Goal: Task Accomplishment & Management: Manage account settings

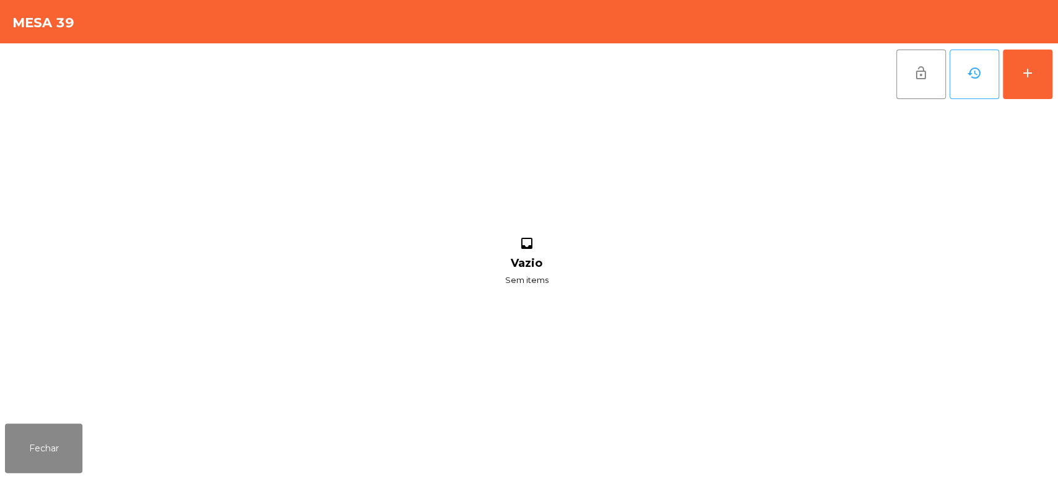
click at [1052, 90] on div "lock_open history add" at bounding box center [974, 74] width 157 height 62
click at [1027, 81] on button "add" at bounding box center [1028, 75] width 50 height 50
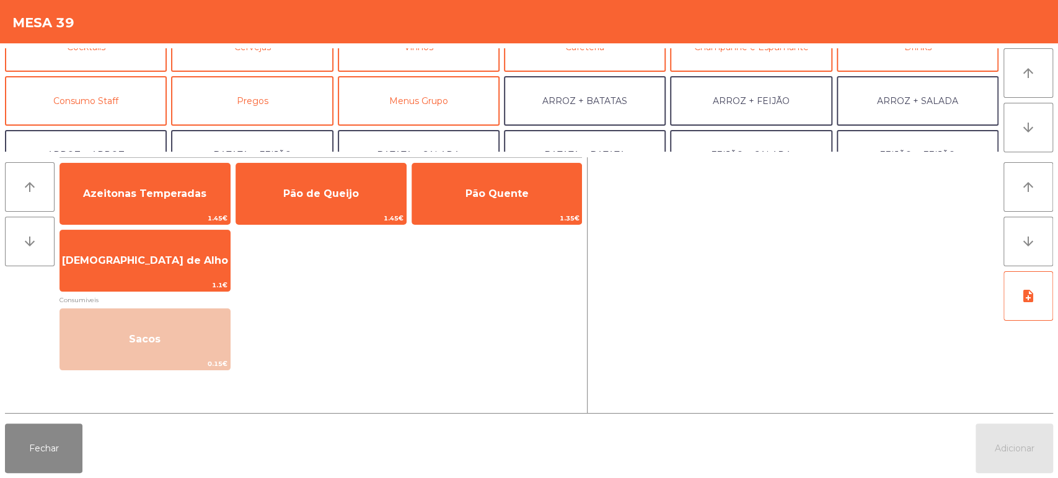
scroll to position [95, 0]
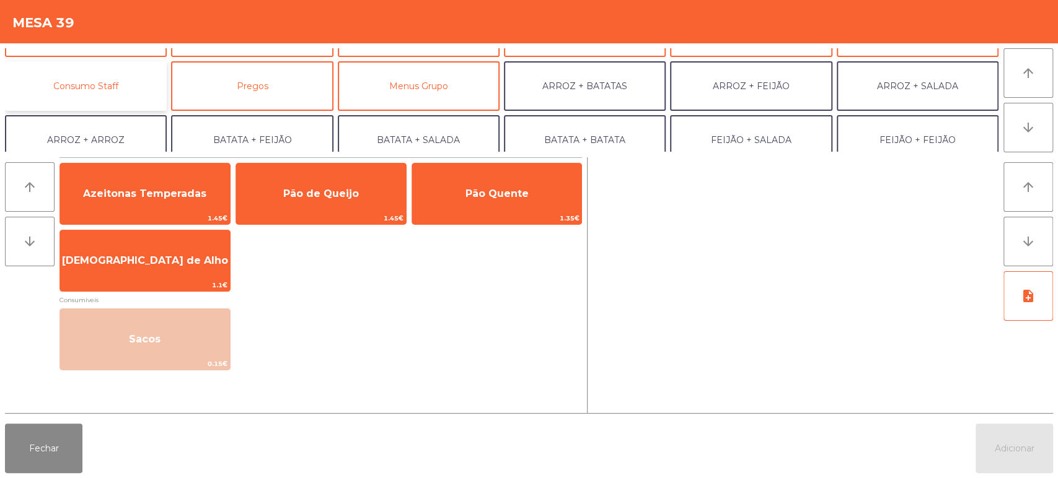
click at [120, 99] on button "Consumo Staff" at bounding box center [86, 86] width 162 height 50
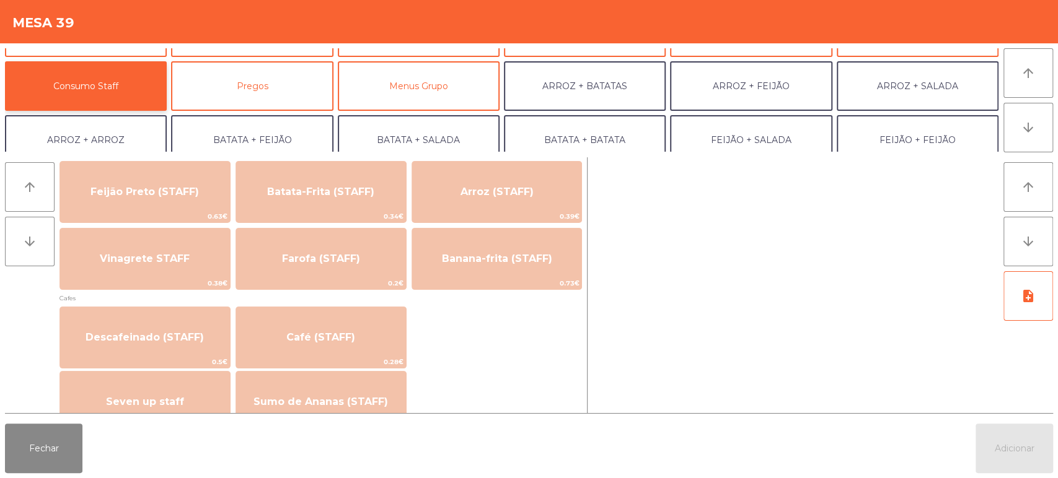
scroll to position [614, 0]
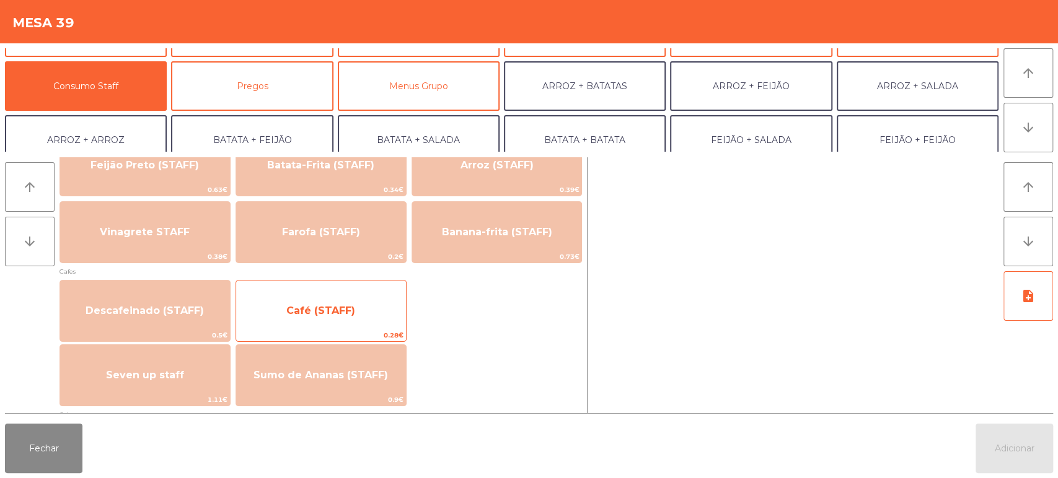
click at [338, 305] on span "Café (STAFF)" at bounding box center [320, 311] width 69 height 12
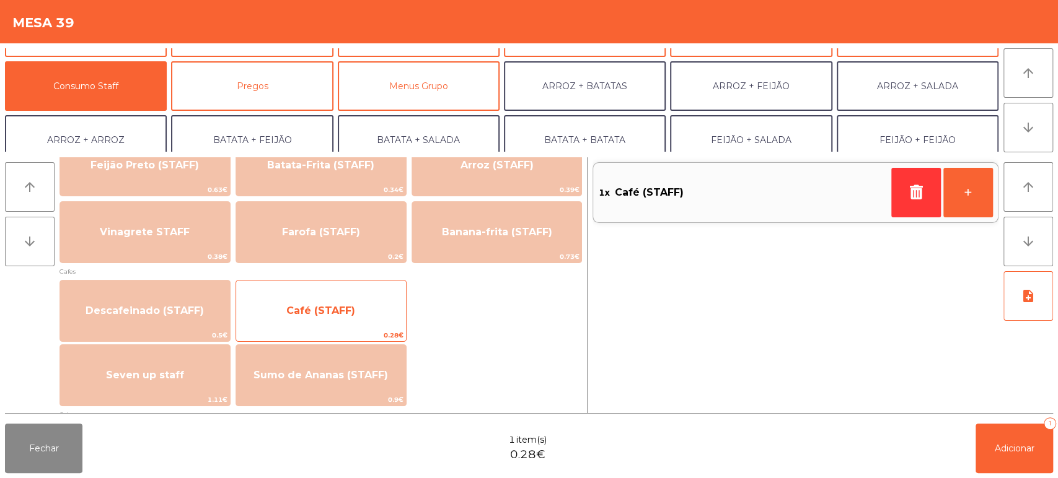
click at [334, 302] on span "Café (STAFF)" at bounding box center [321, 310] width 170 height 33
click at [345, 309] on span "Café (STAFF)" at bounding box center [320, 311] width 69 height 12
click at [350, 307] on span "Café (STAFF)" at bounding box center [320, 311] width 69 height 12
click at [368, 297] on span "Café (STAFF)" at bounding box center [321, 310] width 170 height 33
click at [351, 300] on span "Café (STAFF)" at bounding box center [321, 310] width 170 height 33
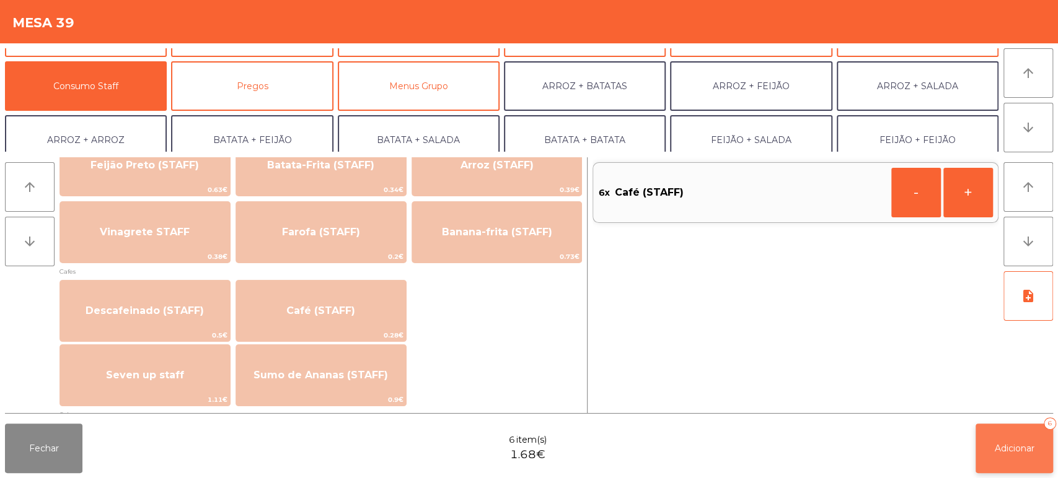
click at [1026, 430] on button "Adicionar 6" at bounding box center [1013, 449] width 77 height 50
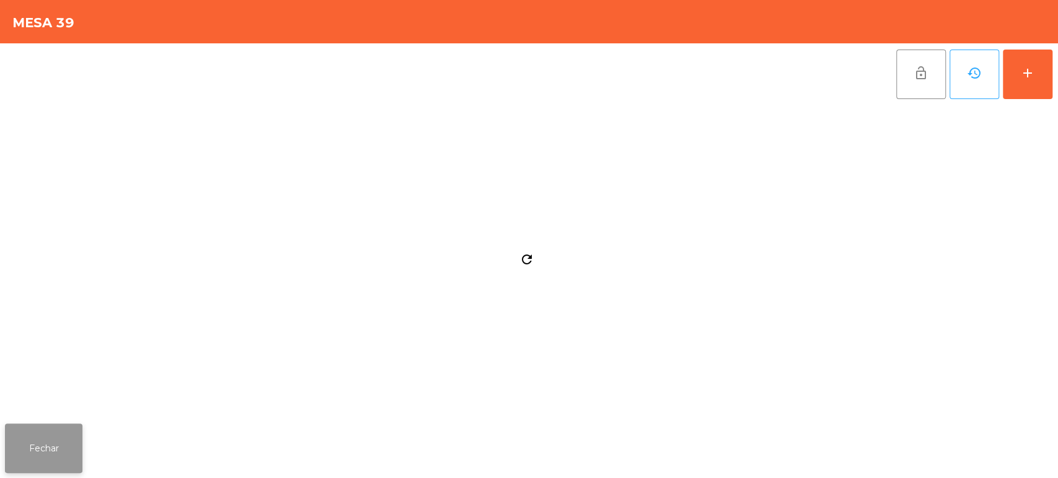
click at [40, 426] on button "Fechar" at bounding box center [43, 449] width 77 height 50
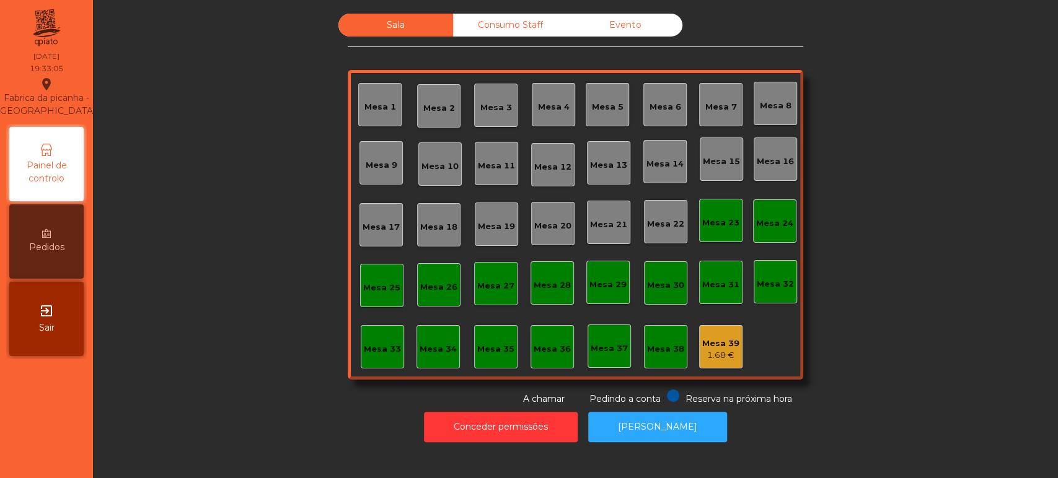
click at [716, 102] on div "Mesa 7" at bounding box center [721, 107] width 32 height 12
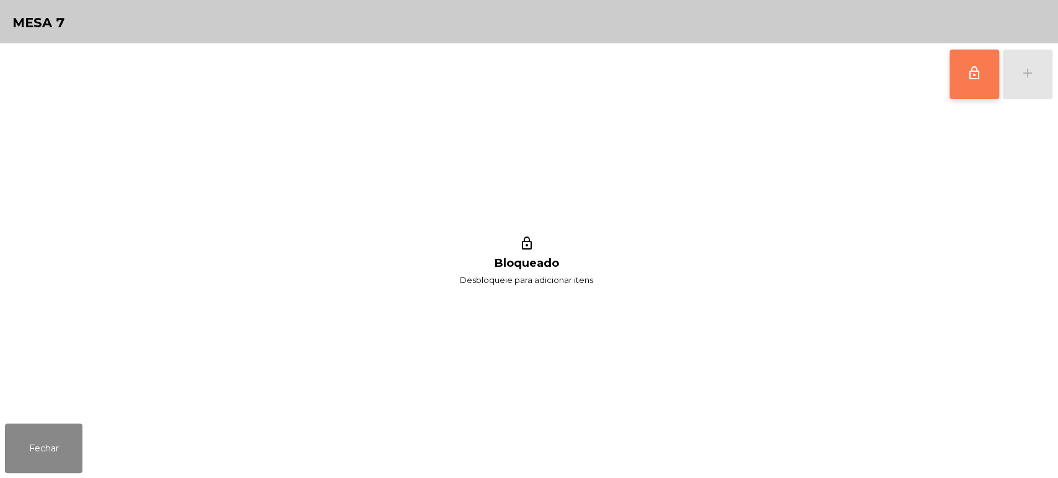
click at [961, 69] on button "lock_outline" at bounding box center [974, 75] width 50 height 50
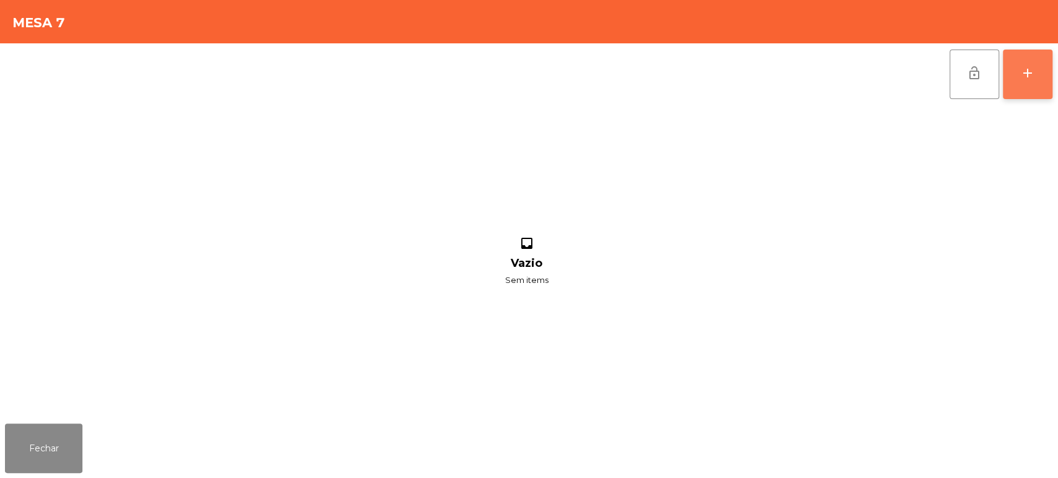
click at [1032, 71] on div "add" at bounding box center [1027, 73] width 15 height 15
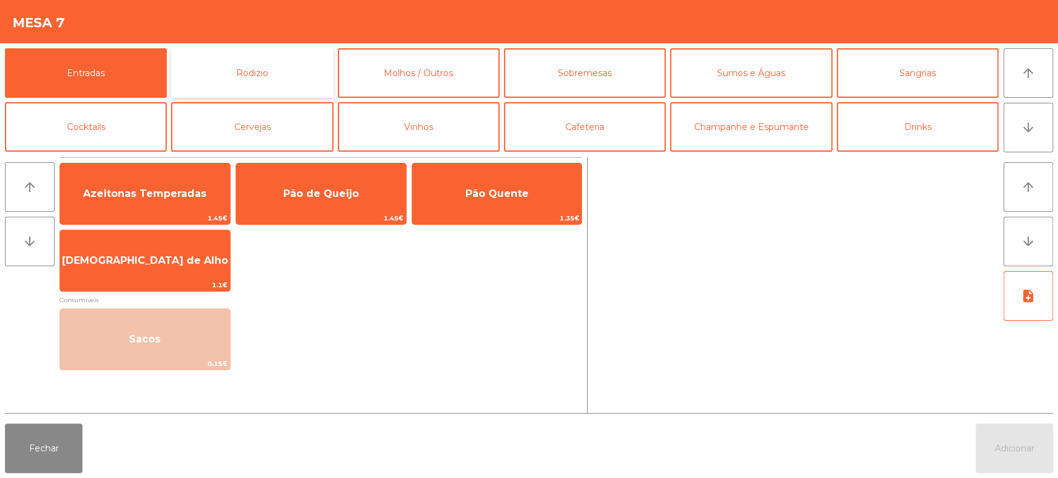
click at [281, 76] on button "Rodizio" at bounding box center [252, 73] width 162 height 50
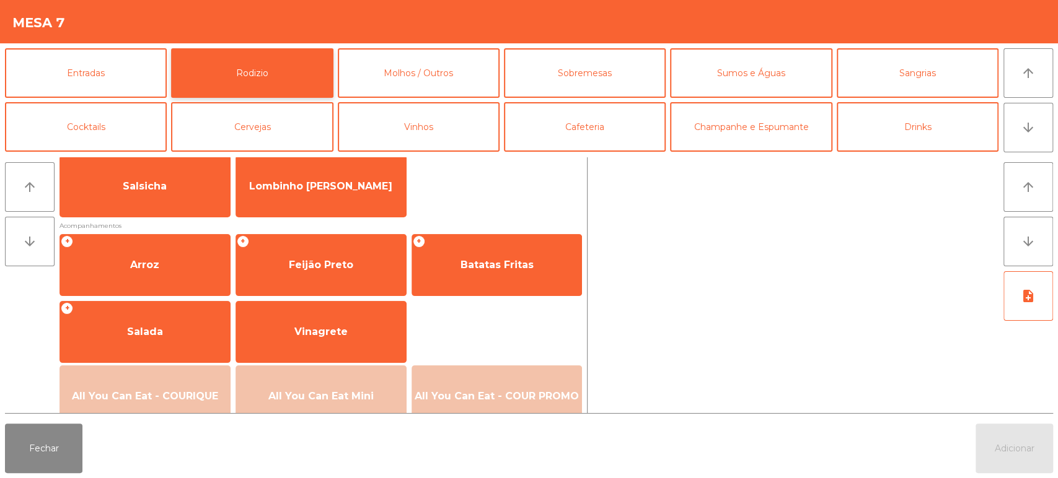
scroll to position [174, 0]
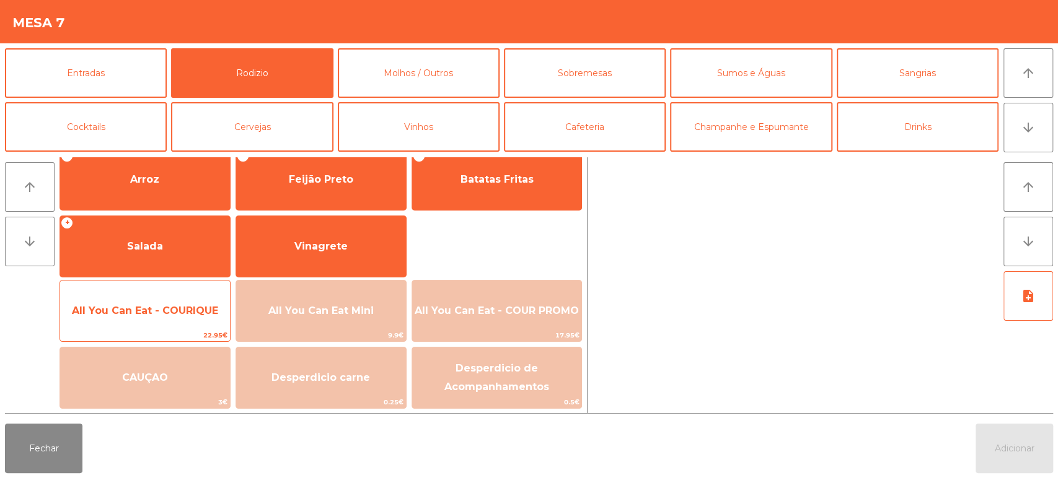
click at [152, 315] on span "All You Can Eat - COURIQUE" at bounding box center [145, 311] width 146 height 12
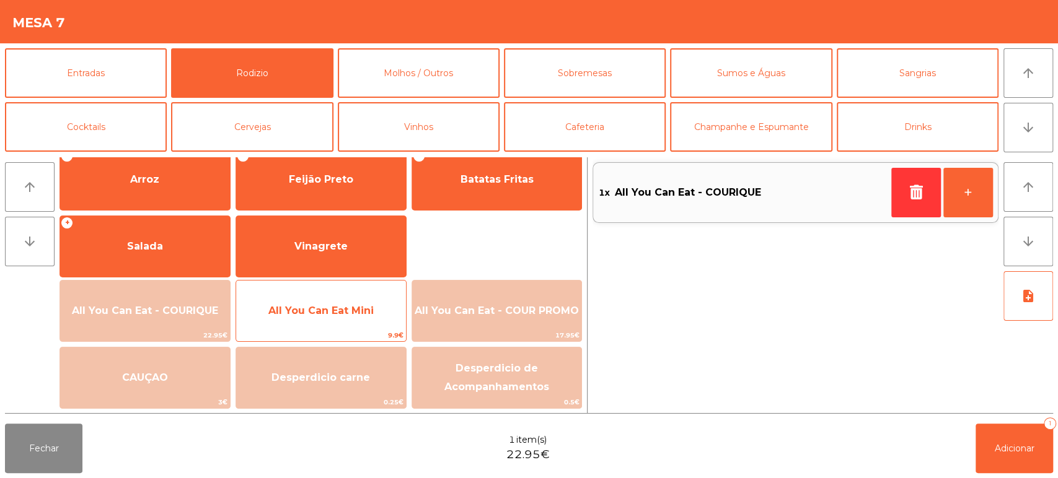
click at [352, 310] on span "All You Can Eat Mini" at bounding box center [320, 311] width 105 height 12
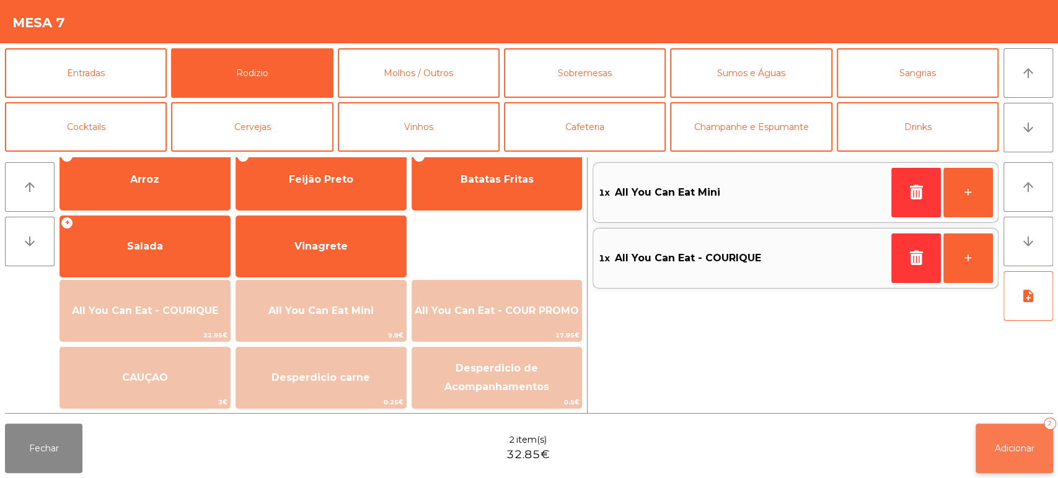
click at [999, 446] on span "Adicionar" at bounding box center [1015, 448] width 40 height 11
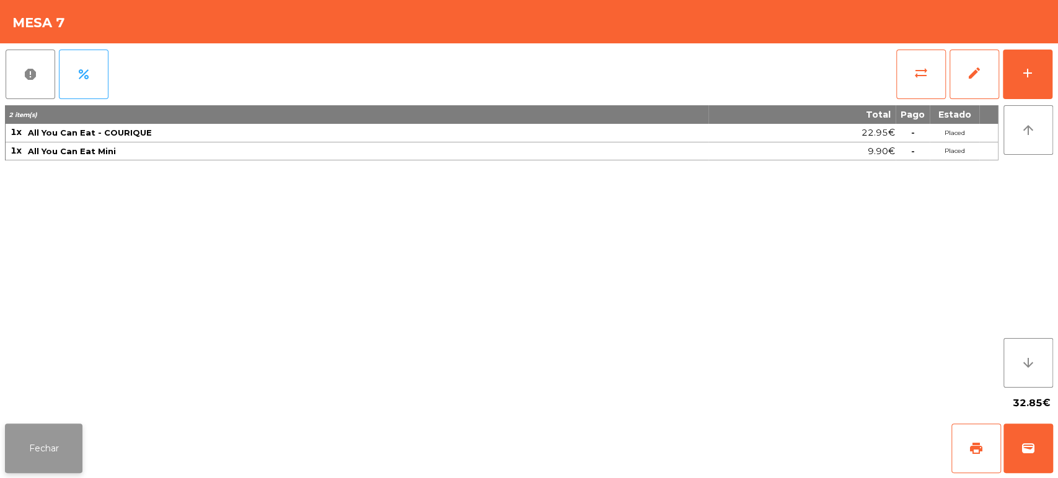
click at [59, 456] on button "Fechar" at bounding box center [43, 449] width 77 height 50
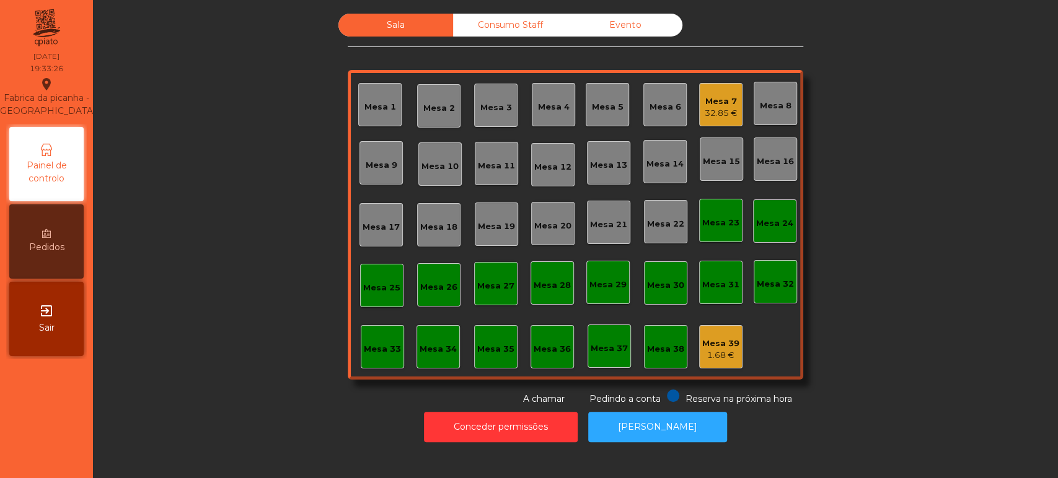
click at [902, 273] on div "Sala Consumo Staff Evento Mesa 1 Mesa 2 Mesa 3 Mesa 4 Mesa 5 Mesa 6 Mesa 7 32.8…" at bounding box center [575, 210] width 931 height 392
click at [216, 343] on div "Sala Consumo Staff Evento Mesa 1 Mesa 2 Mesa 3 Mesa 4 Mesa 5 Mesa 6 Mesa 7 43 €…" at bounding box center [575, 210] width 931 height 392
click at [534, 28] on div "Consumo Staff" at bounding box center [510, 25] width 115 height 23
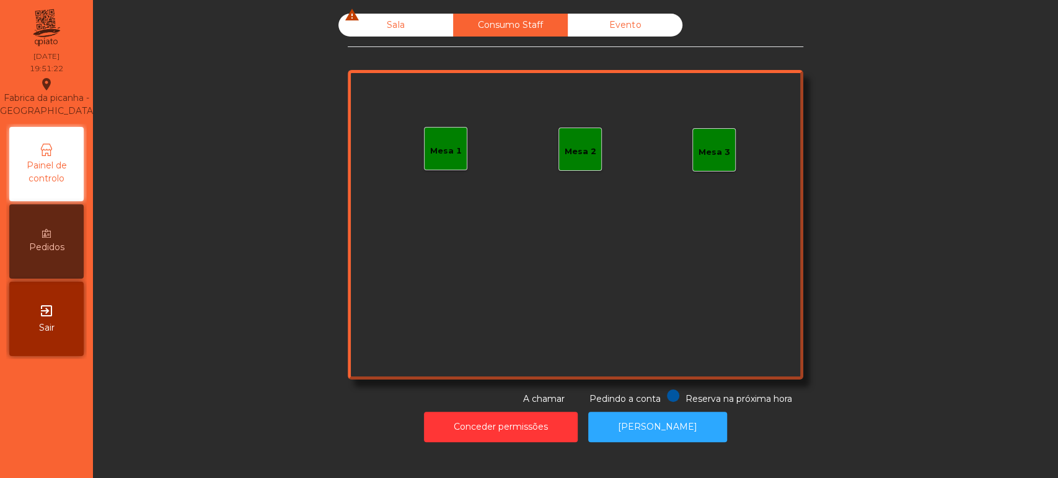
click at [392, 30] on div "Sala warning" at bounding box center [395, 25] width 115 height 23
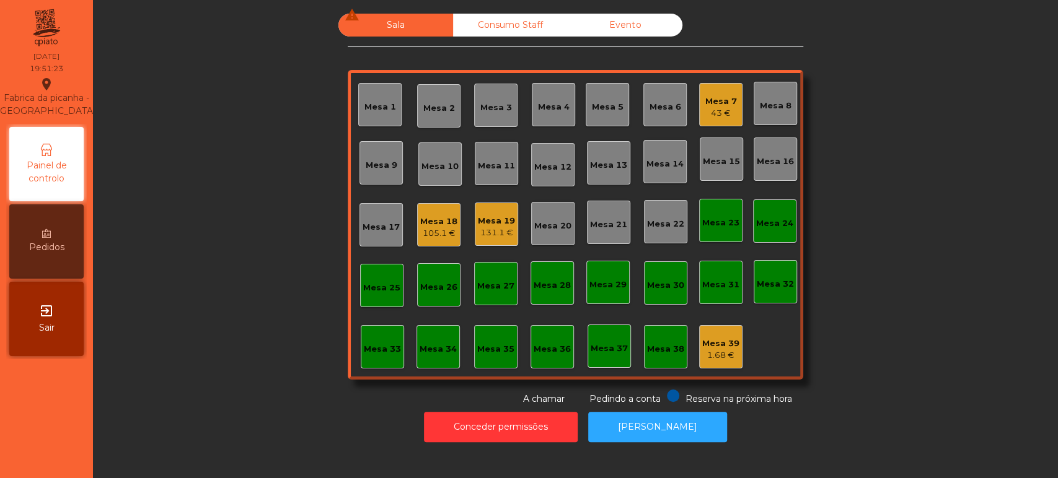
click at [495, 219] on div "Mesa 19" at bounding box center [496, 221] width 37 height 12
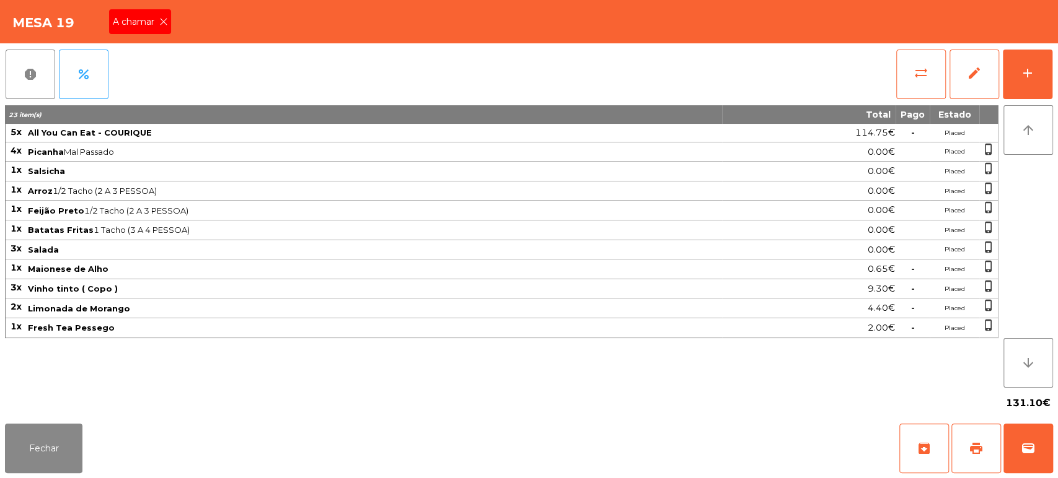
click at [144, 28] on span "A chamar" at bounding box center [136, 21] width 46 height 13
click at [915, 96] on button "sync_alt" at bounding box center [921, 75] width 50 height 50
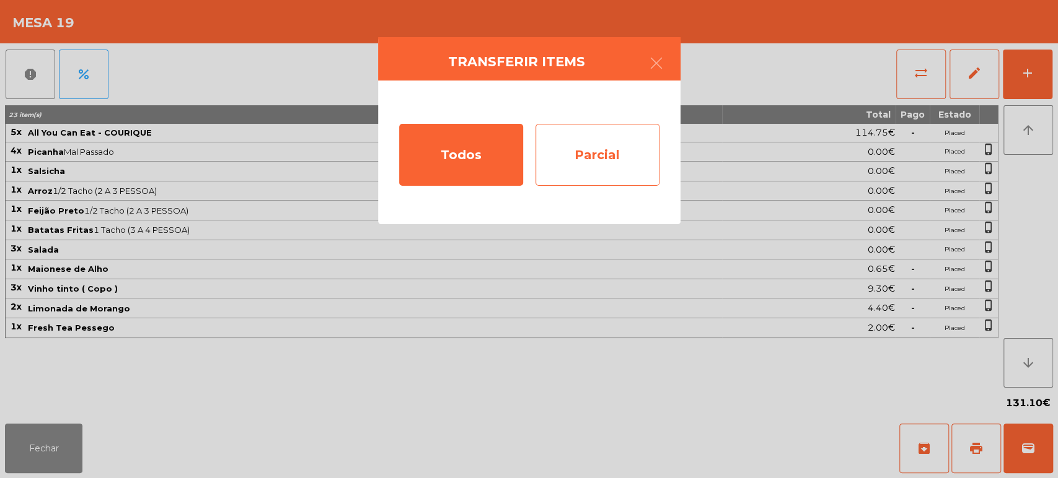
click at [614, 155] on div "Parcial" at bounding box center [597, 155] width 124 height 62
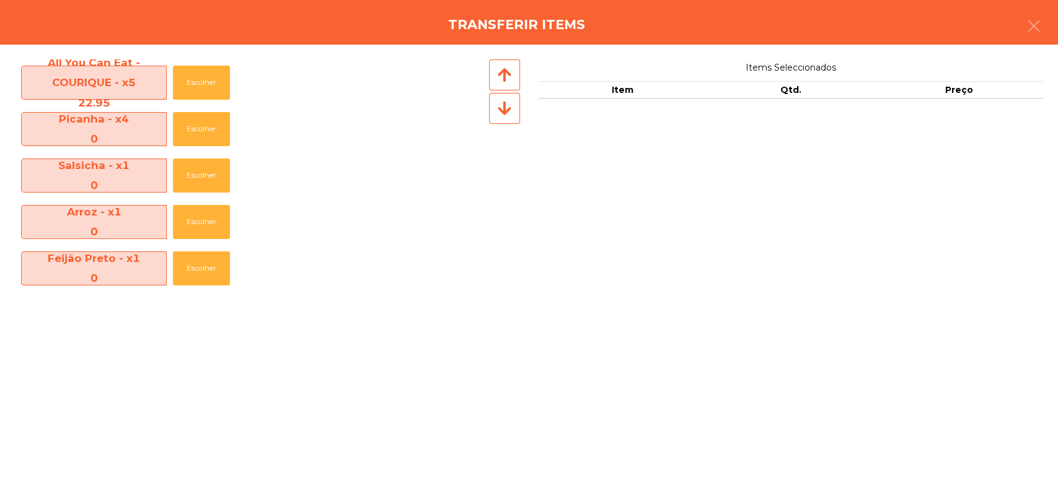
scroll to position [275, 0]
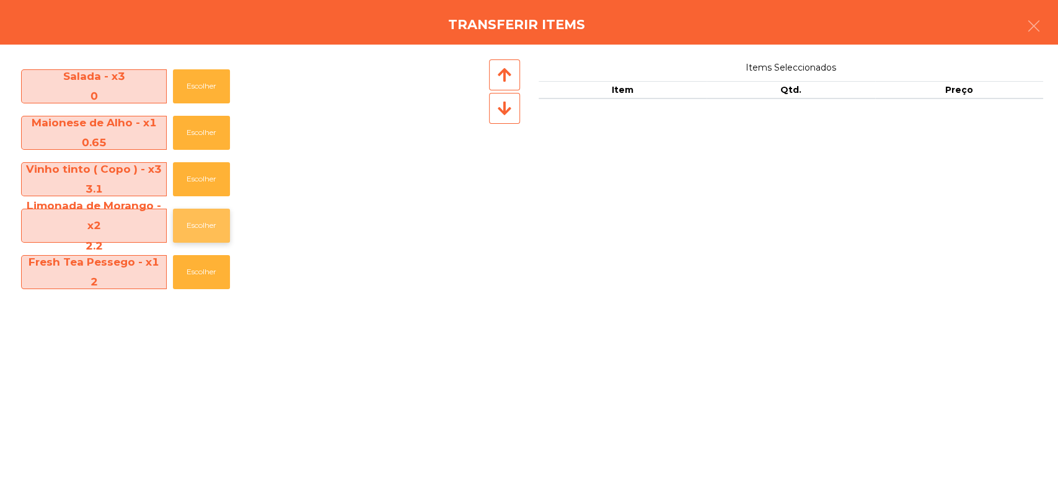
click at [188, 219] on button "Escolher" at bounding box center [201, 226] width 57 height 34
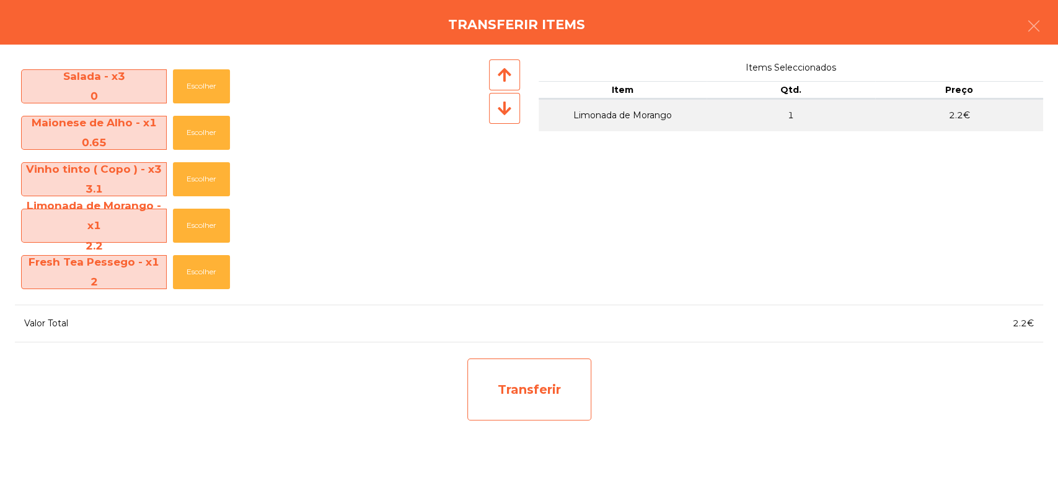
click at [519, 376] on div "Transferir" at bounding box center [529, 390] width 124 height 62
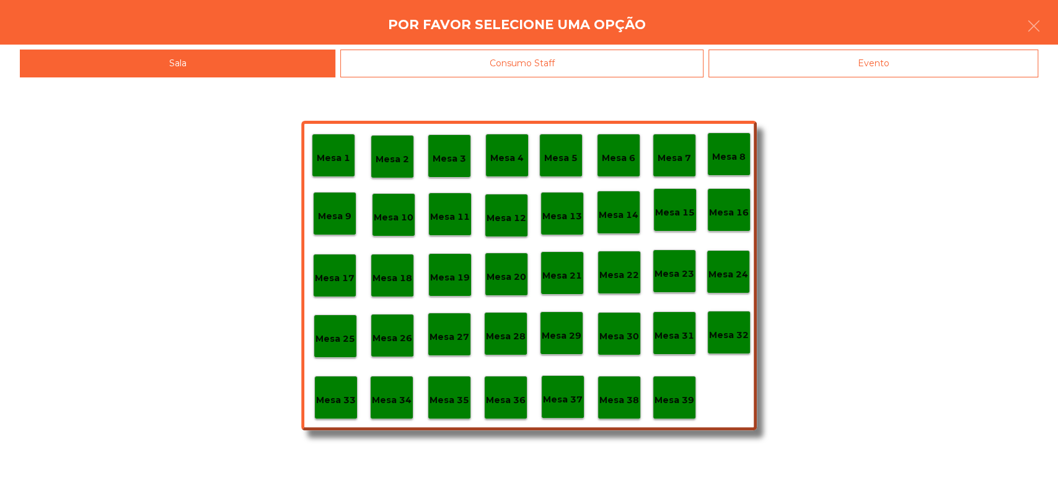
click at [554, 397] on p "Mesa 37" at bounding box center [563, 400] width 40 height 14
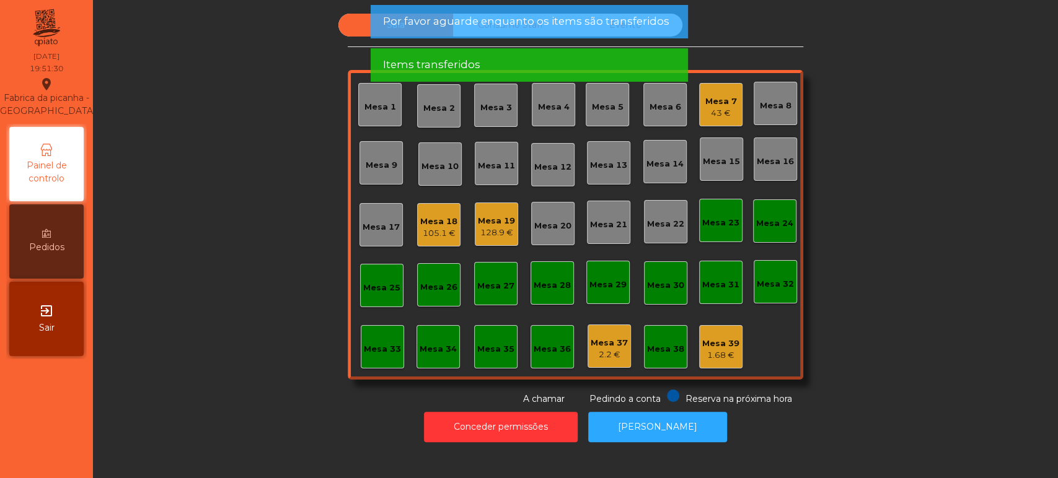
click at [918, 307] on div "Sala Consumo Staff Evento Mesa 1 Mesa 2 Mesa 3 Mesa 4 Mesa 5 Mesa 6 Mesa 7 43 €…" at bounding box center [575, 210] width 931 height 392
click at [570, 25] on span "Por favor aguarde enquanto os items são transferidos" at bounding box center [525, 21] width 286 height 15
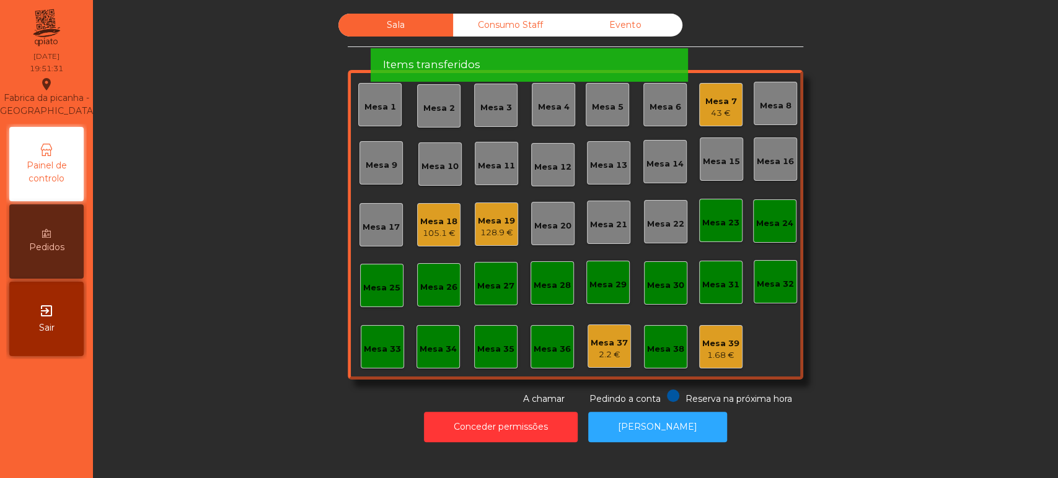
click at [578, 22] on span "Por favor aguarde enquanto os items são transferidos" at bounding box center [525, 21] width 286 height 15
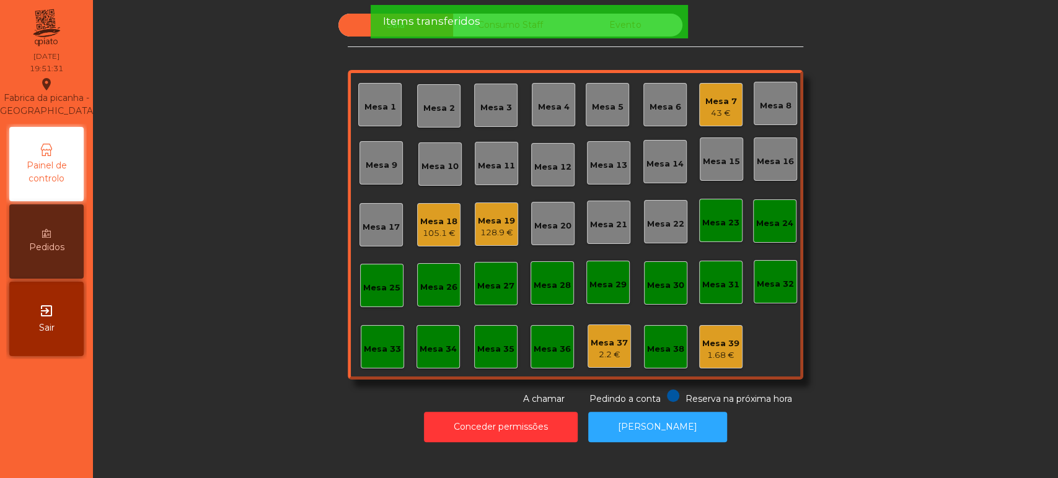
click at [576, 25] on div "Items transferidos" at bounding box center [528, 21] width 293 height 15
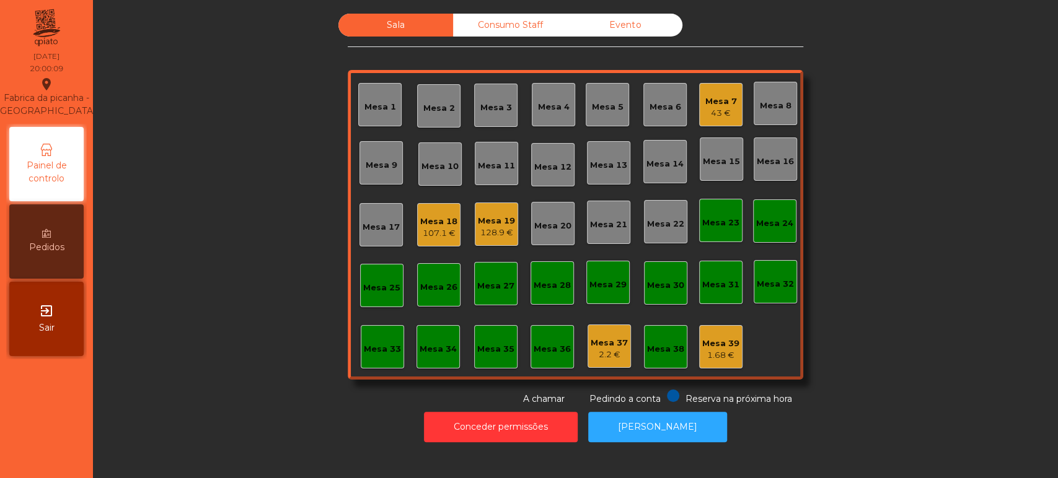
click at [364, 347] on div "Mesa 33" at bounding box center [382, 349] width 37 height 12
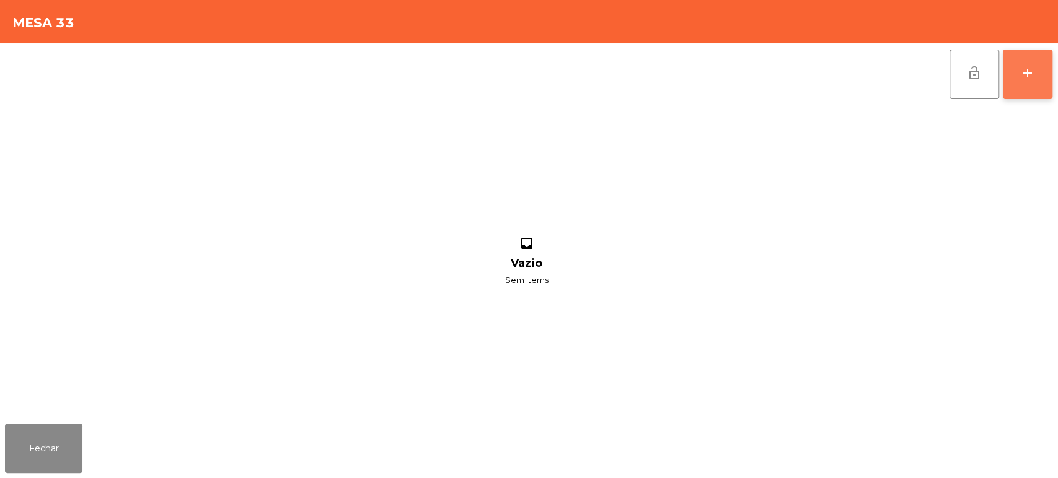
click at [1026, 76] on div "add" at bounding box center [1027, 73] width 15 height 15
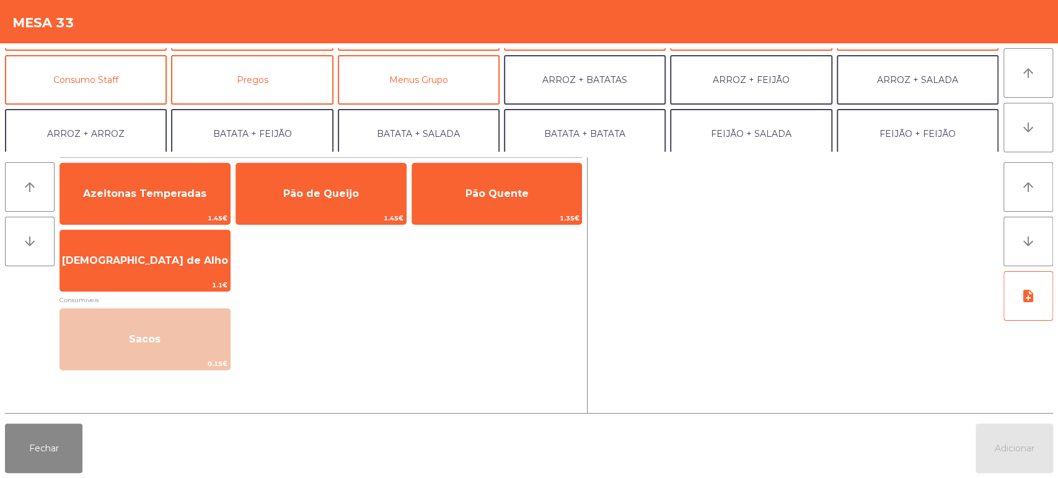
scroll to position [139, 0]
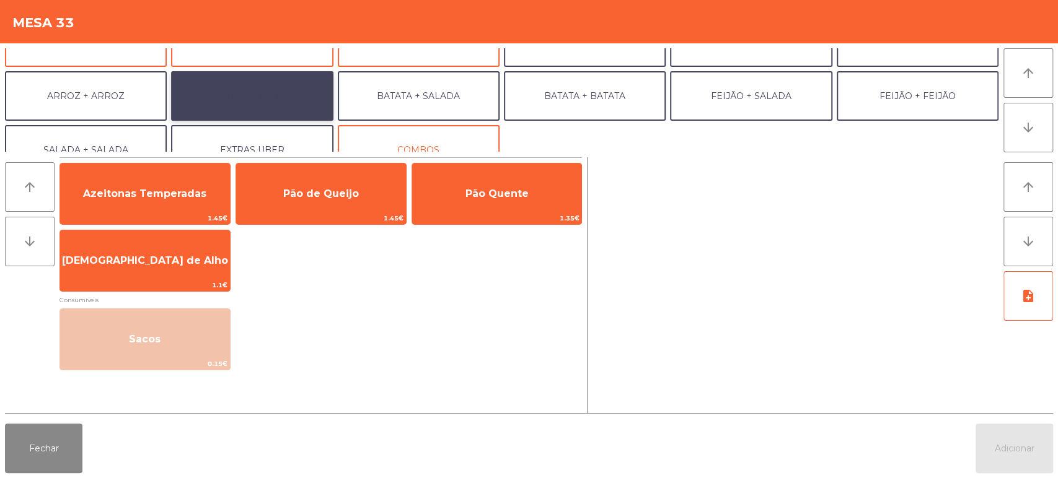
click at [273, 97] on button "BATATA + FEIJÃO" at bounding box center [252, 96] width 162 height 50
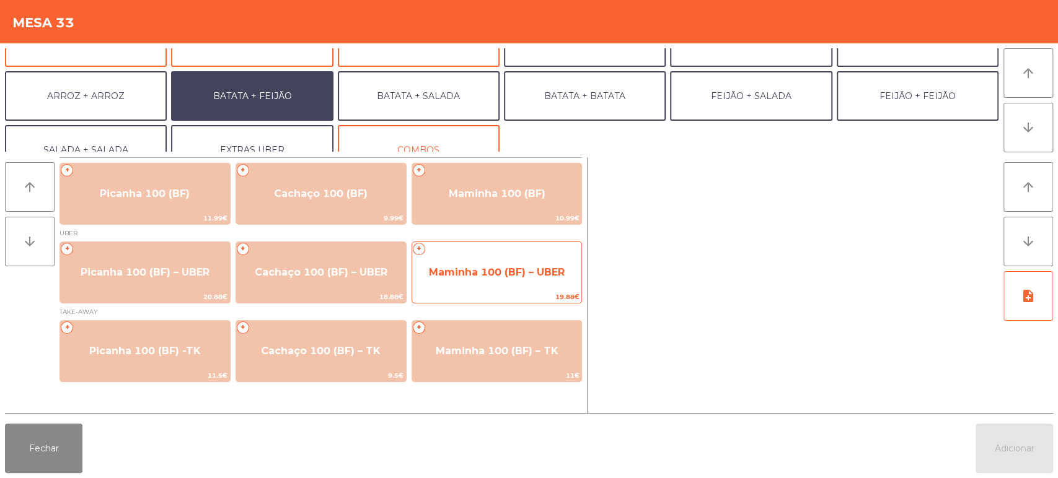
click at [515, 271] on span "Maminha 100 (BF) – UBER" at bounding box center [497, 272] width 136 height 12
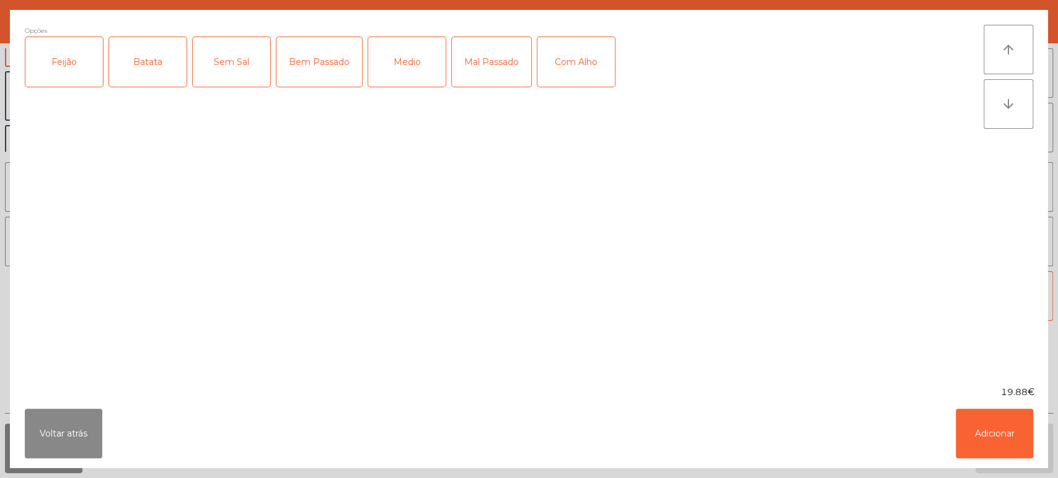
click at [50, 57] on div "Feijão" at bounding box center [63, 62] width 77 height 50
click at [144, 52] on div "Batata" at bounding box center [147, 62] width 77 height 50
click at [451, 135] on div "Opções (Feijão, Batata) Feijão Batata Sem Sal Bem Passado Medio Mal Passado Com…" at bounding box center [504, 198] width 959 height 346
click at [422, 40] on div "Medio" at bounding box center [406, 62] width 77 height 50
click at [1004, 432] on button "Adicionar" at bounding box center [994, 434] width 77 height 50
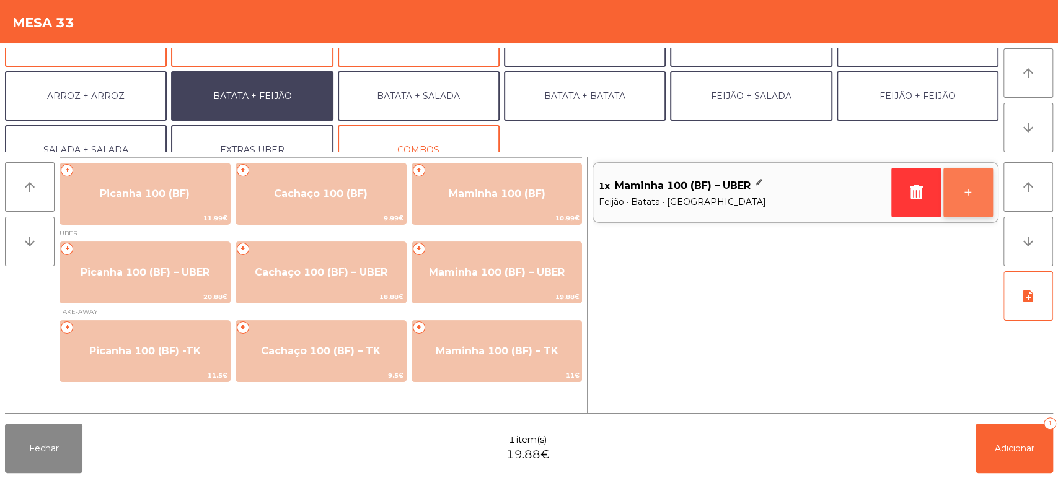
click at [966, 188] on button "+" at bounding box center [968, 193] width 50 height 50
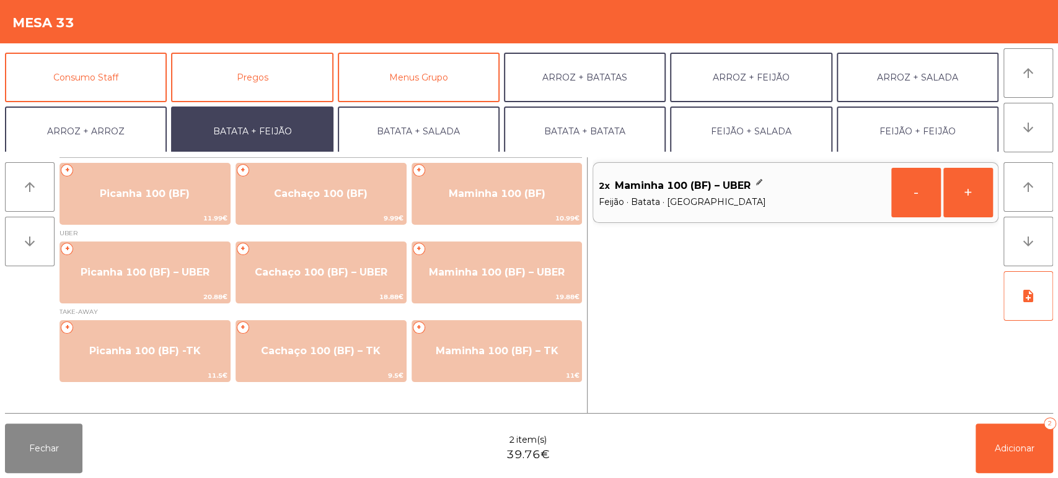
scroll to position [103, 0]
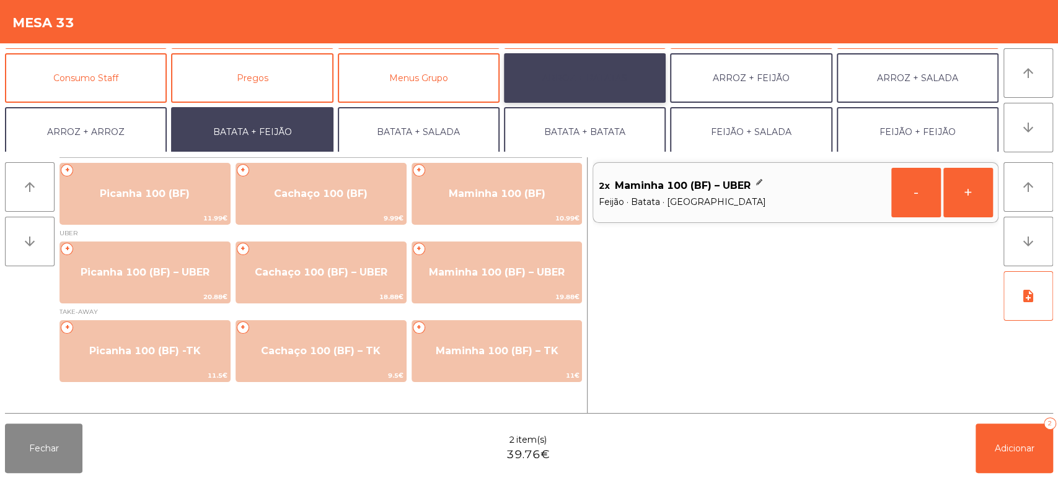
click at [612, 64] on button "ARROZ + BATATAS" at bounding box center [585, 78] width 162 height 50
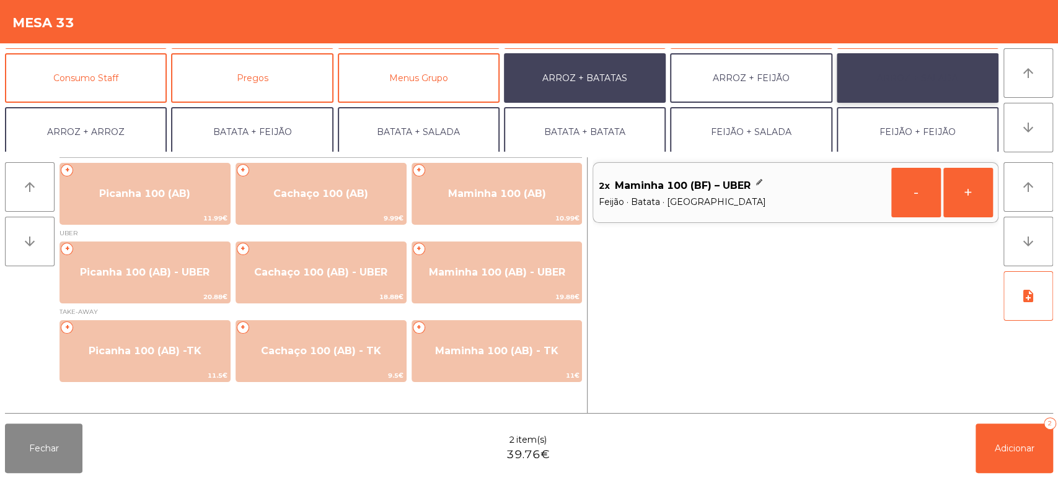
click at [957, 77] on button "ARROZ + SALADA" at bounding box center [918, 78] width 162 height 50
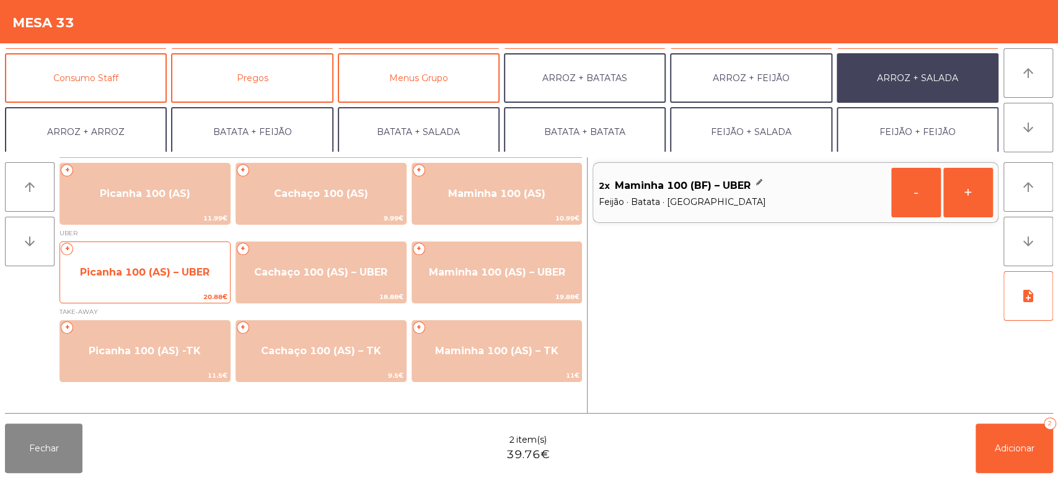
click at [166, 273] on span "Picanha 100 (AS) – UBER" at bounding box center [145, 272] width 130 height 12
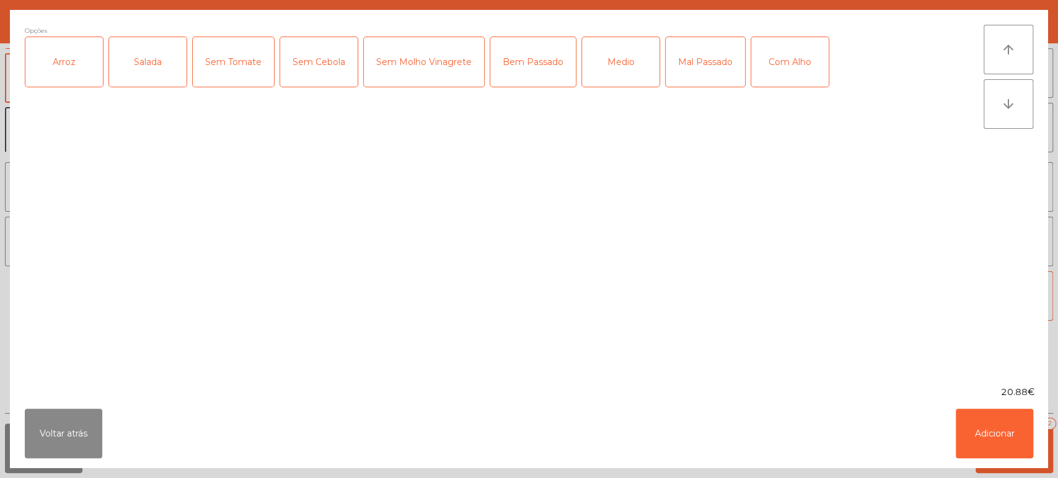
click at [61, 50] on div "Arroz" at bounding box center [63, 62] width 77 height 50
click at [141, 51] on div "Salada" at bounding box center [147, 62] width 77 height 50
click at [630, 58] on div "Medio" at bounding box center [620, 62] width 77 height 50
click at [993, 452] on button "Adicionar" at bounding box center [994, 434] width 77 height 50
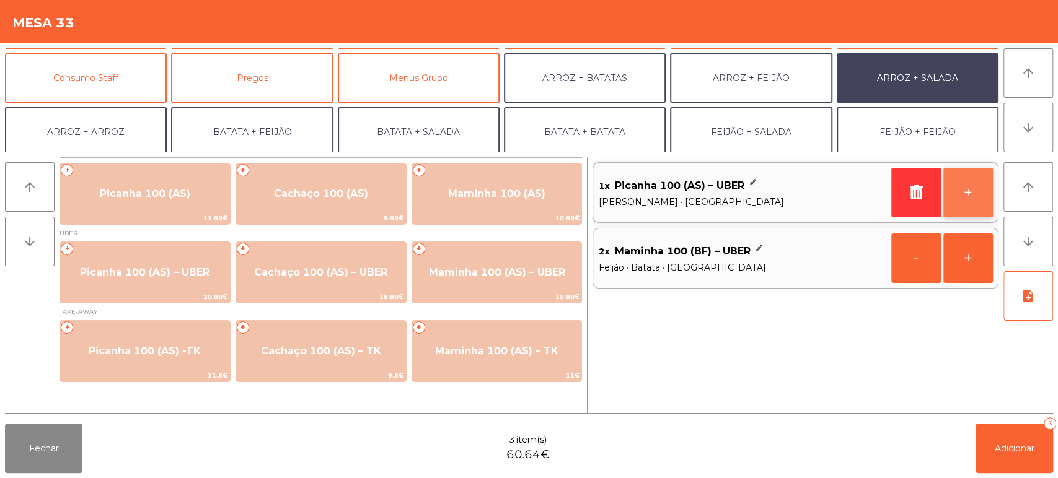
click at [947, 191] on button "+" at bounding box center [968, 193] width 50 height 50
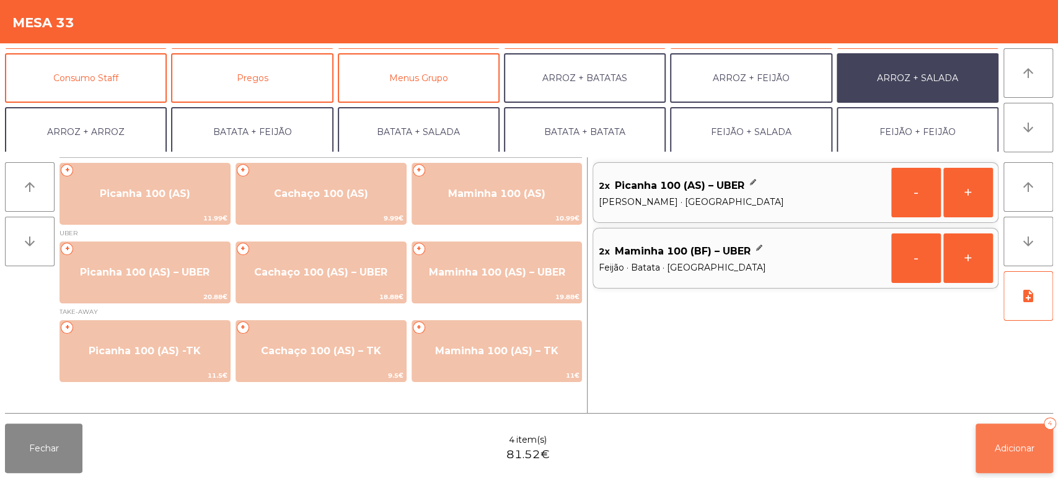
click at [992, 452] on button "Adicionar 4" at bounding box center [1013, 449] width 77 height 50
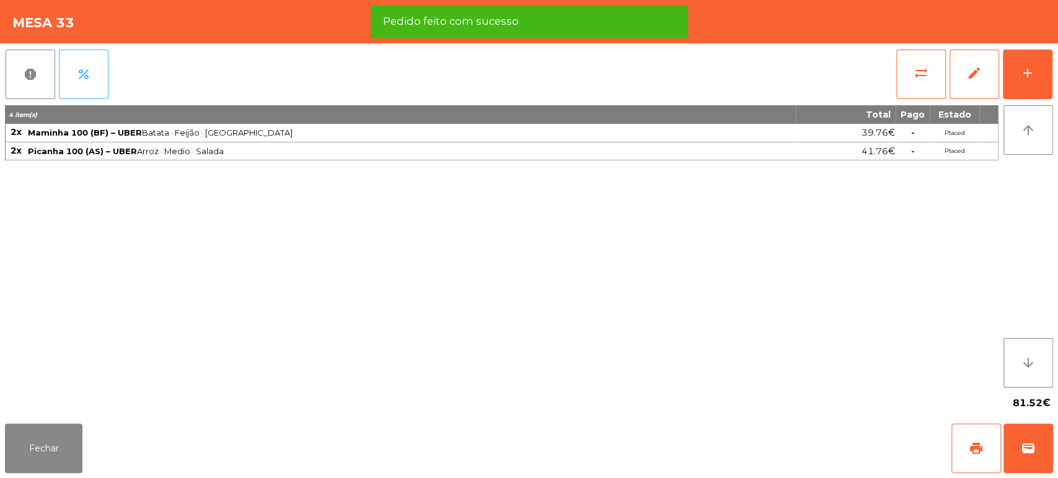
click at [94, 79] on button "percent" at bounding box center [84, 75] width 50 height 50
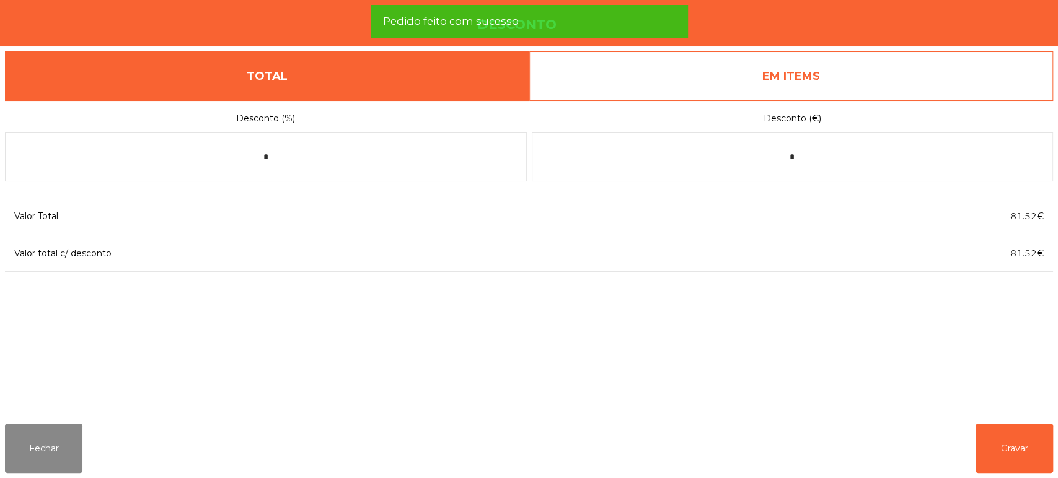
click at [853, 82] on link "EM ITEMS" at bounding box center [791, 76] width 524 height 50
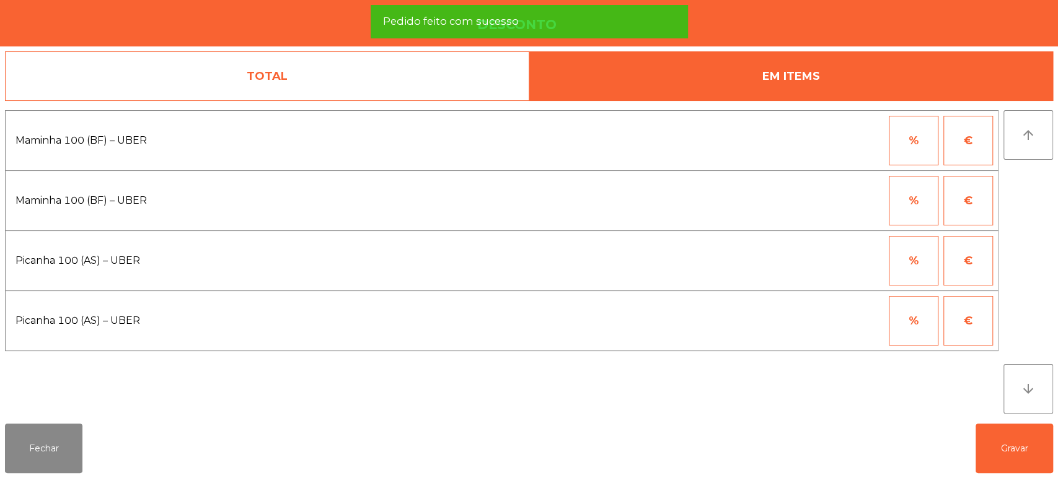
click at [927, 149] on button "%" at bounding box center [914, 141] width 50 height 50
click at [868, 146] on input "*" at bounding box center [853, 141] width 62 height 50
click at [837, 139] on input "*" at bounding box center [853, 141] width 62 height 50
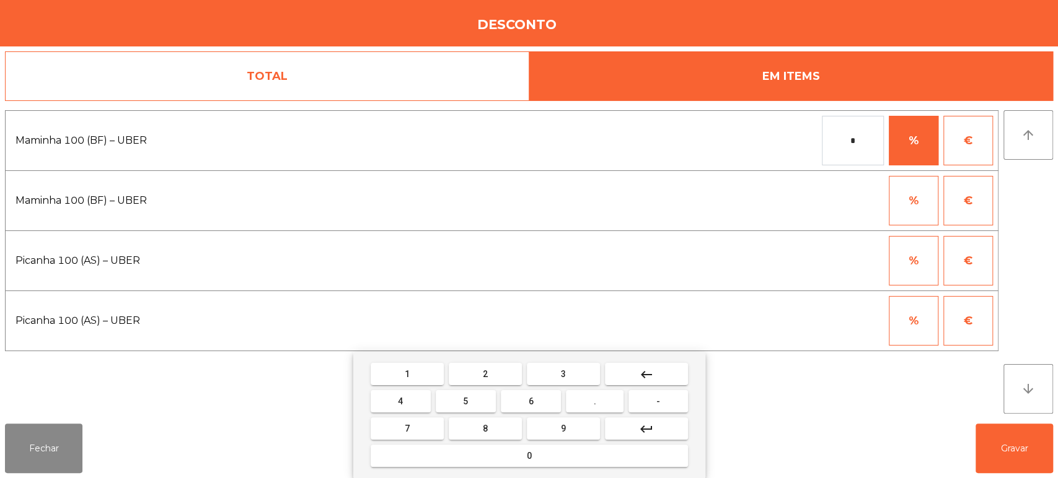
click at [407, 374] on span "1" at bounding box center [407, 374] width 5 height 10
click at [449, 473] on div "1 2 3 keyboard_backspace 4 5 6 . - 7 8 9 keyboard_return 0" at bounding box center [529, 415] width 352 height 126
click at [520, 452] on button "0" at bounding box center [529, 456] width 317 height 22
type input "***"
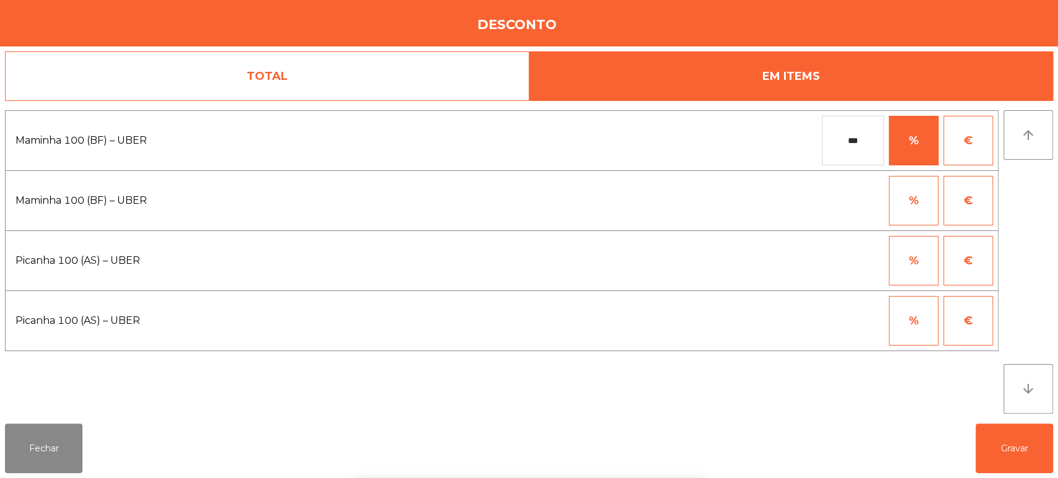
click at [915, 271] on button "%" at bounding box center [914, 261] width 50 height 50
click at [837, 260] on input "*" at bounding box center [853, 261] width 62 height 50
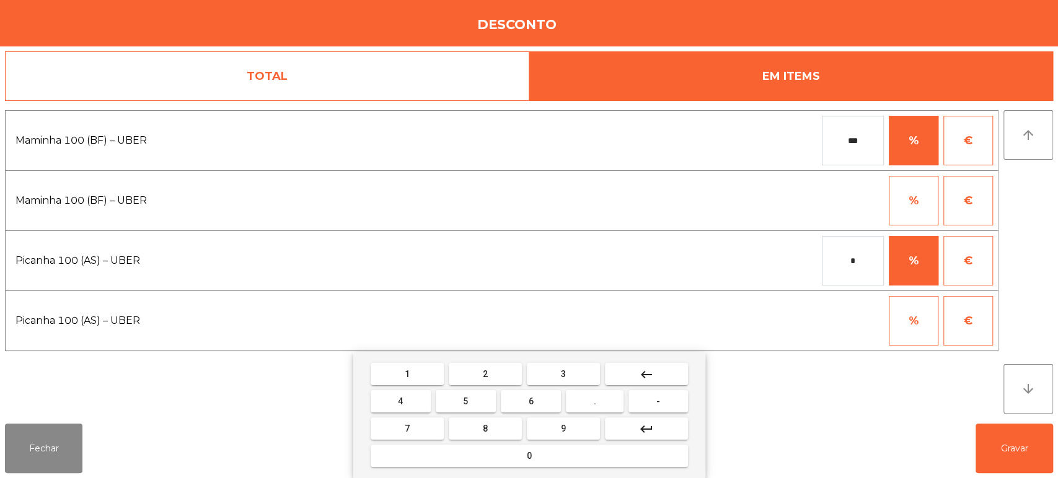
click at [421, 367] on button "1" at bounding box center [407, 374] width 73 height 22
click at [491, 460] on button "0" at bounding box center [529, 456] width 317 height 22
type input "***"
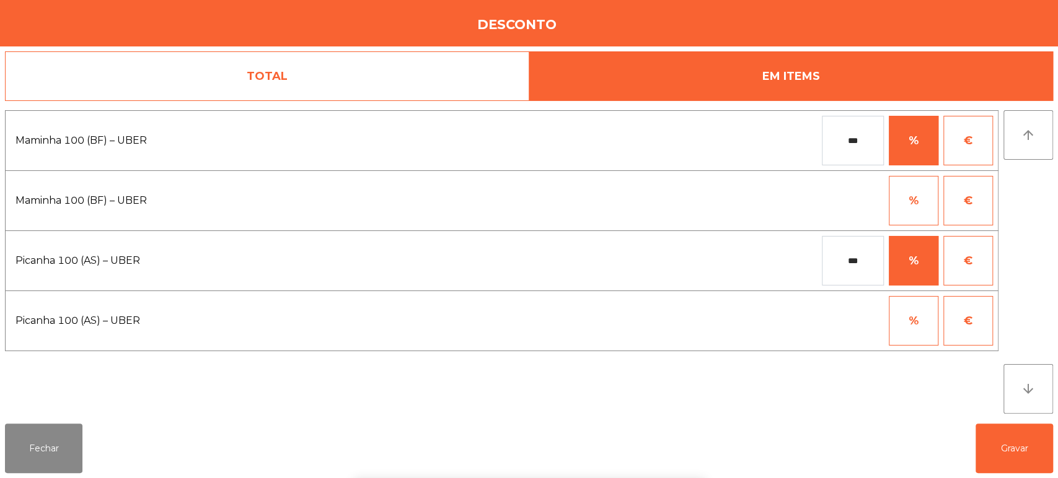
click at [1001, 463] on div "1 2 3 keyboard_backspace 4 5 6 . - 7 8 9 keyboard_return 0" at bounding box center [529, 415] width 1058 height 126
click at [1016, 431] on button "Gravar" at bounding box center [1013, 449] width 77 height 50
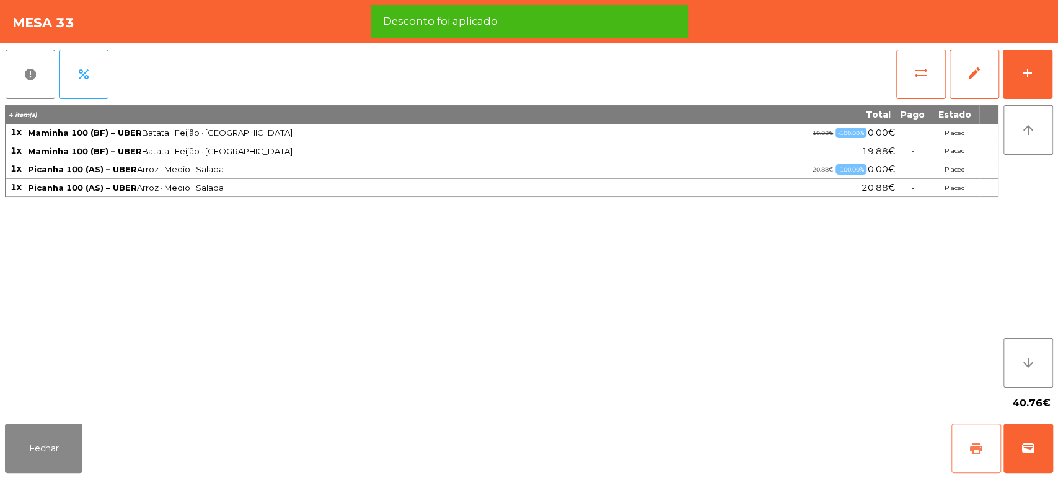
click at [962, 439] on button "print" at bounding box center [976, 449] width 50 height 50
click at [1033, 437] on button "wallet" at bounding box center [1028, 449] width 50 height 50
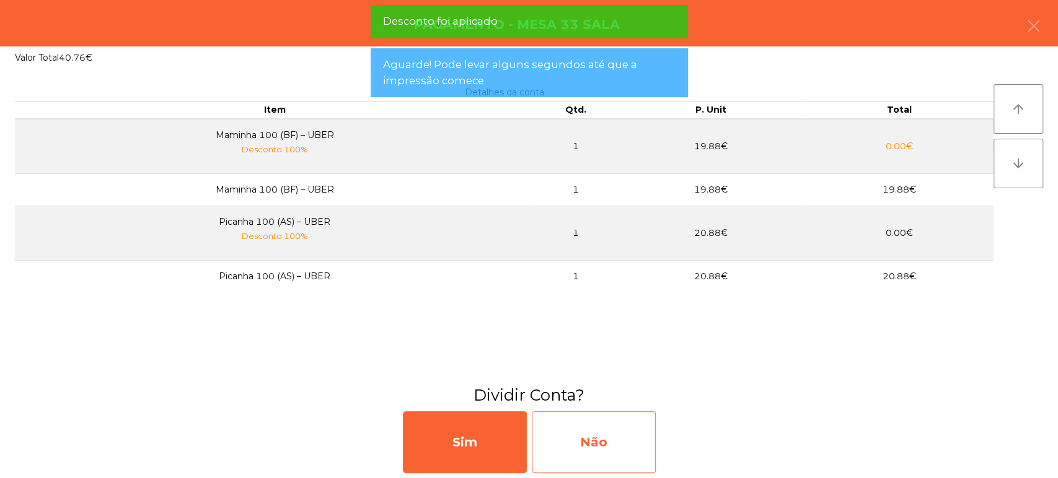
click at [606, 438] on div "Não" at bounding box center [594, 443] width 124 height 62
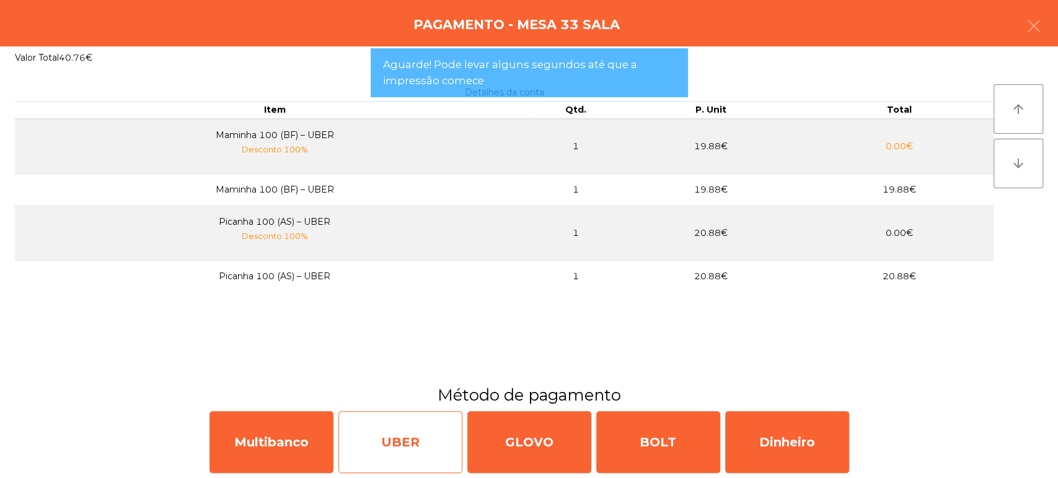
click at [426, 431] on div "UBER" at bounding box center [400, 443] width 124 height 62
select select "**"
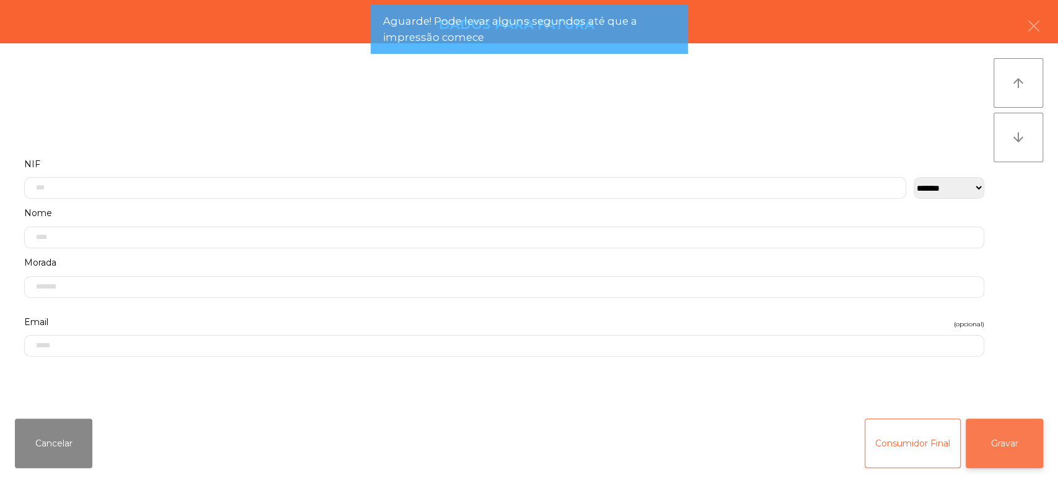
click at [1021, 454] on button "Gravar" at bounding box center [1004, 444] width 77 height 50
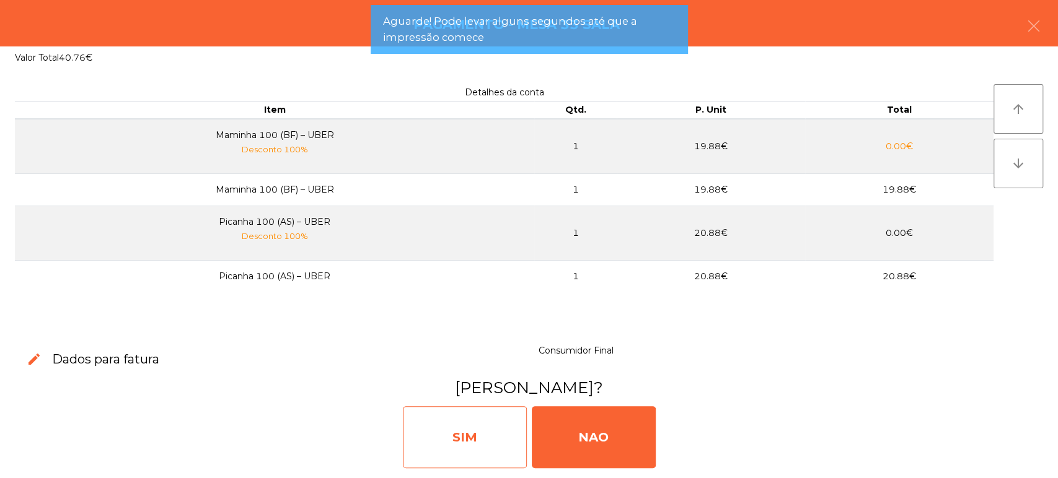
click at [482, 434] on div "SIM" at bounding box center [465, 438] width 124 height 62
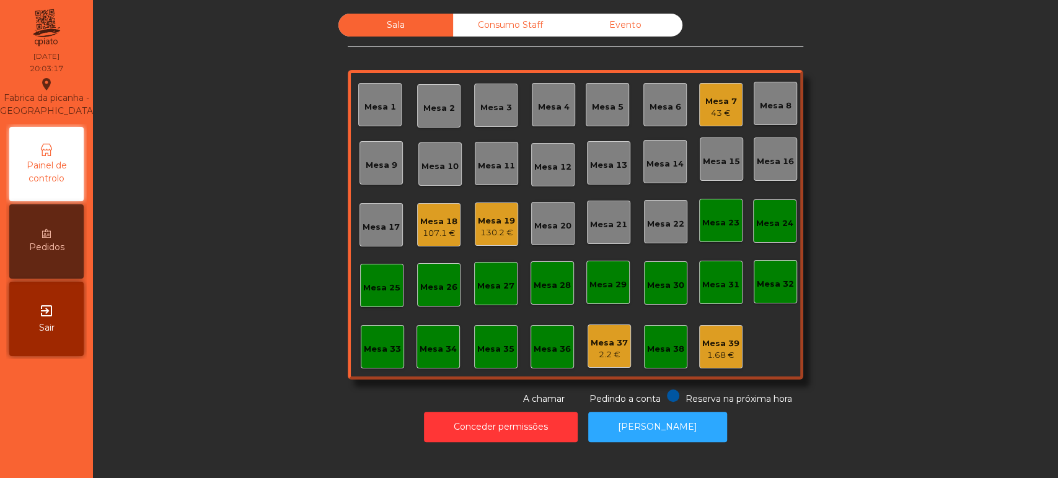
click at [873, 215] on div "Sala Consumo Staff Evento Mesa 1 Mesa 2 Mesa 3 Mesa 4 Mesa 5 Mesa 6 Mesa 7 43 €…" at bounding box center [575, 210] width 931 height 392
click at [899, 218] on div "Sala Consumo Staff Evento Mesa 1 Mesa 2 Mesa 3 Mesa 4 Mesa 5 Mesa 6 Mesa 7 43 €…" at bounding box center [575, 210] width 931 height 392
click at [479, 232] on div "130.2 €" at bounding box center [496, 233] width 37 height 12
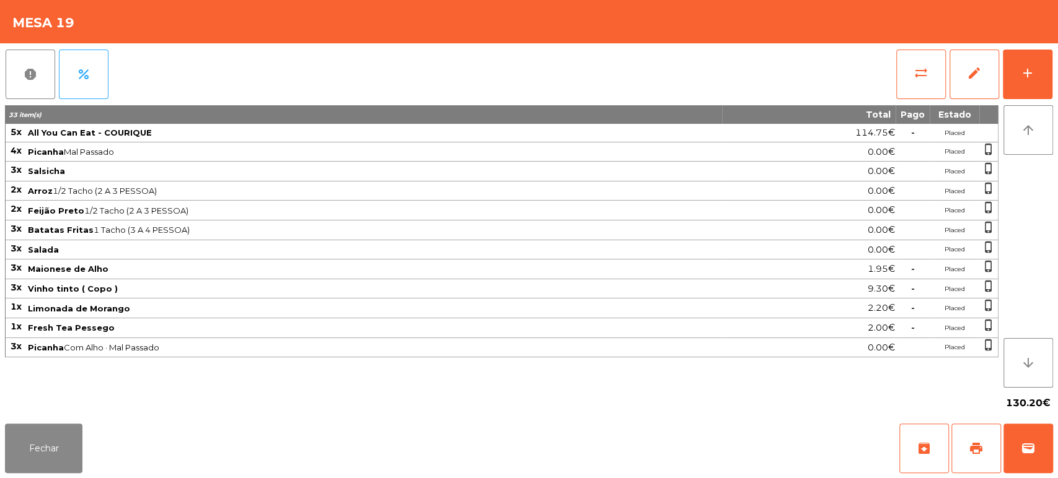
click at [1057, 59] on div "report percent sync_alt edit add 33 item(s) Total Pago Estado 5x All You Can Ea…" at bounding box center [529, 231] width 1058 height 376
click at [993, 84] on button "edit" at bounding box center [974, 75] width 50 height 50
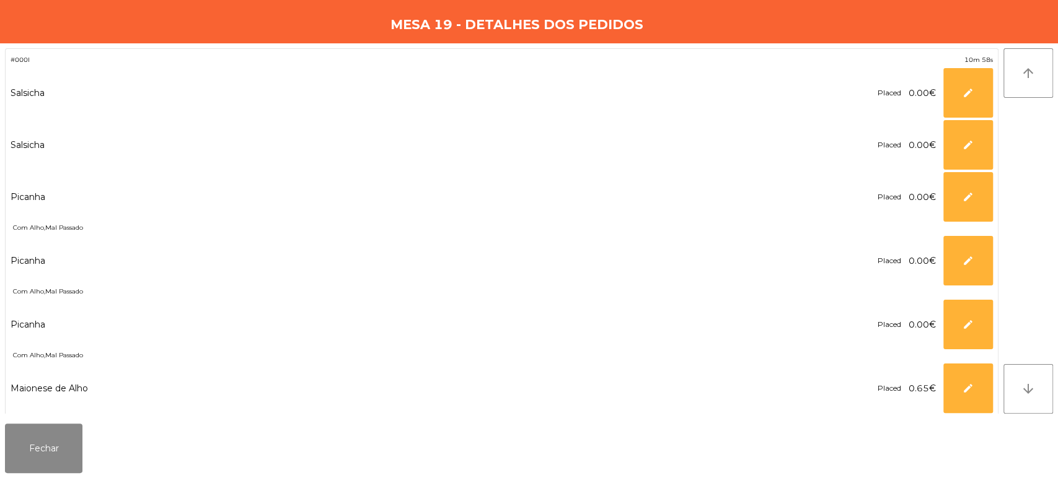
click at [509, 58] on div "#000I 10m 58s" at bounding box center [502, 60] width 982 height 12
click at [77, 429] on button "Fechar" at bounding box center [43, 449] width 77 height 50
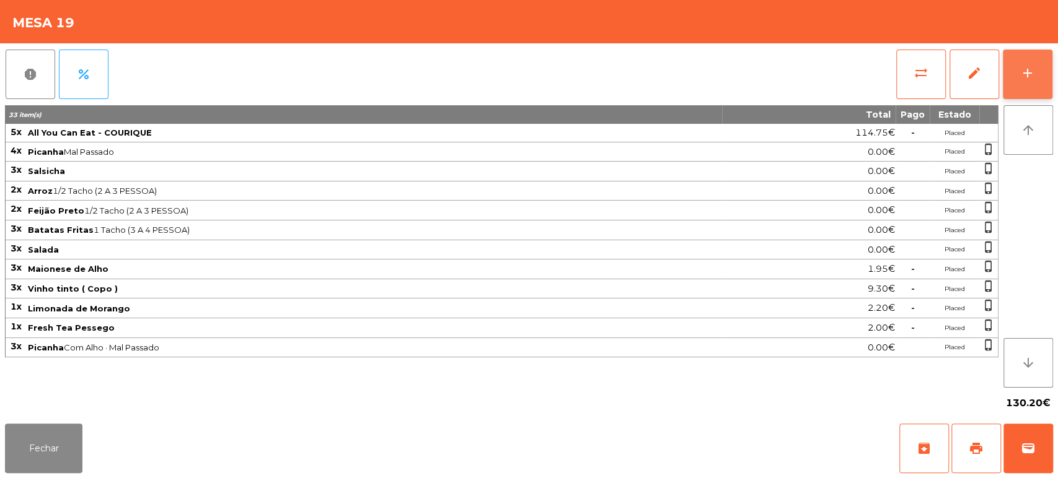
click at [1027, 64] on button "add" at bounding box center [1028, 75] width 50 height 50
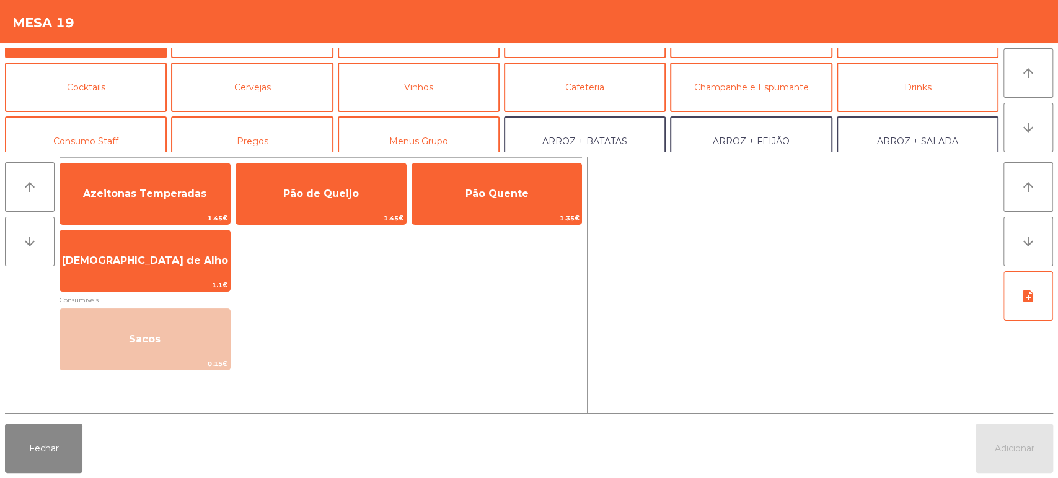
scroll to position [0, 0]
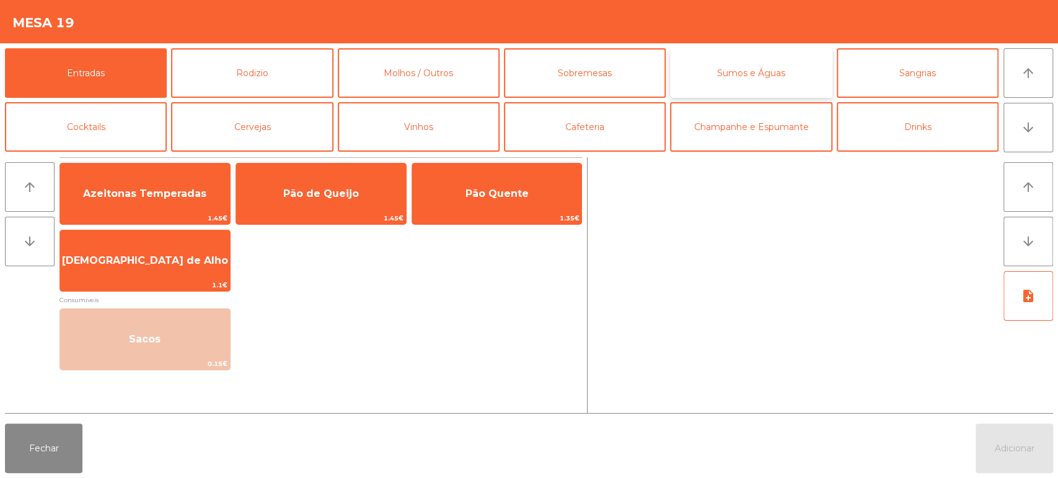
click at [760, 73] on button "Sumos e Águas" at bounding box center [751, 73] width 162 height 50
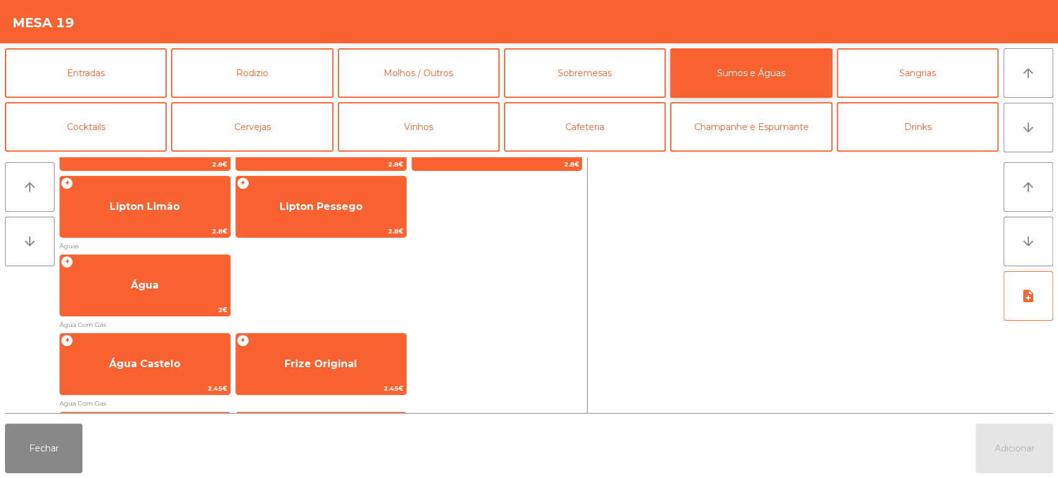
scroll to position [325, 0]
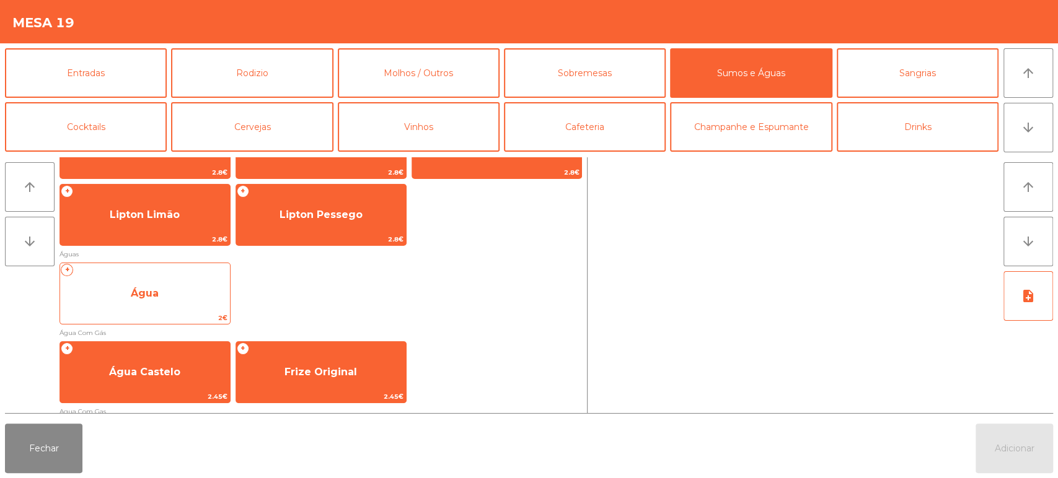
click at [164, 302] on span "Água" at bounding box center [145, 293] width 170 height 33
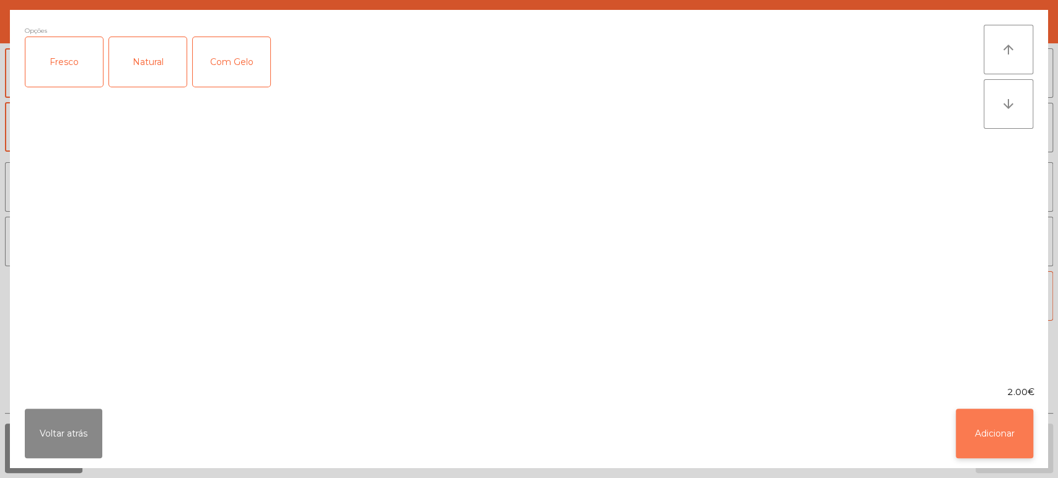
click at [997, 445] on button "Adicionar" at bounding box center [994, 434] width 77 height 50
click at [997, 429] on button "Adicionar" at bounding box center [1013, 449] width 77 height 50
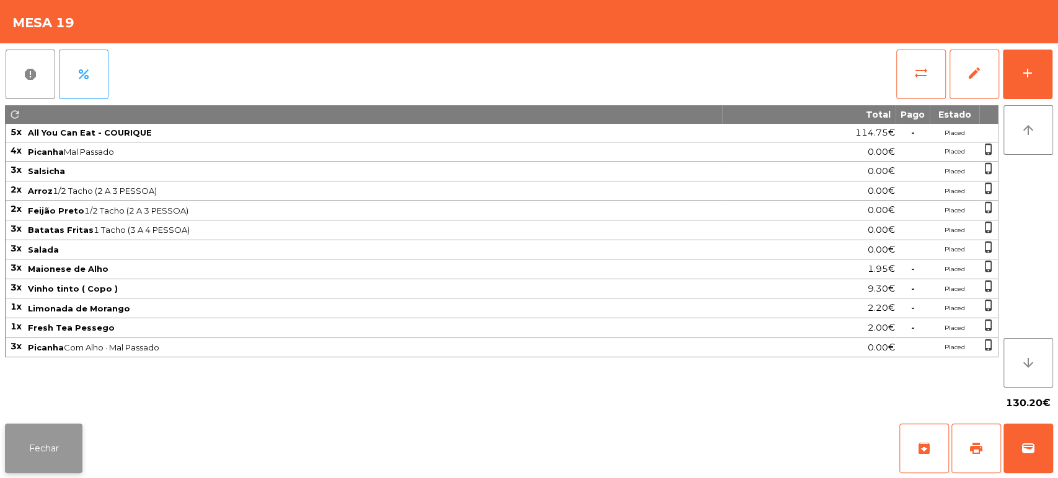
click at [42, 441] on button "Fechar" at bounding box center [43, 449] width 77 height 50
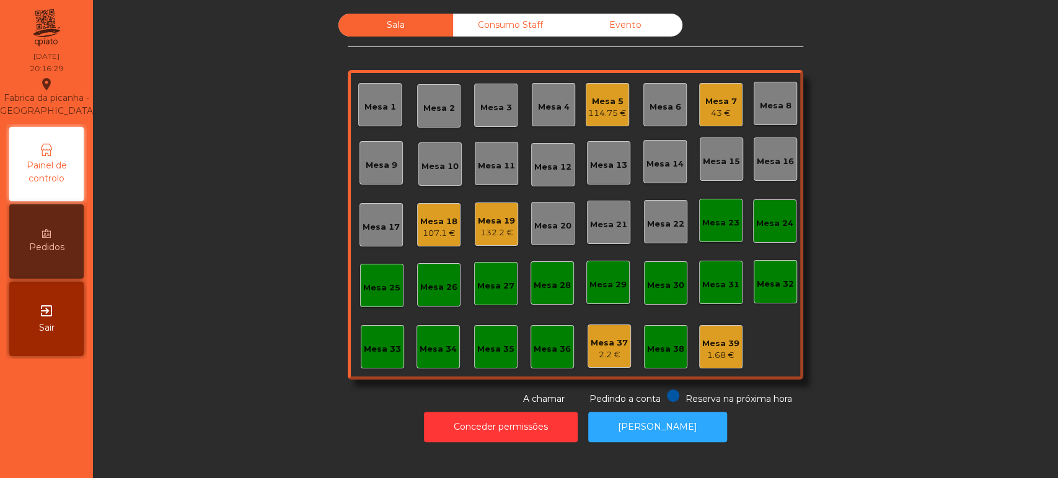
click at [902, 258] on div "Sala Consumo Staff Evento Mesa 1 Mesa 2 Mesa 3 Mesa 4 Mesa 5 114.75 € Mesa 6 Me…" at bounding box center [575, 210] width 931 height 392
click at [544, 159] on div "Mesa 12" at bounding box center [552, 164] width 37 height 17
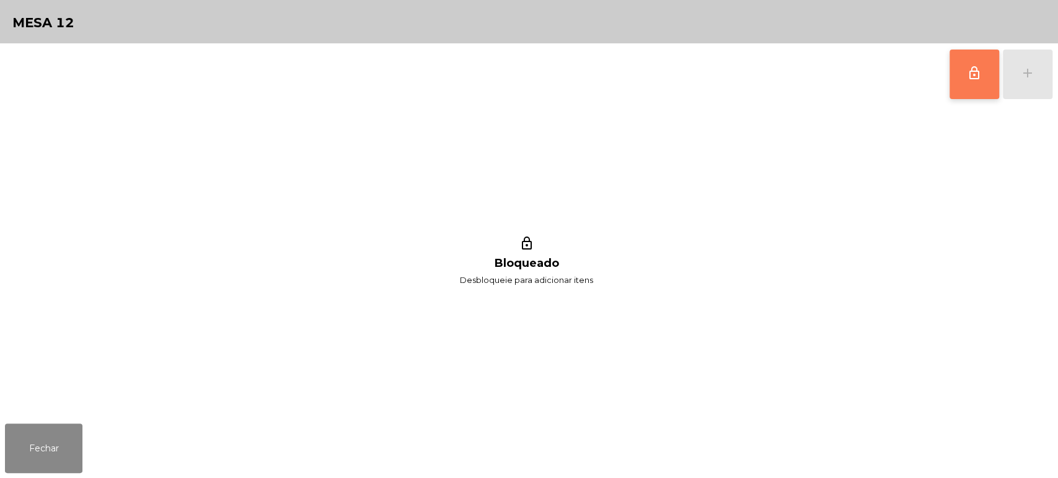
click at [979, 83] on button "lock_outline" at bounding box center [974, 75] width 50 height 50
click at [1026, 85] on button "add" at bounding box center [1028, 75] width 50 height 50
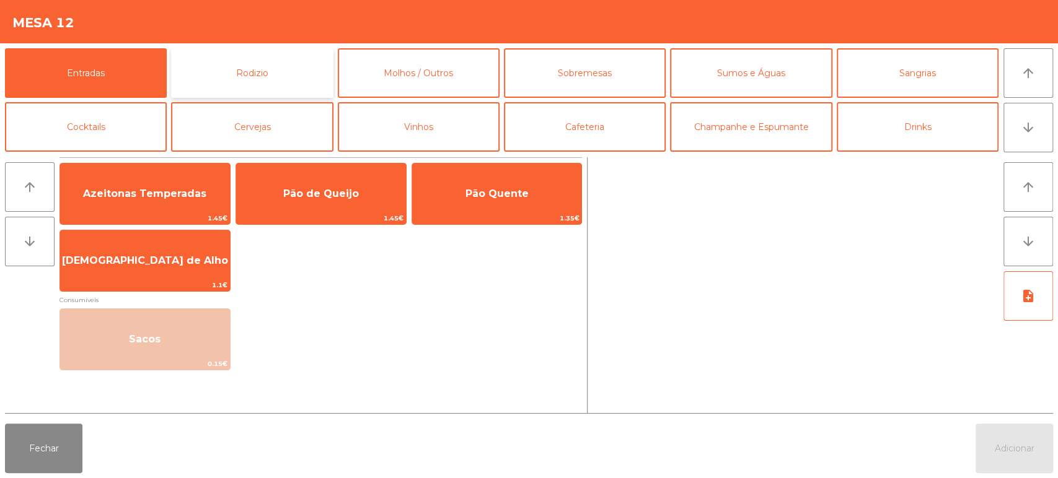
click at [263, 77] on button "Rodizio" at bounding box center [252, 73] width 162 height 50
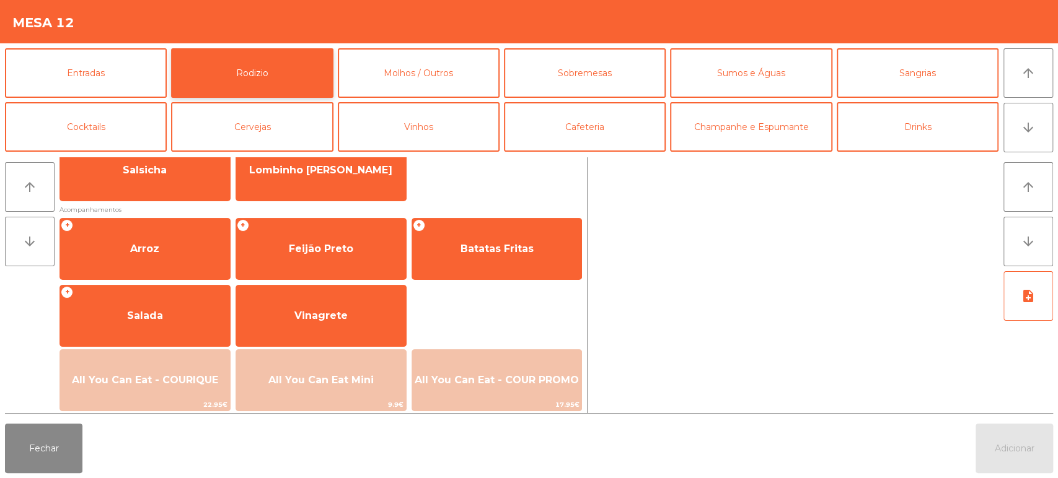
scroll to position [174, 0]
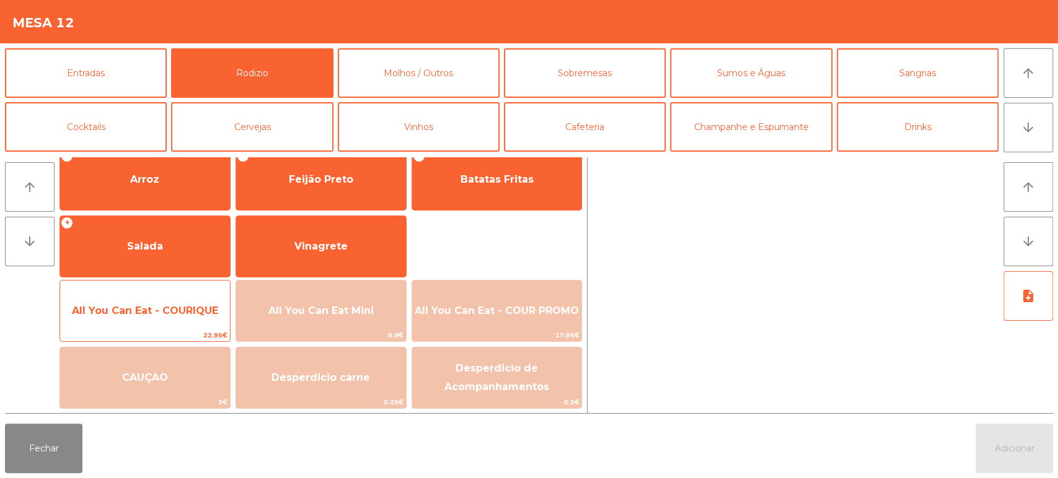
click at [139, 317] on span "All You Can Eat - COURIQUE" at bounding box center [145, 310] width 170 height 33
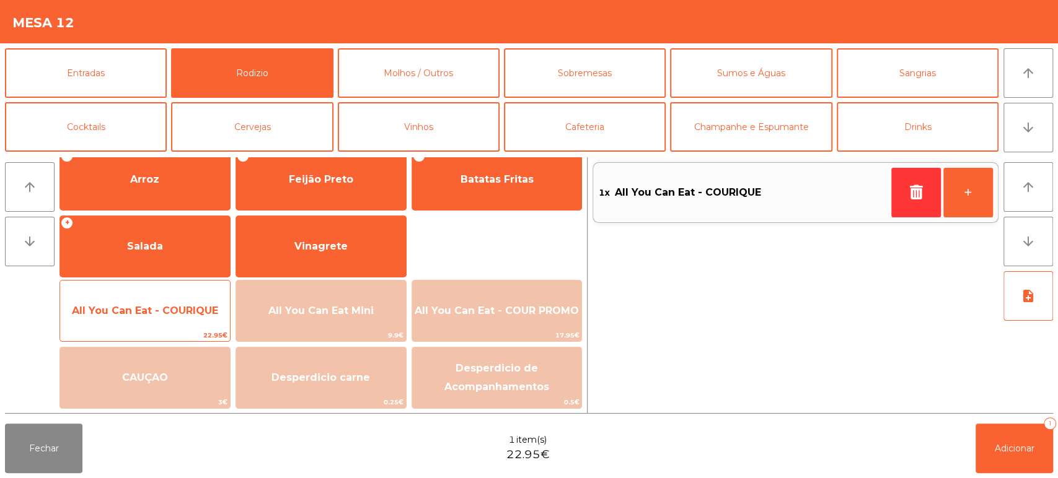
click at [139, 317] on span "All You Can Eat - COURIQUE" at bounding box center [145, 310] width 170 height 33
click at [147, 322] on span "All You Can Eat - COURIQUE" at bounding box center [145, 310] width 170 height 33
click at [159, 317] on span "All You Can Eat - COURIQUE" at bounding box center [145, 310] width 170 height 33
click at [162, 315] on span "All You Can Eat - COURIQUE" at bounding box center [145, 311] width 146 height 12
click at [146, 308] on span "All You Can Eat - COURIQUE" at bounding box center [145, 311] width 146 height 12
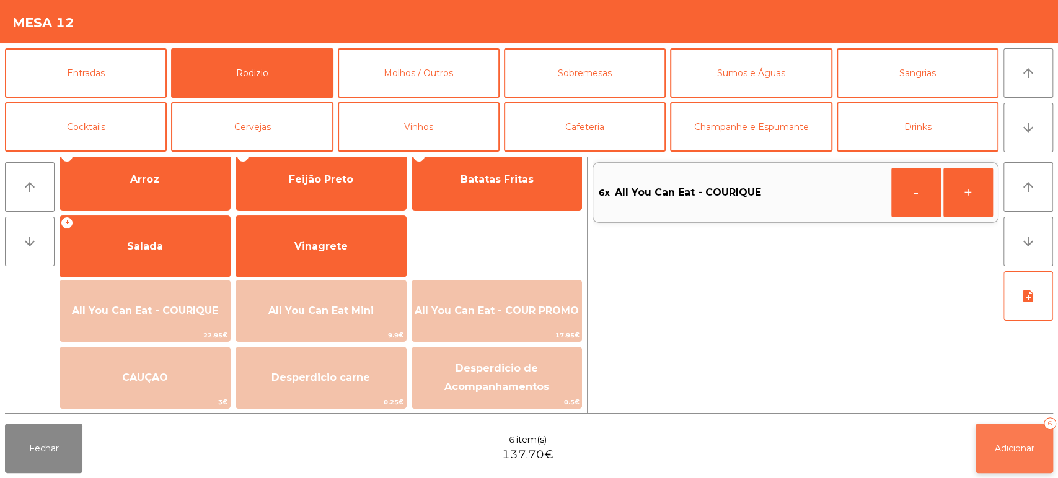
click at [987, 456] on button "Adicionar 6" at bounding box center [1013, 449] width 77 height 50
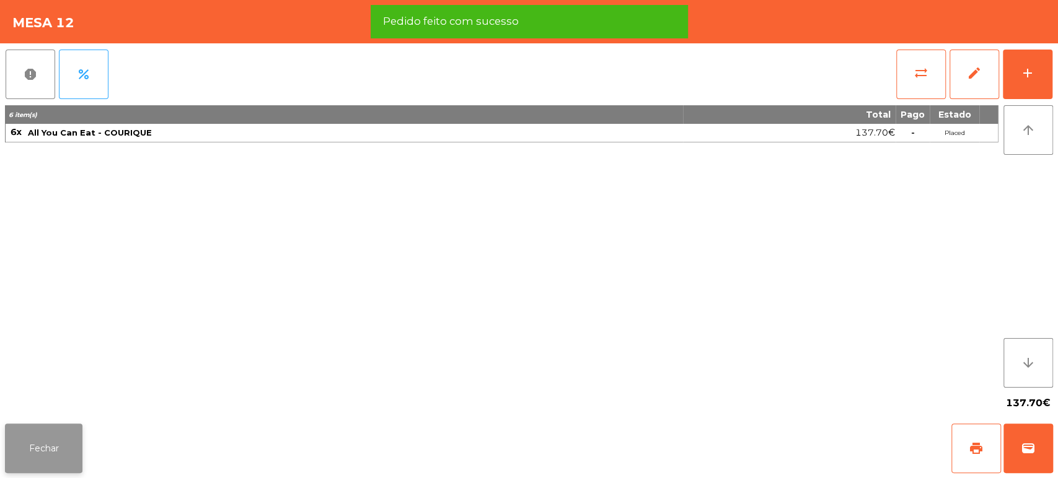
click at [50, 446] on button "Fechar" at bounding box center [43, 449] width 77 height 50
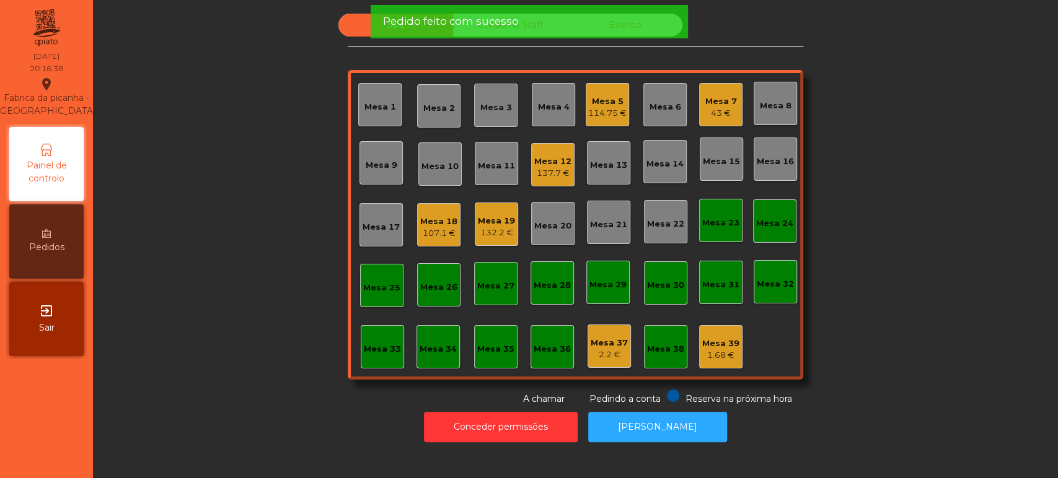
click at [920, 297] on div "Sala Consumo Staff Evento Mesa 1 Mesa 2 Mesa 3 Mesa 4 Mesa 5 114.75 € Mesa 6 Me…" at bounding box center [575, 210] width 931 height 392
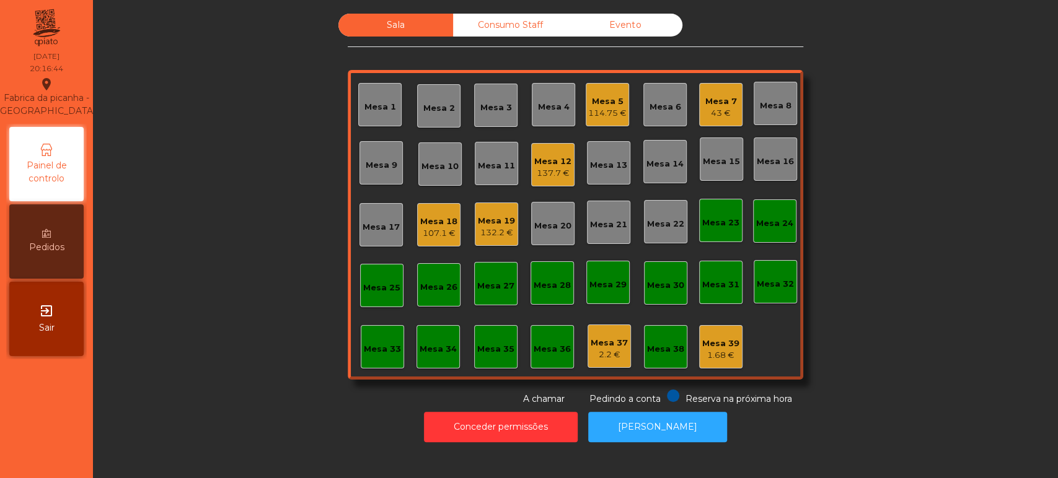
click at [725, 161] on div "Mesa 15" at bounding box center [721, 162] width 37 height 12
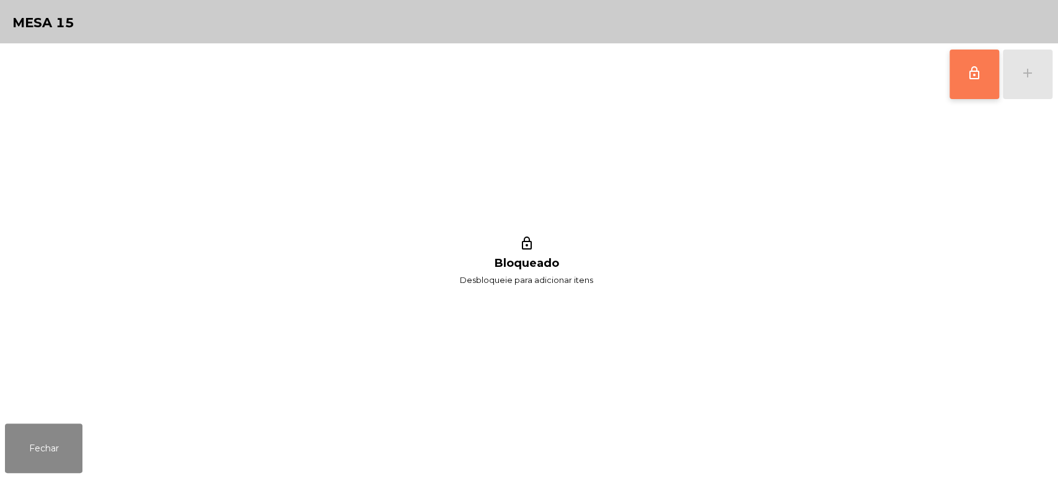
click at [971, 74] on span "lock_outline" at bounding box center [974, 73] width 15 height 15
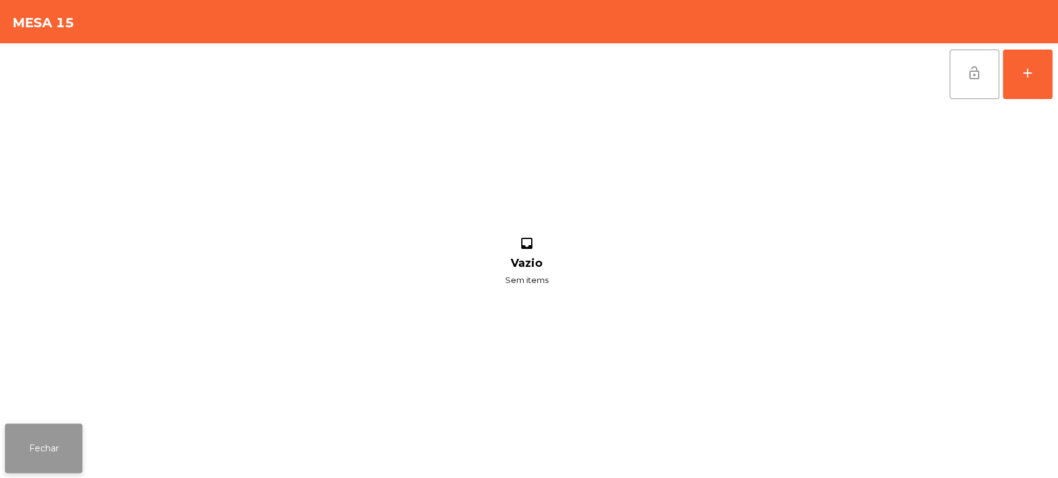
click at [57, 436] on button "Fechar" at bounding box center [43, 449] width 77 height 50
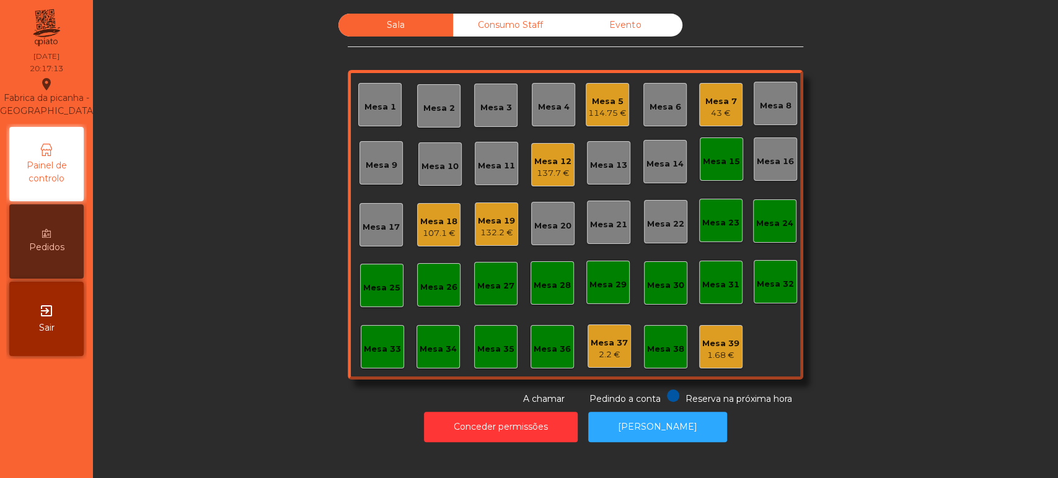
click at [554, 152] on div "Mesa 12 137.7 €" at bounding box center [552, 165] width 37 height 29
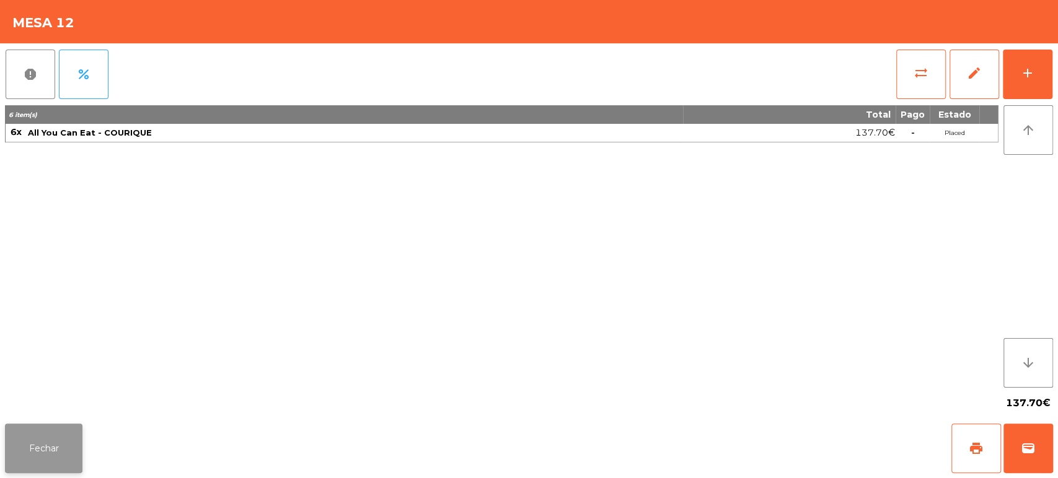
click at [40, 447] on button "Fechar" at bounding box center [43, 449] width 77 height 50
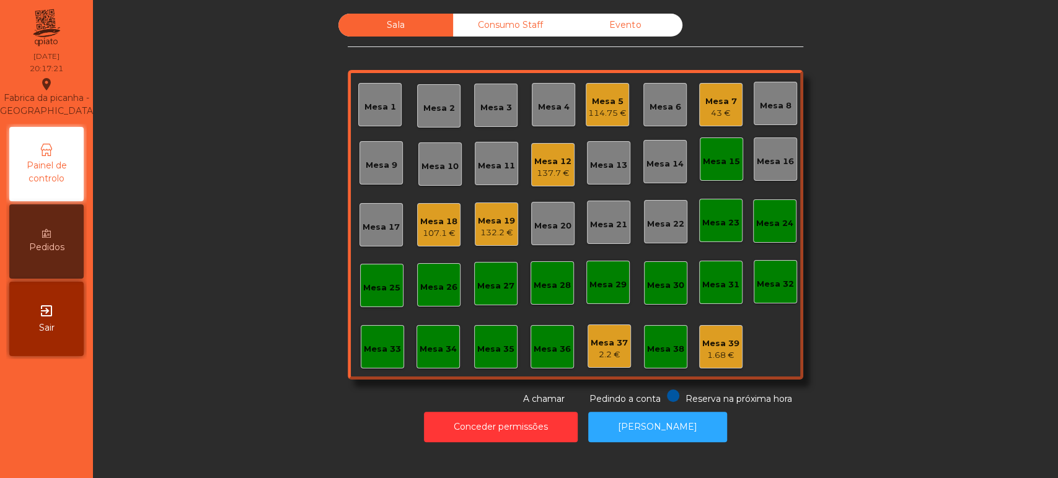
click at [896, 216] on div "Sala Consumo Staff Evento Mesa 1 Mesa 2 Mesa 3 Mesa 4 Mesa 5 114.75 € Mesa 6 Me…" at bounding box center [575, 210] width 931 height 392
click at [721, 168] on div "Mesa 15" at bounding box center [721, 159] width 43 height 43
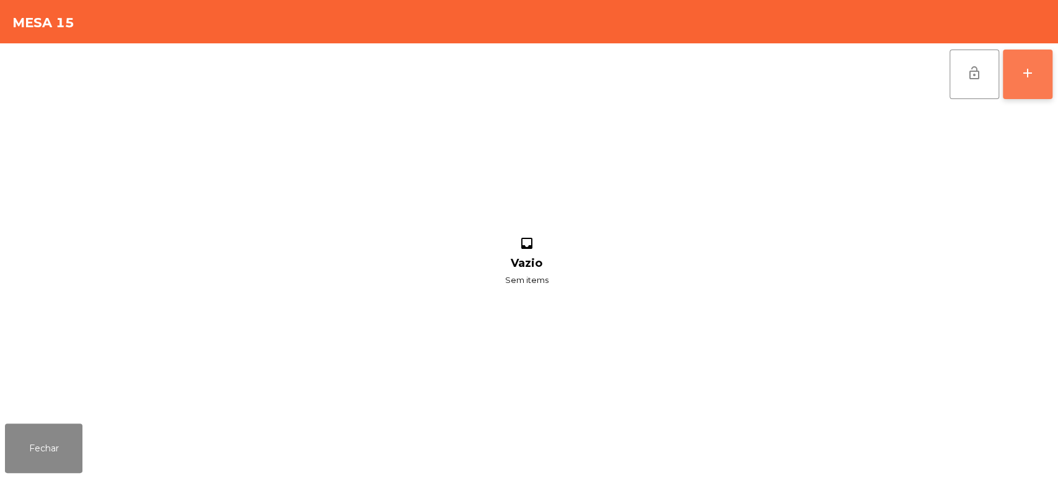
click at [1029, 66] on div "add" at bounding box center [1027, 73] width 15 height 15
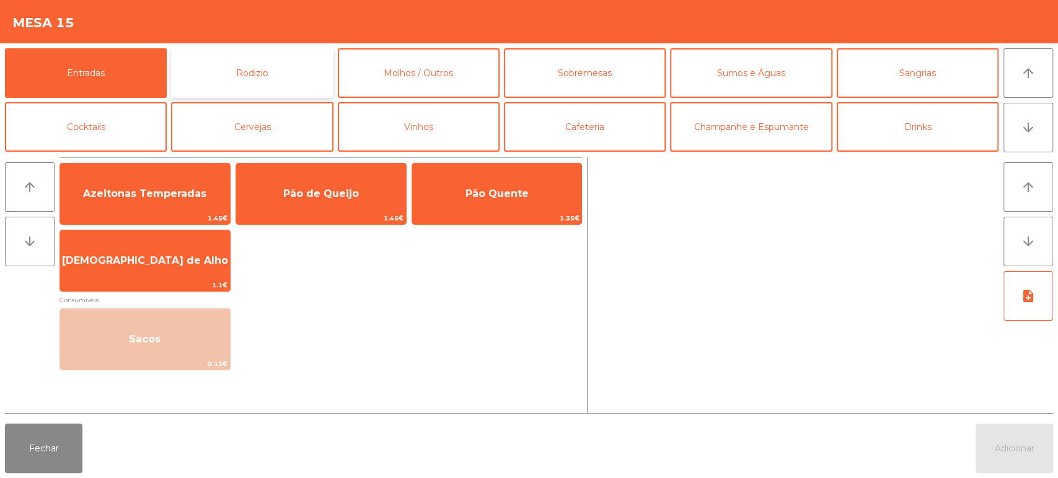
click at [242, 76] on button "Rodizio" at bounding box center [252, 73] width 162 height 50
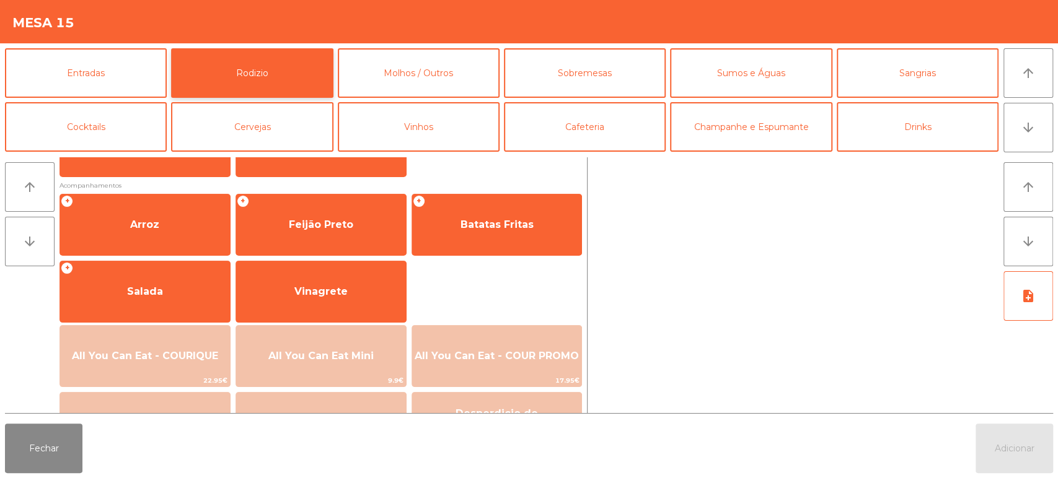
scroll to position [152, 0]
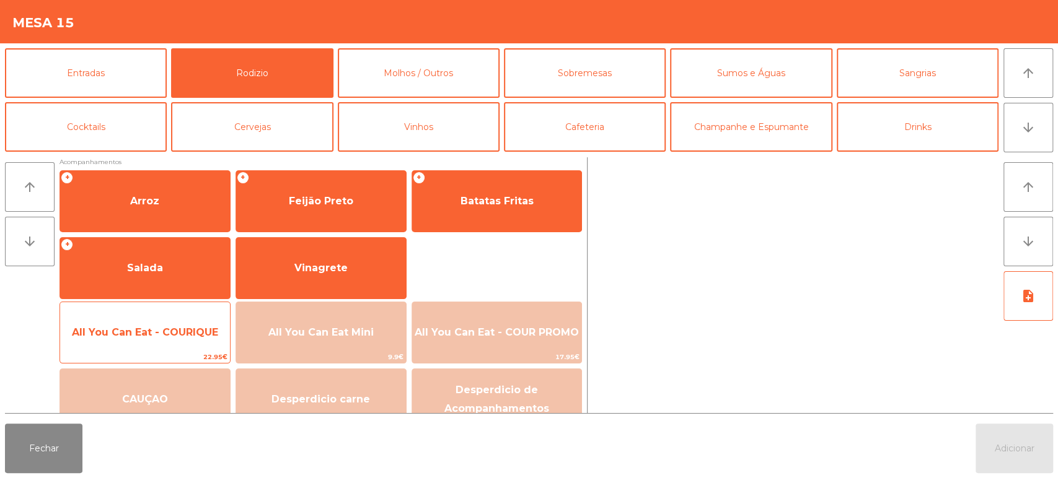
click at [183, 338] on span "All You Can Eat - COURIQUE" at bounding box center [145, 332] width 170 height 33
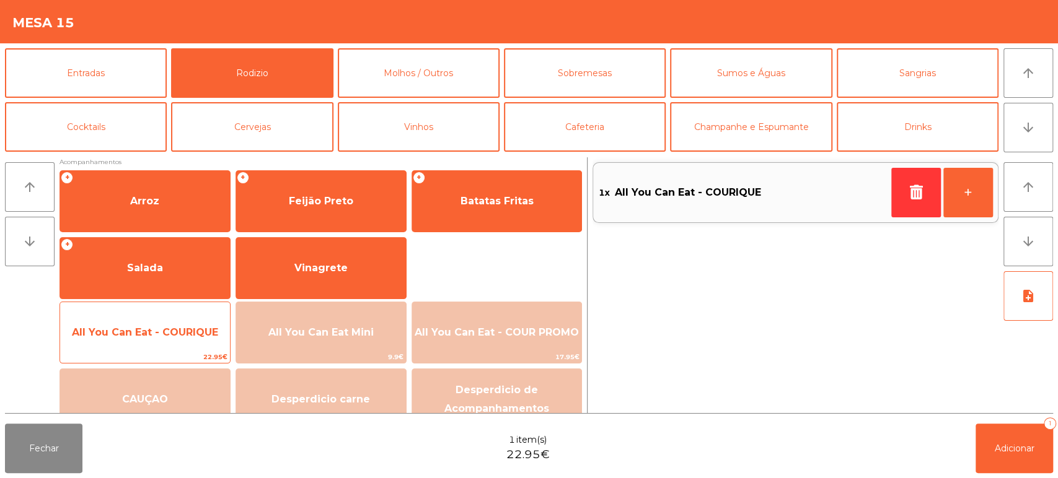
click at [185, 337] on span "All You Can Eat - COURIQUE" at bounding box center [145, 333] width 146 height 12
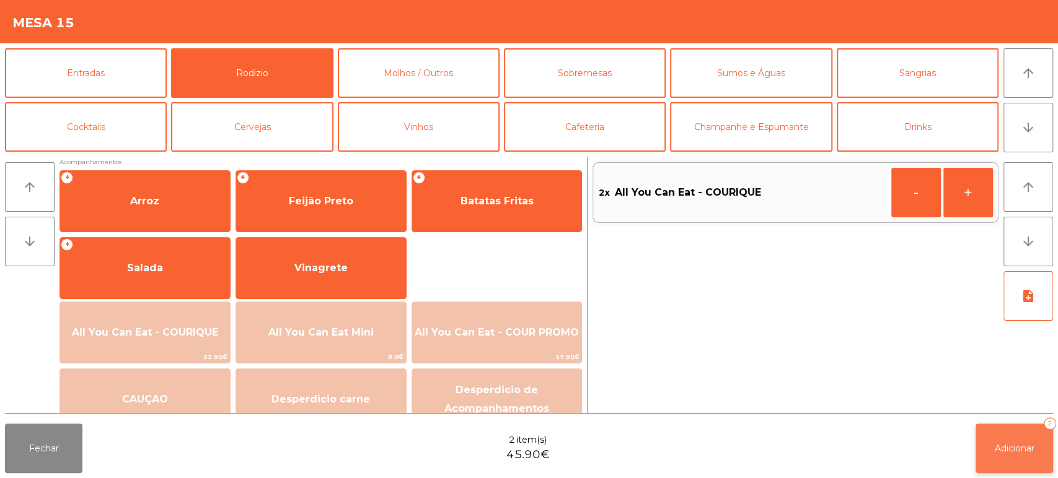
click at [1000, 447] on span "Adicionar" at bounding box center [1015, 448] width 40 height 11
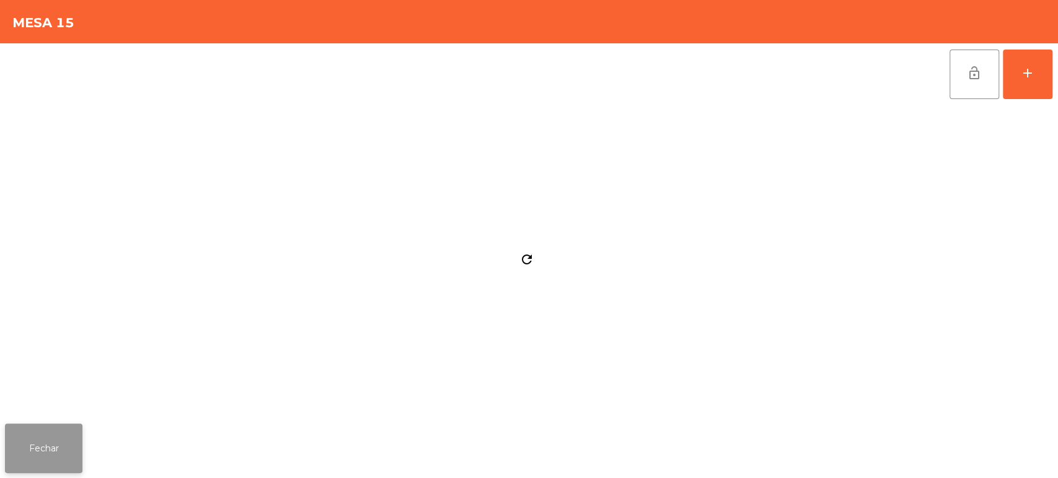
click at [59, 452] on button "Fechar" at bounding box center [43, 449] width 77 height 50
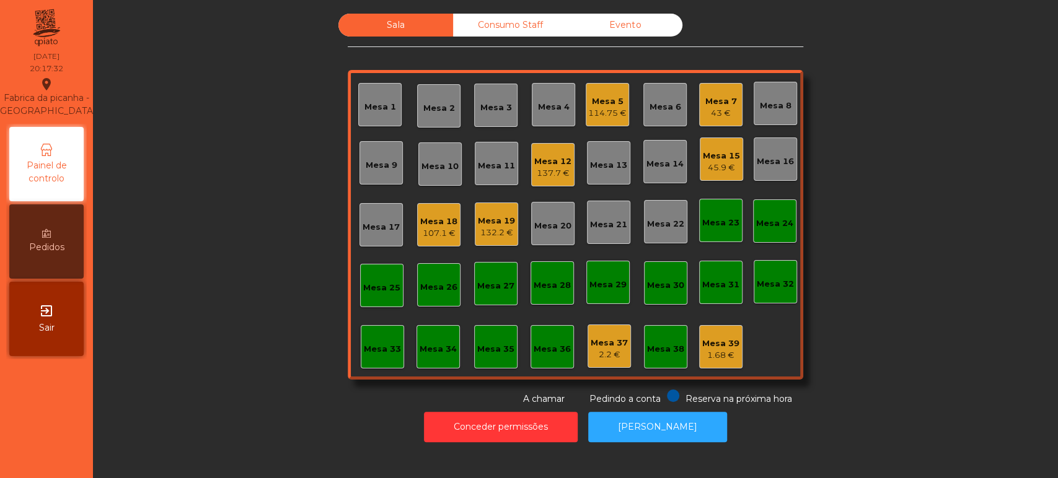
click at [676, 156] on div "Mesa 14" at bounding box center [664, 161] width 37 height 17
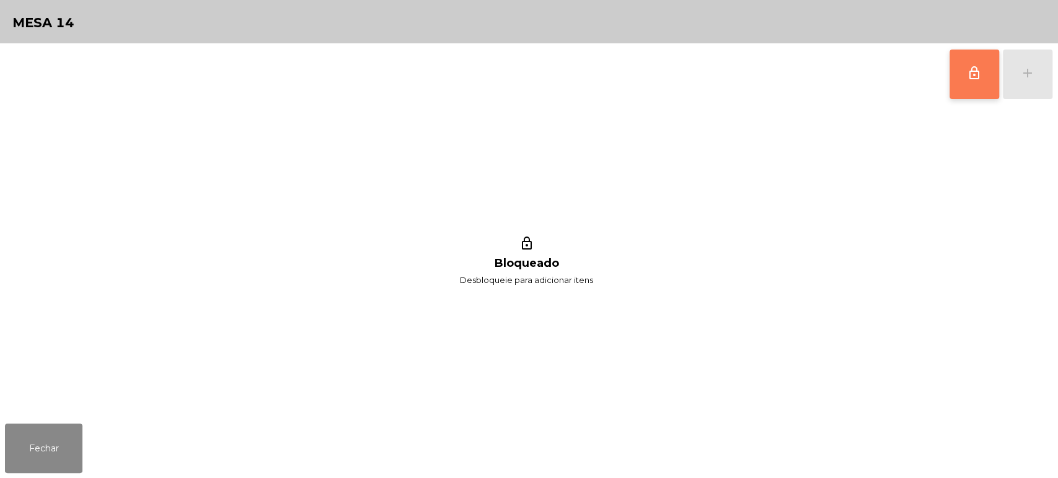
click at [967, 66] on span "lock_outline" at bounding box center [974, 73] width 15 height 15
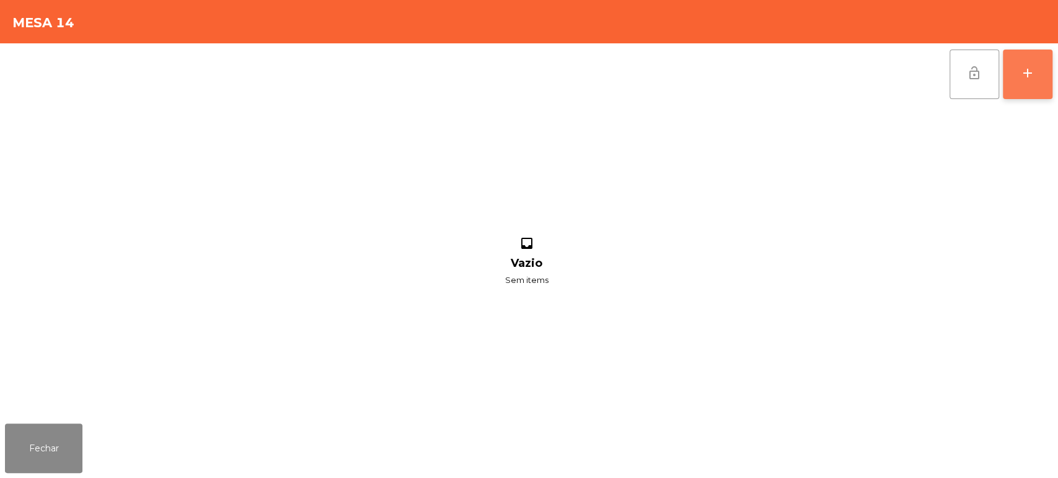
click at [1021, 78] on div "add" at bounding box center [1027, 73] width 15 height 15
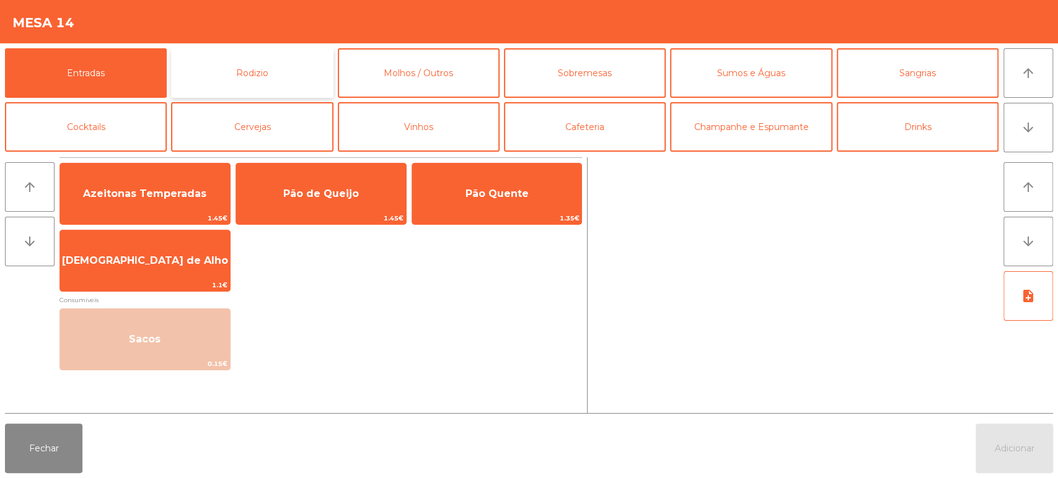
click at [258, 82] on button "Rodizio" at bounding box center [252, 73] width 162 height 50
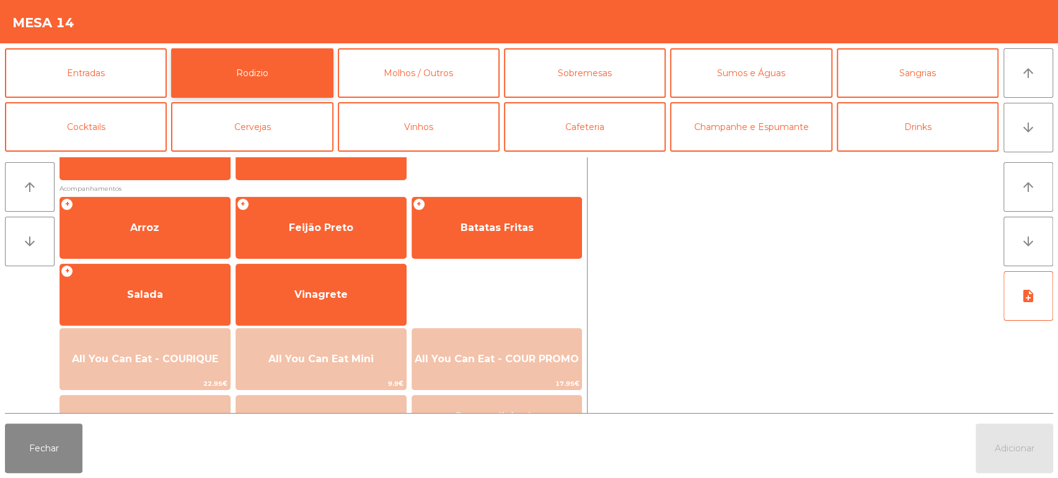
scroll to position [140, 0]
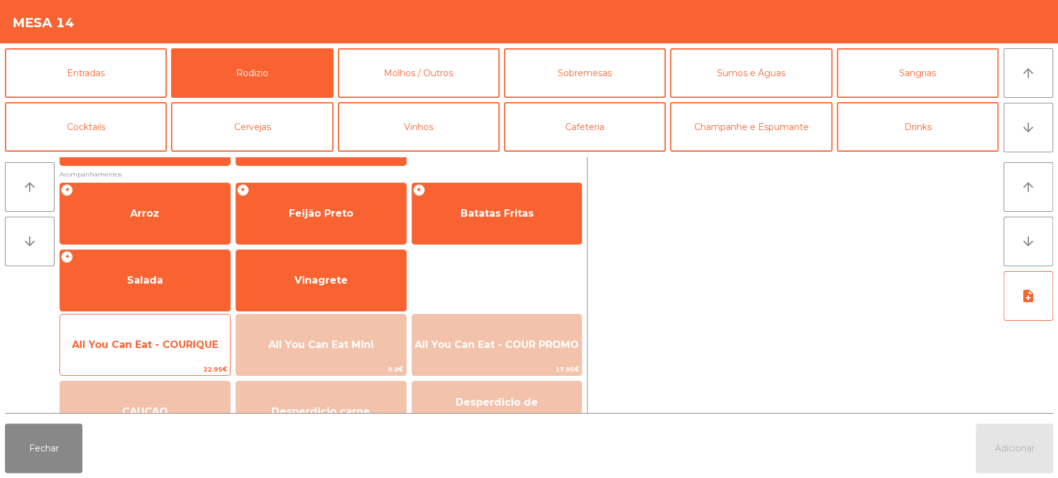
click at [178, 346] on span "All You Can Eat - COURIQUE" at bounding box center [145, 345] width 146 height 12
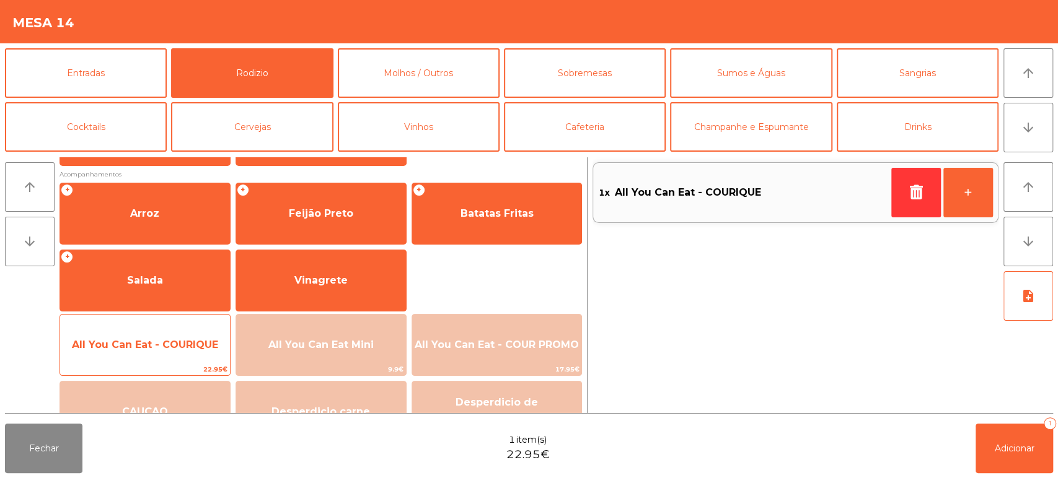
click at [183, 355] on span "All You Can Eat - COURIQUE" at bounding box center [145, 344] width 170 height 33
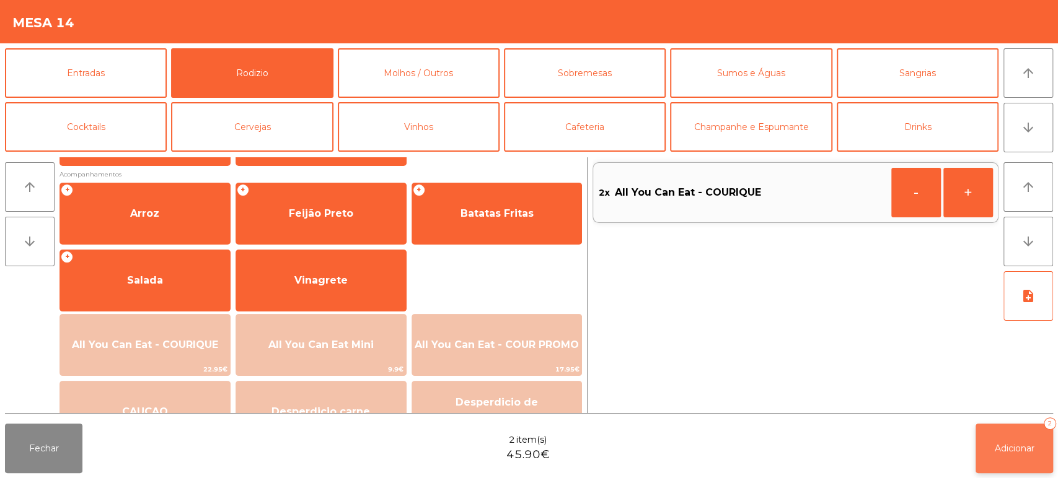
click at [1018, 431] on button "Adicionar 2" at bounding box center [1013, 449] width 77 height 50
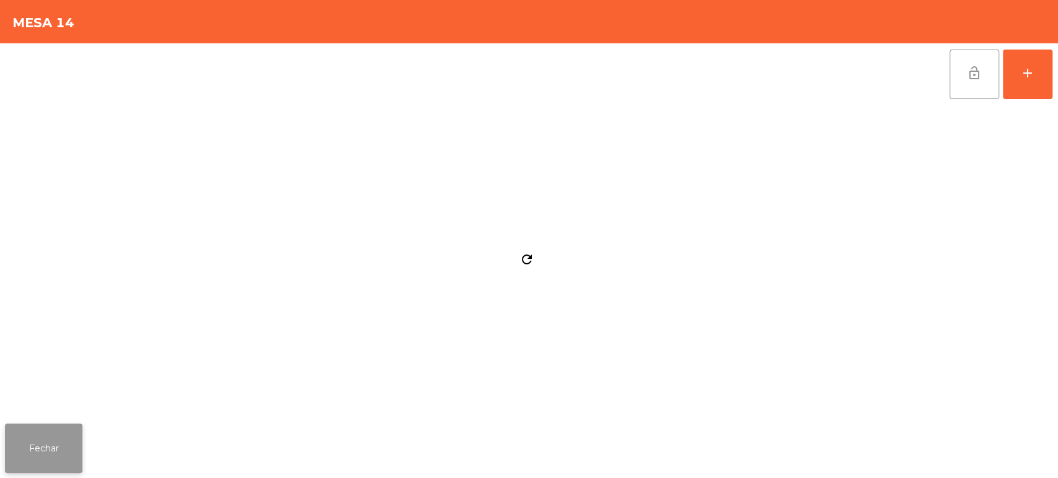
click at [59, 434] on button "Fechar" at bounding box center [43, 449] width 77 height 50
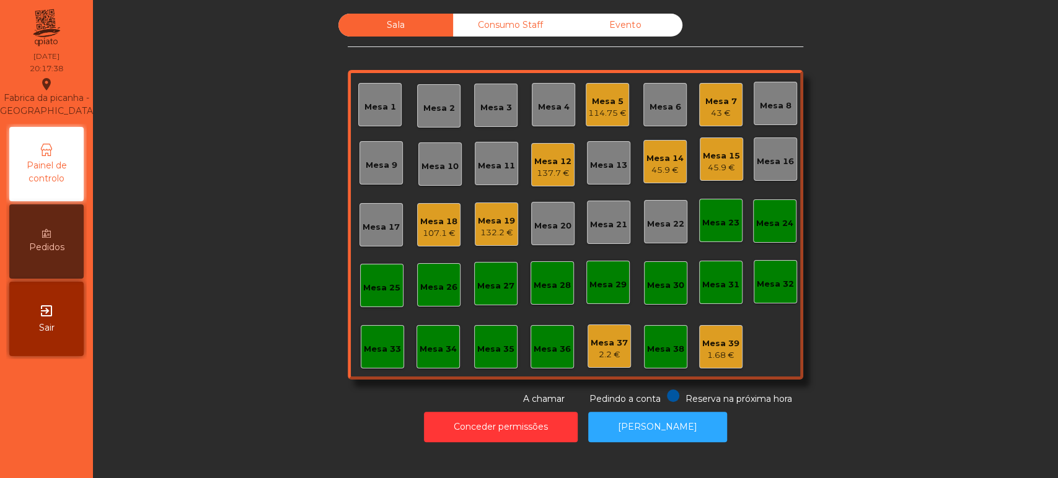
click at [370, 352] on div "Mesa 33" at bounding box center [382, 349] width 37 height 12
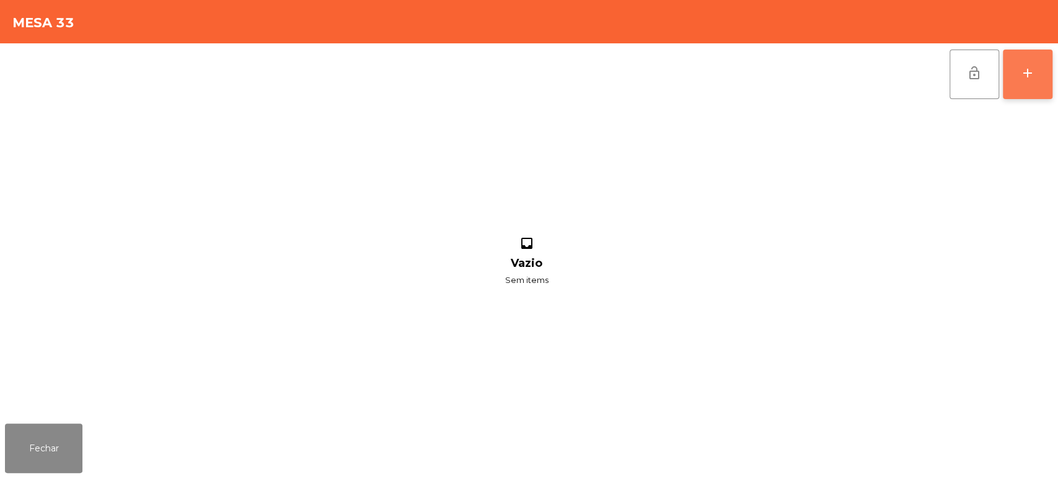
click at [1028, 66] on div "add" at bounding box center [1027, 73] width 15 height 15
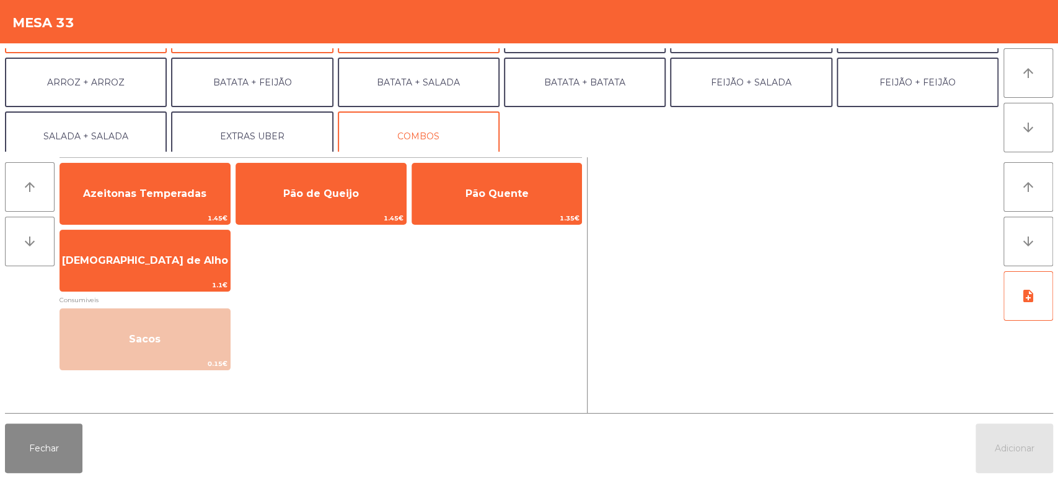
scroll to position [123, 0]
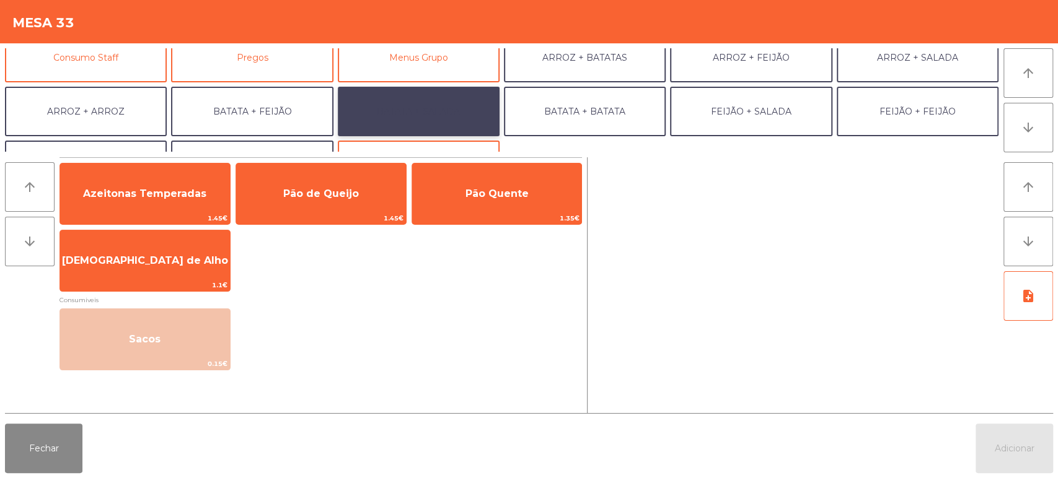
click at [431, 118] on button "BATATA + SALADA" at bounding box center [419, 112] width 162 height 50
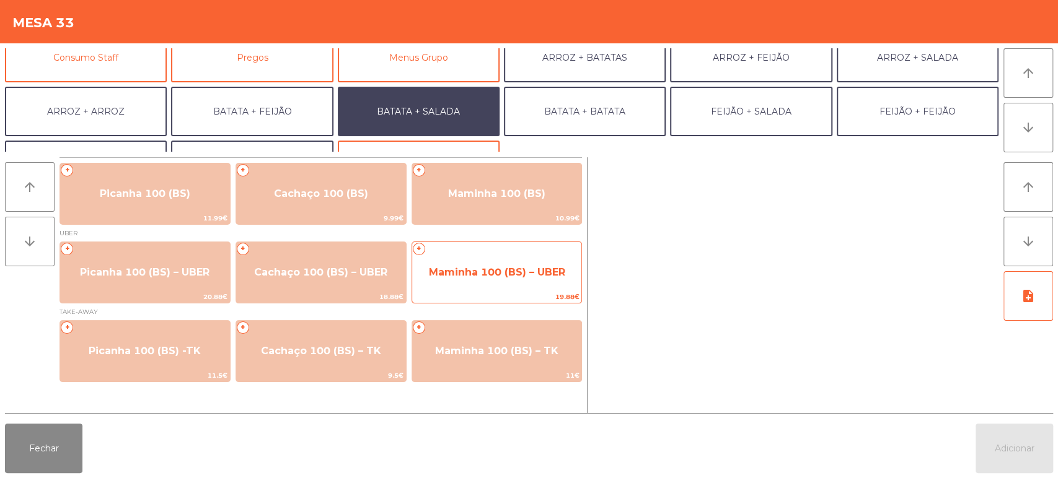
click at [503, 273] on span "Maminha 100 (BS) – UBER" at bounding box center [497, 272] width 136 height 12
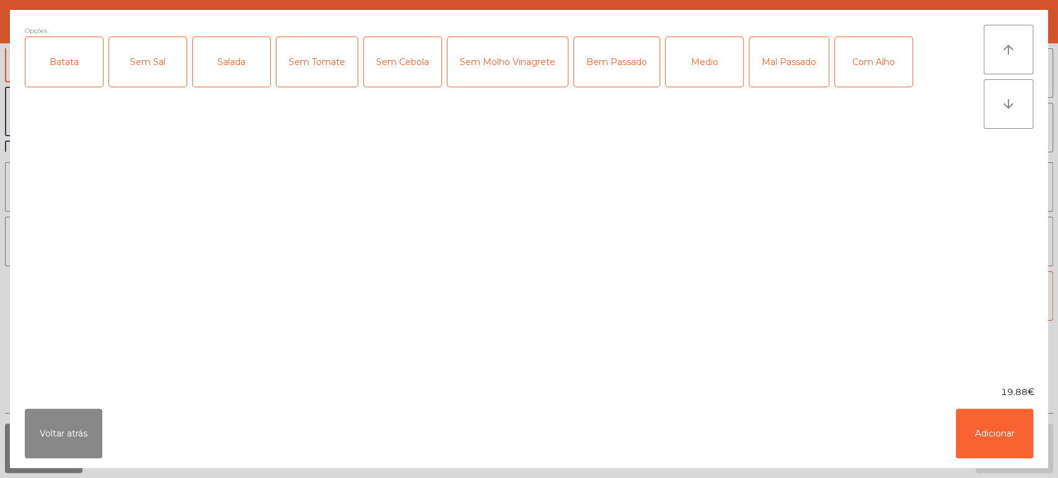
click at [93, 73] on div "Batata" at bounding box center [63, 62] width 77 height 50
click at [237, 42] on div "Salada" at bounding box center [231, 62] width 77 height 50
click at [695, 55] on div "Medio" at bounding box center [704, 62] width 77 height 50
click at [868, 51] on div "Com Alho" at bounding box center [873, 62] width 77 height 50
click at [998, 434] on button "Adicionar" at bounding box center [994, 434] width 77 height 50
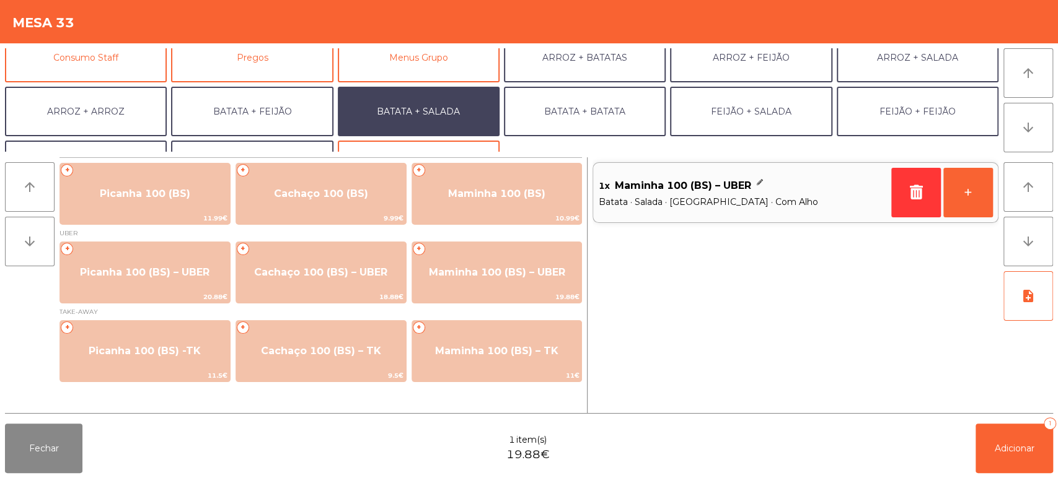
scroll to position [161, 0]
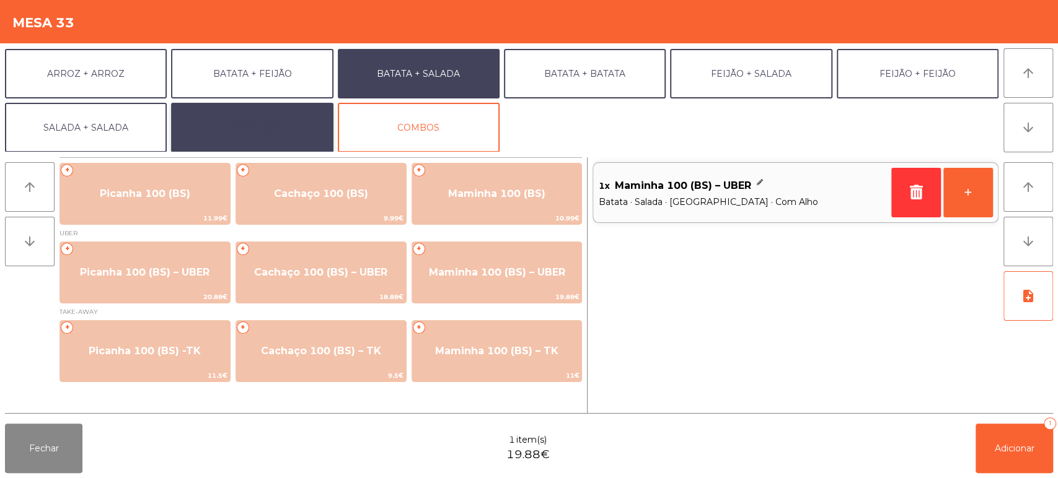
click at [288, 113] on button "EXTRAS UBER" at bounding box center [252, 128] width 162 height 50
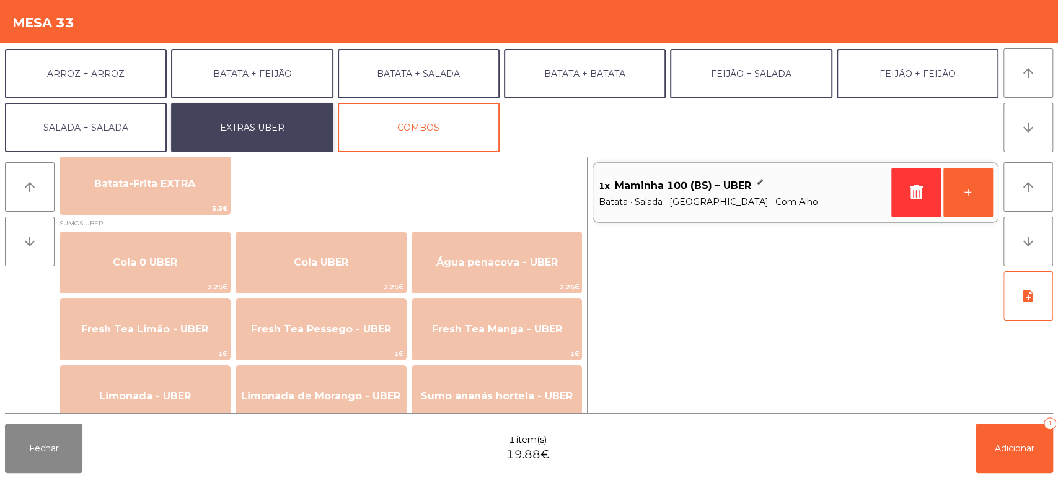
scroll to position [258, 0]
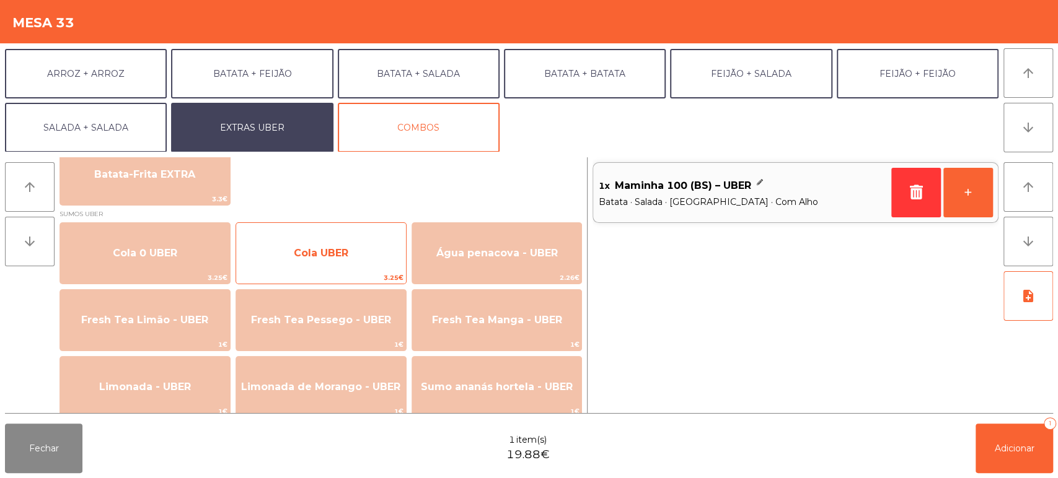
click at [342, 251] on span "Cola UBER" at bounding box center [321, 253] width 55 height 12
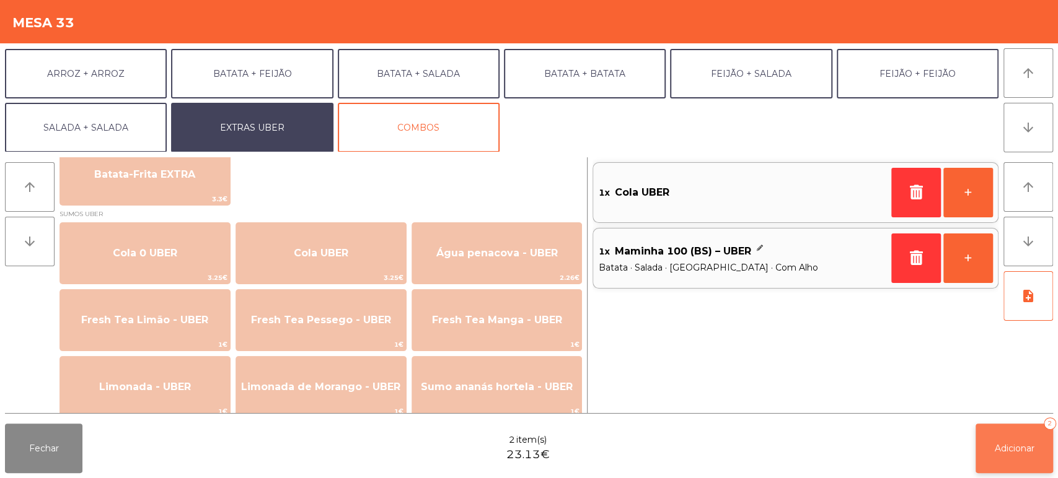
click at [1023, 427] on button "Adicionar 2" at bounding box center [1013, 449] width 77 height 50
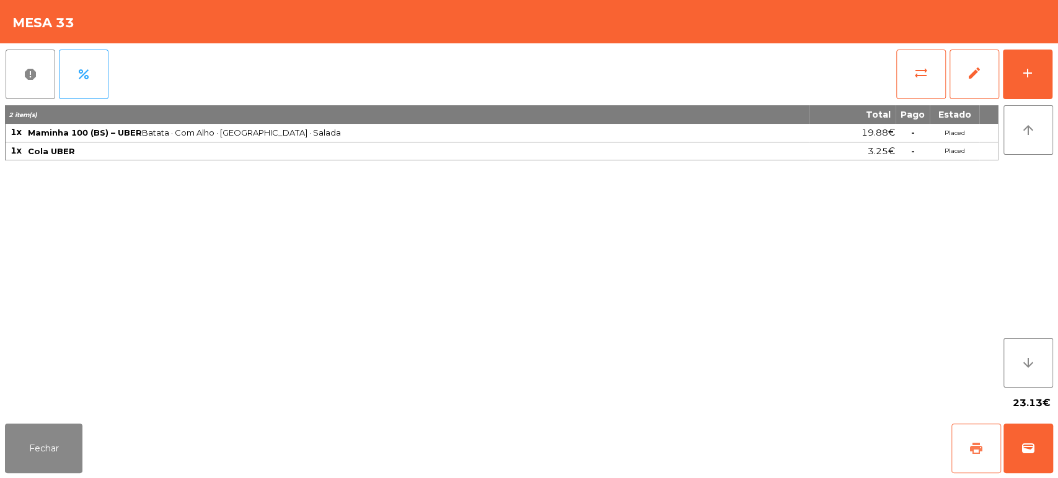
click at [969, 446] on span "print" at bounding box center [976, 448] width 15 height 15
click at [1027, 441] on span "wallet" at bounding box center [1028, 448] width 15 height 15
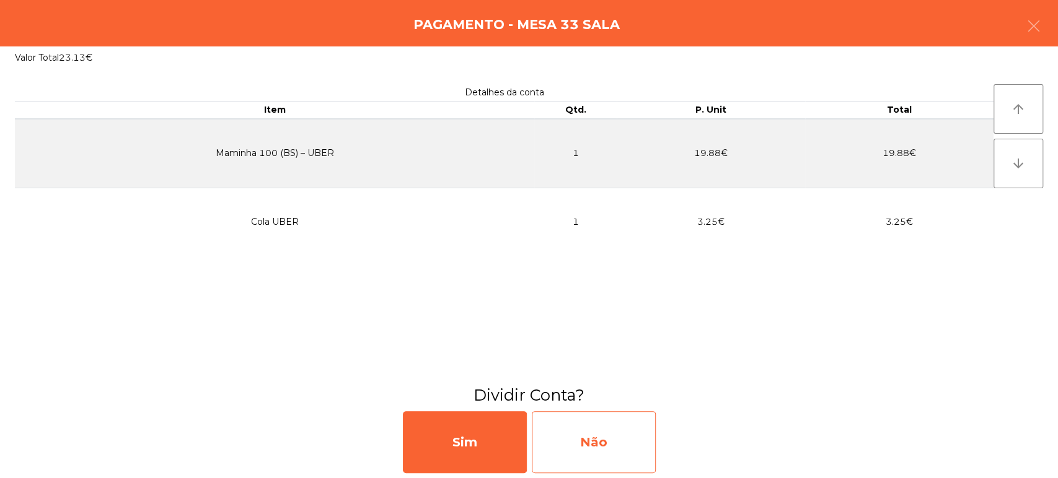
click at [632, 449] on div "Não" at bounding box center [594, 443] width 124 height 62
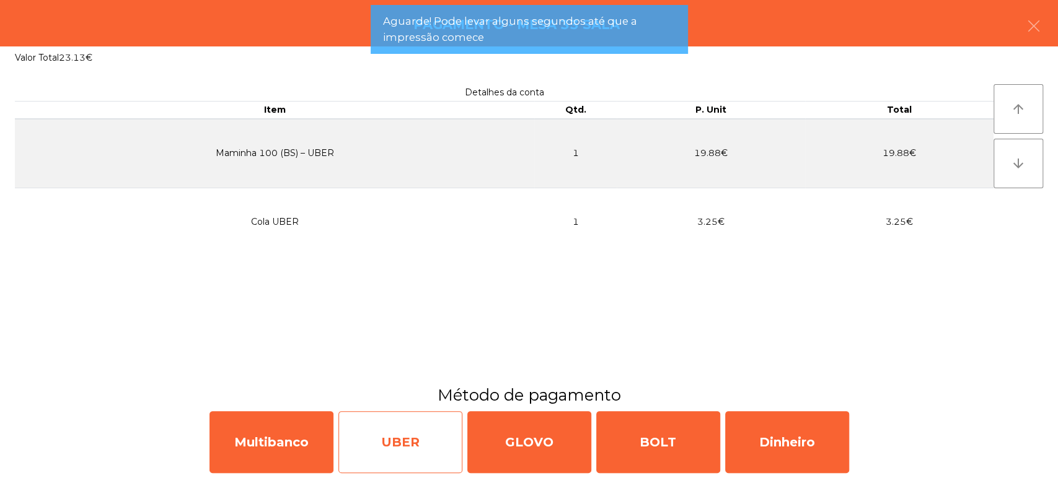
click at [400, 444] on div "UBER" at bounding box center [400, 443] width 124 height 62
select select "**"
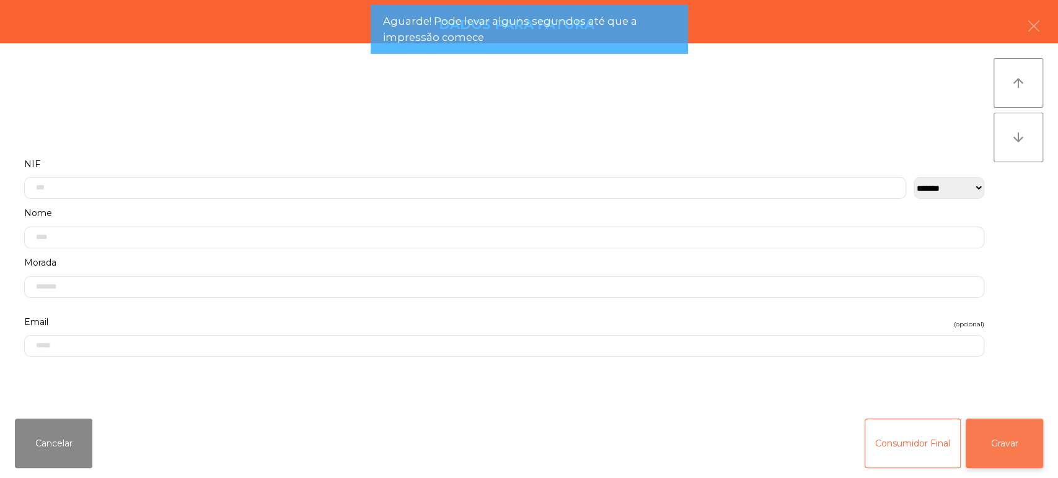
click at [1004, 445] on button "Gravar" at bounding box center [1004, 444] width 77 height 50
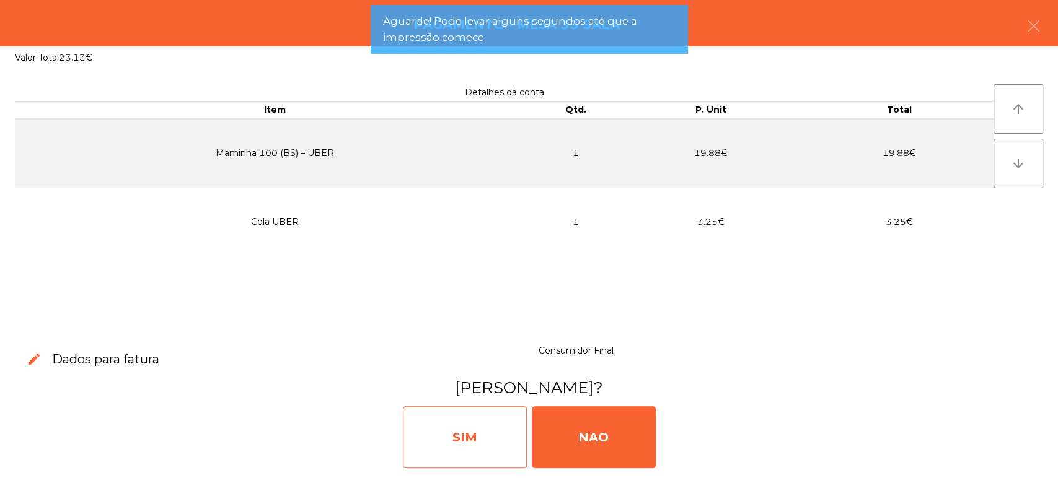
click at [471, 436] on div "SIM" at bounding box center [465, 438] width 124 height 62
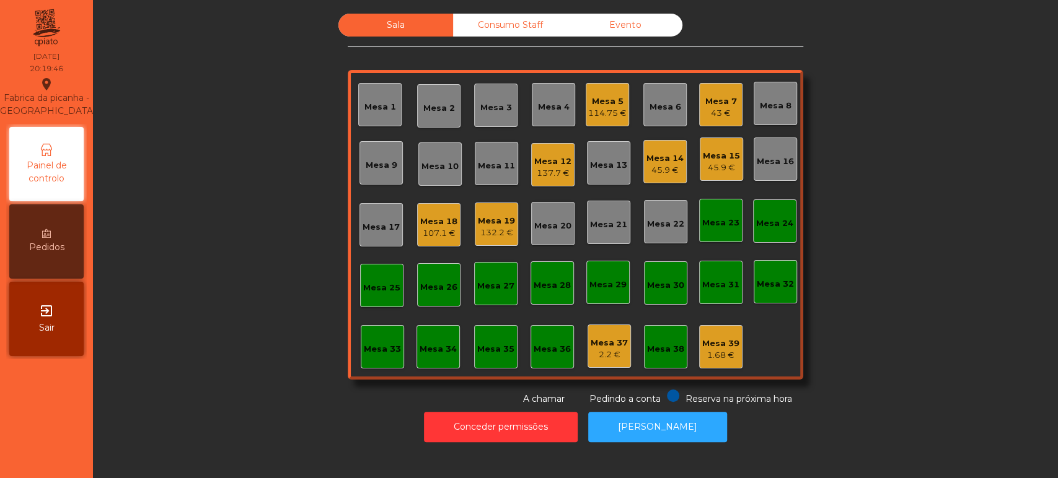
click at [429, 103] on div "Mesa 2" at bounding box center [439, 108] width 32 height 12
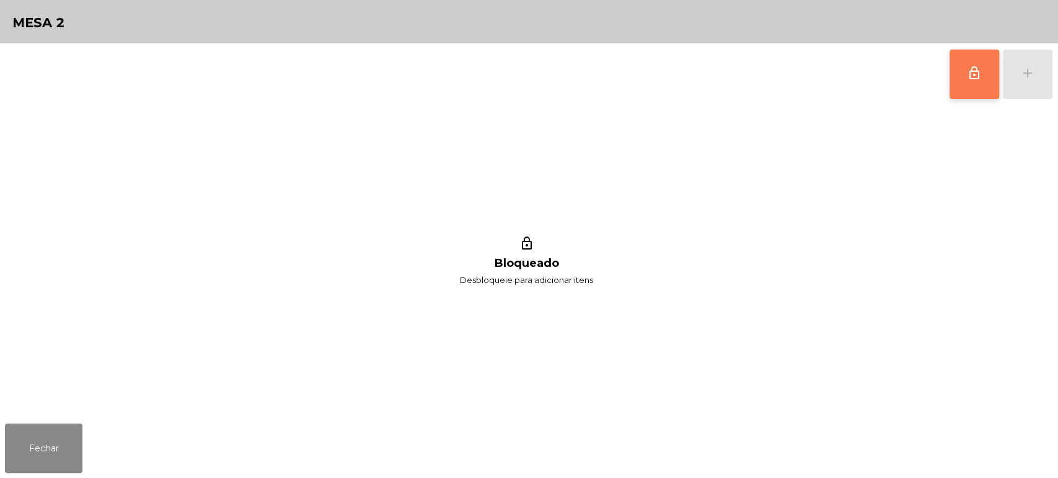
click at [965, 66] on button "lock_outline" at bounding box center [974, 75] width 50 height 50
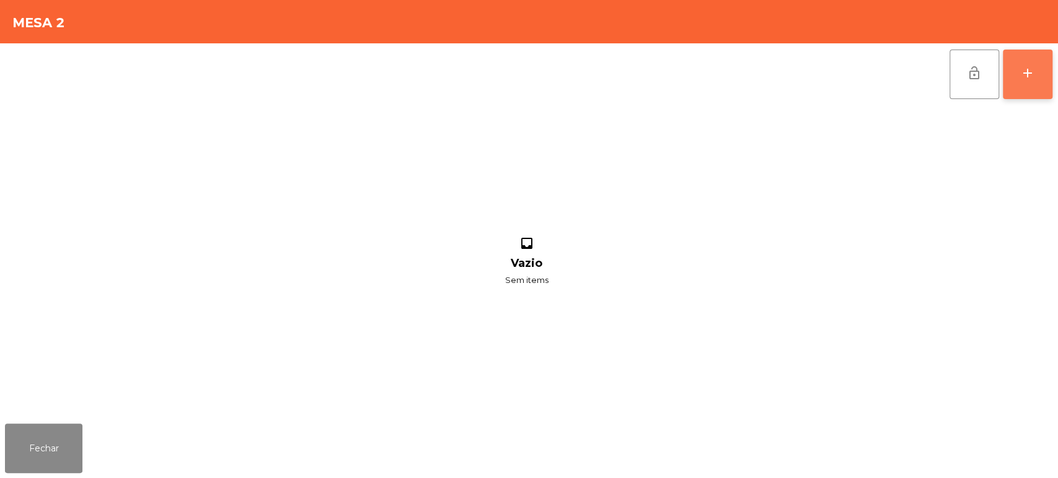
click at [1033, 78] on div "add" at bounding box center [1027, 73] width 15 height 15
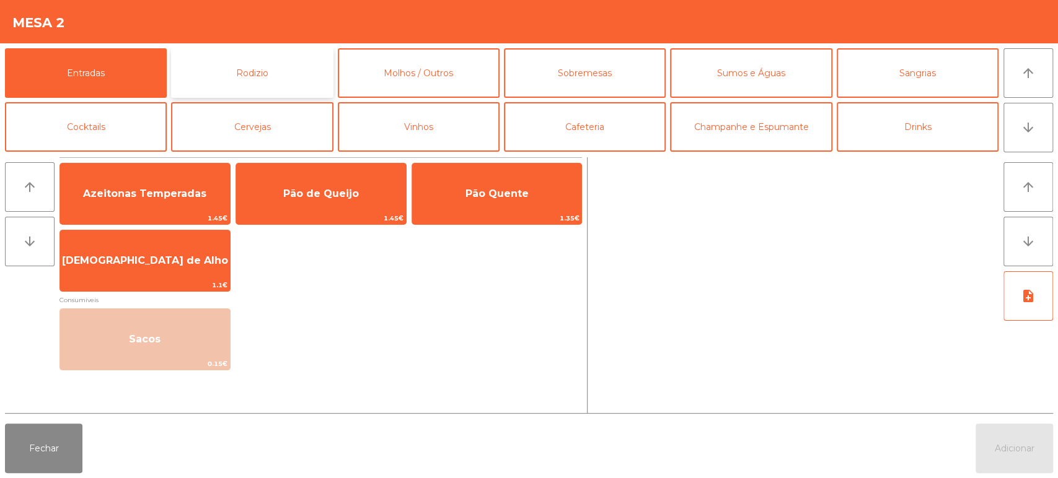
click at [264, 79] on button "Rodizio" at bounding box center [252, 73] width 162 height 50
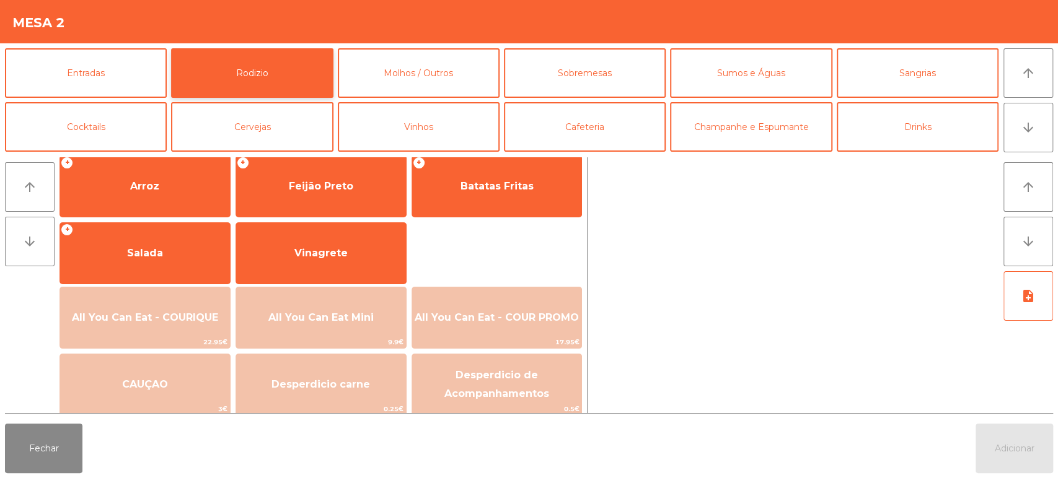
scroll to position [172, 0]
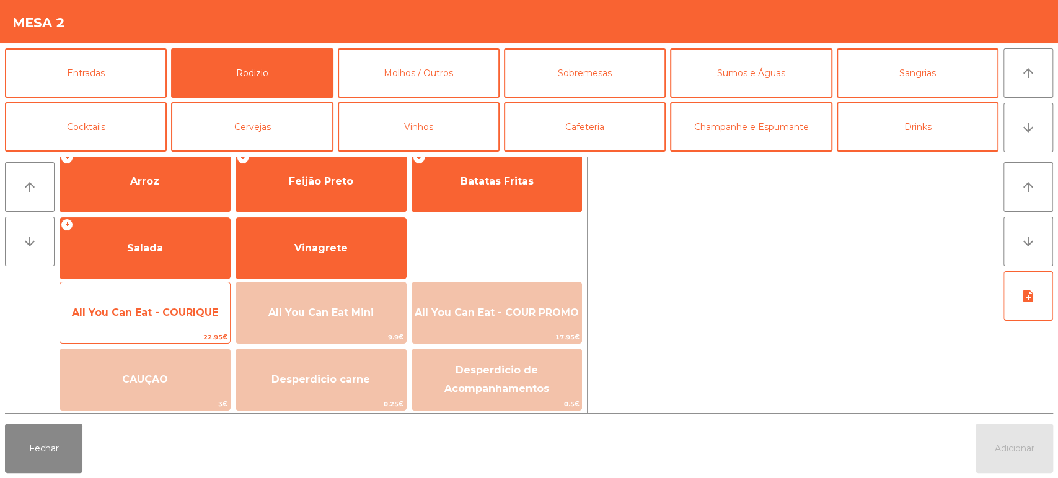
click at [160, 299] on span "All You Can Eat - COURIQUE" at bounding box center [145, 312] width 170 height 33
click at [167, 296] on span "All You Can Eat - COURIQUE" at bounding box center [145, 312] width 170 height 33
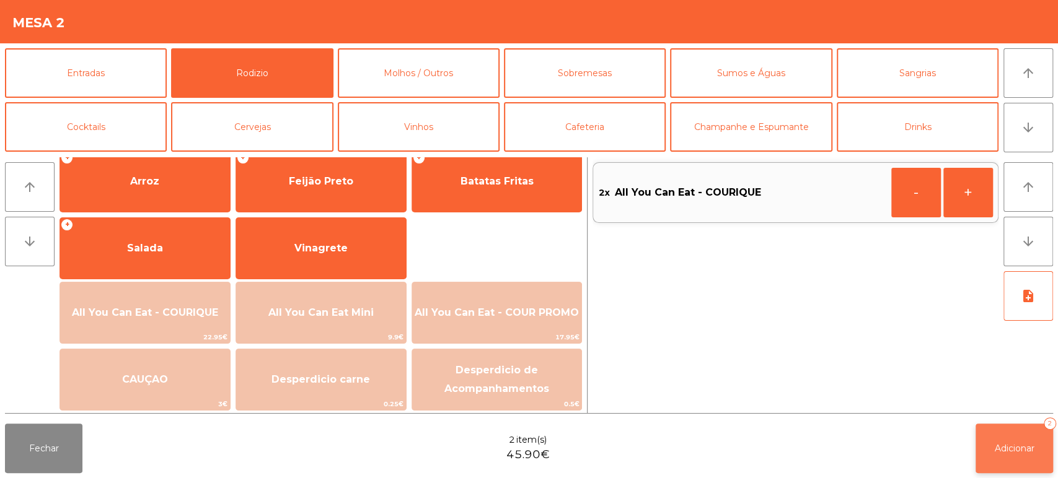
click at [1005, 426] on button "Adicionar 2" at bounding box center [1013, 449] width 77 height 50
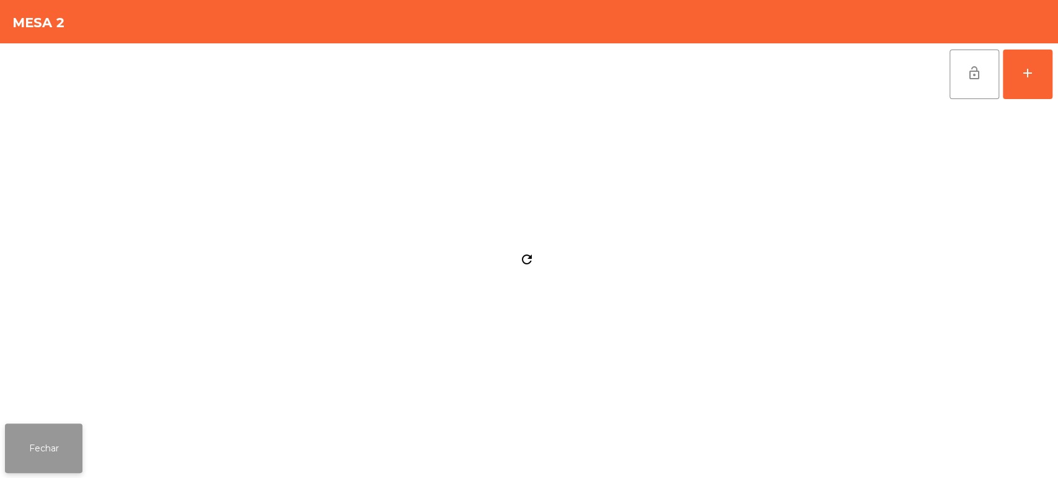
click at [56, 441] on button "Fechar" at bounding box center [43, 449] width 77 height 50
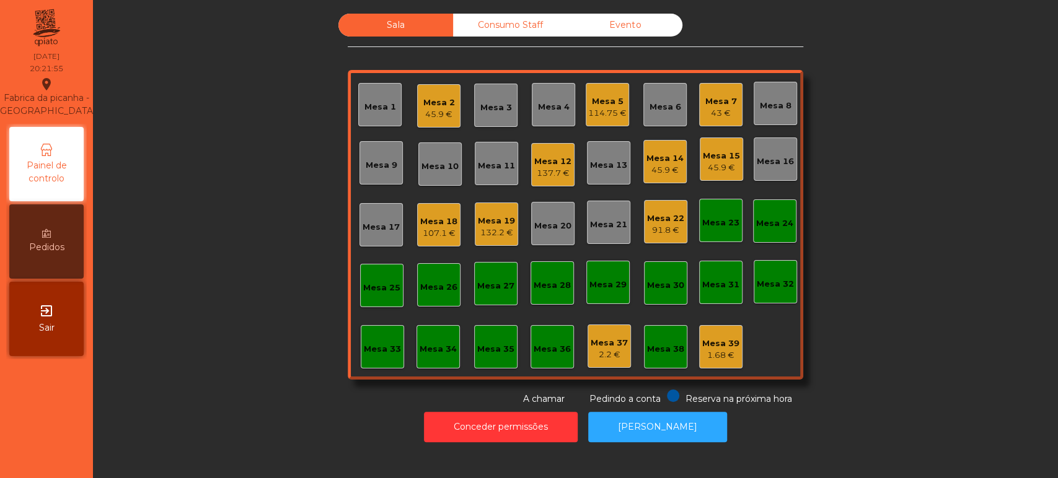
click at [646, 143] on div "Mesa 14 45.9 €" at bounding box center [664, 161] width 43 height 43
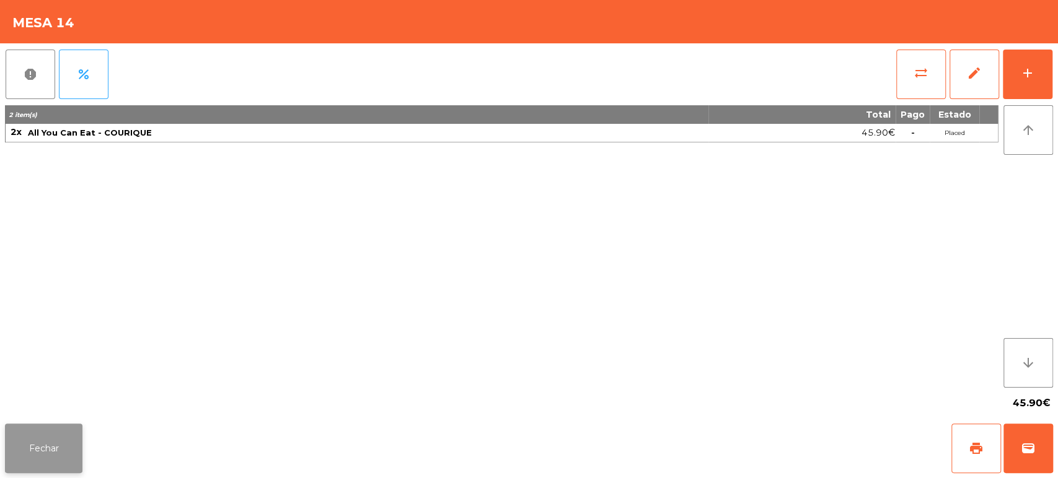
click at [56, 452] on button "Fechar" at bounding box center [43, 449] width 77 height 50
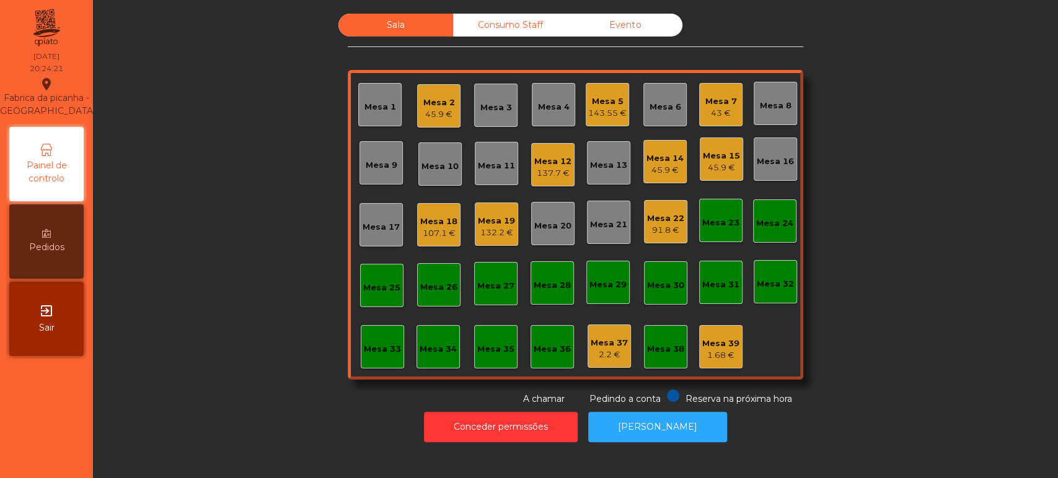
click at [940, 121] on div "Sala Consumo Staff Evento Mesa 1 Mesa 2 45.9 € Mesa 3 Mesa 4 Mesa 5 143.55 € Me…" at bounding box center [575, 210] width 931 height 392
click at [553, 106] on div "Mesa 4" at bounding box center [554, 107] width 32 height 12
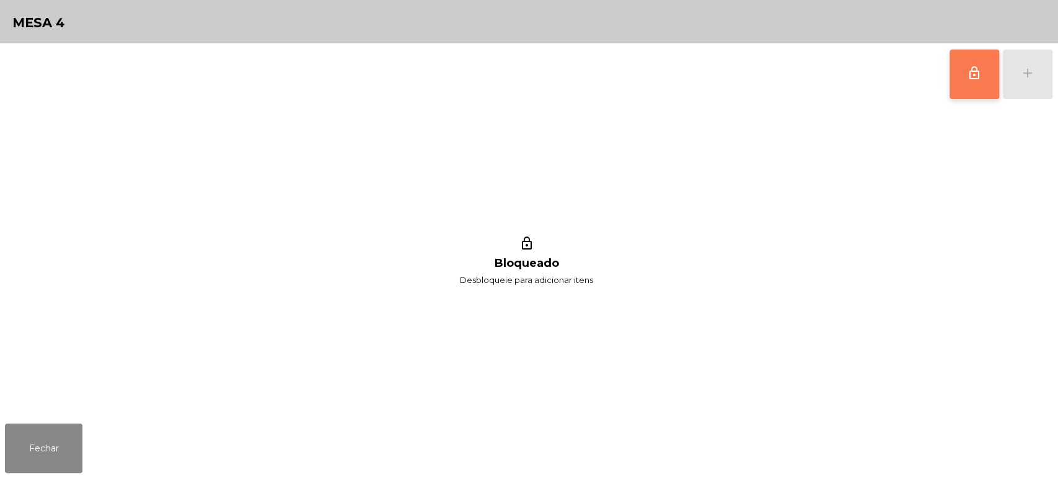
click at [974, 86] on button "lock_outline" at bounding box center [974, 75] width 50 height 50
click at [1042, 81] on button "add" at bounding box center [1028, 75] width 50 height 50
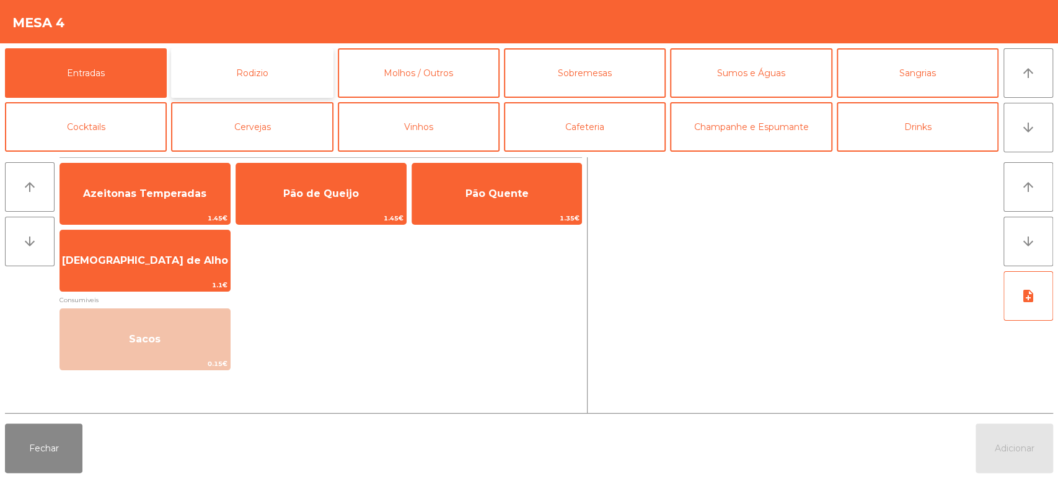
click at [237, 69] on button "Rodizio" at bounding box center [252, 73] width 162 height 50
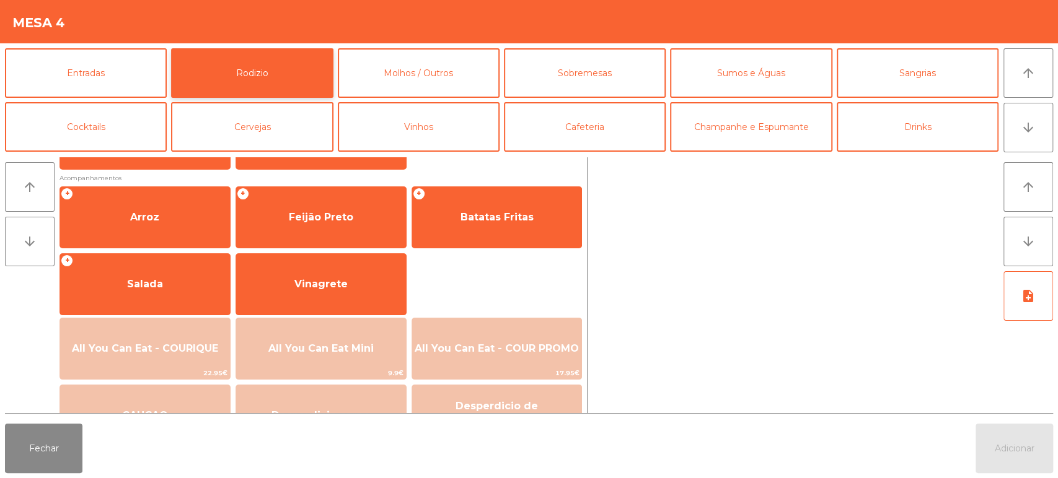
scroll to position [150, 0]
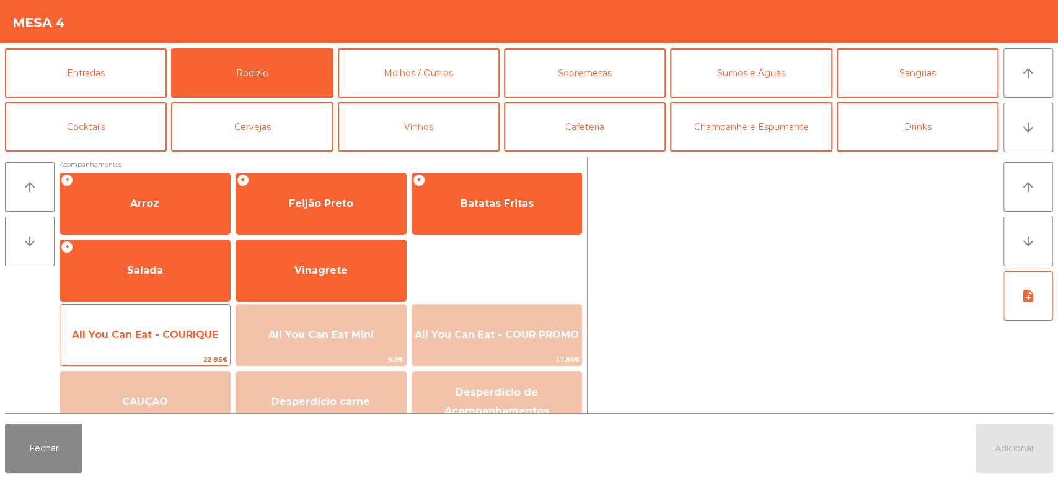
click at [163, 340] on span "All You Can Eat - COURIQUE" at bounding box center [145, 335] width 146 height 12
click at [160, 340] on span "All You Can Eat - COURIQUE" at bounding box center [145, 335] width 146 height 12
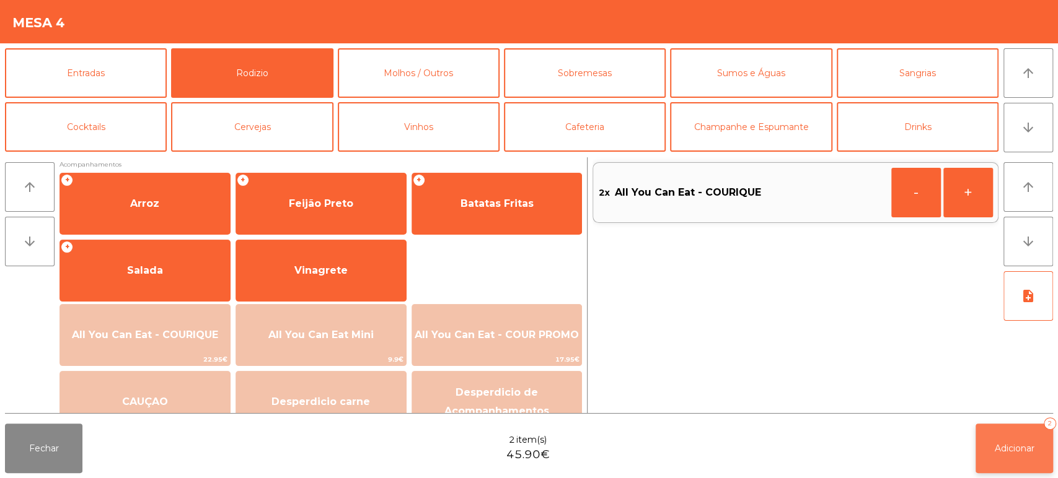
click at [1023, 456] on button "Adicionar 2" at bounding box center [1013, 449] width 77 height 50
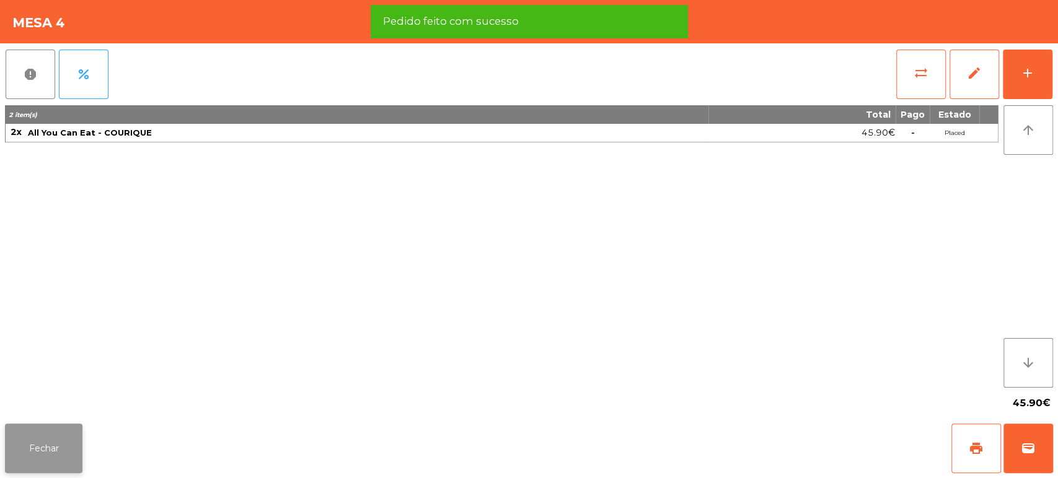
click at [55, 452] on button "Fechar" at bounding box center [43, 449] width 77 height 50
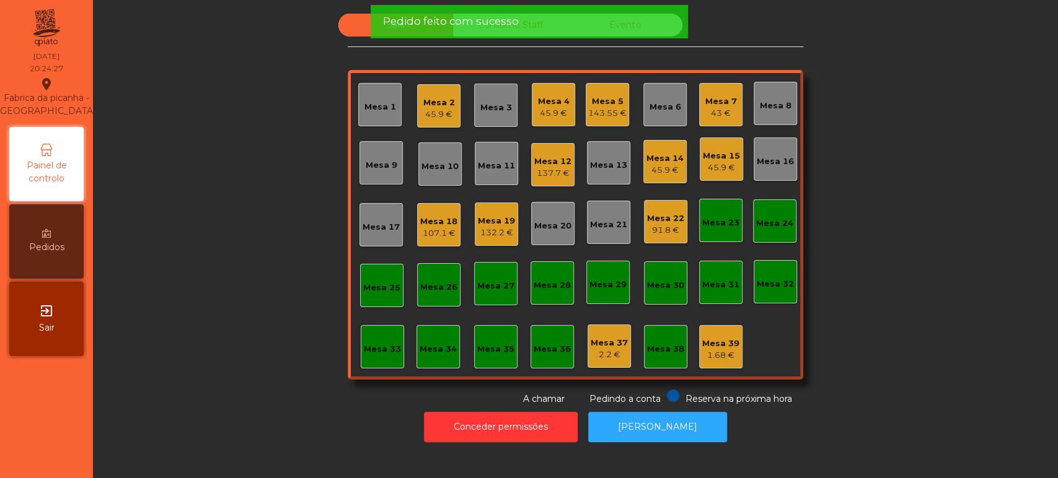
click at [215, 250] on div "Sala Consumo Staff Evento Mesa 1 Mesa 2 45.9 € Mesa 3 Mesa 4 45.9 € Mesa 5 143.…" at bounding box center [575, 210] width 931 height 392
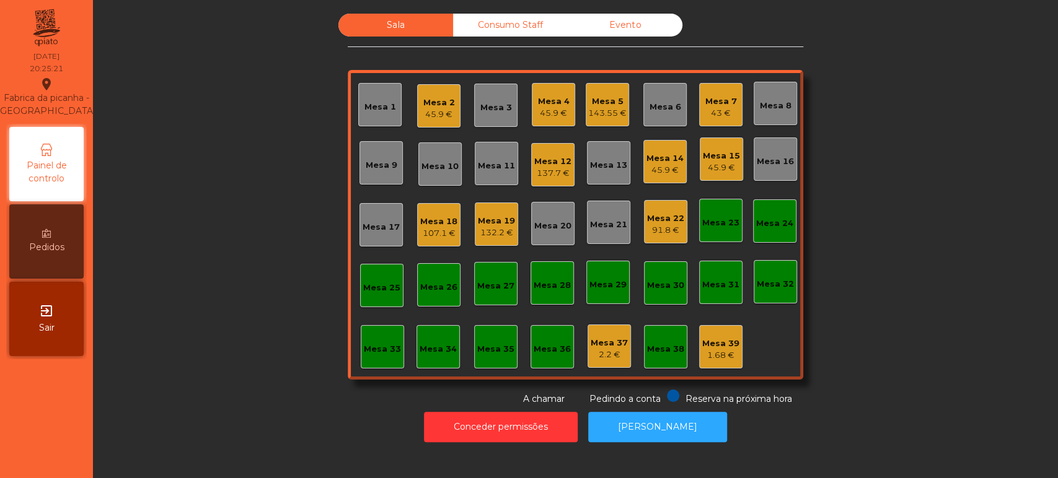
click at [558, 105] on div "Mesa 4" at bounding box center [554, 101] width 32 height 12
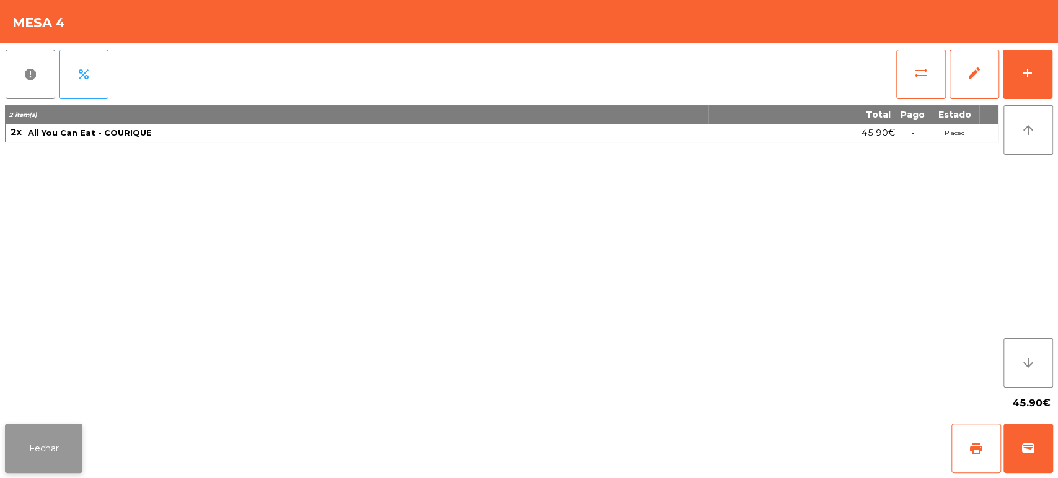
click at [73, 449] on button "Fechar" at bounding box center [43, 449] width 77 height 50
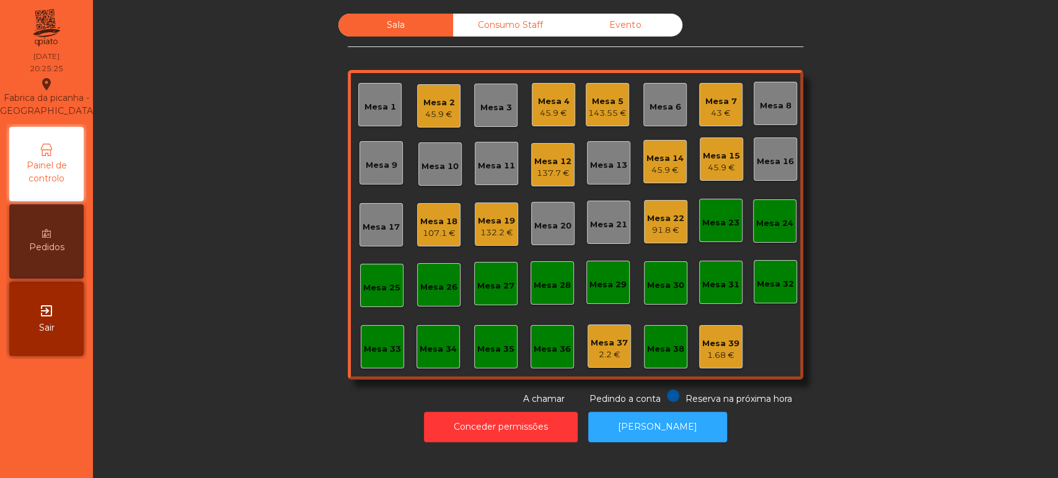
click at [946, 195] on div "Sala Consumo Staff Evento Mesa 1 Mesa 2 45.9 € Mesa 3 Mesa 4 45.9 € Mesa 5 143.…" at bounding box center [575, 210] width 931 height 392
click at [480, 89] on div "Mesa 3" at bounding box center [495, 105] width 43 height 43
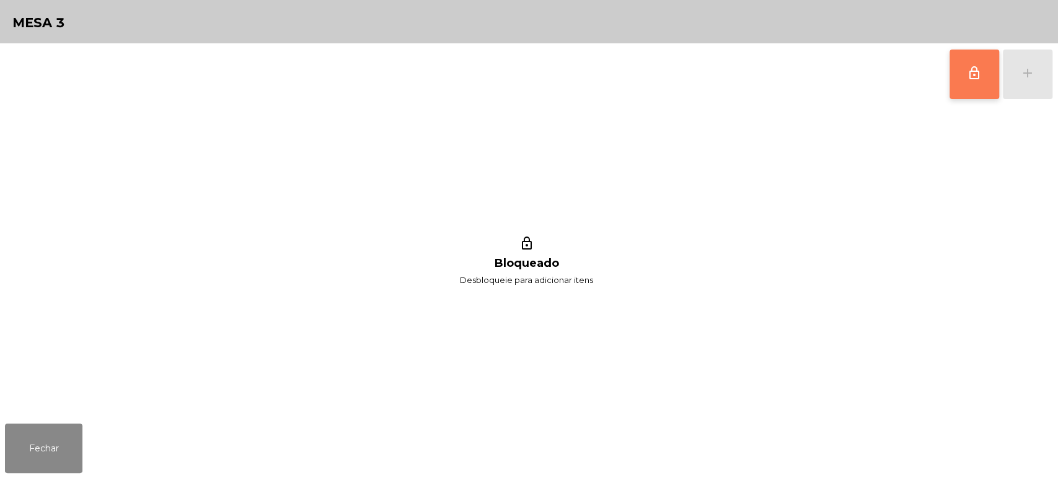
click at [968, 81] on button "lock_outline" at bounding box center [974, 75] width 50 height 50
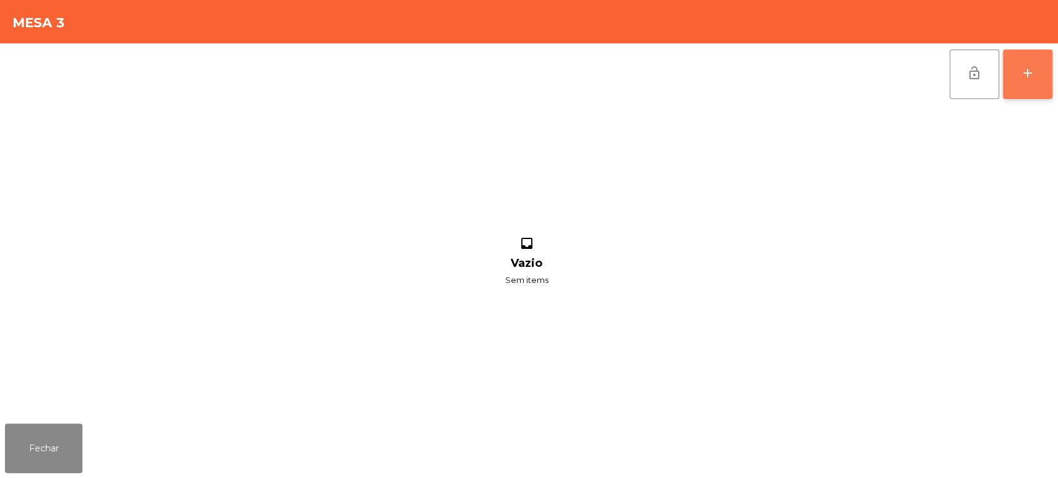
click at [1049, 77] on button "add" at bounding box center [1028, 75] width 50 height 50
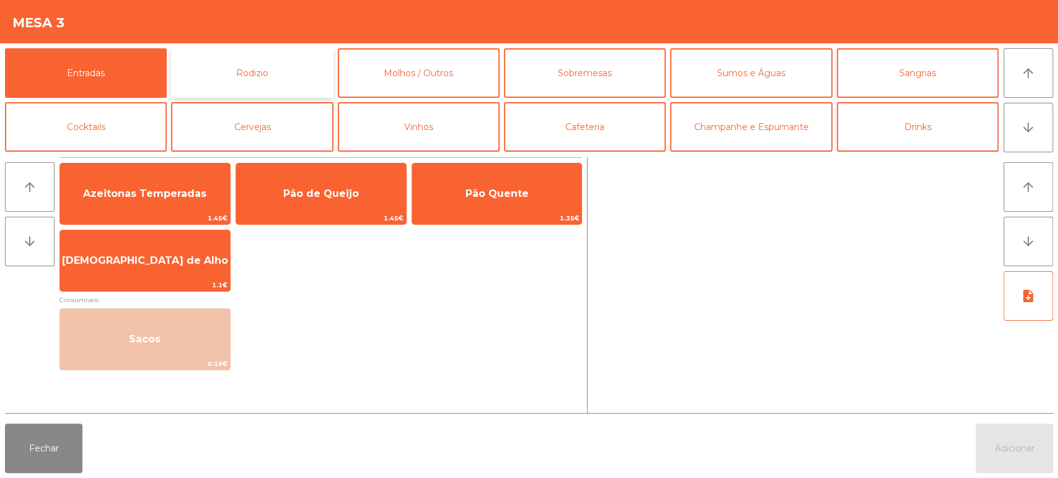
click at [244, 68] on button "Rodizio" at bounding box center [252, 73] width 162 height 50
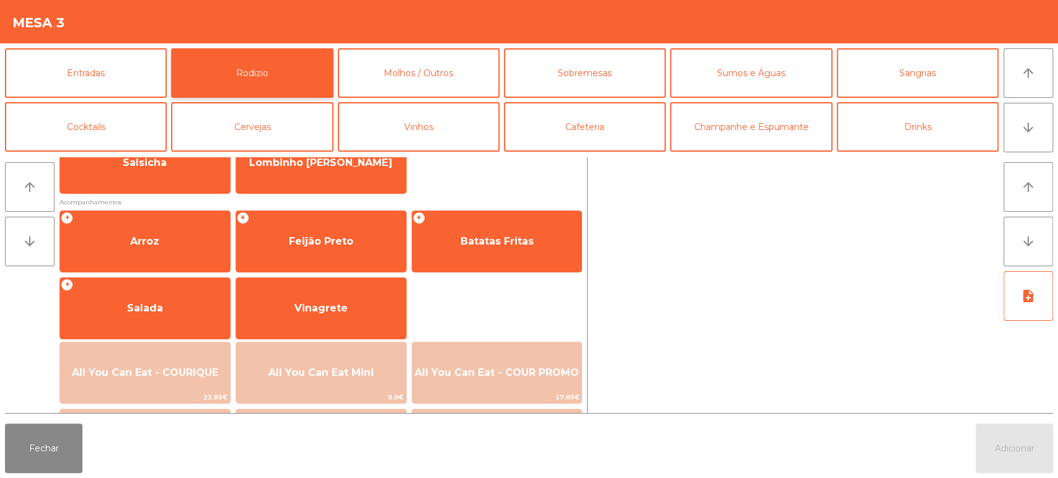
scroll to position [138, 0]
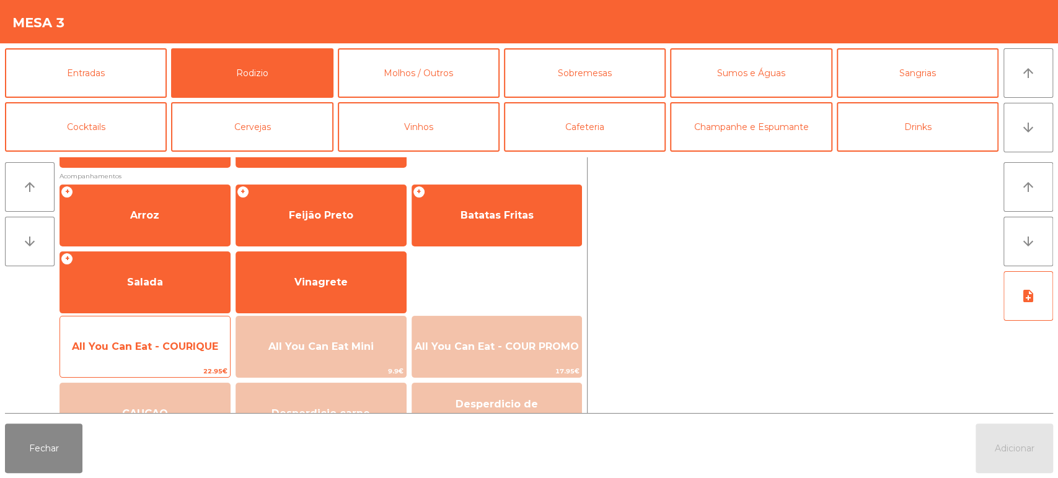
click at [179, 341] on span "All You Can Eat - COURIQUE" at bounding box center [145, 347] width 146 height 12
click at [182, 342] on span "All You Can Eat - COURIQUE" at bounding box center [145, 347] width 146 height 12
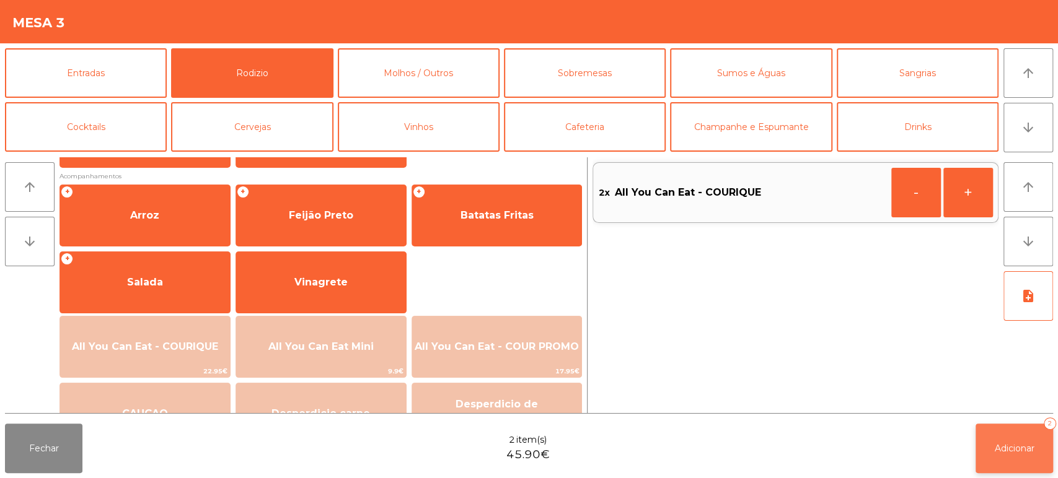
click at [1039, 429] on button "Adicionar 2" at bounding box center [1013, 449] width 77 height 50
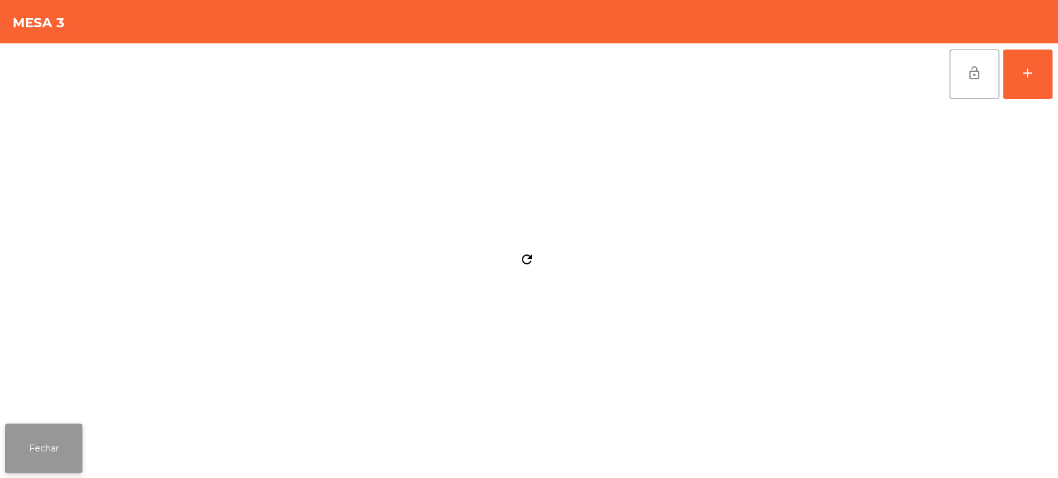
click at [45, 446] on button "Fechar" at bounding box center [43, 449] width 77 height 50
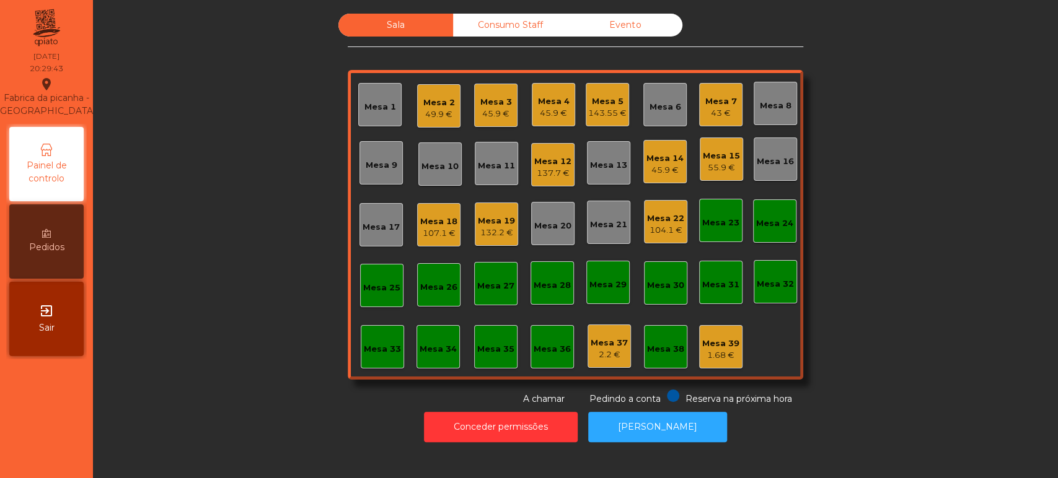
click at [771, 98] on div "Mesa 8" at bounding box center [776, 103] width 32 height 17
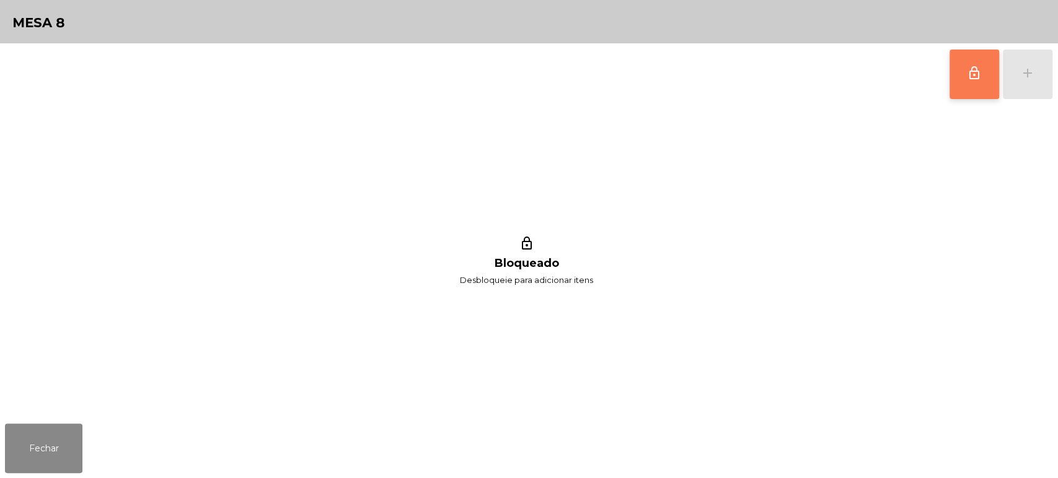
click at [971, 84] on button "lock_outline" at bounding box center [974, 75] width 50 height 50
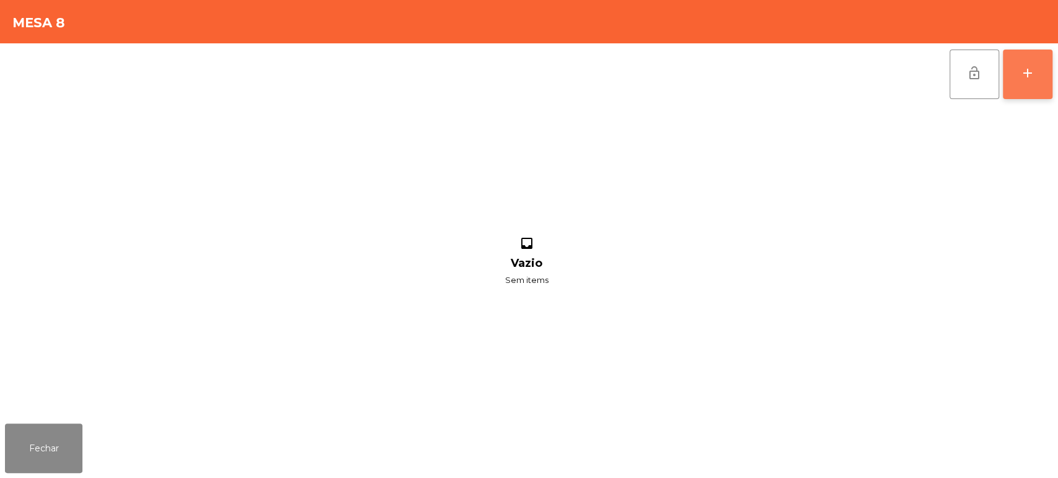
click at [1028, 70] on div "add" at bounding box center [1027, 73] width 15 height 15
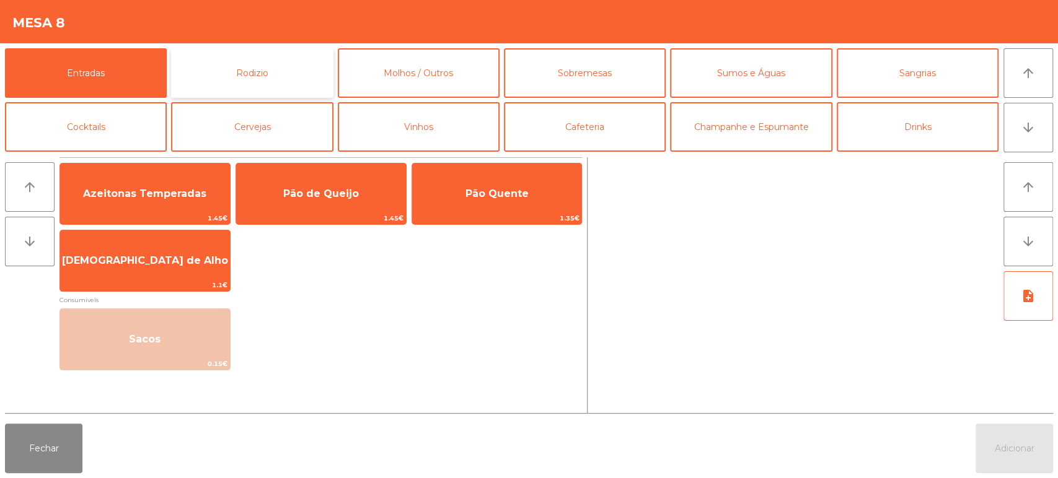
click at [271, 74] on button "Rodizio" at bounding box center [252, 73] width 162 height 50
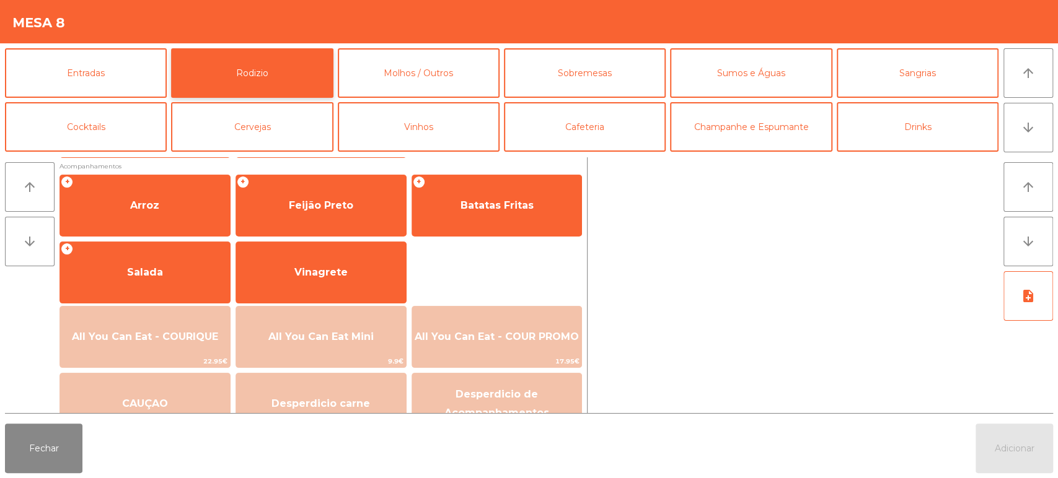
scroll to position [170, 0]
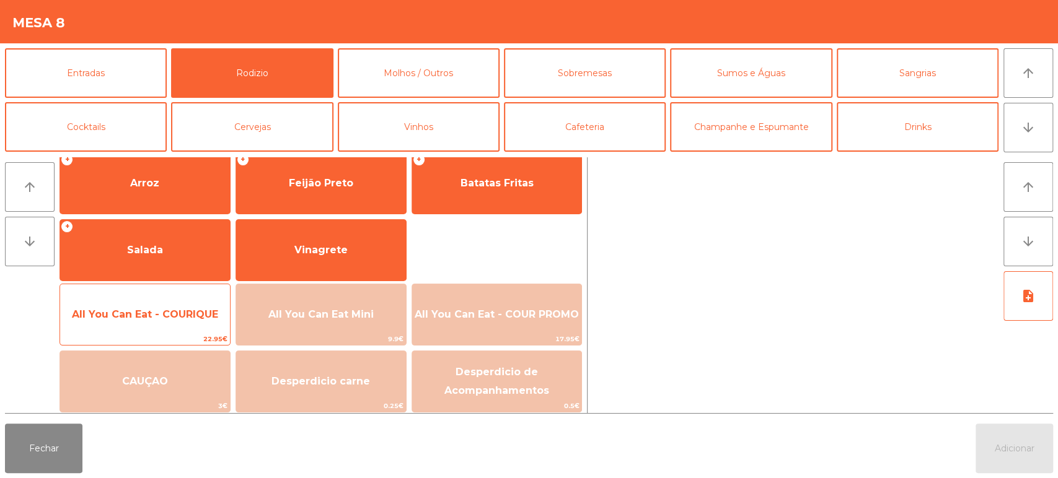
click at [179, 310] on span "All You Can Eat - COURIQUE" at bounding box center [145, 315] width 146 height 12
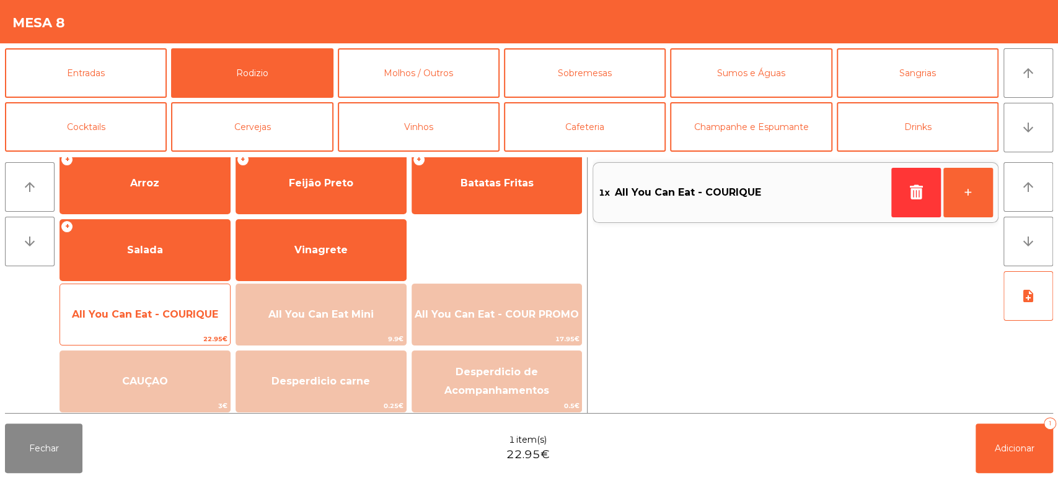
click at [175, 294] on div "All You Can Eat - COURIQUE 22.95€" at bounding box center [144, 315] width 171 height 62
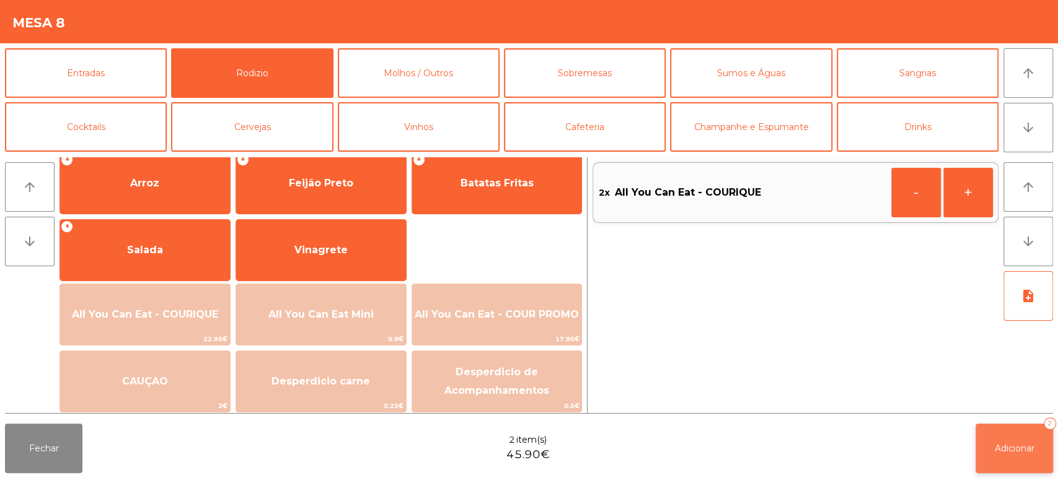
click at [1036, 451] on button "Adicionar 2" at bounding box center [1013, 449] width 77 height 50
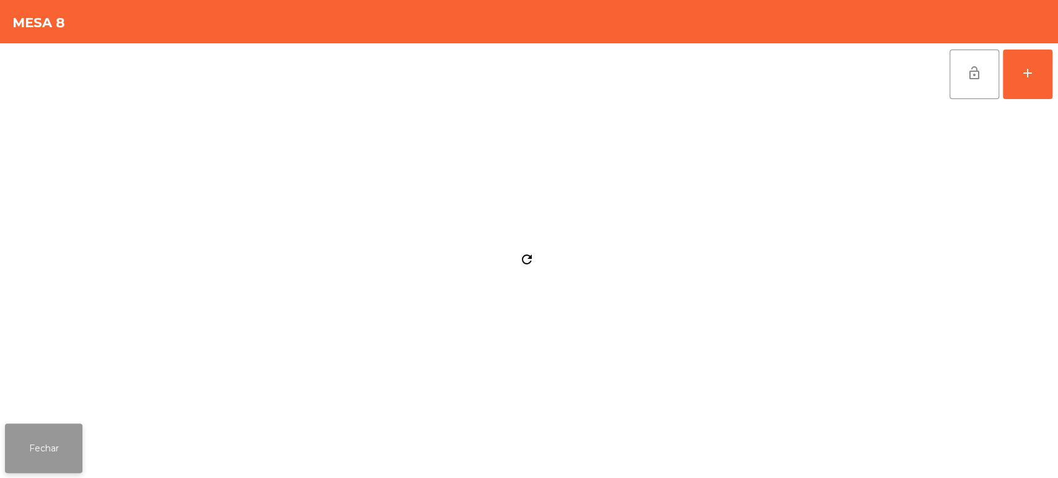
click at [69, 431] on button "Fechar" at bounding box center [43, 449] width 77 height 50
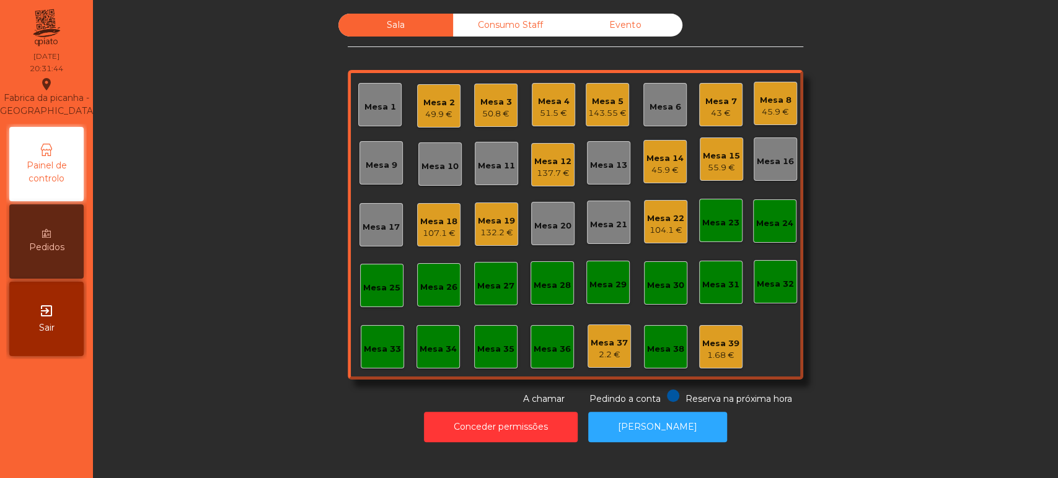
click at [707, 112] on div "43 €" at bounding box center [721, 113] width 32 height 12
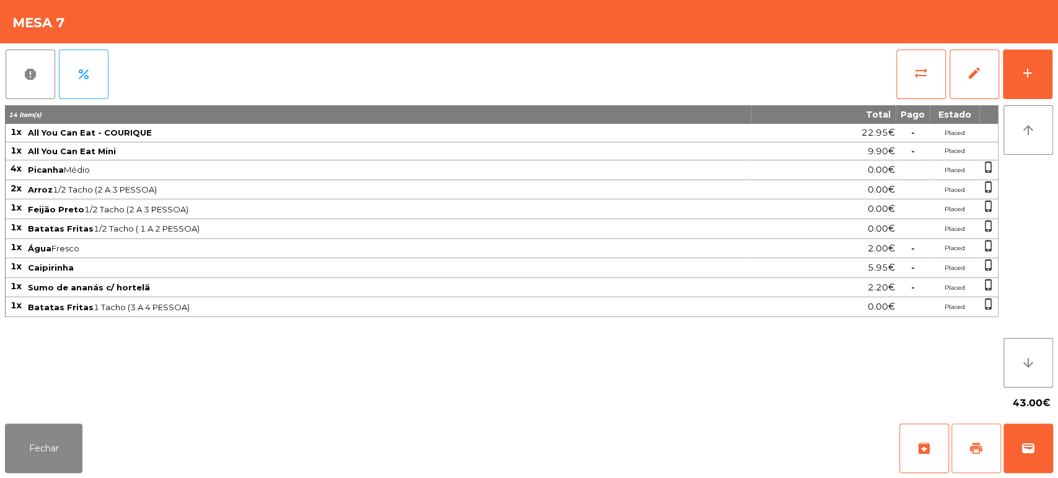
click at [969, 439] on button "print" at bounding box center [976, 449] width 50 height 50
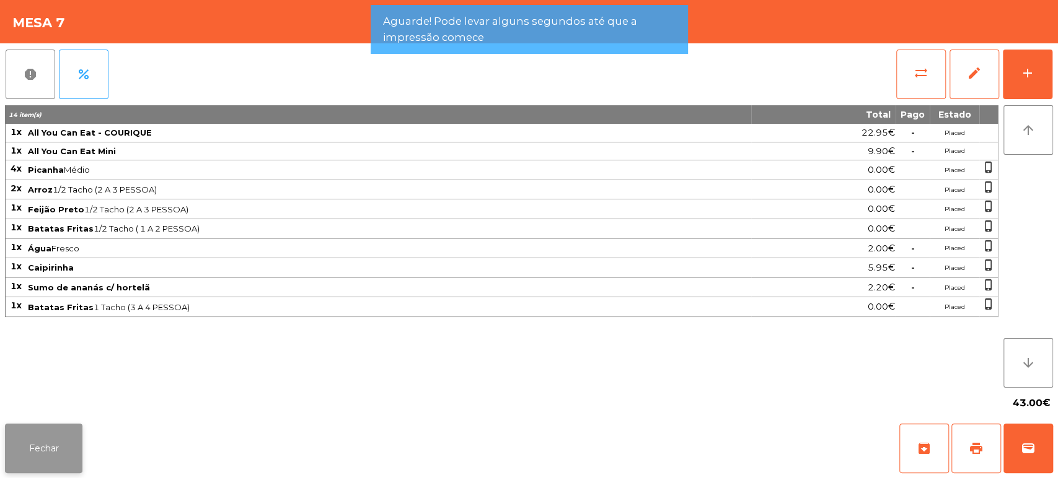
click at [56, 445] on button "Fechar" at bounding box center [43, 449] width 77 height 50
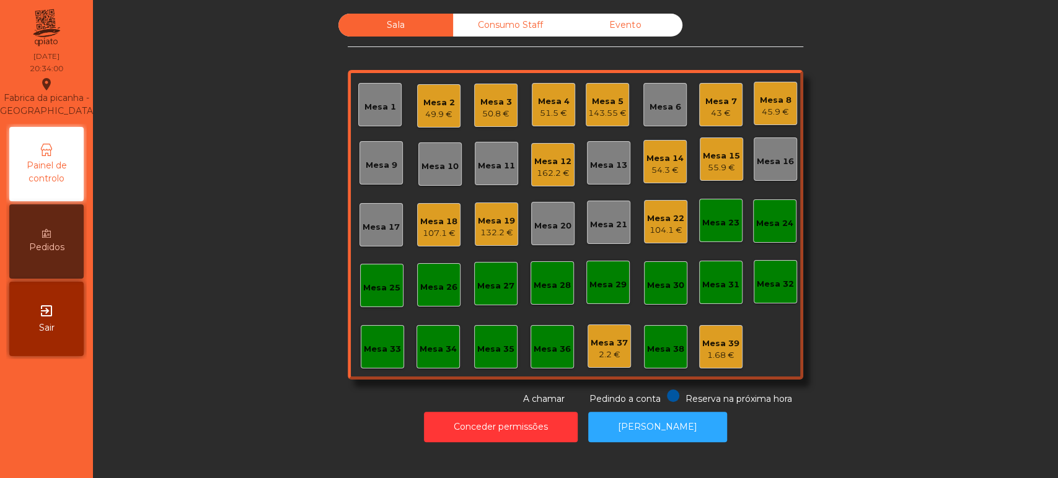
click at [713, 95] on div "Mesa 7" at bounding box center [721, 101] width 32 height 12
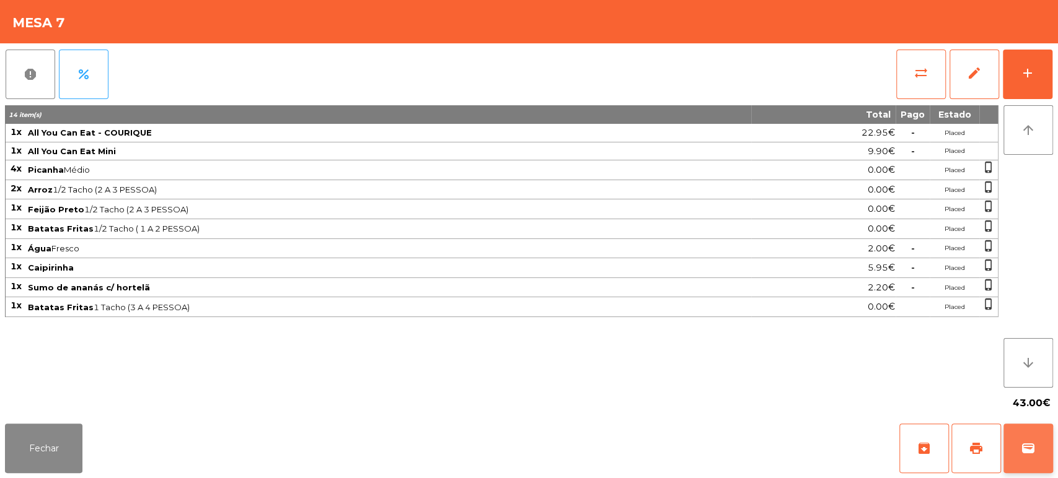
click at [1046, 446] on button "wallet" at bounding box center [1028, 449] width 50 height 50
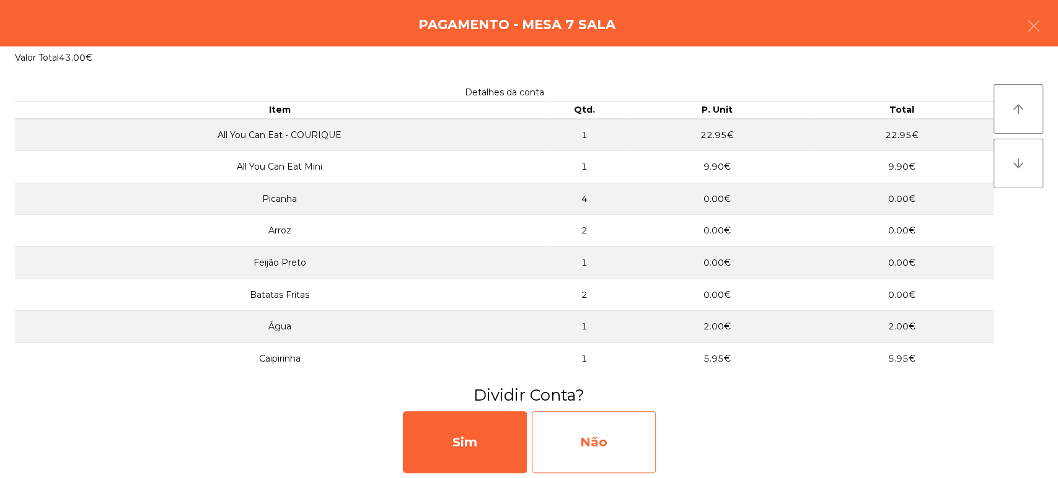
click at [611, 431] on div "Não" at bounding box center [594, 443] width 124 height 62
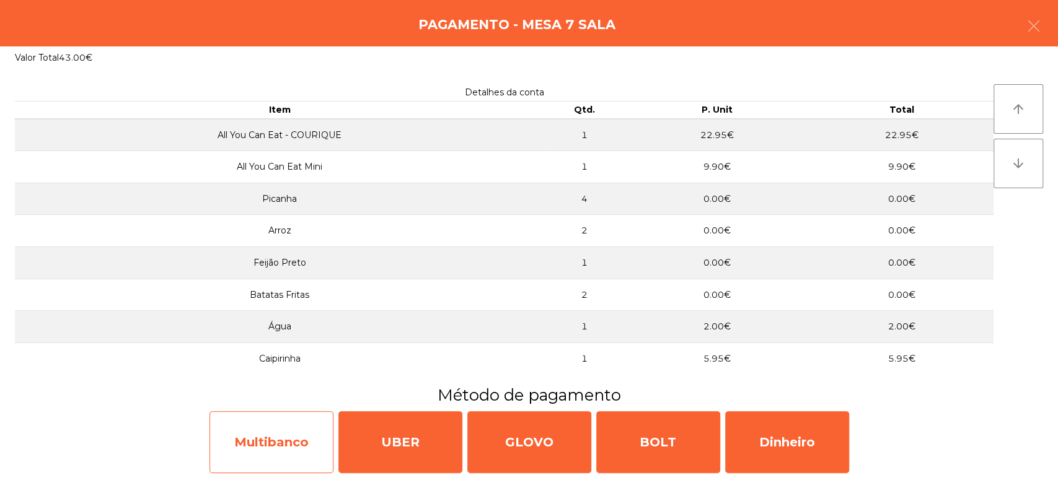
click at [294, 434] on div "Multibanco" at bounding box center [271, 443] width 124 height 62
select select "**"
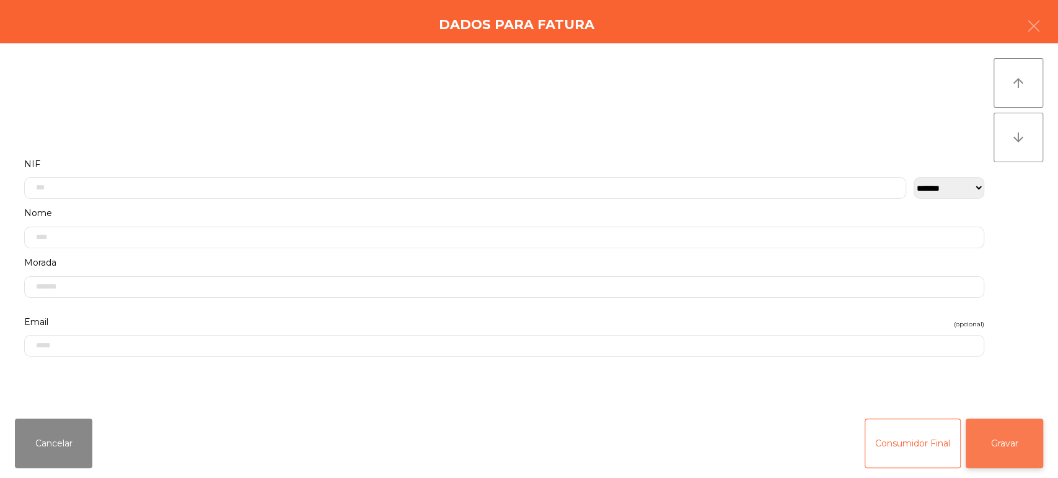
click at [1005, 449] on button "Gravar" at bounding box center [1004, 444] width 77 height 50
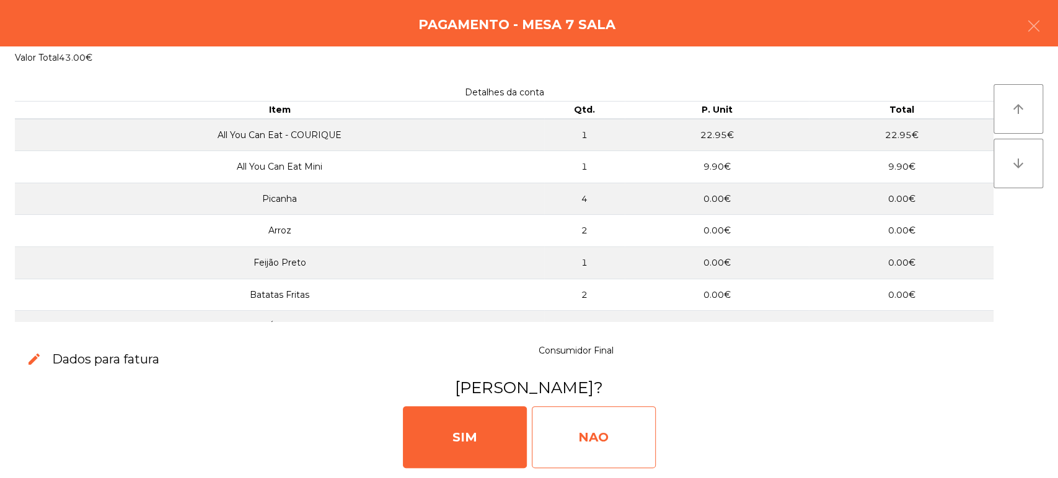
click at [586, 424] on div "NAO" at bounding box center [594, 438] width 124 height 62
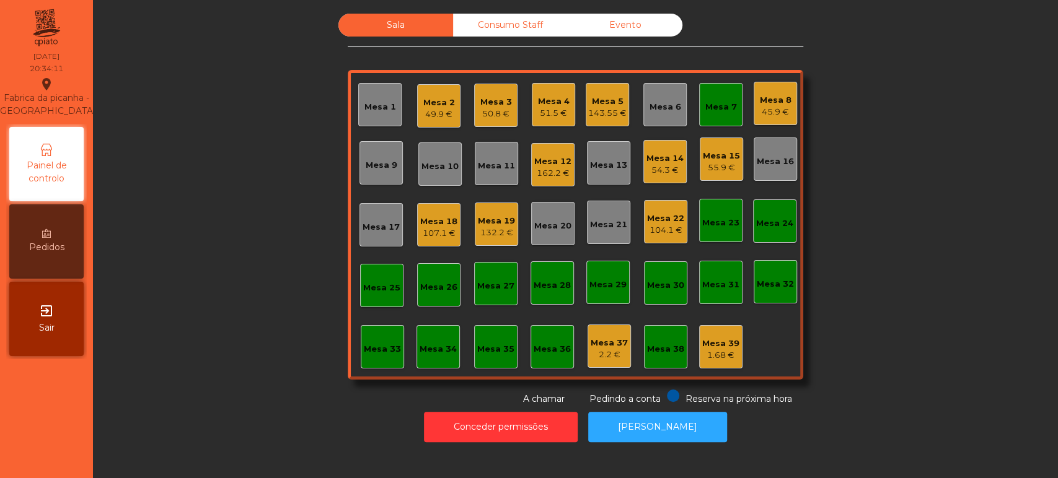
click at [704, 114] on div "Mesa 7" at bounding box center [720, 104] width 43 height 43
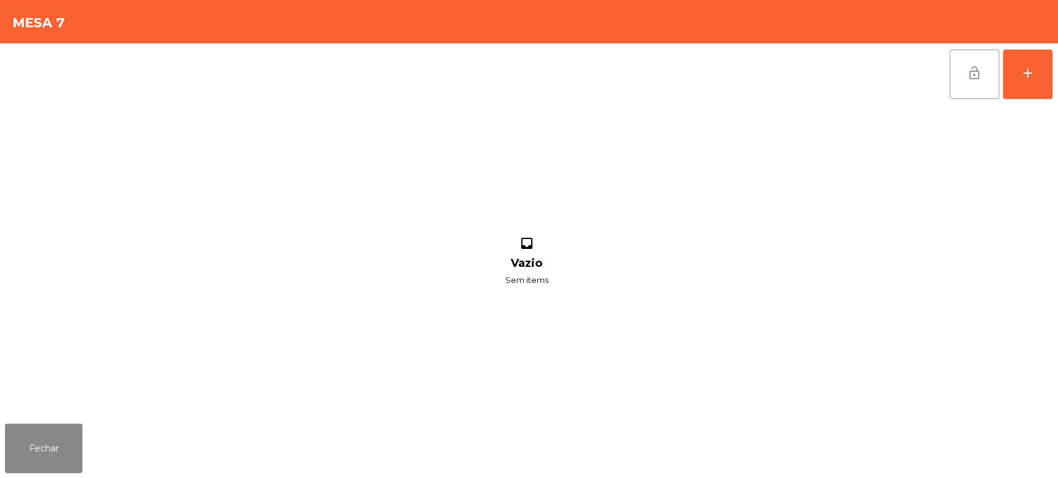
click at [969, 66] on span "lock_open" at bounding box center [974, 73] width 15 height 15
click at [65, 446] on button "Fechar" at bounding box center [43, 449] width 77 height 50
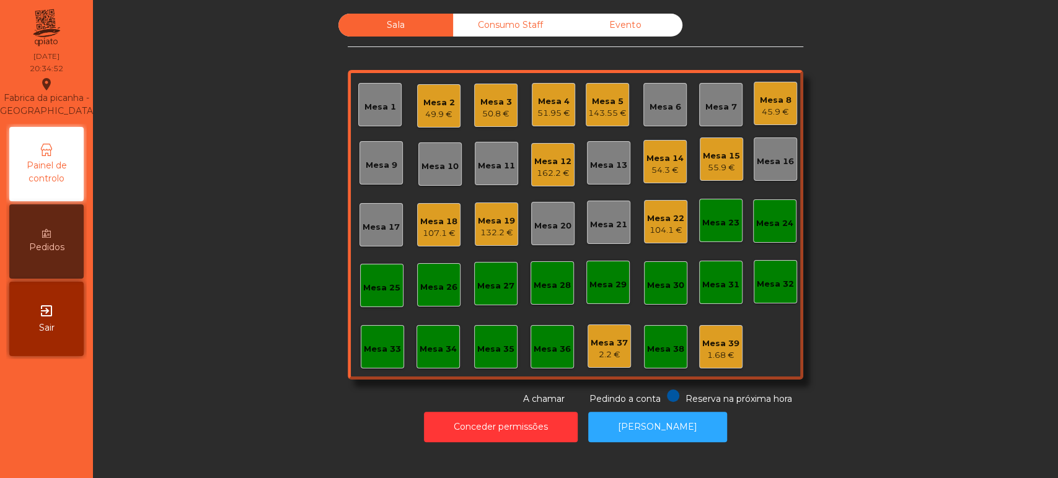
click at [724, 333] on div "Mesa 39 1.68 €" at bounding box center [720, 347] width 37 height 29
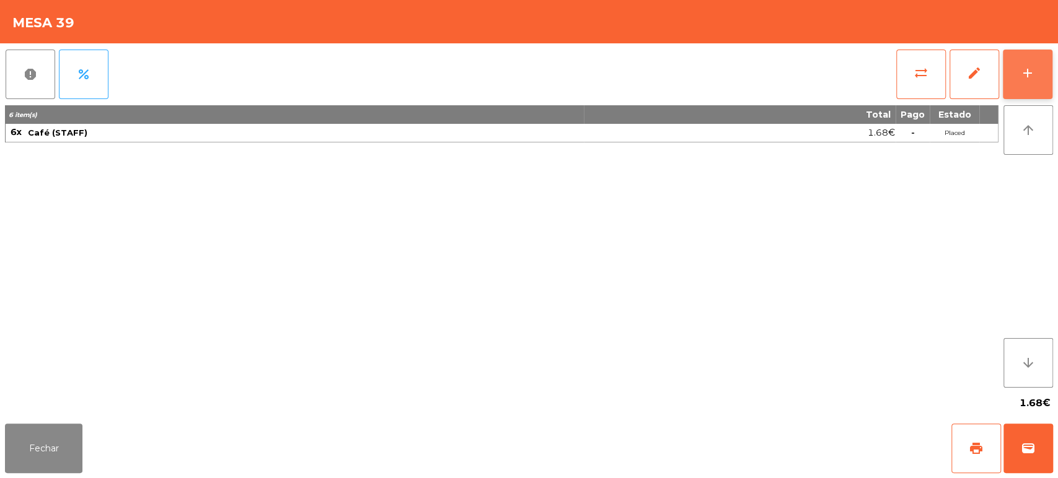
click at [1040, 87] on button "add" at bounding box center [1028, 75] width 50 height 50
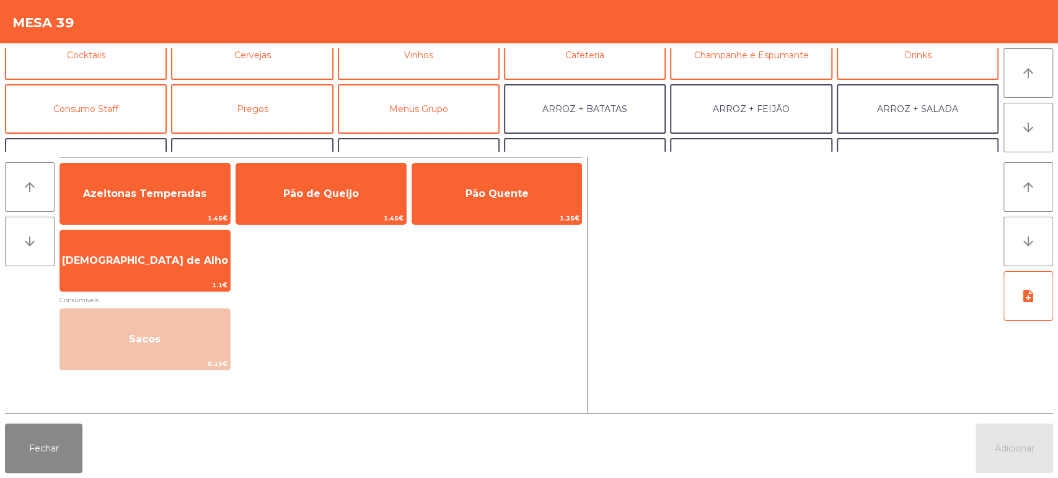
scroll to position [0, 0]
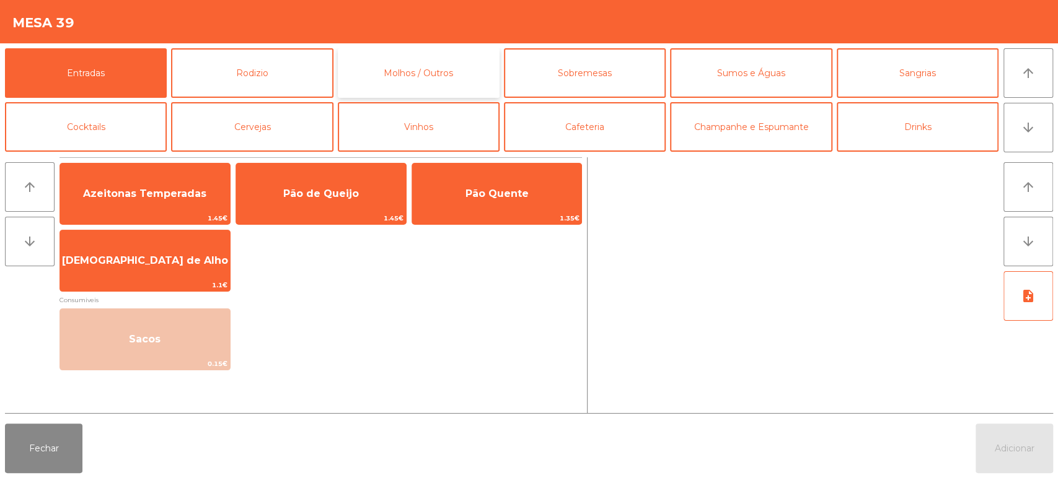
click at [464, 65] on button "Molhos / Outros" at bounding box center [419, 73] width 162 height 50
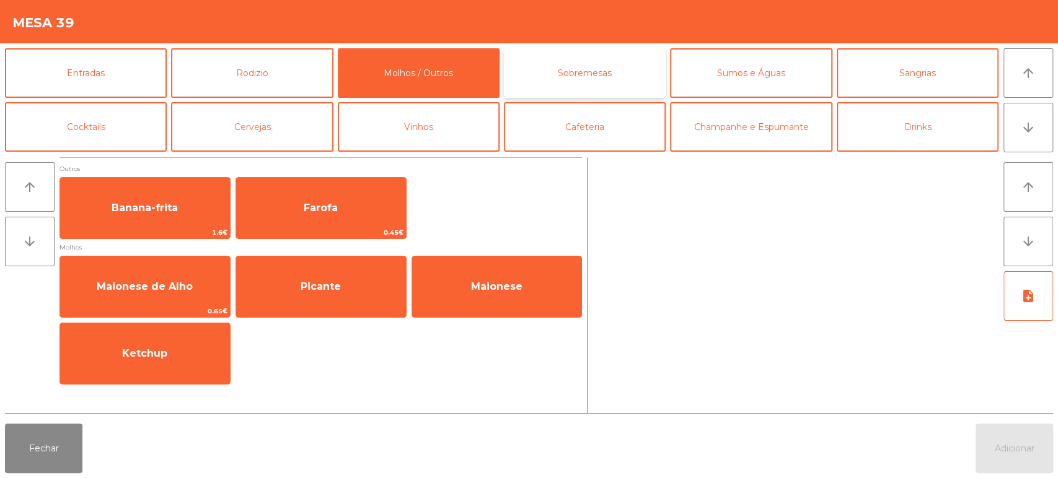
click at [603, 61] on button "Sobremesas" at bounding box center [585, 73] width 162 height 50
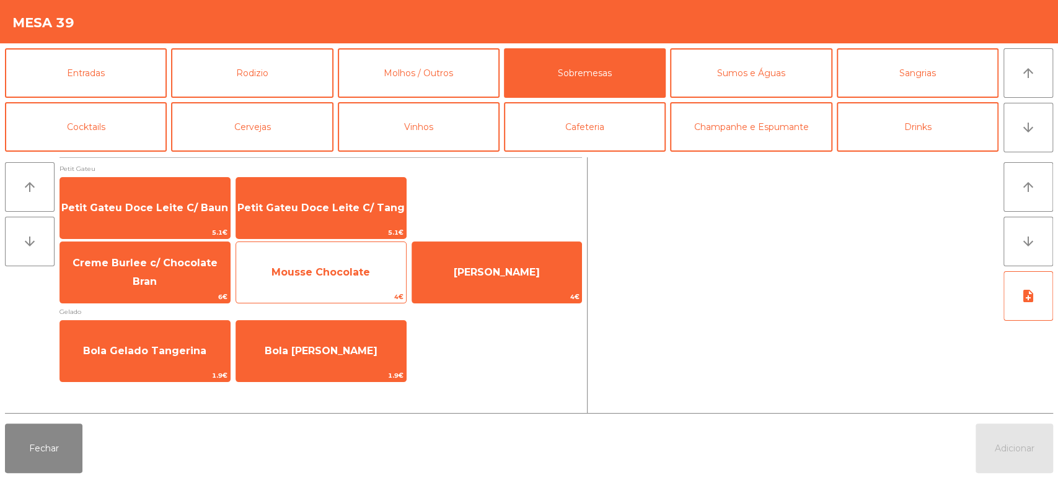
click at [341, 265] on span "Mousse Chocolate" at bounding box center [321, 272] width 170 height 33
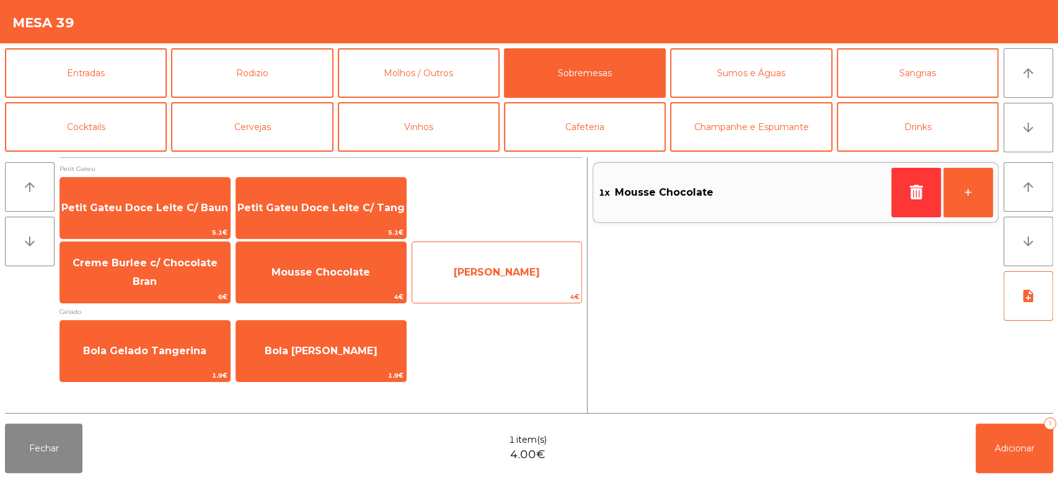
click at [500, 264] on span "[PERSON_NAME]" at bounding box center [497, 272] width 170 height 33
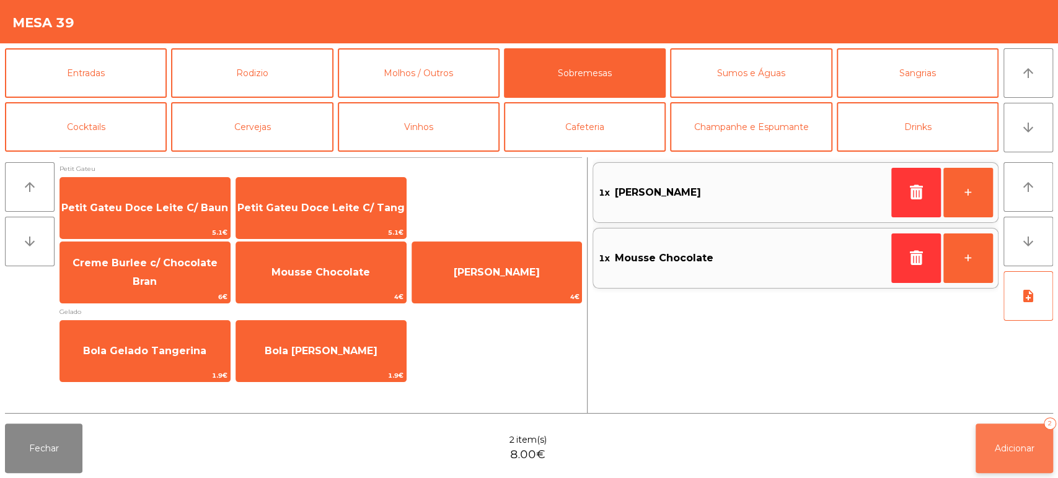
click at [1011, 449] on span "Adicionar" at bounding box center [1015, 448] width 40 height 11
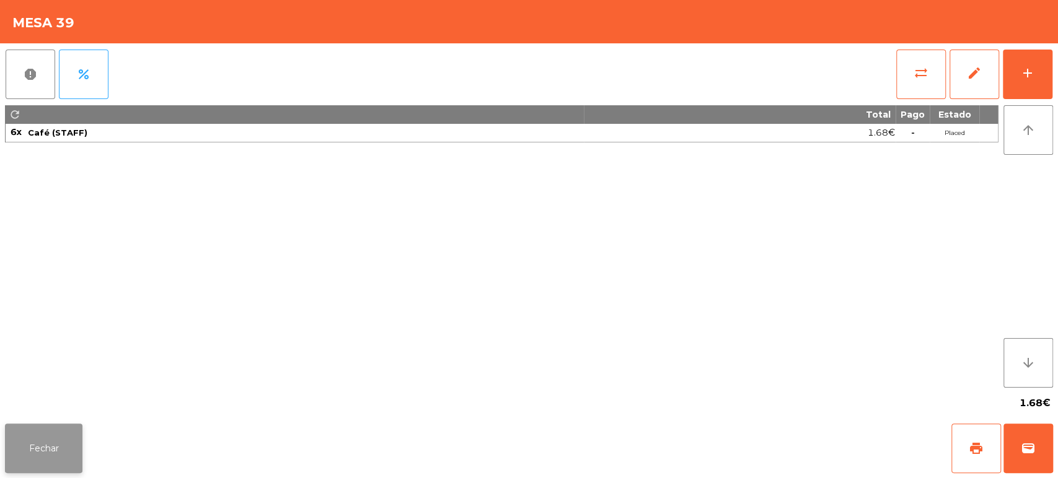
click at [64, 453] on button "Fechar" at bounding box center [43, 449] width 77 height 50
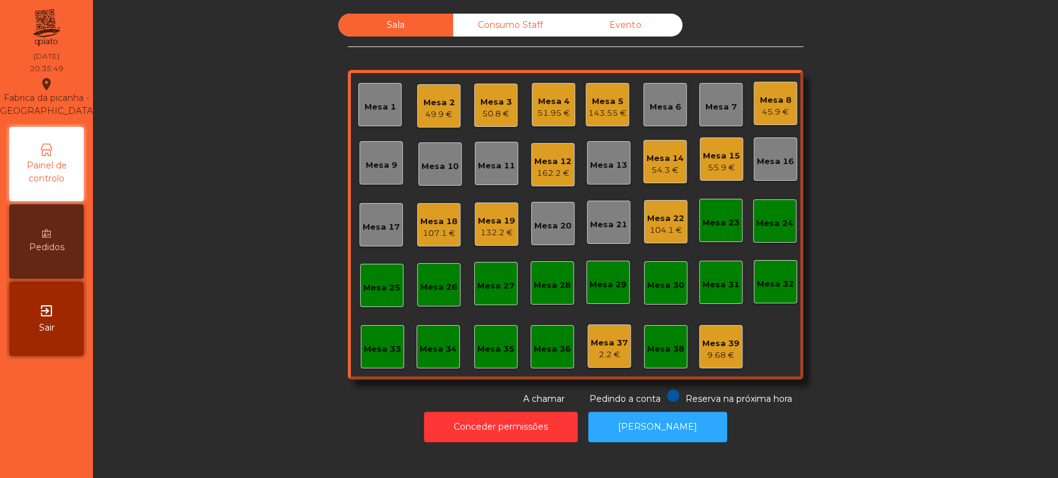
click at [719, 333] on div "Mesa 39 9.68 €" at bounding box center [720, 347] width 37 height 29
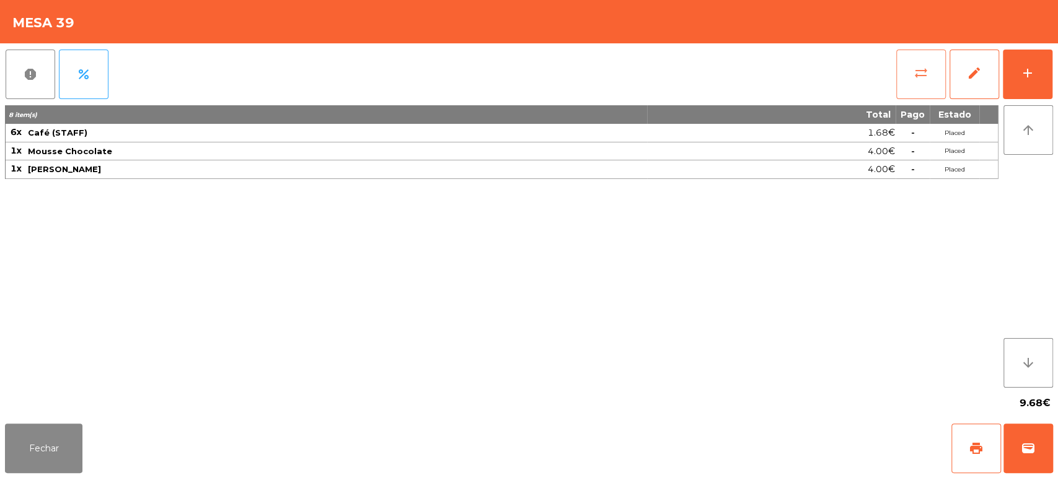
click at [905, 68] on button "sync_alt" at bounding box center [921, 75] width 50 height 50
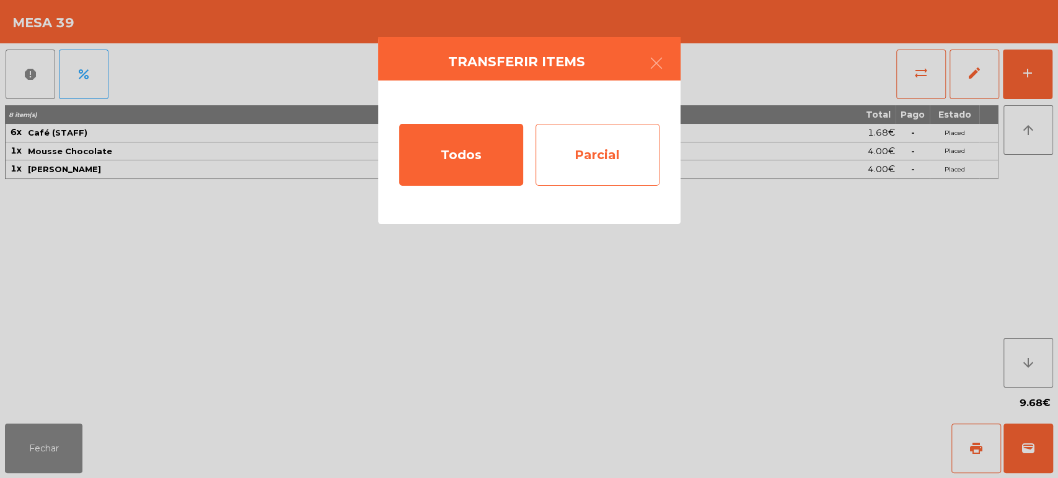
click at [594, 165] on div "Parcial" at bounding box center [597, 155] width 124 height 62
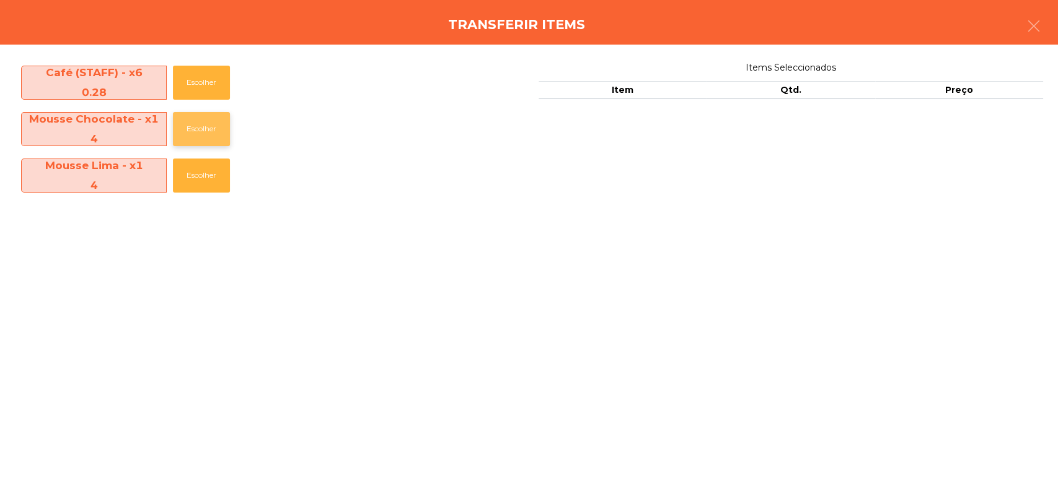
click at [182, 126] on button "Escolher" at bounding box center [201, 129] width 57 height 34
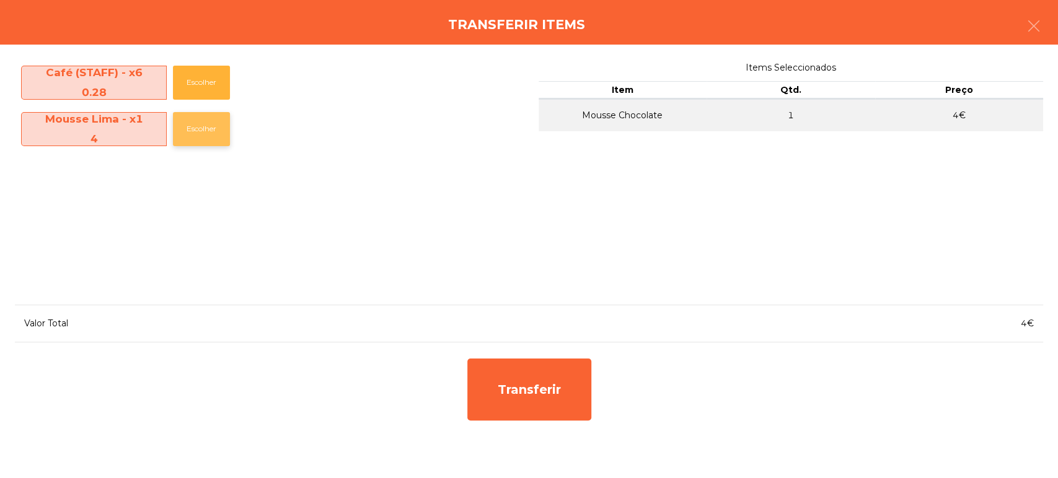
click at [198, 129] on button "Escolher" at bounding box center [201, 129] width 57 height 34
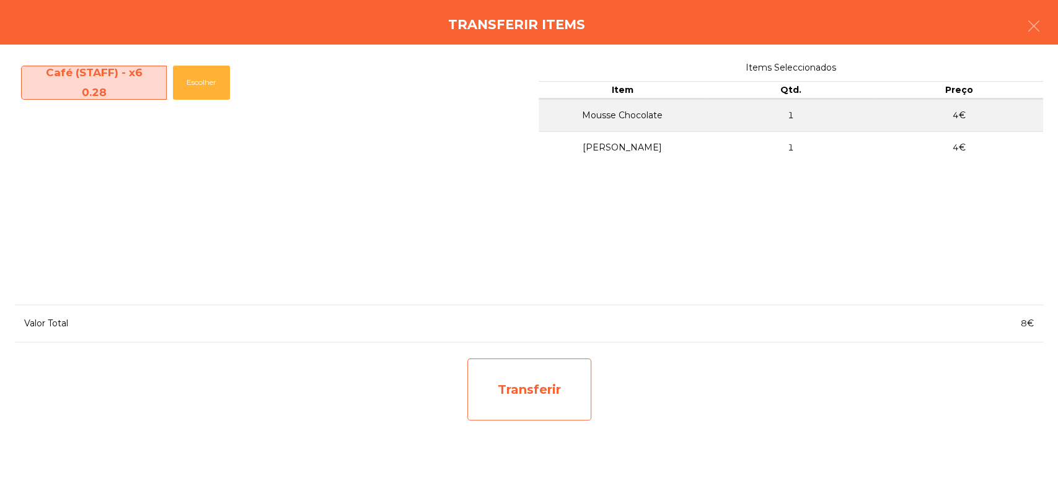
click at [531, 372] on div "Transferir" at bounding box center [529, 390] width 124 height 62
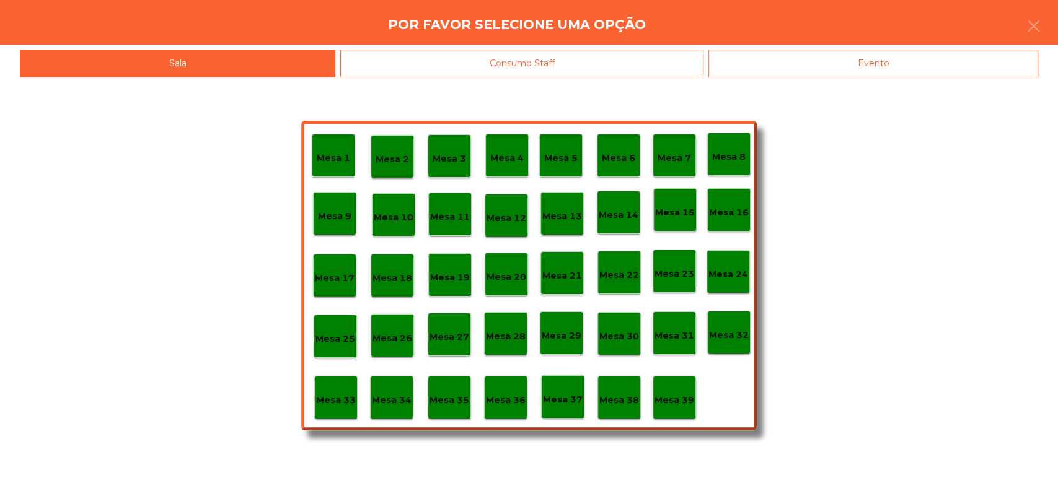
click at [560, 395] on p "Mesa 37" at bounding box center [563, 400] width 40 height 14
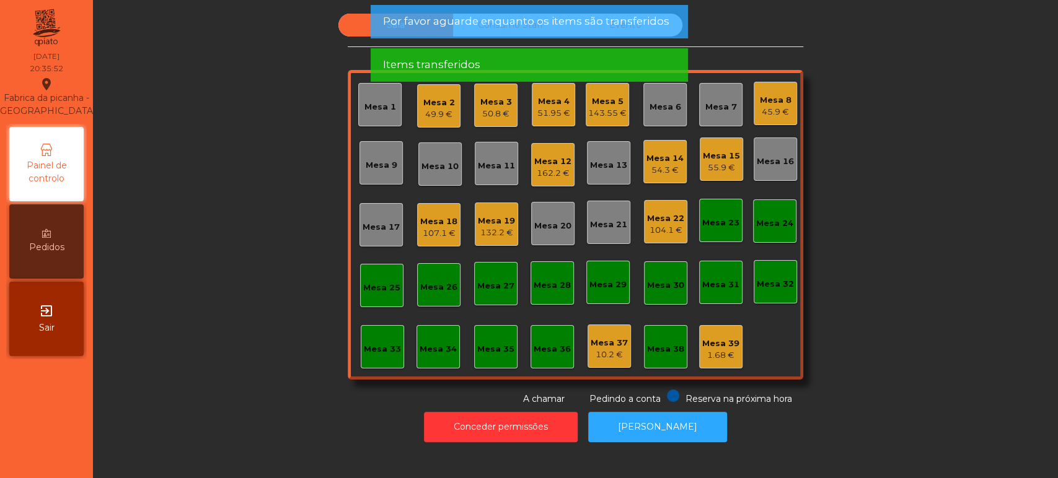
click at [710, 342] on div "Mesa 39" at bounding box center [720, 344] width 37 height 12
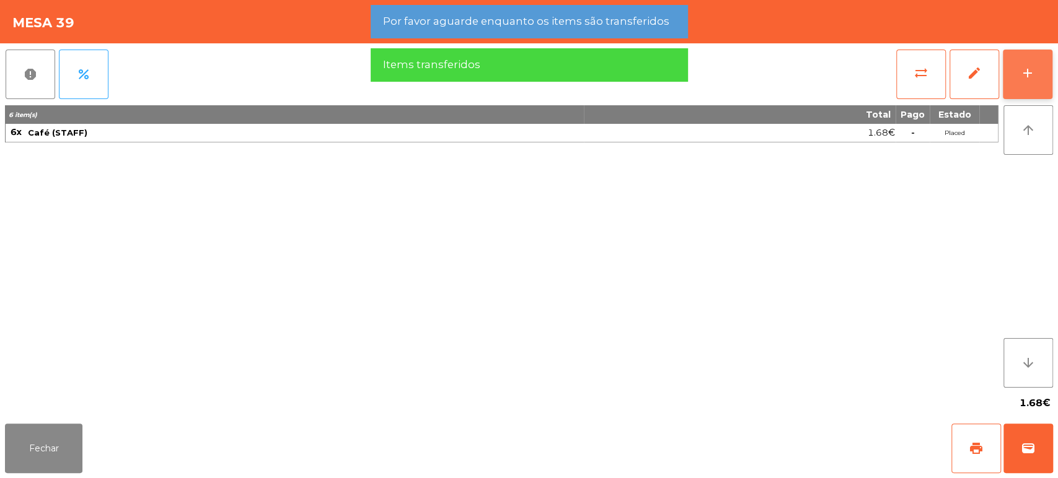
click at [1032, 60] on button "add" at bounding box center [1028, 75] width 50 height 50
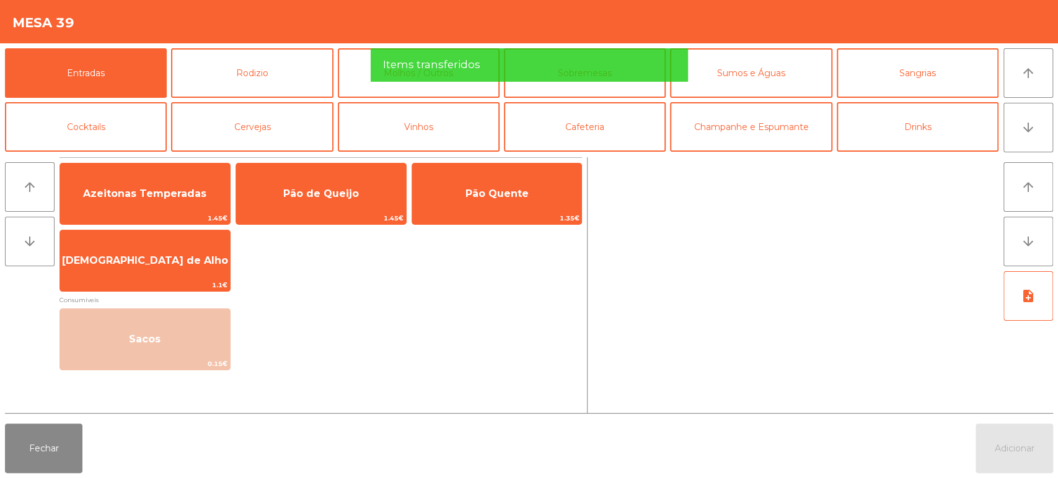
click at [501, 69] on div "Items transferidos" at bounding box center [528, 64] width 293 height 15
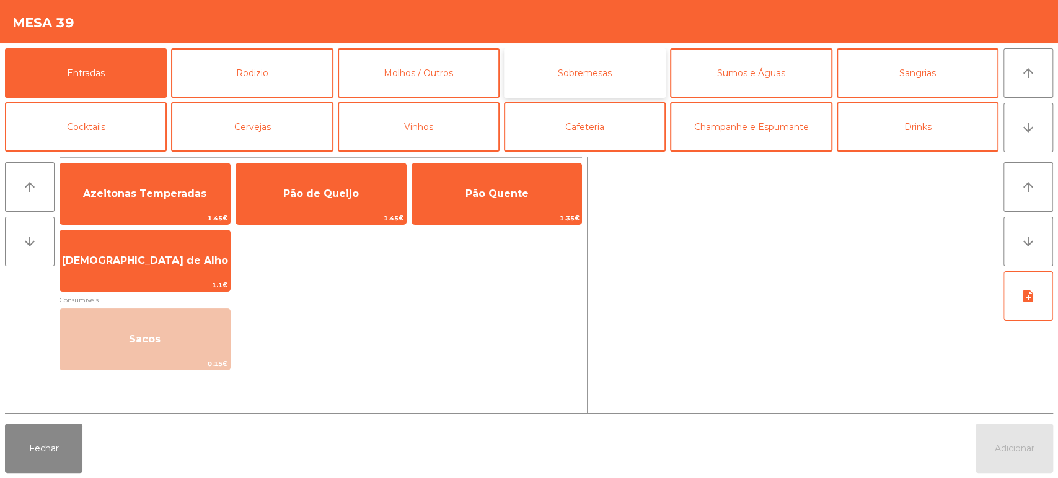
click at [586, 70] on button "Sobremesas" at bounding box center [585, 73] width 162 height 50
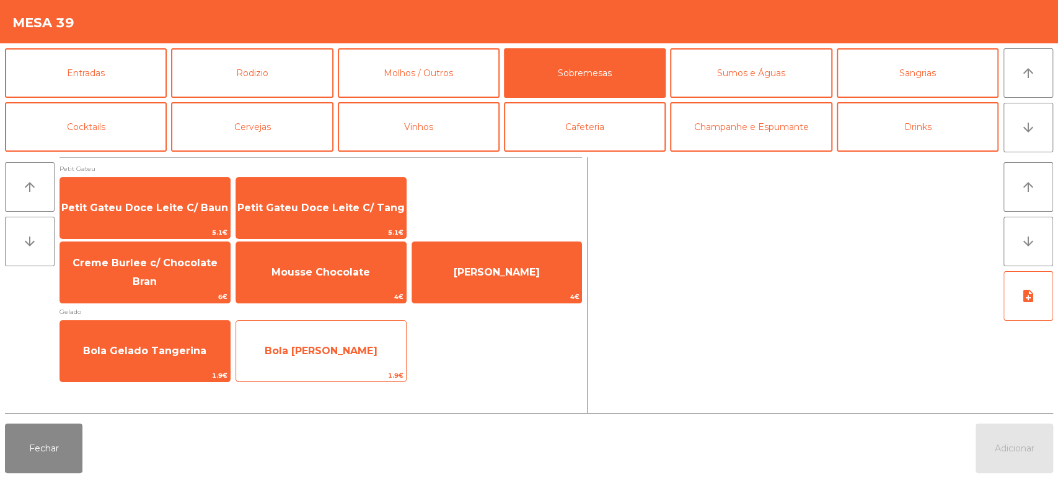
click at [354, 346] on span "Bola [PERSON_NAME]" at bounding box center [321, 351] width 113 height 12
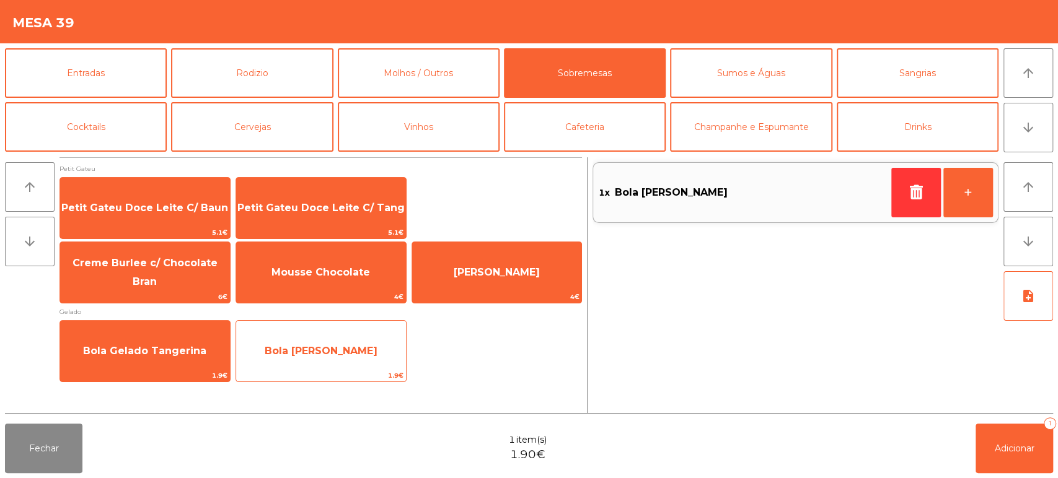
click at [331, 342] on span "Bola [PERSON_NAME]" at bounding box center [321, 351] width 170 height 33
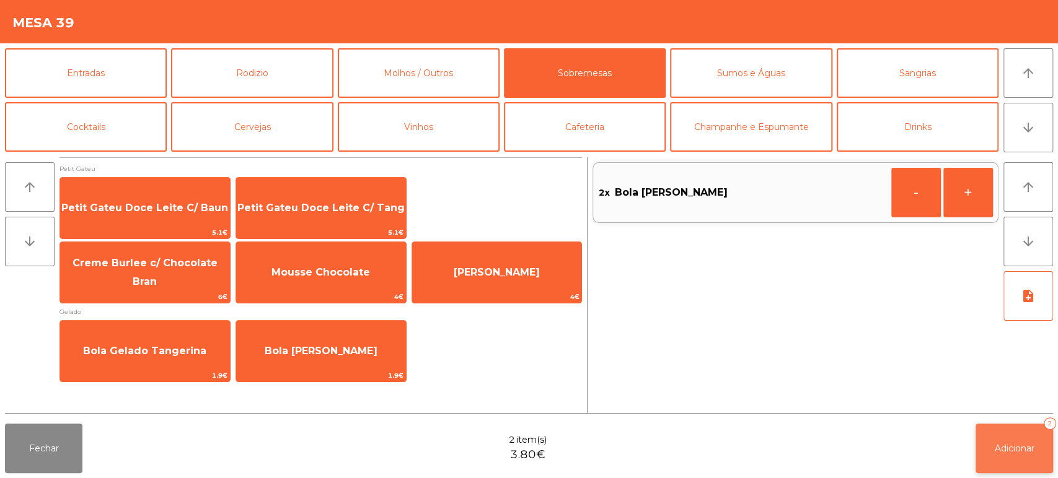
click at [1005, 456] on button "Adicionar 2" at bounding box center [1013, 449] width 77 height 50
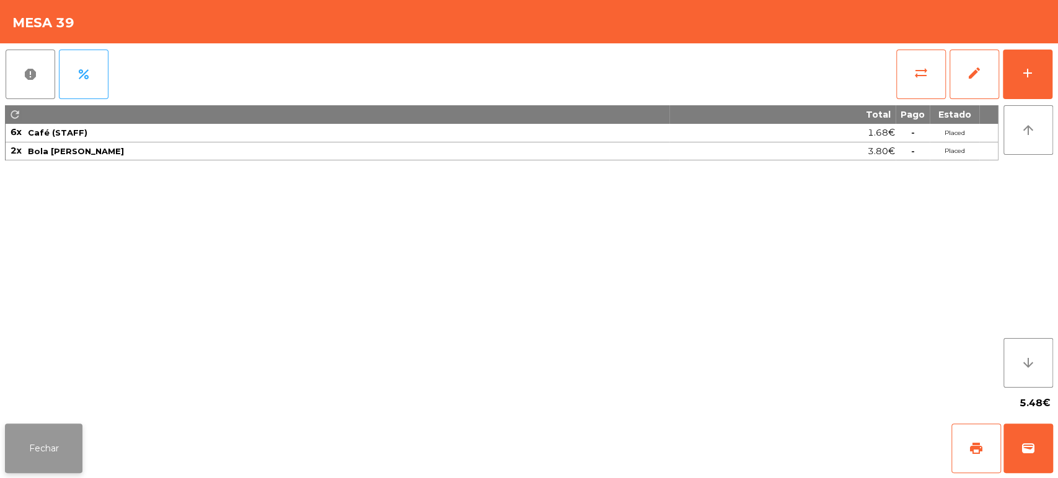
click at [58, 445] on button "Fechar" at bounding box center [43, 449] width 77 height 50
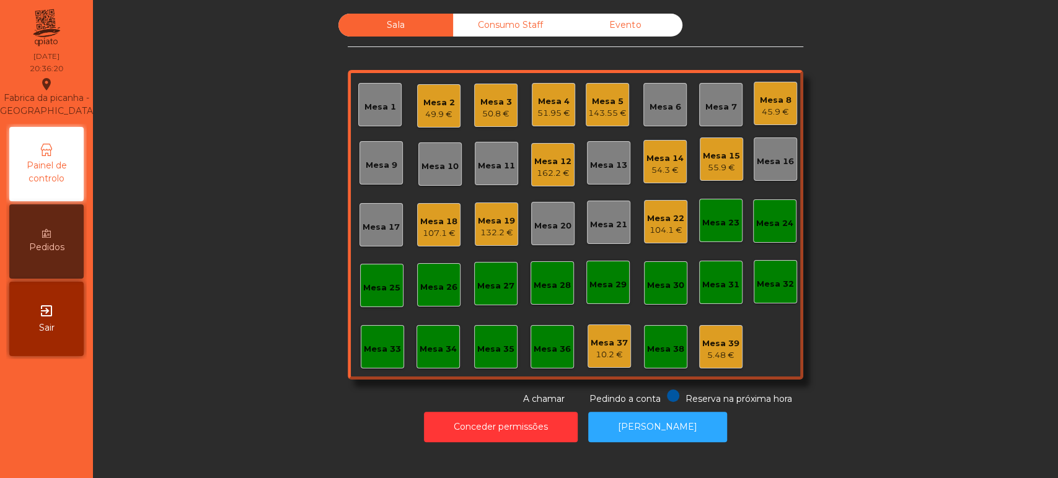
click at [387, 329] on div "Mesa 33" at bounding box center [382, 346] width 43 height 43
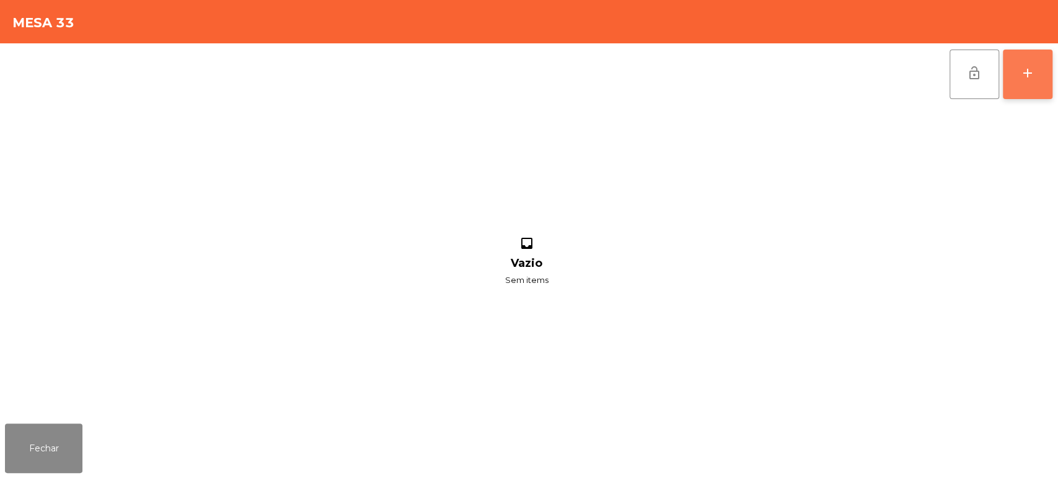
click at [1024, 55] on button "add" at bounding box center [1028, 75] width 50 height 50
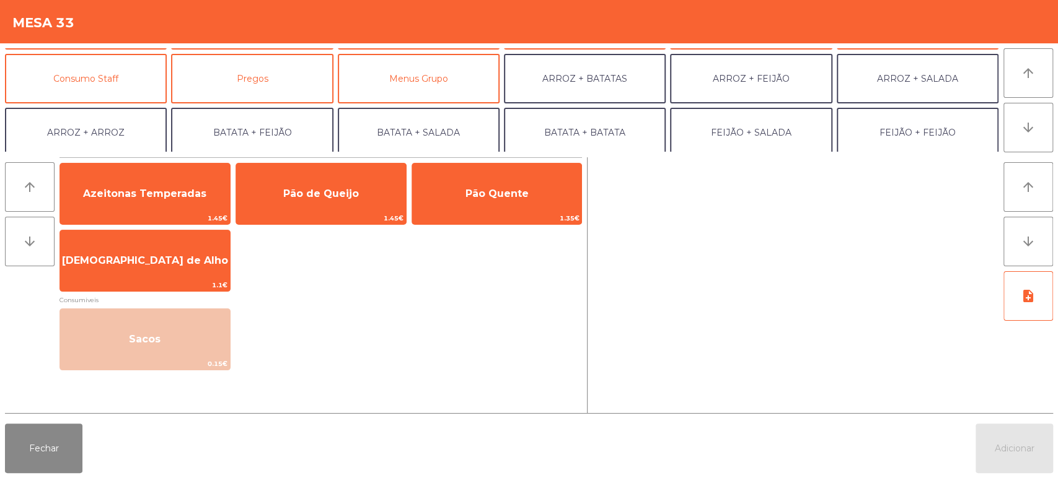
scroll to position [161, 0]
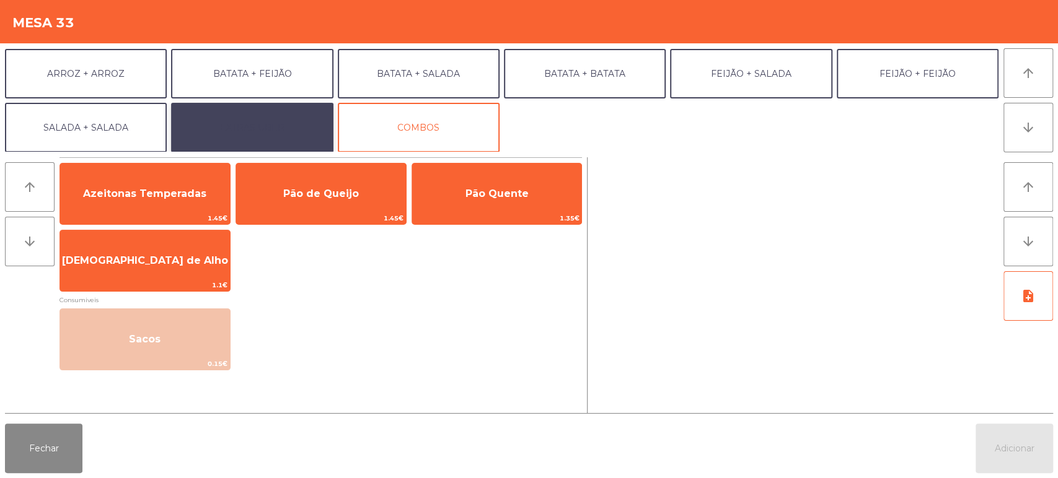
click at [320, 116] on button "EXTRAS UBER" at bounding box center [252, 128] width 162 height 50
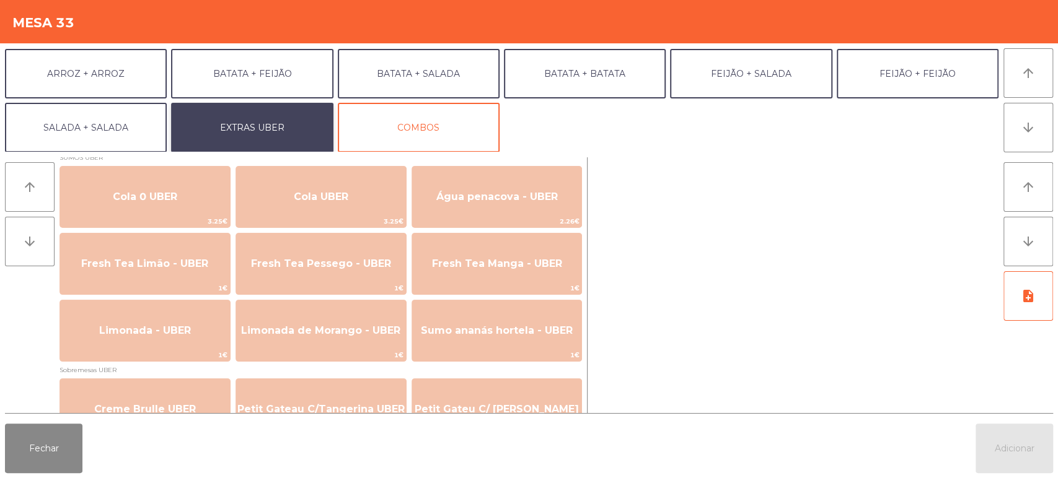
scroll to position [315, 0]
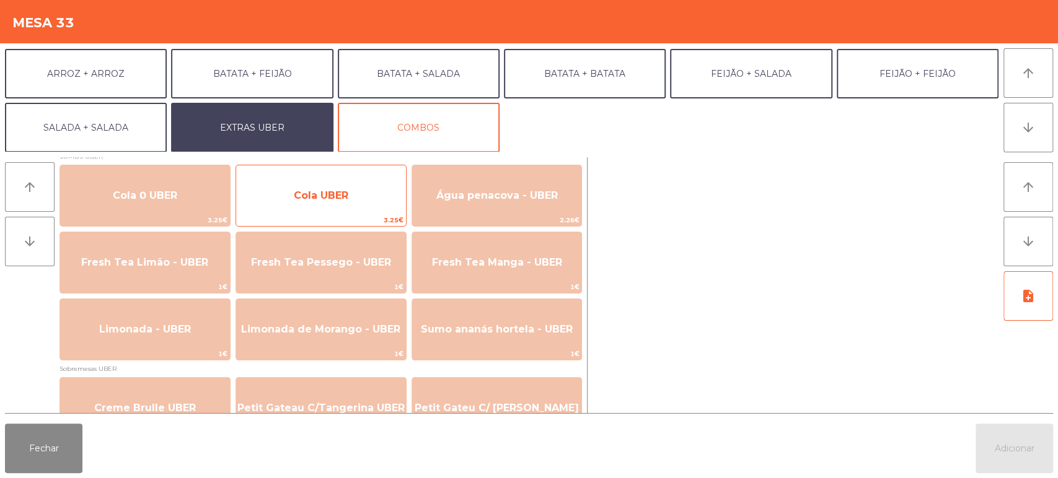
click at [308, 185] on span "Cola UBER" at bounding box center [321, 195] width 170 height 33
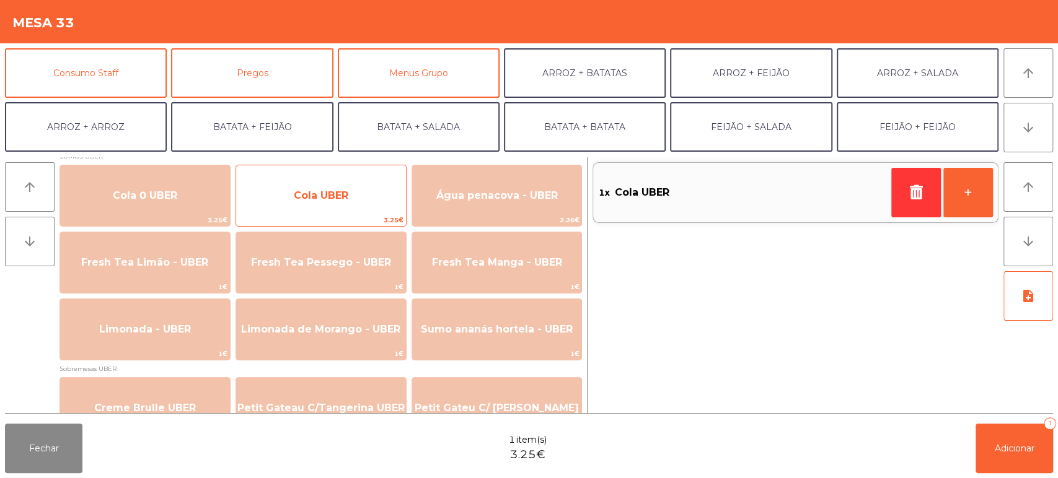
scroll to position [109, 0]
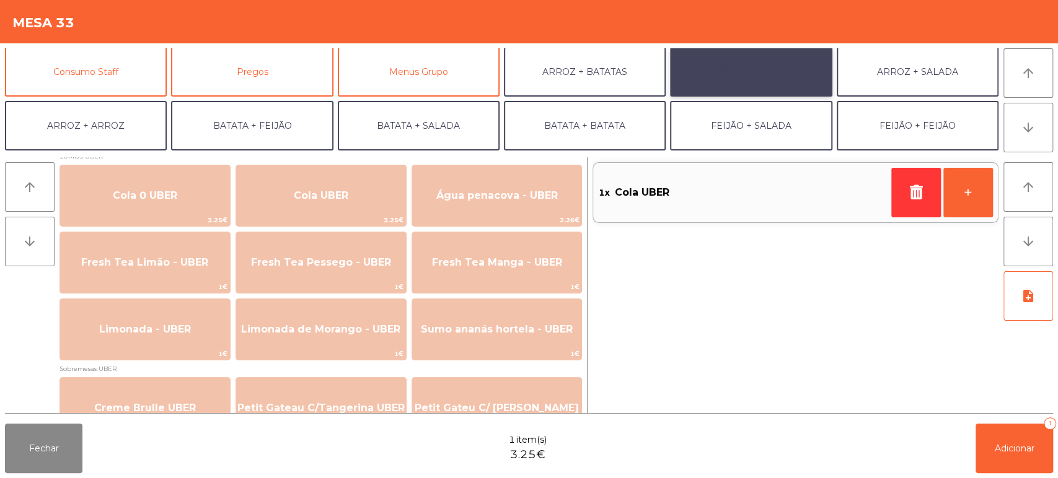
click at [749, 71] on button "ARROZ + FEIJÃO" at bounding box center [751, 72] width 162 height 50
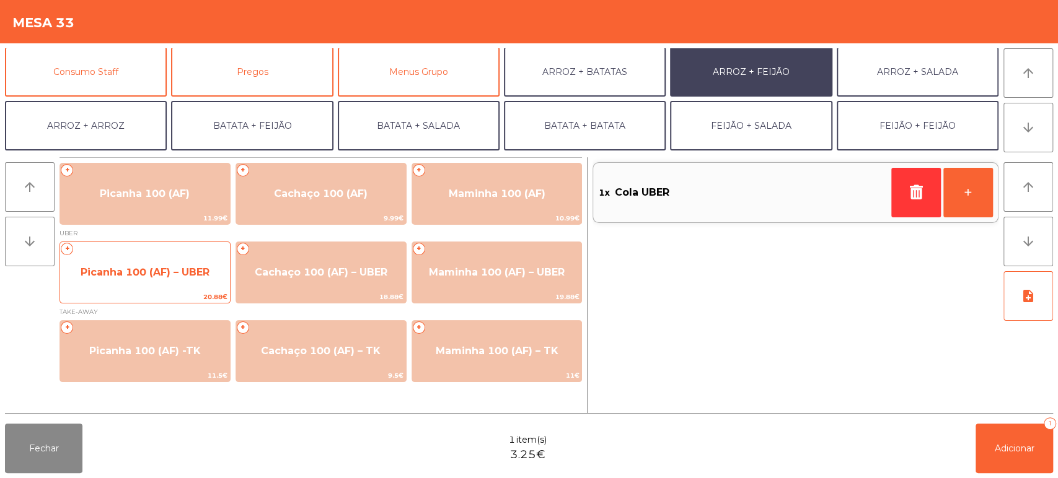
click at [168, 277] on span "Picanha 100 (AF) – UBER" at bounding box center [145, 272] width 129 height 12
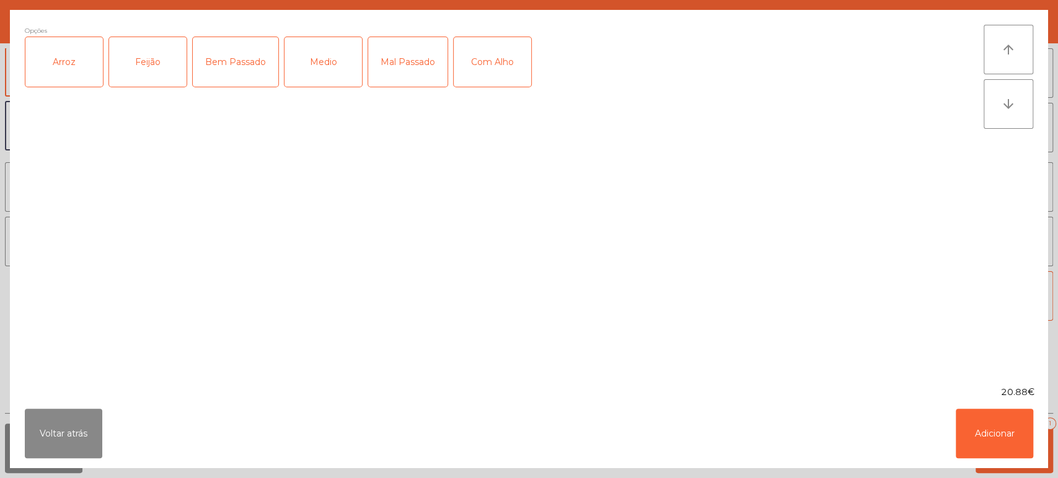
click at [76, 51] on div "Arroz" at bounding box center [63, 62] width 77 height 50
click at [138, 53] on div "Feijão" at bounding box center [147, 62] width 77 height 50
click at [288, 67] on div "Medio" at bounding box center [322, 62] width 77 height 50
click at [488, 60] on div "Com Alho" at bounding box center [492, 62] width 77 height 50
click at [997, 433] on button "Adicionar" at bounding box center [994, 434] width 77 height 50
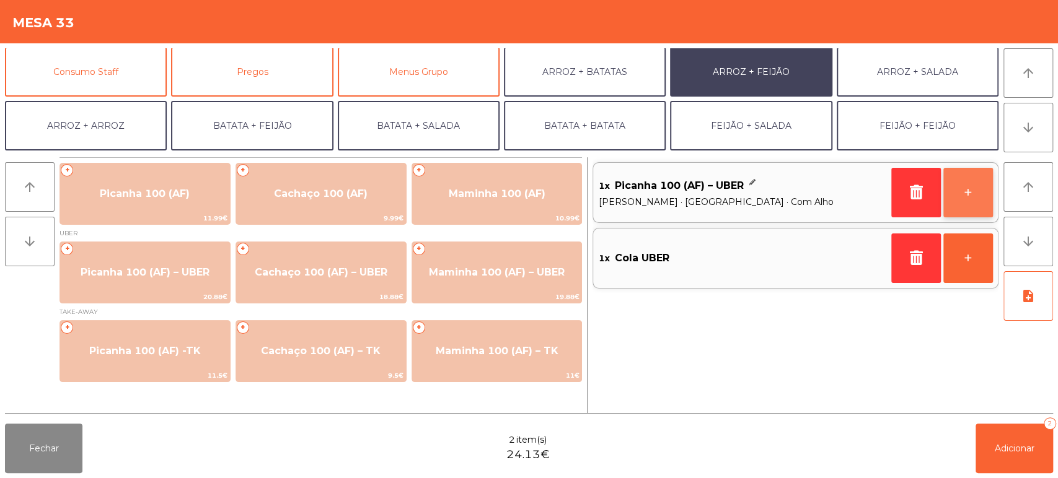
click at [949, 191] on button "+" at bounding box center [968, 193] width 50 height 50
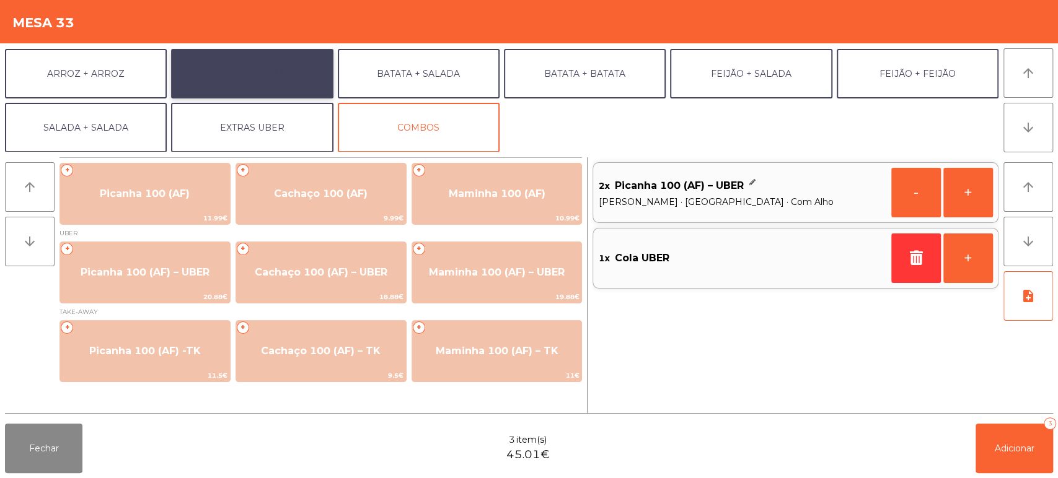
click at [284, 87] on button "BATATA + FEIJÃO" at bounding box center [252, 74] width 162 height 50
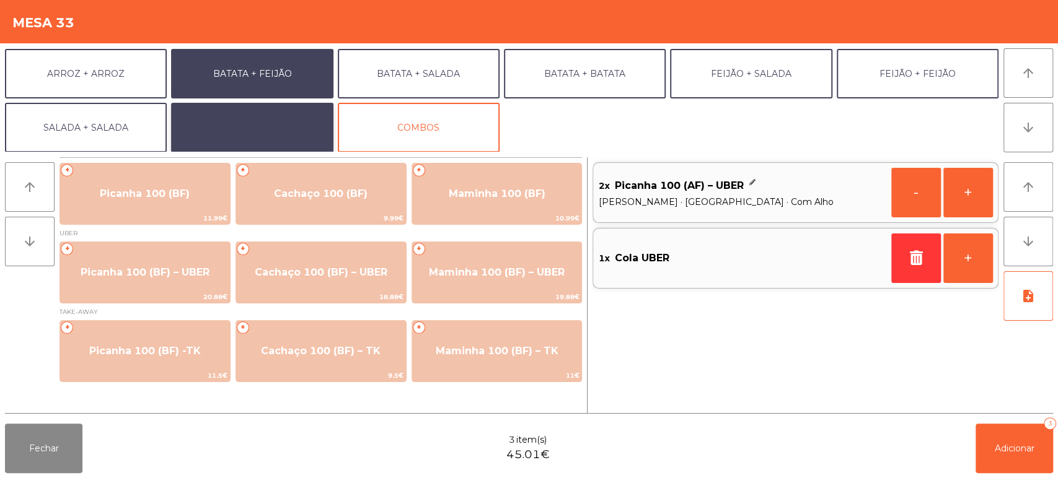
click at [295, 119] on button "EXTRAS UBER" at bounding box center [252, 128] width 162 height 50
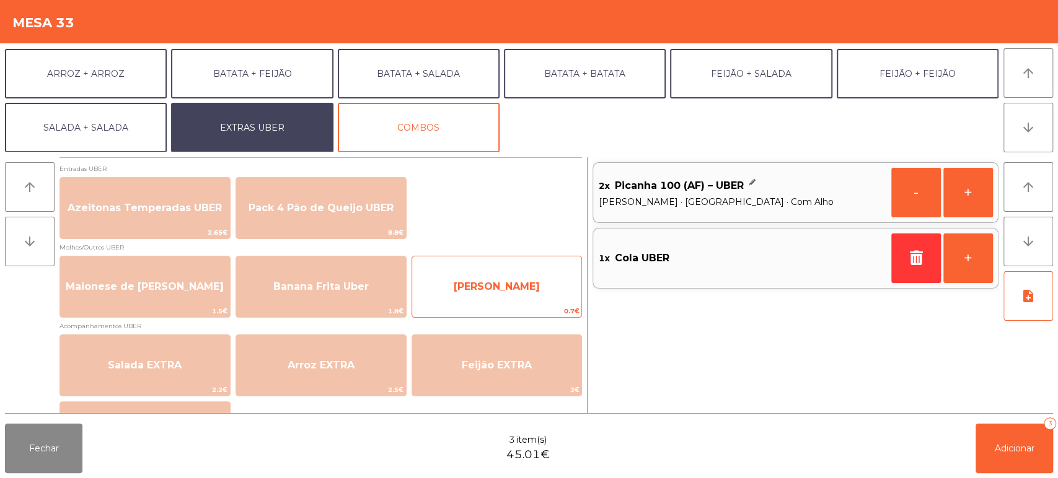
click at [501, 278] on span "Farofa Uber" at bounding box center [497, 286] width 170 height 33
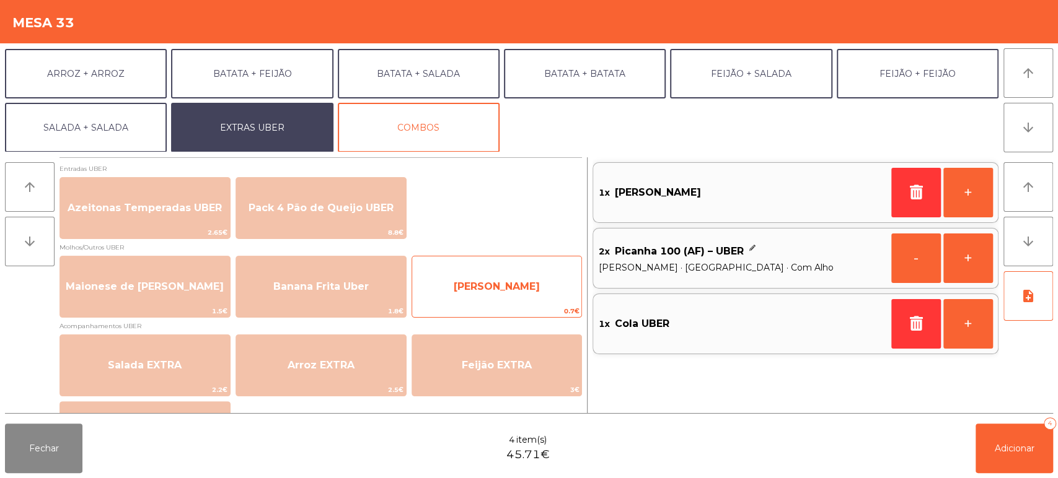
click at [510, 271] on span "Farofa Uber" at bounding box center [497, 286] width 170 height 33
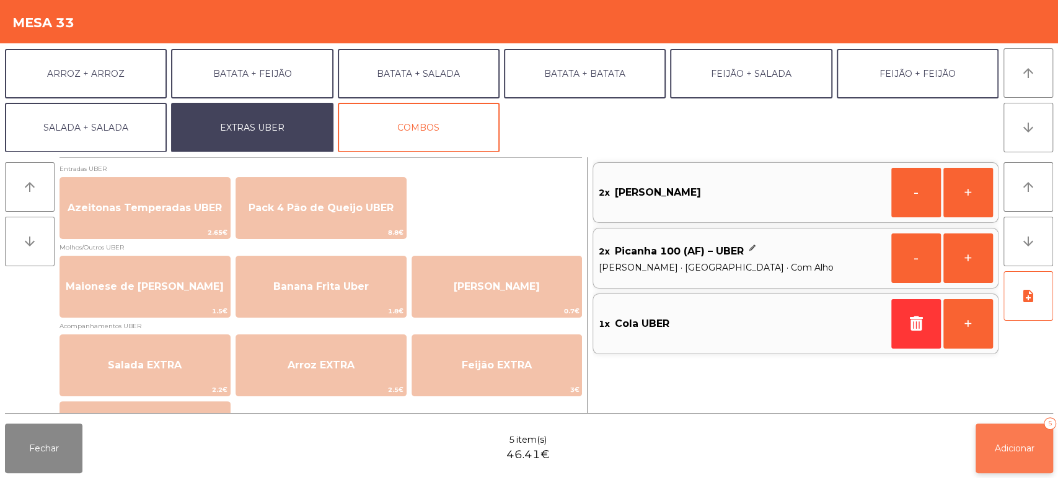
click at [1021, 439] on button "Adicionar 5" at bounding box center [1013, 449] width 77 height 50
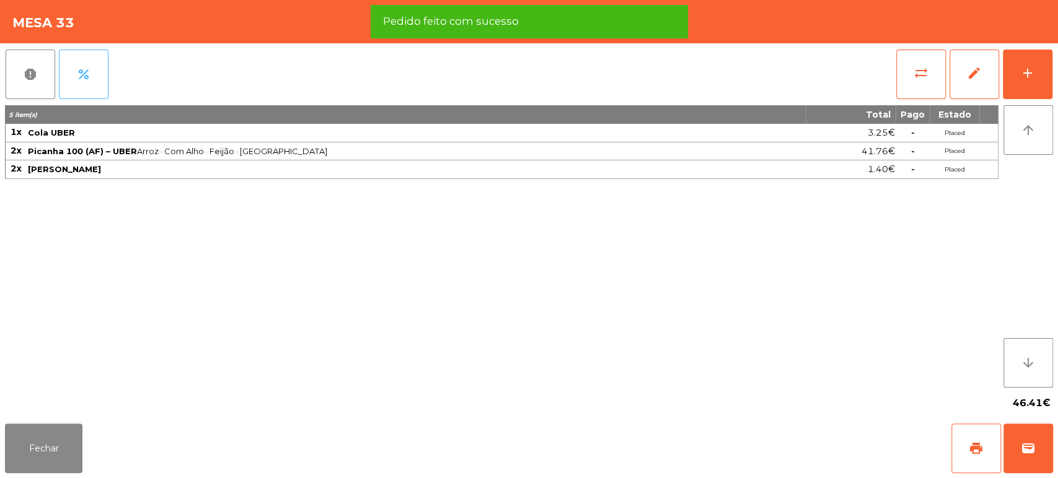
click at [84, 66] on button "percent" at bounding box center [84, 75] width 50 height 50
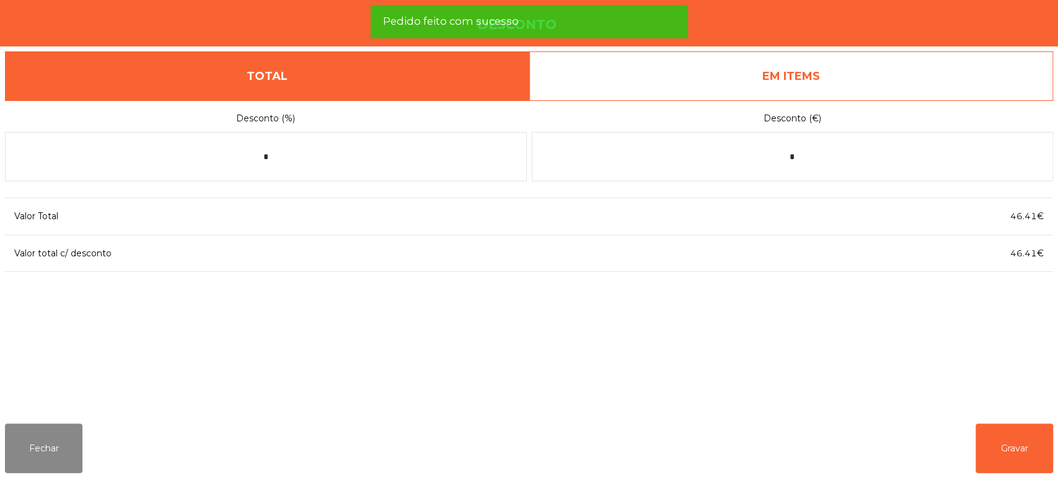
click at [873, 87] on link "EM ITEMS" at bounding box center [791, 76] width 524 height 50
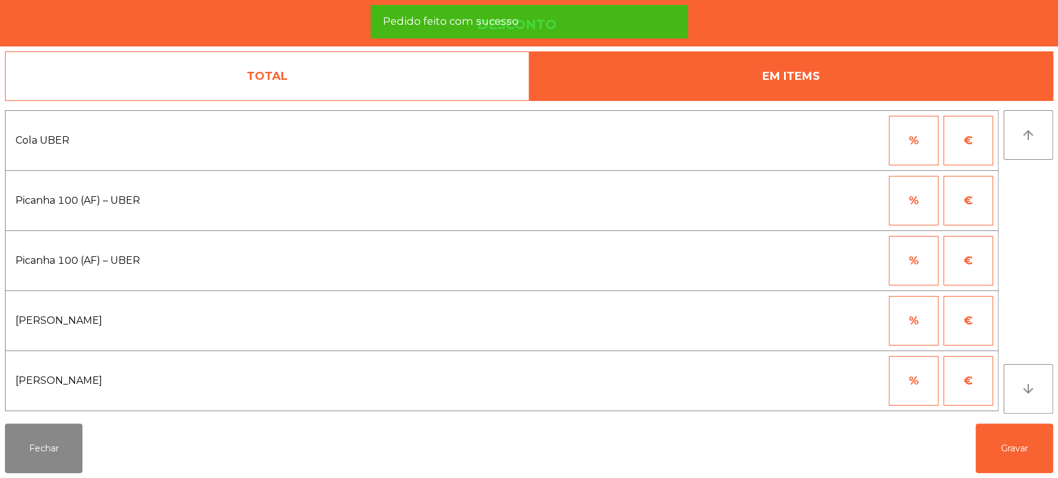
click at [899, 203] on button "%" at bounding box center [914, 201] width 50 height 50
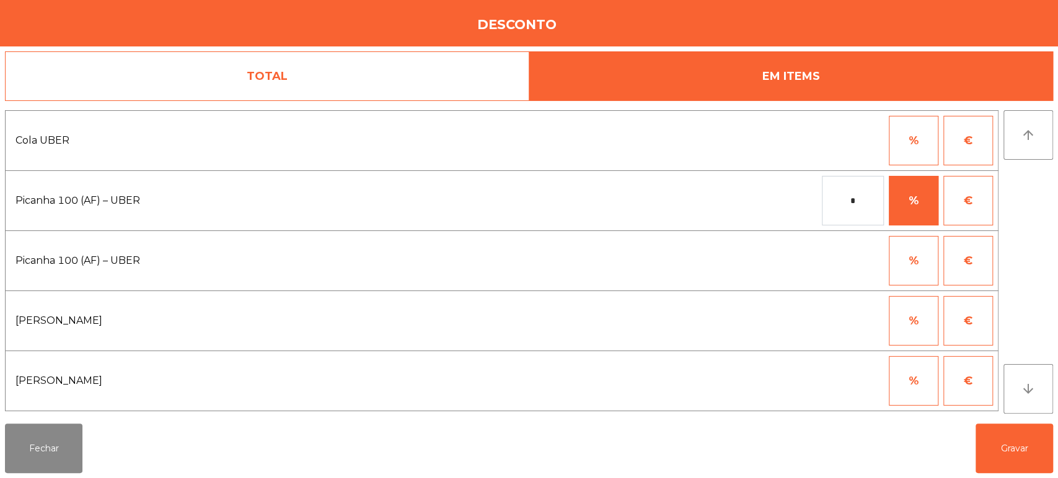
click at [842, 204] on input "*" at bounding box center [853, 201] width 62 height 50
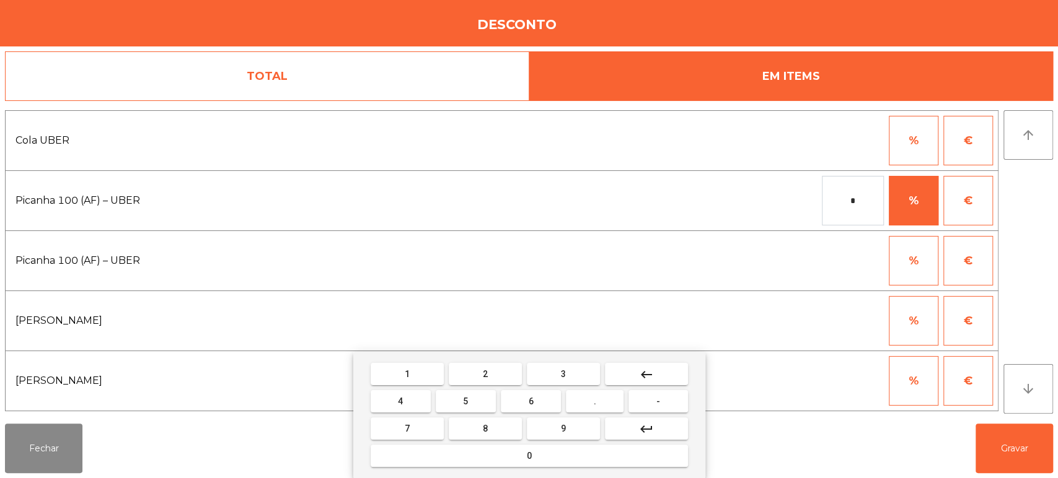
click at [407, 372] on span "1" at bounding box center [407, 374] width 5 height 10
click at [486, 453] on button "0" at bounding box center [529, 456] width 317 height 22
type input "***"
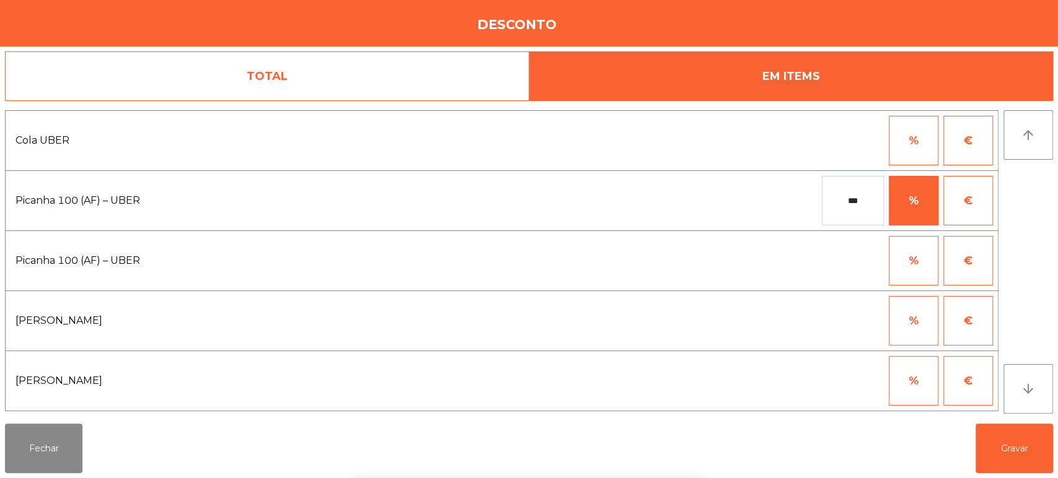
click at [852, 315] on div at bounding box center [853, 321] width 62 height 50
click at [1016, 436] on button "Gravar" at bounding box center [1013, 449] width 77 height 50
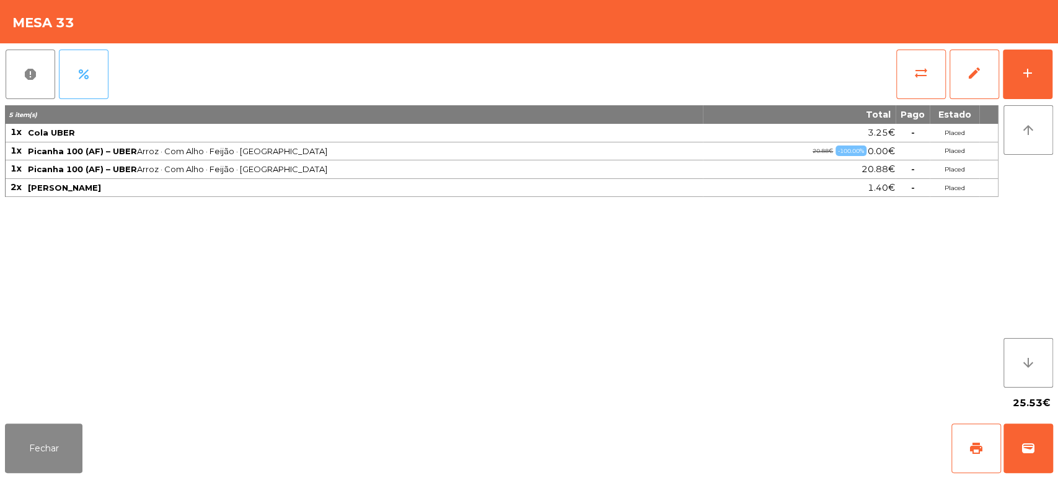
click at [81, 58] on button "percent" at bounding box center [84, 75] width 50 height 50
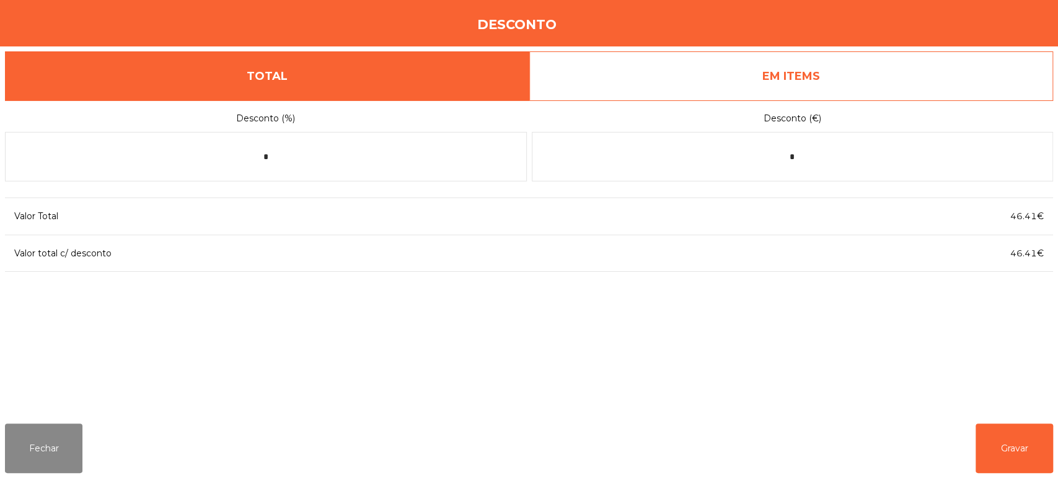
click at [830, 61] on link "EM ITEMS" at bounding box center [791, 76] width 524 height 50
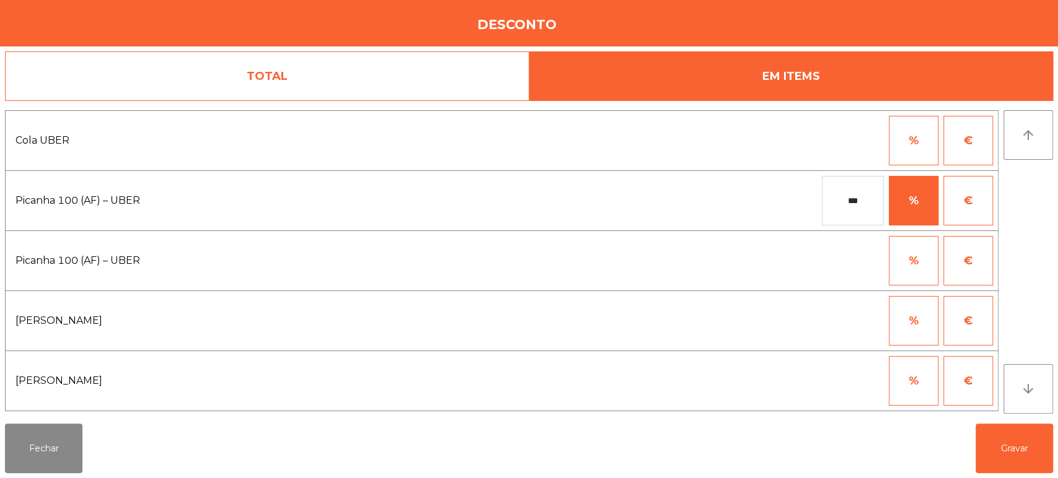
click at [967, 321] on button "€" at bounding box center [968, 321] width 50 height 50
click at [867, 319] on input "*" at bounding box center [853, 321] width 62 height 50
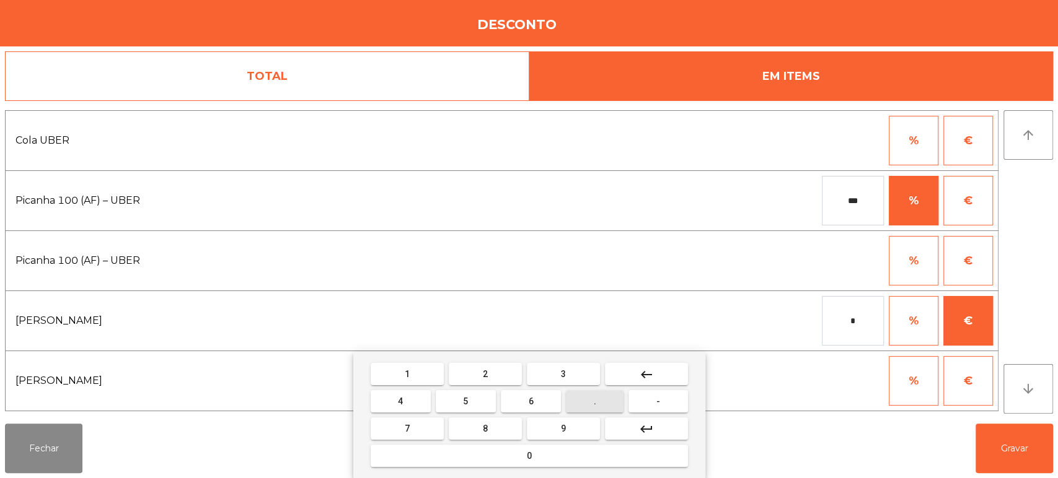
click at [596, 412] on button "." at bounding box center [595, 401] width 58 height 22
click at [659, 371] on button "keyboard_backspace" at bounding box center [646, 374] width 83 height 22
click at [563, 447] on button "0" at bounding box center [529, 456] width 317 height 22
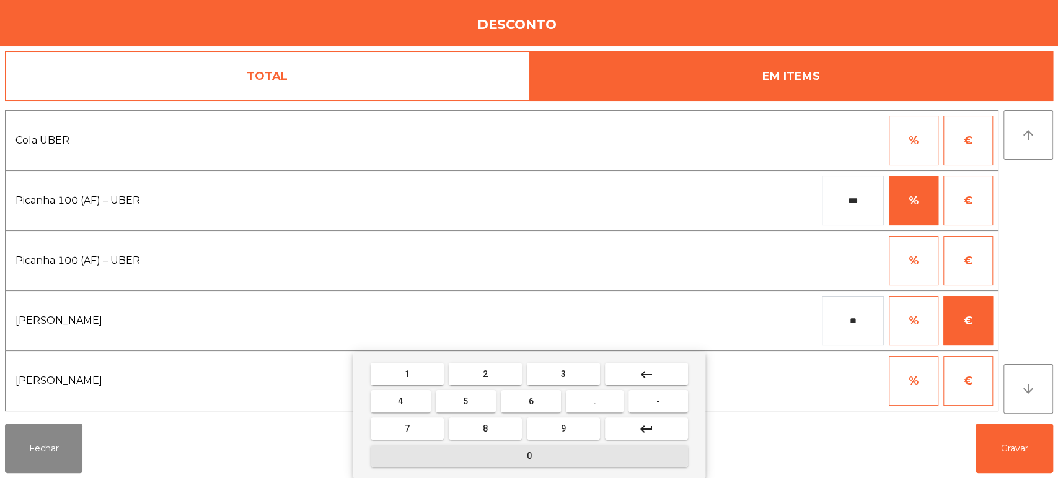
click at [595, 402] on span "." at bounding box center [595, 402] width 2 height 10
click at [495, 364] on button "2" at bounding box center [485, 374] width 73 height 22
click at [521, 459] on button "0" at bounding box center [529, 456] width 317 height 22
type input "*****"
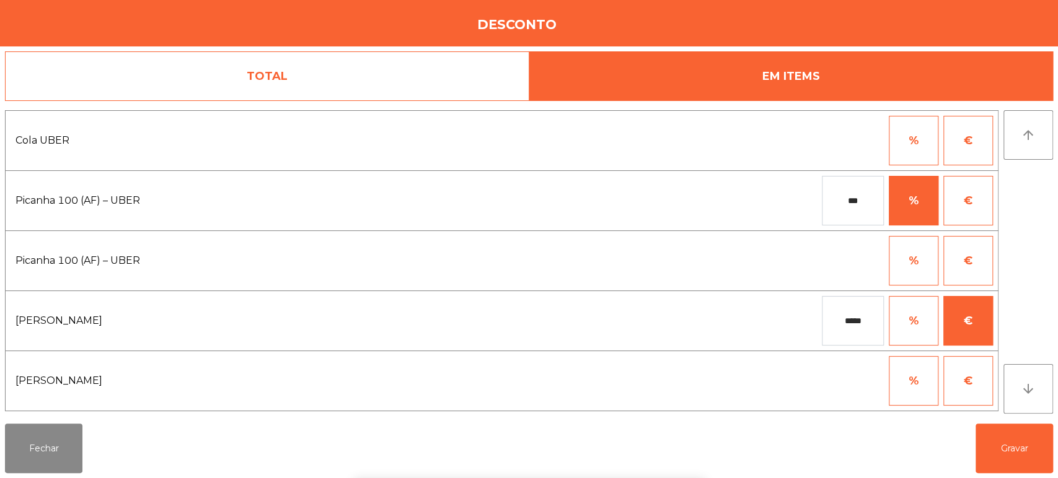
click at [990, 447] on div "1 2 3 keyboard_backspace 4 5 6 . - 7 8 9 keyboard_return 0" at bounding box center [529, 415] width 1058 height 126
click at [1009, 449] on button "Gravar" at bounding box center [1013, 449] width 77 height 50
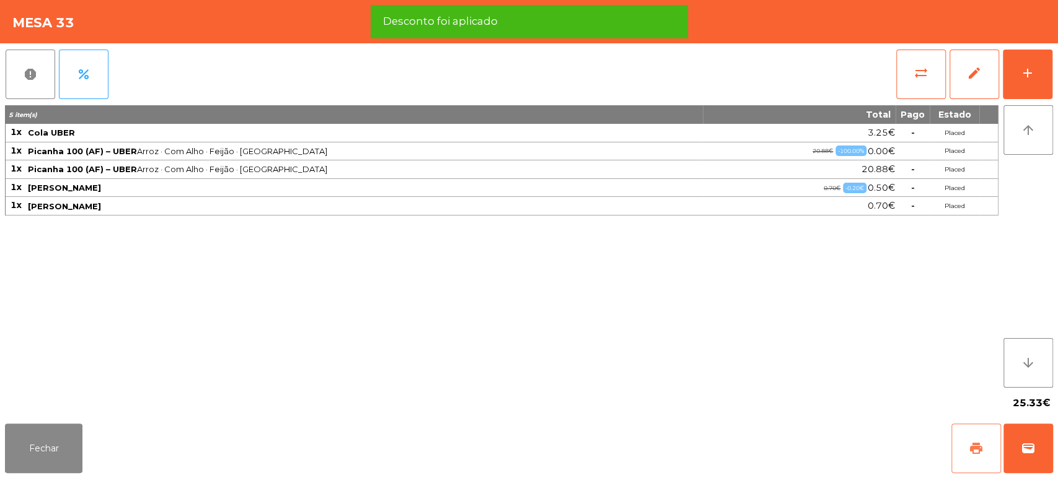
click at [966, 445] on button "print" at bounding box center [976, 449] width 50 height 50
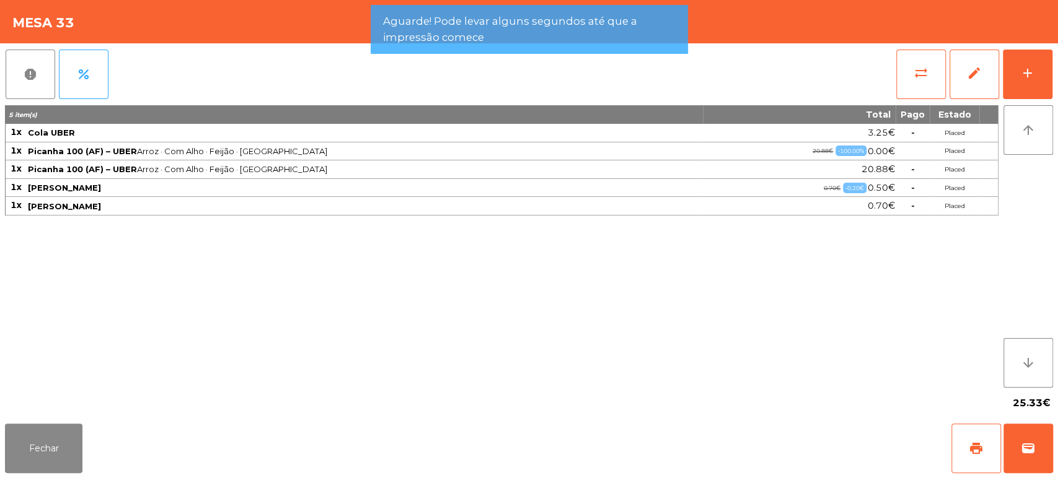
click at [1057, 466] on div "Fechar print wallet" at bounding box center [529, 448] width 1058 height 59
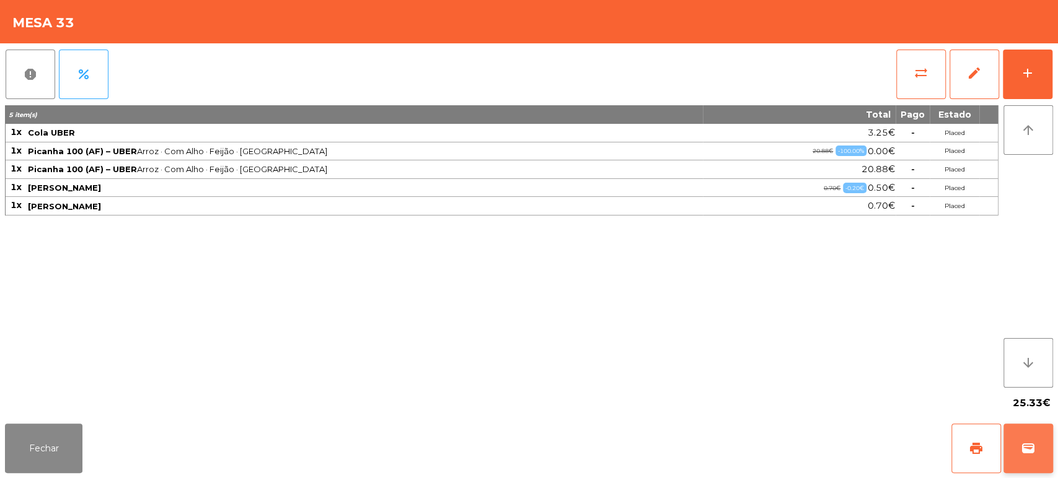
click at [1028, 460] on button "wallet" at bounding box center [1028, 449] width 50 height 50
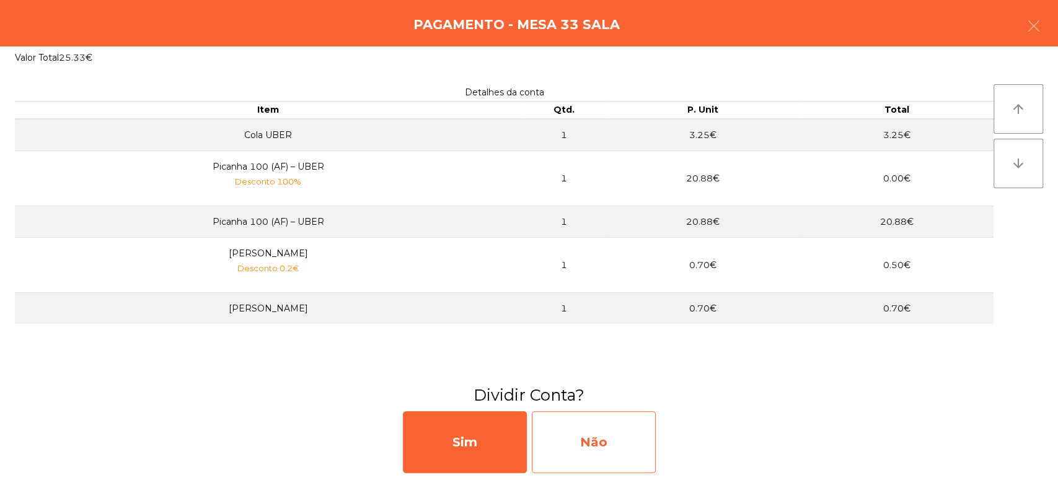
click at [602, 426] on div "Não" at bounding box center [594, 443] width 124 height 62
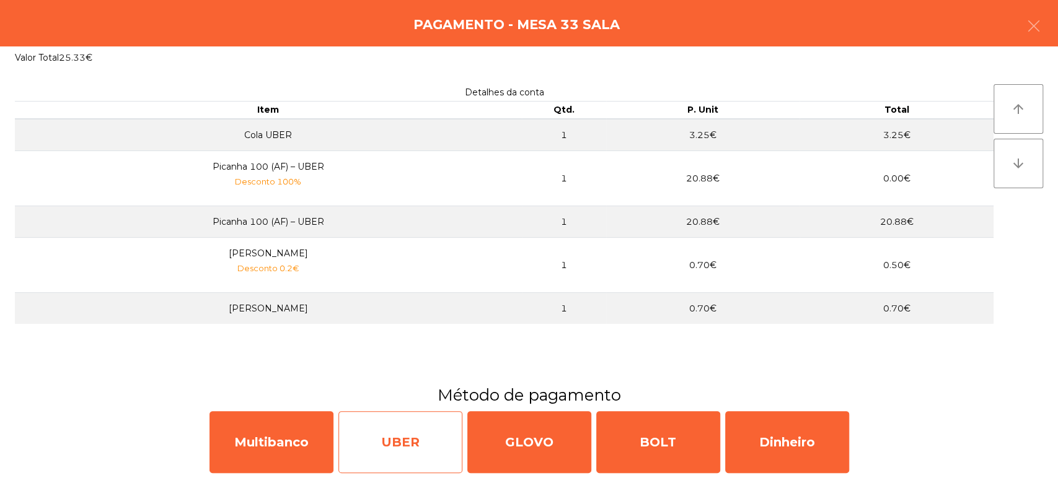
click at [376, 432] on div "UBER" at bounding box center [400, 443] width 124 height 62
select select "**"
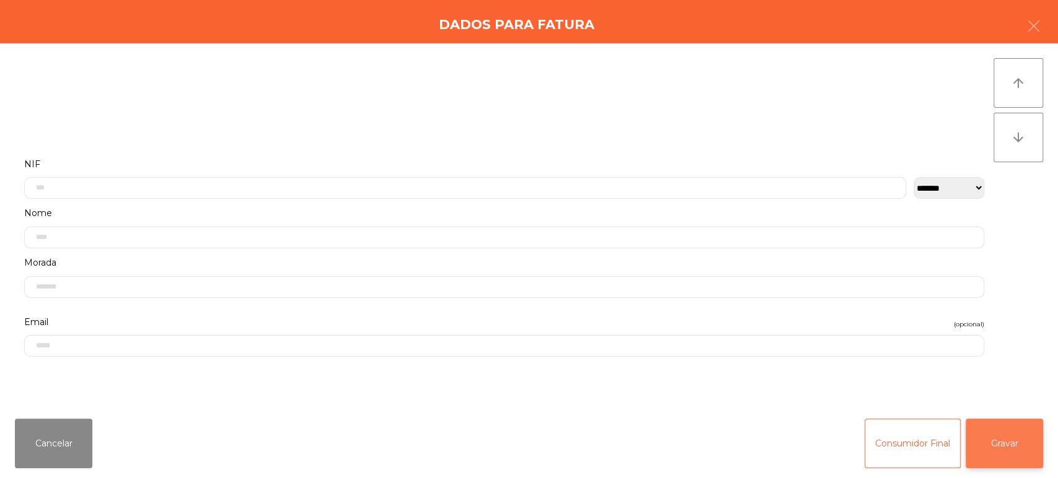
click at [997, 419] on button "Gravar" at bounding box center [1004, 444] width 77 height 50
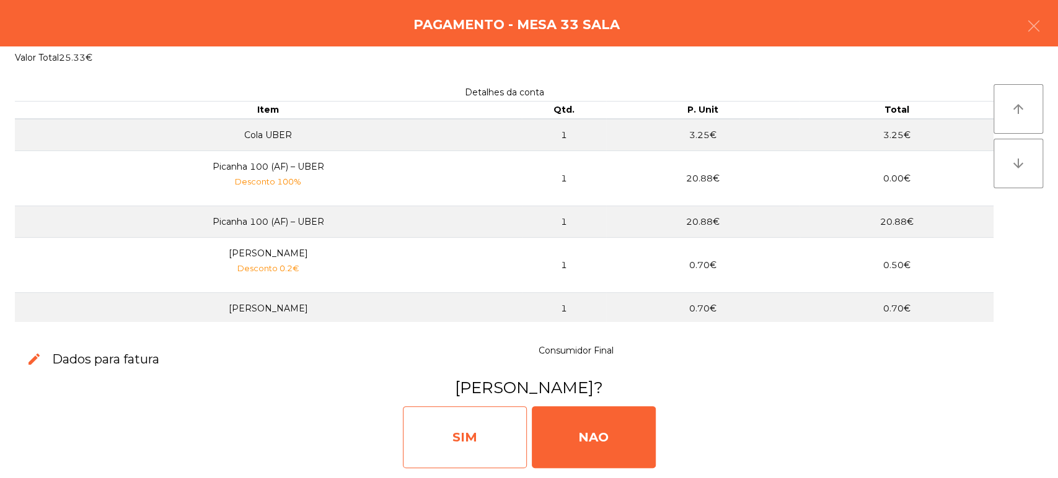
click at [486, 432] on div "SIM" at bounding box center [465, 438] width 124 height 62
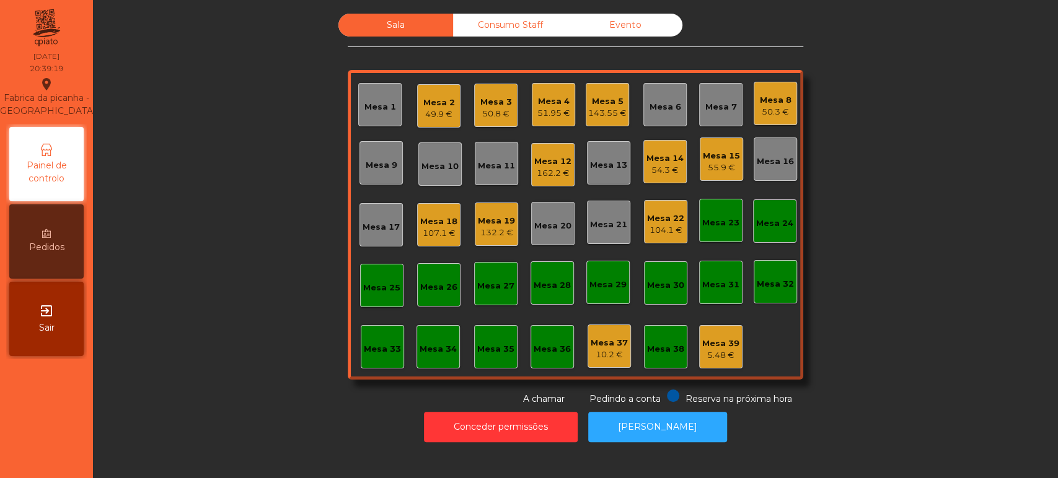
click at [655, 221] on div "Mesa 22" at bounding box center [665, 219] width 37 height 12
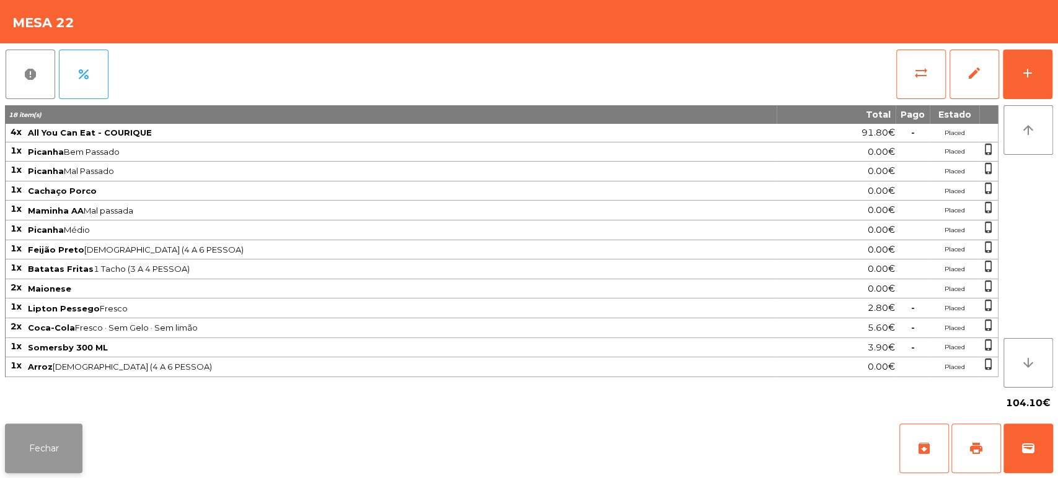
click at [33, 442] on button "Fechar" at bounding box center [43, 449] width 77 height 50
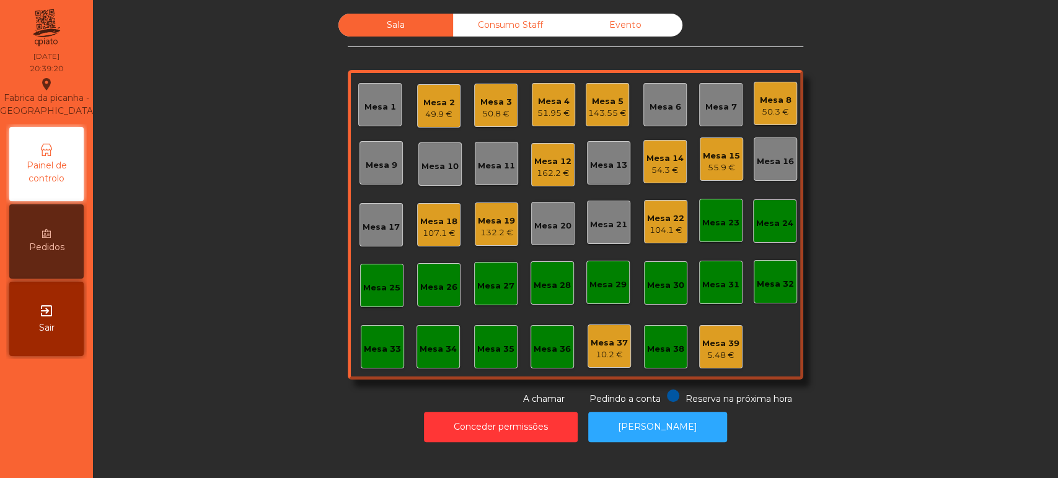
click at [485, 227] on div "132.2 €" at bounding box center [496, 233] width 37 height 12
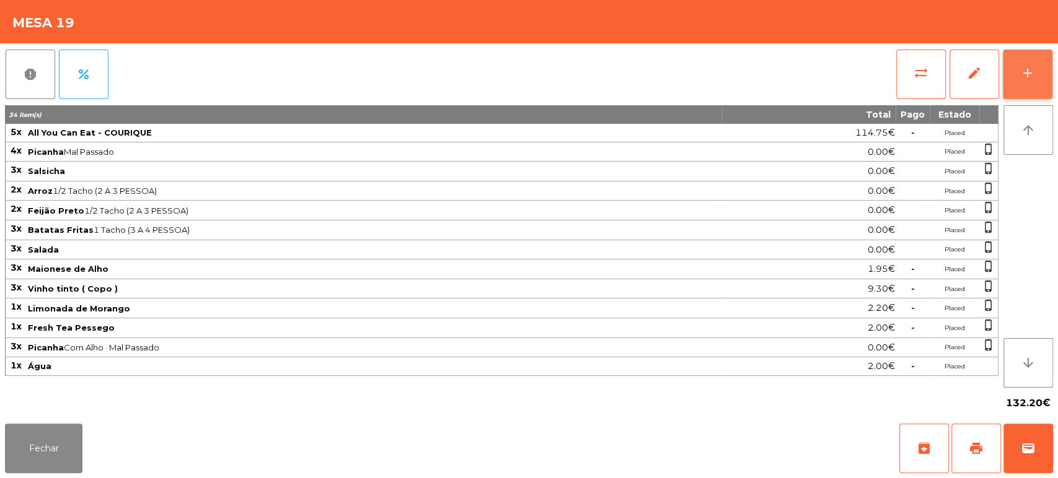
click at [1027, 66] on div "add" at bounding box center [1027, 73] width 15 height 15
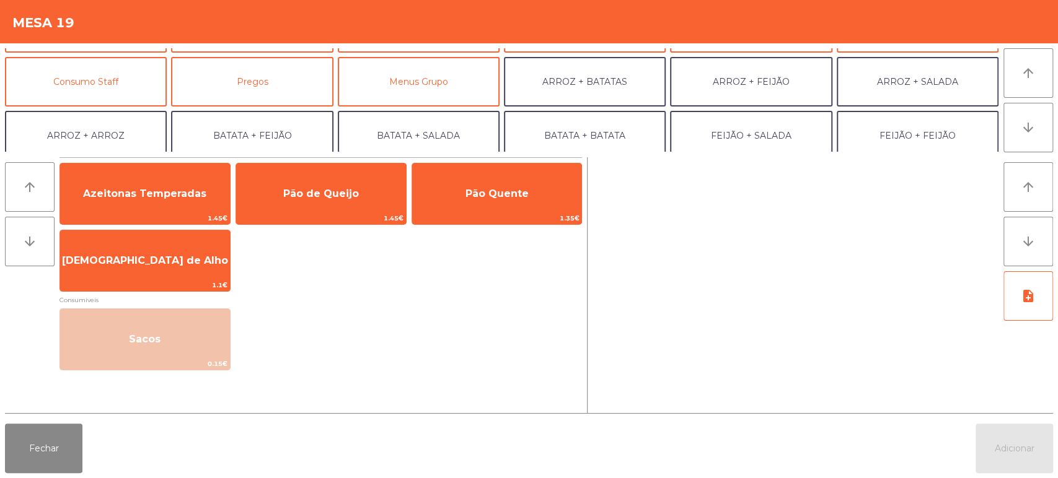
scroll to position [0, 0]
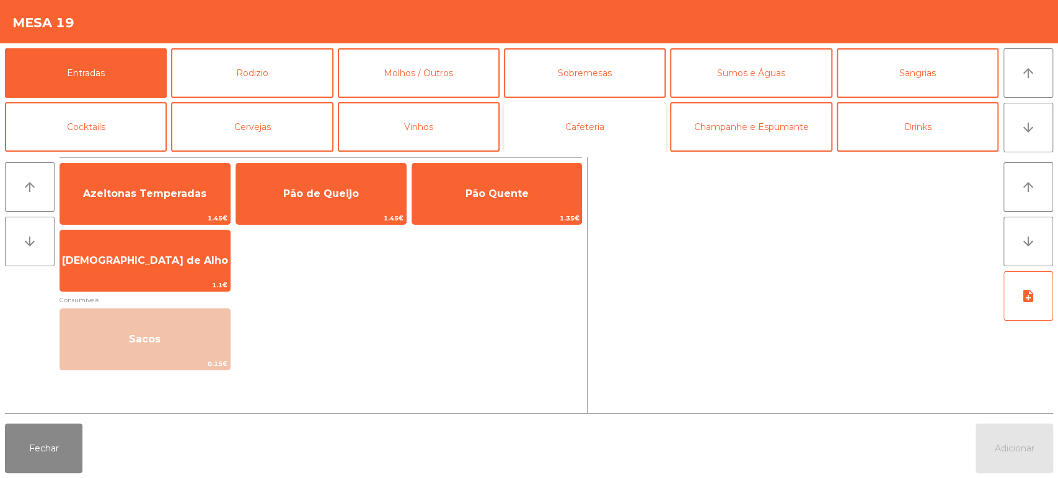
click at [609, 124] on button "Cafeteria" at bounding box center [585, 127] width 162 height 50
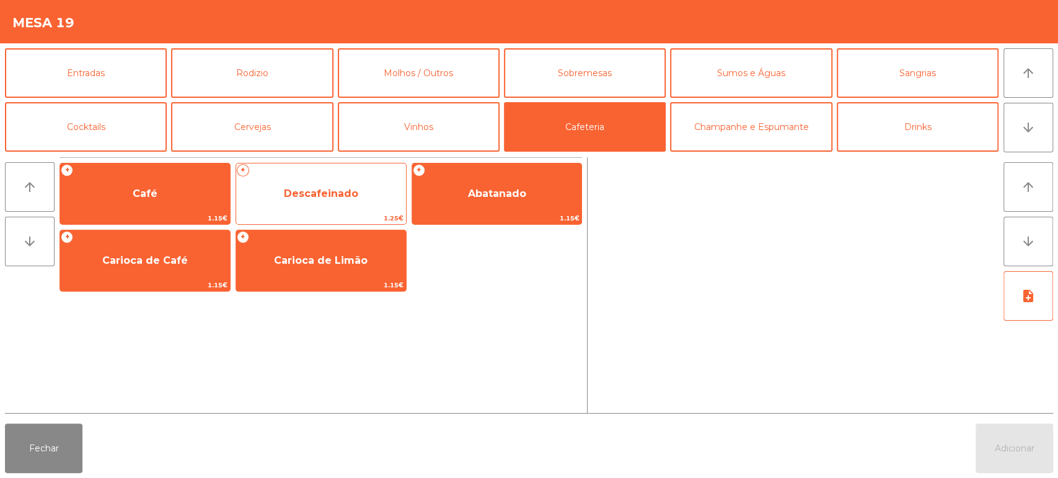
click at [362, 183] on span "Descafeinado" at bounding box center [321, 193] width 170 height 33
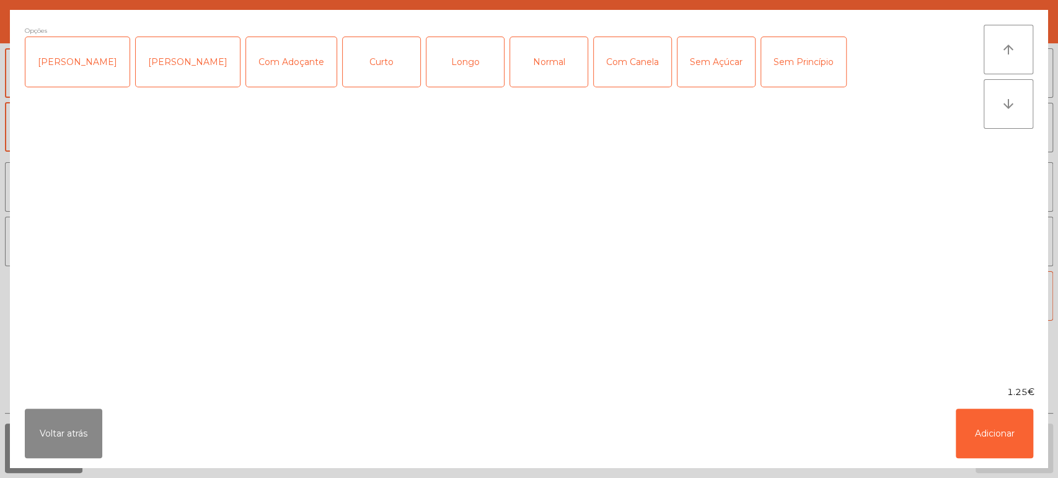
click at [435, 63] on div "Longo" at bounding box center [464, 62] width 77 height 50
click at [985, 425] on button "Adicionar" at bounding box center [994, 434] width 77 height 50
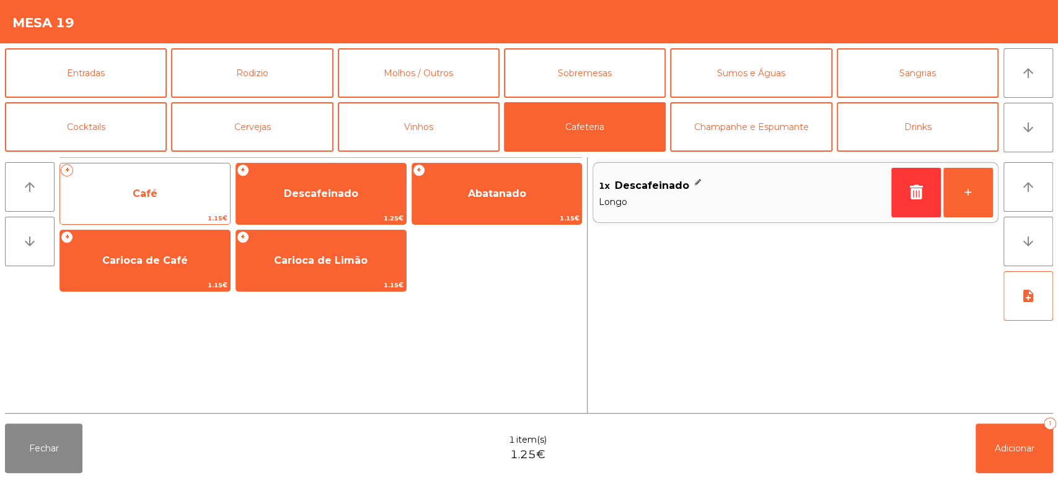
click at [183, 191] on span "Café" at bounding box center [145, 193] width 170 height 33
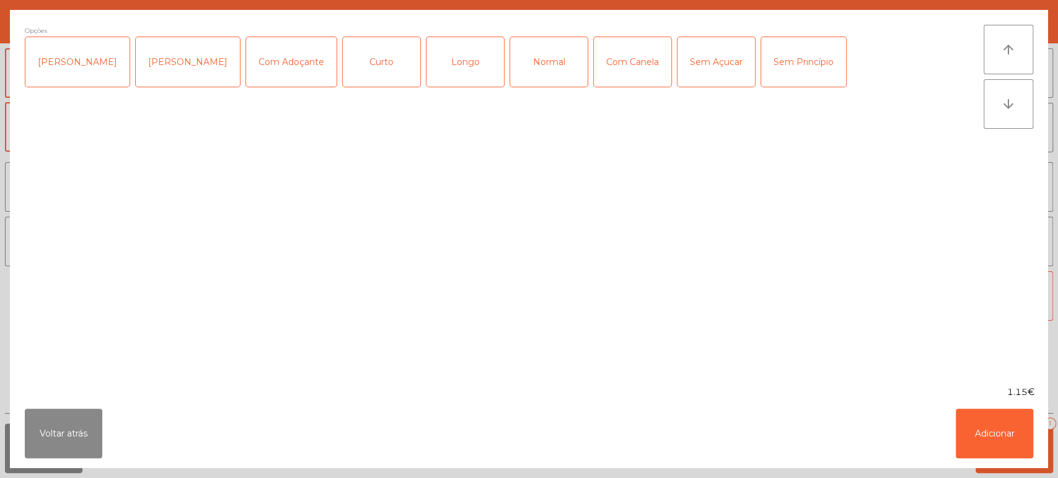
click at [522, 63] on div "Normal" at bounding box center [548, 62] width 77 height 50
click at [991, 417] on button "Adicionar" at bounding box center [994, 434] width 77 height 50
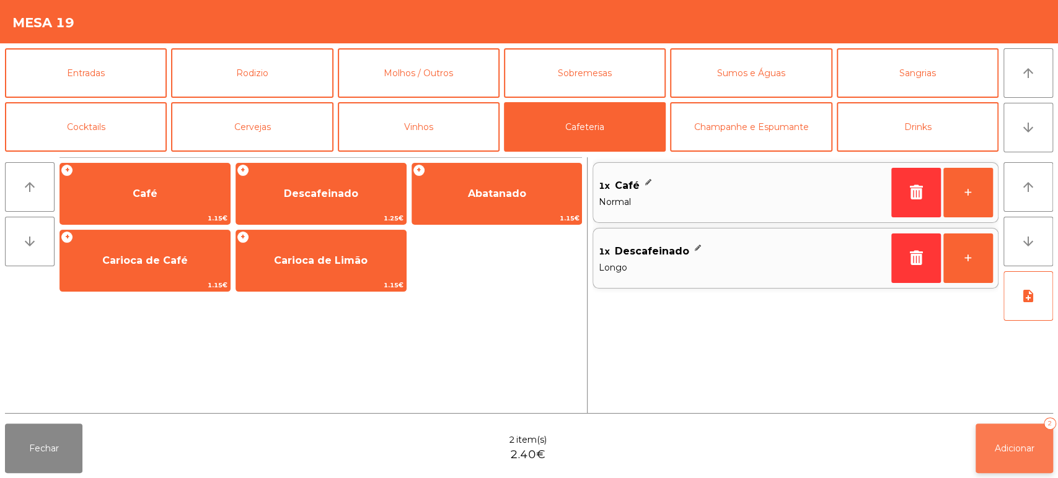
click at [1019, 429] on button "Adicionar 2" at bounding box center [1013, 449] width 77 height 50
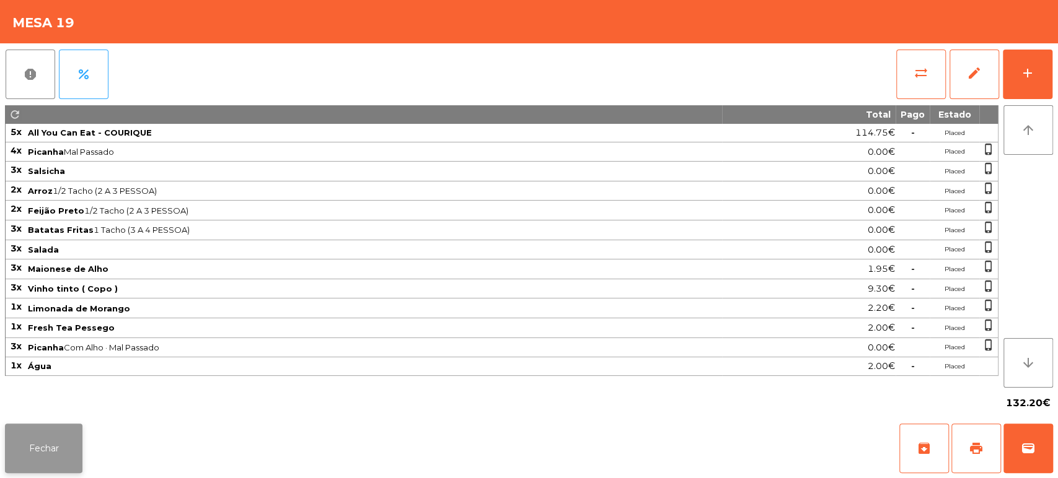
click at [58, 452] on button "Fechar" at bounding box center [43, 449] width 77 height 50
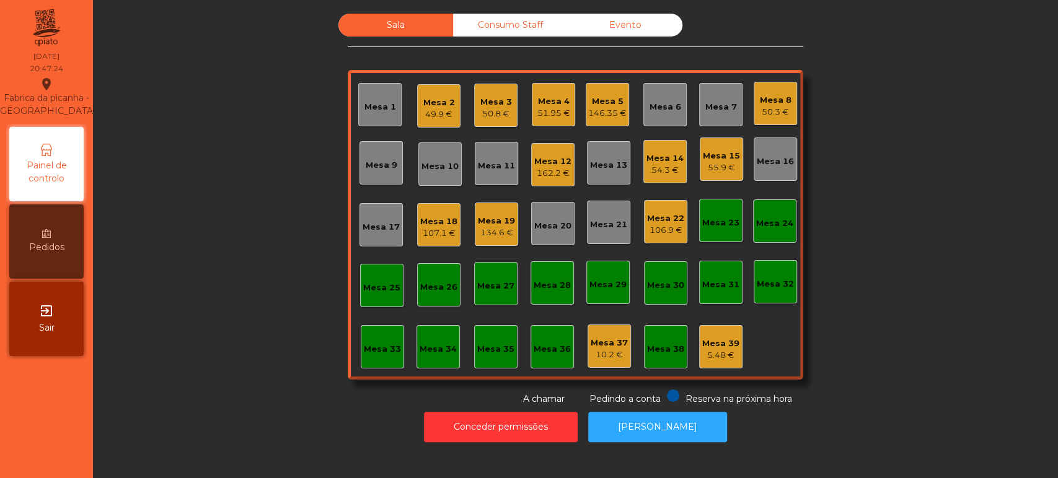
click at [646, 175] on div "54.3 €" at bounding box center [664, 170] width 37 height 12
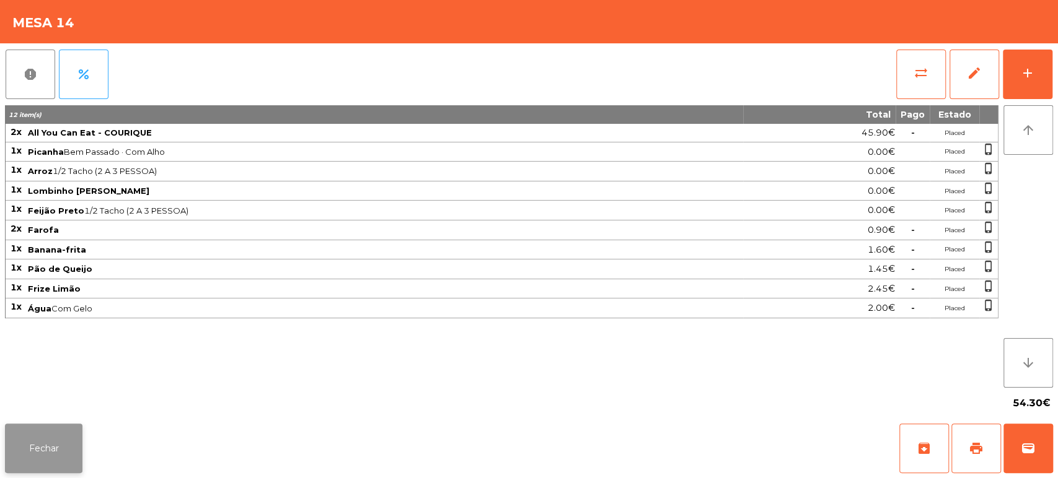
click at [32, 444] on button "Fechar" at bounding box center [43, 449] width 77 height 50
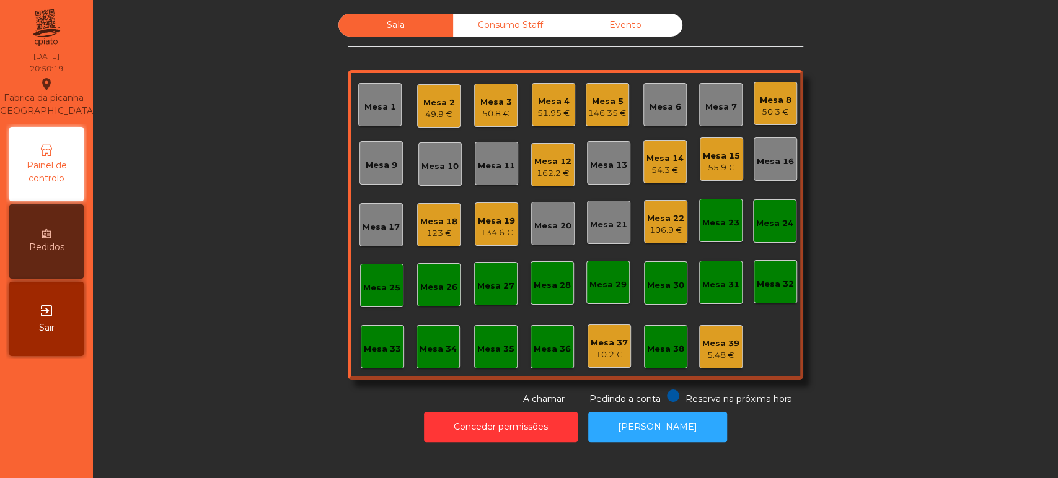
click at [656, 168] on div "54.3 €" at bounding box center [664, 170] width 37 height 12
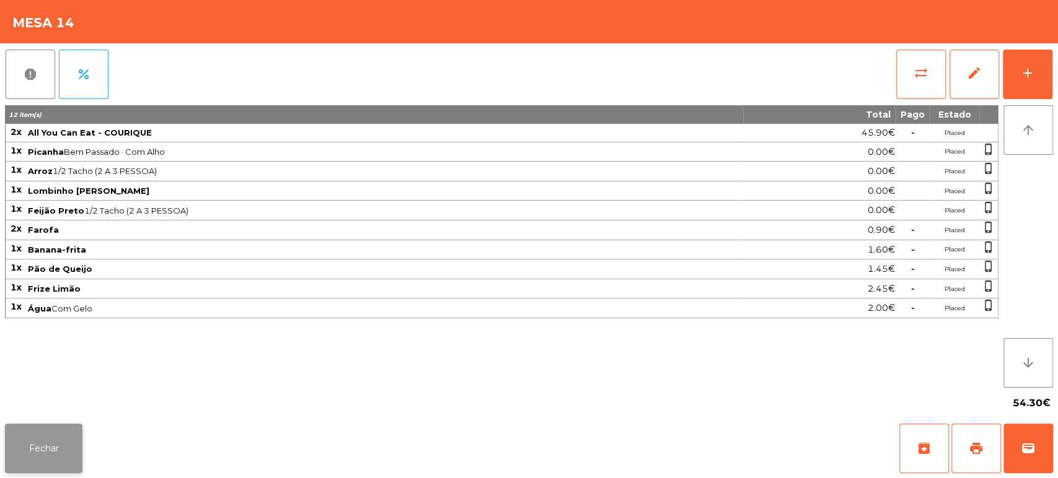
click at [40, 444] on button "Fechar" at bounding box center [43, 449] width 77 height 50
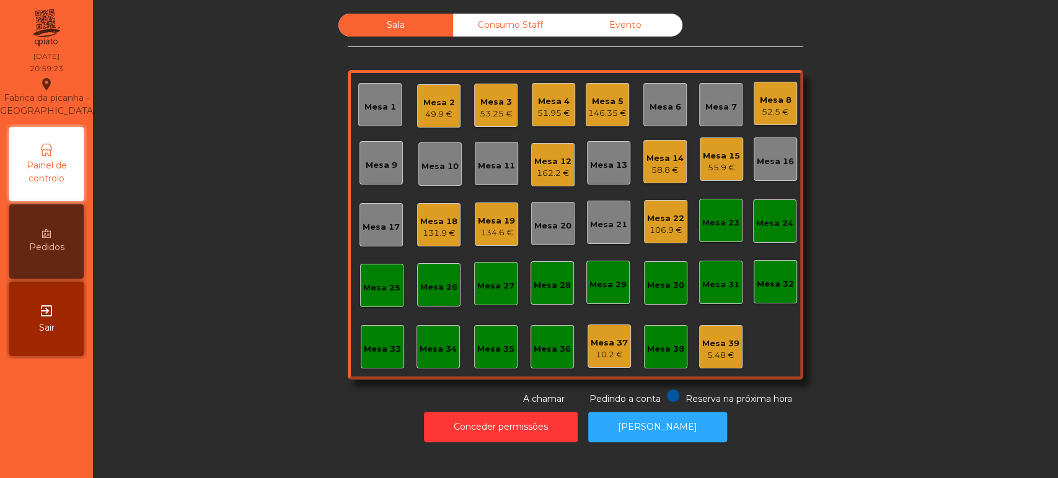
click at [757, 169] on div "Mesa 16" at bounding box center [775, 159] width 43 height 43
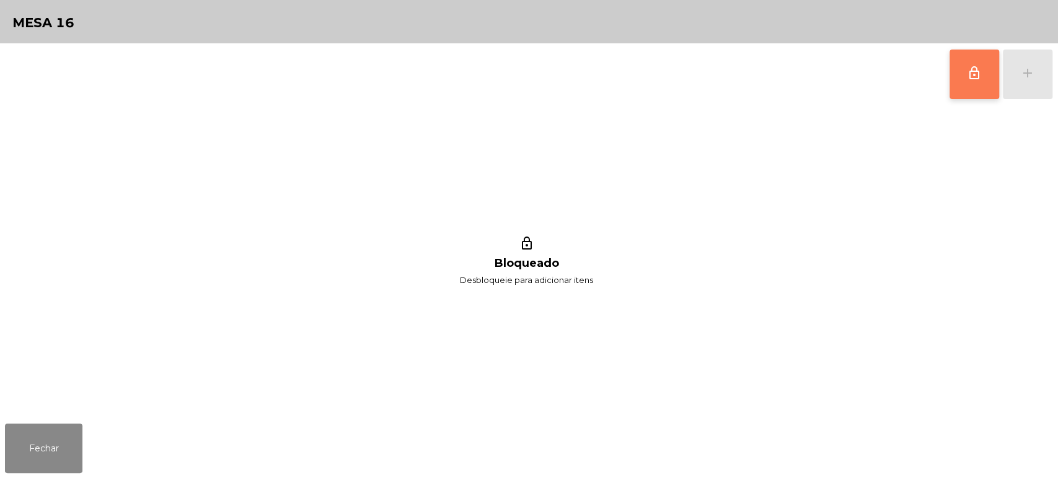
click at [966, 82] on button "lock_outline" at bounding box center [974, 75] width 50 height 50
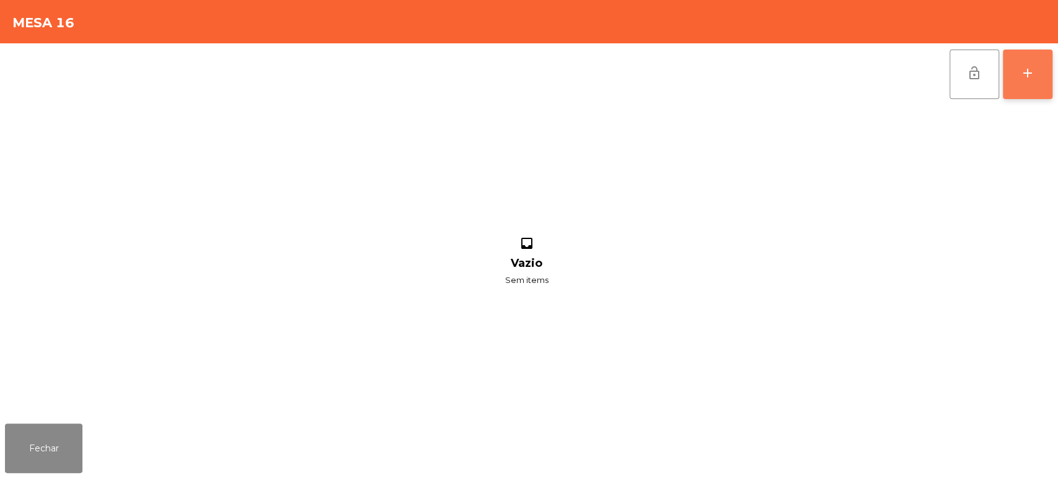
click at [1035, 67] on button "add" at bounding box center [1028, 75] width 50 height 50
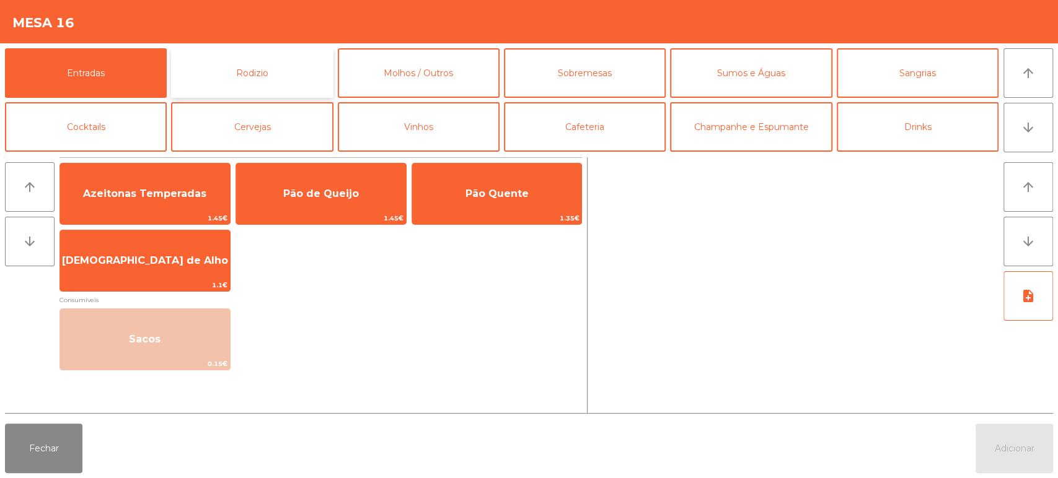
click at [246, 63] on button "Rodizio" at bounding box center [252, 73] width 162 height 50
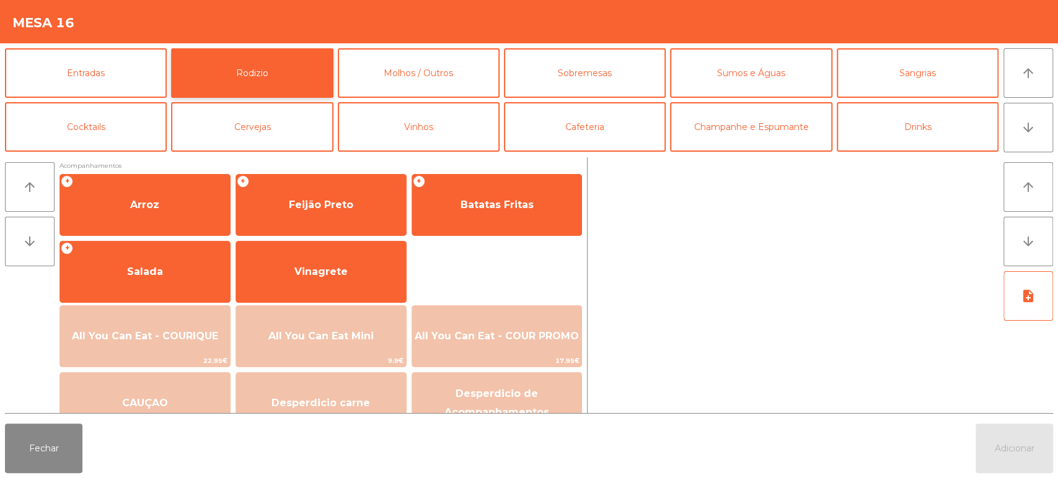
scroll to position [165, 0]
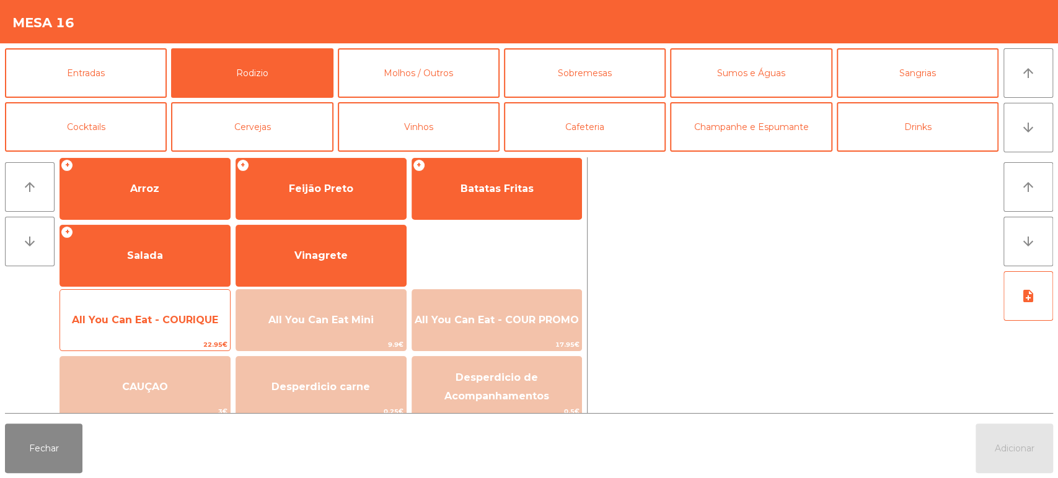
click at [170, 312] on span "All You Can Eat - COURIQUE" at bounding box center [145, 320] width 170 height 33
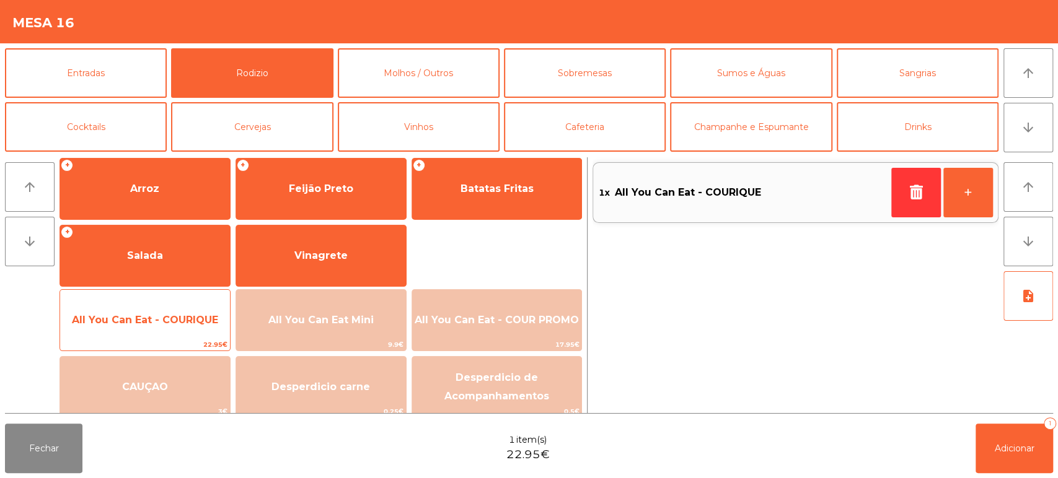
click at [169, 314] on span "All You Can Eat - COURIQUE" at bounding box center [145, 320] width 146 height 12
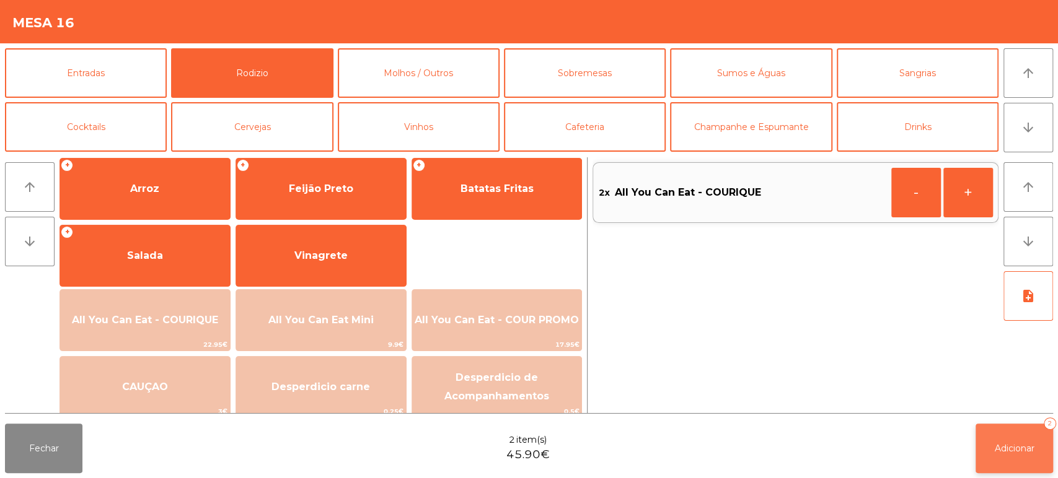
click at [1001, 434] on button "Adicionar 2" at bounding box center [1013, 449] width 77 height 50
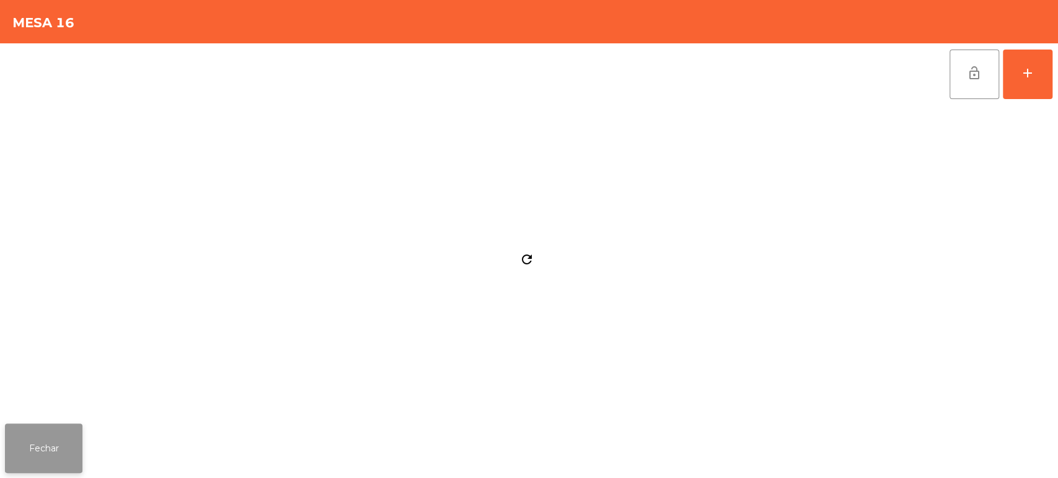
click at [43, 447] on button "Fechar" at bounding box center [43, 449] width 77 height 50
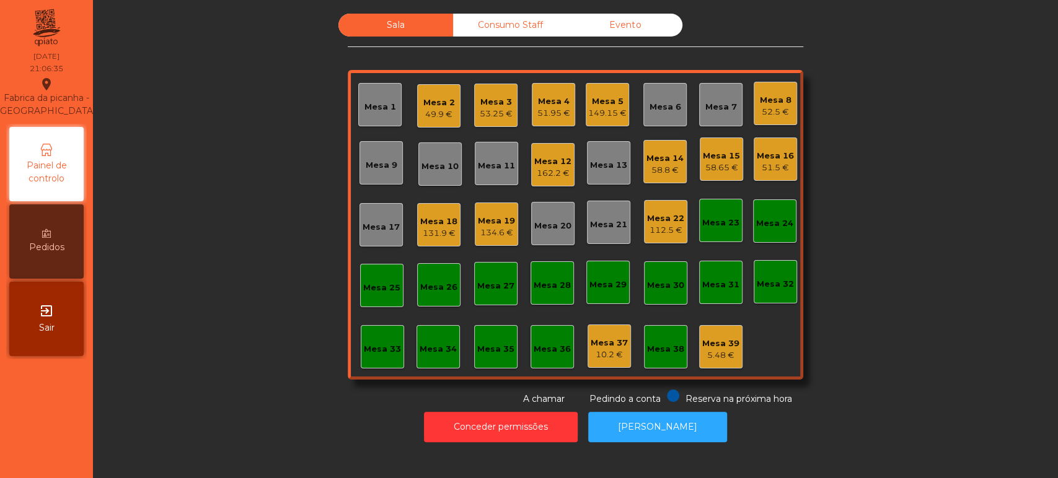
click at [480, 108] on div "53.25 €" at bounding box center [496, 114] width 33 height 12
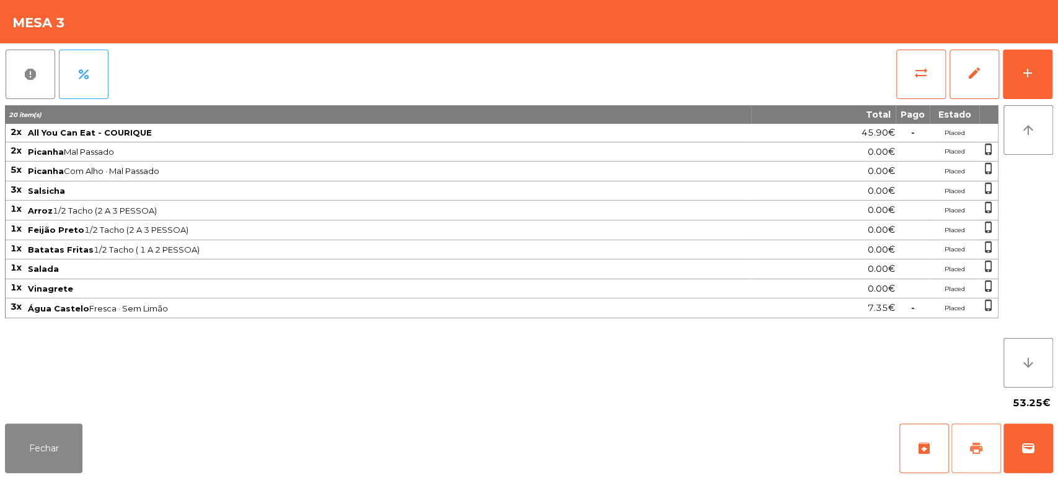
click at [972, 445] on span "print" at bounding box center [976, 448] width 15 height 15
click at [77, 447] on button "Fechar" at bounding box center [43, 449] width 77 height 50
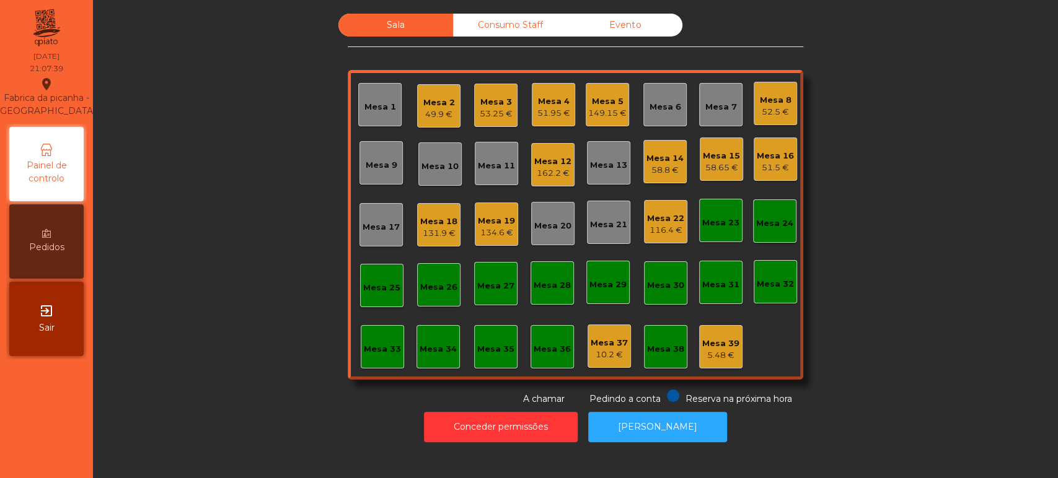
click at [506, 107] on div "Mesa 3" at bounding box center [496, 102] width 33 height 12
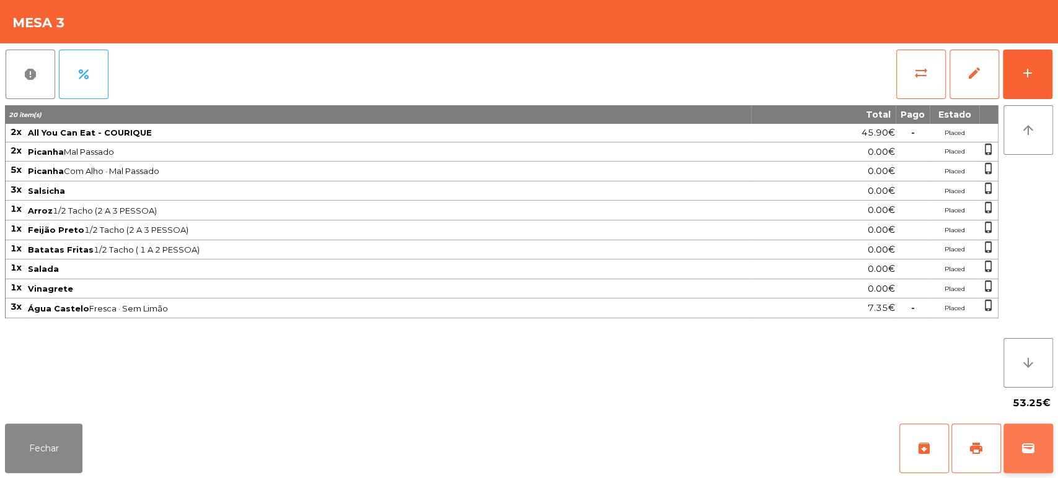
click at [1027, 442] on span "wallet" at bounding box center [1028, 448] width 15 height 15
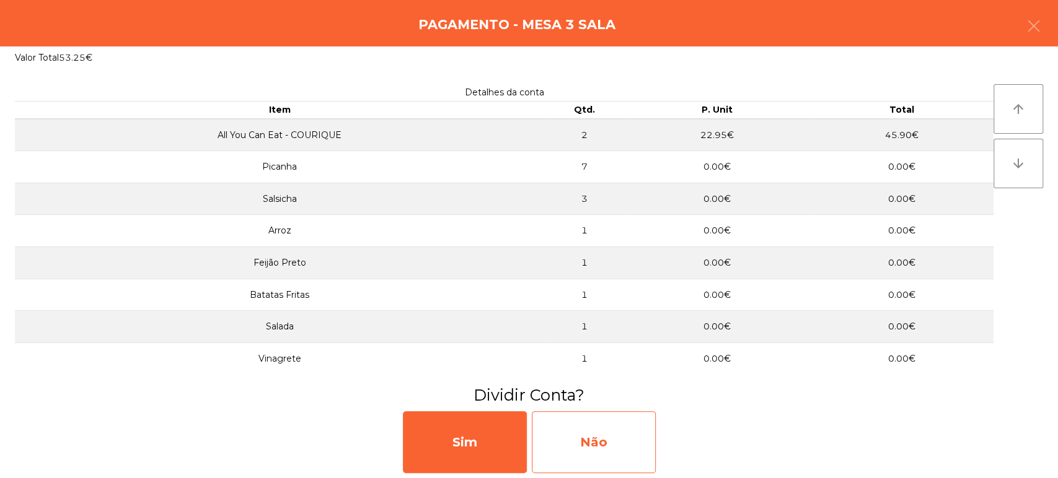
click at [625, 459] on div "Não" at bounding box center [594, 443] width 124 height 62
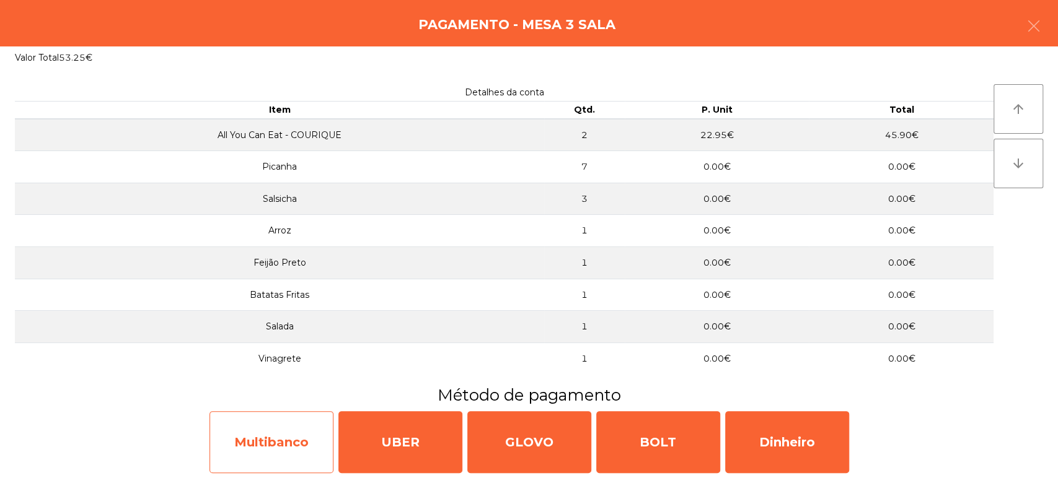
click at [266, 441] on div "Multibanco" at bounding box center [271, 443] width 124 height 62
select select "**"
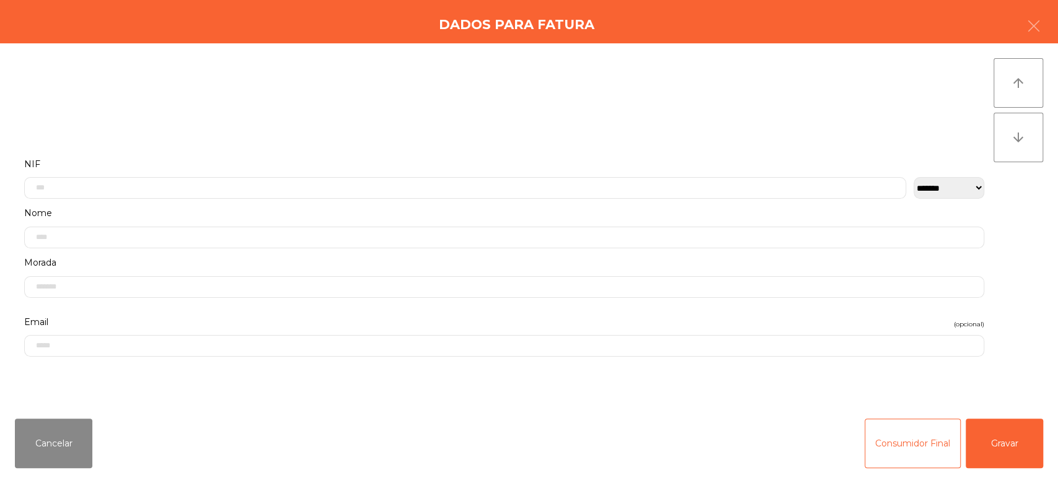
click at [634, 165] on label "NIF" at bounding box center [504, 164] width 960 height 17
click at [728, 167] on input "text" at bounding box center [465, 168] width 882 height 22
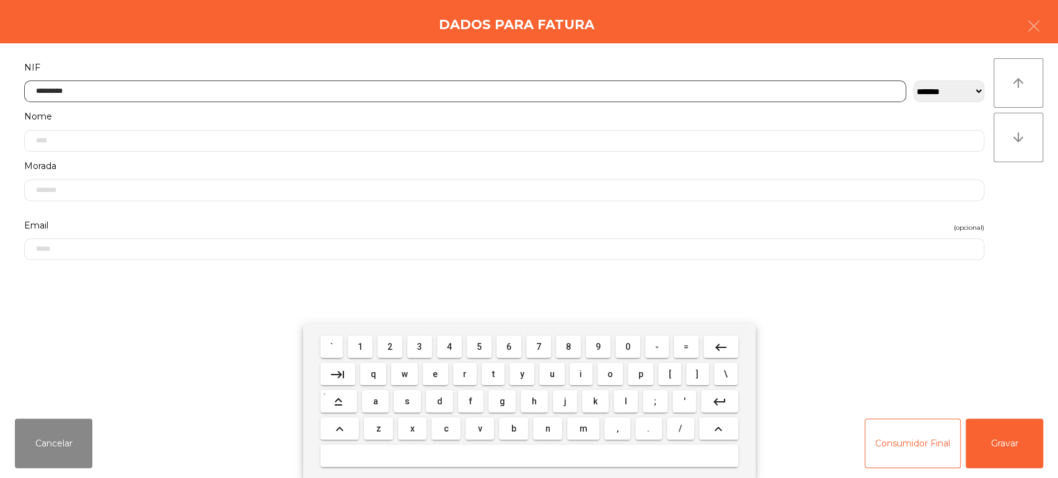
type input "*********"
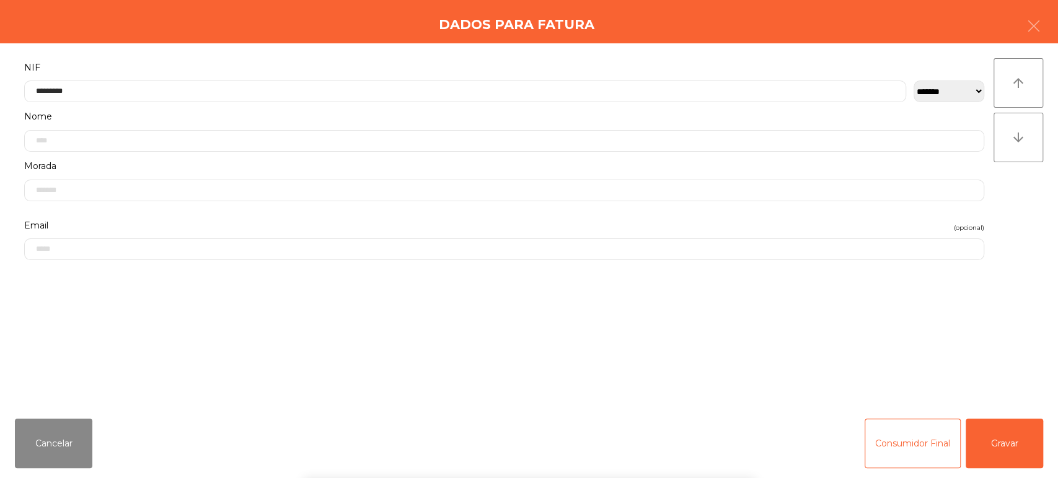
click at [1000, 449] on div "` 1 2 3 4 5 6 7 8 9 0 - = keyboard_backspace keyboard_tab q w e r t y u i o p […" at bounding box center [529, 402] width 1058 height 154
click at [1000, 442] on button "Gravar" at bounding box center [1004, 444] width 77 height 50
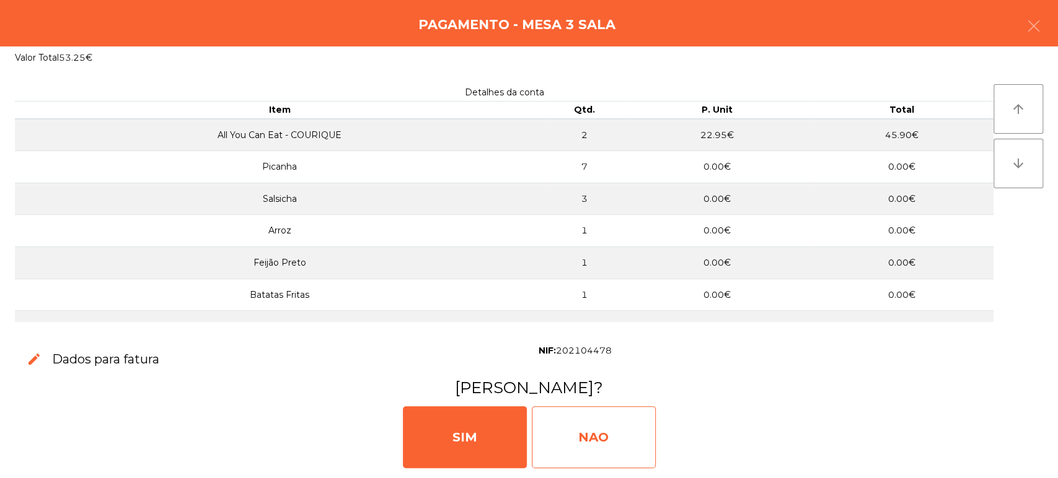
click at [606, 429] on div "NAO" at bounding box center [594, 438] width 124 height 62
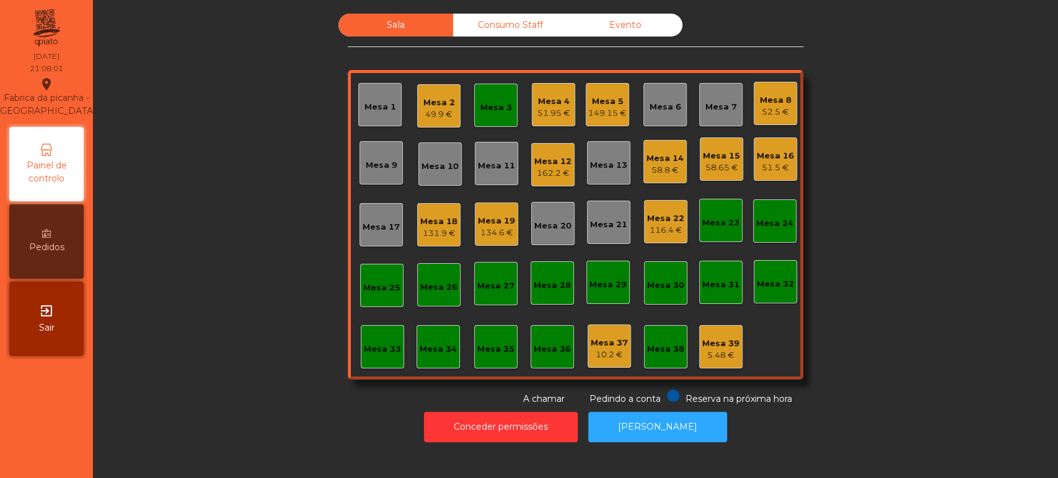
click at [486, 107] on div "Mesa 3" at bounding box center [496, 108] width 32 height 12
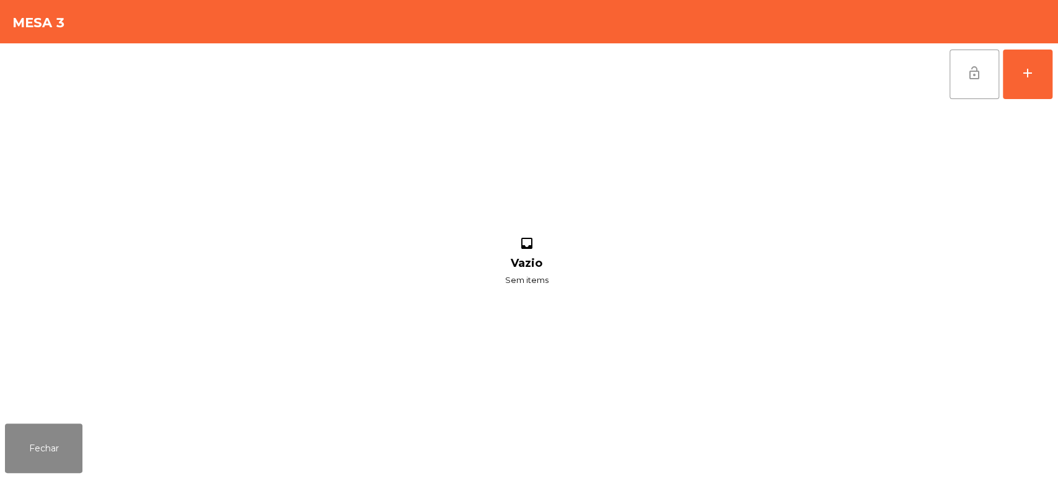
click at [954, 61] on button "lock_open" at bounding box center [974, 75] width 50 height 50
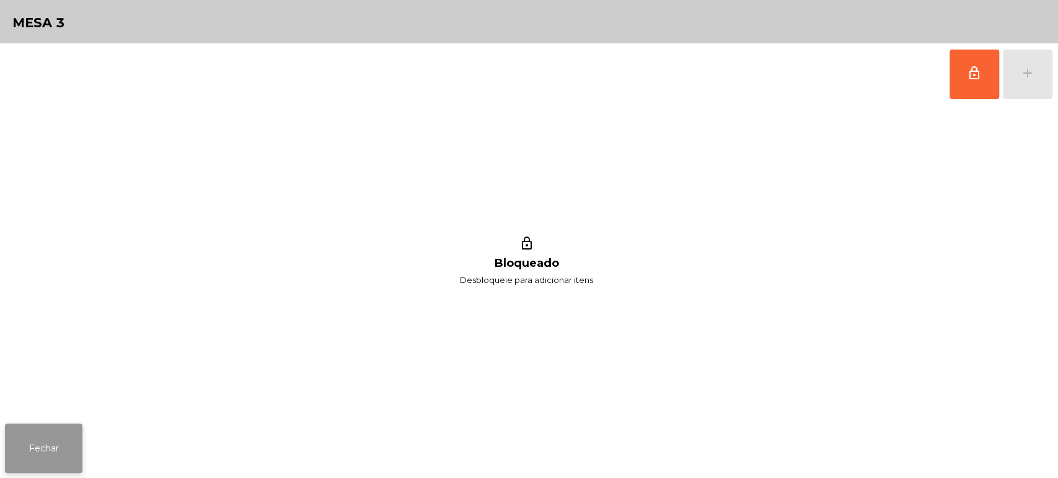
click at [64, 428] on button "Fechar" at bounding box center [43, 449] width 77 height 50
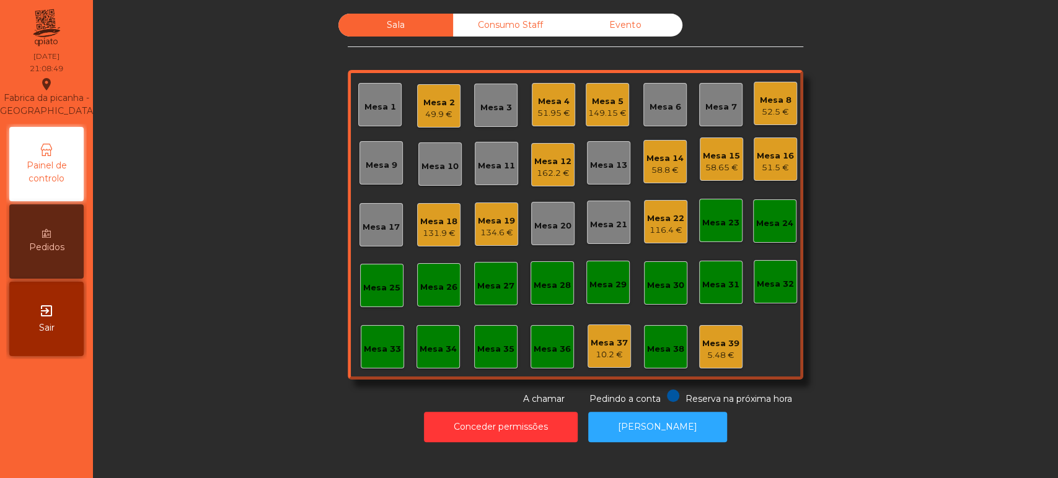
click at [539, 156] on div "Mesa 12" at bounding box center [552, 162] width 37 height 12
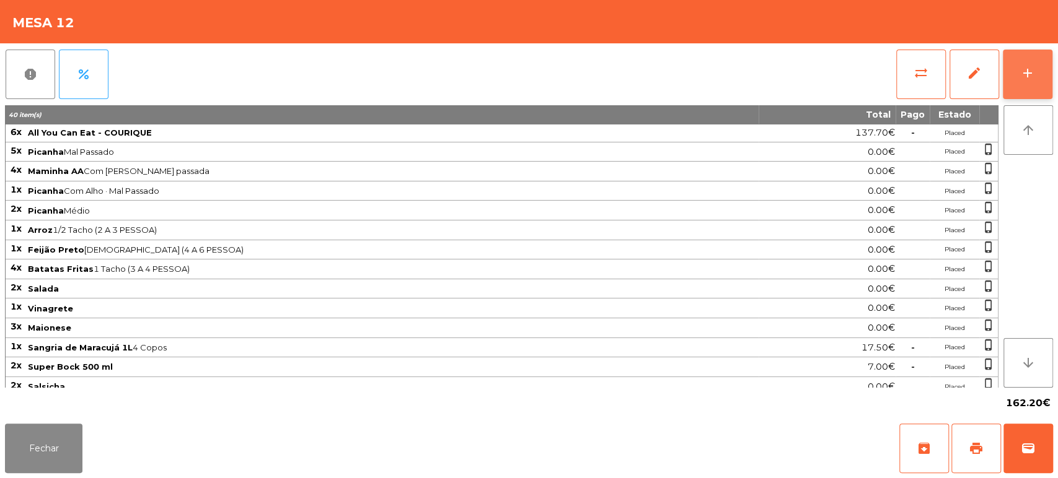
click at [1005, 76] on button "add" at bounding box center [1028, 75] width 50 height 50
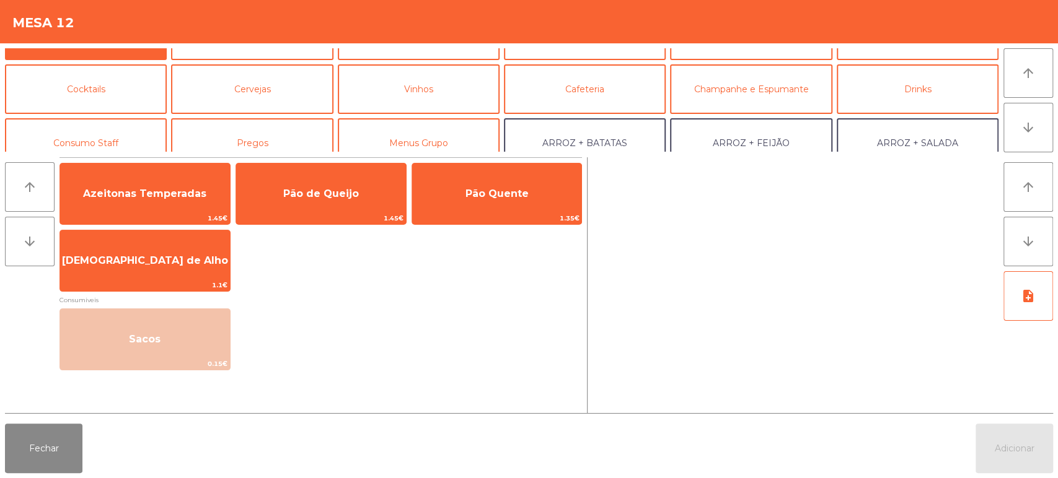
scroll to position [0, 0]
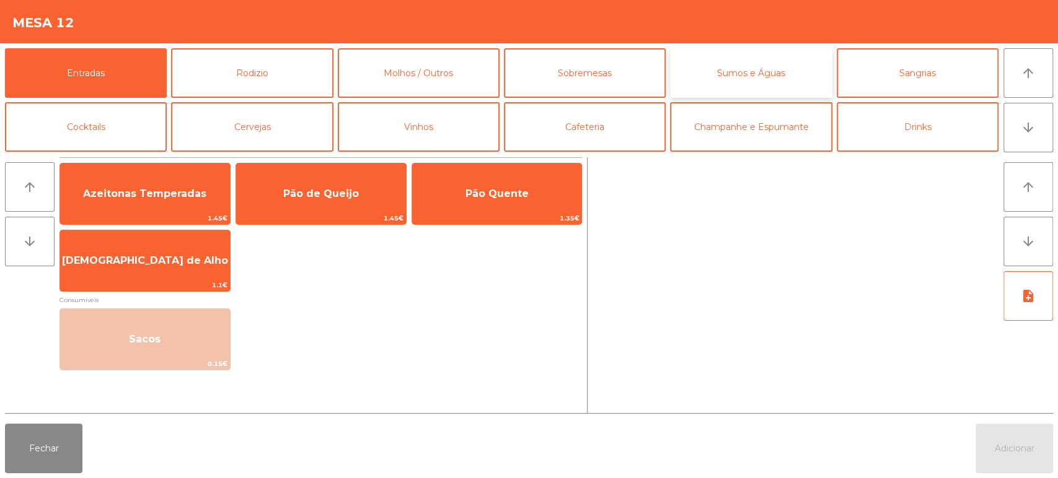
click at [793, 76] on button "Sumos e Águas" at bounding box center [751, 73] width 162 height 50
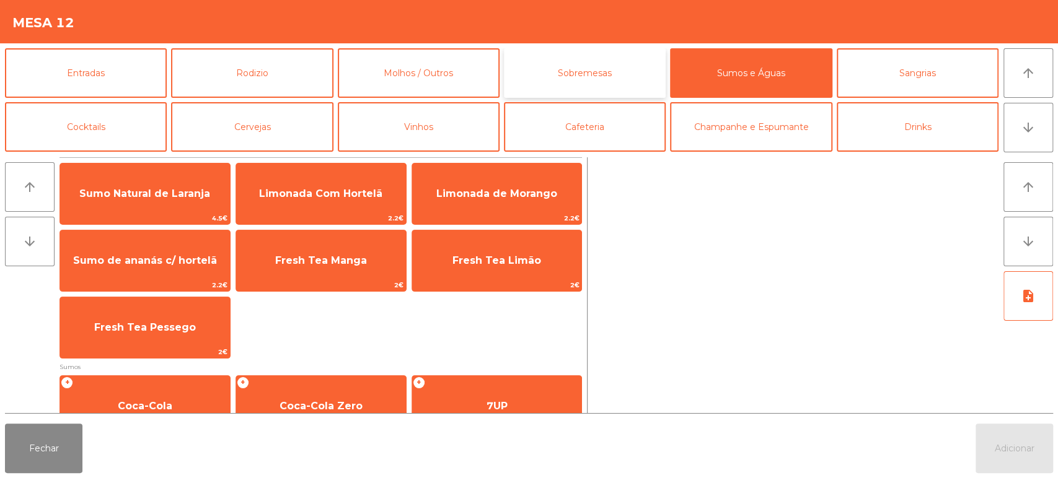
click at [645, 54] on button "Sobremesas" at bounding box center [585, 73] width 162 height 50
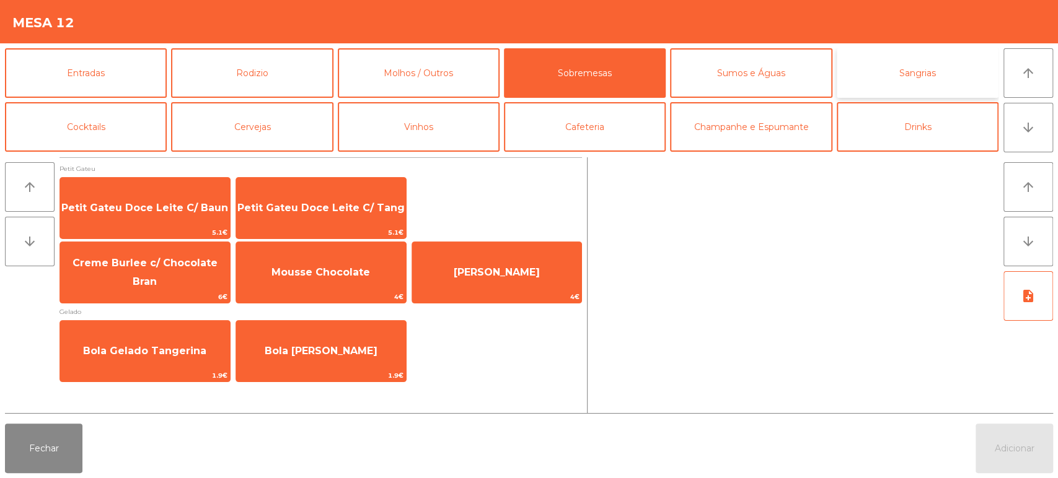
click at [925, 58] on button "Sangrias" at bounding box center [918, 73] width 162 height 50
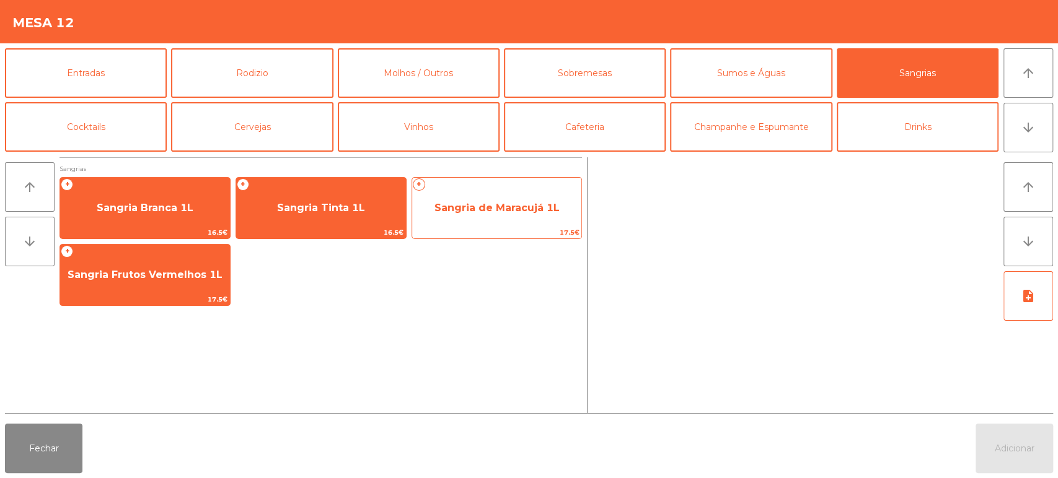
click at [488, 195] on span "Sangria de Maracujá 1L" at bounding box center [497, 207] width 170 height 33
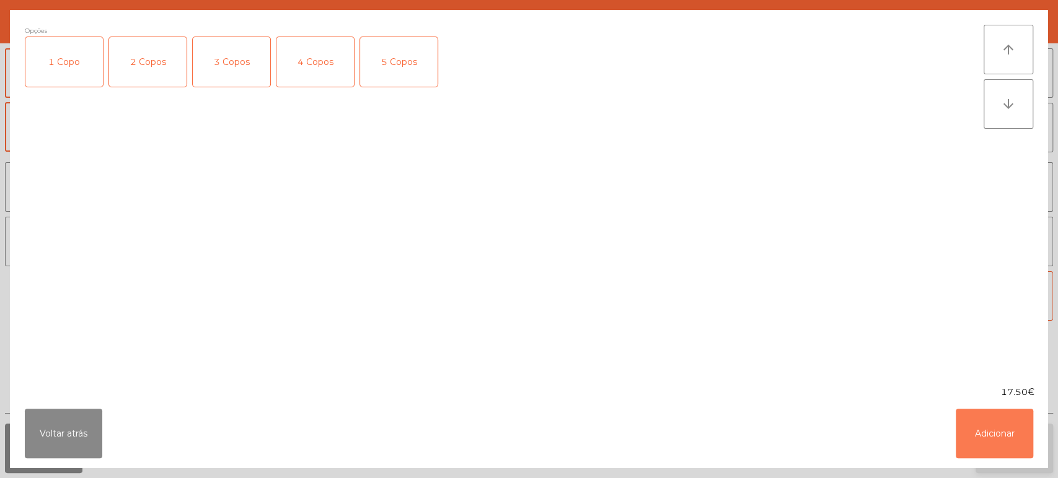
click at [996, 428] on button "Adicionar" at bounding box center [994, 434] width 77 height 50
click at [1001, 426] on button "Adicionar" at bounding box center [1013, 449] width 77 height 50
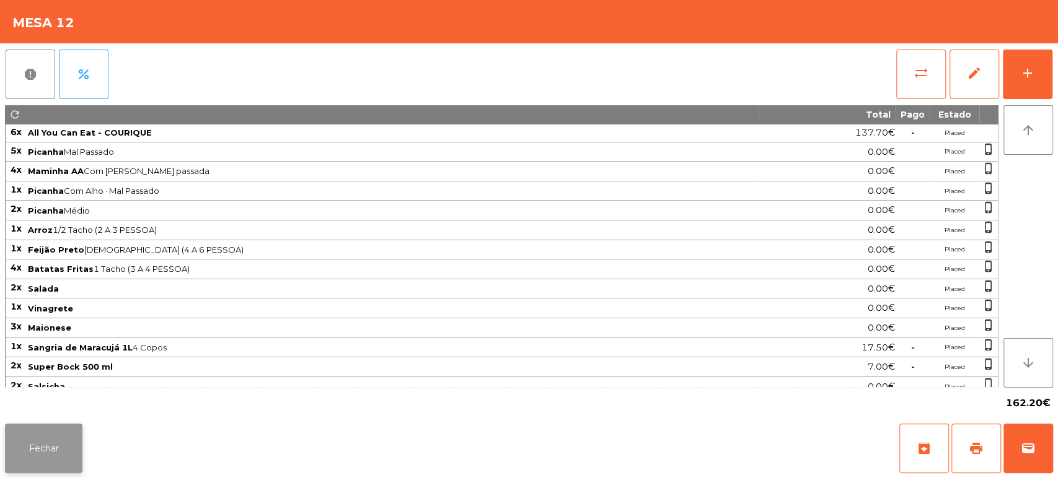
click at [57, 431] on button "Fechar" at bounding box center [43, 449] width 77 height 50
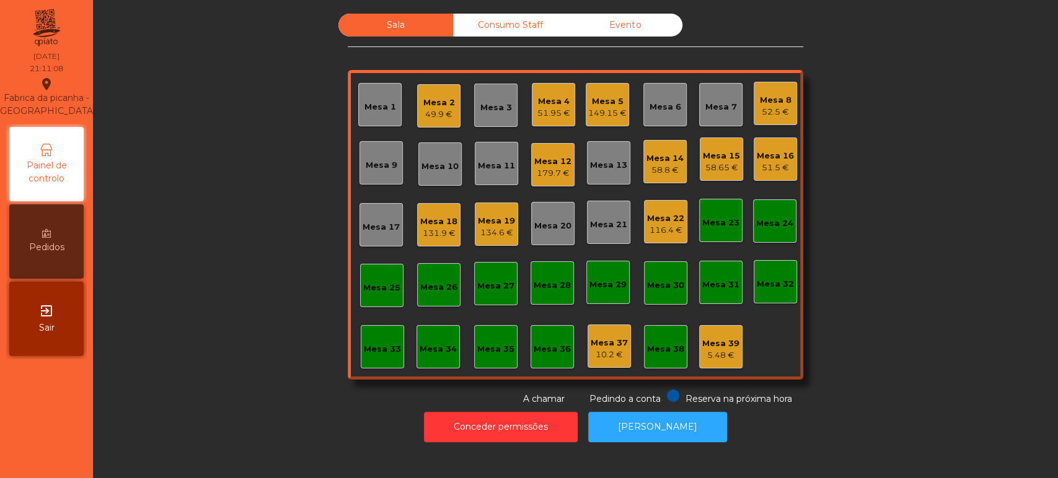
click at [934, 244] on div "Sala Consumo Staff Evento Mesa 1 Mesa 2 49.9 € Mesa 3 Mesa 4 51.95 € Mesa 5 149…" at bounding box center [575, 210] width 931 height 392
click at [362, 178] on div "Mesa 9" at bounding box center [380, 162] width 43 height 43
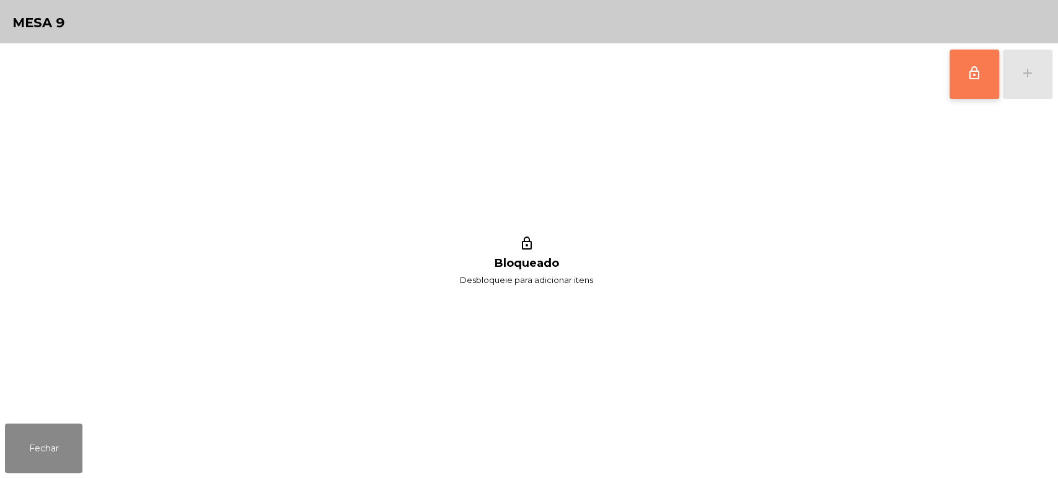
click at [967, 66] on span "lock_outline" at bounding box center [974, 73] width 15 height 15
click at [1016, 71] on button "add" at bounding box center [1028, 75] width 50 height 50
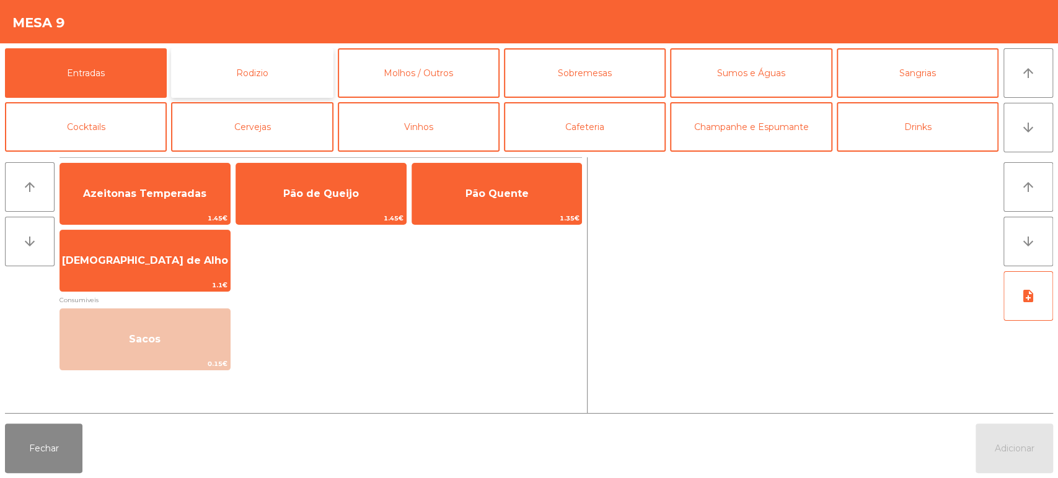
click at [282, 64] on button "Rodizio" at bounding box center [252, 73] width 162 height 50
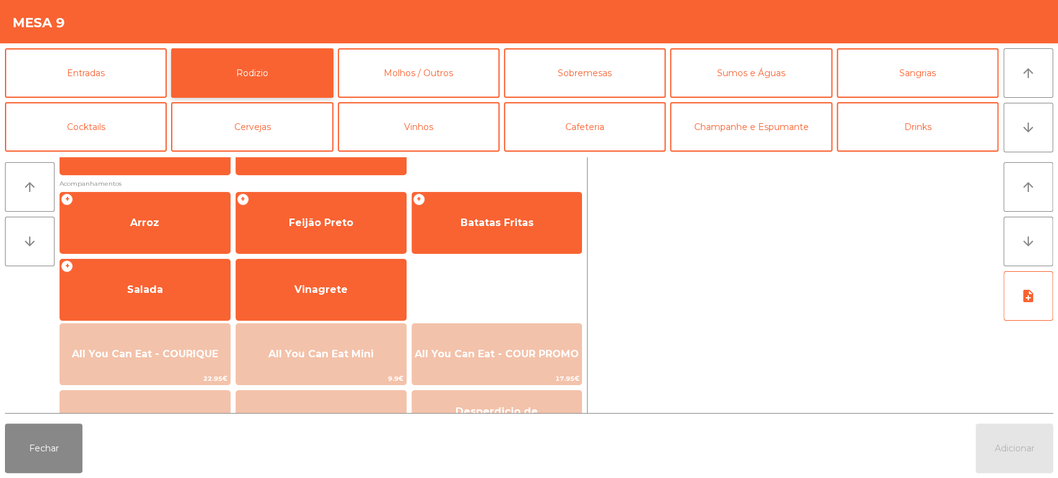
scroll to position [151, 0]
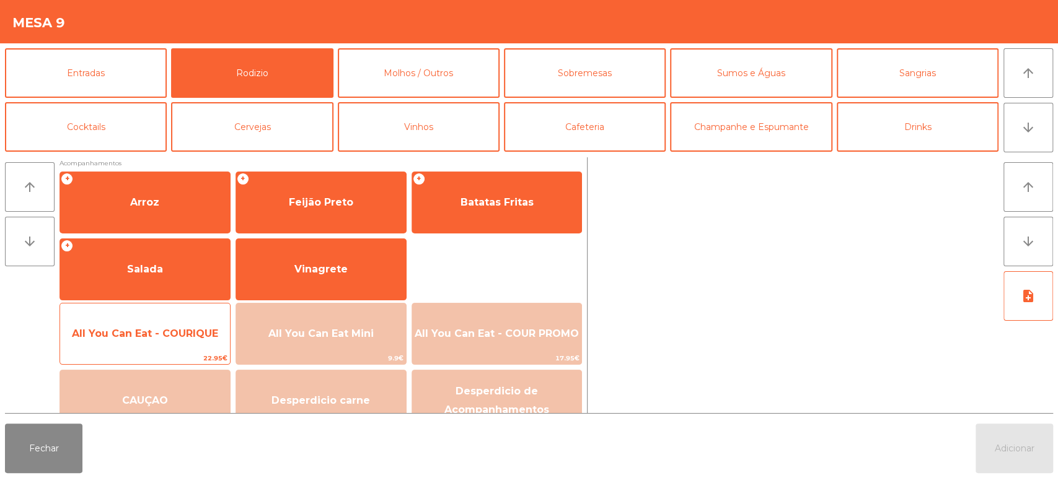
click at [167, 327] on span "All You Can Eat - COURIQUE" at bounding box center [145, 333] width 170 height 33
click at [177, 329] on span "All You Can Eat - COURIQUE" at bounding box center [145, 334] width 146 height 12
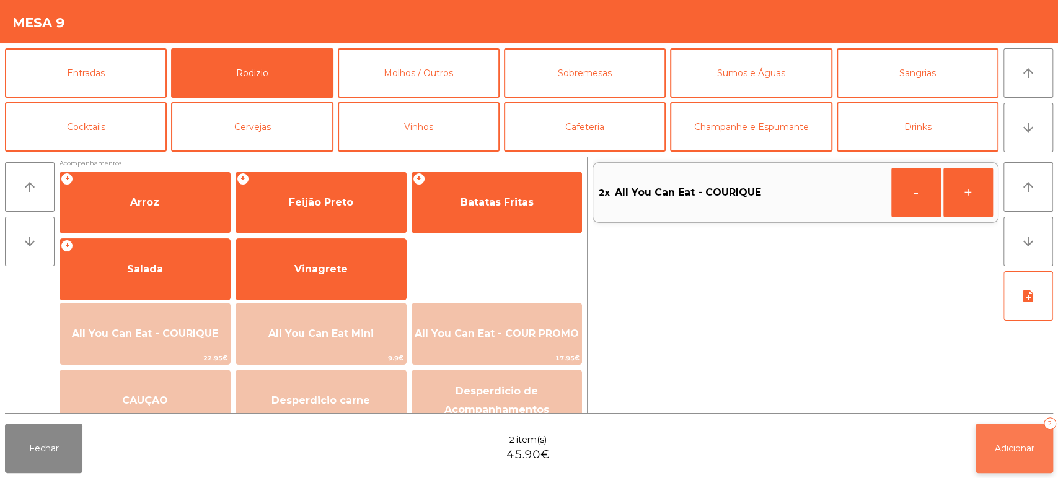
click at [995, 449] on span "Adicionar" at bounding box center [1015, 448] width 40 height 11
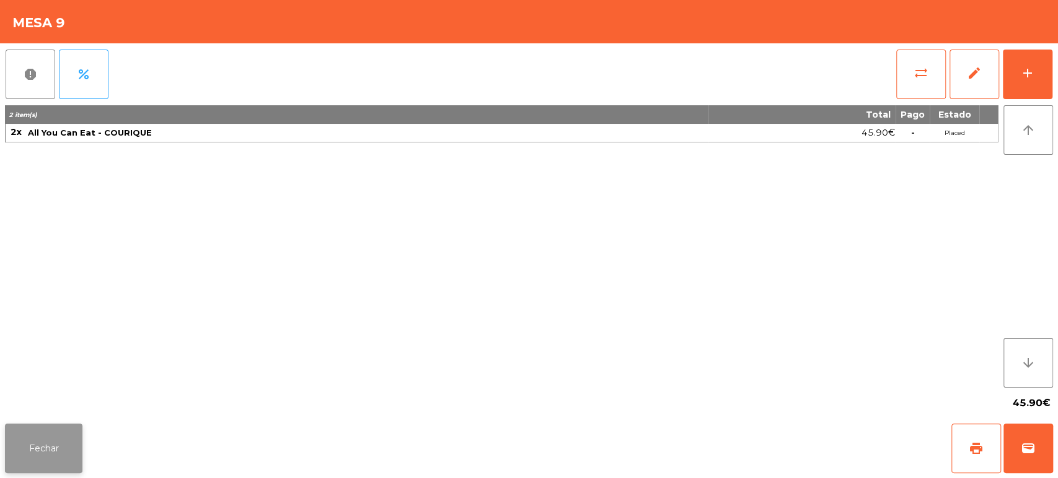
click at [81, 451] on button "Fechar" at bounding box center [43, 449] width 77 height 50
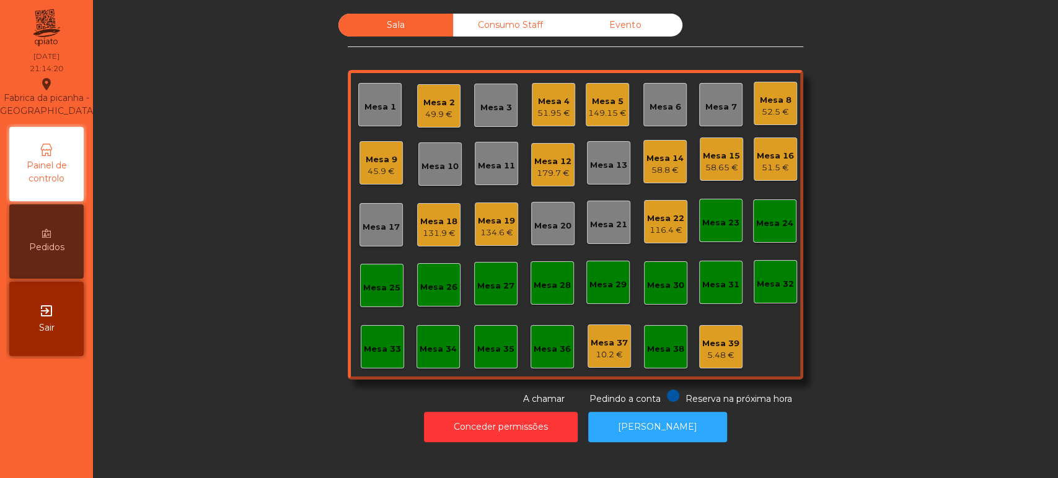
click at [606, 160] on div "Mesa 13" at bounding box center [608, 165] width 37 height 12
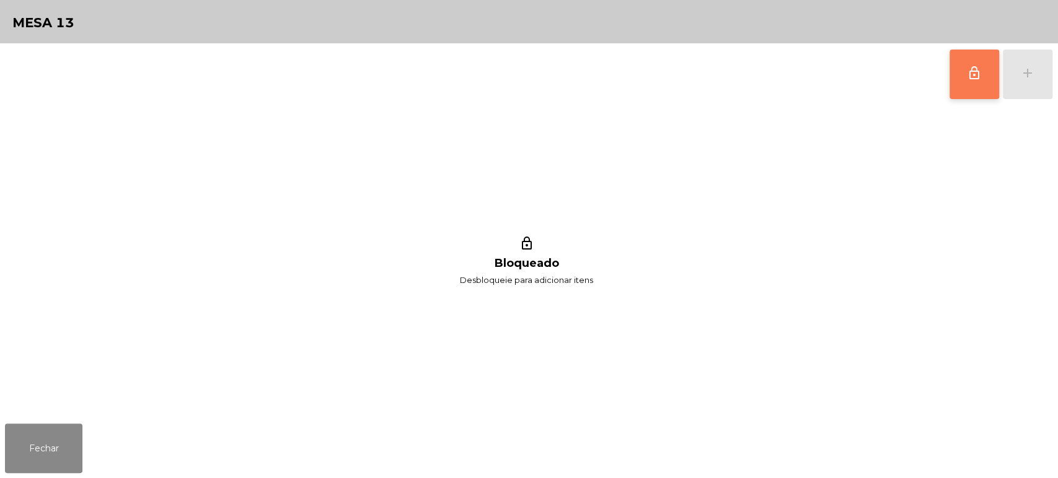
click at [967, 74] on span "lock_outline" at bounding box center [974, 73] width 15 height 15
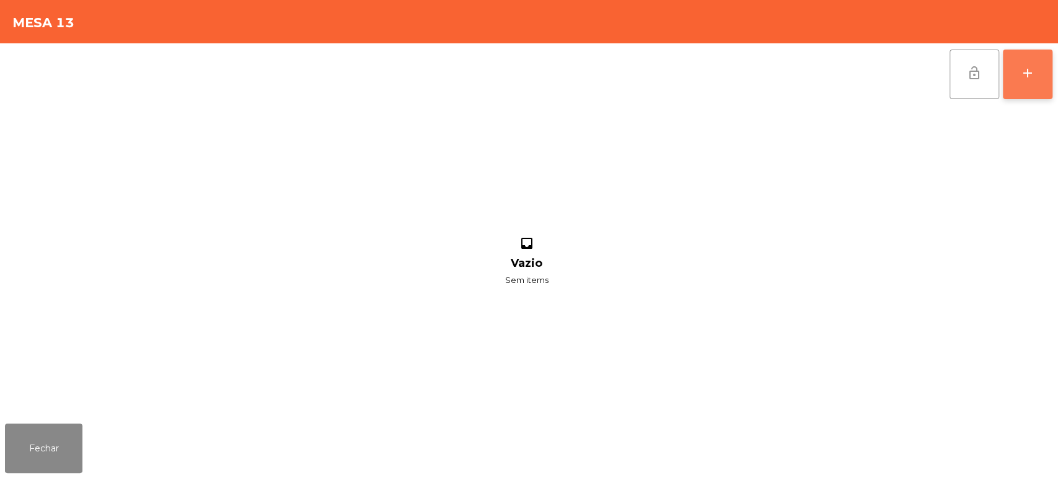
click at [1020, 71] on div "add" at bounding box center [1027, 73] width 15 height 15
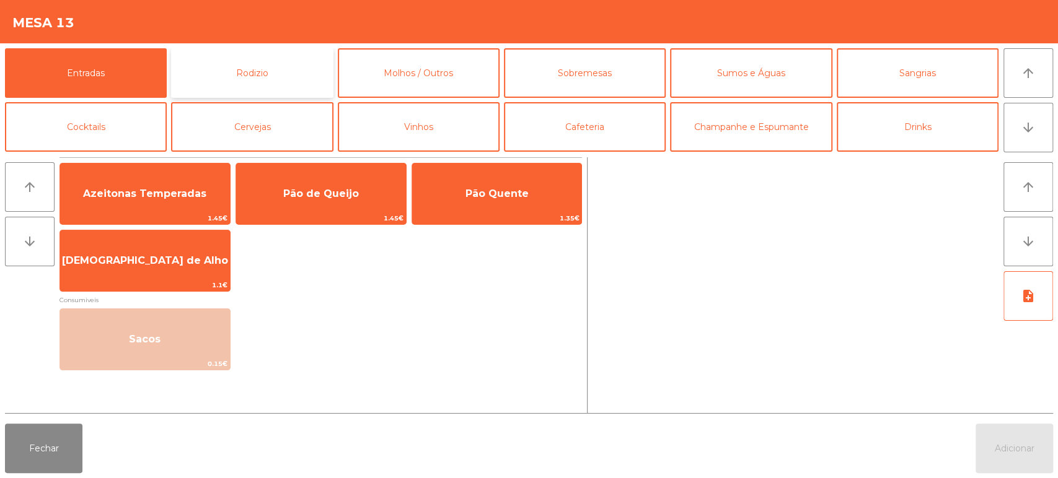
click at [260, 61] on button "Rodizio" at bounding box center [252, 73] width 162 height 50
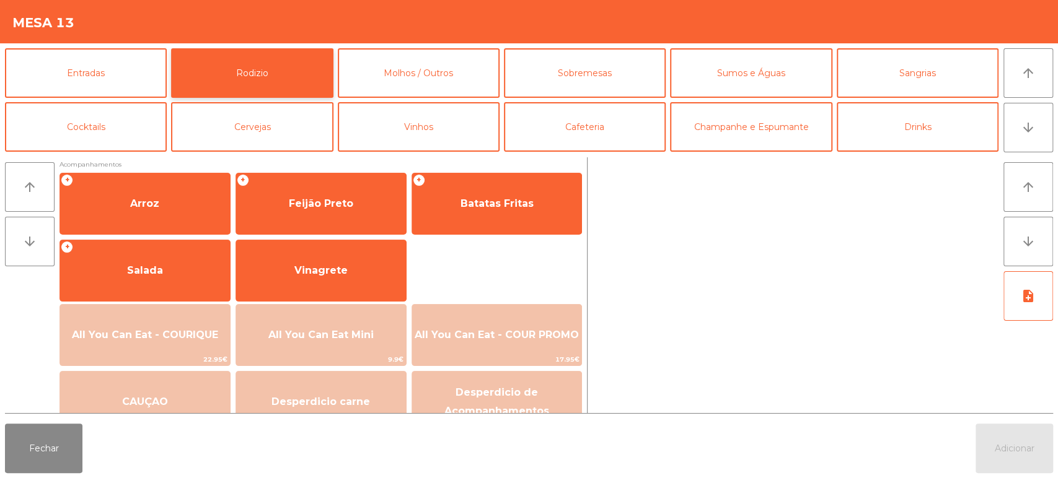
scroll to position [156, 0]
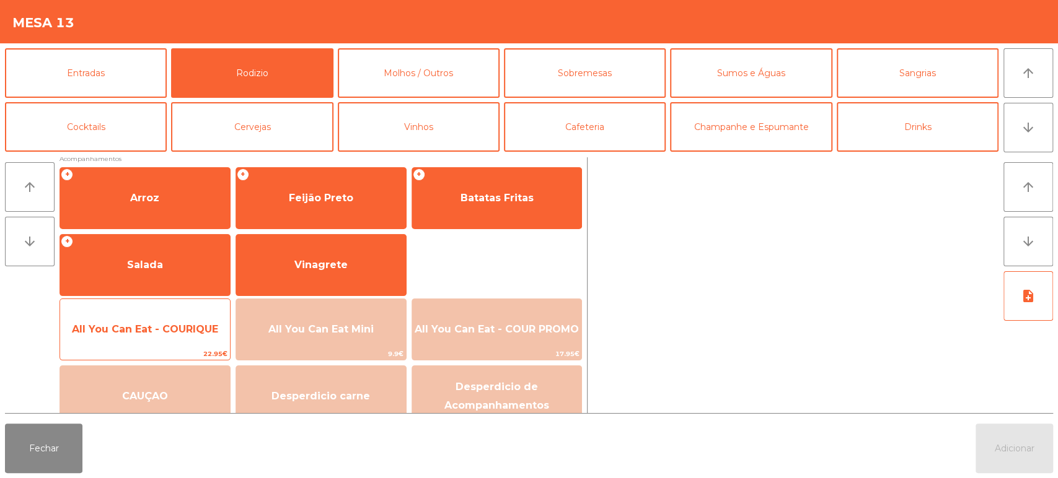
click at [171, 327] on span "All You Can Eat - COURIQUE" at bounding box center [145, 330] width 146 height 12
click at [170, 328] on span "All You Can Eat - COURIQUE" at bounding box center [145, 330] width 146 height 12
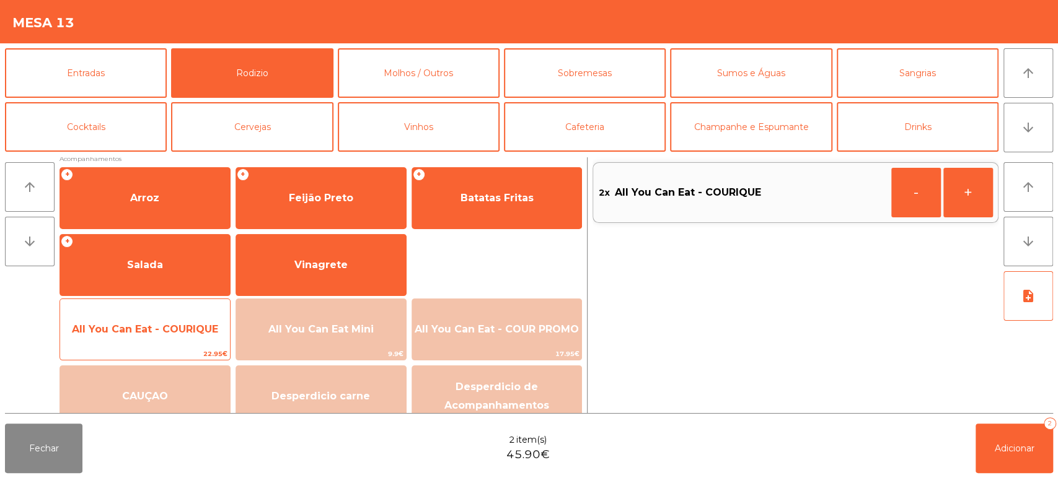
click at [172, 324] on span "All You Can Eat - COURIQUE" at bounding box center [145, 330] width 146 height 12
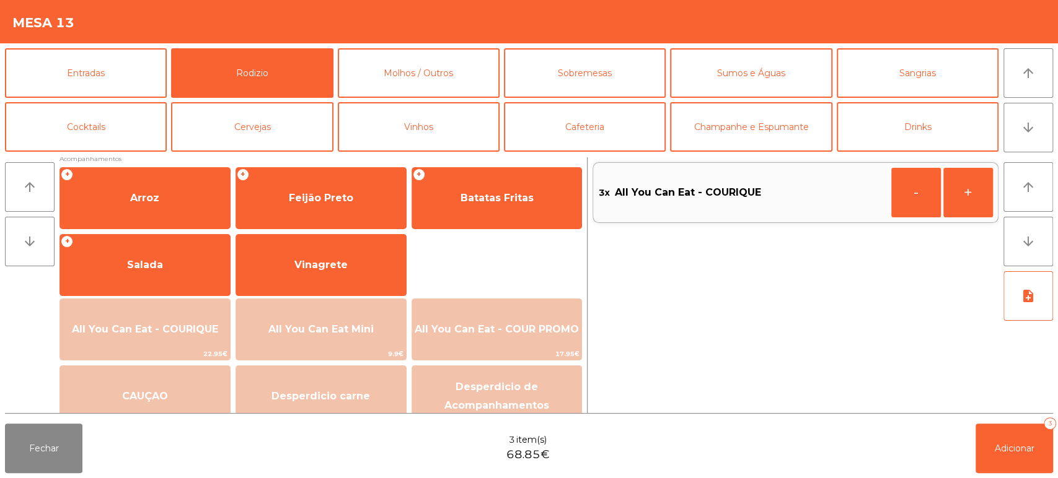
click at [1057, 442] on div "Fechar 3 item(s) 68.85€ Adicionar 3" at bounding box center [529, 448] width 1058 height 59
click at [998, 447] on span "Adicionar" at bounding box center [1015, 448] width 40 height 11
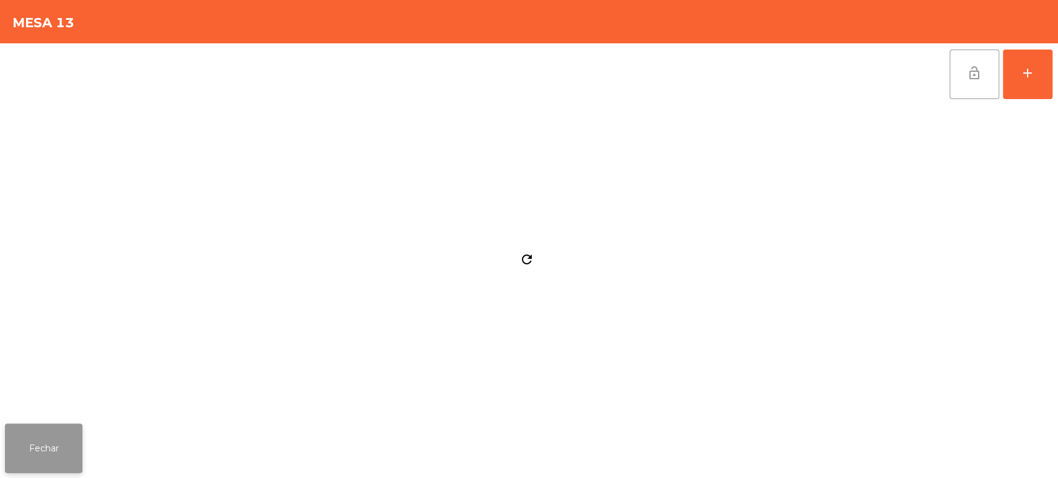
click at [68, 441] on button "Fechar" at bounding box center [43, 449] width 77 height 50
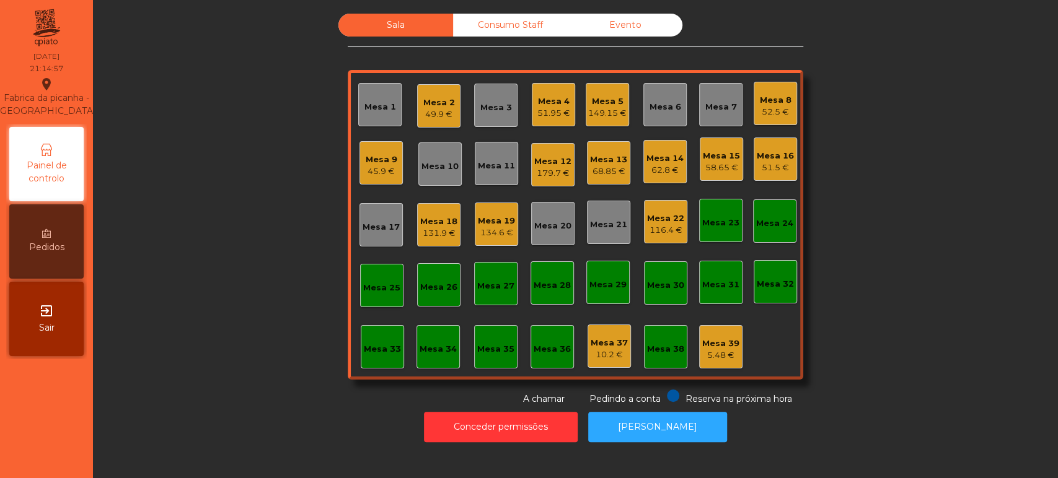
click at [555, 159] on div "Mesa 12" at bounding box center [552, 162] width 37 height 12
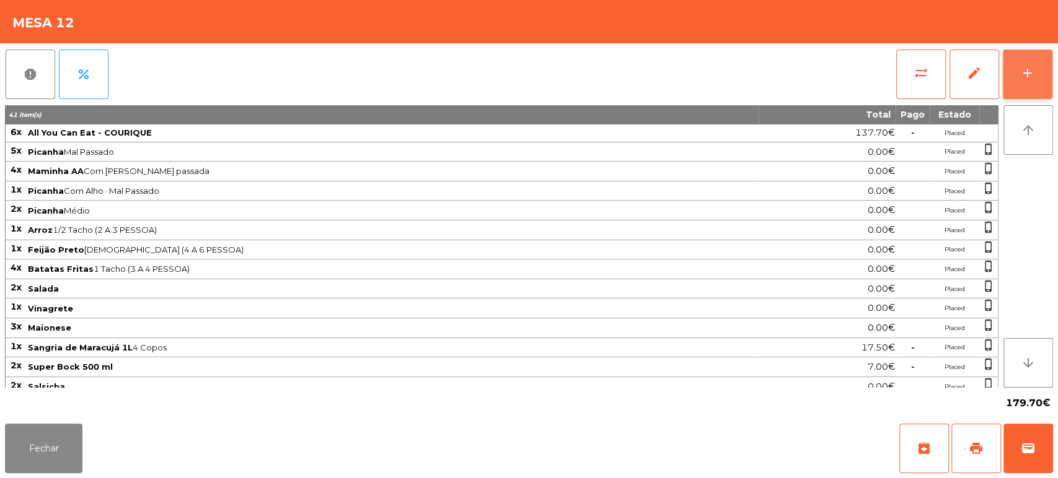
click at [1029, 71] on div "add" at bounding box center [1027, 73] width 15 height 15
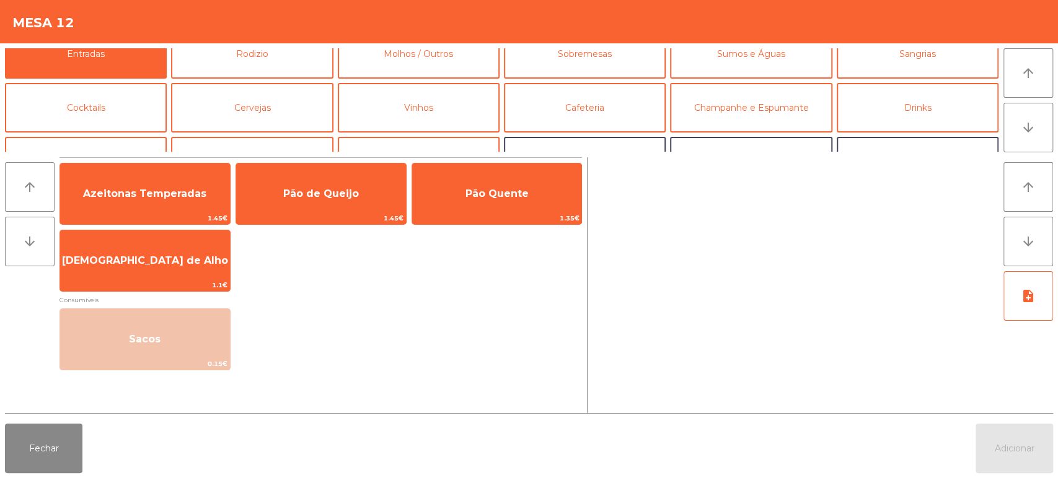
scroll to position [0, 0]
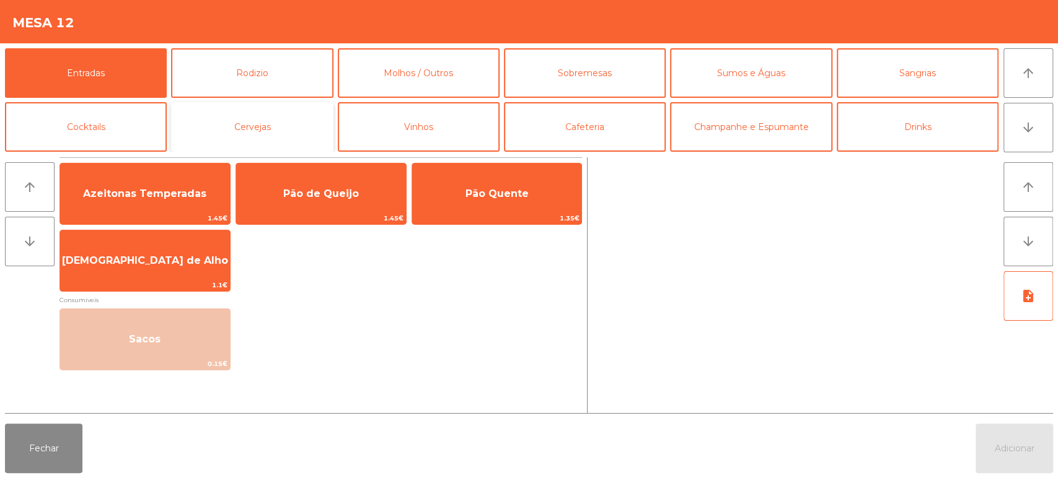
click at [271, 132] on button "Cervejas" at bounding box center [252, 127] width 162 height 50
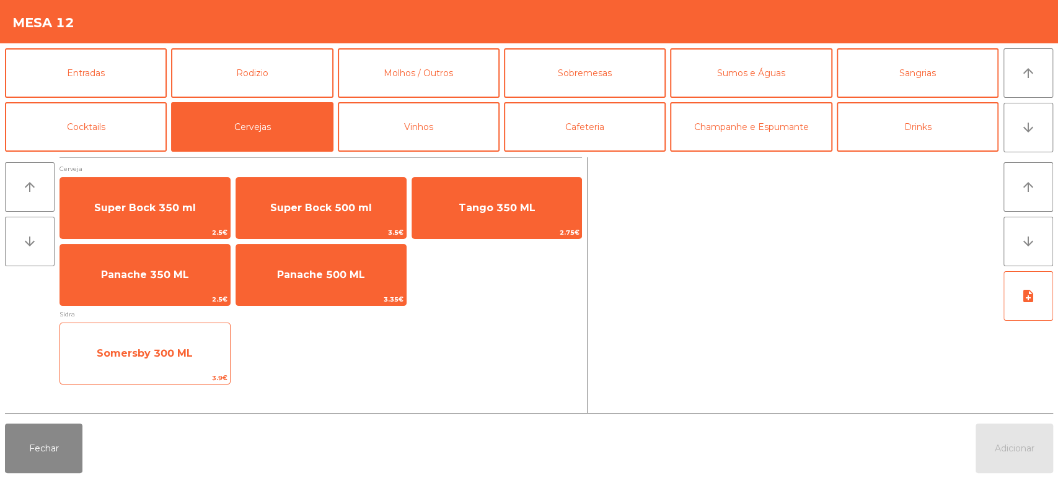
click at [208, 342] on span "Somersby 300 ML" at bounding box center [145, 353] width 170 height 33
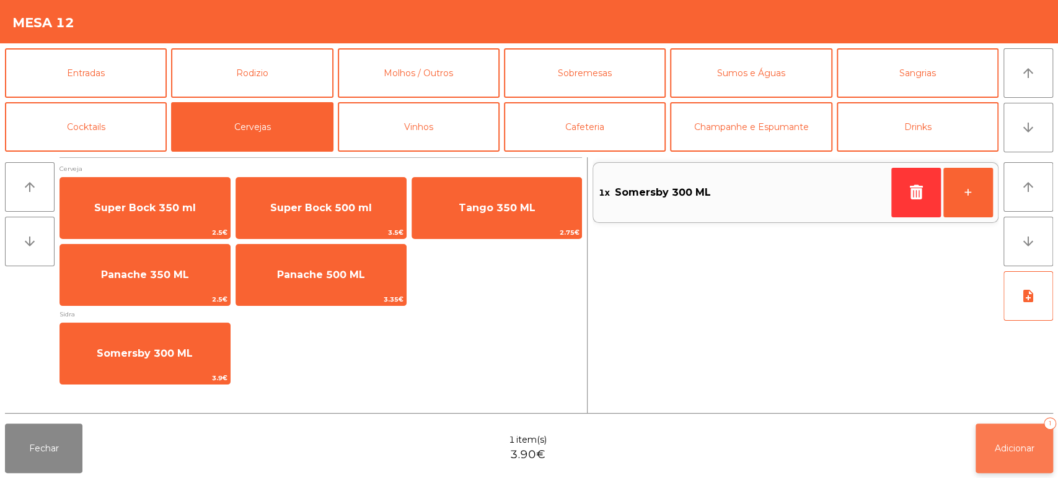
click at [1001, 444] on span "Adicionar" at bounding box center [1015, 448] width 40 height 11
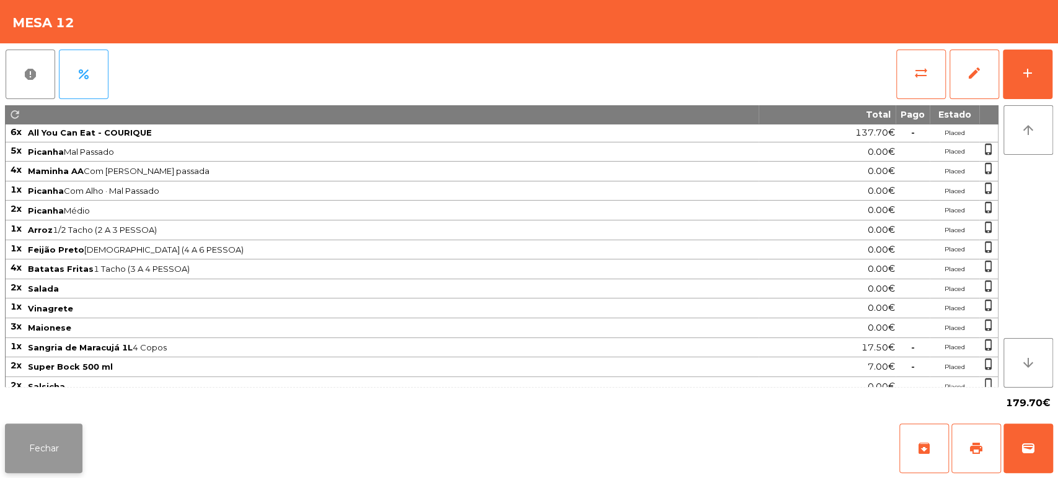
click at [61, 432] on button "Fechar" at bounding box center [43, 449] width 77 height 50
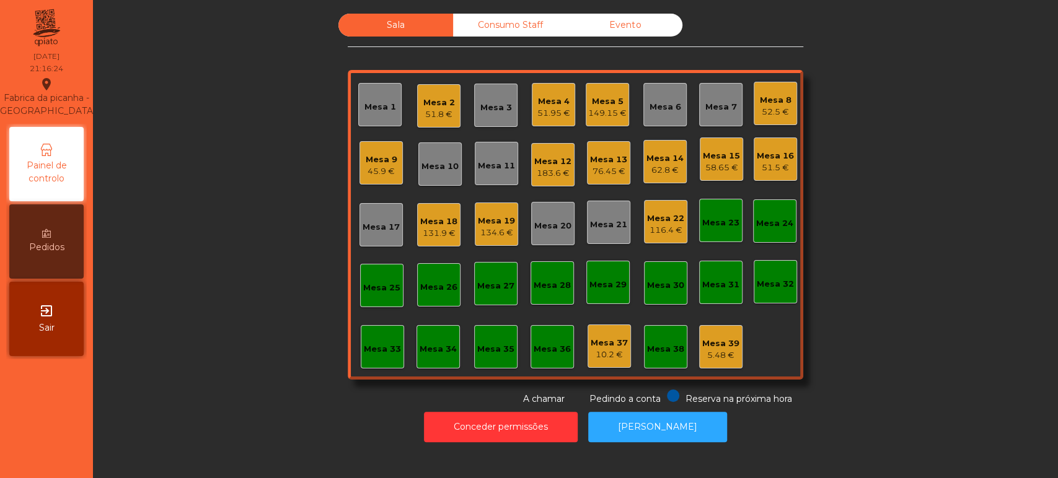
click at [939, 268] on div "Sala Consumo Staff Evento Mesa 1 Mesa 2 51.8 € Mesa 3 Mesa 4 51.95 € Mesa 5 149…" at bounding box center [575, 210] width 931 height 392
click at [545, 161] on div "Mesa 12" at bounding box center [552, 162] width 37 height 12
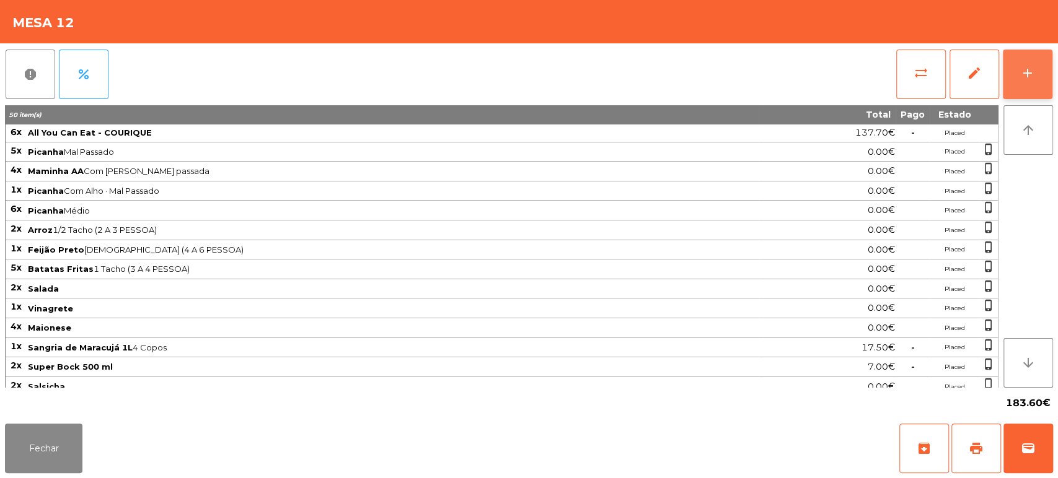
click at [1032, 66] on div "add" at bounding box center [1027, 73] width 15 height 15
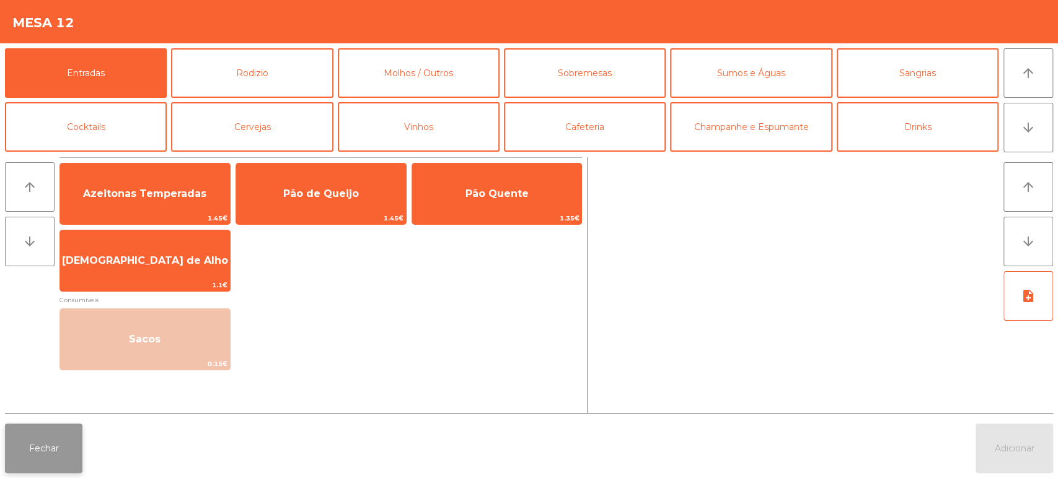
click at [56, 451] on button "Fechar" at bounding box center [43, 449] width 77 height 50
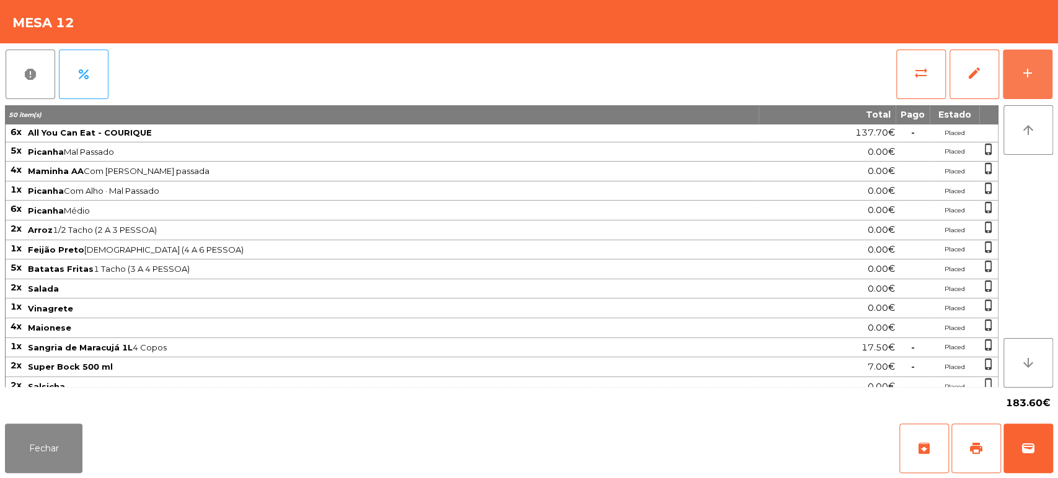
scroll to position [100, 0]
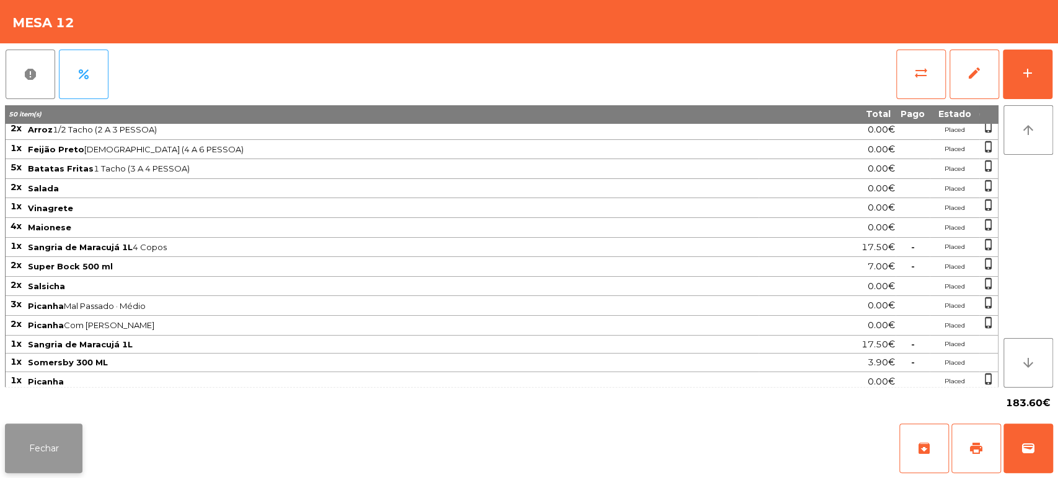
click at [58, 441] on button "Fechar" at bounding box center [43, 449] width 77 height 50
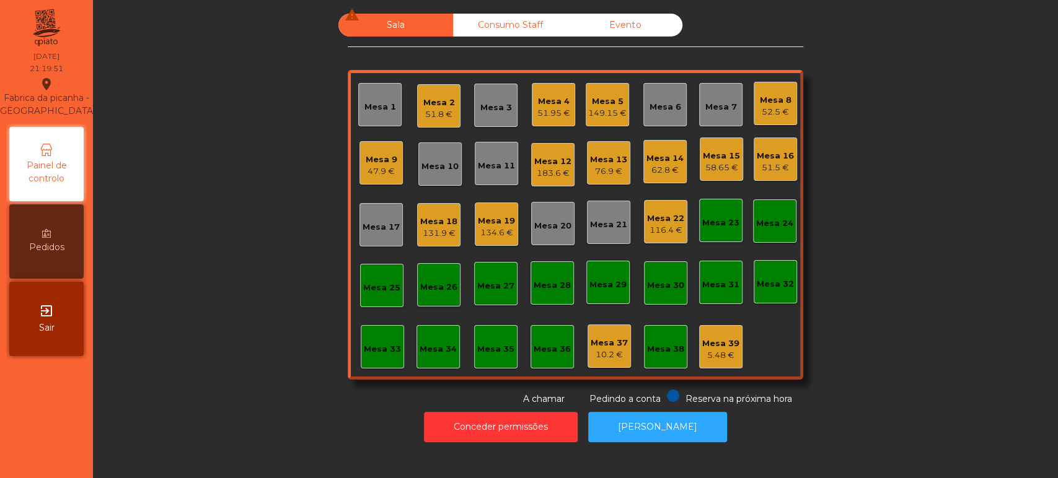
click at [435, 234] on div "131.9 €" at bounding box center [438, 233] width 37 height 12
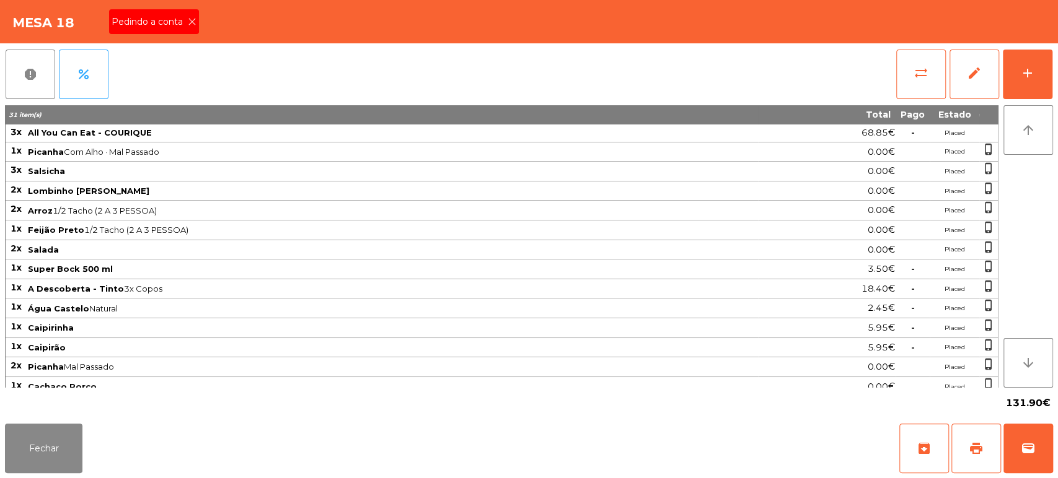
click at [188, 14] on div "Pedindo a conta" at bounding box center [154, 21] width 90 height 25
click at [969, 434] on button "print" at bounding box center [976, 449] width 50 height 50
click at [42, 451] on button "Fechar" at bounding box center [43, 449] width 77 height 50
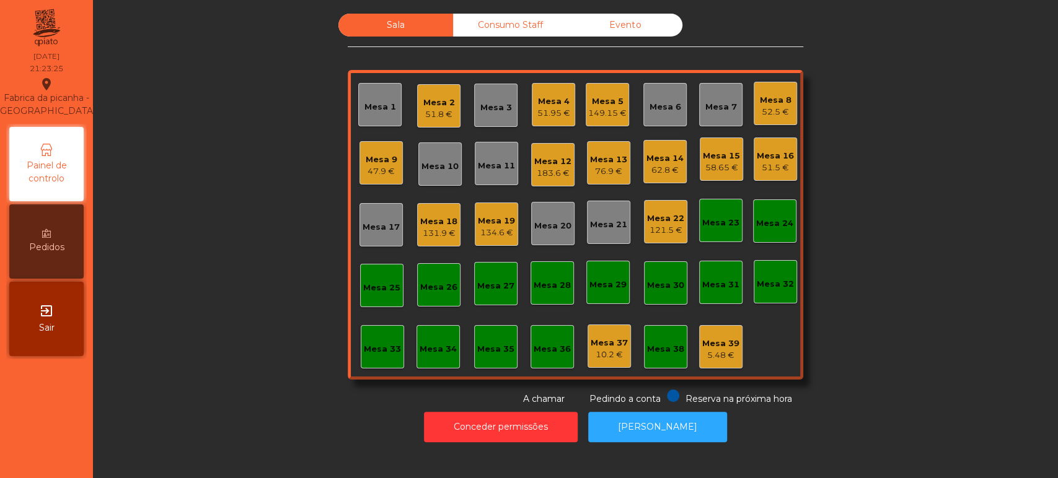
click at [501, 87] on div "Mesa 3" at bounding box center [495, 105] width 43 height 43
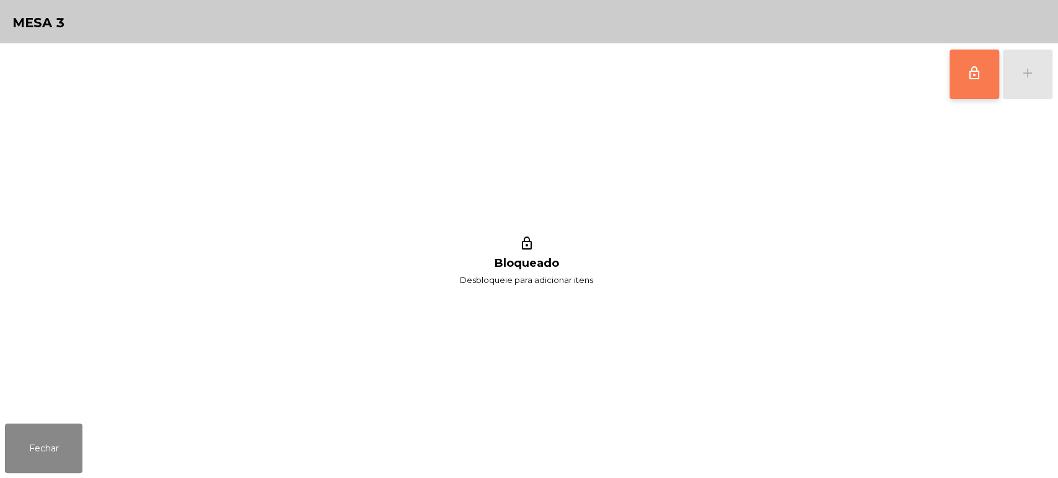
click at [977, 82] on button "lock_outline" at bounding box center [974, 75] width 50 height 50
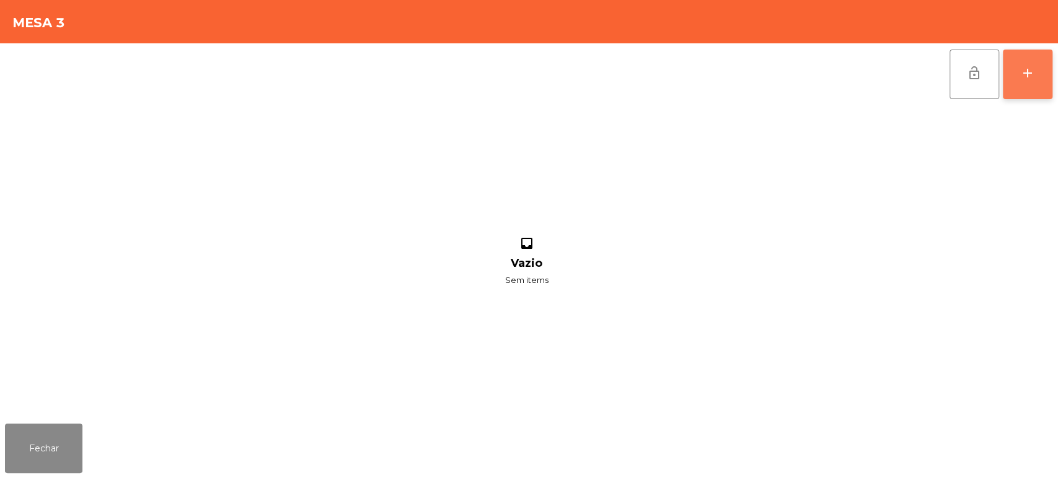
click at [1028, 79] on div "add" at bounding box center [1027, 73] width 15 height 15
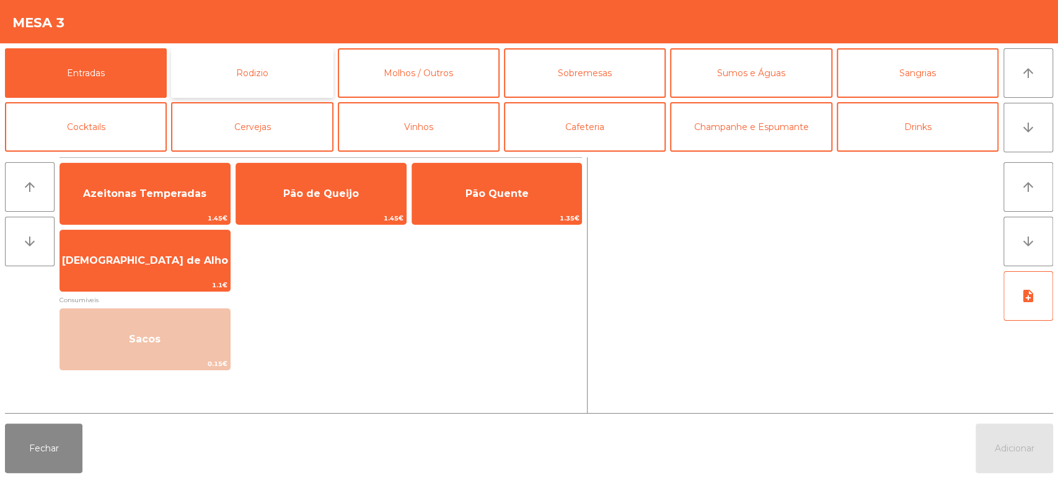
click at [282, 60] on button "Rodizio" at bounding box center [252, 73] width 162 height 50
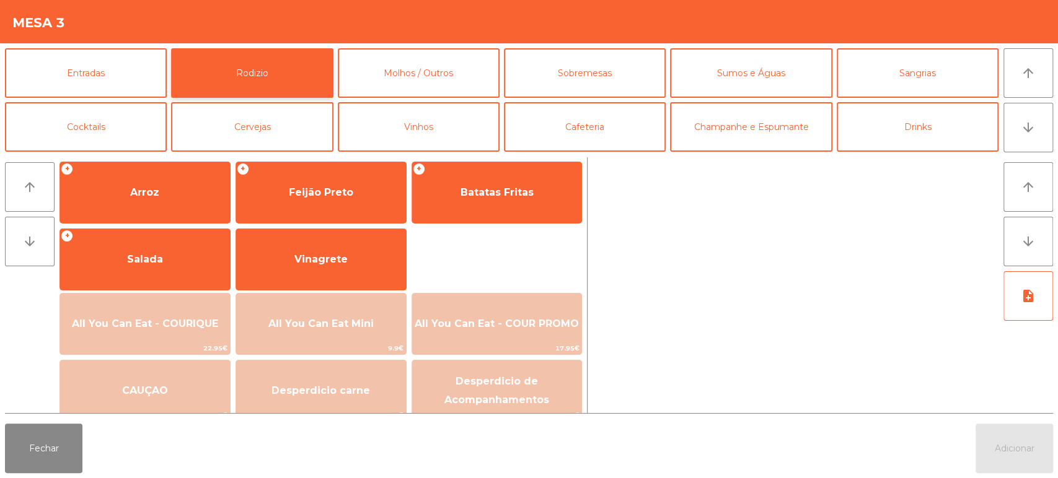
scroll to position [166, 0]
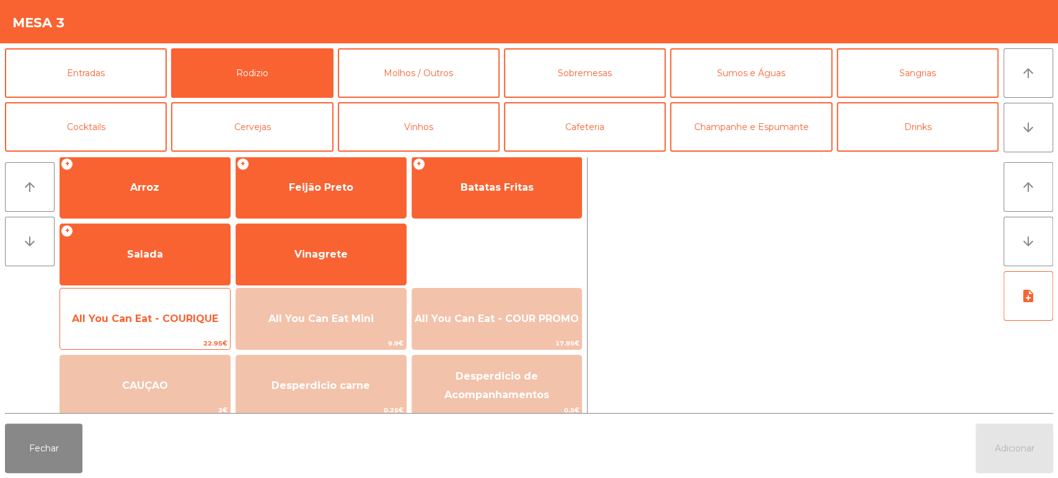
click at [171, 317] on span "All You Can Eat - COURIQUE" at bounding box center [145, 319] width 146 height 12
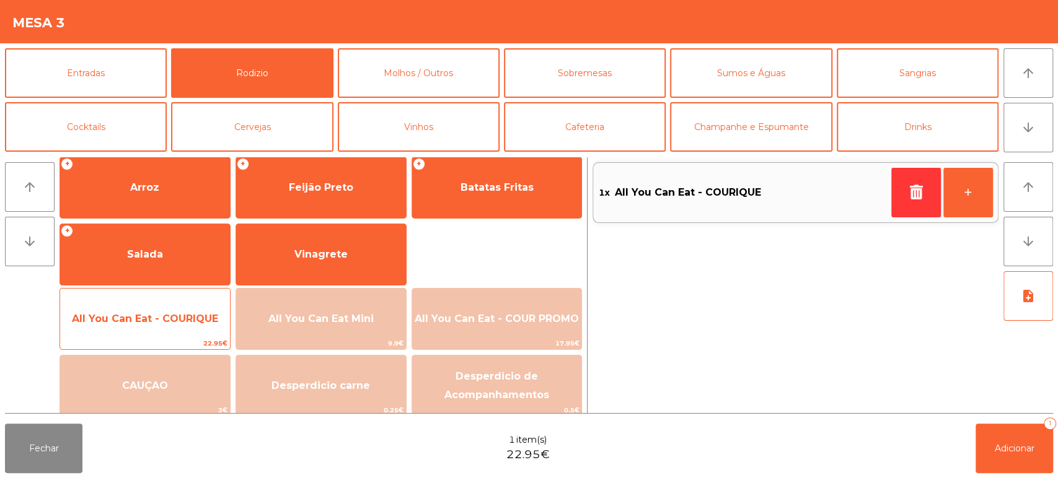
click at [170, 315] on span "All You Can Eat - COURIQUE" at bounding box center [145, 319] width 146 height 12
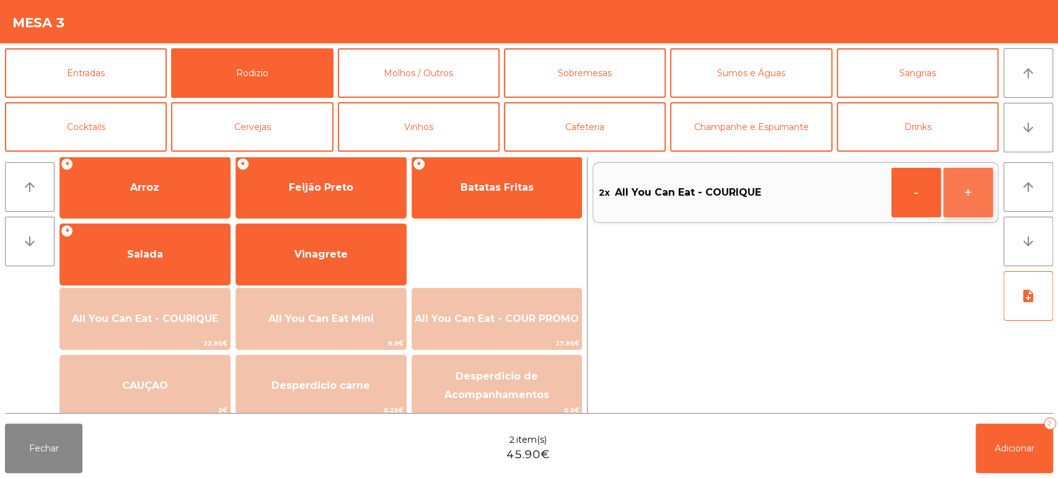
click at [945, 187] on button "+" at bounding box center [968, 193] width 50 height 50
click at [992, 406] on div "3x All You Can Eat - COURIQUE - +" at bounding box center [795, 285] width 406 height 256
click at [1045, 456] on button "Adicionar 3" at bounding box center [1013, 449] width 77 height 50
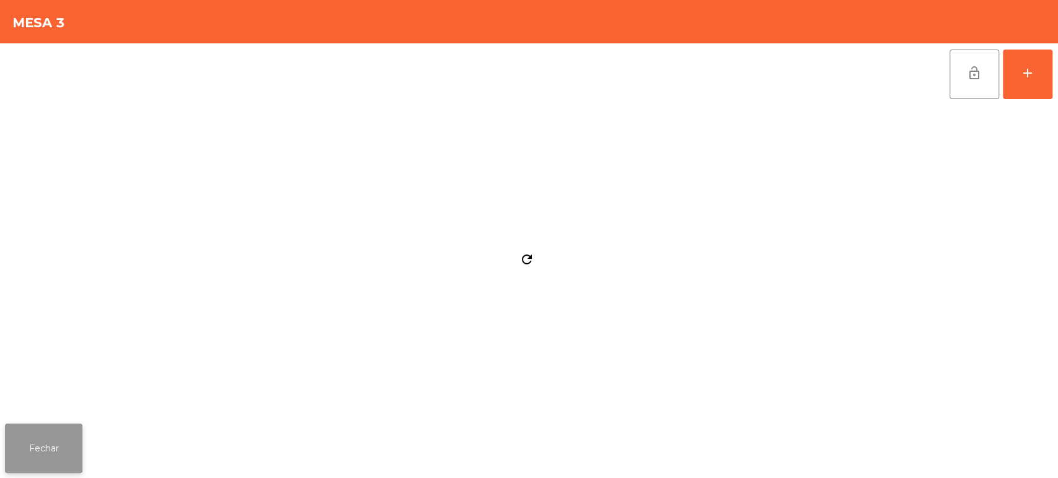
click at [66, 441] on button "Fechar" at bounding box center [43, 449] width 77 height 50
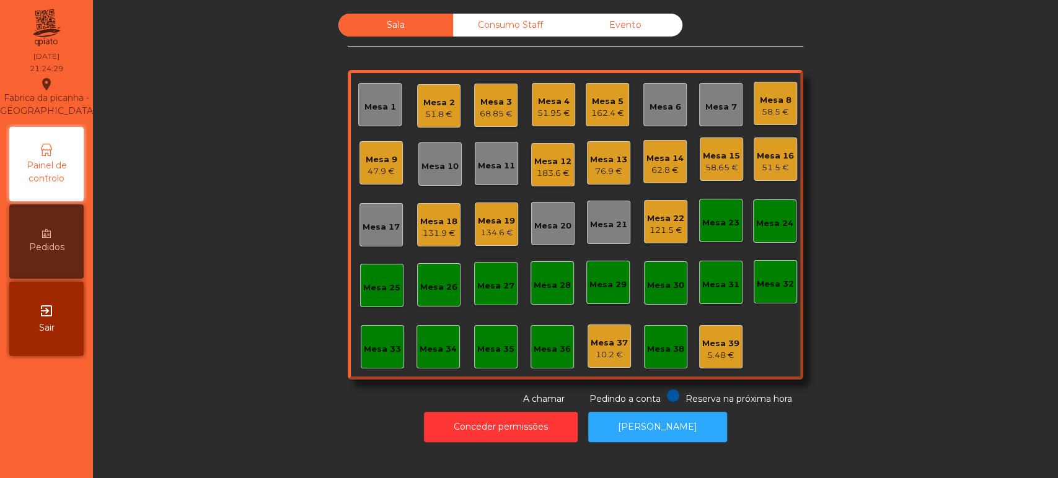
click at [734, 345] on div "Mesa 39 5.48 €" at bounding box center [720, 346] width 43 height 43
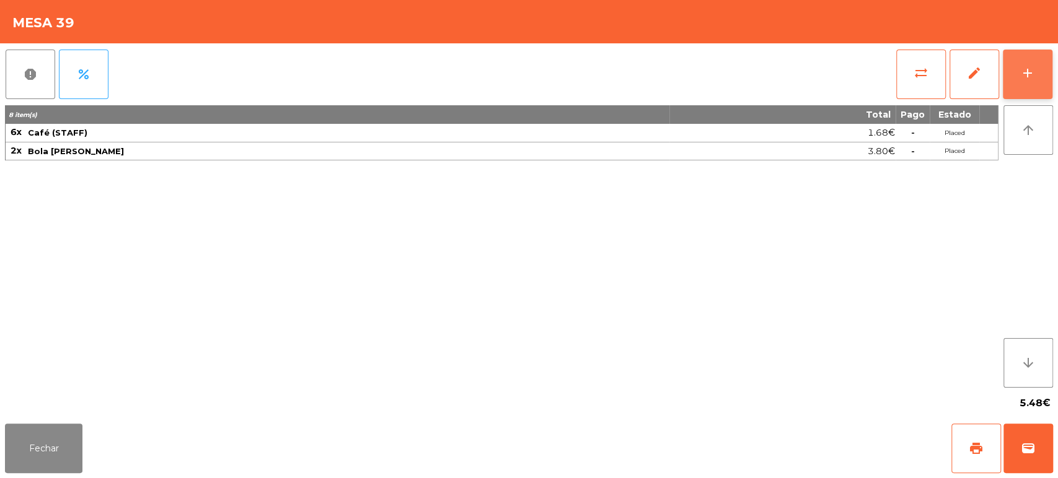
click at [1043, 64] on button "add" at bounding box center [1028, 75] width 50 height 50
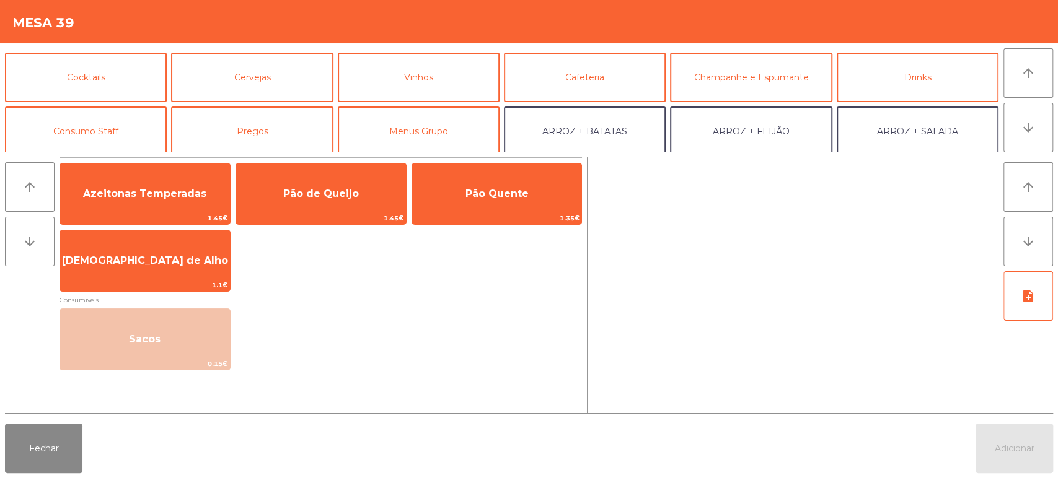
scroll to position [49, 0]
click at [110, 111] on button "Consumo Staff" at bounding box center [86, 132] width 162 height 50
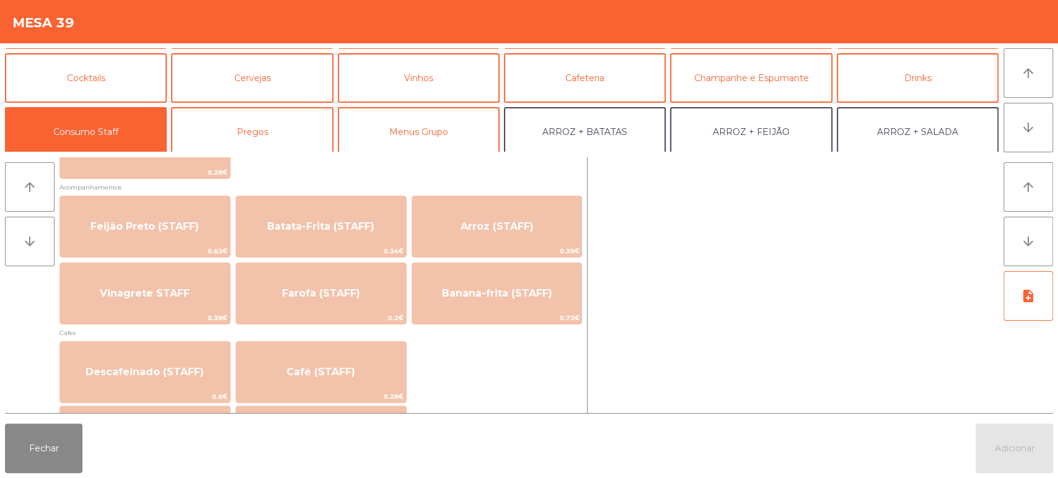
scroll to position [557, 0]
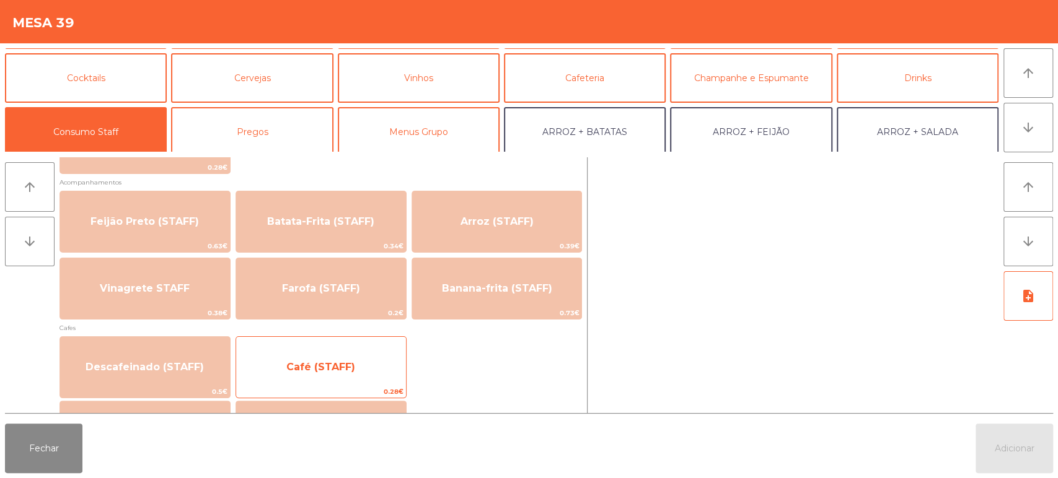
click at [348, 358] on span "Café (STAFF)" at bounding box center [321, 367] width 170 height 33
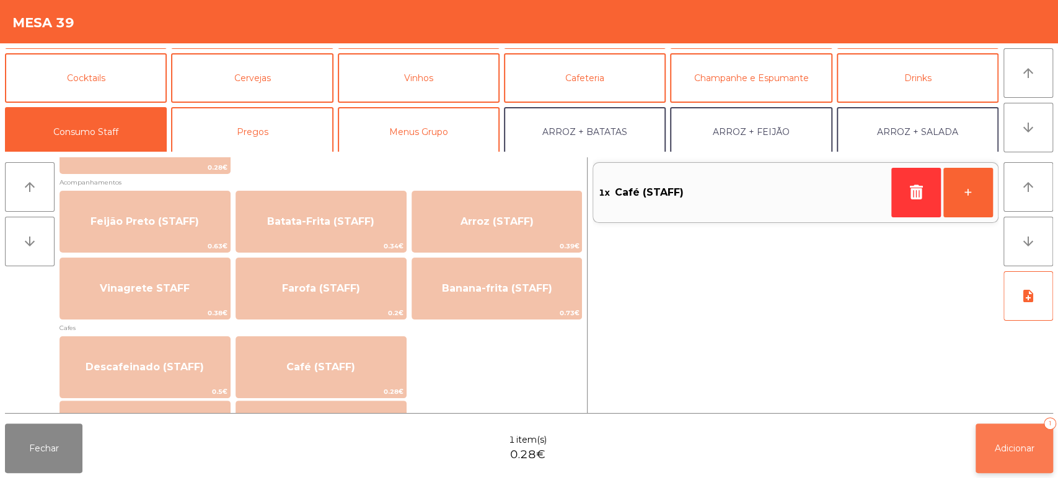
click at [997, 435] on button "Adicionar 1" at bounding box center [1013, 449] width 77 height 50
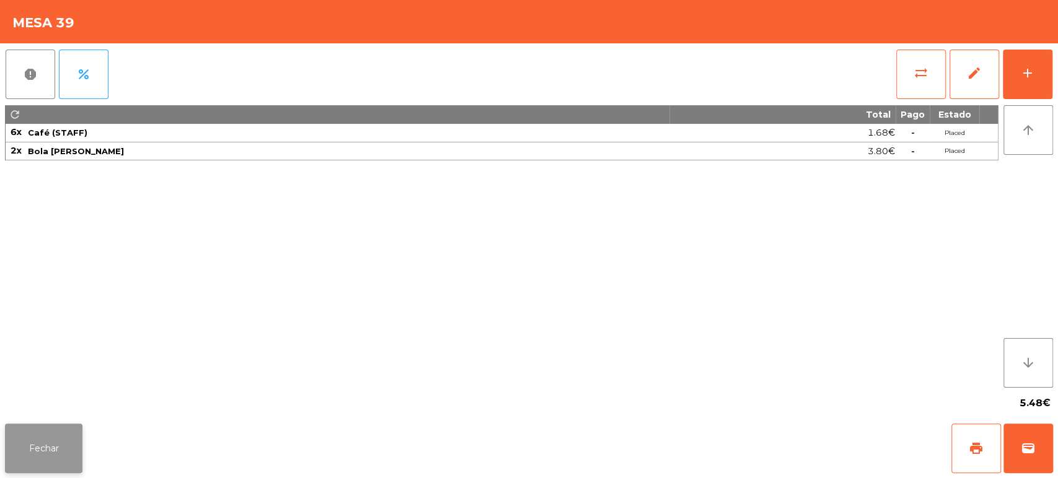
click at [37, 436] on button "Fechar" at bounding box center [43, 449] width 77 height 50
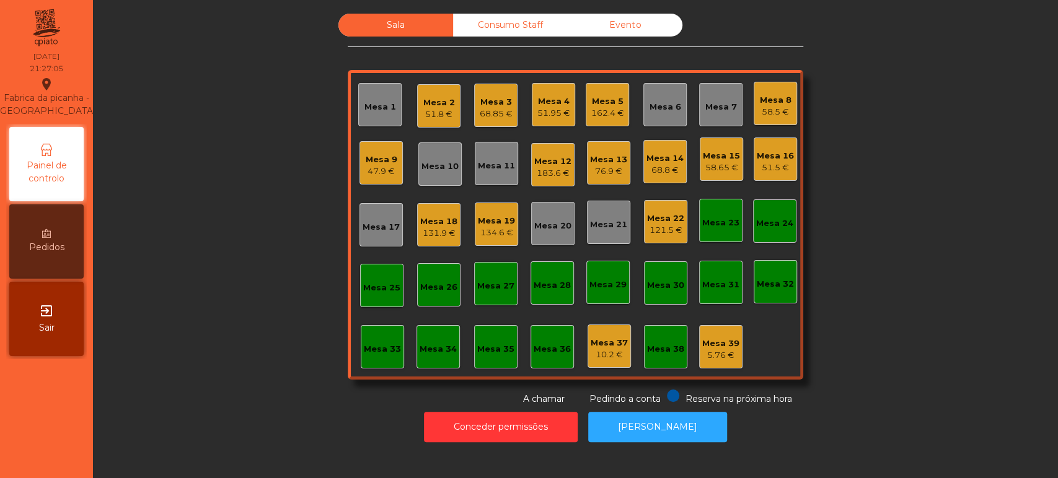
click at [778, 167] on div "51.5 €" at bounding box center [775, 168] width 37 height 12
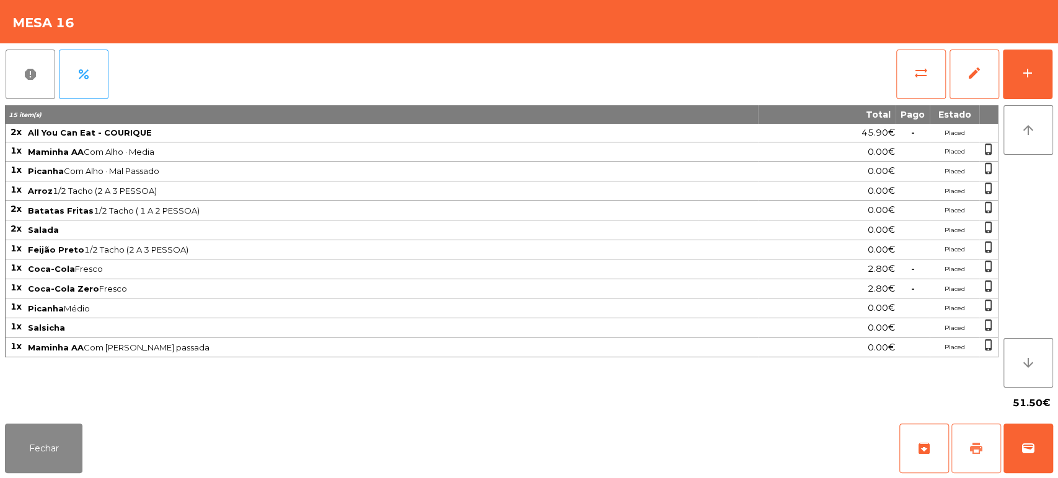
click at [974, 447] on span "print" at bounding box center [976, 448] width 15 height 15
click at [58, 439] on button "Fechar" at bounding box center [43, 449] width 77 height 50
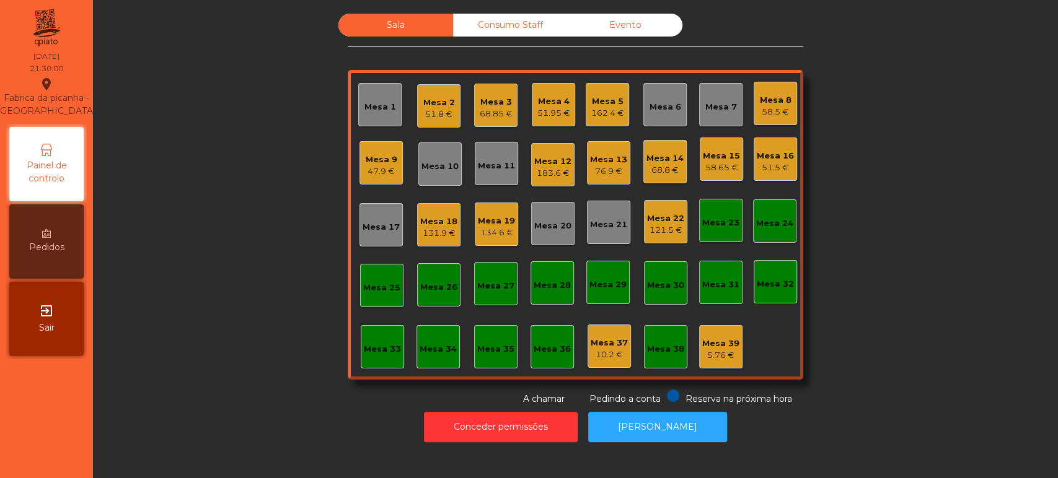
click at [663, 216] on div "Mesa 22" at bounding box center [665, 219] width 37 height 12
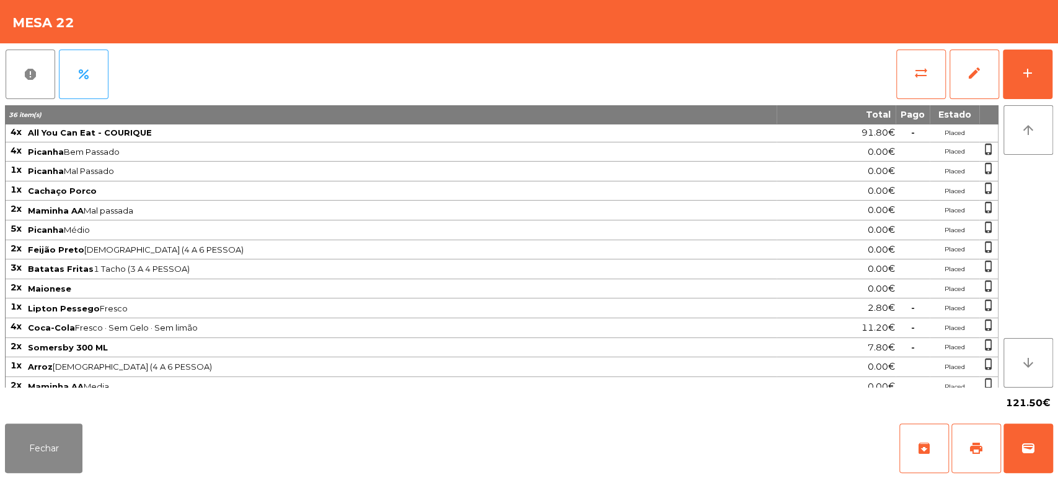
scroll to position [45, 0]
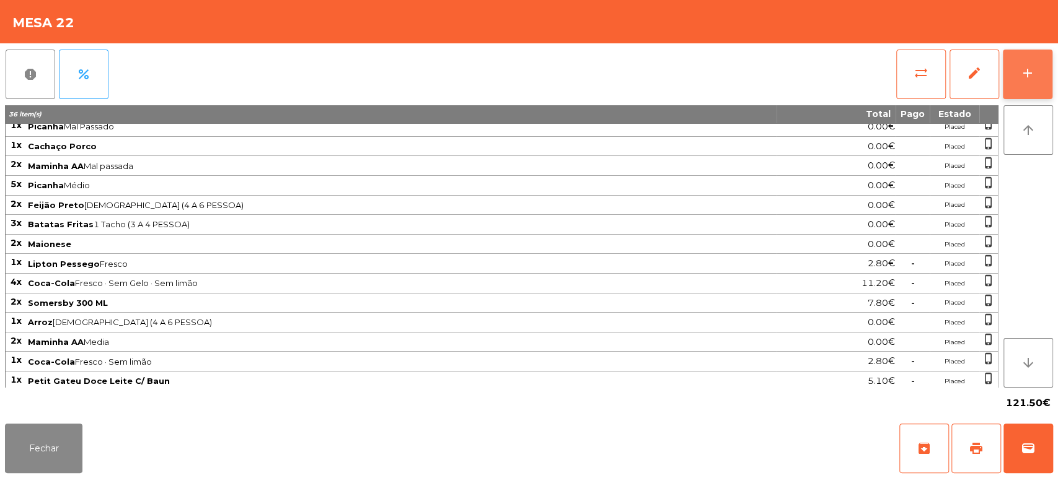
click at [1028, 55] on button "add" at bounding box center [1028, 75] width 50 height 50
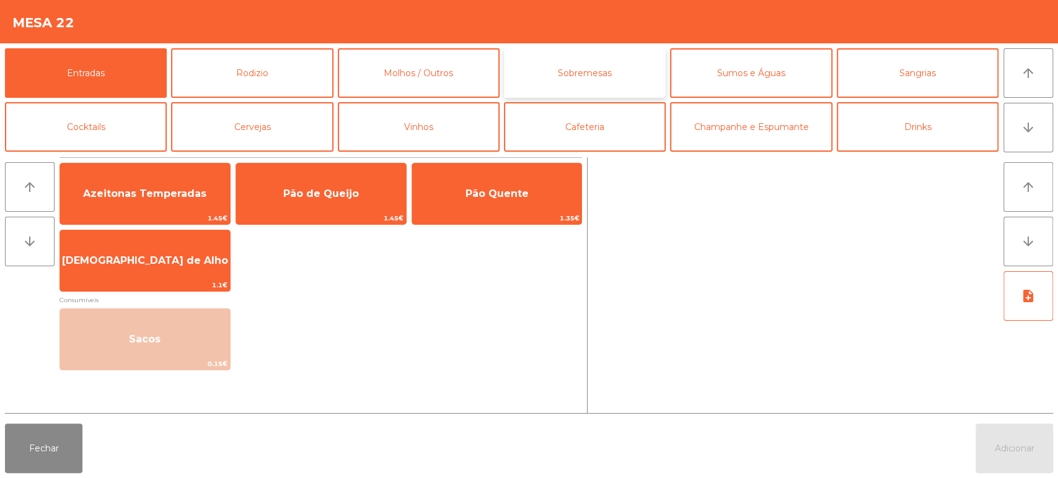
click at [553, 63] on button "Sobremesas" at bounding box center [585, 73] width 162 height 50
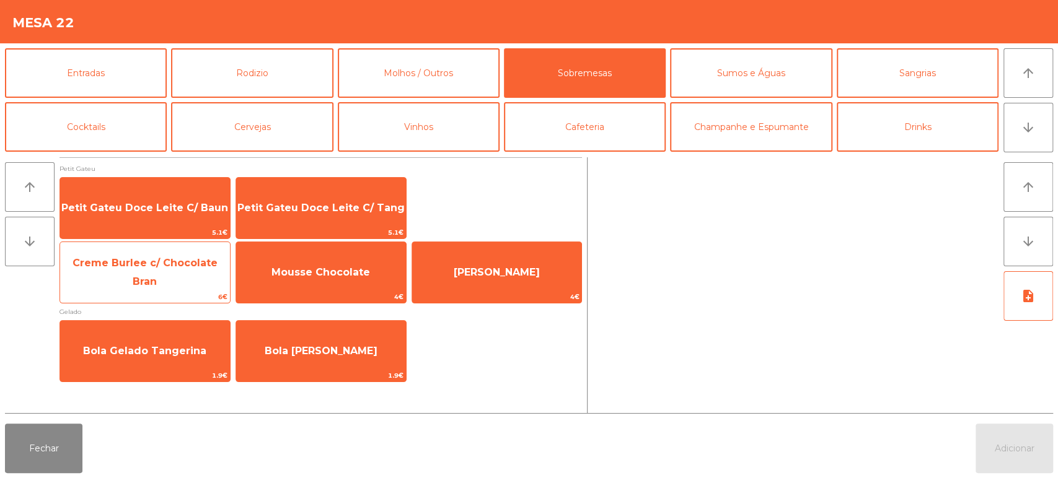
click at [174, 268] on span "Creme Burlee c/ Chocolate Bran" at bounding box center [145, 272] width 145 height 30
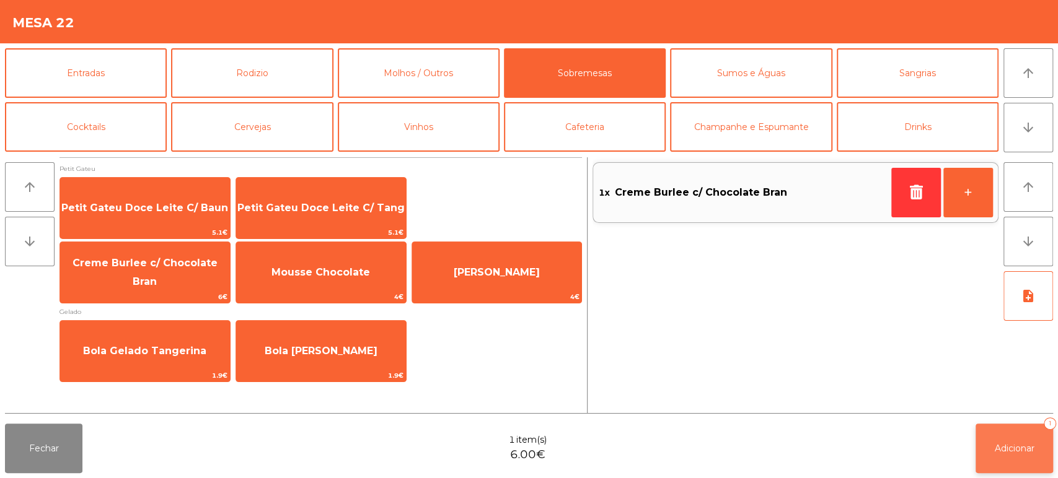
click at [1024, 454] on button "Adicionar 1" at bounding box center [1013, 449] width 77 height 50
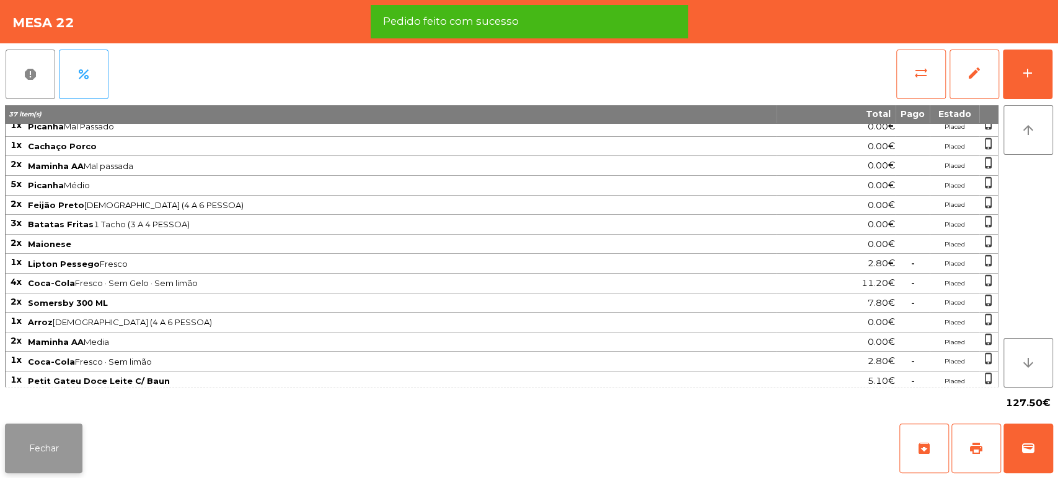
click at [59, 446] on button "Fechar" at bounding box center [43, 449] width 77 height 50
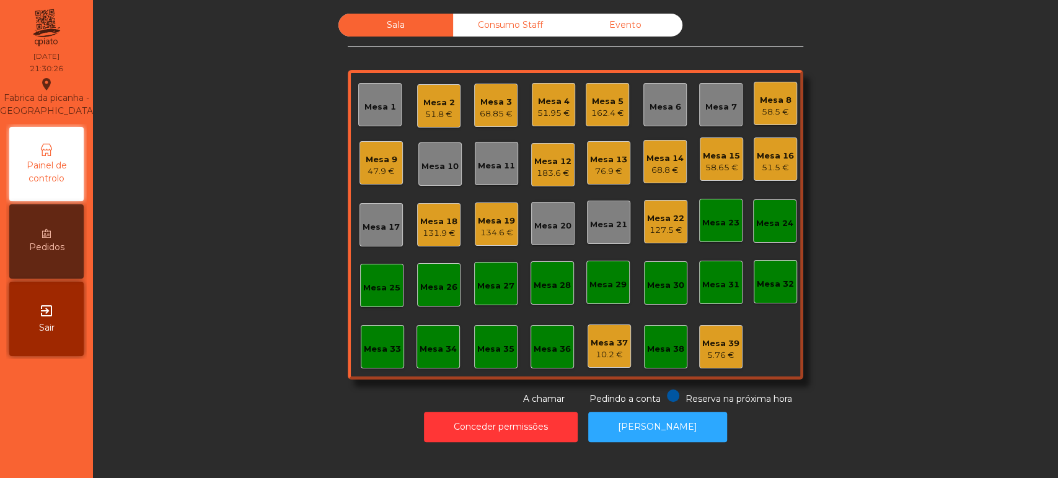
click at [389, 238] on div "Mesa 17" at bounding box center [380, 224] width 43 height 43
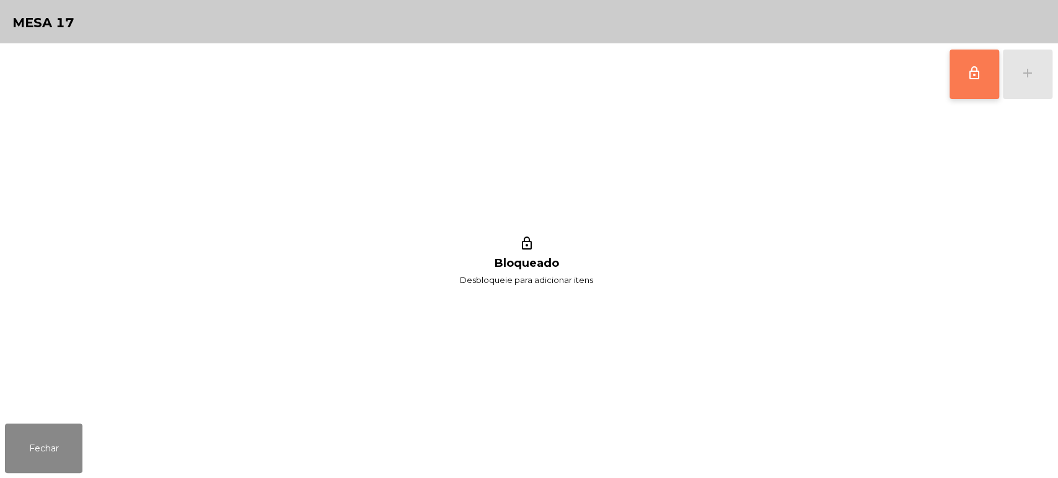
click at [988, 71] on button "lock_outline" at bounding box center [974, 75] width 50 height 50
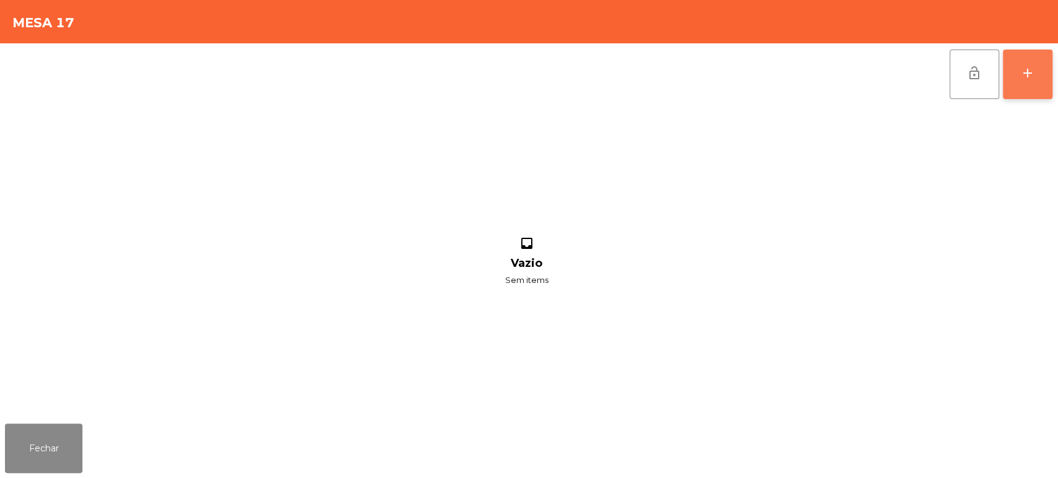
click at [1031, 69] on div "add" at bounding box center [1027, 73] width 15 height 15
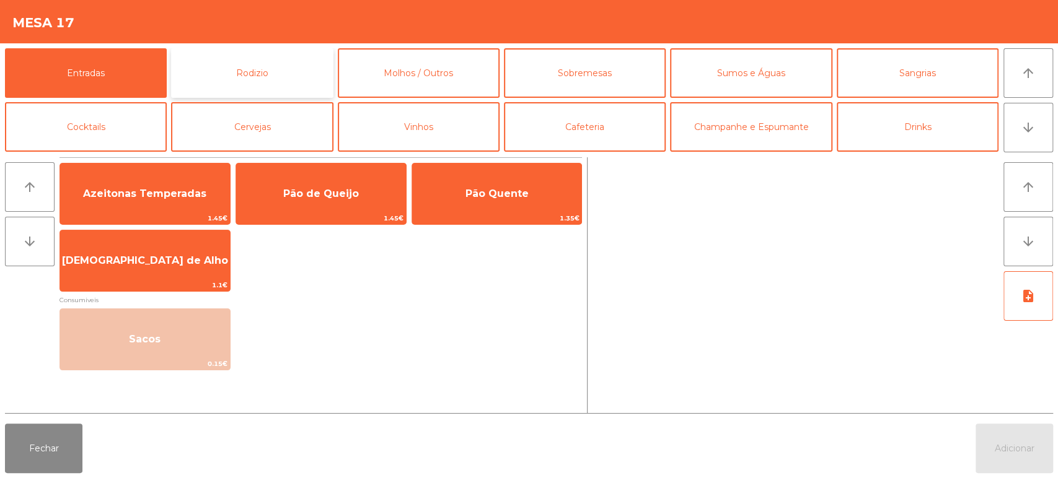
click at [243, 79] on button "Rodizio" at bounding box center [252, 73] width 162 height 50
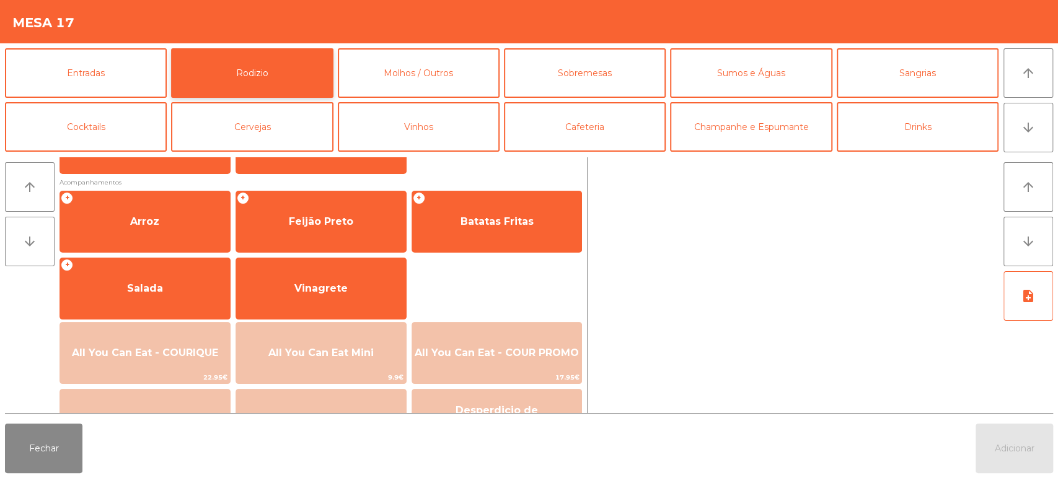
scroll to position [137, 0]
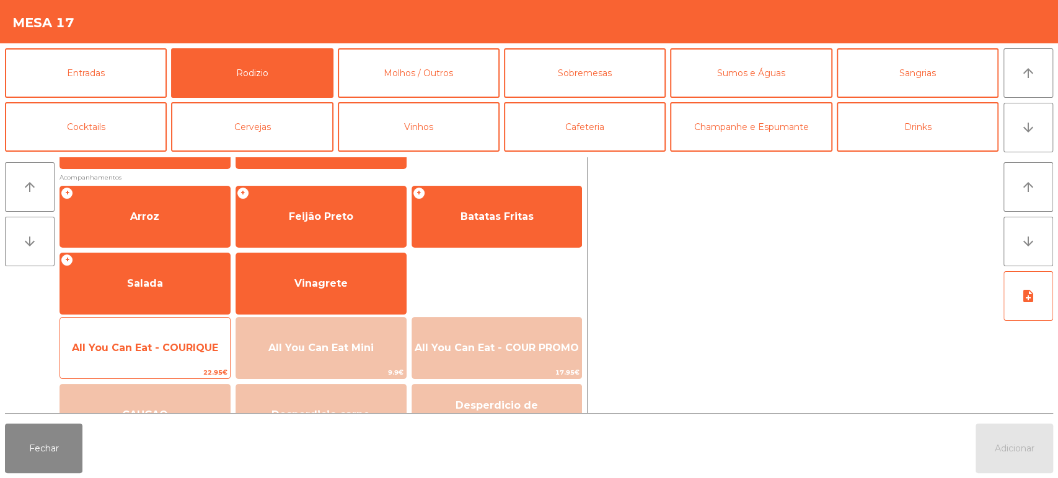
click at [193, 350] on span "All You Can Eat - COURIQUE" at bounding box center [145, 348] width 146 height 12
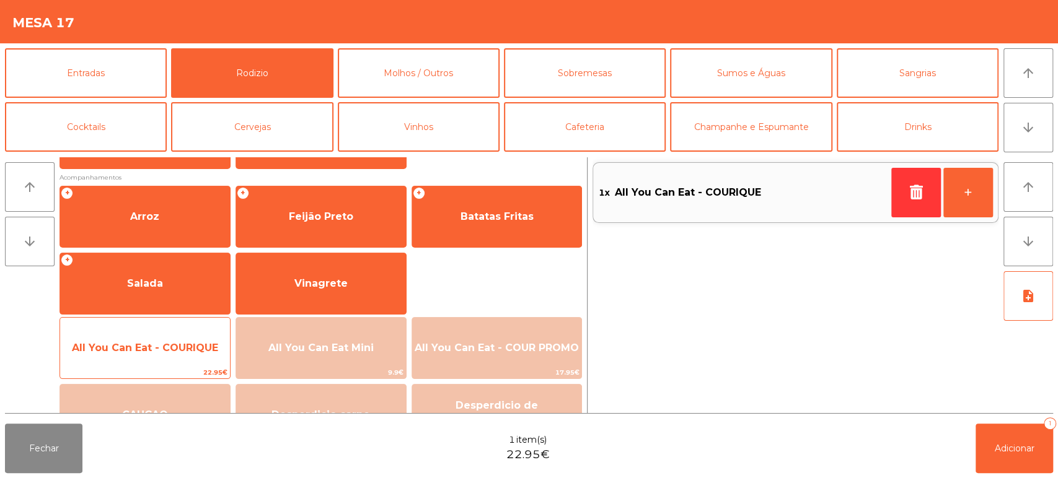
click at [178, 352] on span "All You Can Eat - COURIQUE" at bounding box center [145, 348] width 146 height 12
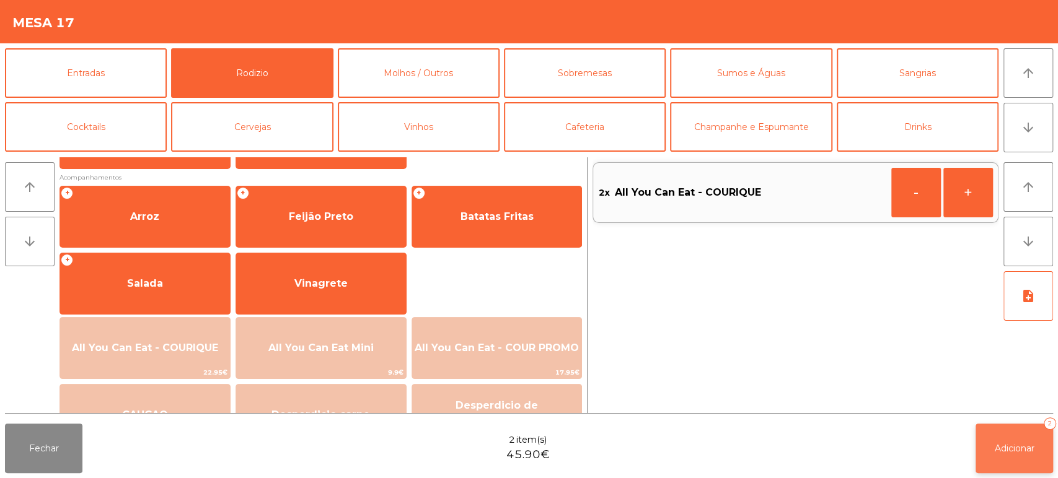
click at [995, 444] on span "Adicionar" at bounding box center [1015, 448] width 40 height 11
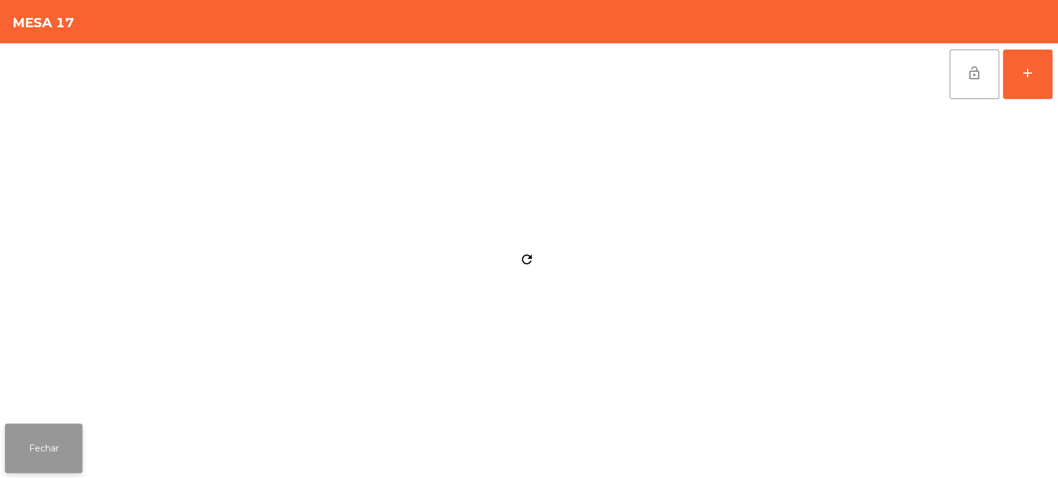
click at [73, 444] on button "Fechar" at bounding box center [43, 449] width 77 height 50
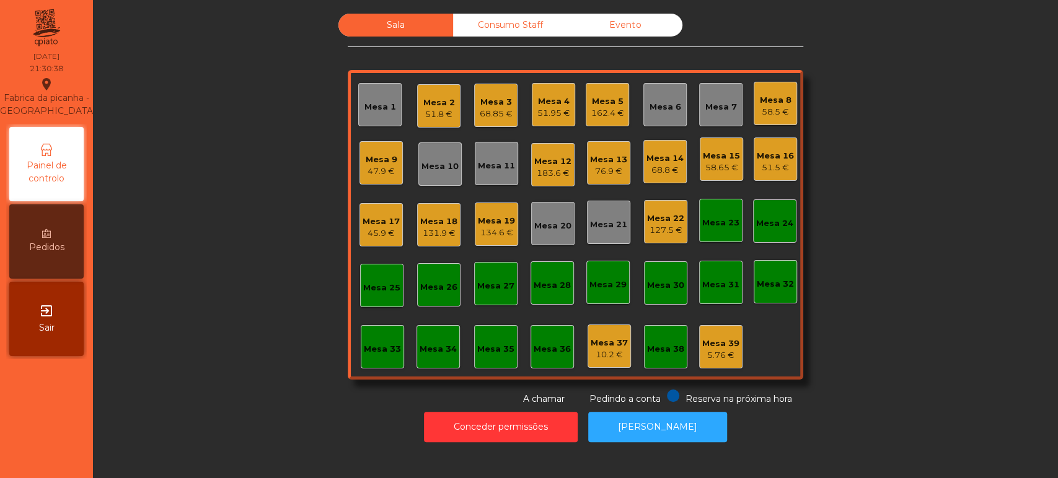
click at [439, 107] on div "Mesa 2" at bounding box center [439, 103] width 32 height 12
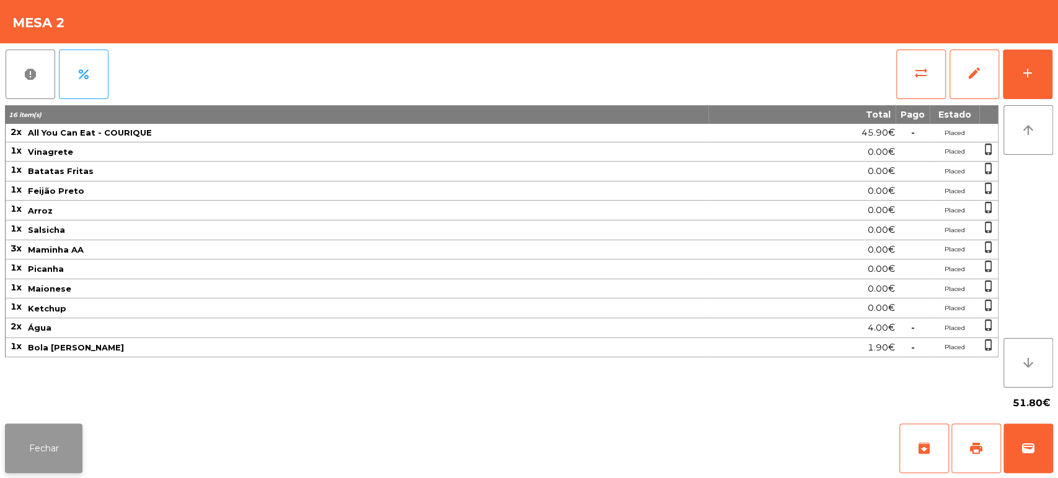
click at [71, 426] on button "Fechar" at bounding box center [43, 449] width 77 height 50
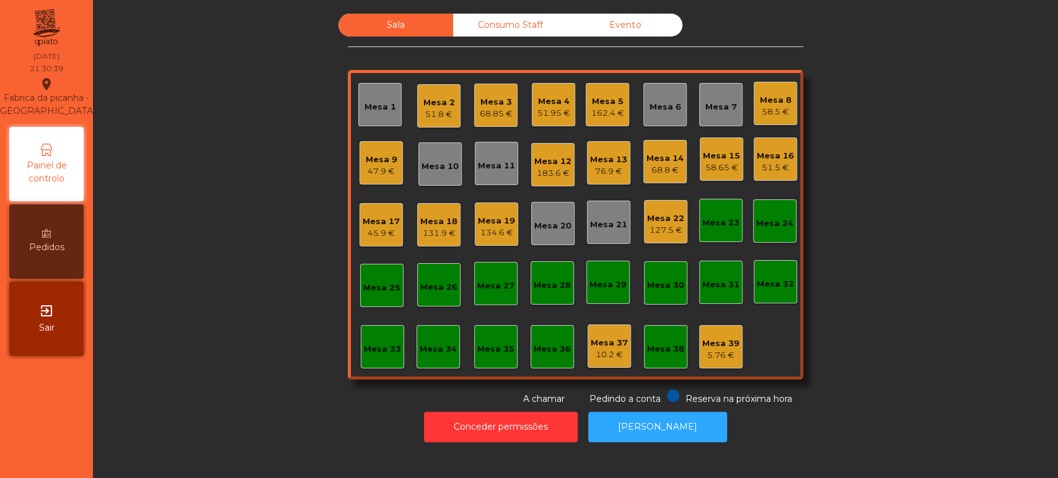
click at [506, 110] on div "68.85 €" at bounding box center [496, 114] width 33 height 12
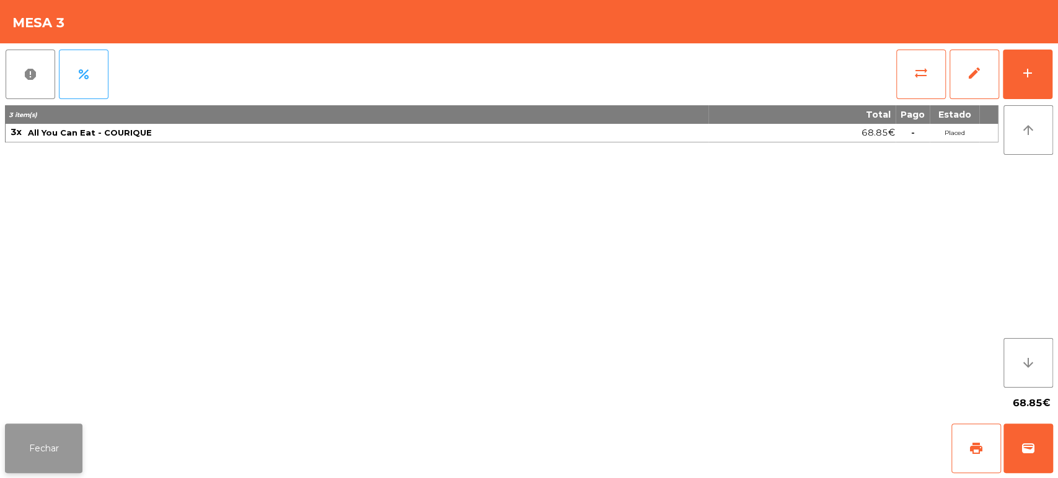
click at [48, 443] on button "Fechar" at bounding box center [43, 449] width 77 height 50
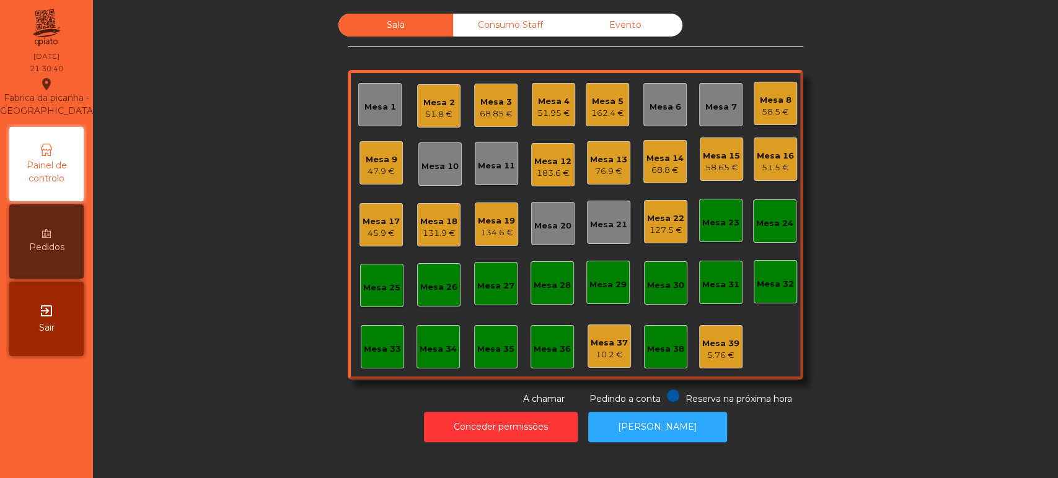
click at [552, 109] on div "51.95 €" at bounding box center [553, 113] width 33 height 12
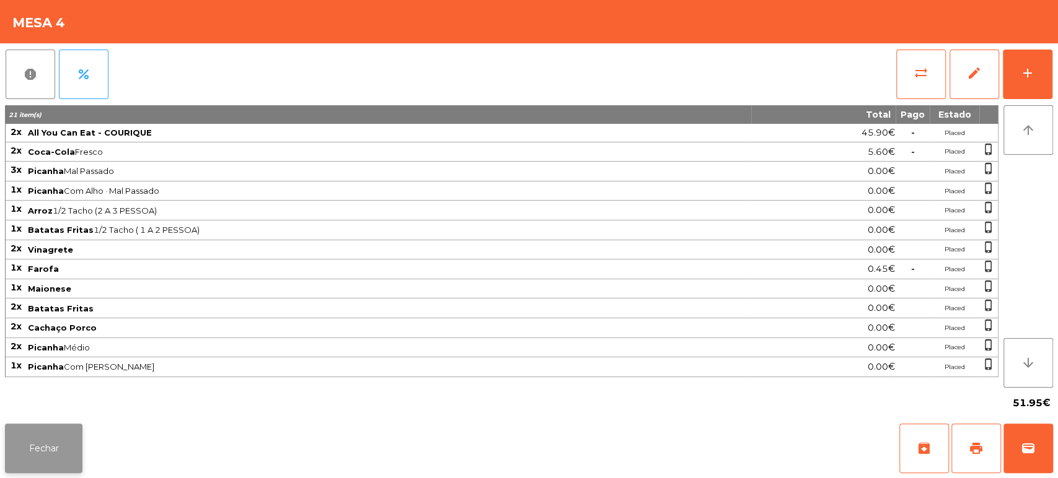
click at [61, 449] on button "Fechar" at bounding box center [43, 449] width 77 height 50
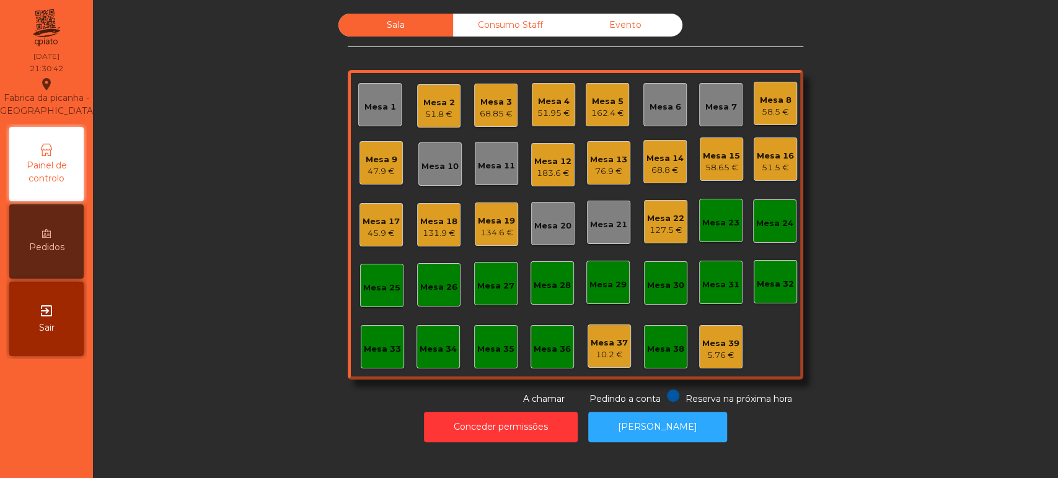
click at [605, 109] on div "162.4 €" at bounding box center [607, 113] width 33 height 12
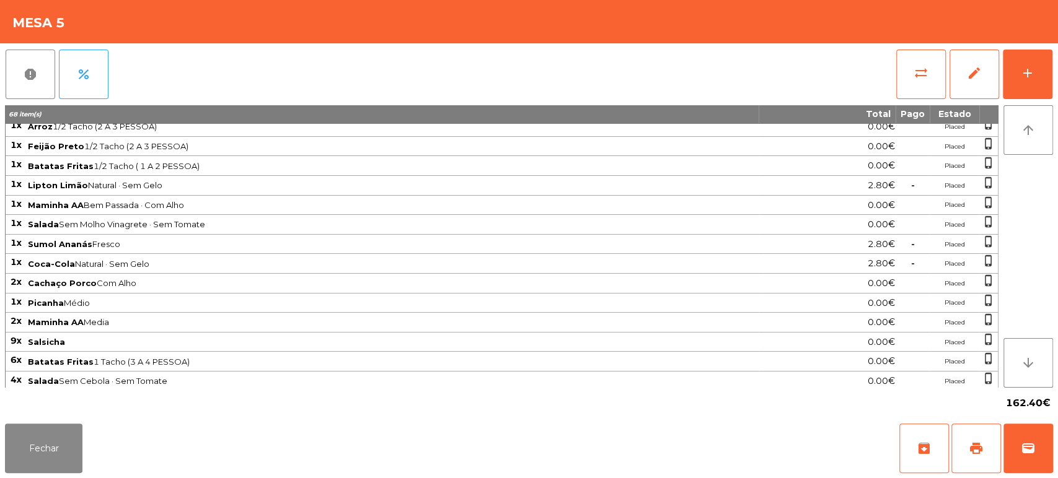
scroll to position [0, 0]
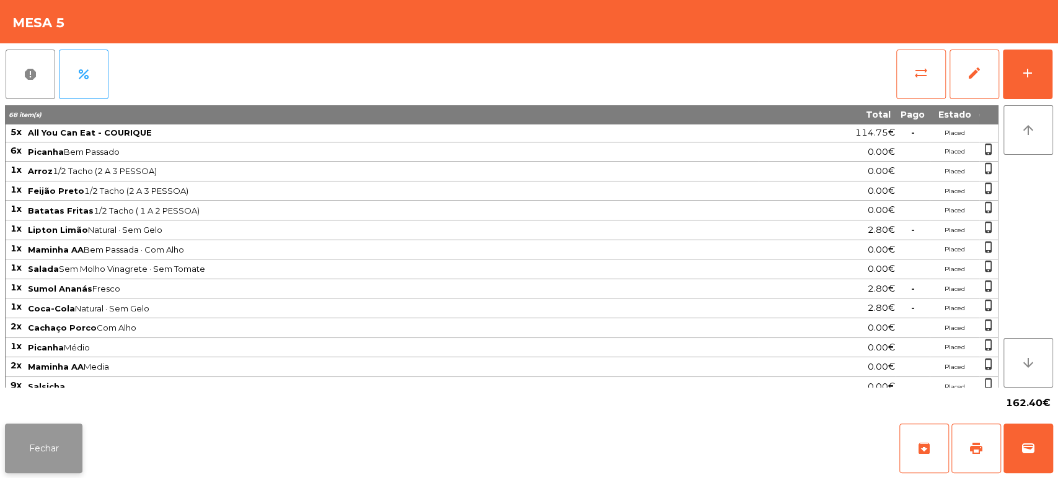
click at [52, 445] on button "Fechar" at bounding box center [43, 449] width 77 height 50
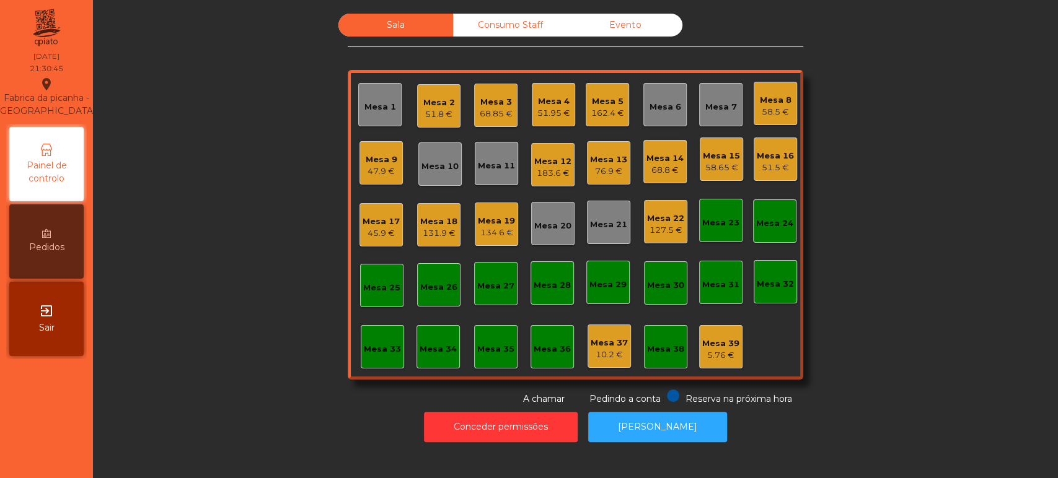
click at [775, 99] on div "Mesa 8" at bounding box center [776, 100] width 32 height 12
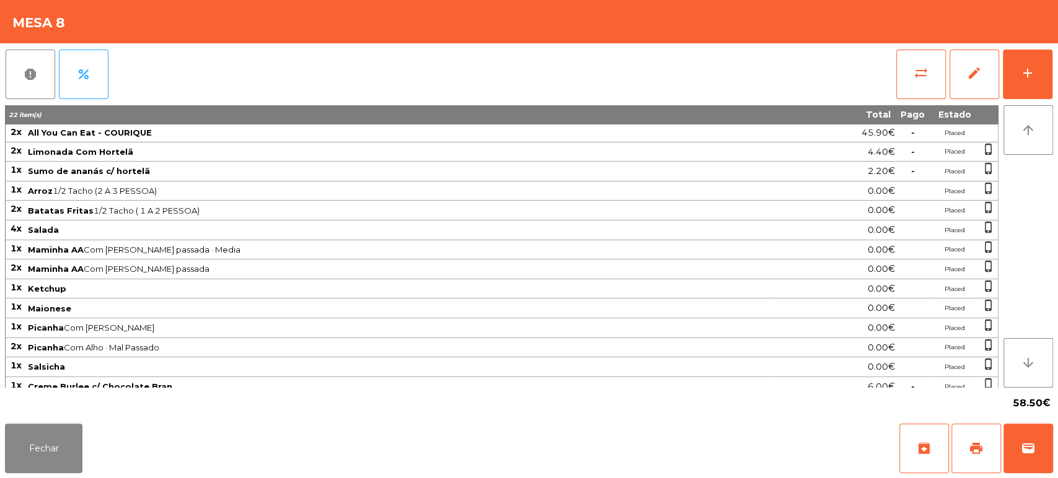
scroll to position [5, 0]
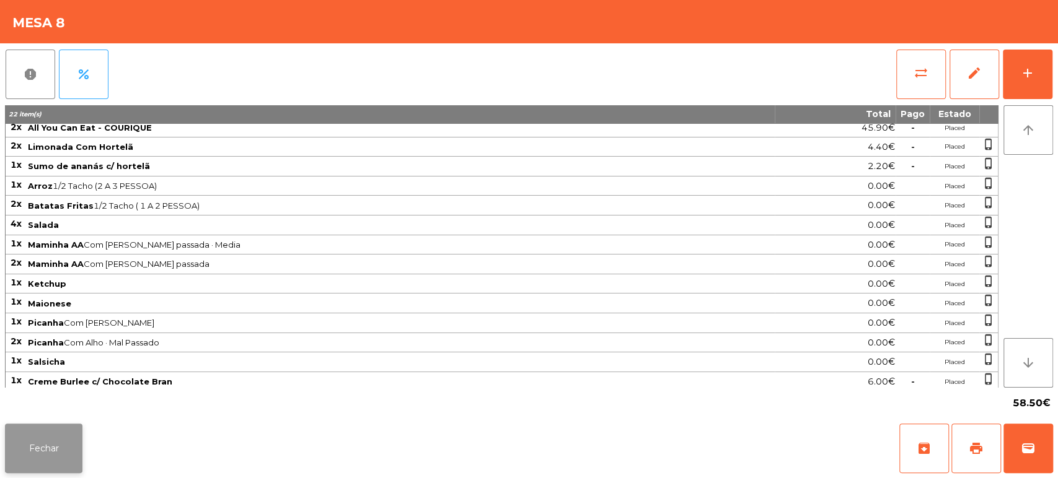
click at [60, 435] on button "Fechar" at bounding box center [43, 449] width 77 height 50
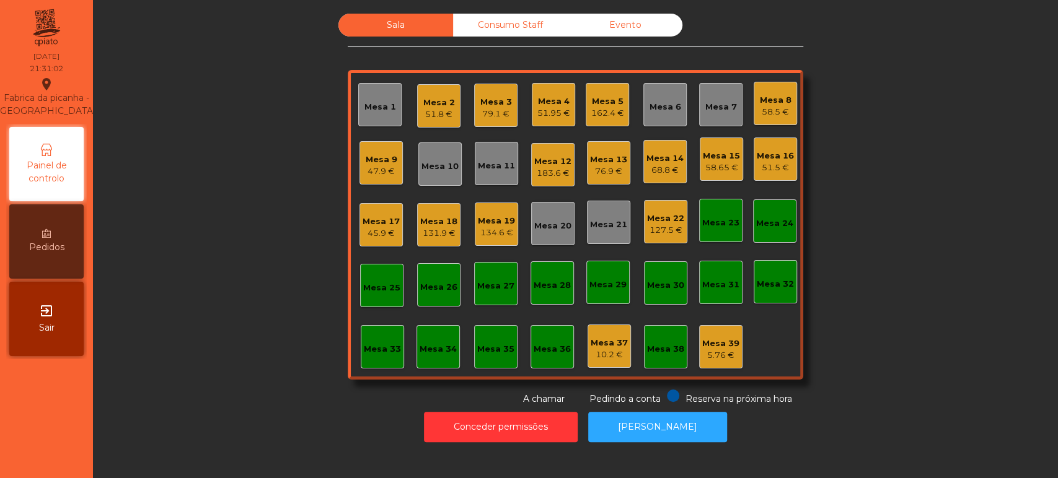
click at [372, 216] on div "Mesa 17" at bounding box center [381, 222] width 37 height 12
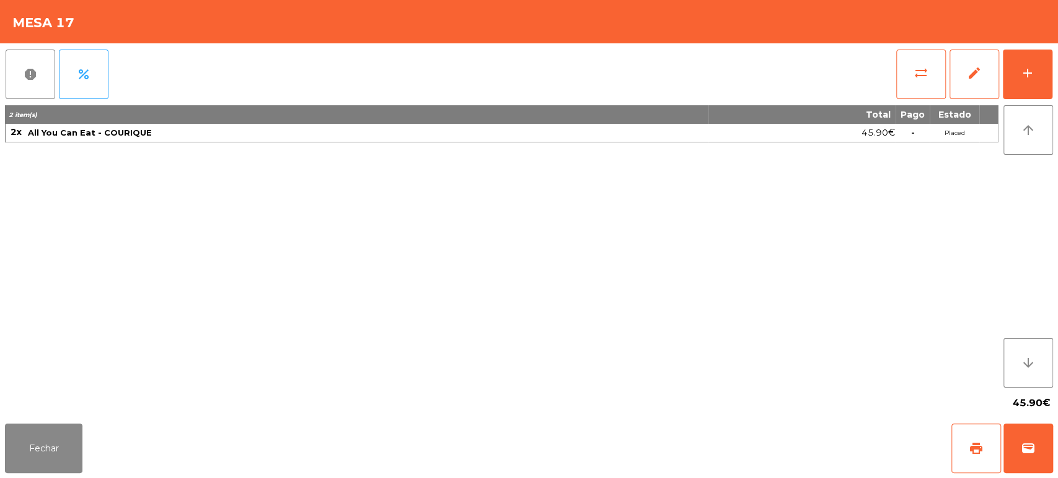
click at [243, 283] on div "2 item(s) Total Pago Estado 2x All You Can Eat - COURIQUE 45.90€ - Placed" at bounding box center [501, 246] width 993 height 283
click at [66, 444] on button "Fechar" at bounding box center [43, 449] width 77 height 50
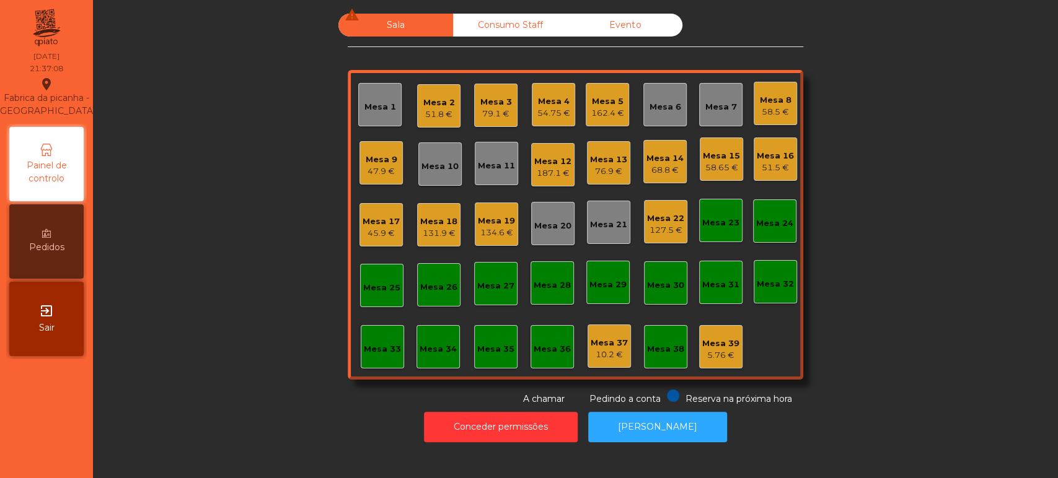
click at [491, 221] on div "Mesa 19" at bounding box center [496, 221] width 37 height 12
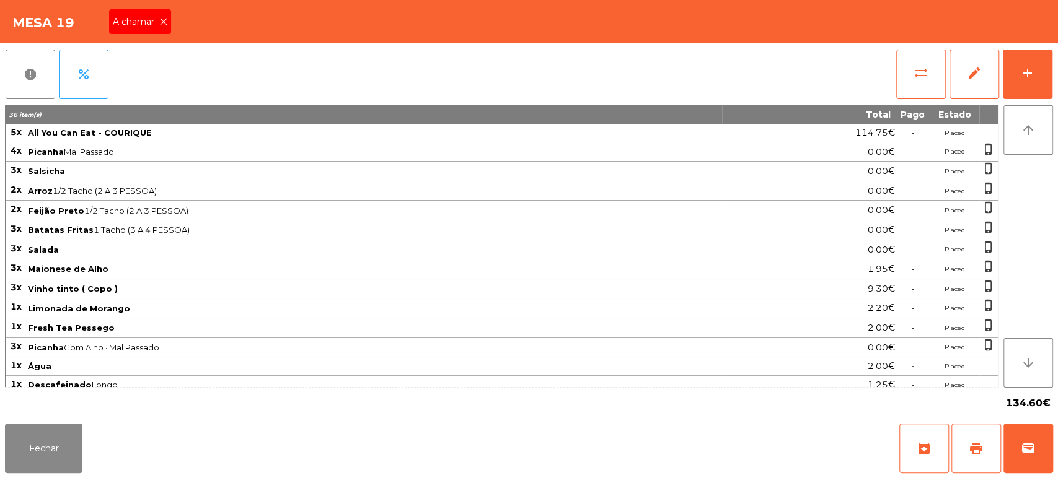
click at [161, 20] on icon at bounding box center [163, 21] width 9 height 9
click at [971, 437] on button "print" at bounding box center [976, 449] width 50 height 50
click at [61, 435] on button "Fechar" at bounding box center [43, 449] width 77 height 50
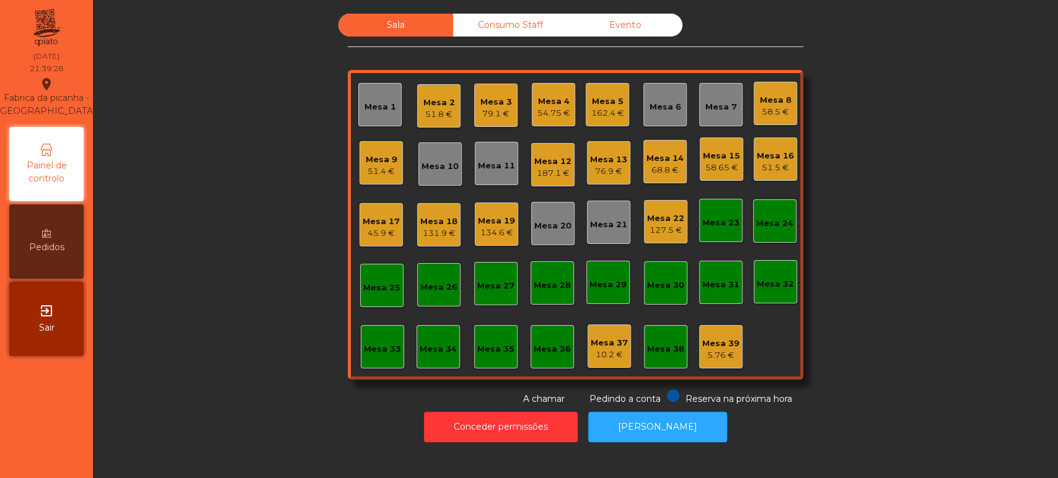
click at [491, 224] on div "Mesa 19" at bounding box center [496, 221] width 37 height 12
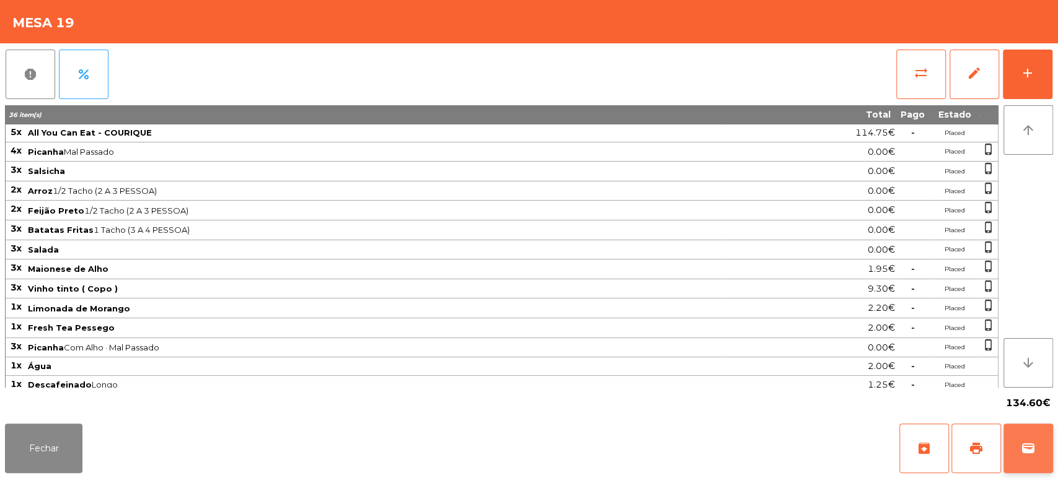
click at [1022, 454] on span "wallet" at bounding box center [1028, 448] width 15 height 15
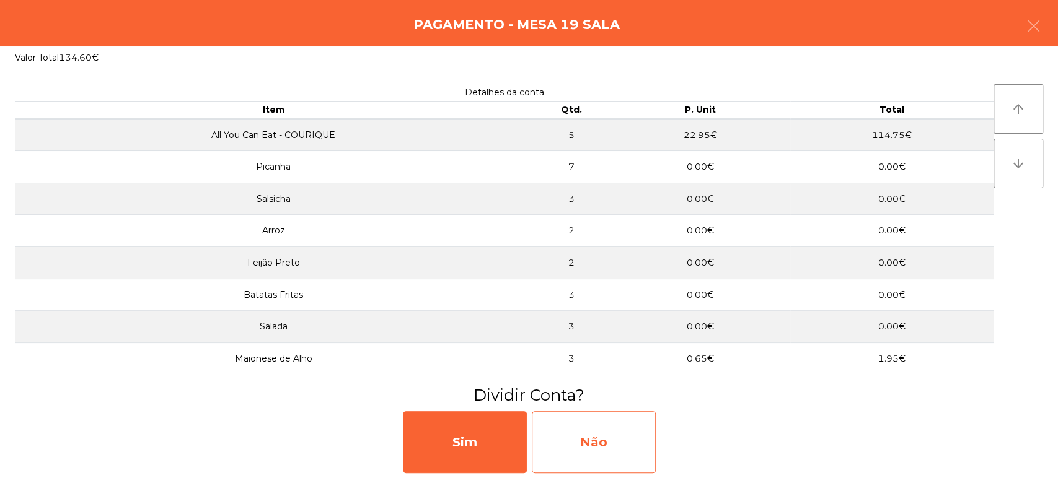
click at [654, 447] on div "Não" at bounding box center [594, 443] width 124 height 62
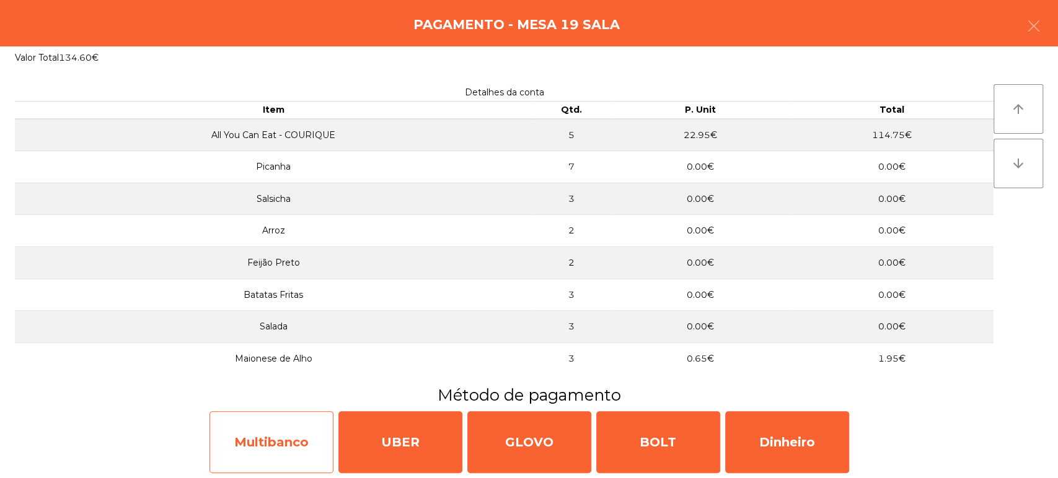
click at [268, 426] on div "Multibanco" at bounding box center [271, 443] width 124 height 62
select select "**"
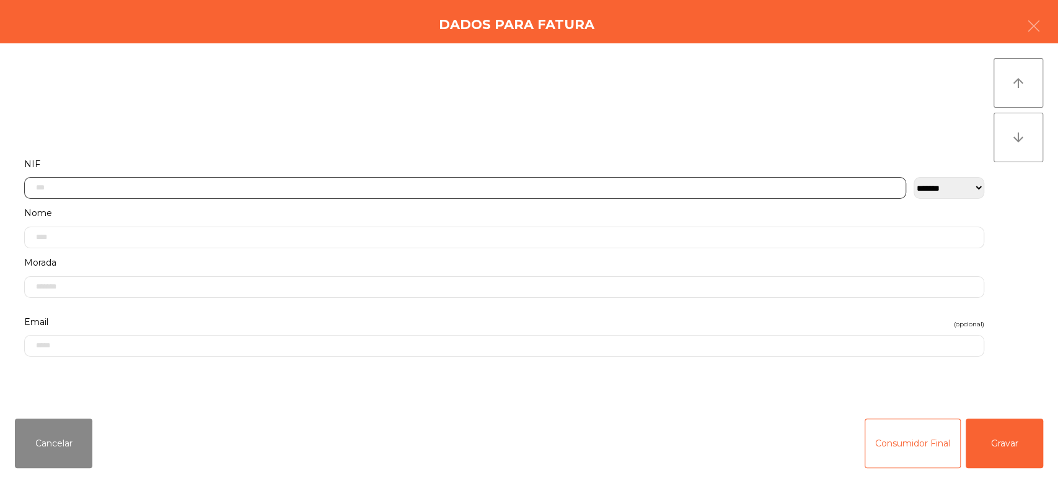
click at [682, 186] on input "text" at bounding box center [465, 188] width 882 height 22
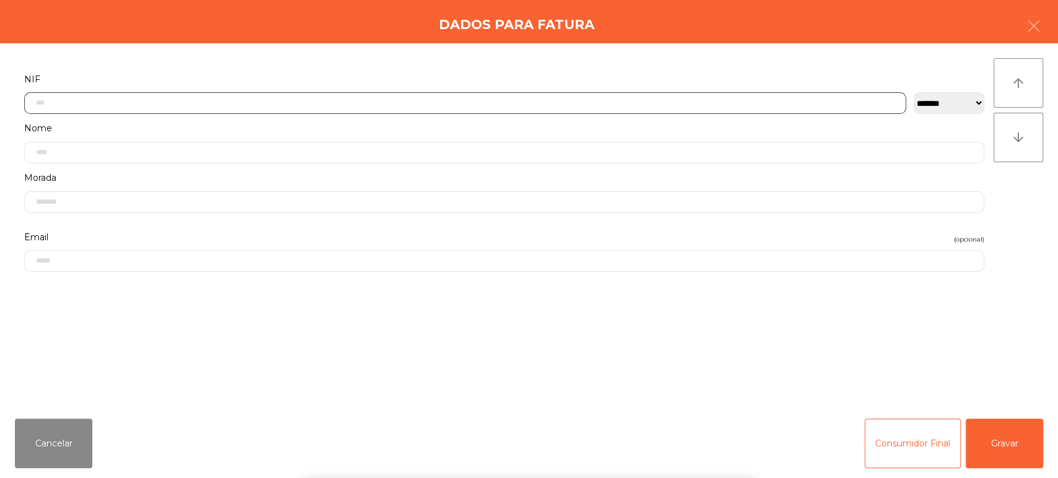
scroll to position [97, 0]
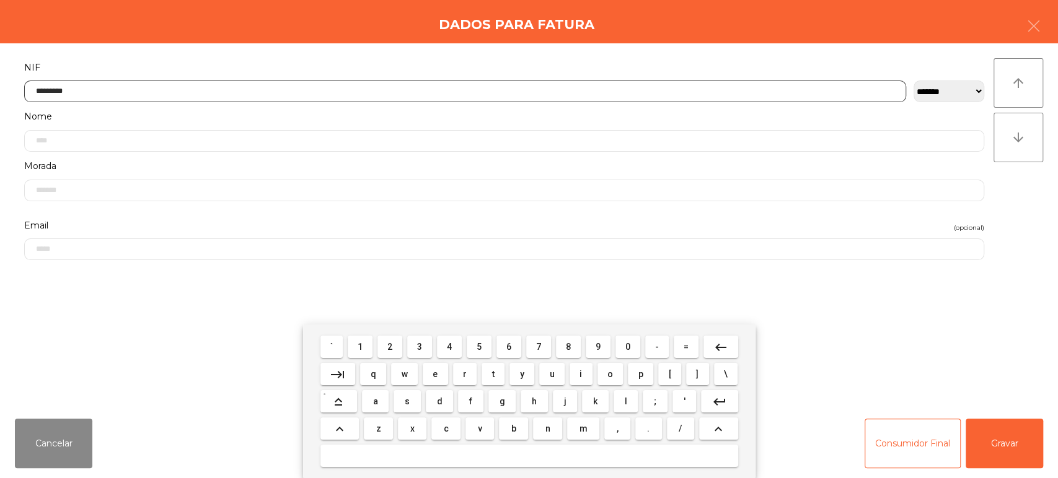
type input "*********"
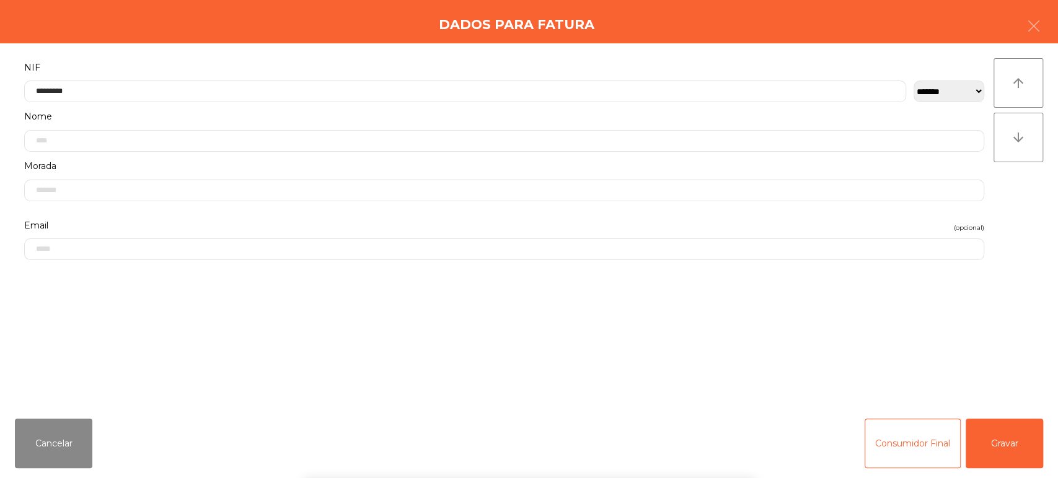
click at [971, 472] on div "` 1 2 3 4 5 6 7 8 9 0 - = keyboard_backspace keyboard_tab q w e r t y u i o p […" at bounding box center [529, 402] width 1058 height 154
click at [1005, 431] on button "Gravar" at bounding box center [1004, 444] width 77 height 50
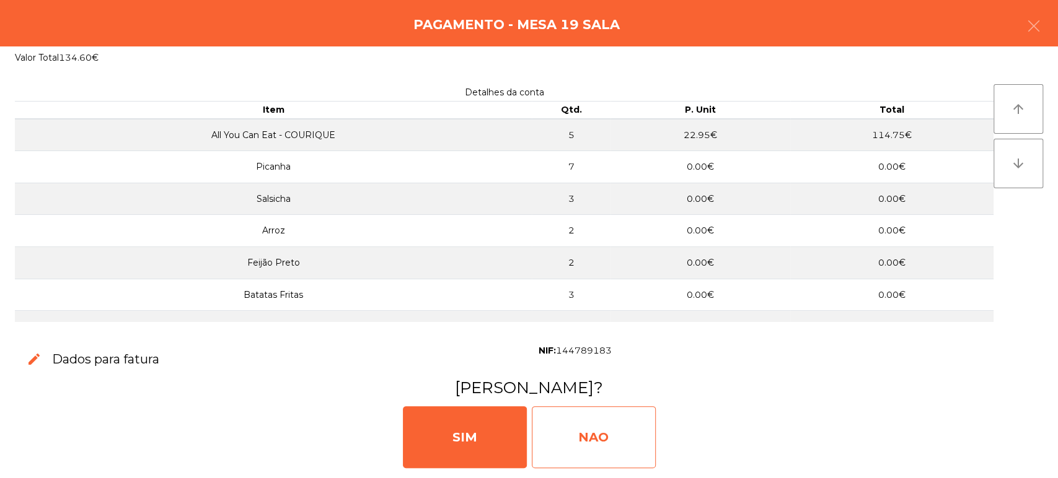
click at [564, 429] on div "NAO" at bounding box center [594, 438] width 124 height 62
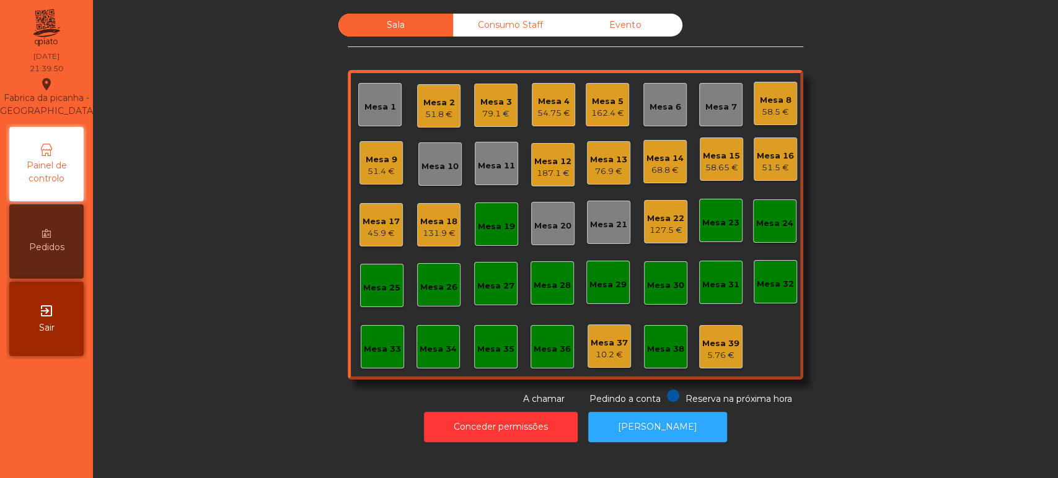
click at [764, 107] on div "58.5 €" at bounding box center [776, 112] width 32 height 12
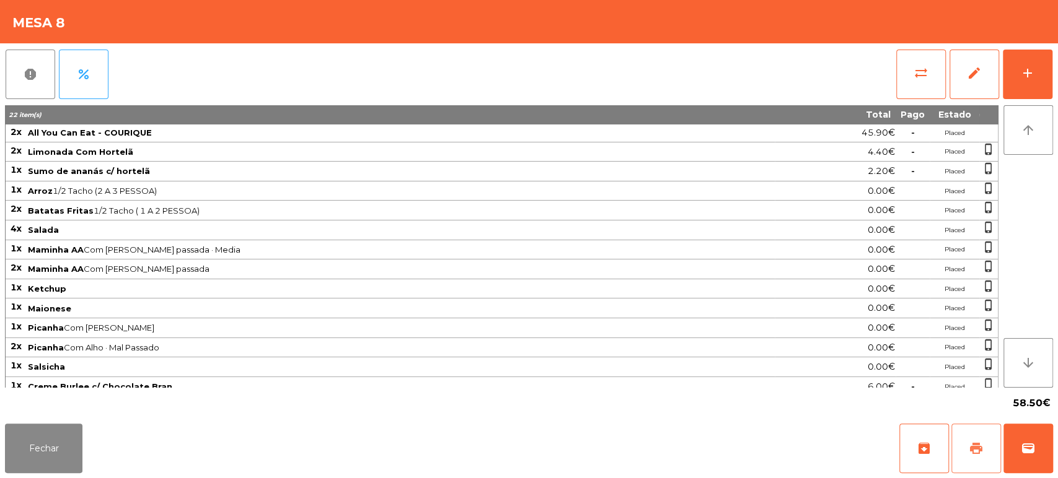
click at [974, 446] on span "print" at bounding box center [976, 448] width 15 height 15
click at [39, 459] on button "Fechar" at bounding box center [43, 449] width 77 height 50
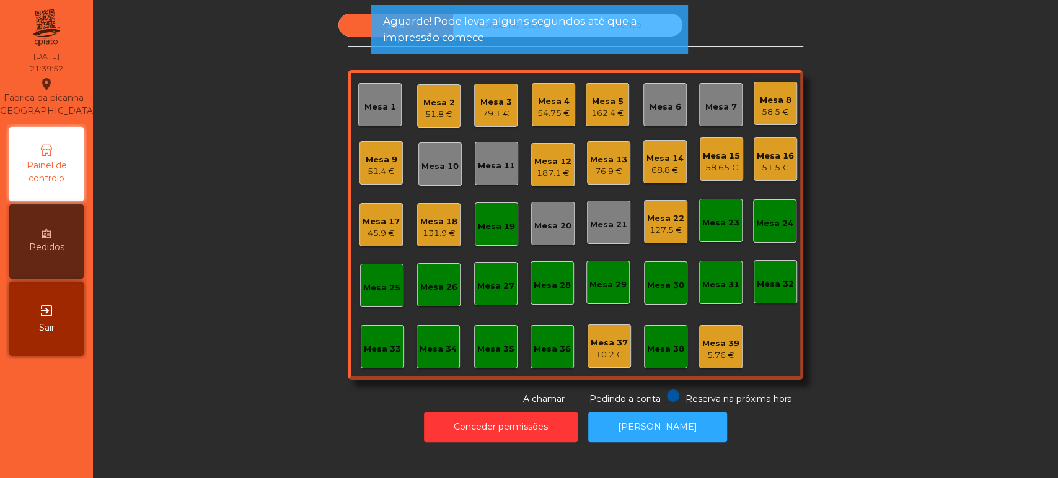
click at [503, 214] on div "Mesa 19" at bounding box center [496, 224] width 43 height 43
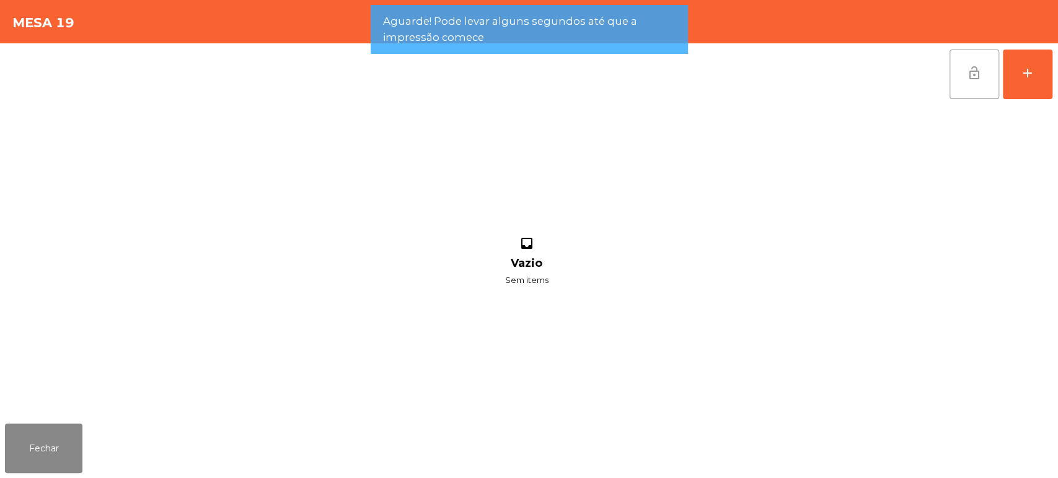
click at [994, 62] on button "lock_open" at bounding box center [974, 75] width 50 height 50
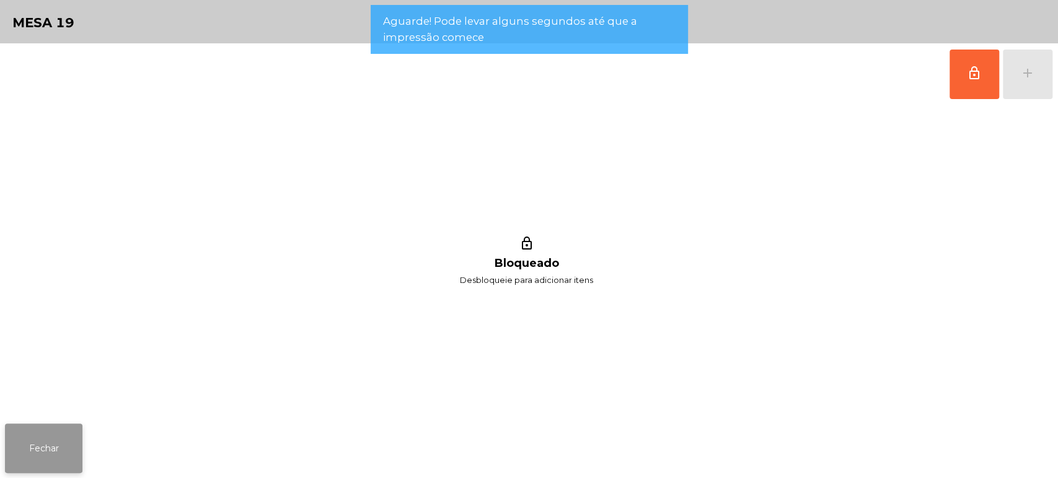
click at [69, 431] on button "Fechar" at bounding box center [43, 449] width 77 height 50
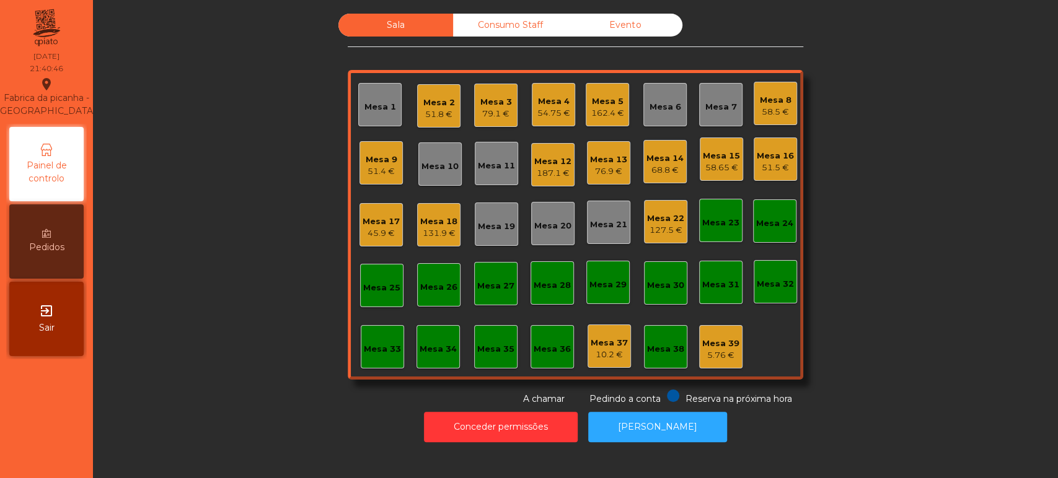
click at [447, 125] on div "Mesa 2 51.8 €" at bounding box center [438, 105] width 43 height 43
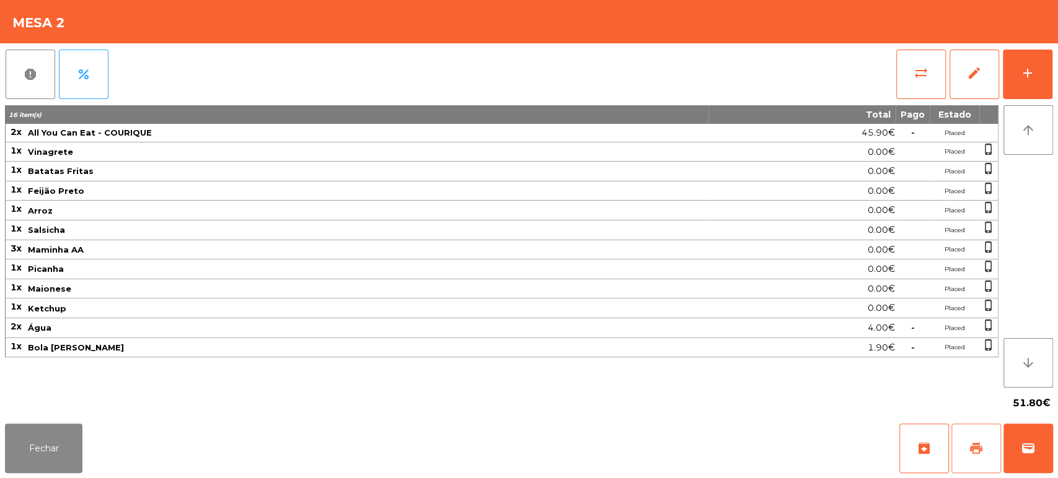
click at [974, 446] on span "print" at bounding box center [976, 448] width 15 height 15
click at [66, 436] on button "Fechar" at bounding box center [43, 449] width 77 height 50
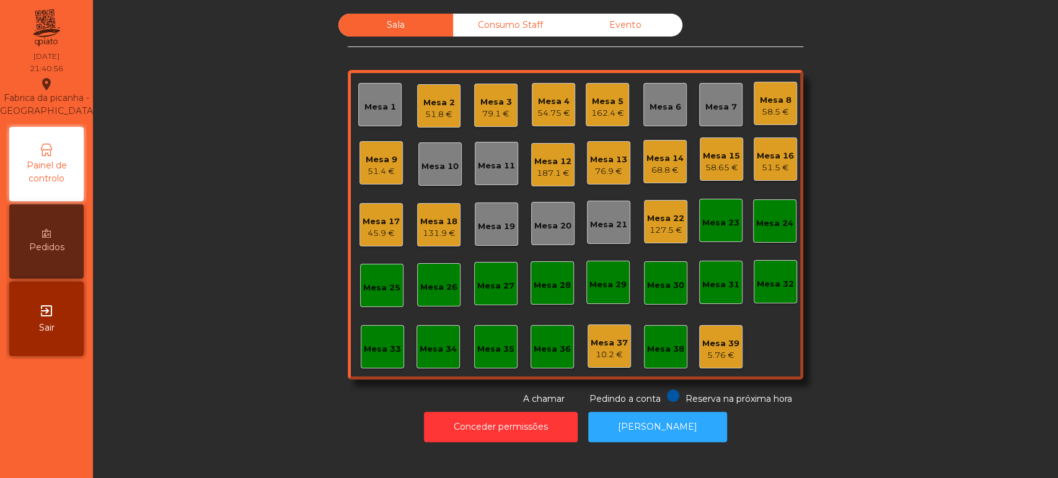
click at [776, 91] on div "Mesa 8 58.5 €" at bounding box center [776, 103] width 32 height 29
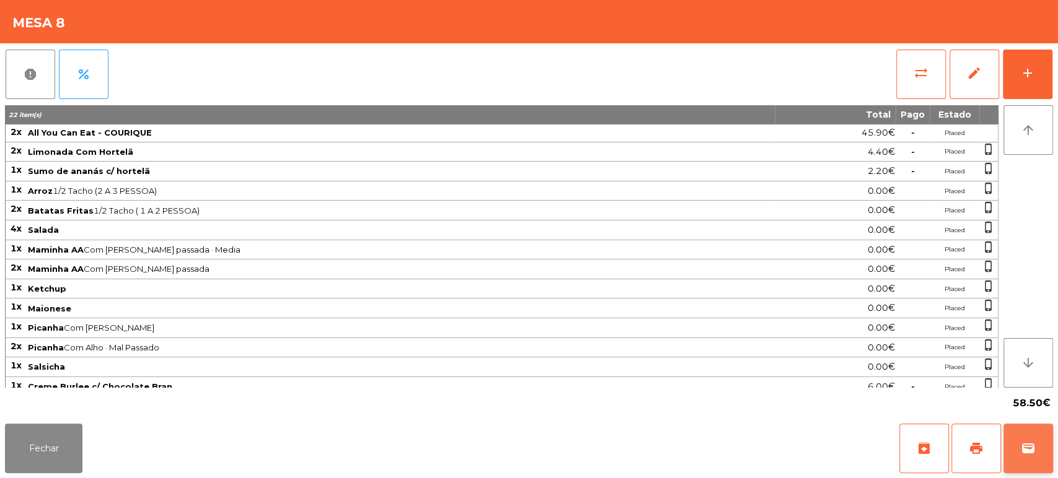
click at [1024, 450] on span "wallet" at bounding box center [1028, 448] width 15 height 15
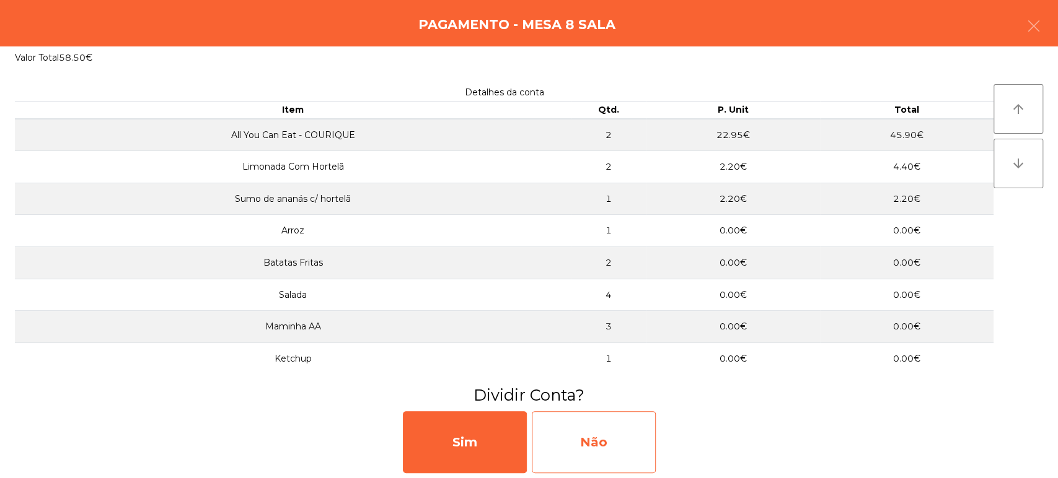
click at [589, 436] on div "Não" at bounding box center [594, 443] width 124 height 62
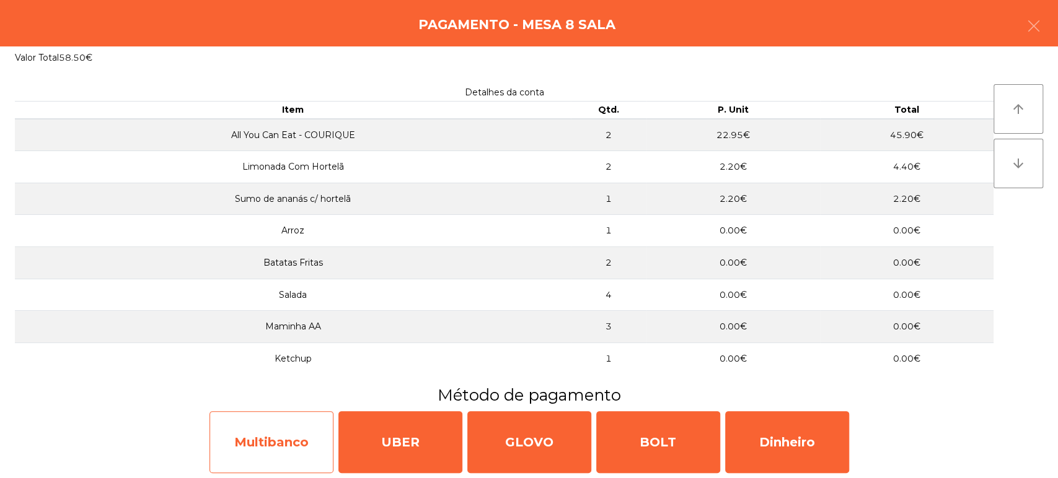
click at [277, 438] on div "Multibanco" at bounding box center [271, 443] width 124 height 62
select select "**"
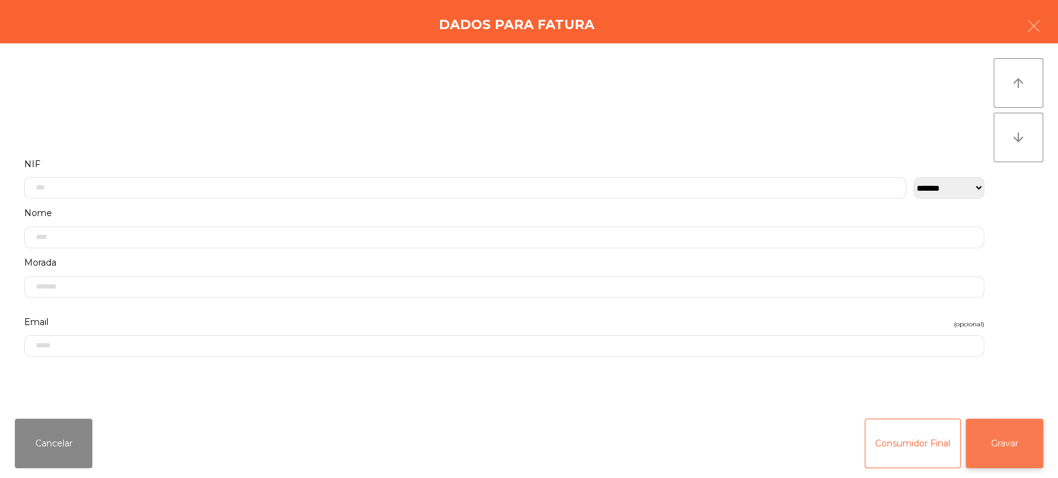
click at [1026, 439] on button "Gravar" at bounding box center [1004, 444] width 77 height 50
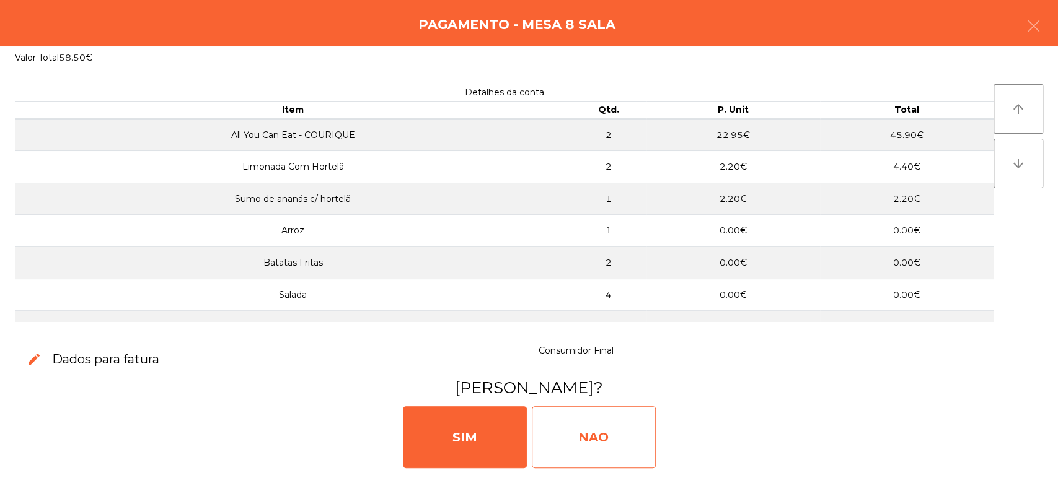
click at [592, 433] on div "NAO" at bounding box center [594, 438] width 124 height 62
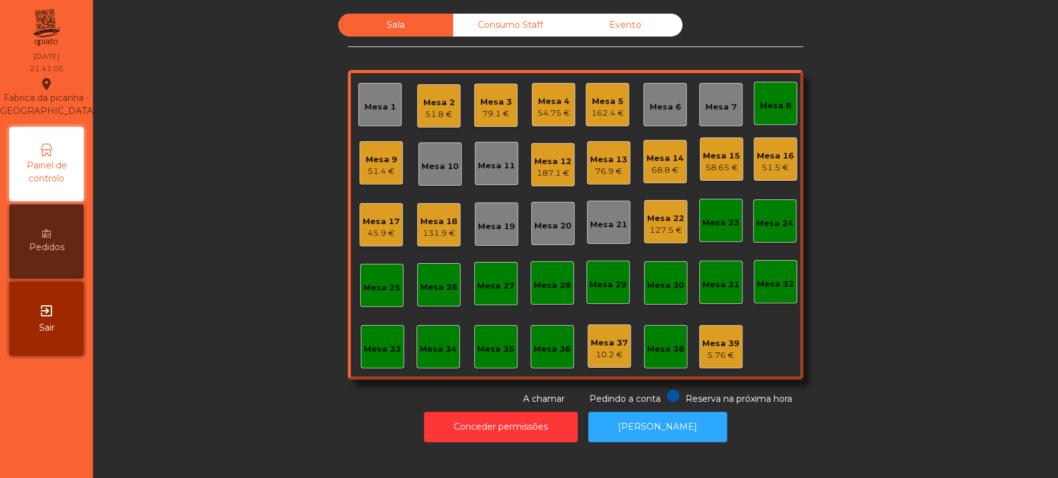
click at [788, 110] on div "Mesa 8" at bounding box center [775, 103] width 43 height 43
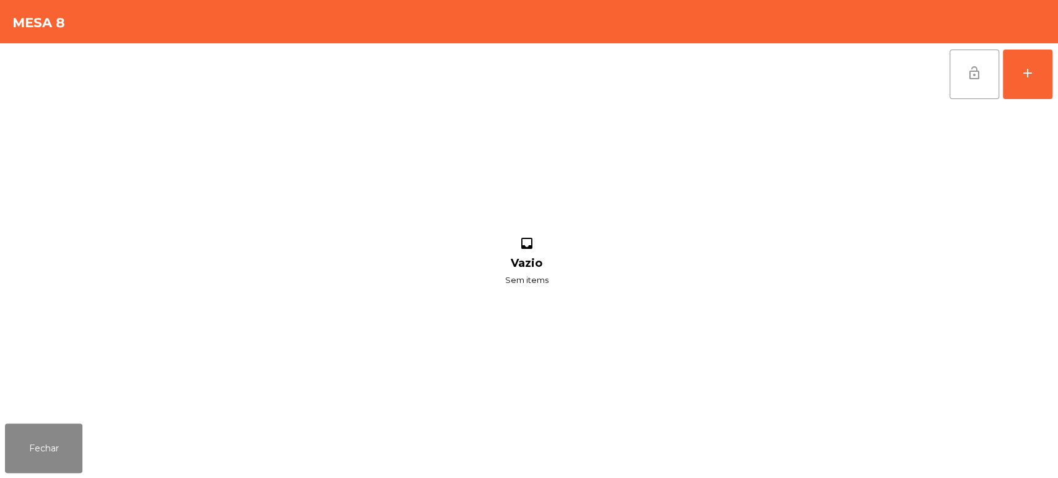
click at [977, 76] on span "lock_open" at bounding box center [974, 73] width 15 height 15
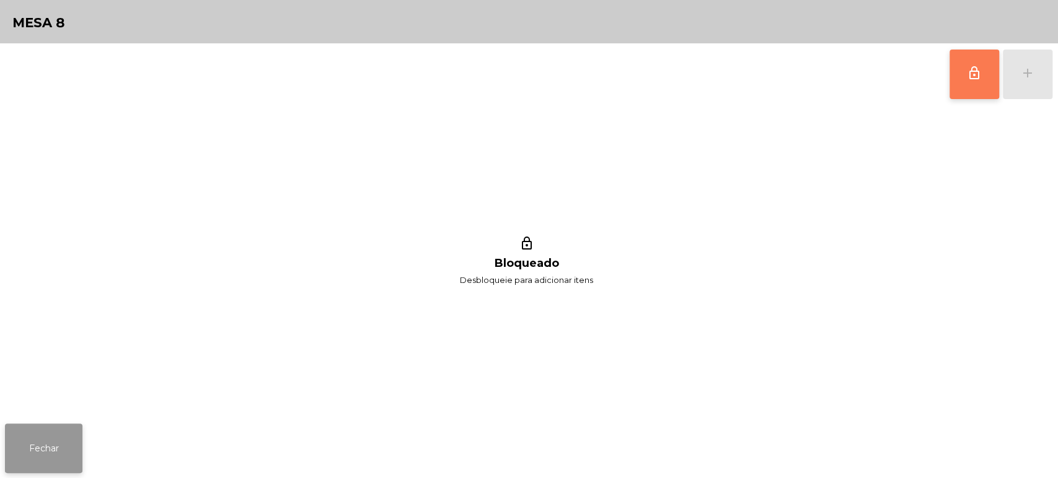
click at [35, 425] on button "Fechar" at bounding box center [43, 449] width 77 height 50
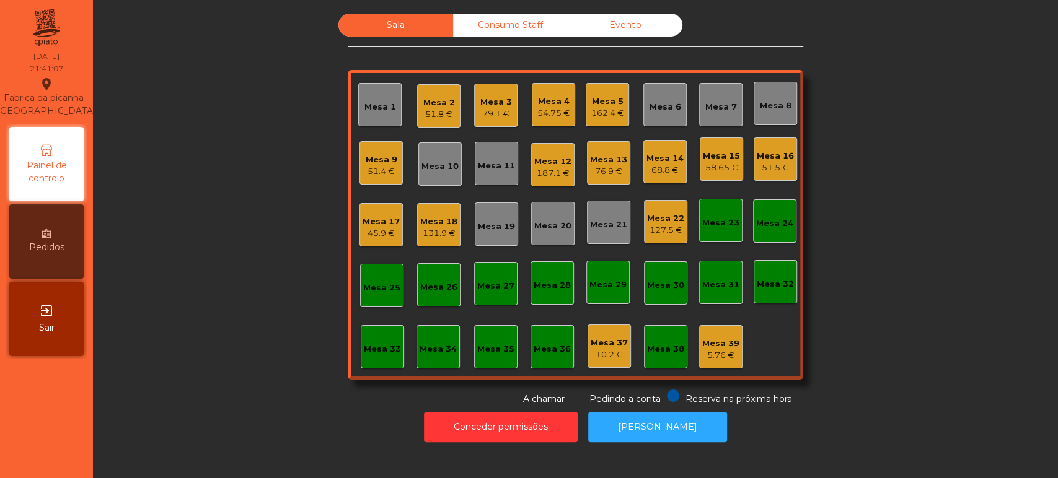
click at [425, 92] on div "Mesa 2 51.8 €" at bounding box center [439, 106] width 32 height 29
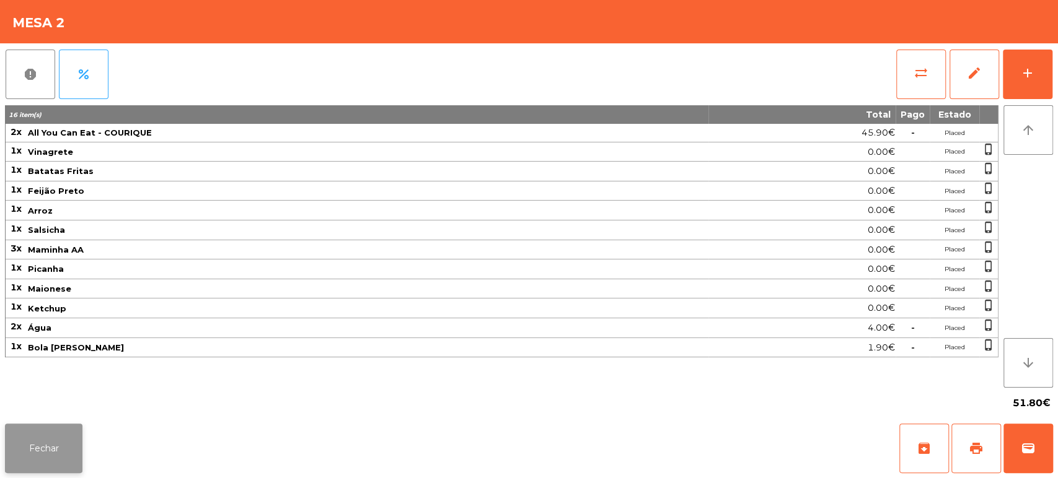
click at [43, 456] on button "Fechar" at bounding box center [43, 449] width 77 height 50
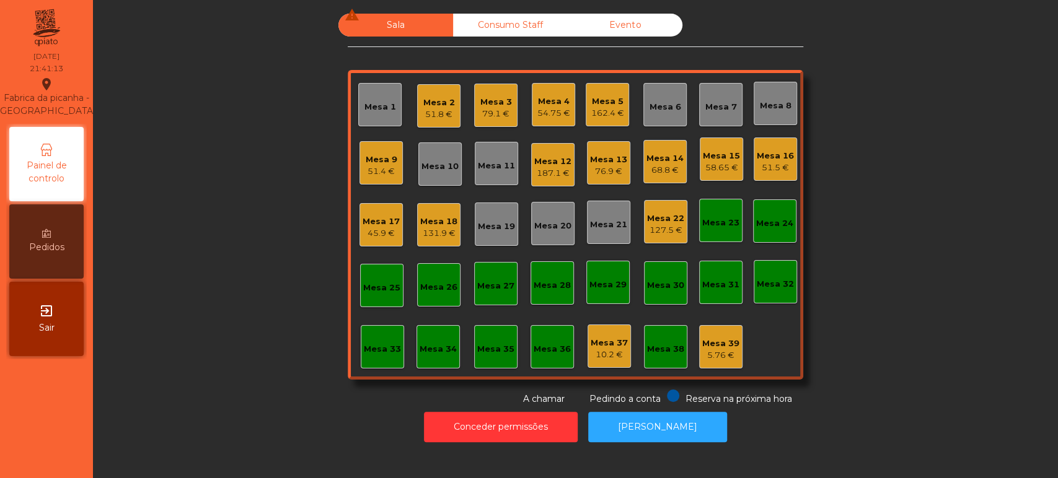
click at [667, 219] on div "Mesa 22" at bounding box center [665, 219] width 37 height 12
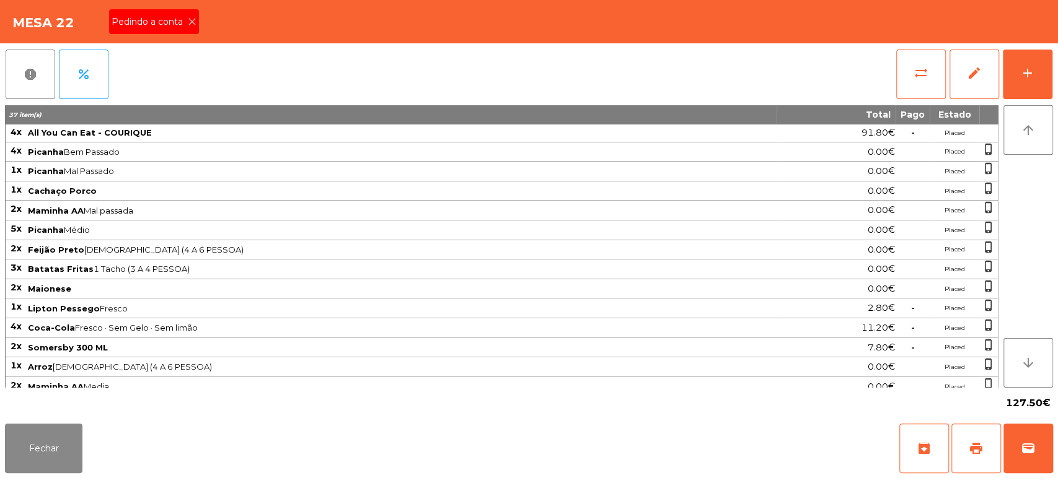
click at [176, 12] on div "Pedindo a conta" at bounding box center [154, 21] width 90 height 25
click at [969, 446] on span "print" at bounding box center [976, 448] width 15 height 15
click at [38, 442] on button "Fechar" at bounding box center [43, 449] width 77 height 50
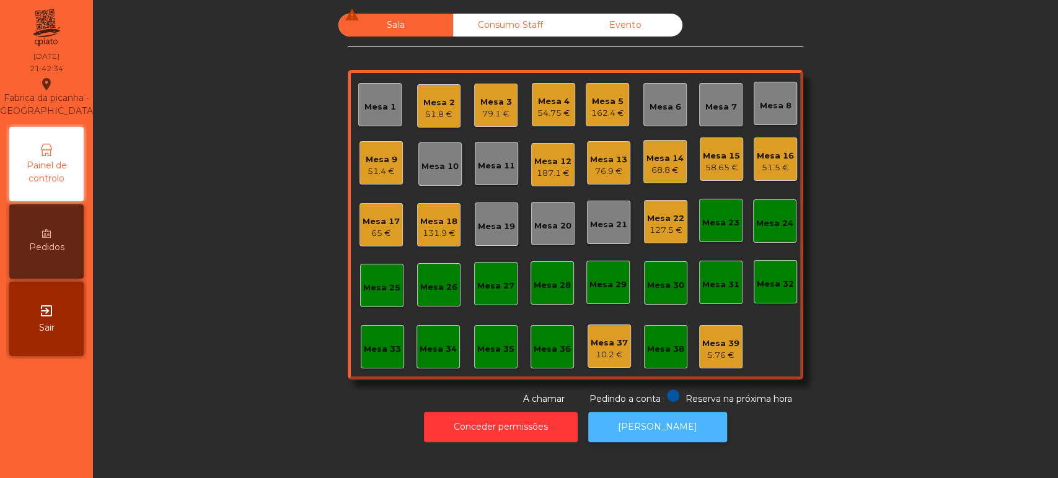
click at [612, 441] on button "[PERSON_NAME]" at bounding box center [657, 427] width 139 height 30
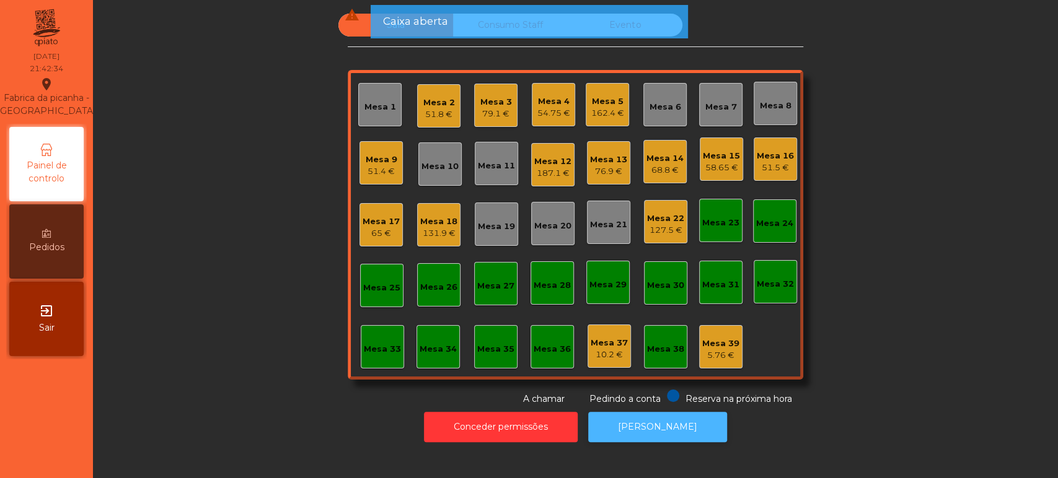
click at [677, 419] on button "[PERSON_NAME]" at bounding box center [657, 427] width 139 height 30
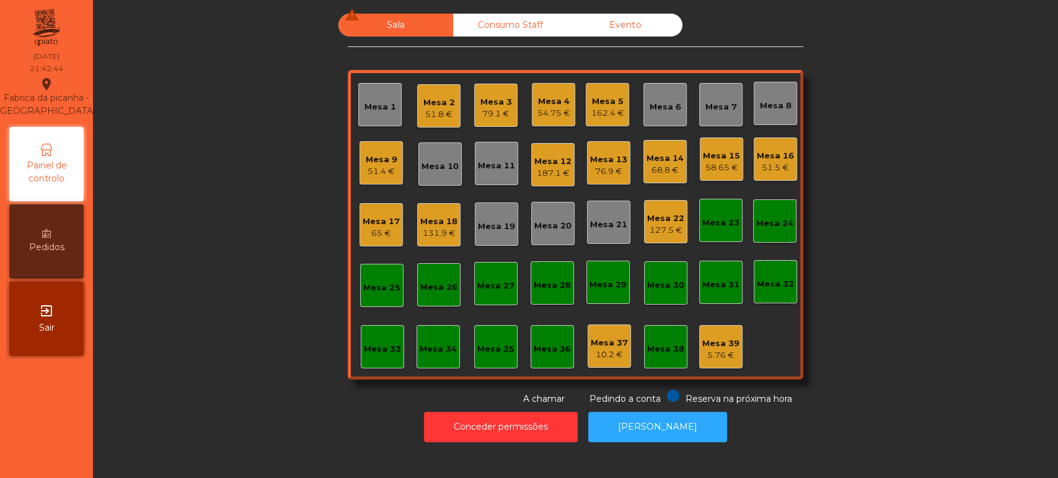
click at [671, 162] on div "Mesa 14" at bounding box center [664, 158] width 37 height 12
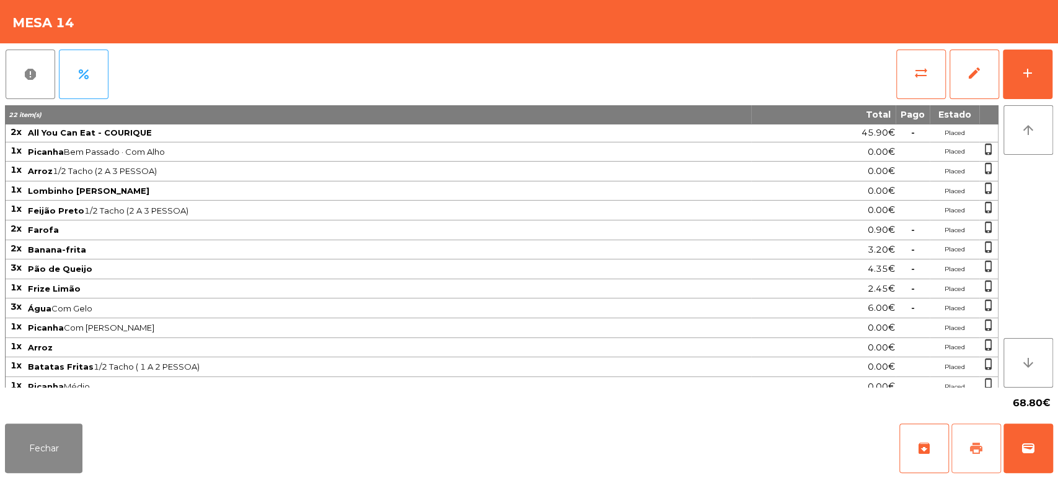
click at [987, 449] on button "print" at bounding box center [976, 449] width 50 height 50
click at [62, 447] on button "Fechar" at bounding box center [43, 449] width 77 height 50
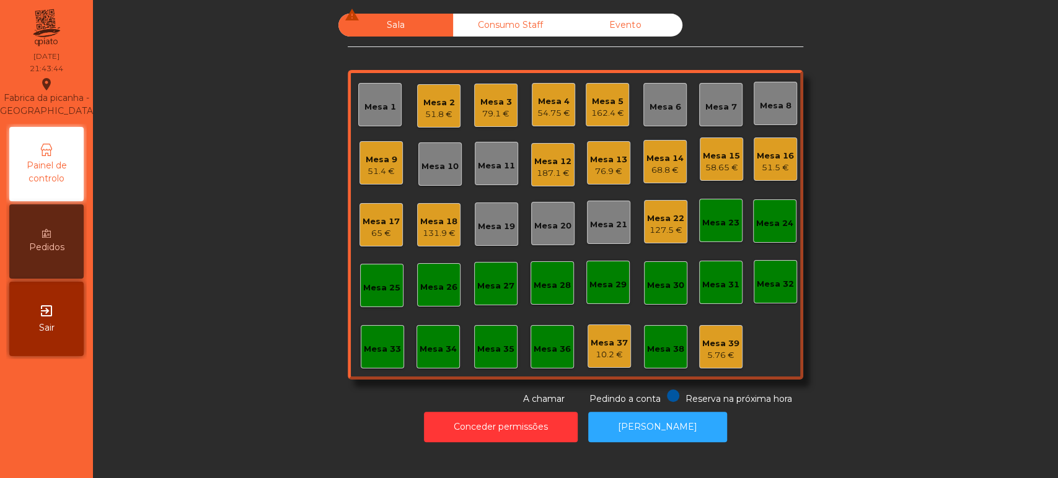
click at [424, 90] on div "Mesa 2 51.8 €" at bounding box center [438, 105] width 43 height 43
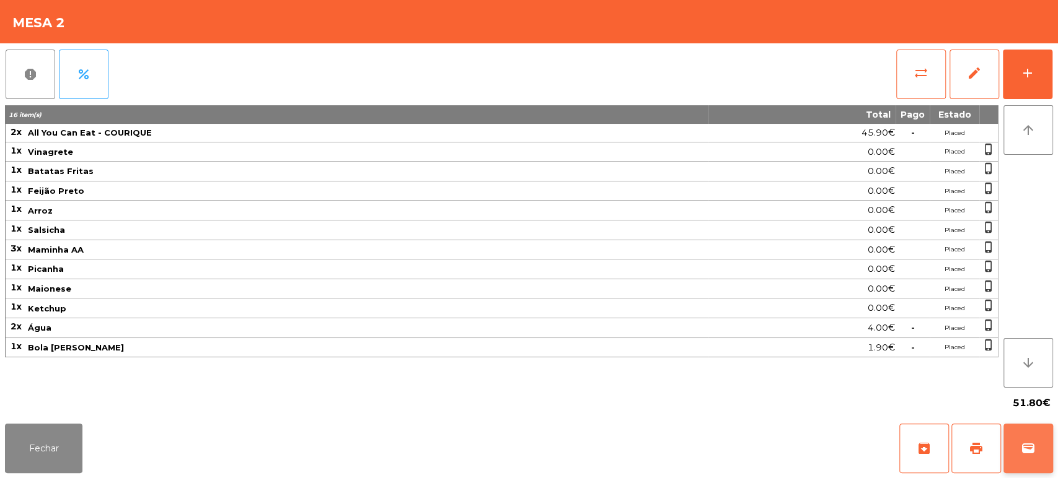
click at [1026, 464] on button "wallet" at bounding box center [1028, 449] width 50 height 50
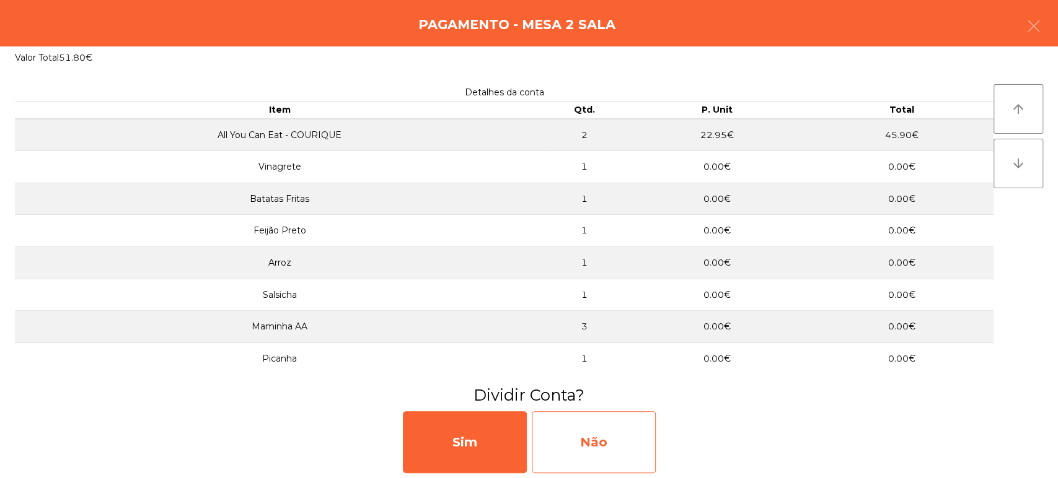
click at [607, 441] on div "Não" at bounding box center [594, 443] width 124 height 62
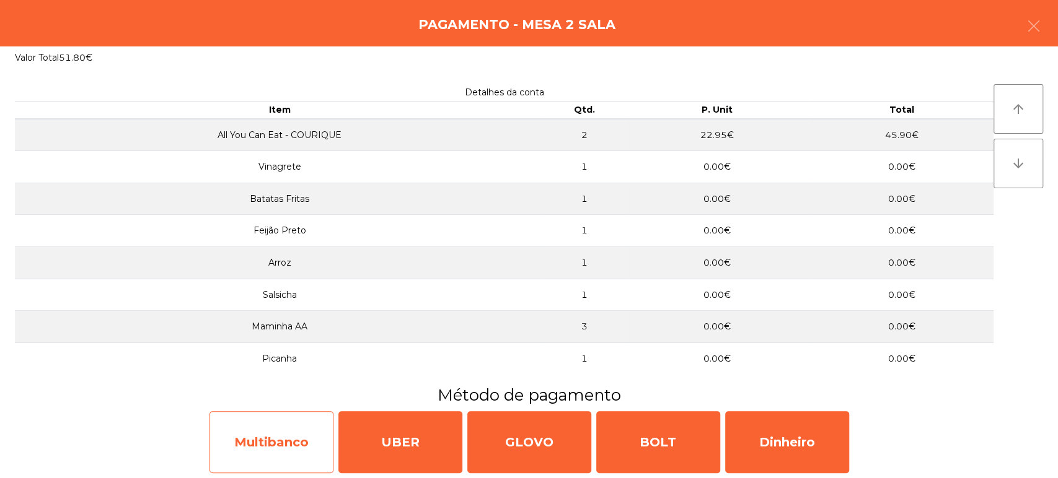
click at [287, 457] on div "Multibanco" at bounding box center [271, 443] width 124 height 62
select select "**"
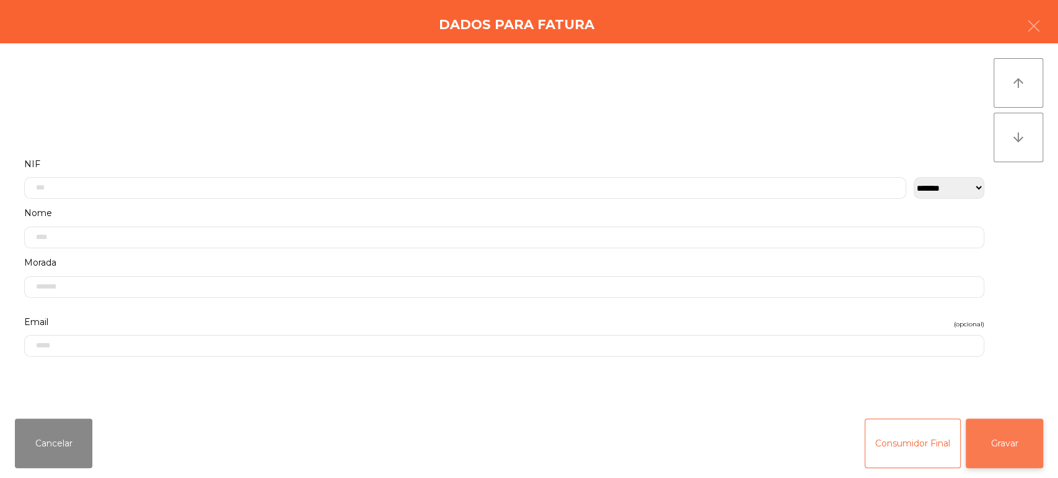
click at [997, 455] on button "Gravar" at bounding box center [1004, 444] width 77 height 50
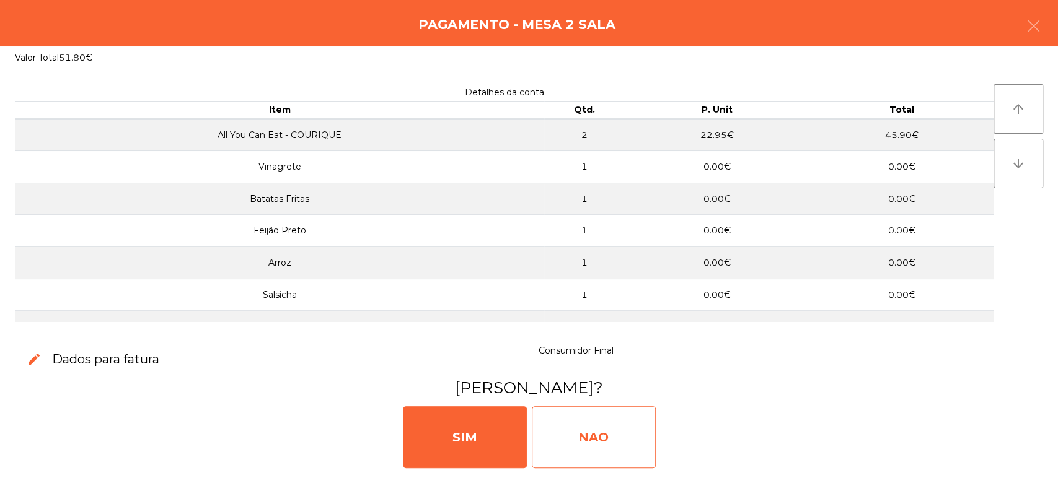
click at [589, 434] on div "NAO" at bounding box center [594, 438] width 124 height 62
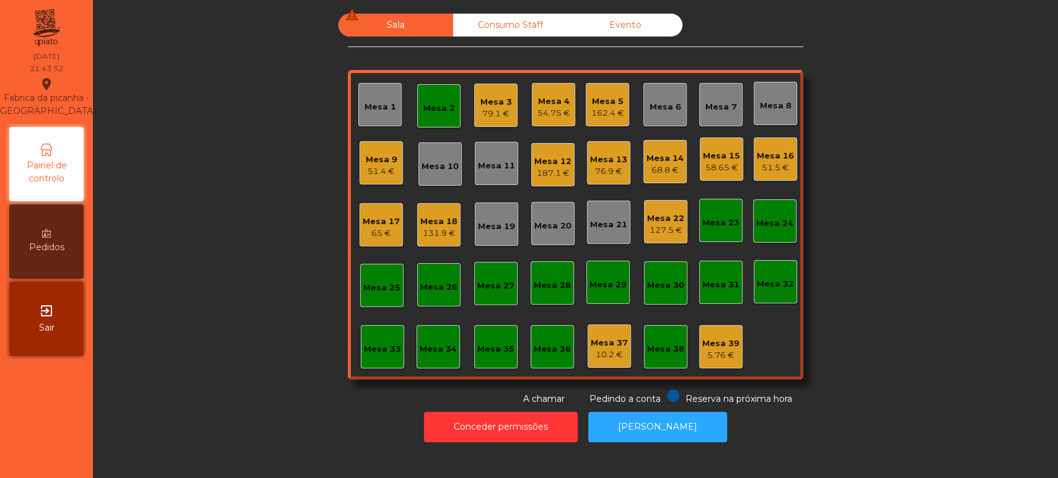
click at [601, 90] on div "Mesa 5 162.4 €" at bounding box center [607, 104] width 33 height 29
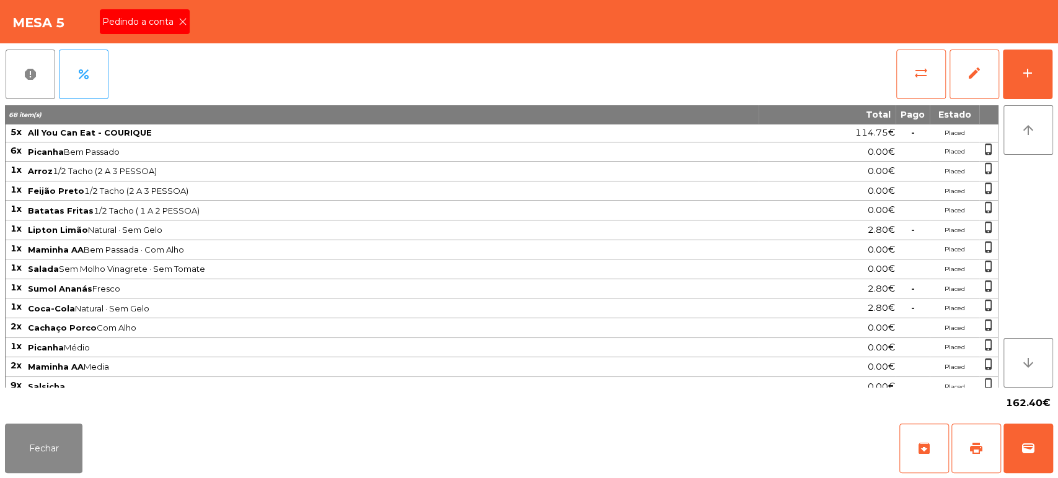
click at [170, 24] on span "Pedindo a conta" at bounding box center [140, 21] width 76 height 13
click at [970, 434] on button "print" at bounding box center [976, 449] width 50 height 50
click at [63, 444] on button "Fechar" at bounding box center [43, 449] width 77 height 50
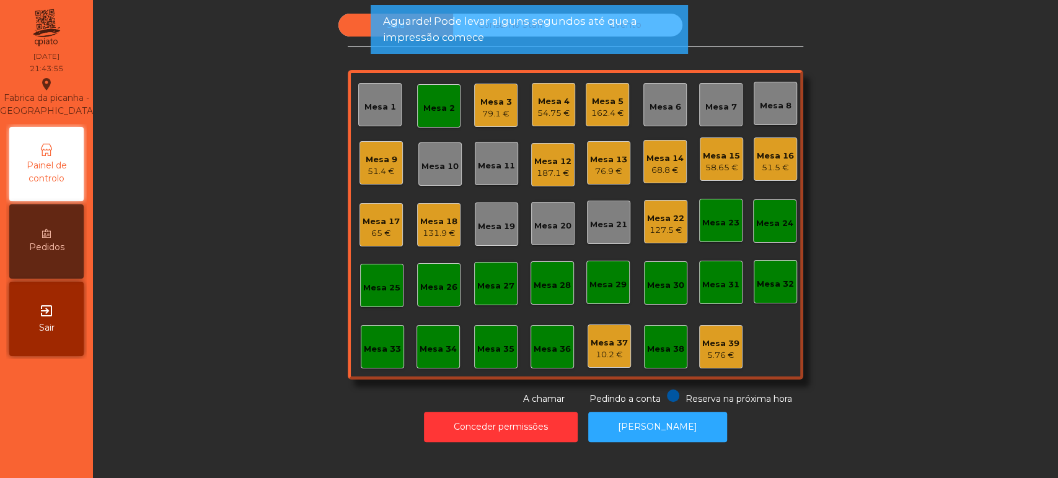
click at [439, 104] on div "Mesa 2" at bounding box center [439, 108] width 32 height 12
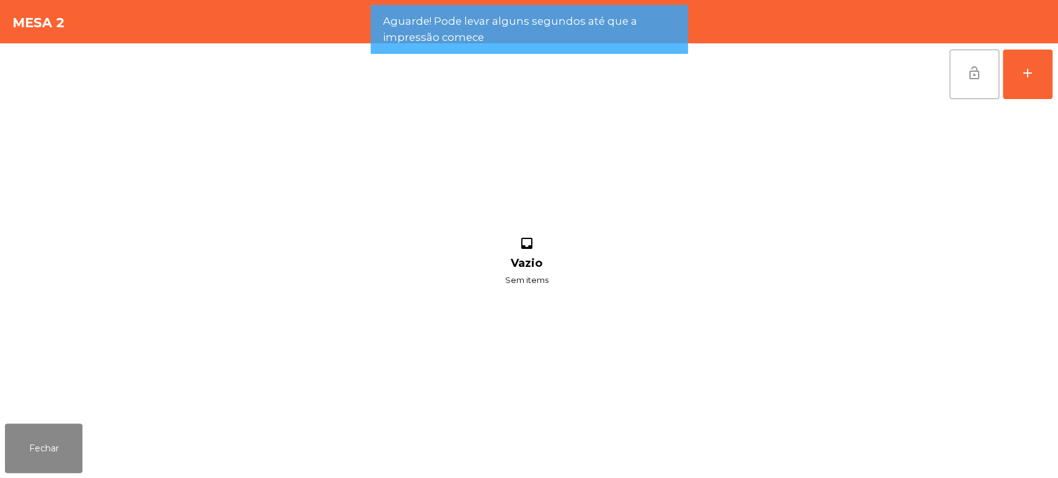
click at [997, 64] on button "lock_open" at bounding box center [974, 75] width 50 height 50
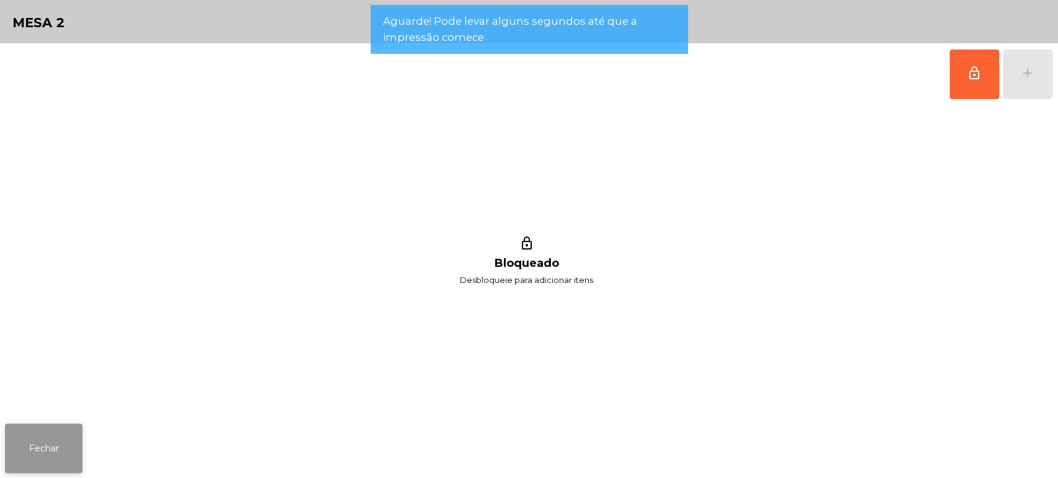
click at [55, 426] on button "Fechar" at bounding box center [43, 449] width 77 height 50
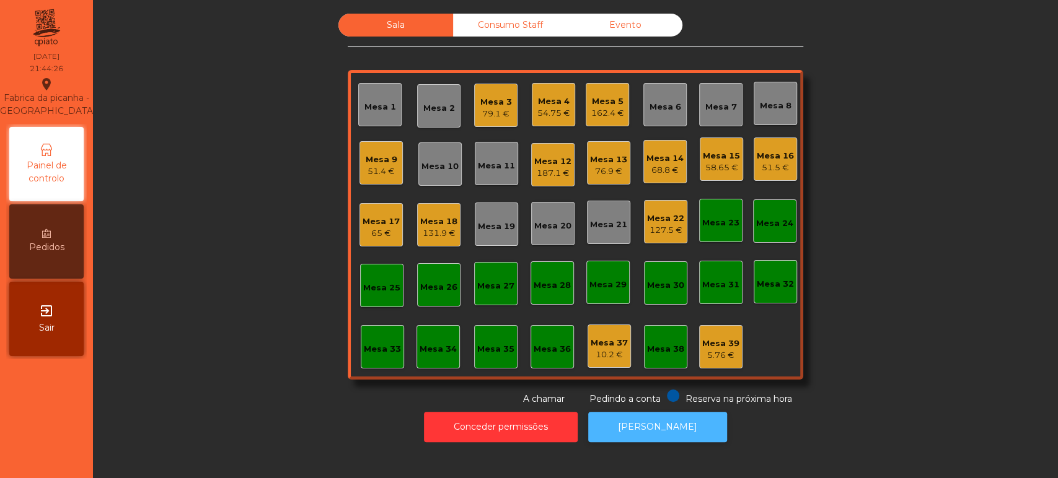
click at [655, 429] on button "[PERSON_NAME]" at bounding box center [657, 427] width 139 height 30
click at [446, 161] on div "Mesa 10" at bounding box center [439, 167] width 37 height 12
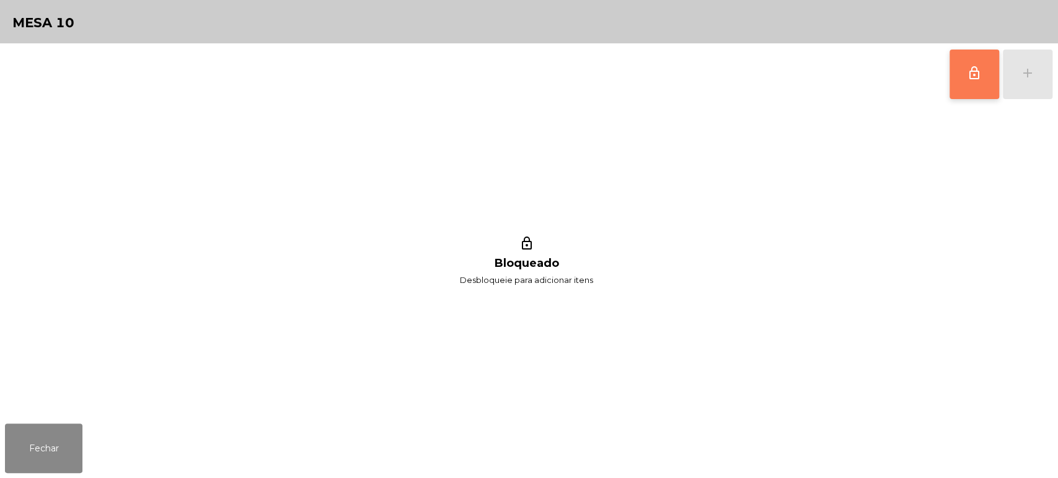
click at [979, 74] on span "lock_outline" at bounding box center [974, 73] width 15 height 15
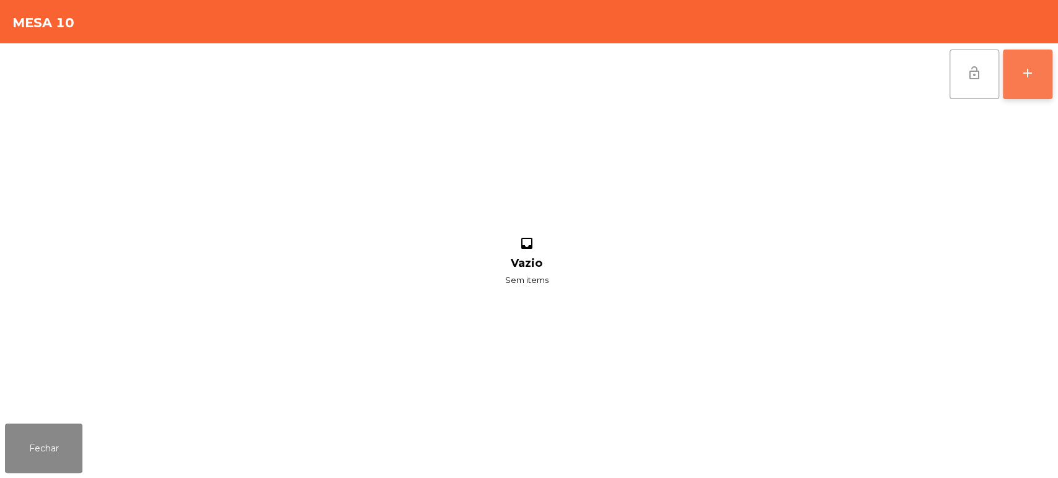
click at [1028, 71] on div "add" at bounding box center [1027, 73] width 15 height 15
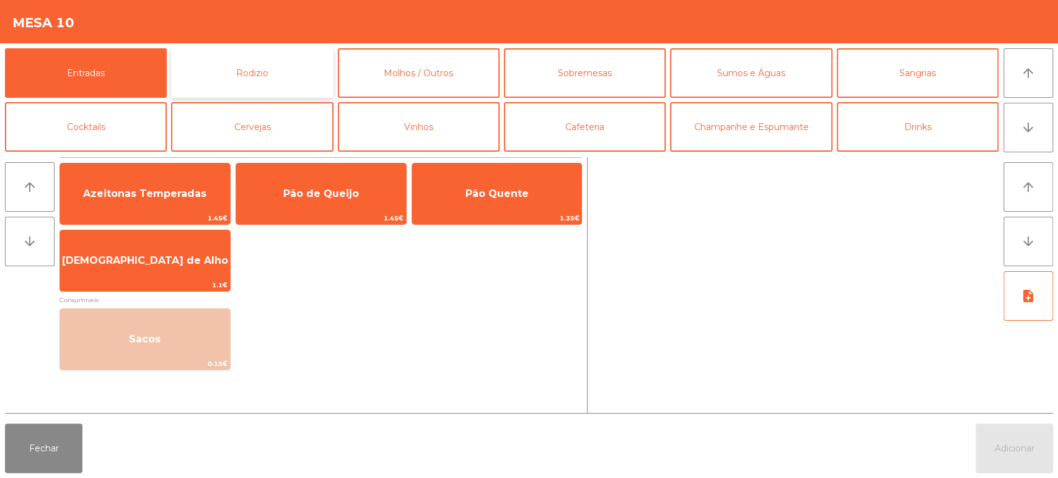
click at [253, 81] on button "Rodizio" at bounding box center [252, 73] width 162 height 50
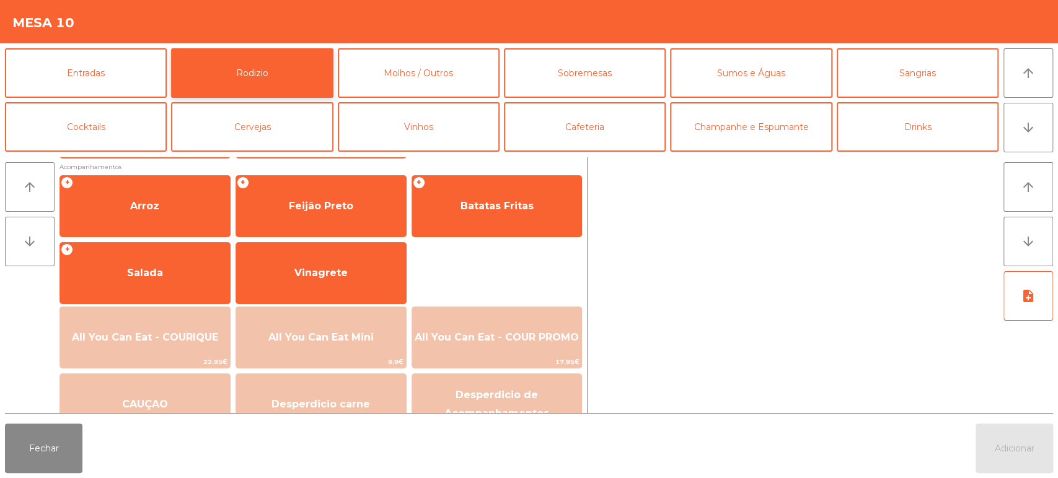
scroll to position [174, 0]
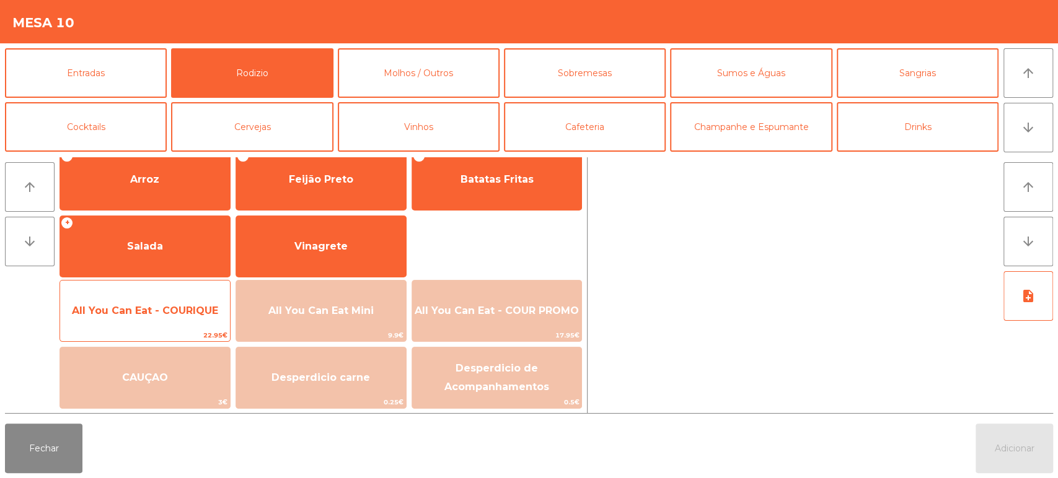
click at [164, 314] on span "All You Can Eat - COURIQUE" at bounding box center [145, 311] width 146 height 12
click at [164, 302] on span "All You Can Eat - COURIQUE" at bounding box center [145, 310] width 170 height 33
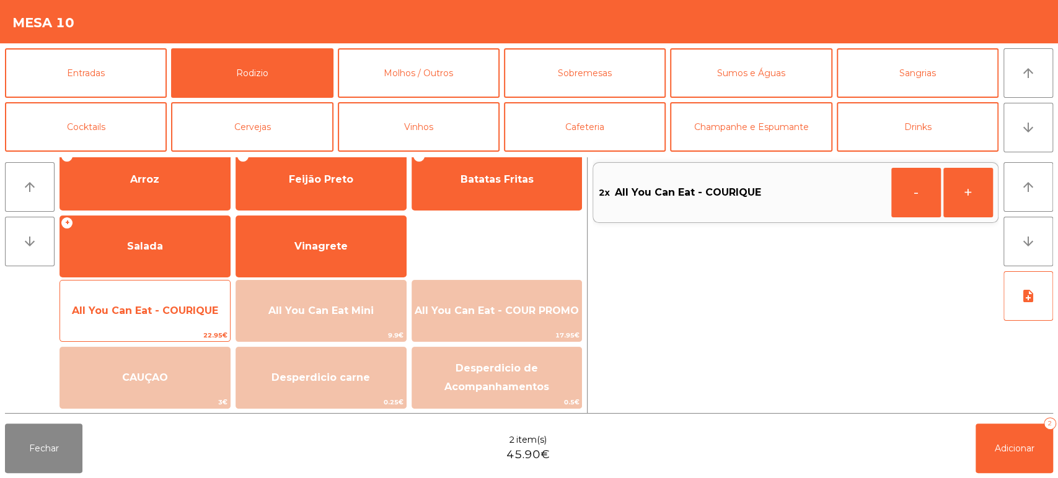
click at [157, 322] on span "All You Can Eat - COURIQUE" at bounding box center [145, 310] width 170 height 33
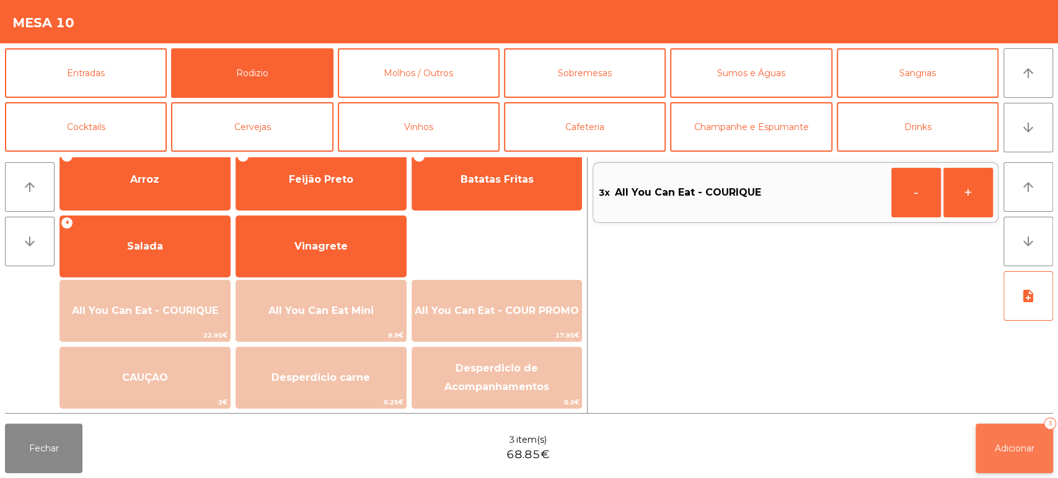
click at [992, 450] on button "Adicionar 3" at bounding box center [1013, 449] width 77 height 50
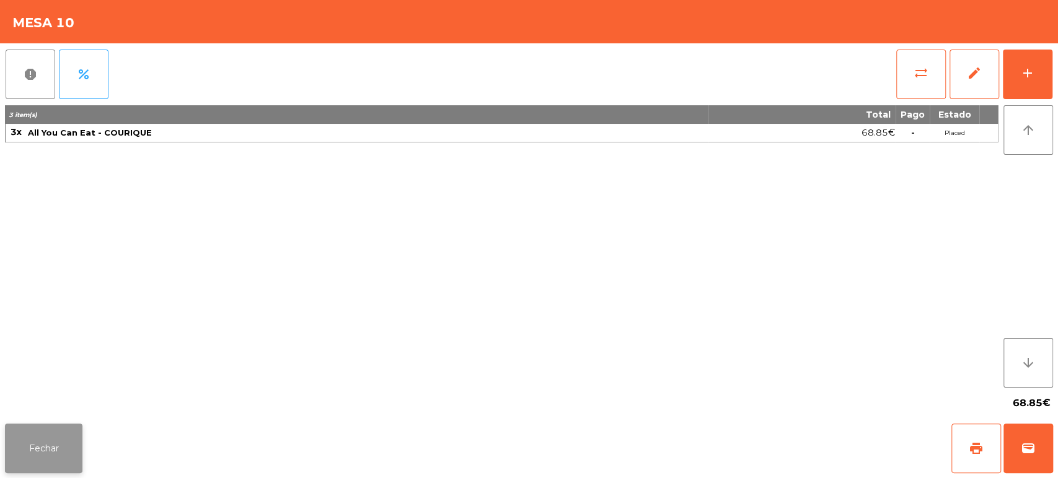
click at [63, 444] on button "Fechar" at bounding box center [43, 449] width 77 height 50
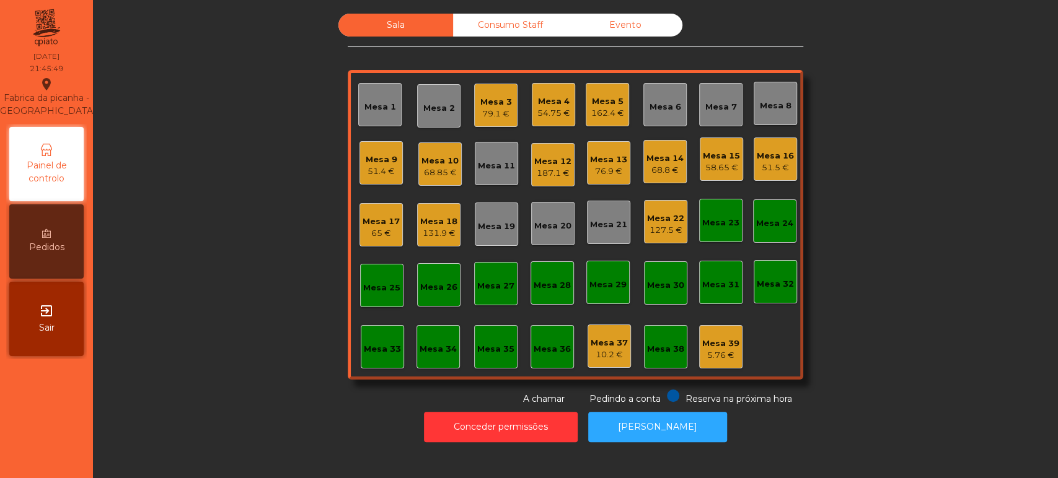
click at [600, 87] on div "Mesa 5 162.4 €" at bounding box center [607, 104] width 43 height 43
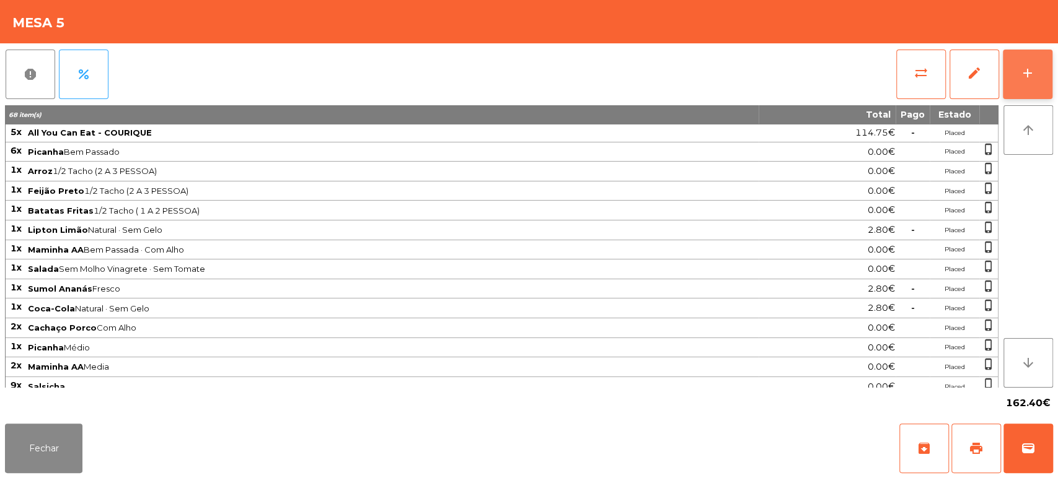
click at [1036, 71] on button "add" at bounding box center [1028, 75] width 50 height 50
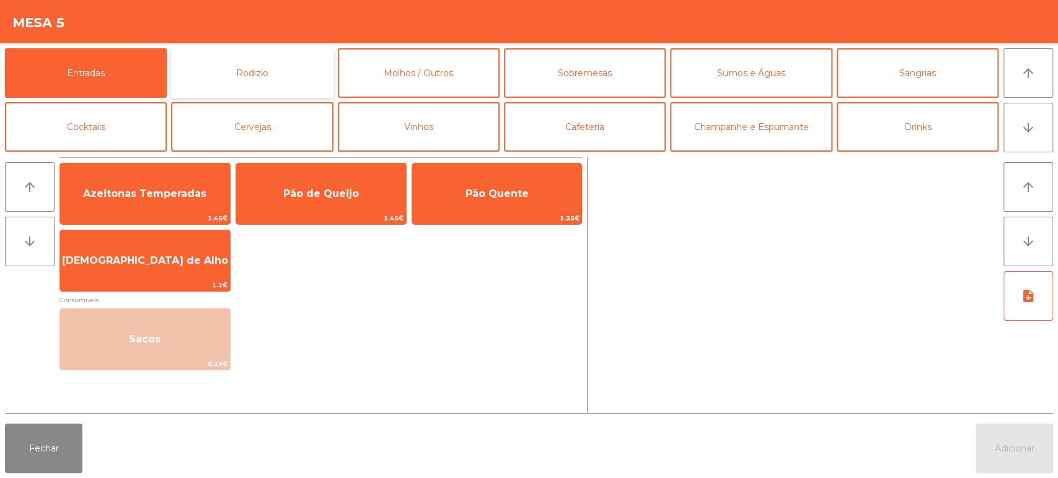
click at [277, 62] on button "Rodizio" at bounding box center [252, 73] width 162 height 50
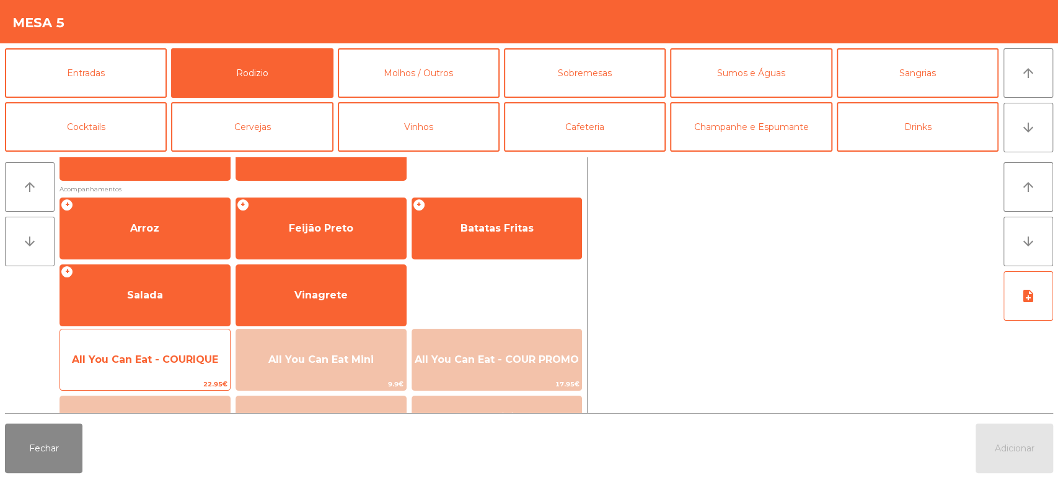
click at [170, 346] on span "All You Can Eat - COURIQUE" at bounding box center [145, 359] width 170 height 33
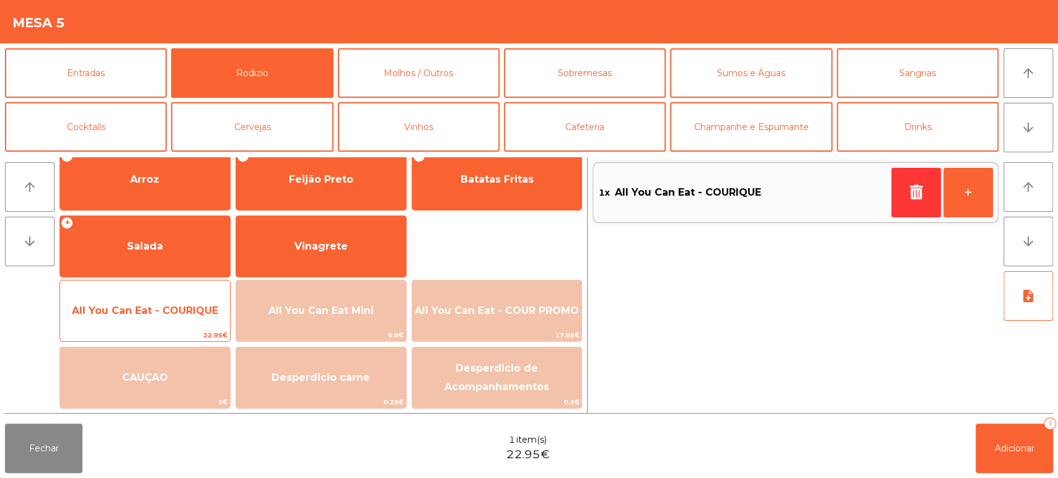
scroll to position [173, 0]
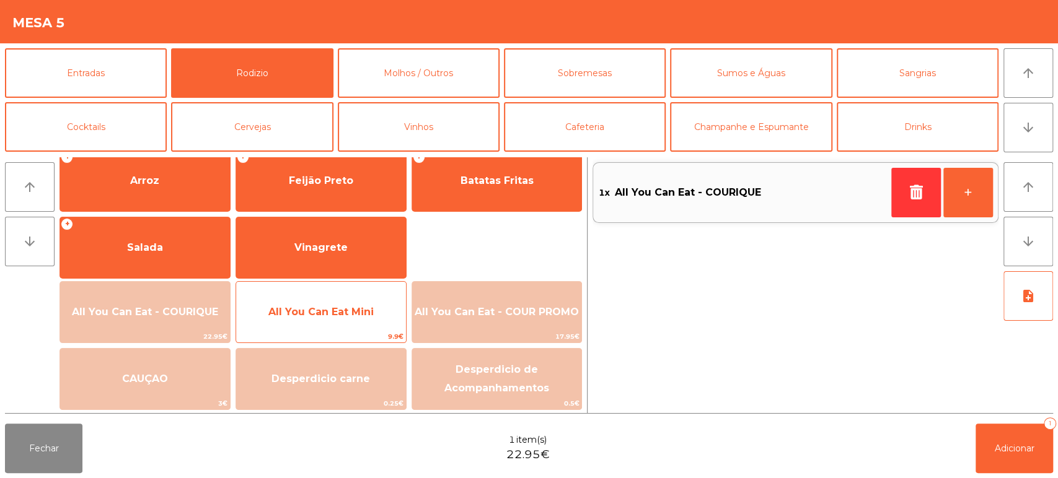
click at [332, 297] on span "All You Can Eat Mini" at bounding box center [321, 312] width 170 height 33
click at [341, 293] on div "All You Can Eat Mini 9.9€" at bounding box center [320, 312] width 171 height 62
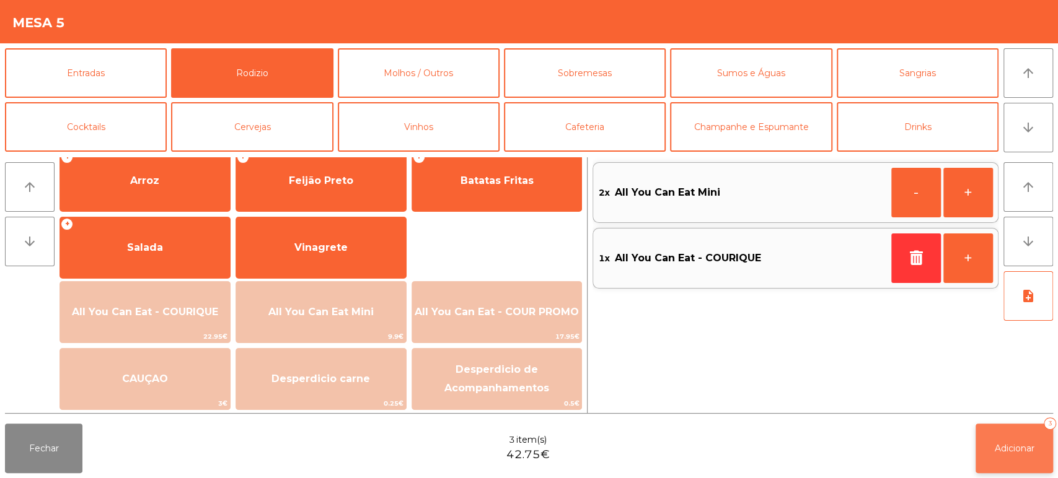
click at [1001, 445] on span "Adicionar" at bounding box center [1015, 448] width 40 height 11
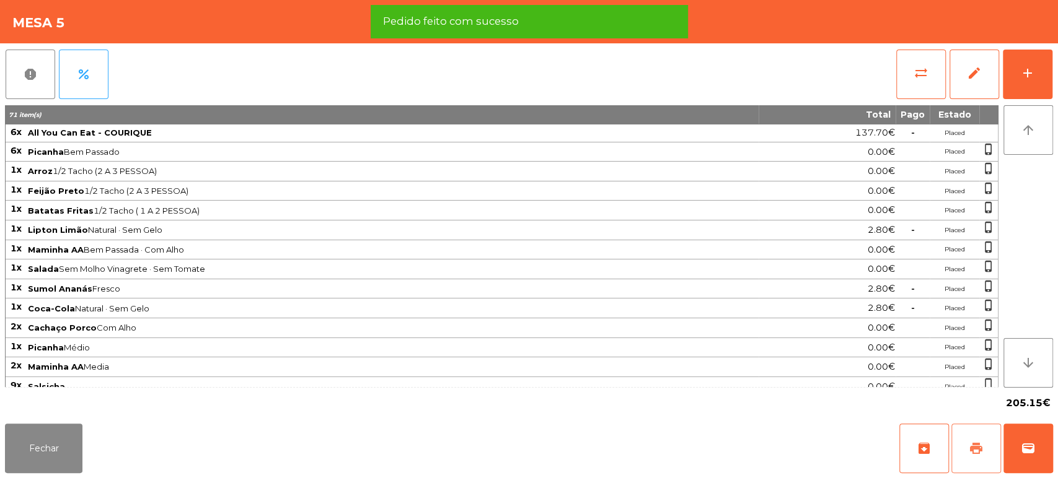
click at [974, 452] on span "print" at bounding box center [976, 448] width 15 height 15
click at [66, 441] on button "Fechar" at bounding box center [43, 449] width 77 height 50
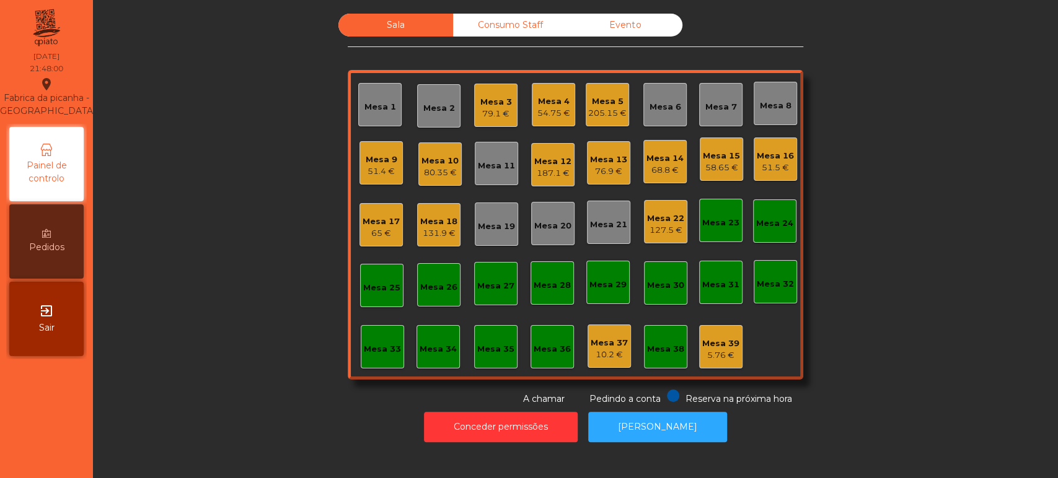
click at [665, 227] on div "127.5 €" at bounding box center [665, 230] width 37 height 12
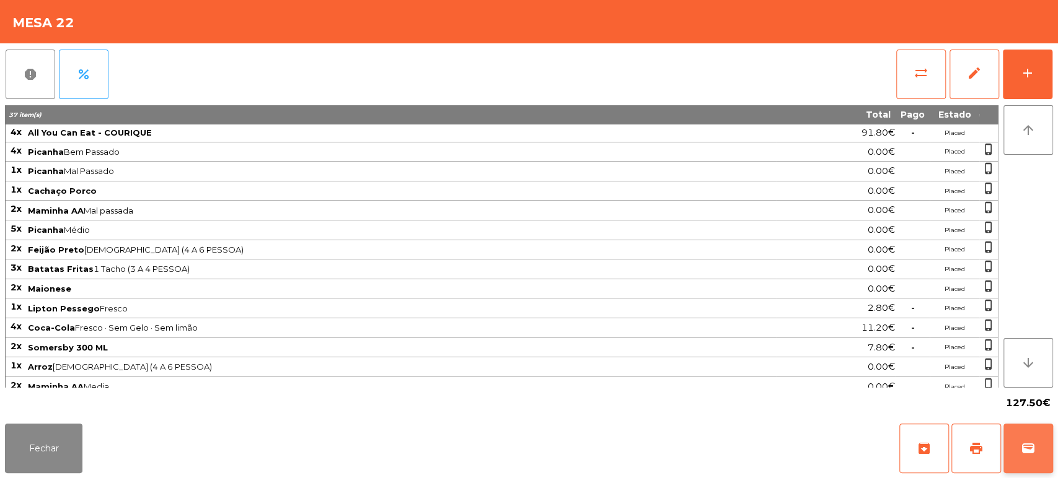
click at [1028, 449] on span "wallet" at bounding box center [1028, 448] width 15 height 15
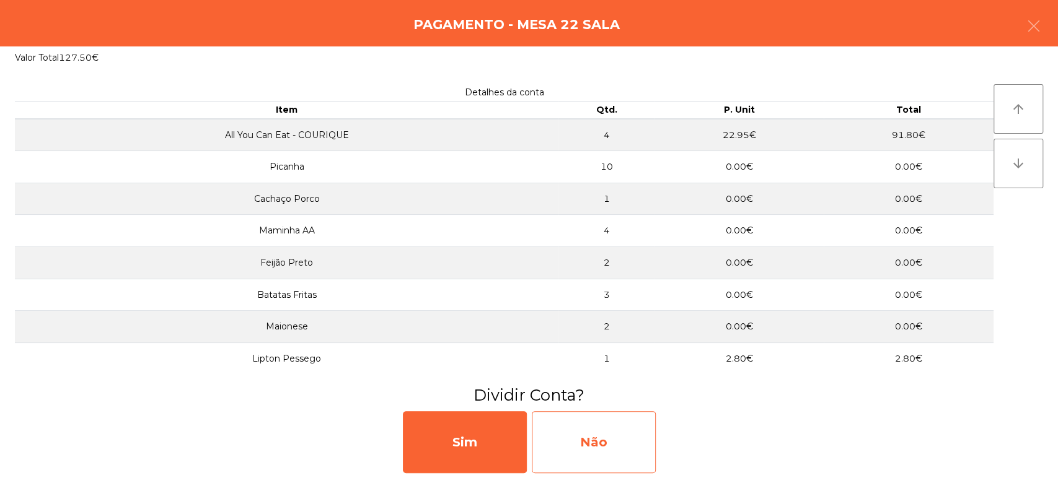
click at [589, 451] on div "Não" at bounding box center [594, 443] width 124 height 62
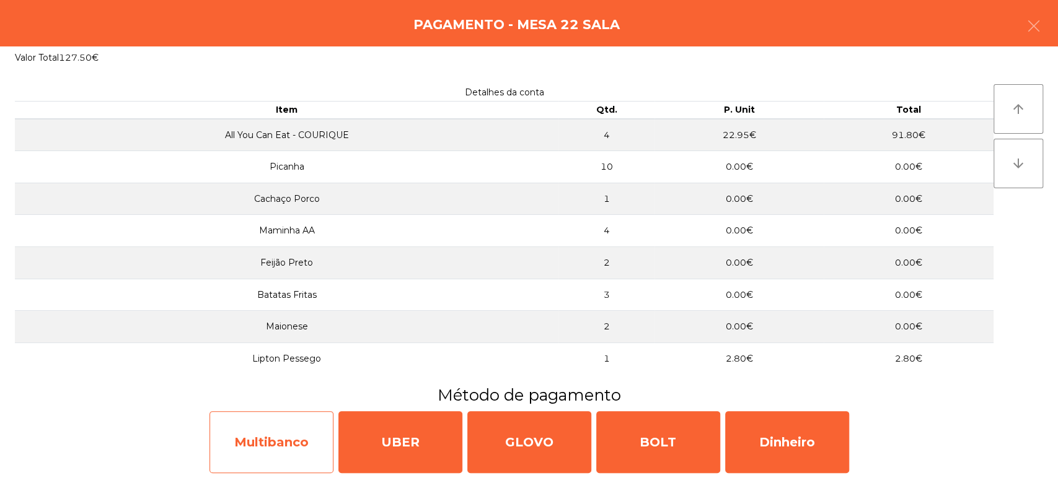
click at [295, 428] on div "Multibanco" at bounding box center [271, 443] width 124 height 62
select select "**"
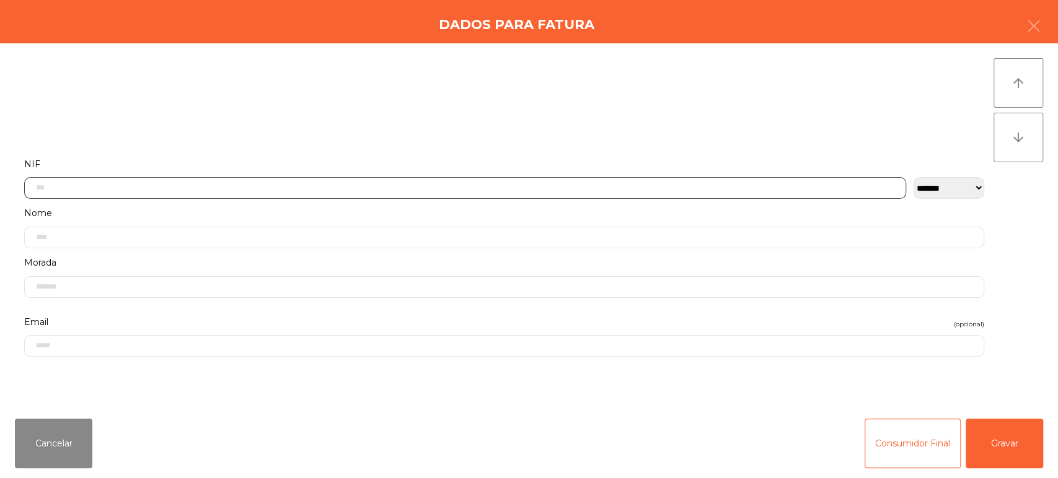
click at [620, 184] on input "text" at bounding box center [465, 188] width 882 height 22
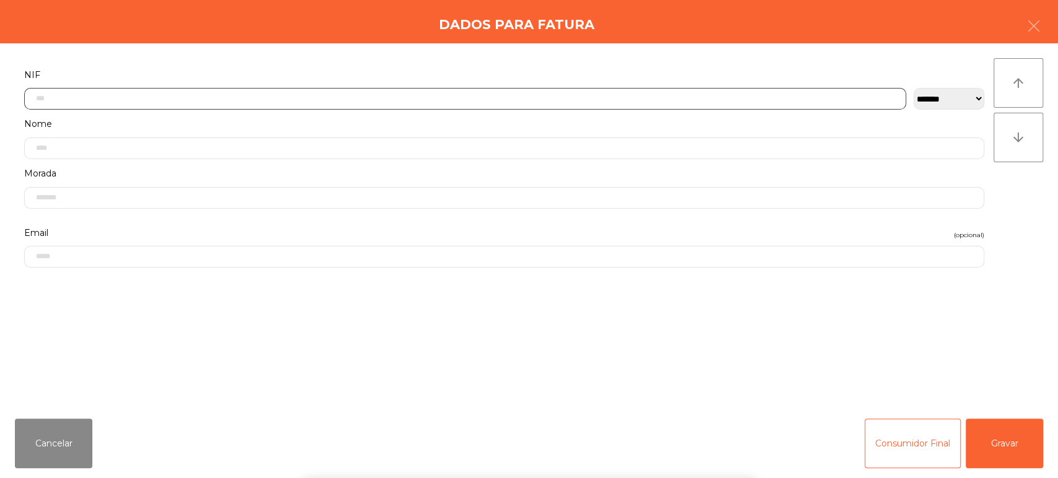
scroll to position [97, 0]
click at [548, 88] on input "text" at bounding box center [465, 92] width 882 height 22
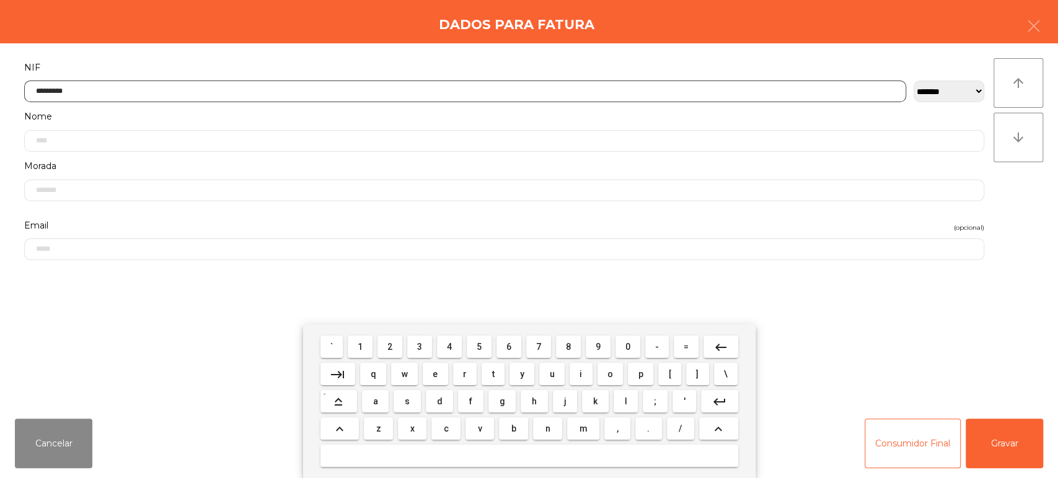
type input "*********"
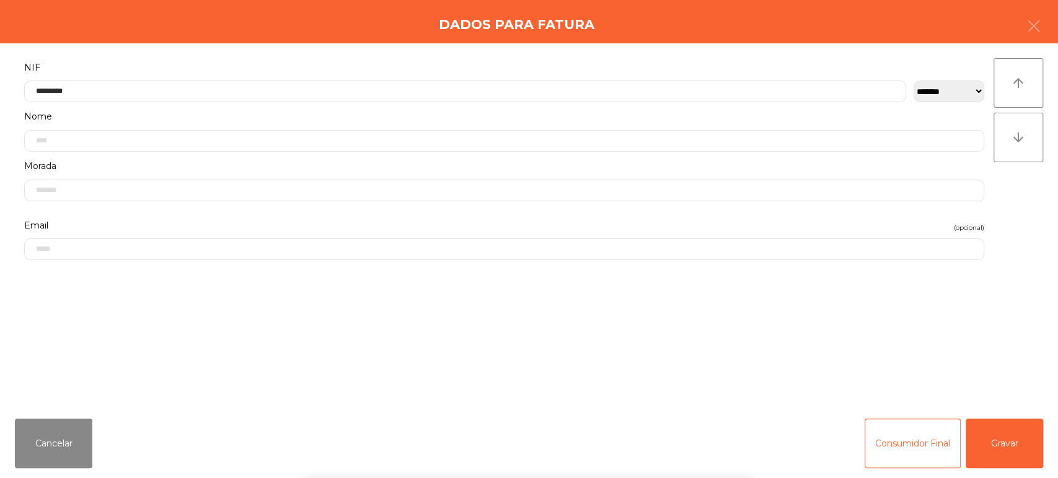
click at [1011, 438] on div "` 1 2 3 4 5 6 7 8 9 0 - = keyboard_backspace keyboard_tab q w e r t y u i o p […" at bounding box center [529, 402] width 1058 height 154
click at [1000, 449] on button "Gravar" at bounding box center [1004, 444] width 77 height 50
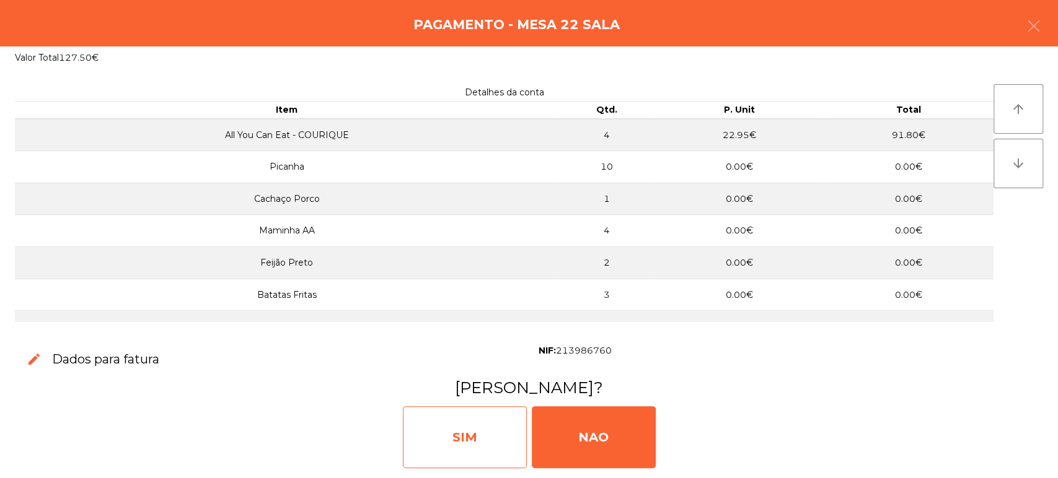
click at [501, 428] on div "SIM" at bounding box center [465, 438] width 124 height 62
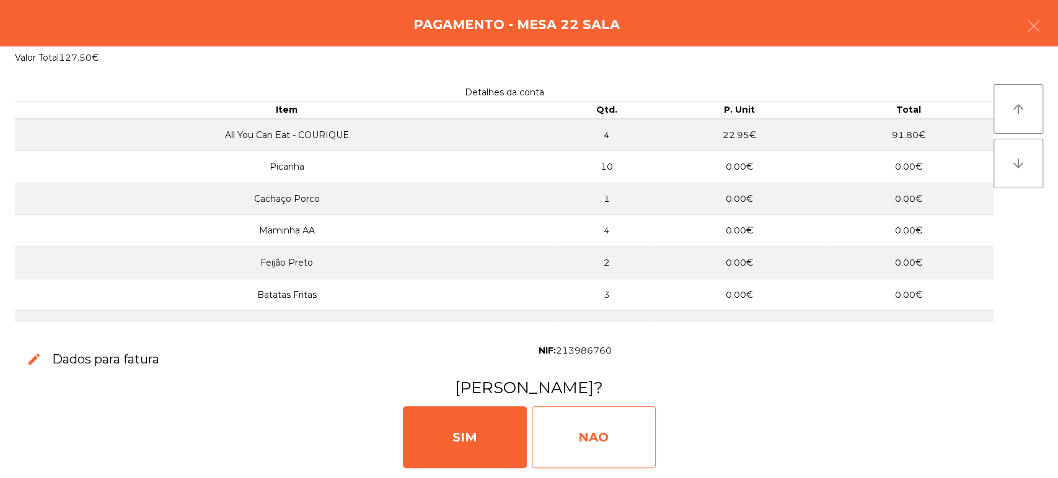
click at [601, 439] on div "NAO" at bounding box center [594, 438] width 124 height 62
click at [632, 429] on div "NAO" at bounding box center [594, 438] width 124 height 62
click at [605, 416] on div "NAO" at bounding box center [594, 438] width 124 height 62
click at [613, 421] on div "NAO" at bounding box center [594, 438] width 124 height 62
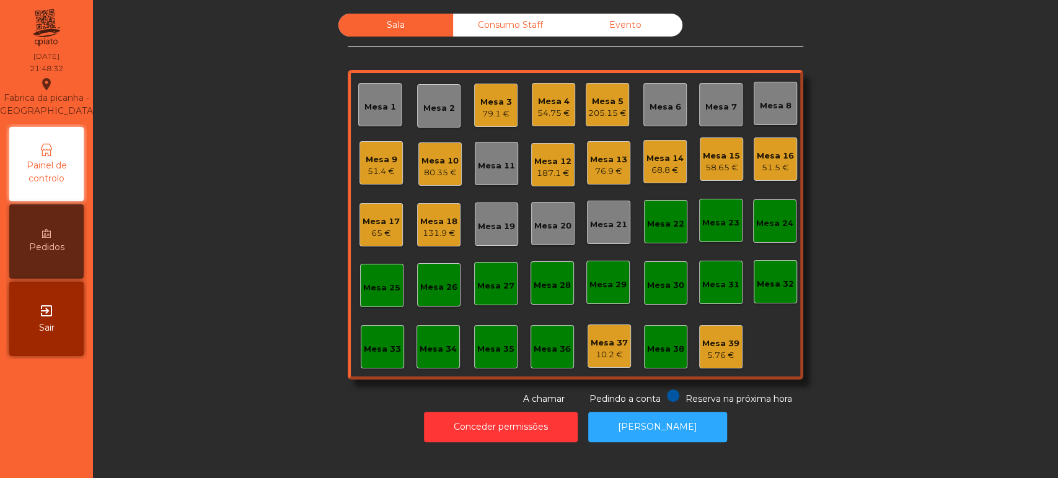
click at [605, 214] on div "Mesa 21" at bounding box center [608, 222] width 37 height 17
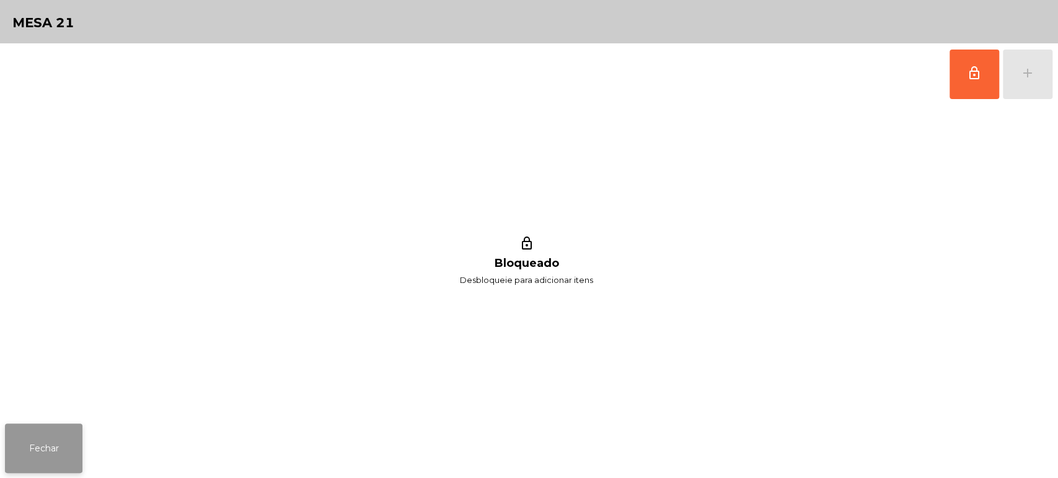
click at [61, 431] on button "Fechar" at bounding box center [43, 449] width 77 height 50
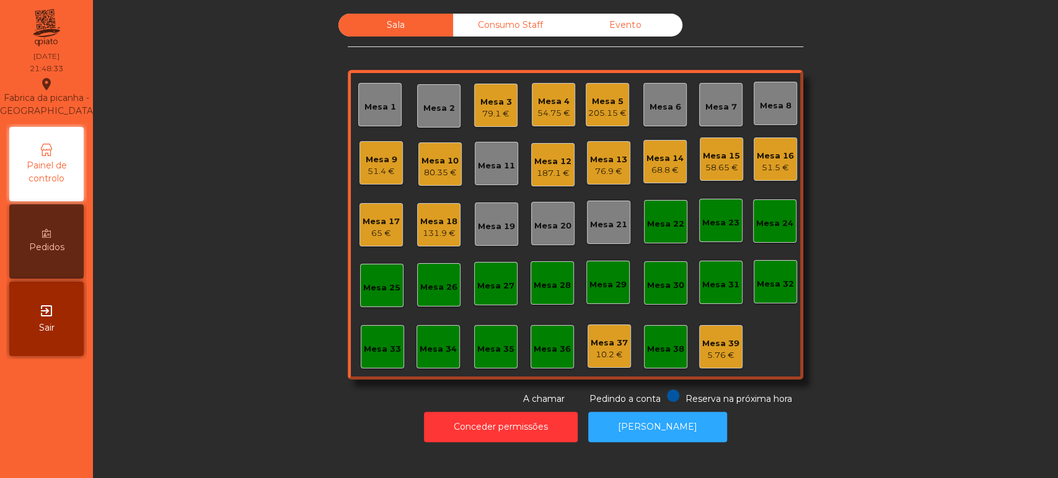
click at [659, 226] on div "Mesa 22" at bounding box center [665, 224] width 37 height 12
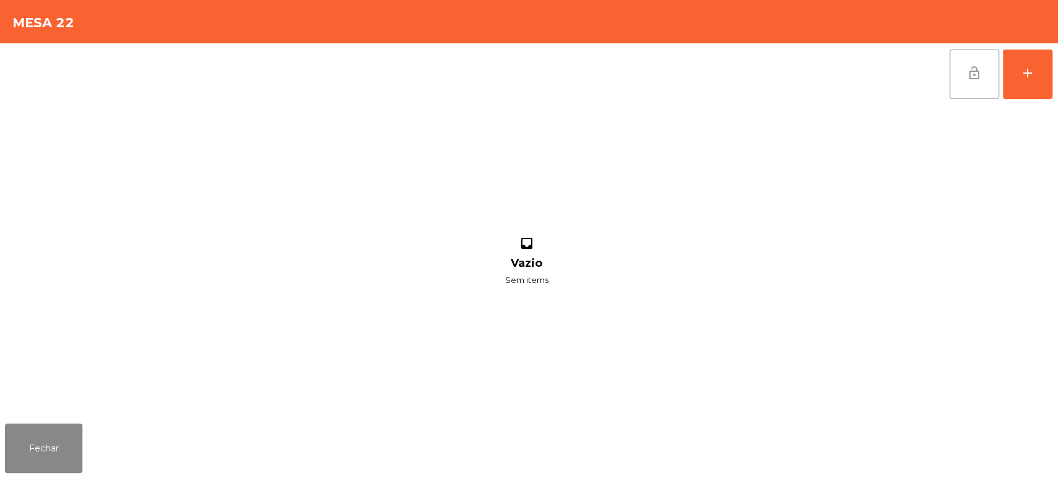
click at [977, 82] on button "lock_open" at bounding box center [974, 75] width 50 height 50
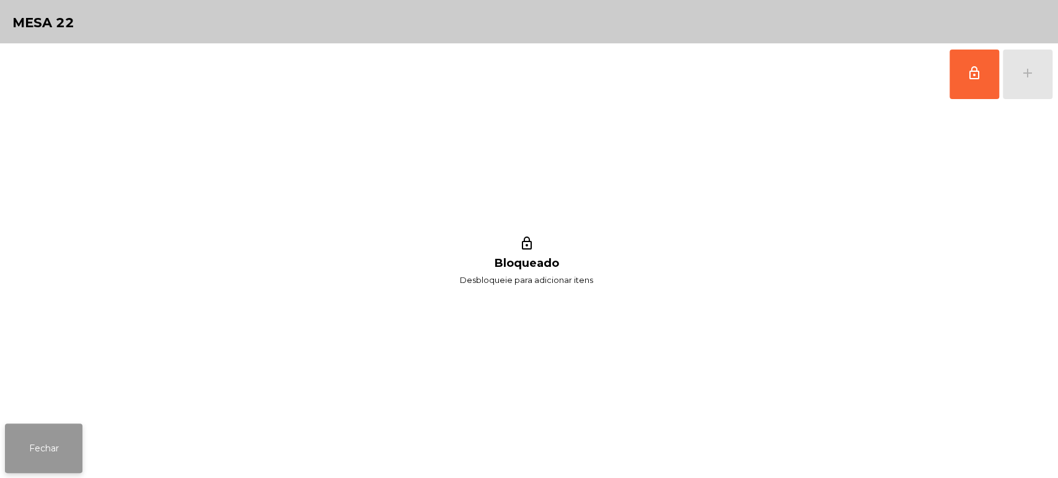
click at [60, 428] on button "Fechar" at bounding box center [43, 449] width 77 height 50
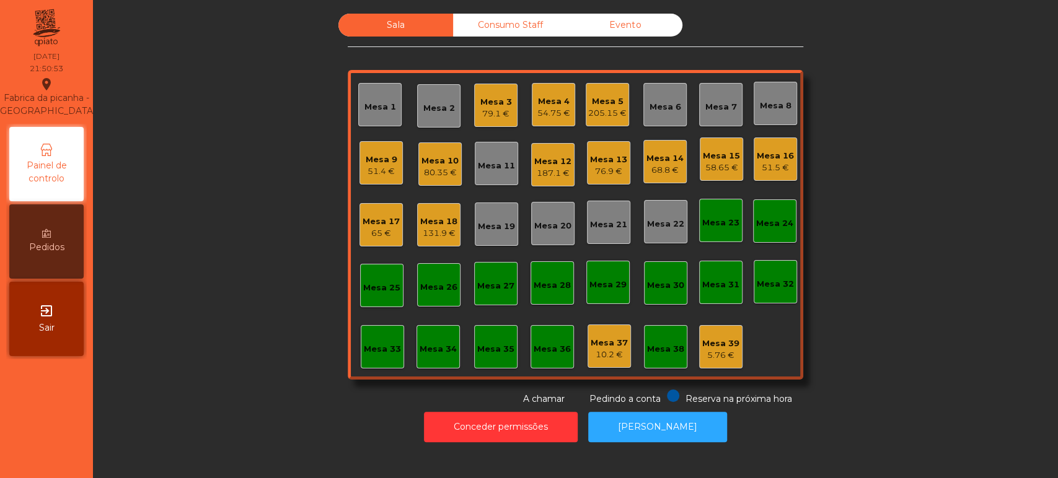
click at [601, 99] on div "Mesa 5" at bounding box center [607, 101] width 38 height 12
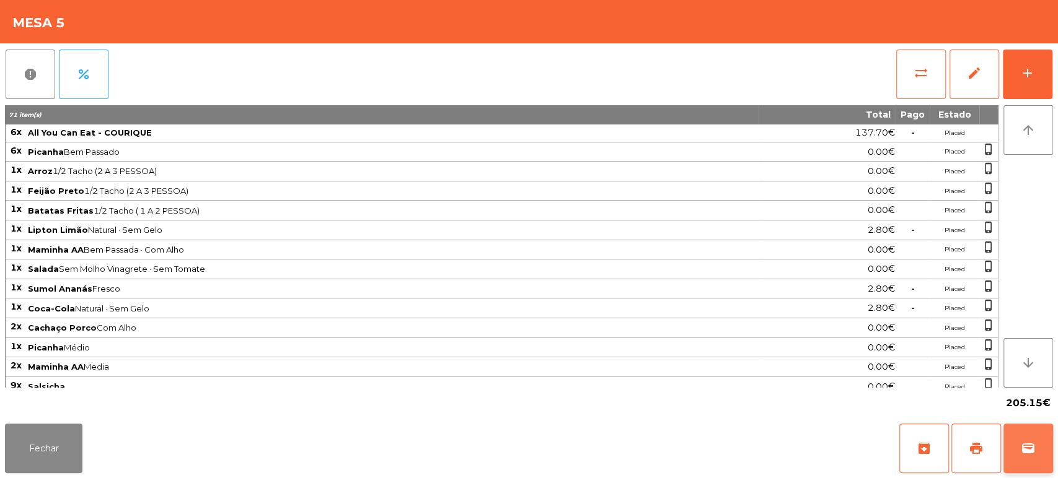
click at [1034, 444] on span "wallet" at bounding box center [1028, 448] width 15 height 15
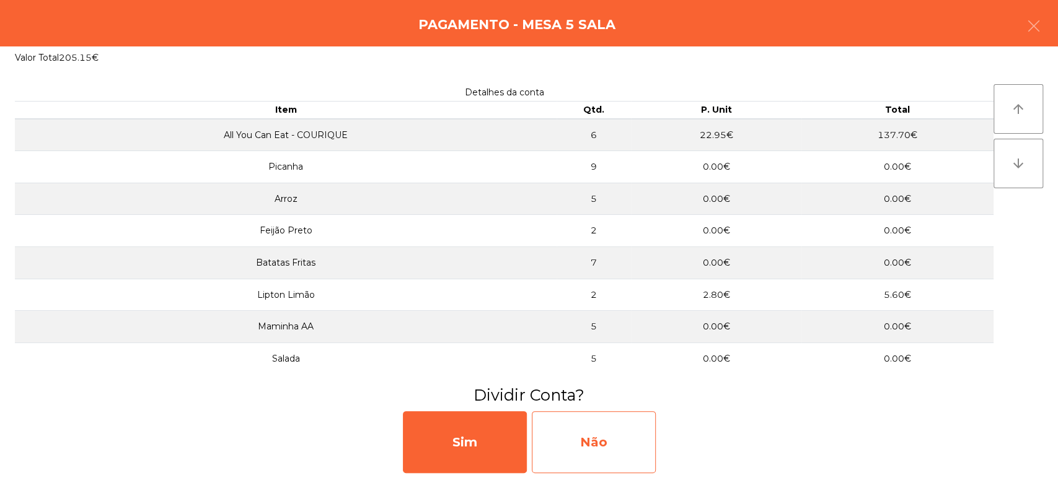
click at [621, 427] on div "Não" at bounding box center [594, 443] width 124 height 62
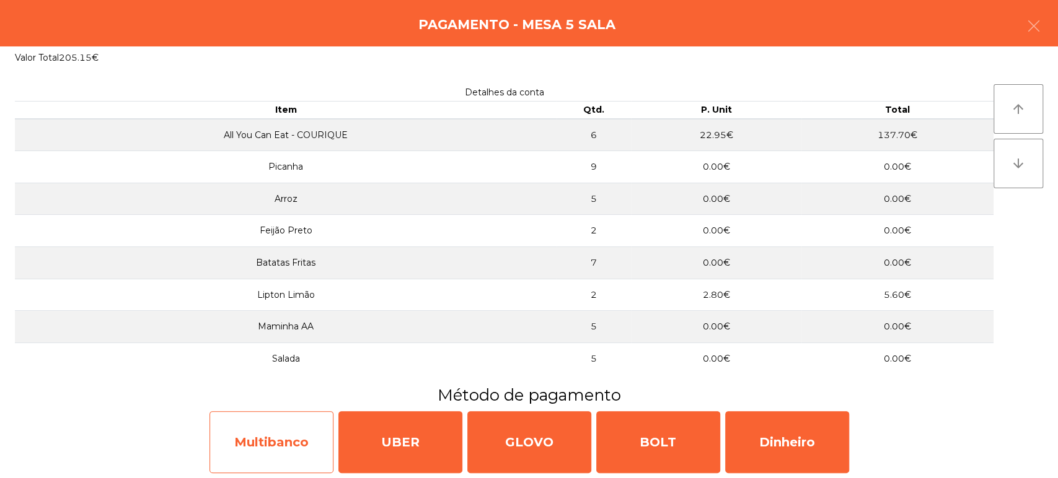
click at [276, 425] on div "Multibanco" at bounding box center [271, 443] width 124 height 62
select select "**"
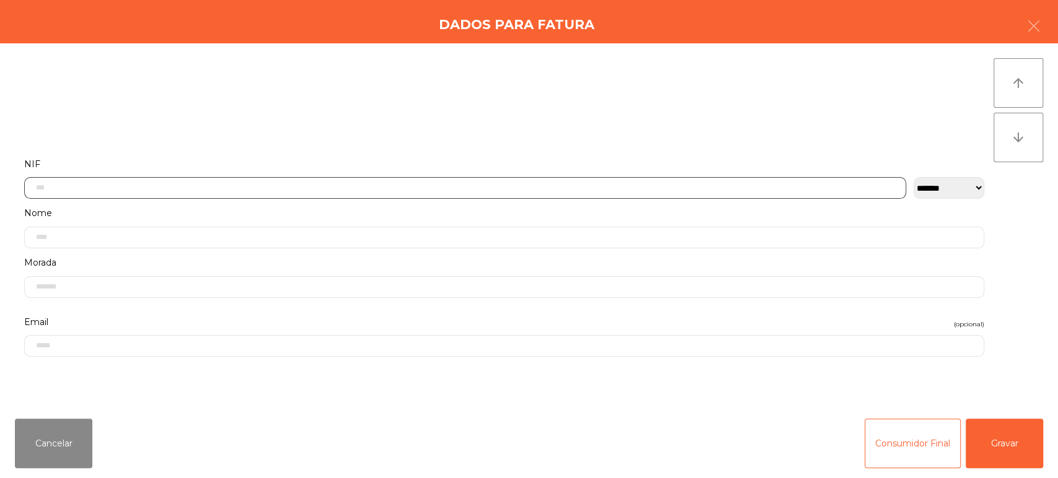
click at [610, 183] on input "text" at bounding box center [465, 188] width 882 height 22
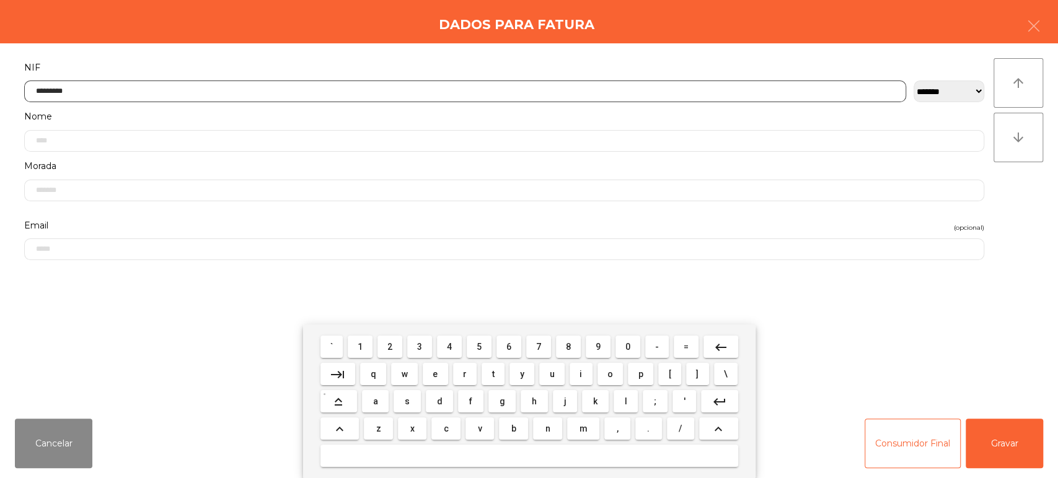
type input "*********"
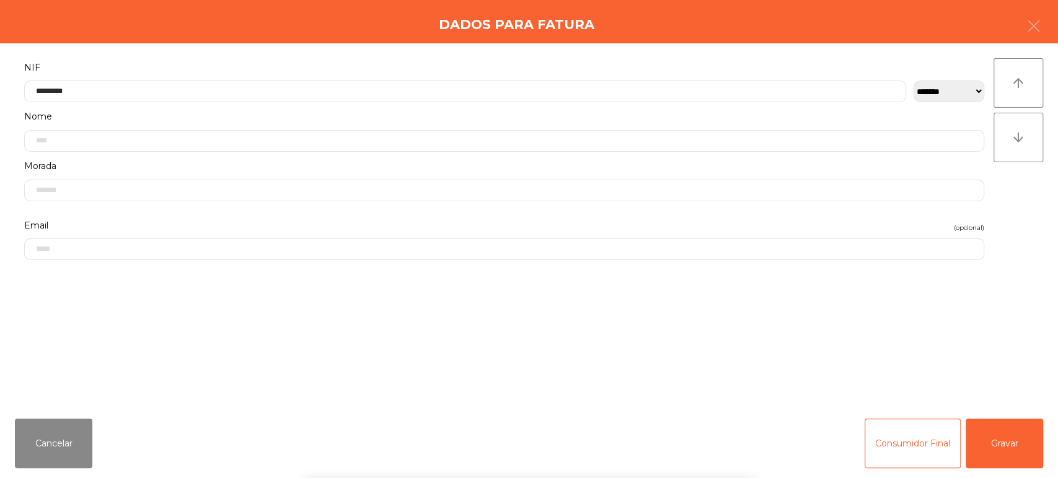
click at [997, 425] on div "` 1 2 3 4 5 6 7 8 9 0 - = keyboard_backspace keyboard_tab q w e r t y u i o p […" at bounding box center [529, 402] width 1058 height 154
click at [996, 442] on div "` 1 2 3 4 5 6 7 8 9 0 - = keyboard_backspace keyboard_tab q w e r t y u i o p […" at bounding box center [529, 402] width 1058 height 154
click at [998, 419] on button "Gravar" at bounding box center [1004, 444] width 77 height 50
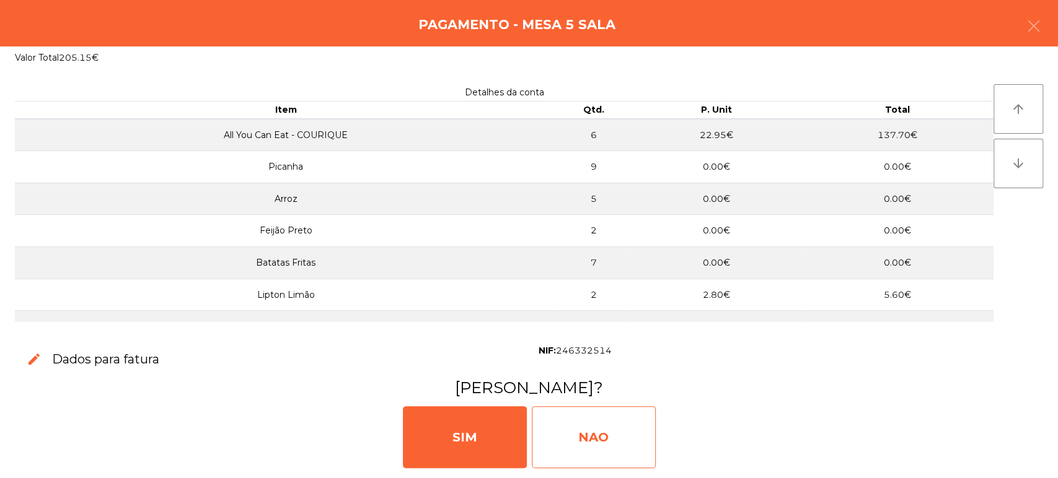
click at [585, 441] on div "NAO" at bounding box center [594, 438] width 124 height 62
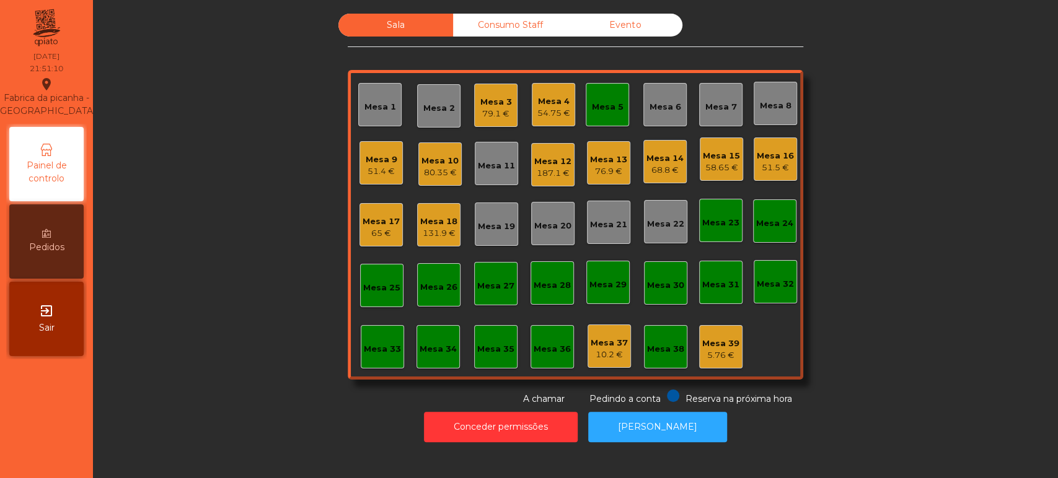
click at [596, 105] on div "Mesa 5" at bounding box center [608, 107] width 32 height 12
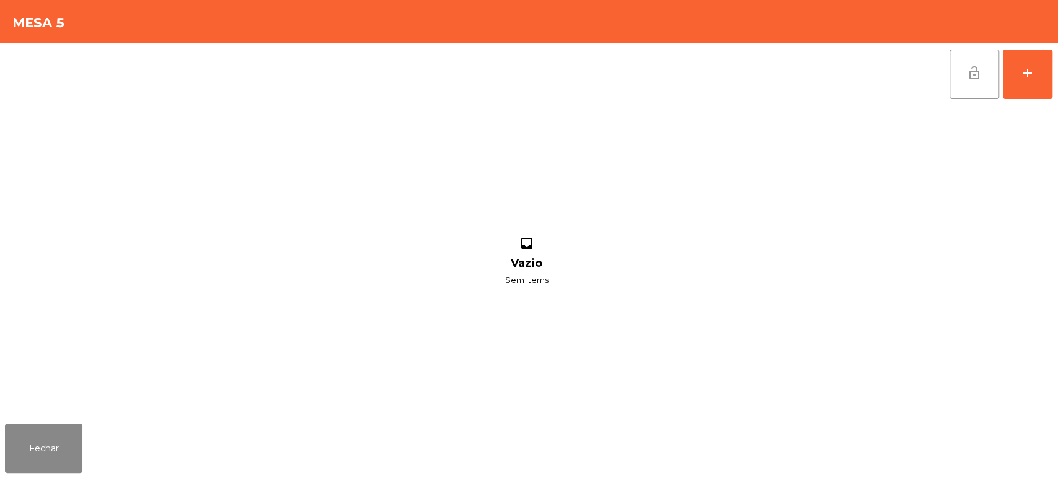
click at [966, 72] on button "lock_open" at bounding box center [974, 75] width 50 height 50
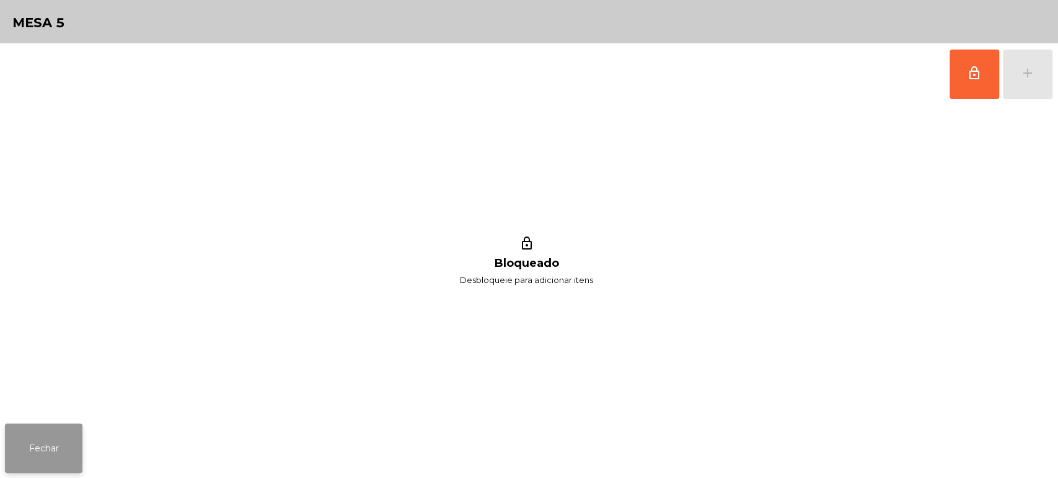
click at [65, 456] on button "Fechar" at bounding box center [43, 449] width 77 height 50
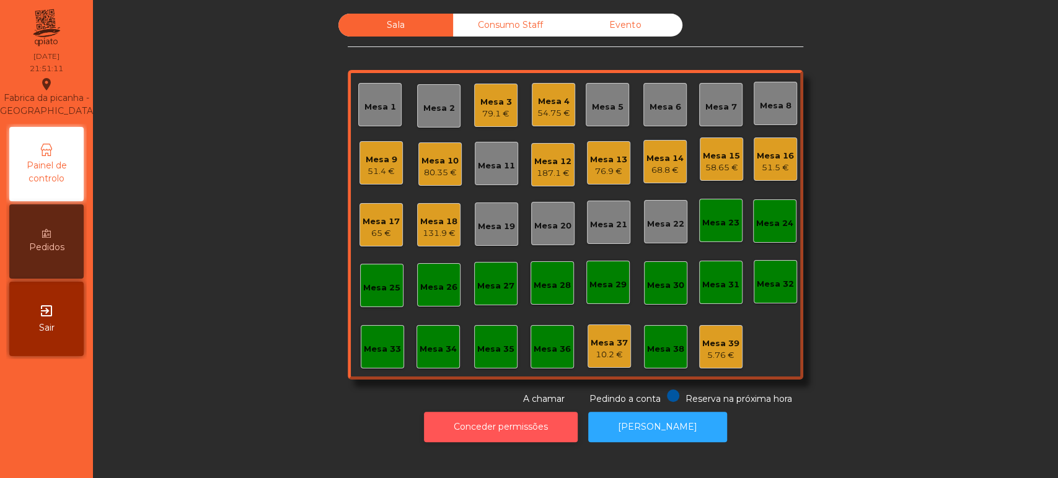
click at [504, 437] on button "Conceder permissões" at bounding box center [501, 427] width 154 height 30
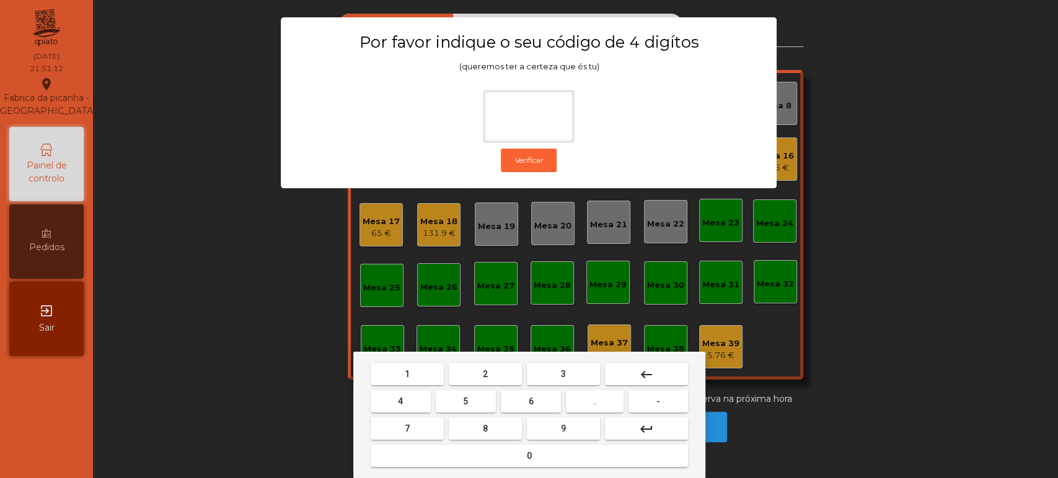
click at [405, 374] on span "1" at bounding box center [407, 374] width 5 height 10
click at [555, 375] on button "3" at bounding box center [563, 374] width 73 height 22
click at [472, 402] on button "5" at bounding box center [466, 401] width 60 height 22
click at [498, 451] on button "0" at bounding box center [529, 456] width 317 height 22
type input "****"
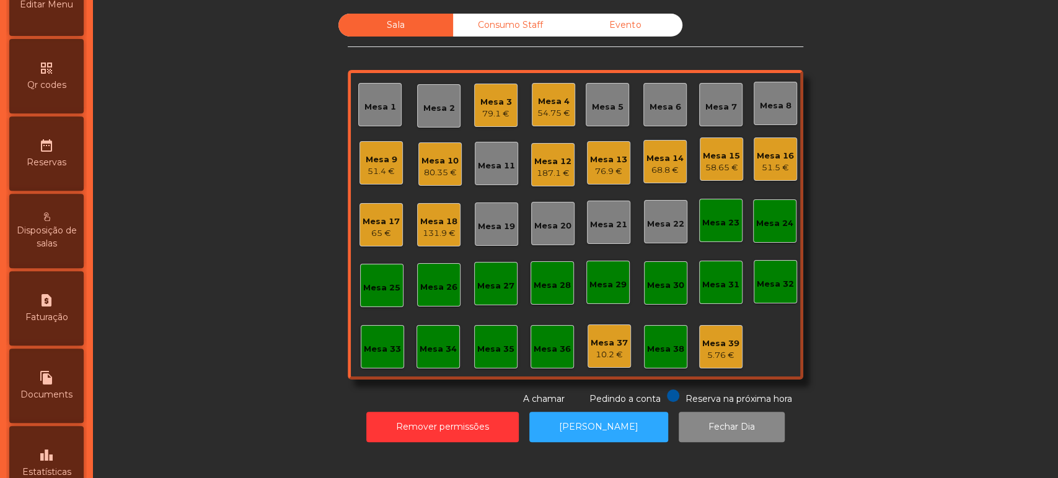
click at [58, 321] on div "request_page Faturação" at bounding box center [46, 308] width 74 height 74
select select "**"
select select "****"
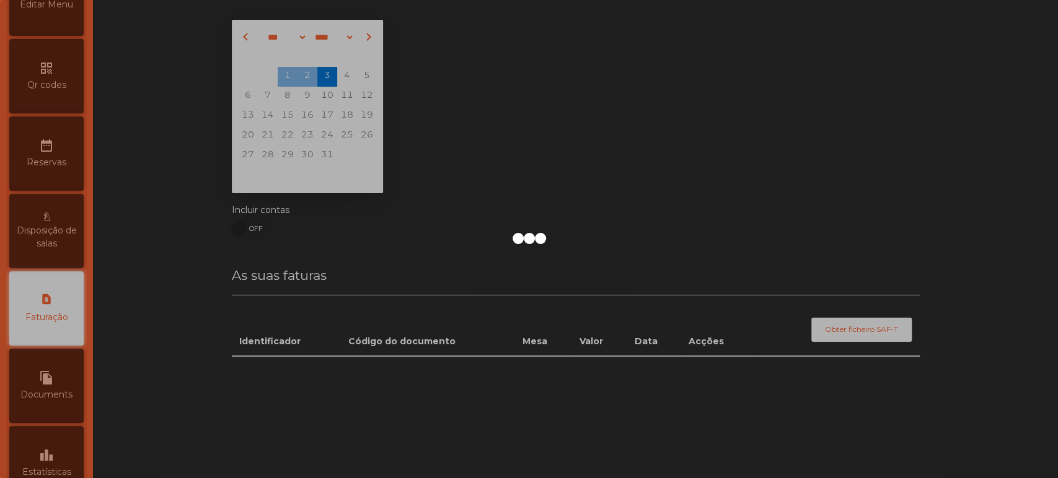
scroll to position [402, 0]
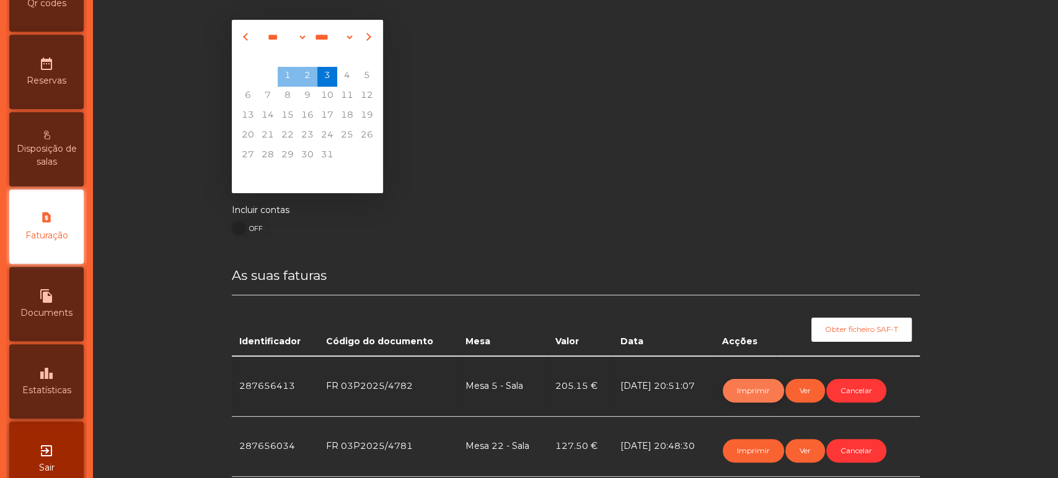
click at [762, 394] on button "Imprimir" at bounding box center [753, 391] width 61 height 24
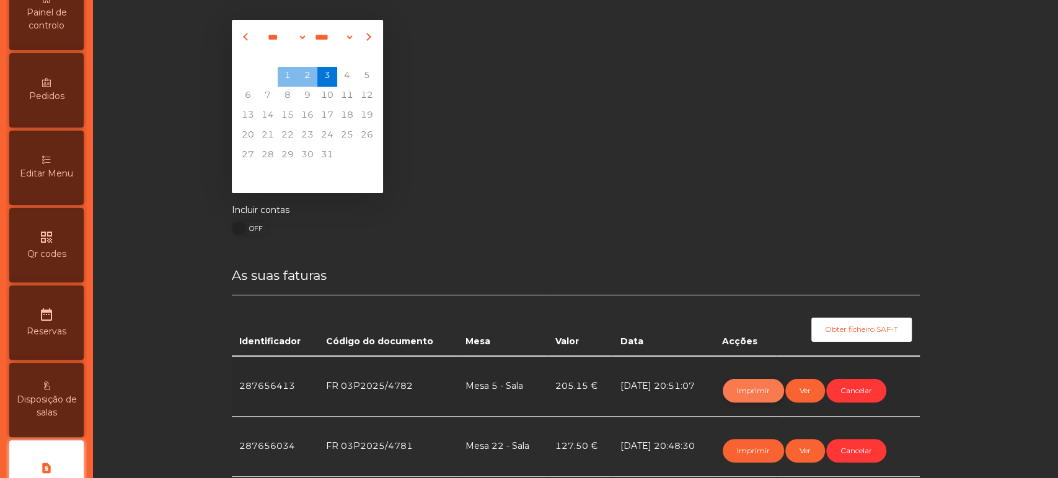
scroll to position [0, 0]
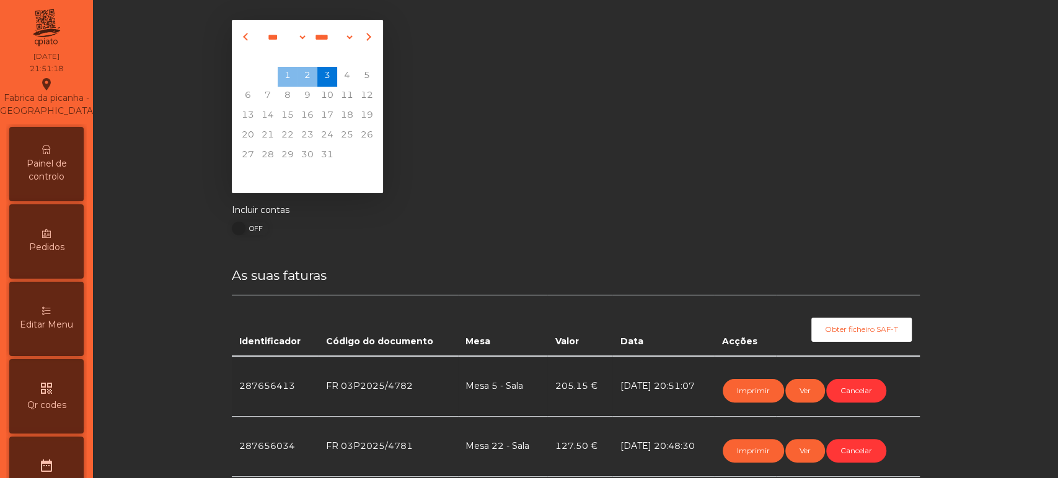
click at [64, 171] on span "Painel de controlo" at bounding box center [46, 170] width 68 height 26
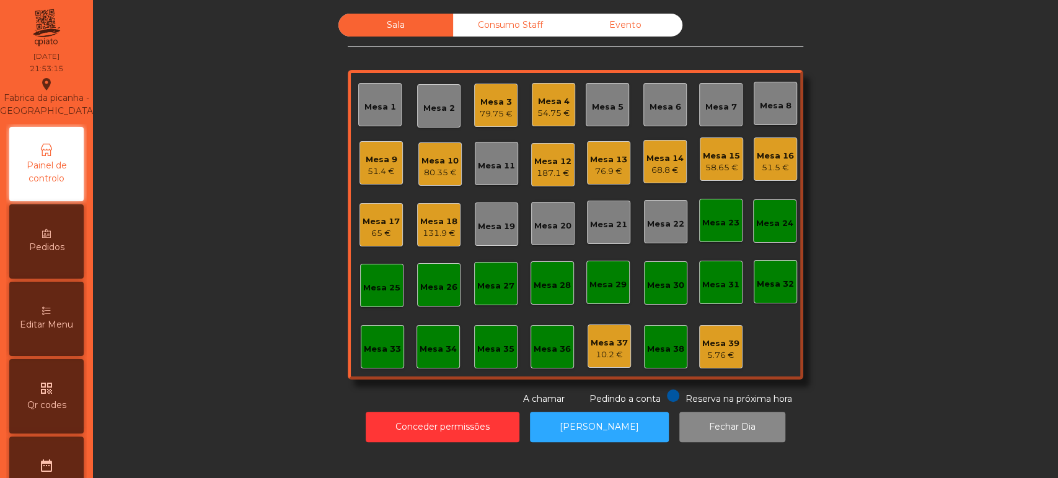
click at [890, 242] on div "Sala Consumo Staff Evento Mesa 1 Mesa 2 Mesa 3 79.75 € [GEOGRAPHIC_DATA] 4 54.7…" at bounding box center [575, 210] width 931 height 392
click at [537, 104] on div "Mesa 4" at bounding box center [553, 101] width 33 height 12
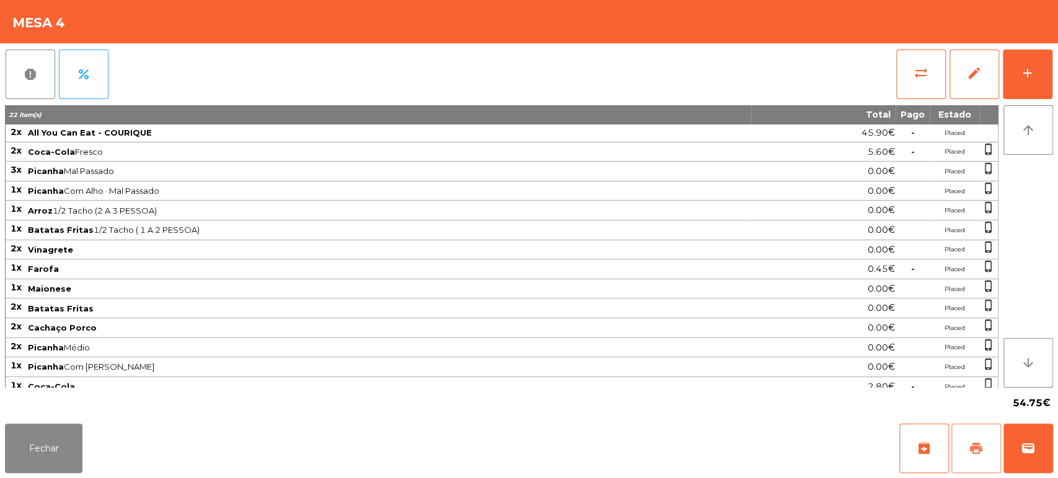
click at [980, 460] on button "print" at bounding box center [976, 449] width 50 height 50
click at [31, 453] on button "Fechar" at bounding box center [43, 449] width 77 height 50
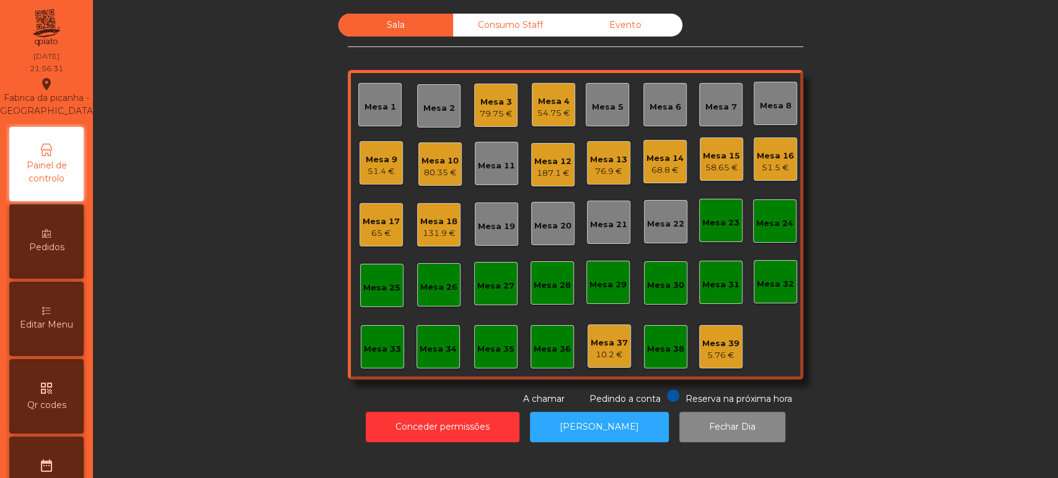
click at [491, 112] on div "79.75 €" at bounding box center [496, 114] width 33 height 12
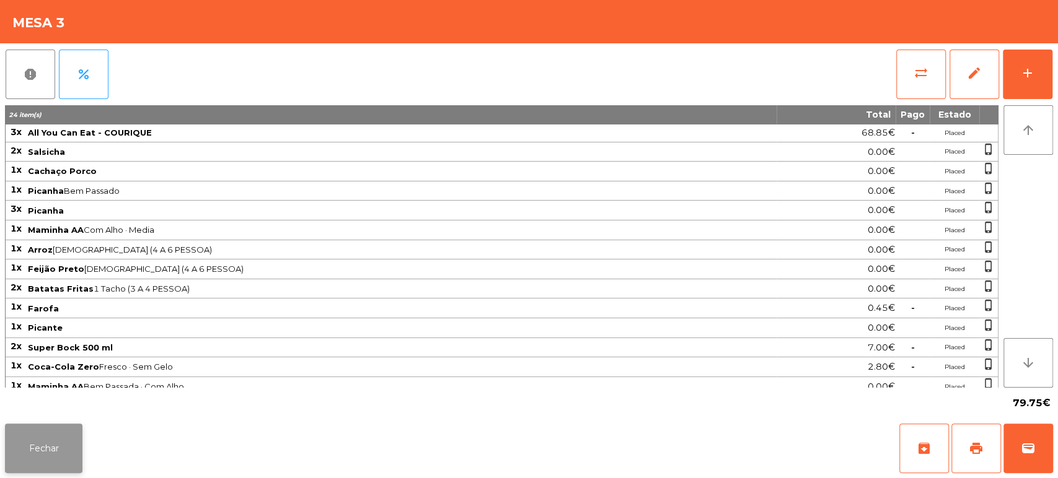
click at [58, 451] on button "Fechar" at bounding box center [43, 449] width 77 height 50
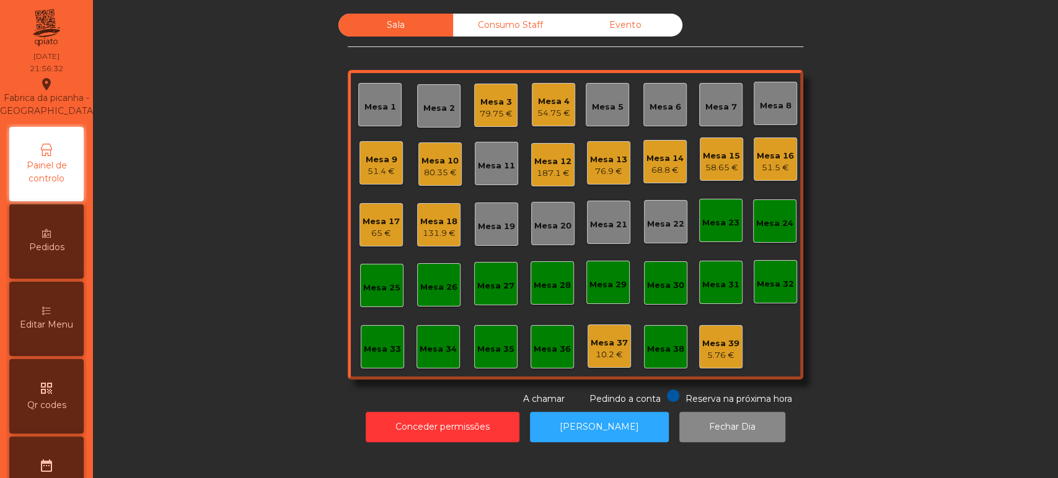
click at [544, 103] on div "Mesa 4" at bounding box center [553, 101] width 33 height 12
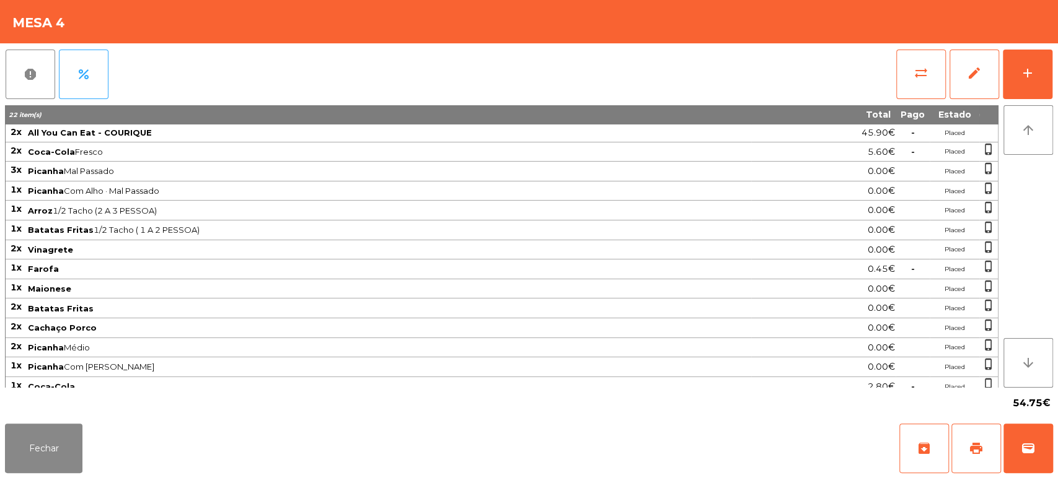
click at [1056, 446] on div "Fechar archive print wallet" at bounding box center [529, 448] width 1058 height 59
click at [1023, 451] on span "wallet" at bounding box center [1028, 448] width 15 height 15
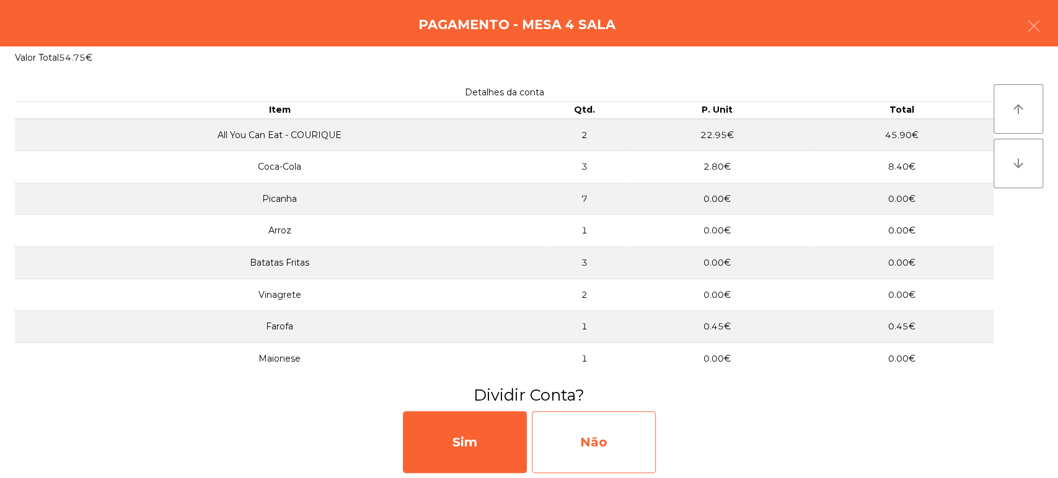
click at [554, 445] on div "Não" at bounding box center [594, 443] width 124 height 62
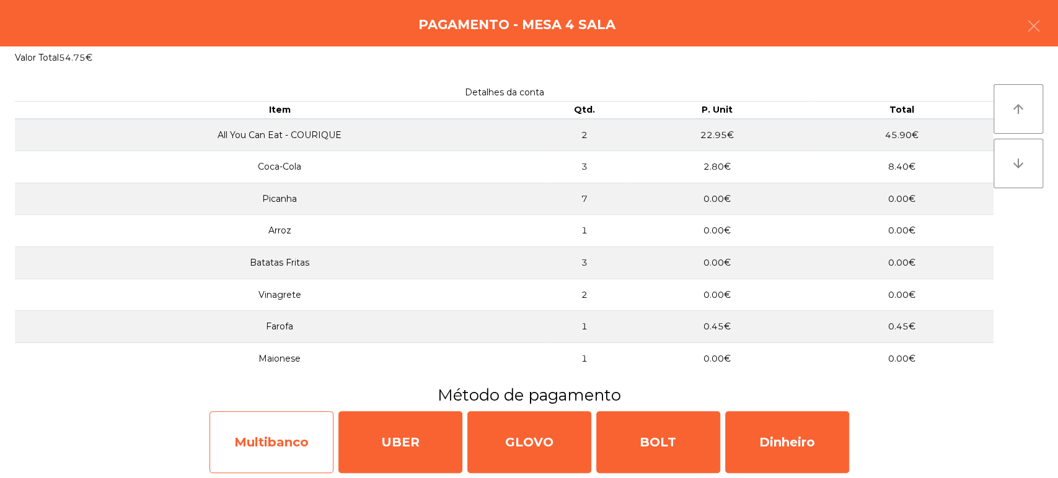
click at [277, 442] on div "Multibanco" at bounding box center [271, 443] width 124 height 62
select select "**"
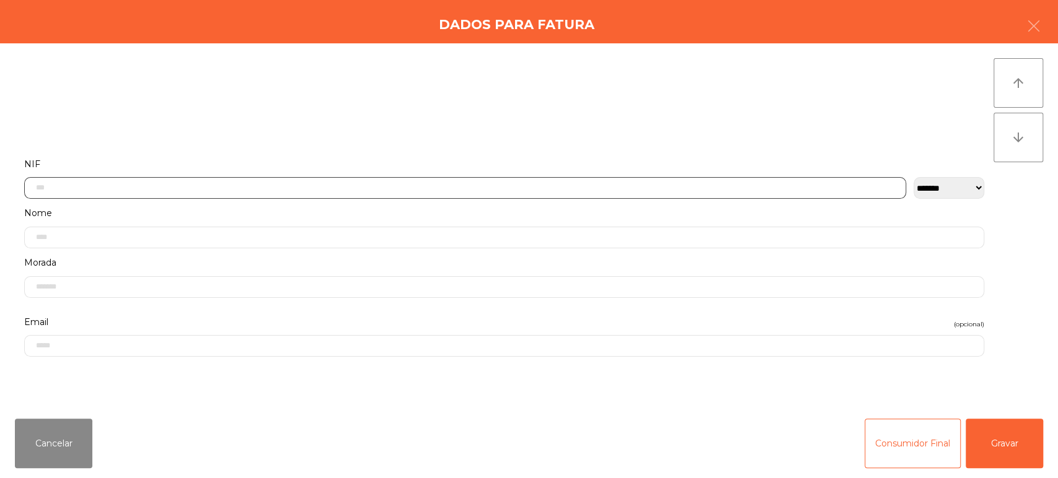
click at [404, 187] on input "text" at bounding box center [465, 188] width 882 height 22
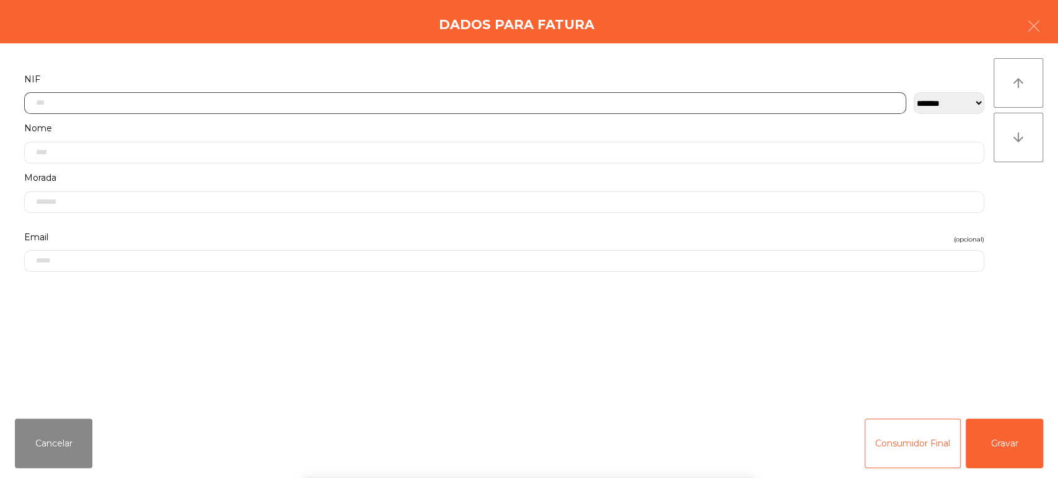
scroll to position [97, 0]
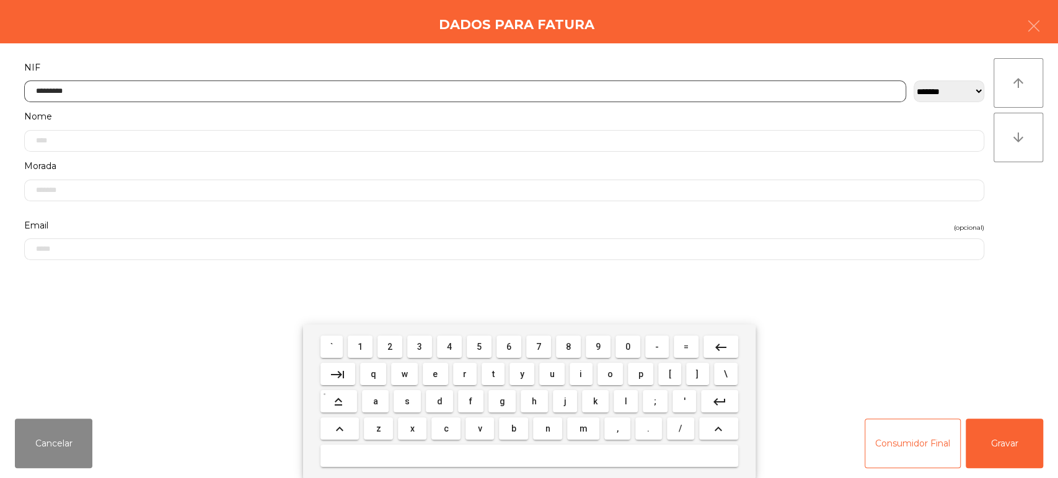
type input "*********"
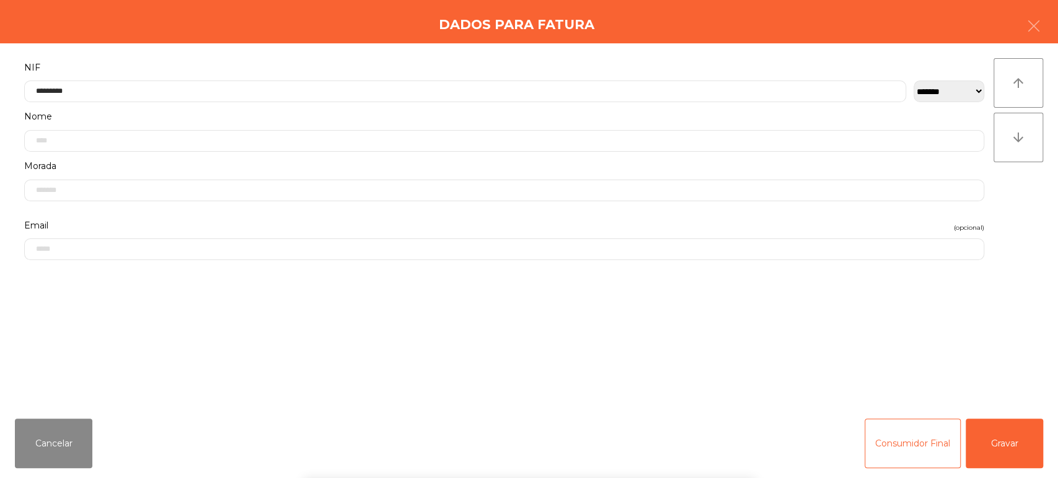
click at [1038, 223] on div "**********" at bounding box center [529, 226] width 1058 height 366
click at [997, 428] on button "Gravar" at bounding box center [1004, 444] width 77 height 50
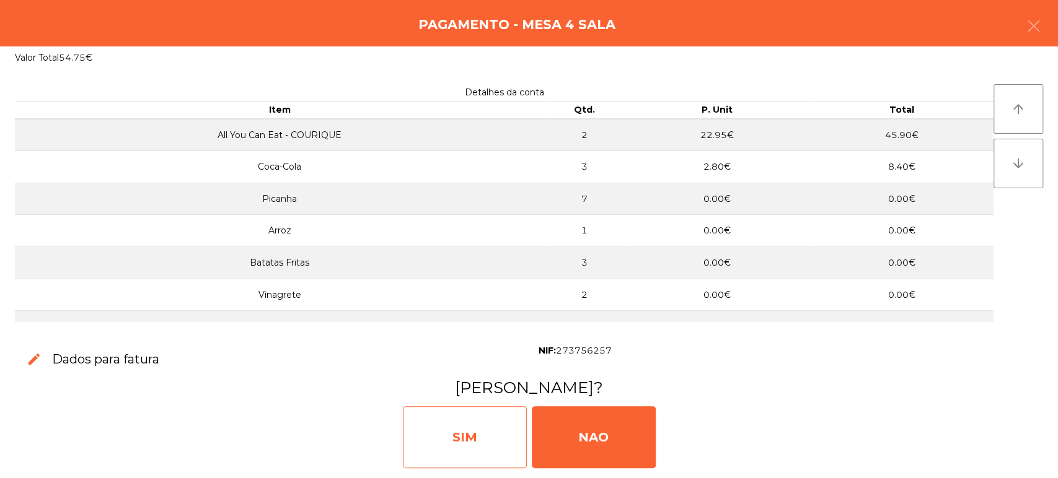
click at [495, 441] on div "SIM" at bounding box center [465, 438] width 124 height 62
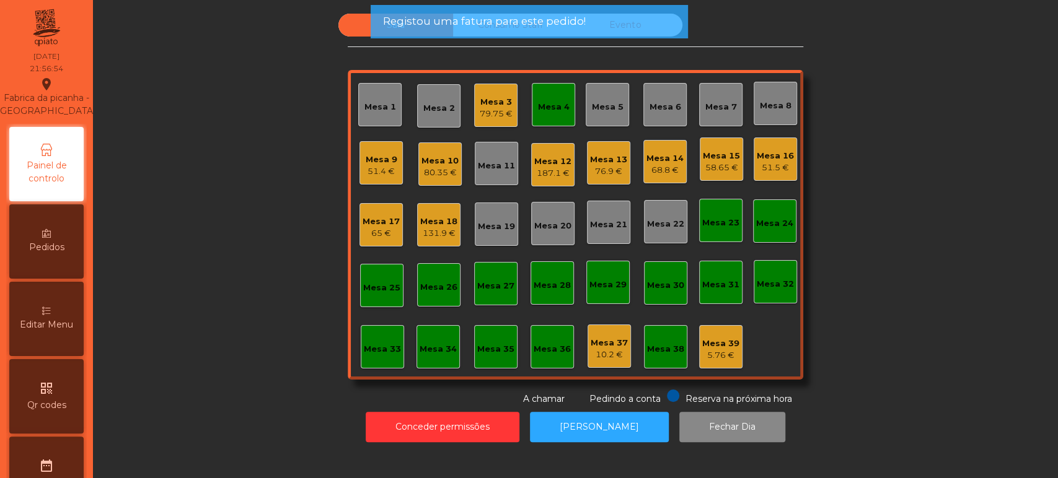
click at [555, 110] on div "Mesa 4" at bounding box center [554, 107] width 32 height 12
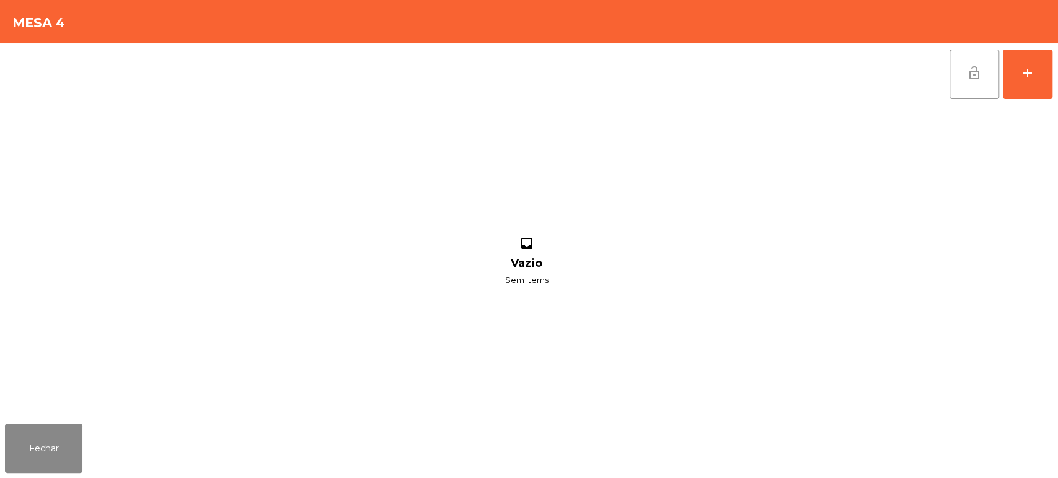
click at [962, 85] on button "lock_open" at bounding box center [974, 75] width 50 height 50
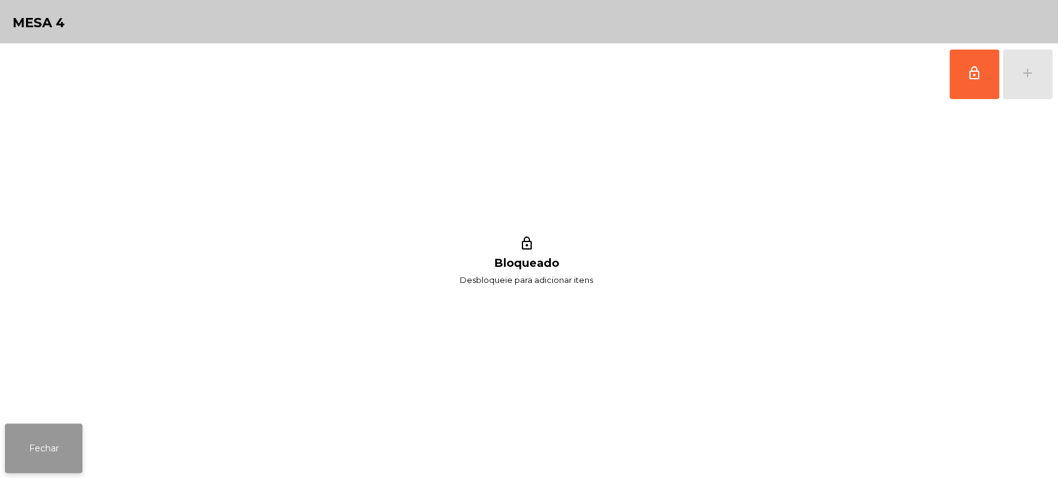
click at [75, 428] on button "Fechar" at bounding box center [43, 449] width 77 height 50
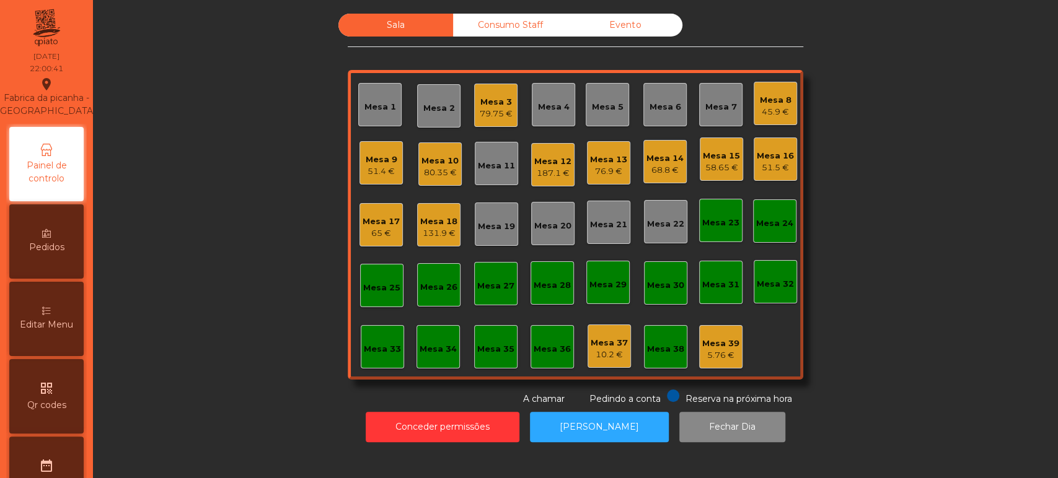
click at [922, 235] on div "Sala Consumo Staff Evento Mesa 1 Mesa 2 Mesa 3 79.75 € [GEOGRAPHIC_DATA] 4 Mesa…" at bounding box center [575, 210] width 931 height 392
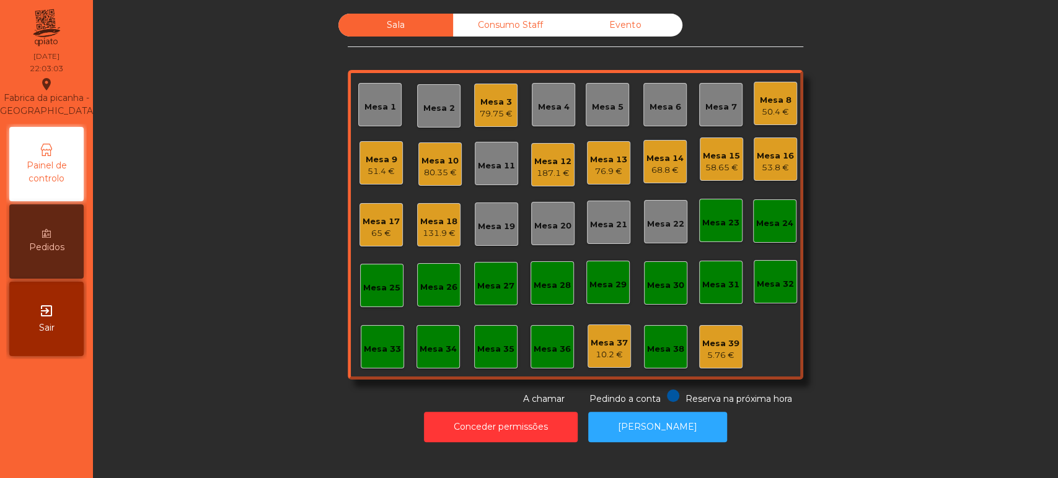
click at [605, 159] on div "Mesa 13" at bounding box center [608, 160] width 37 height 12
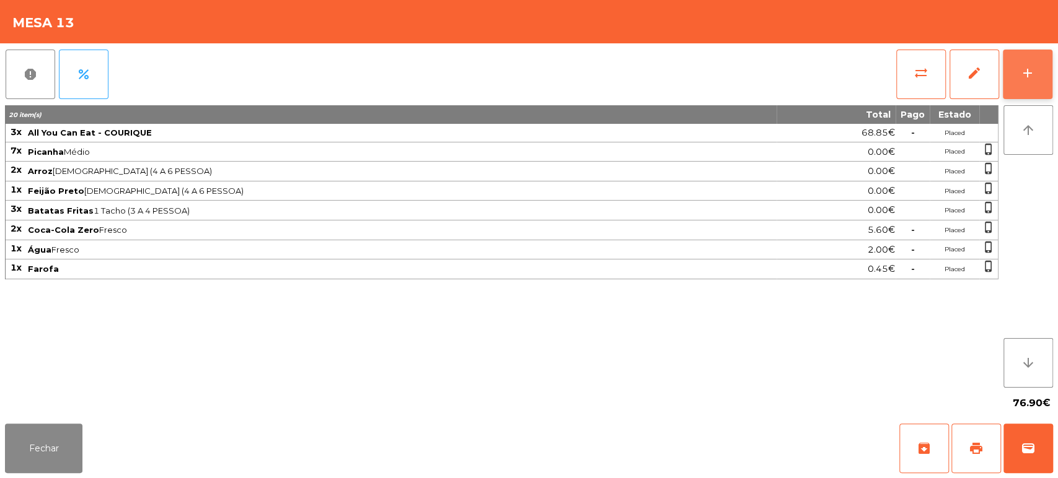
click at [1028, 72] on div "add" at bounding box center [1027, 73] width 15 height 15
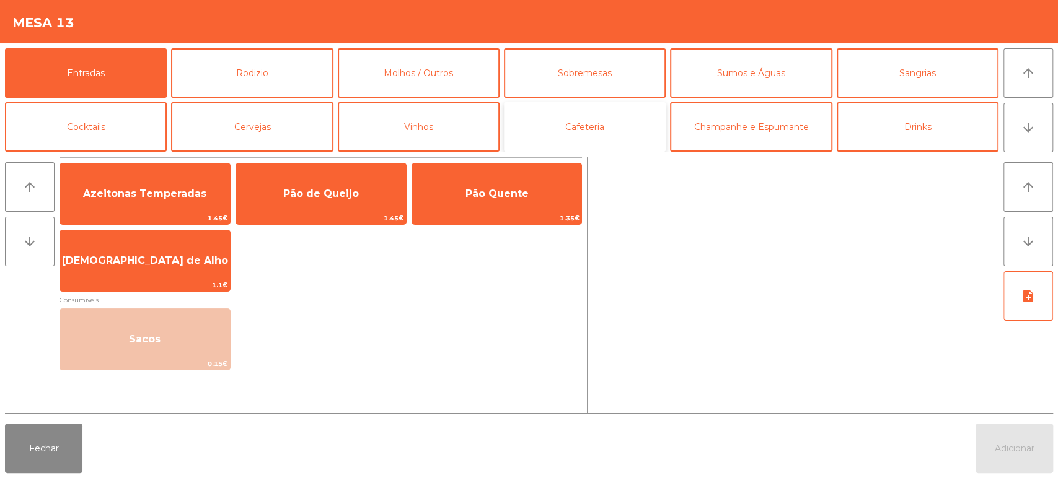
click at [610, 115] on button "Cafeteria" at bounding box center [585, 127] width 162 height 50
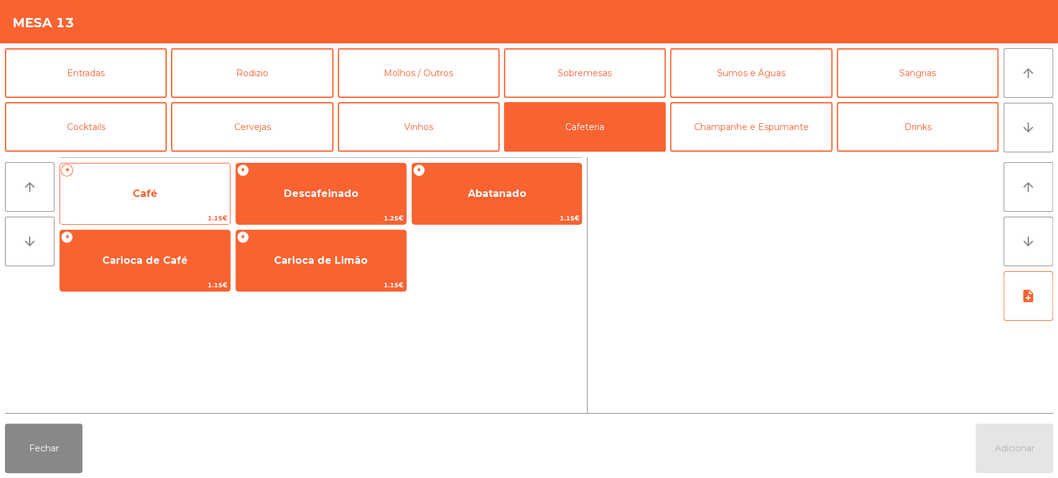
click at [165, 188] on span "Café" at bounding box center [145, 193] width 170 height 33
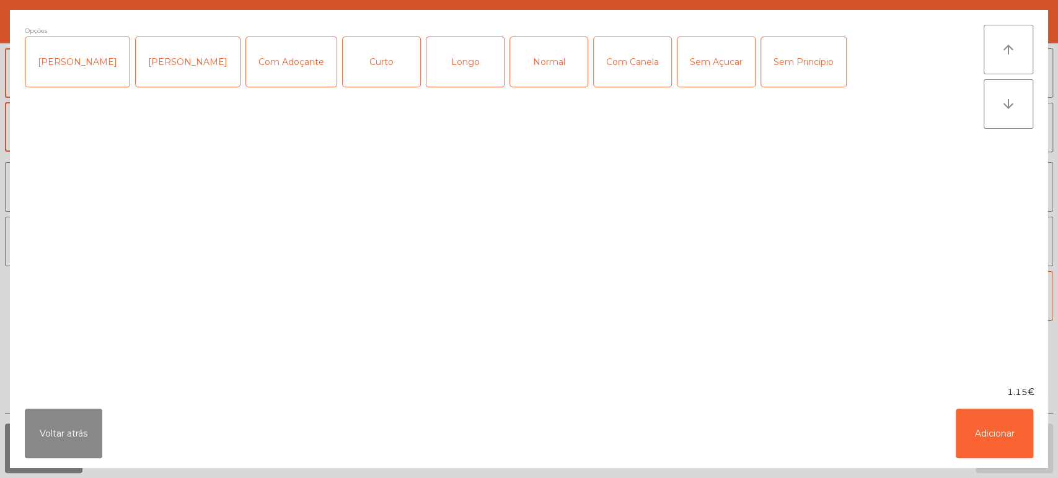
click at [525, 49] on div "Normal" at bounding box center [548, 62] width 77 height 50
click at [998, 424] on button "Adicionar" at bounding box center [994, 434] width 77 height 50
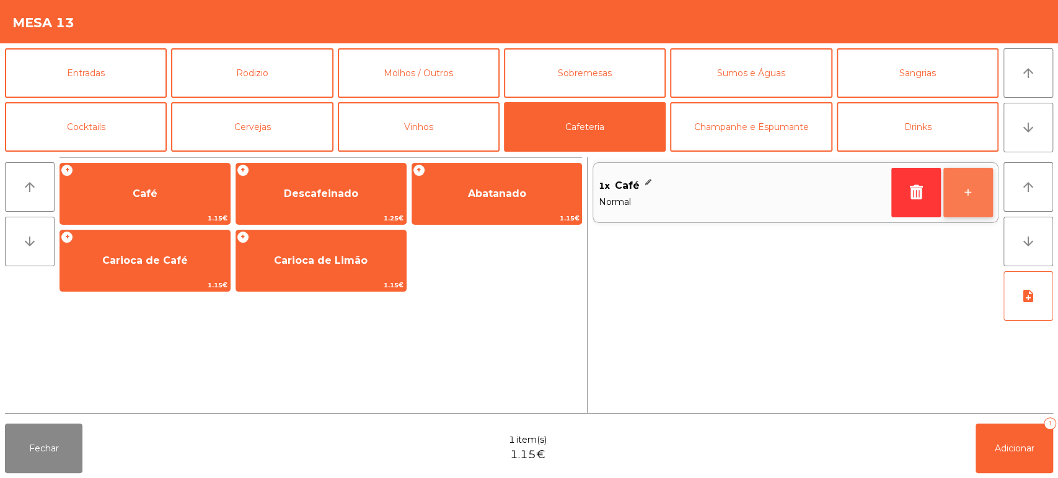
click at [972, 182] on button "+" at bounding box center [968, 193] width 50 height 50
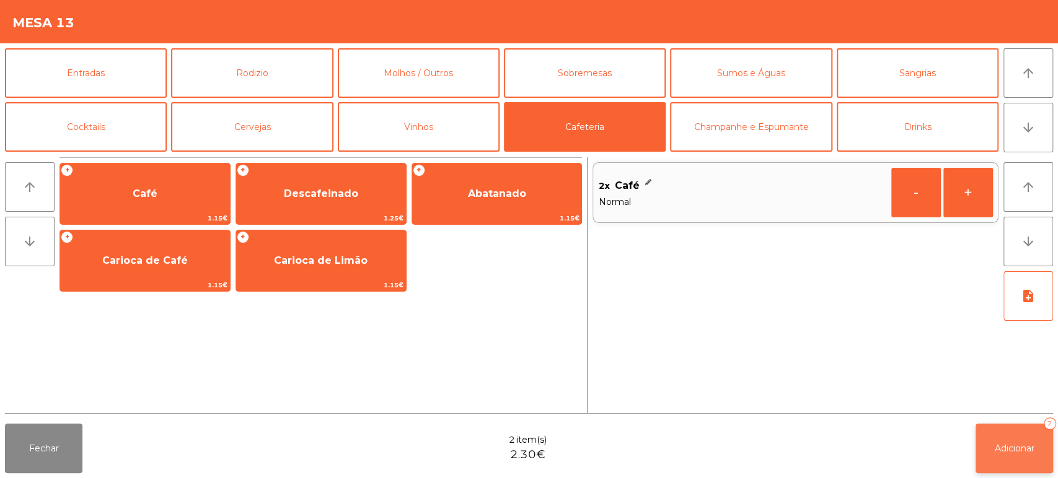
click at [999, 436] on button "Adicionar 2" at bounding box center [1013, 449] width 77 height 50
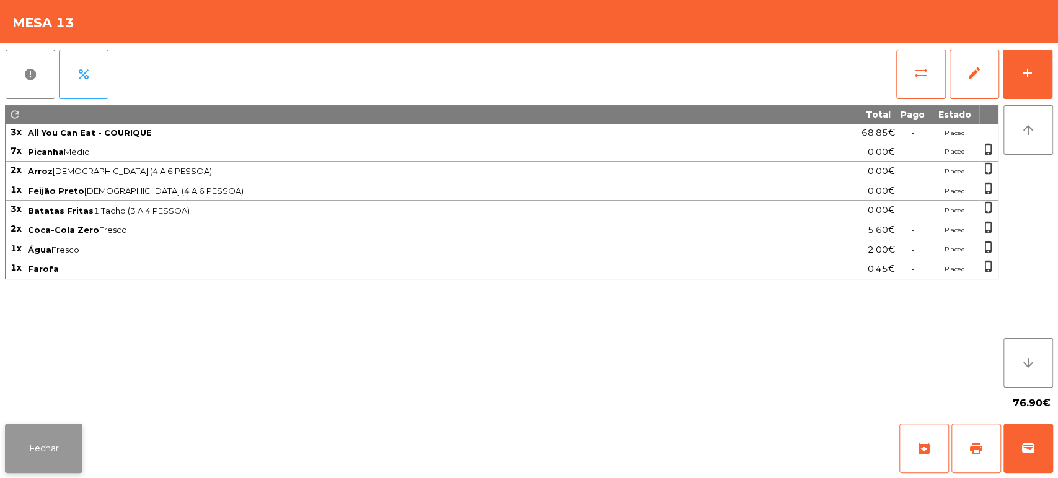
click at [59, 452] on button "Fechar" at bounding box center [43, 449] width 77 height 50
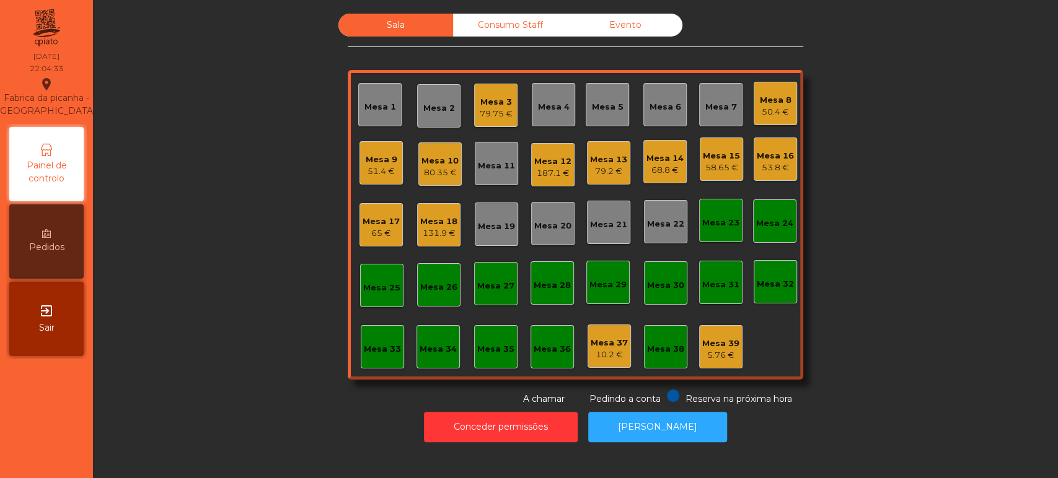
click at [595, 159] on div "Mesa 13" at bounding box center [608, 160] width 37 height 12
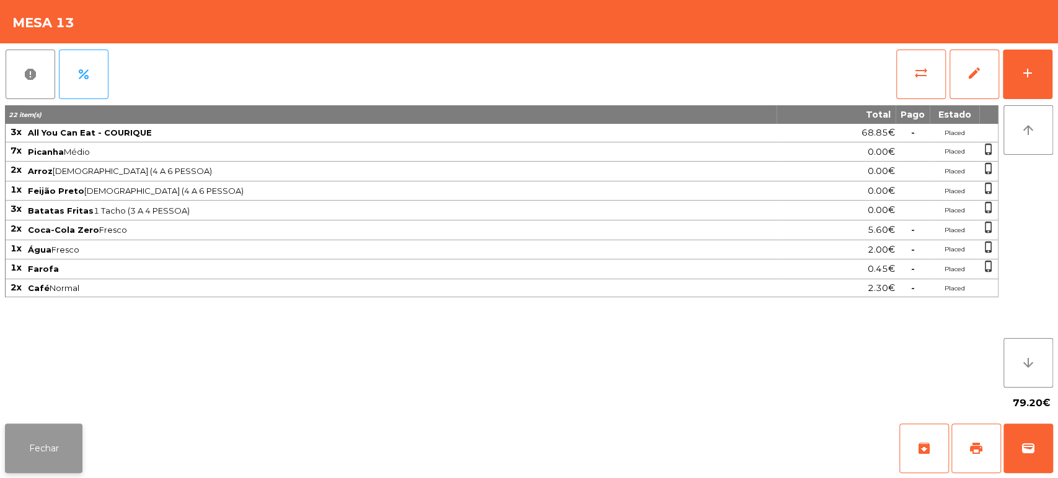
click at [60, 452] on button "Fechar" at bounding box center [43, 449] width 77 height 50
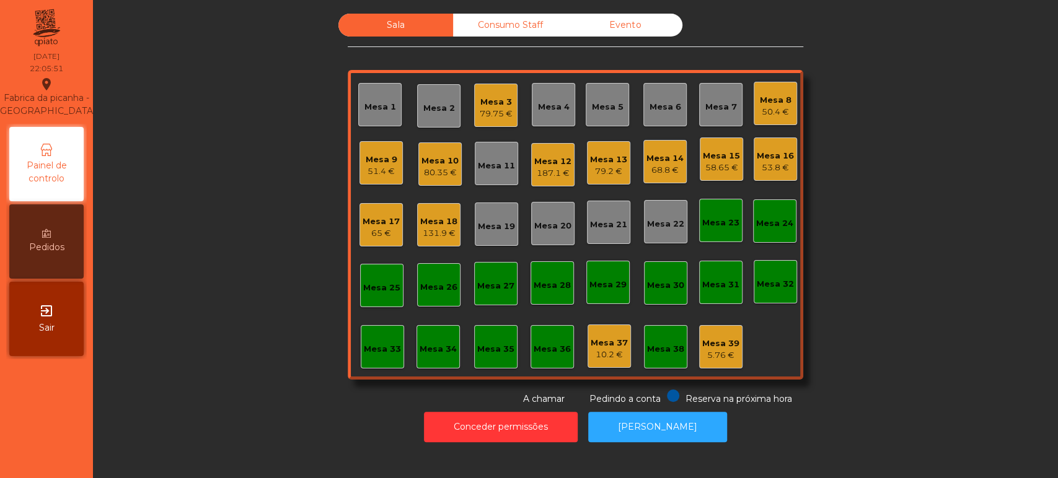
click at [425, 219] on div "Mesa 18" at bounding box center [438, 222] width 37 height 12
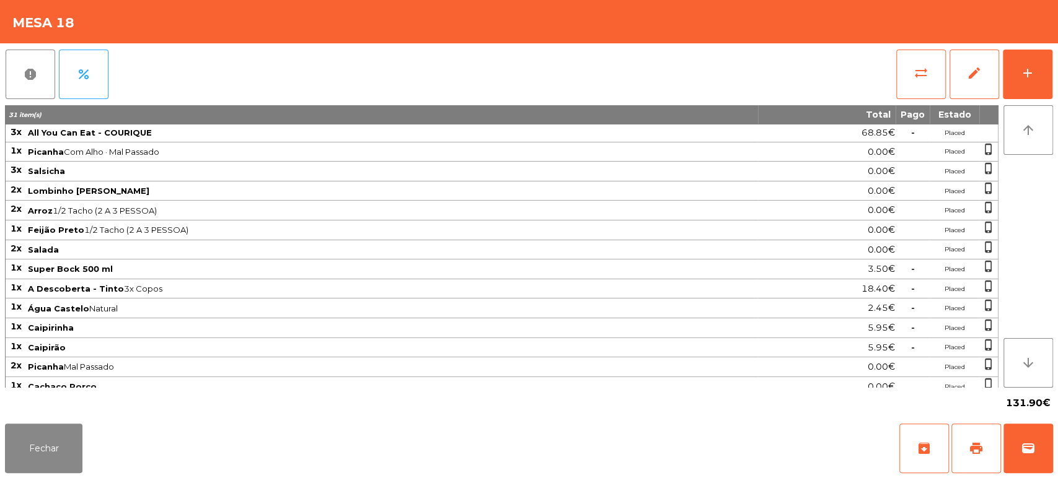
scroll to position [180, 0]
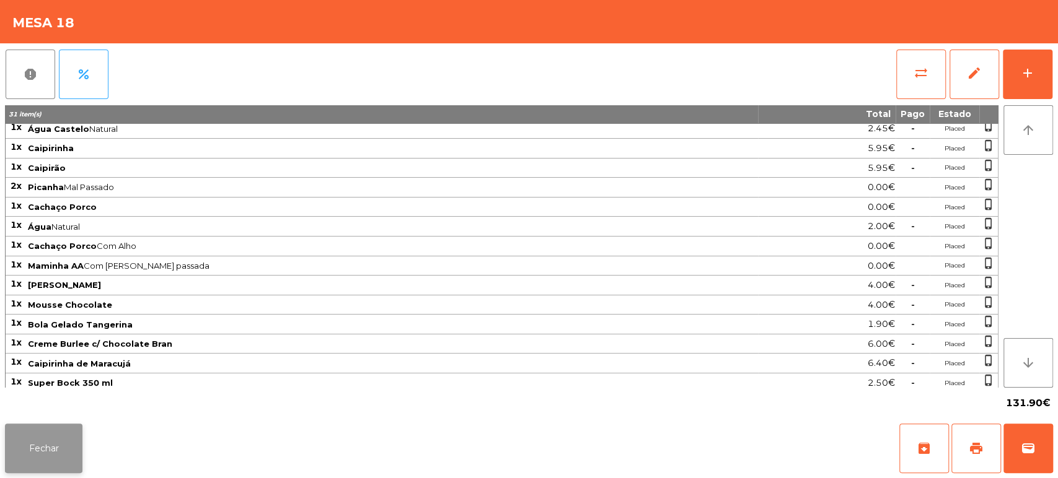
click at [75, 425] on button "Fechar" at bounding box center [43, 449] width 77 height 50
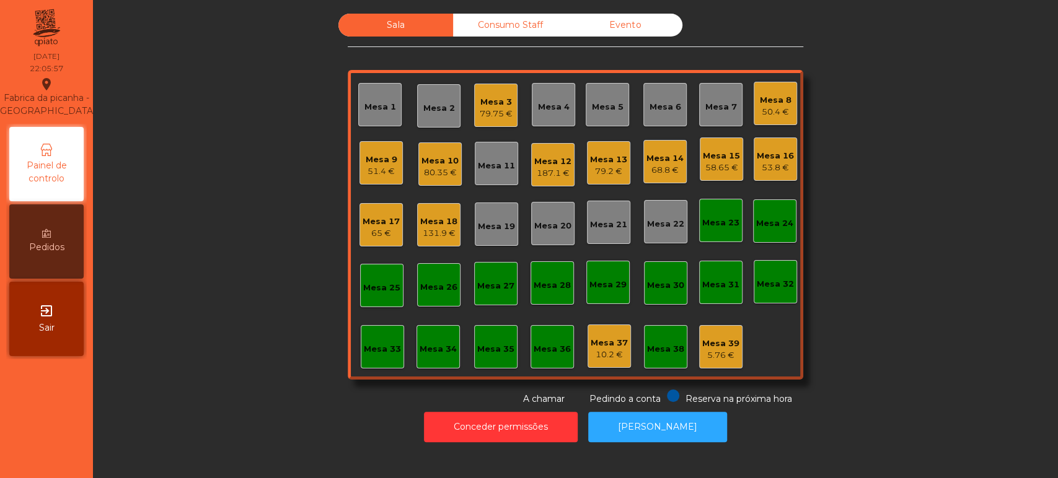
click at [924, 198] on div "Sala Consumo Staff Evento Mesa 1 Mesa 2 Mesa 3 79.75 € [GEOGRAPHIC_DATA] 4 Mesa…" at bounding box center [575, 210] width 931 height 392
click at [434, 237] on div "131.9 €" at bounding box center [438, 233] width 37 height 12
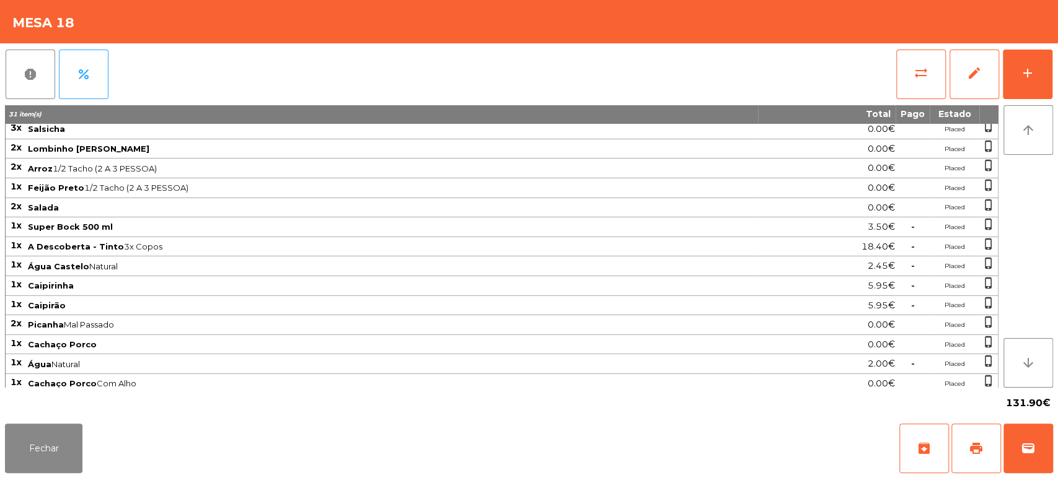
scroll to position [0, 0]
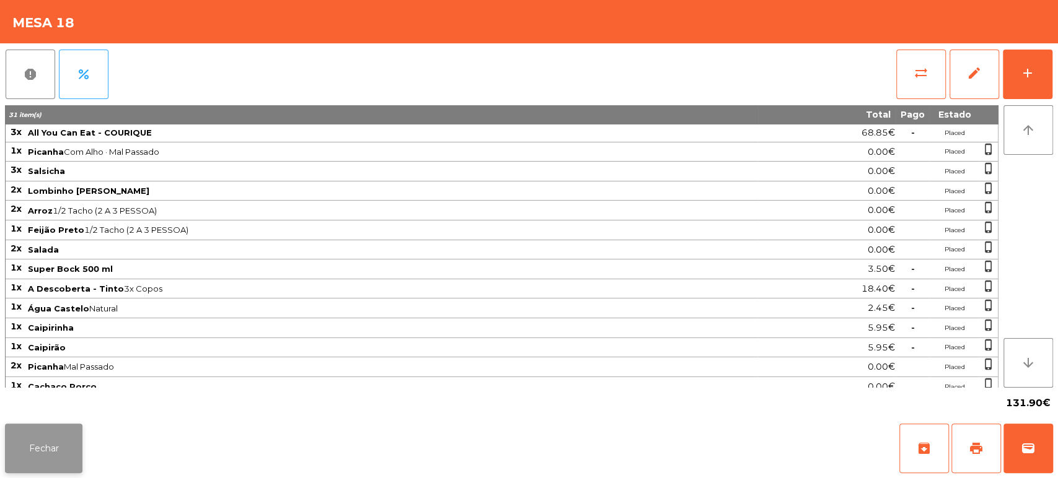
click at [61, 438] on button "Fechar" at bounding box center [43, 449] width 77 height 50
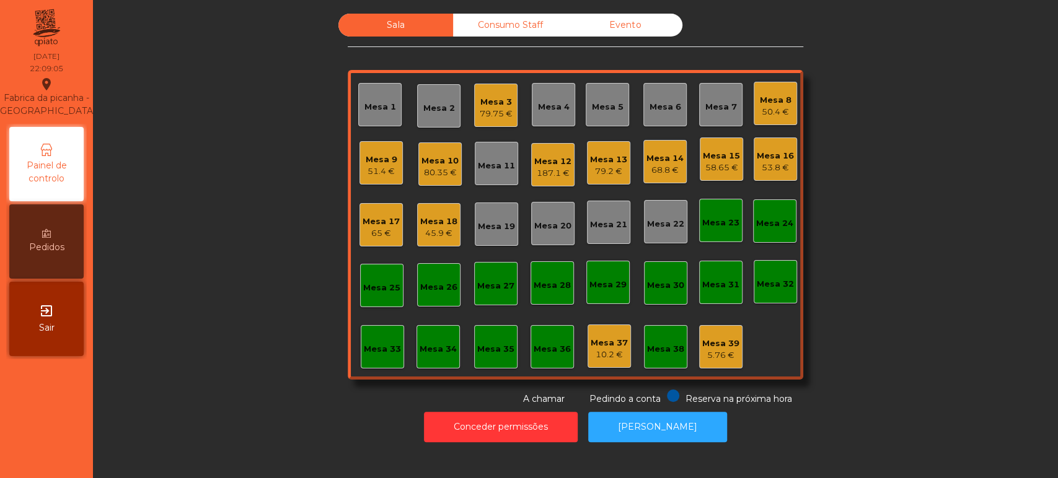
click at [932, 165] on div "Sala Consumo Staff Evento Mesa 1 Mesa 2 Mesa 3 79.75 € [GEOGRAPHIC_DATA] 4 Mesa…" at bounding box center [575, 210] width 931 height 392
click at [594, 162] on div "Mesa 13" at bounding box center [608, 160] width 37 height 12
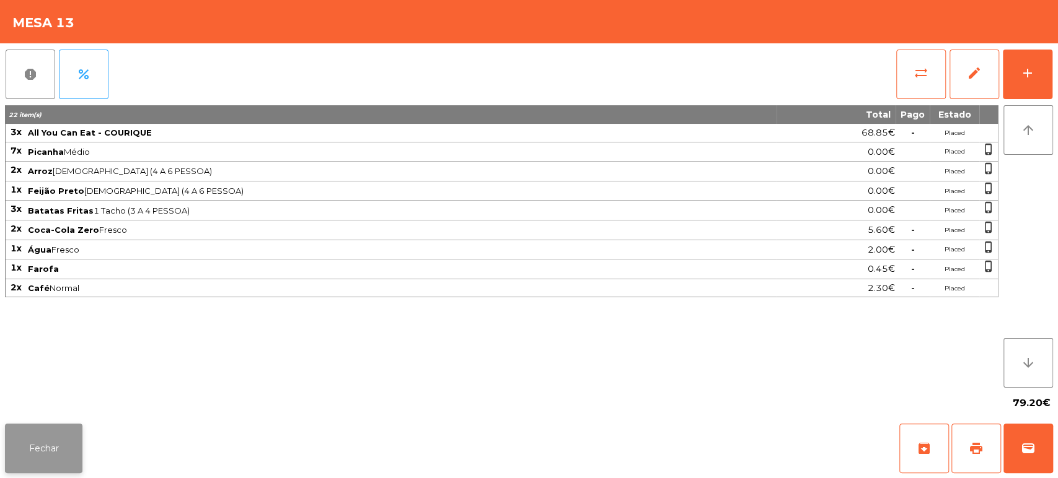
click at [69, 425] on button "Fechar" at bounding box center [43, 449] width 77 height 50
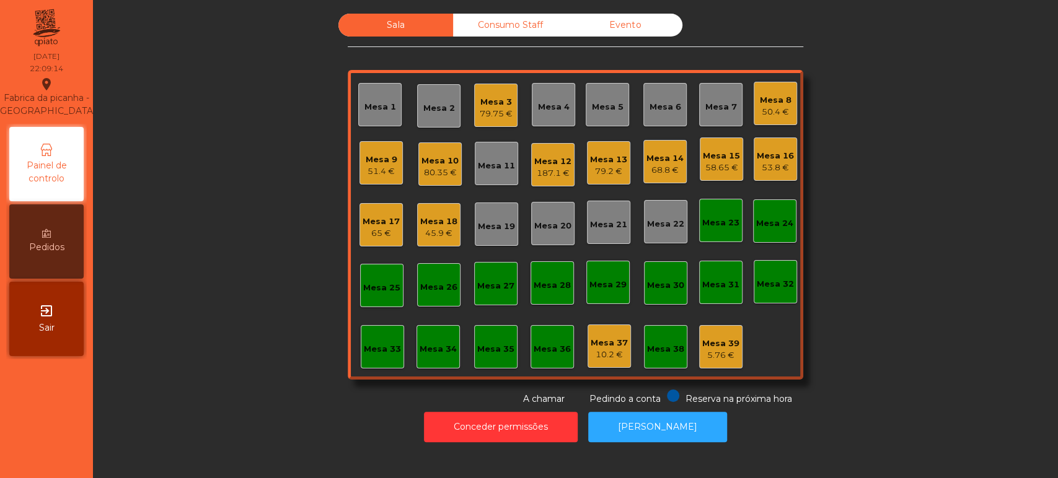
click at [534, 158] on div "Mesa 12" at bounding box center [552, 162] width 37 height 12
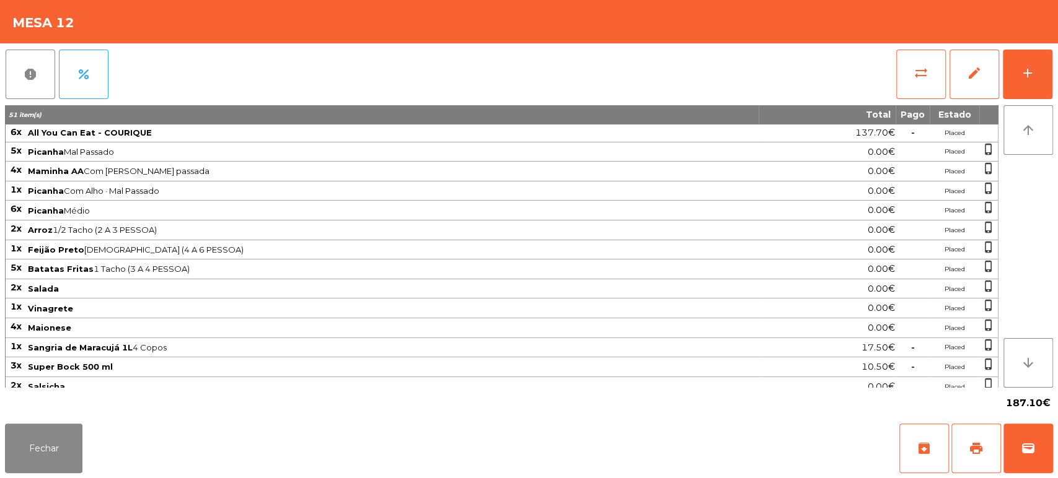
click at [346, 272] on span "Batatas Fritas 1 Tacho (3 A 4 PESSOA)" at bounding box center [392, 269] width 729 height 10
click at [971, 452] on span "print" at bounding box center [976, 448] width 15 height 15
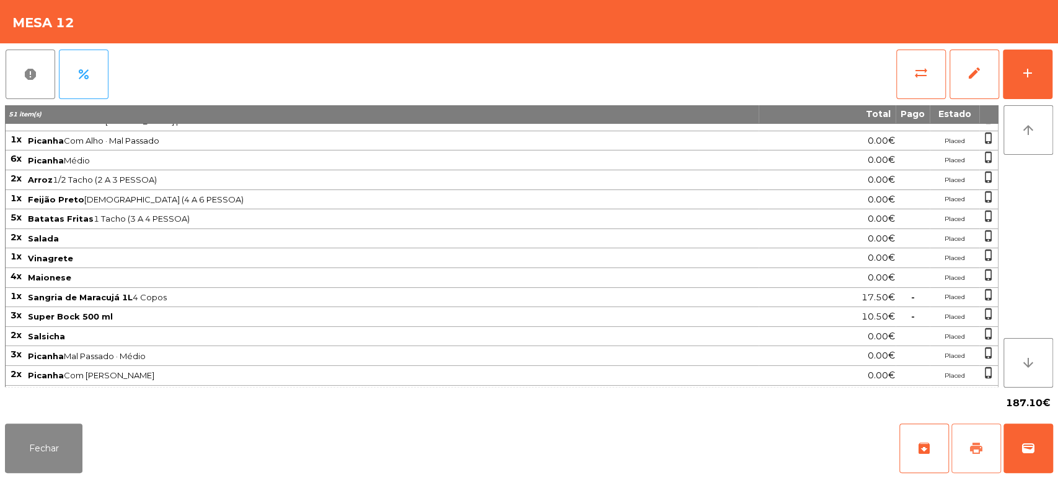
scroll to position [89, 0]
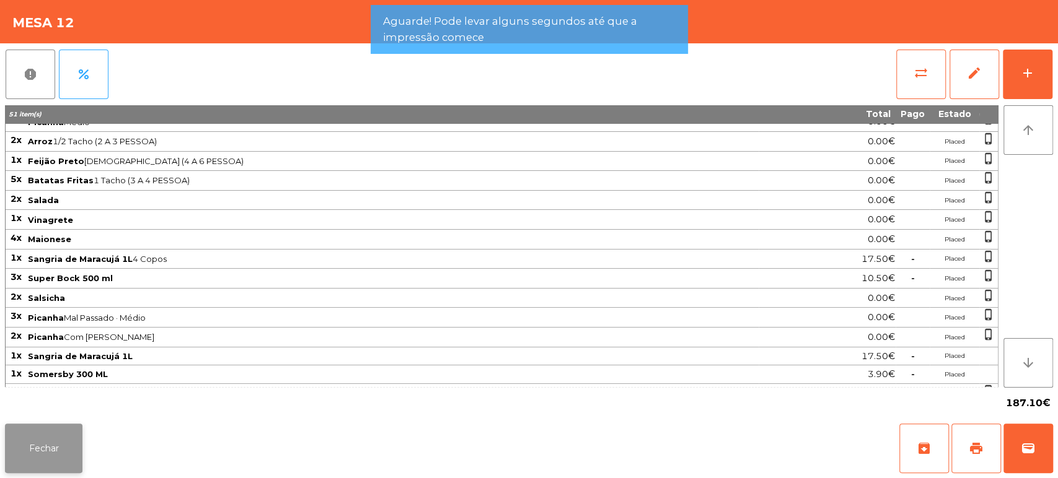
click at [30, 429] on button "Fechar" at bounding box center [43, 449] width 77 height 50
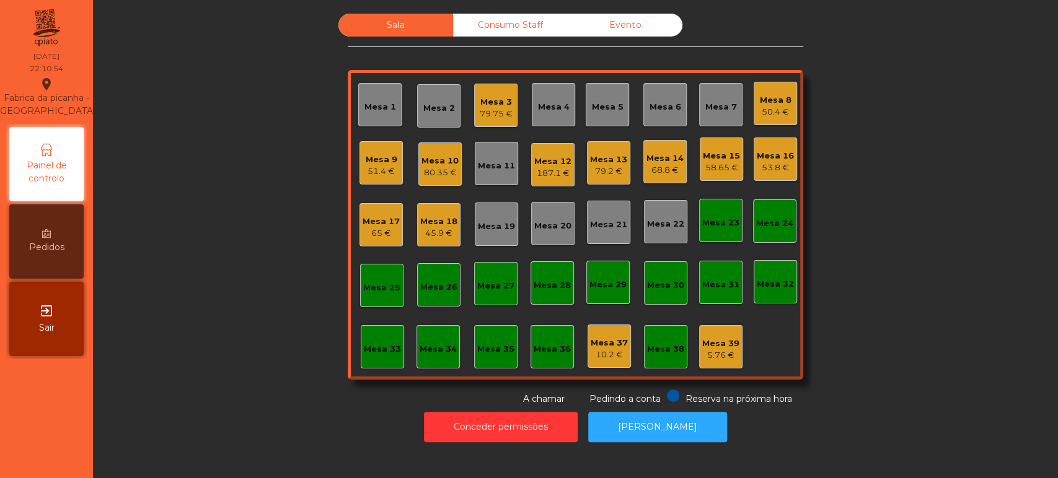
click at [555, 156] on div "Mesa 12" at bounding box center [552, 162] width 37 height 12
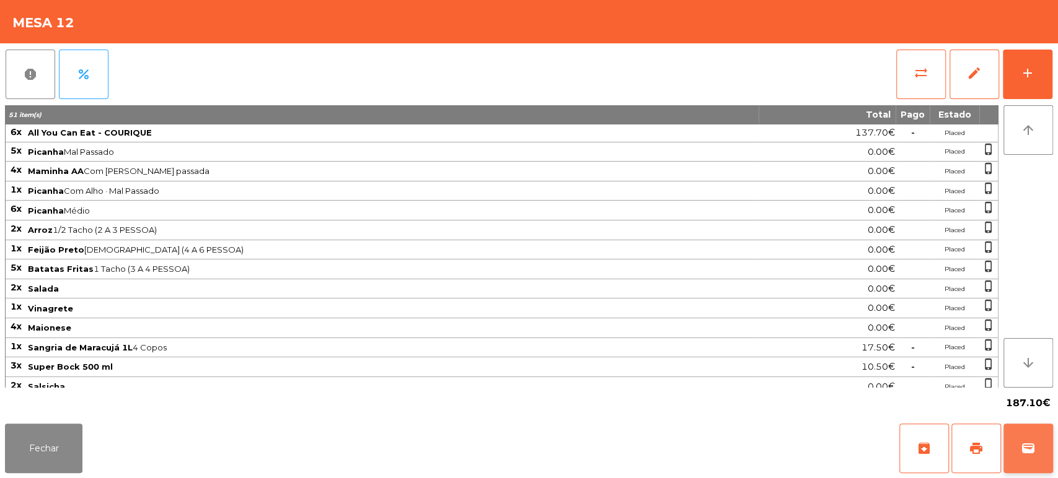
click at [1033, 454] on span "wallet" at bounding box center [1028, 448] width 15 height 15
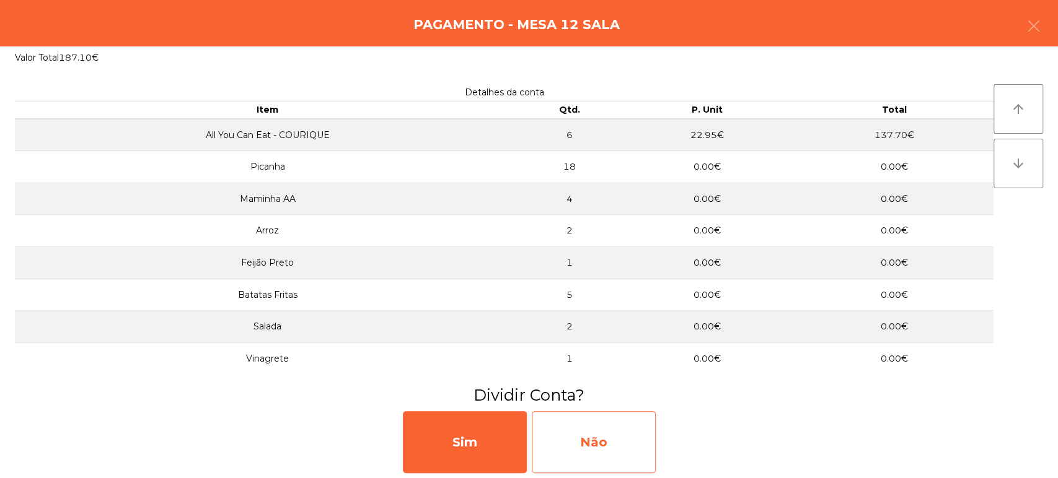
click at [579, 434] on div "Não" at bounding box center [594, 443] width 124 height 62
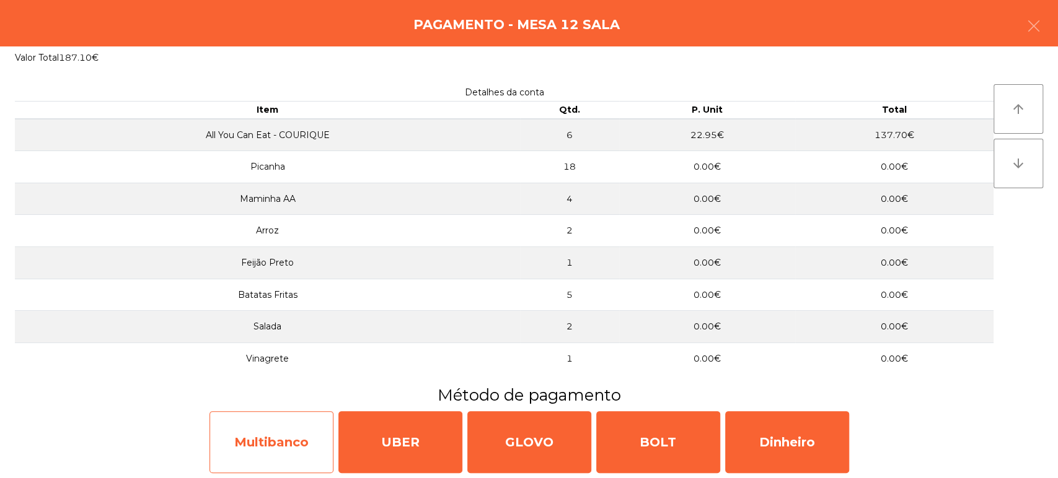
click at [286, 423] on div "Multibanco" at bounding box center [271, 443] width 124 height 62
select select "**"
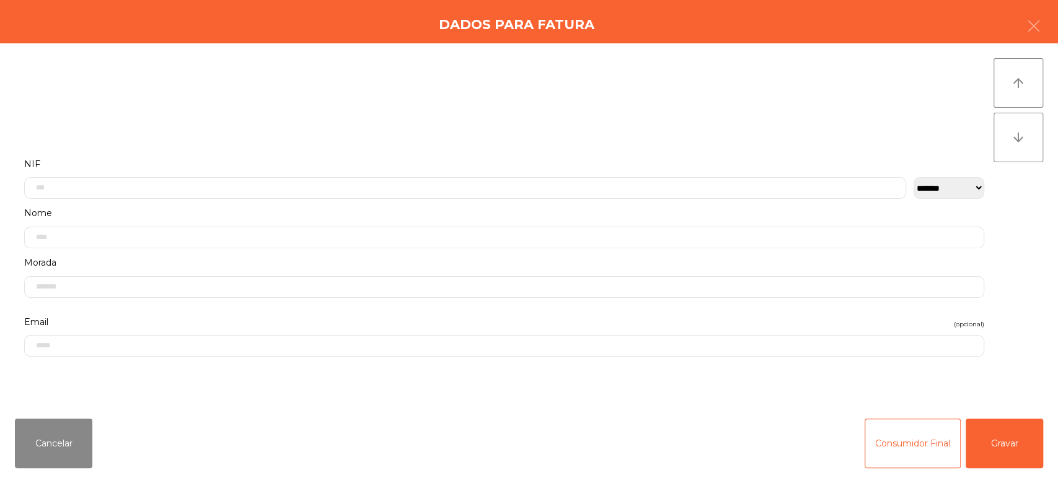
click at [620, 162] on label "NIF" at bounding box center [504, 164] width 960 height 17
click at [657, 182] on input "text" at bounding box center [465, 185] width 882 height 22
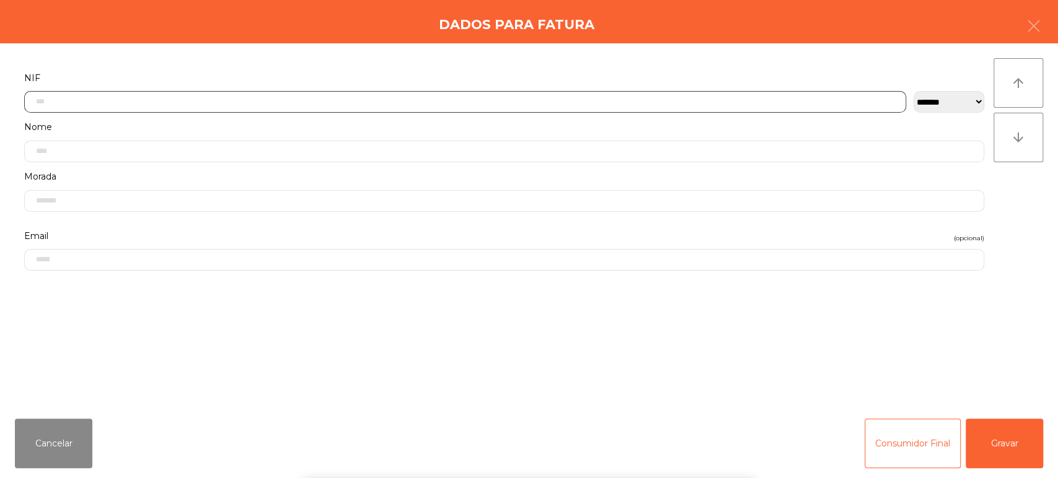
scroll to position [97, 0]
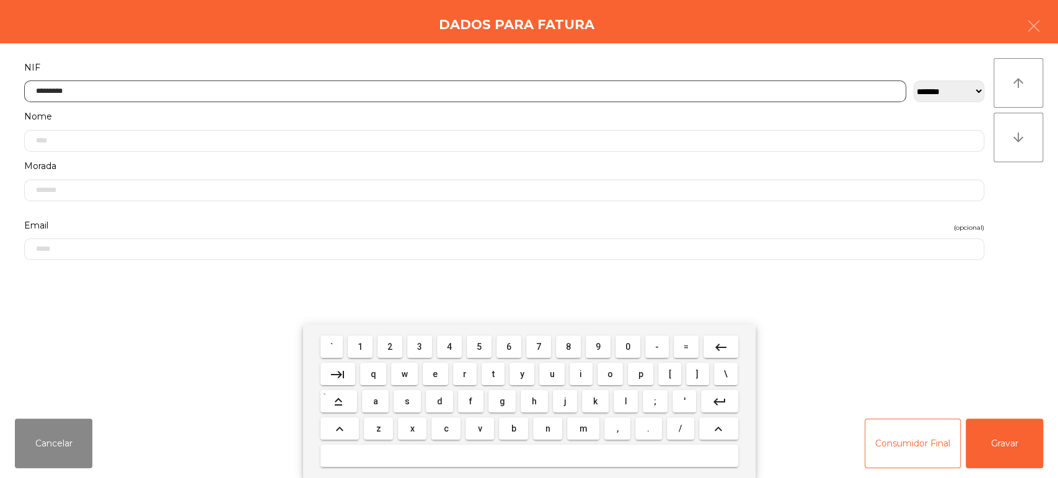
type input "*********"
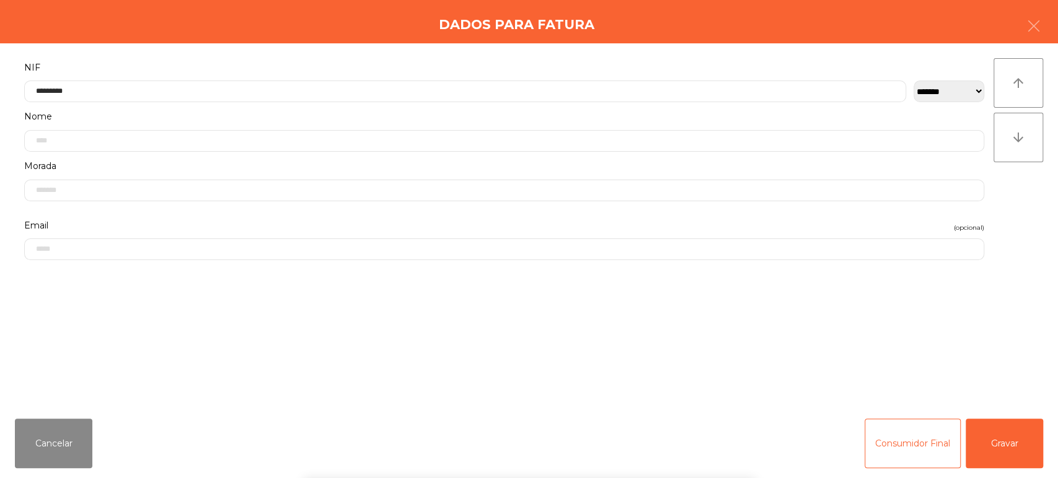
click at [995, 433] on div "` 1 2 3 4 5 6 7 8 9 0 - = keyboard_backspace keyboard_tab q w e r t y u i o p […" at bounding box center [529, 402] width 1058 height 154
click at [999, 431] on button "Gravar" at bounding box center [1004, 444] width 77 height 50
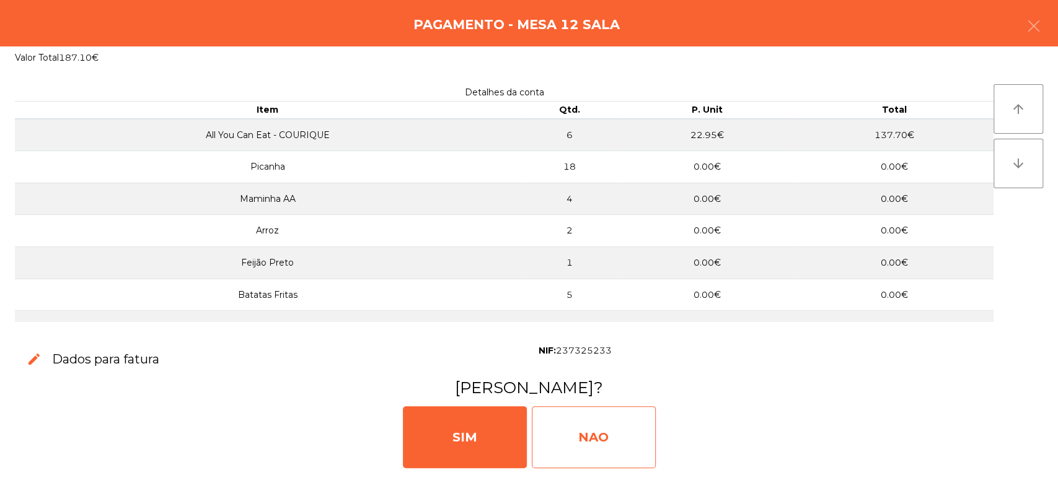
click at [596, 422] on div "NAO" at bounding box center [594, 438] width 124 height 62
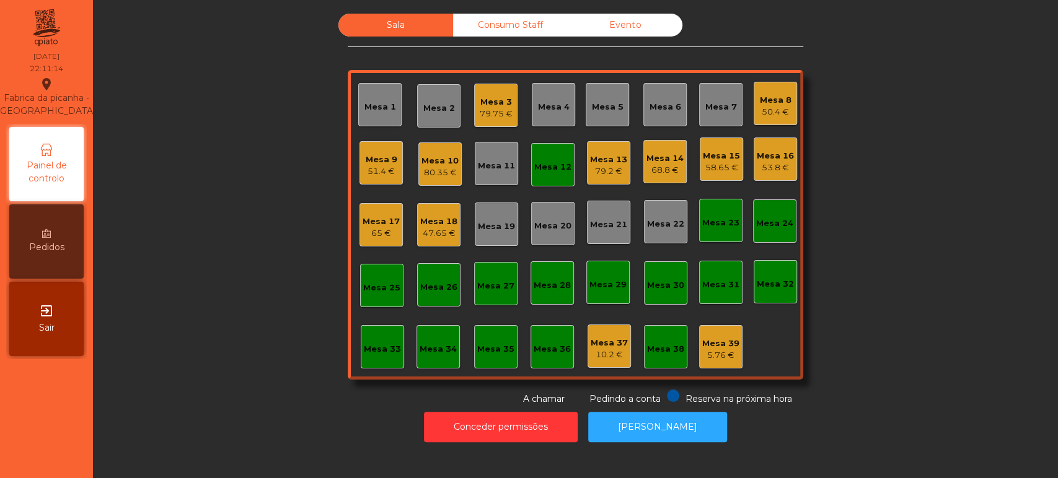
click at [545, 164] on div "Mesa 12" at bounding box center [552, 167] width 37 height 12
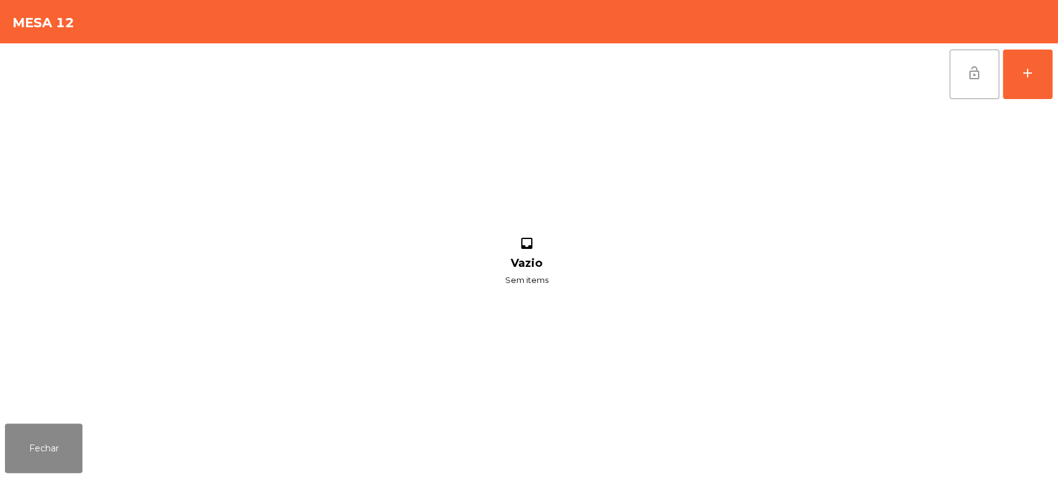
click at [969, 79] on span "lock_open" at bounding box center [974, 73] width 15 height 15
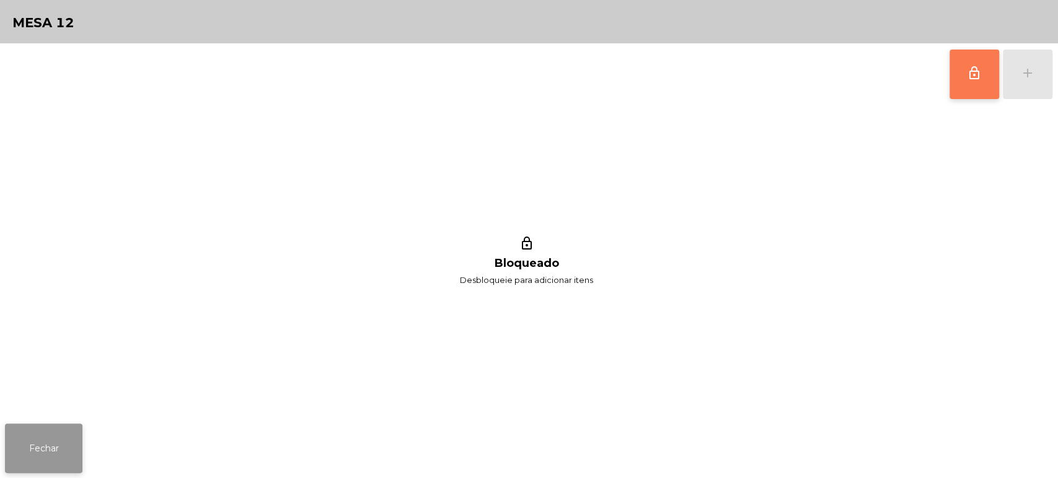
click at [53, 442] on button "Fechar" at bounding box center [43, 449] width 77 height 50
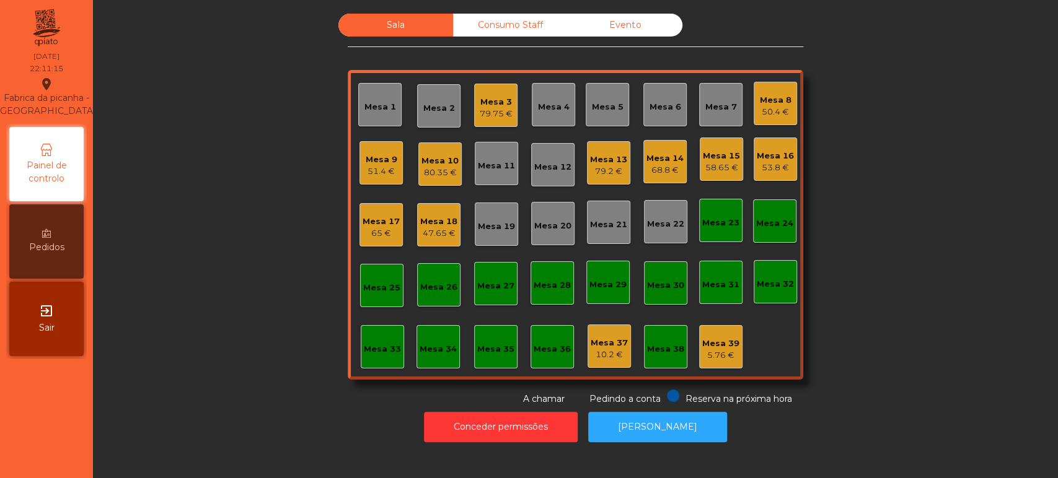
click at [891, 369] on div "Sala Consumo Staff Evento Mesa 1 Mesa 2 Mesa 3 79.75 € Mesa 4 Mesa 5 Mesa 6 Mes…" at bounding box center [575, 210] width 931 height 392
click at [501, 2] on div "Sala Consumo Staff Evento Mesa 1 Mesa 2 Mesa 3 79.75 € Mesa 4 Mesa 5 Mesa 6 Mes…" at bounding box center [575, 239] width 965 height 478
click at [526, 25] on div "Consumo Staff" at bounding box center [510, 25] width 115 height 23
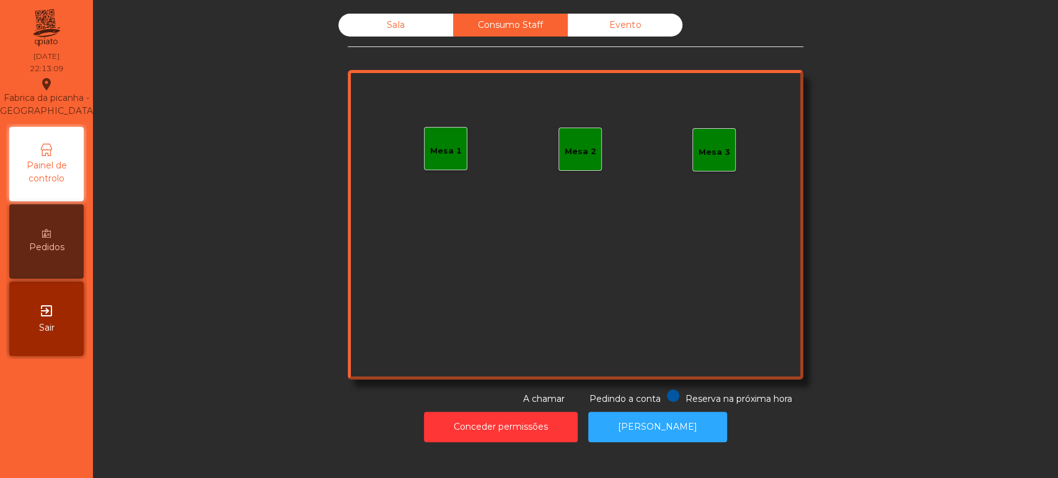
click at [434, 159] on div "Mesa 1" at bounding box center [445, 148] width 43 height 43
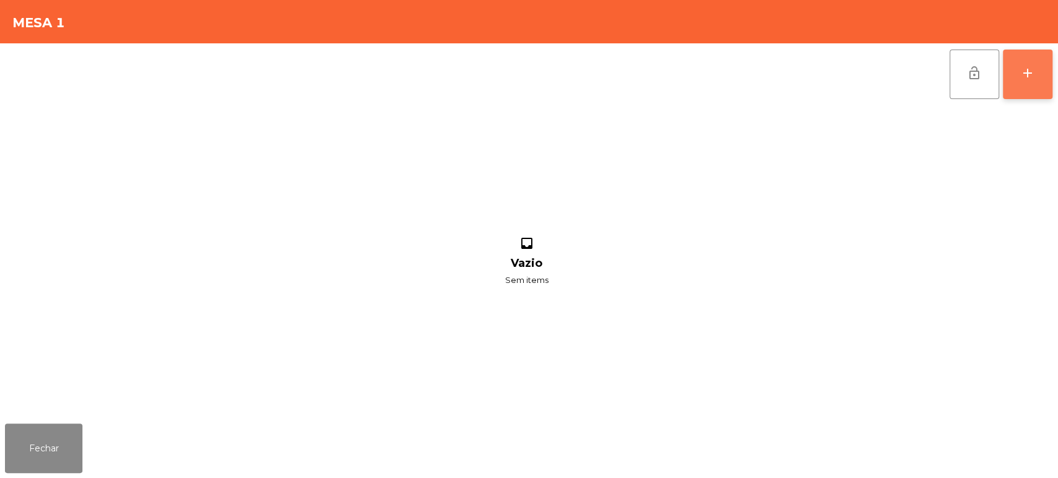
click at [1026, 82] on button "add" at bounding box center [1028, 75] width 50 height 50
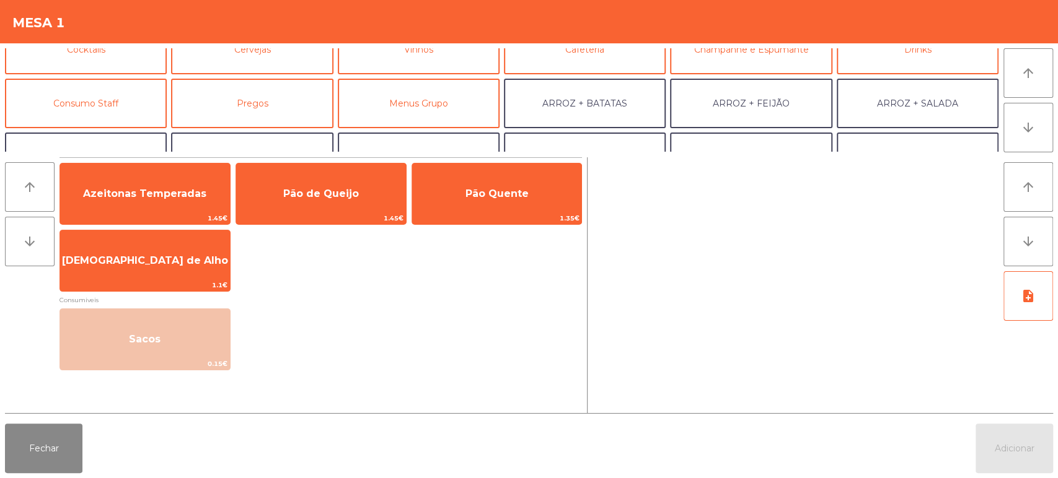
scroll to position [95, 0]
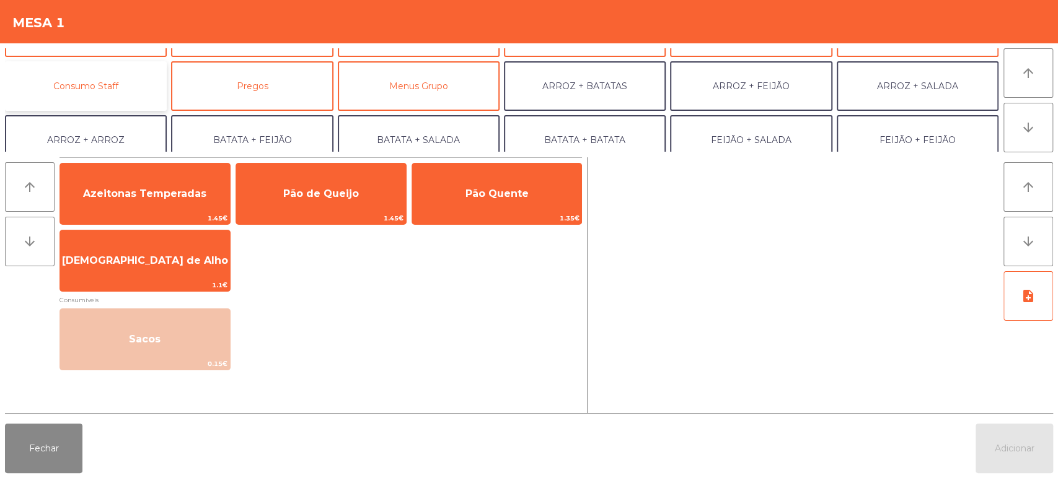
click at [106, 84] on button "Consumo Staff" at bounding box center [86, 86] width 162 height 50
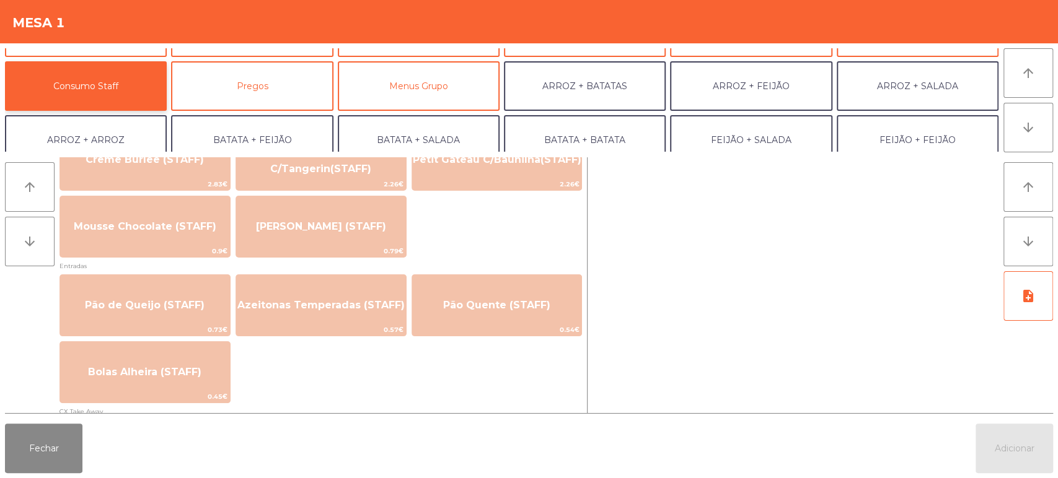
scroll to position [913, 0]
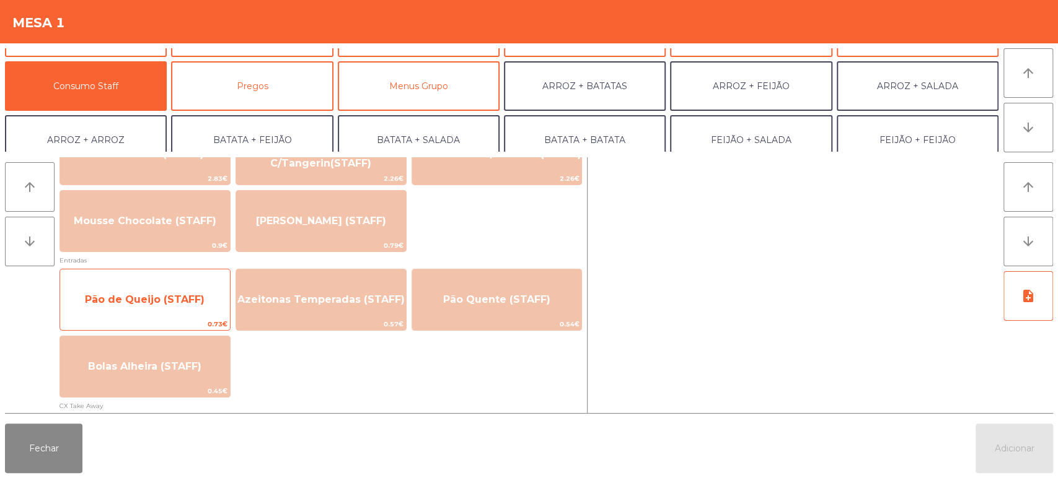
click at [188, 305] on span "Pão de Queijo (STAFF)" at bounding box center [145, 300] width 120 height 12
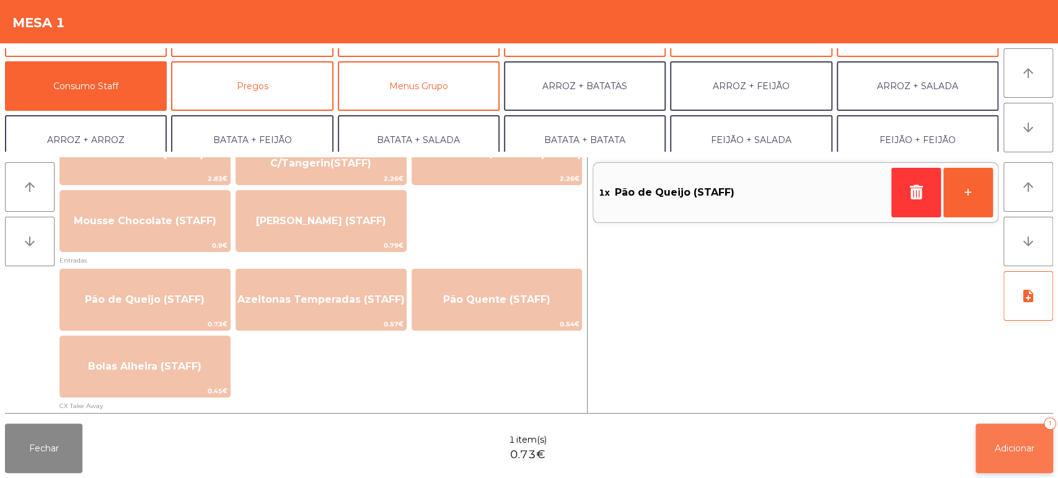
click at [1012, 448] on span "Adicionar" at bounding box center [1015, 448] width 40 height 11
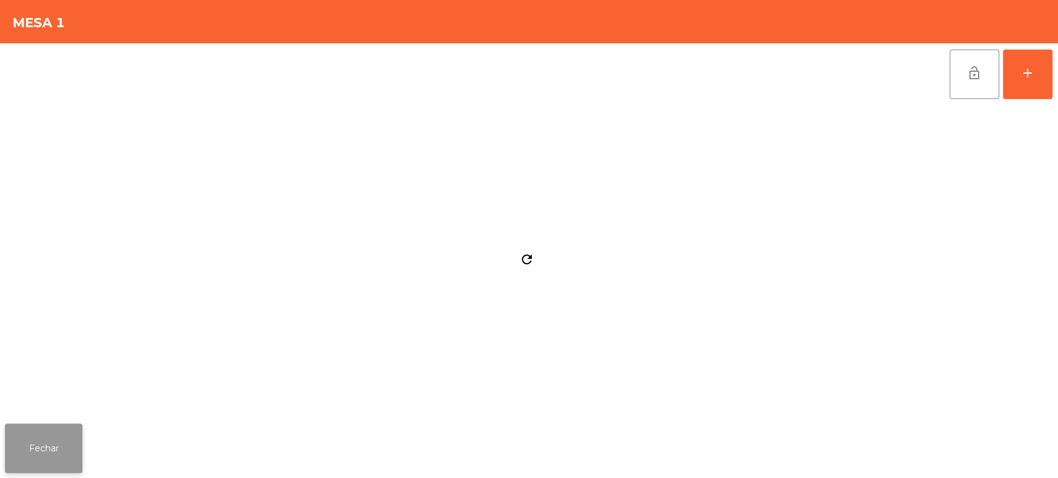
click at [63, 435] on button "Fechar" at bounding box center [43, 449] width 77 height 50
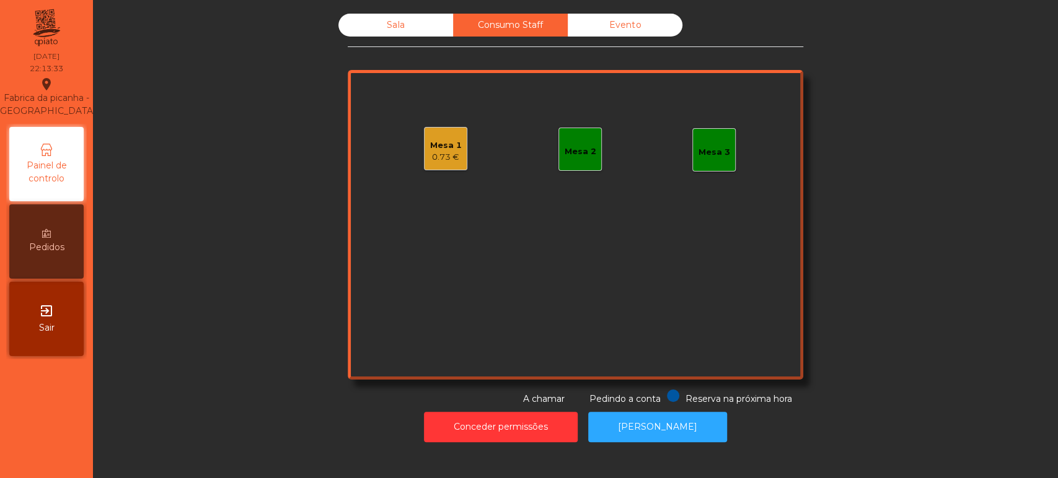
click at [444, 159] on div "0.73 €" at bounding box center [446, 157] width 32 height 12
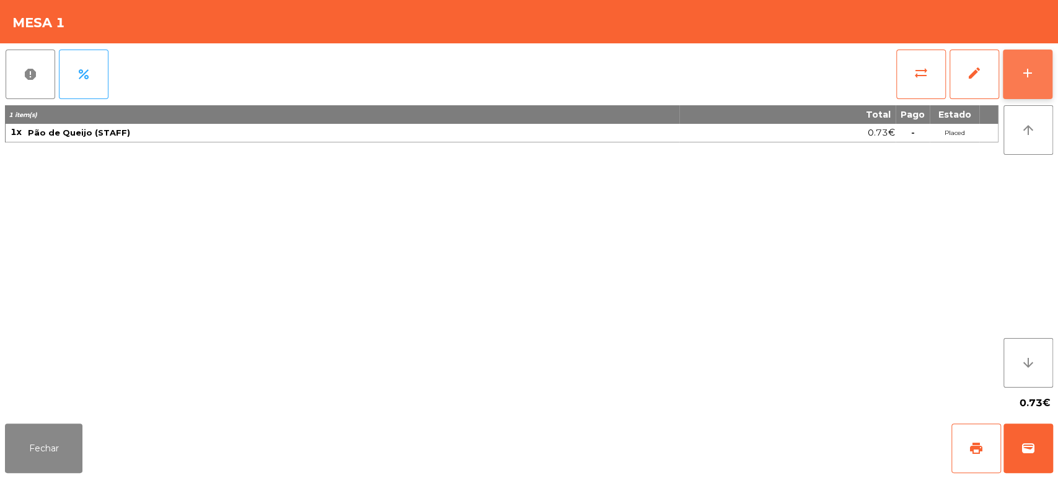
click at [1015, 77] on button "add" at bounding box center [1028, 75] width 50 height 50
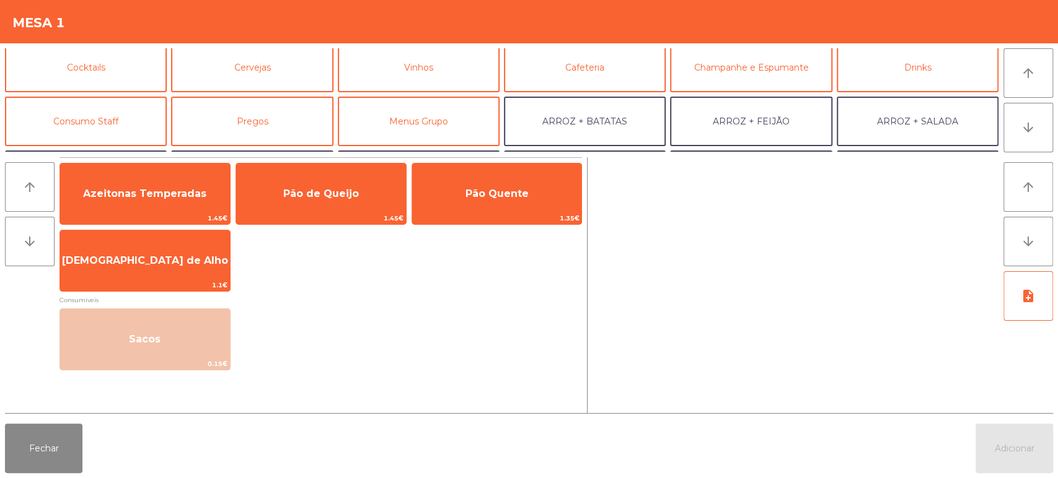
scroll to position [62, 0]
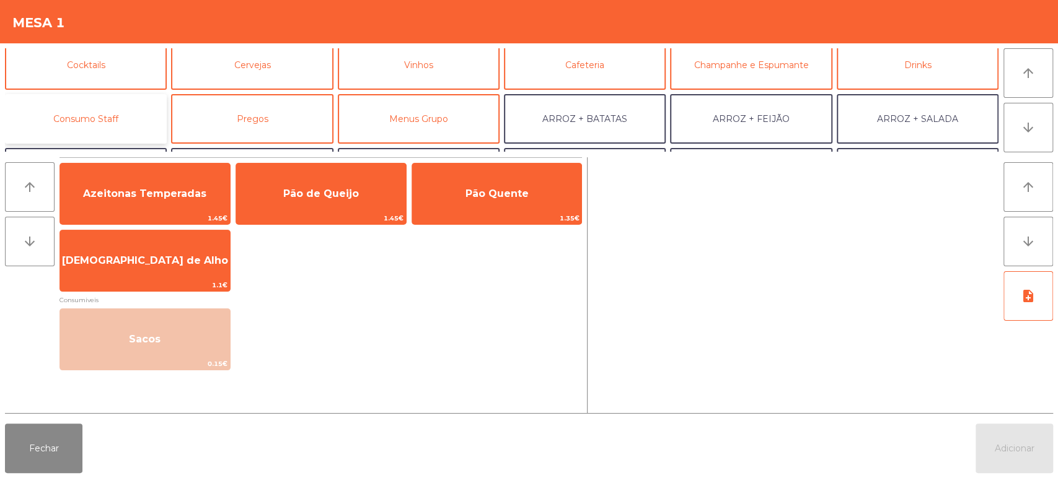
click at [131, 117] on button "Consumo Staff" at bounding box center [86, 119] width 162 height 50
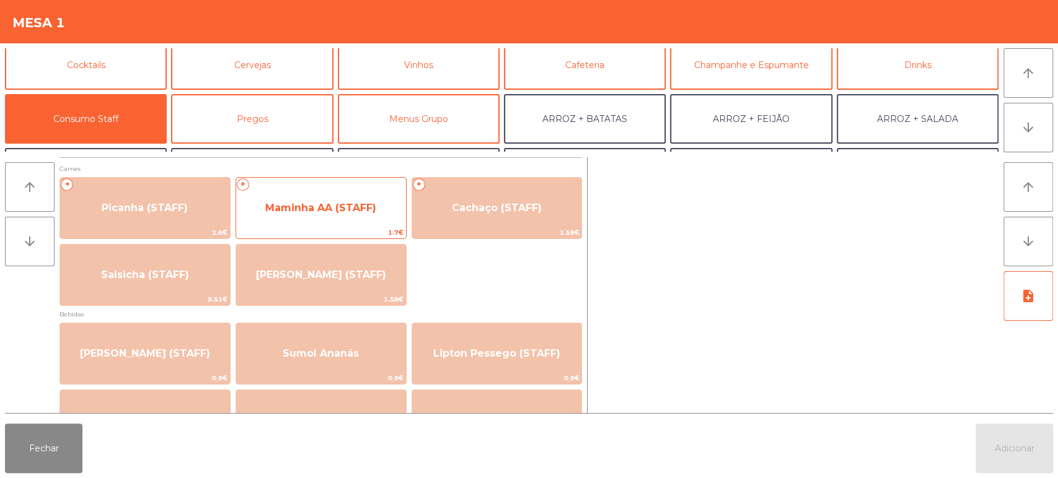
click at [340, 216] on span "Maminha AA (STAFF)" at bounding box center [321, 207] width 170 height 33
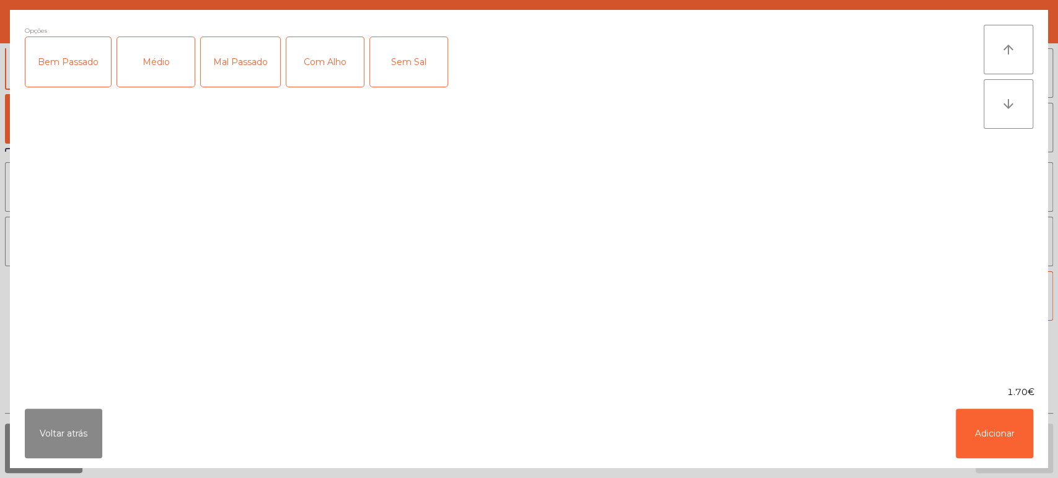
click at [140, 49] on div "Médio" at bounding box center [155, 62] width 77 height 50
click at [249, 56] on div "Mal Passado" at bounding box center [240, 62] width 79 height 50
click at [234, 52] on div "Mal Passado" at bounding box center [240, 62] width 79 height 50
click at [322, 59] on div "Com Alho" at bounding box center [324, 62] width 77 height 50
click at [1021, 426] on button "Adicionar" at bounding box center [994, 434] width 77 height 50
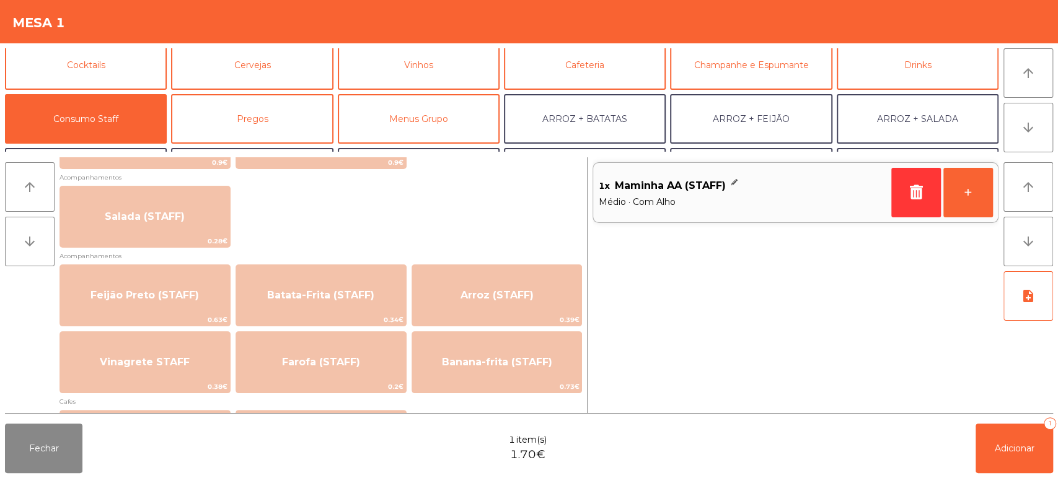
scroll to position [486, 0]
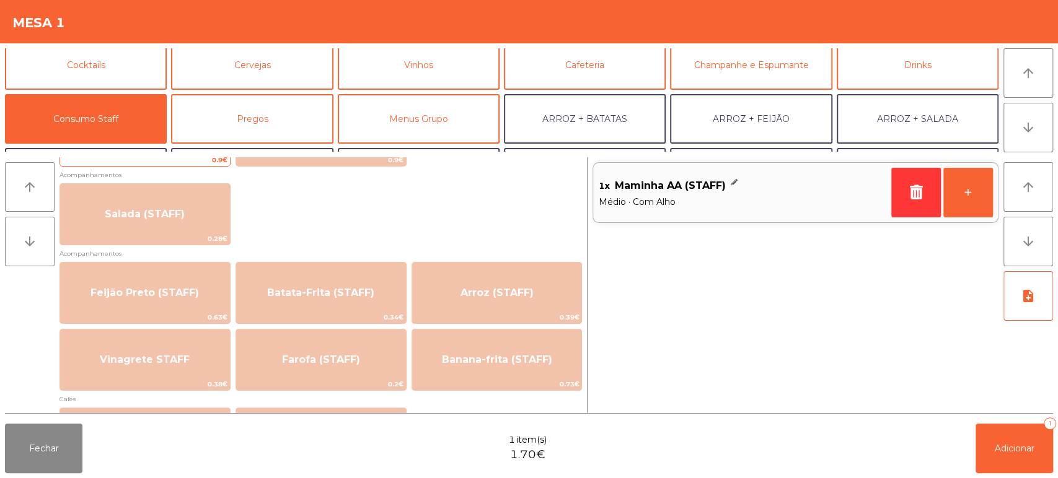
click at [192, 163] on span "0.9€" at bounding box center [145, 160] width 170 height 12
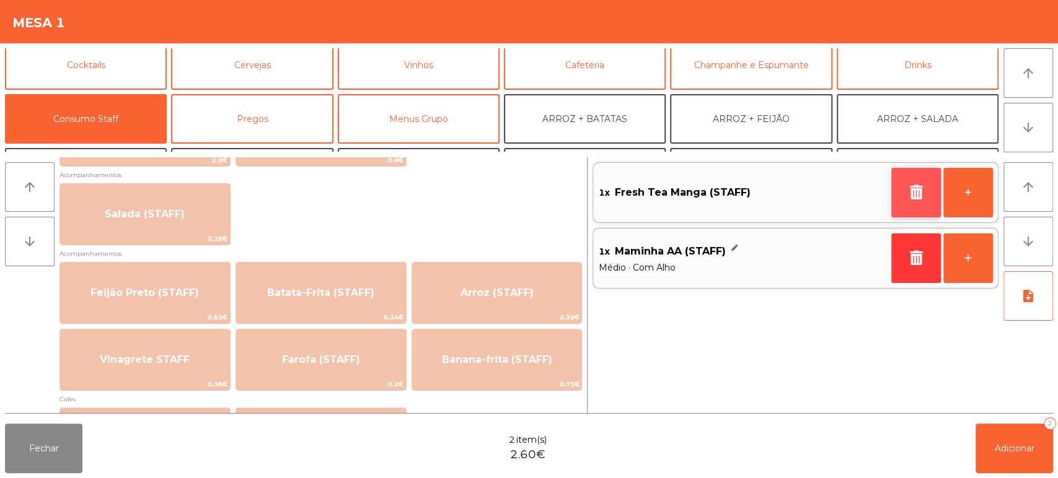
click at [903, 198] on button "button" at bounding box center [916, 193] width 50 height 50
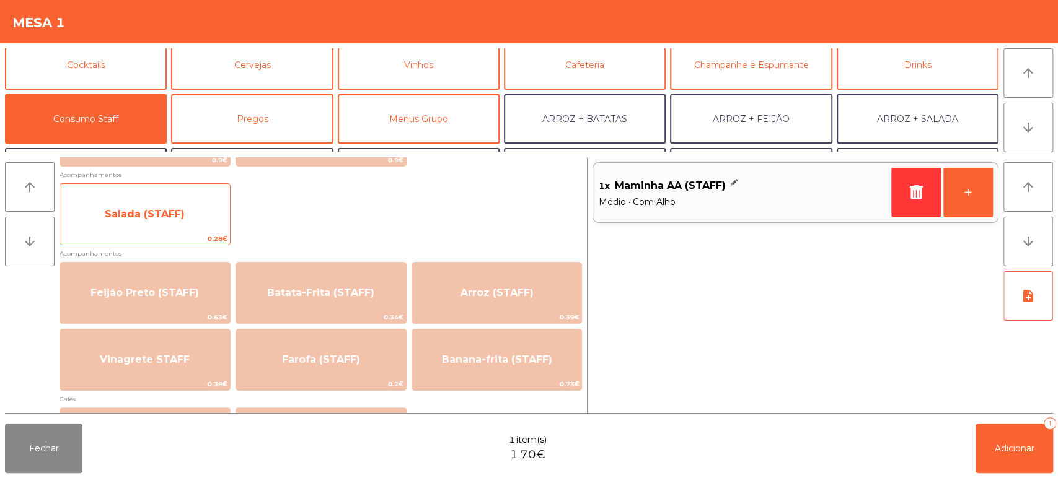
click at [161, 213] on span "Salada (STAFF)" at bounding box center [145, 214] width 80 height 12
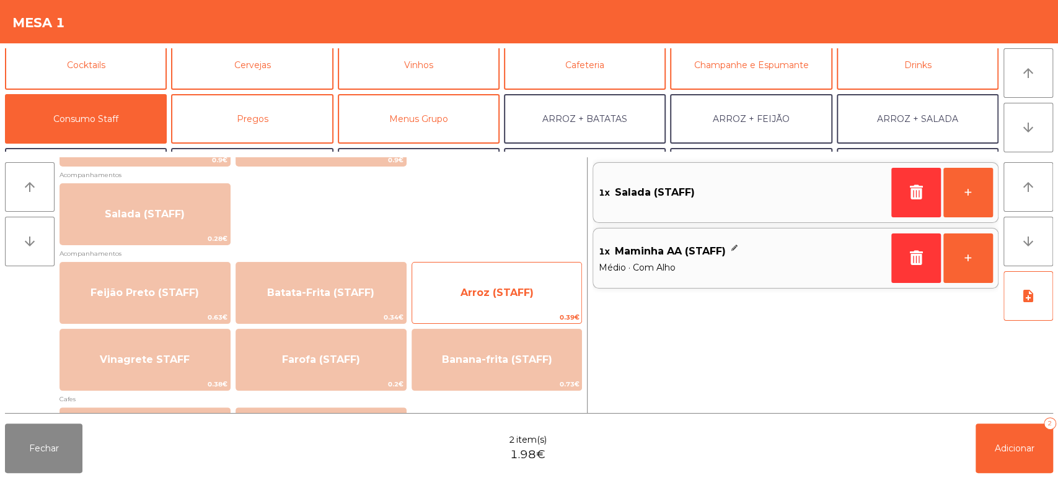
click at [493, 314] on span "0.39€" at bounding box center [497, 318] width 170 height 12
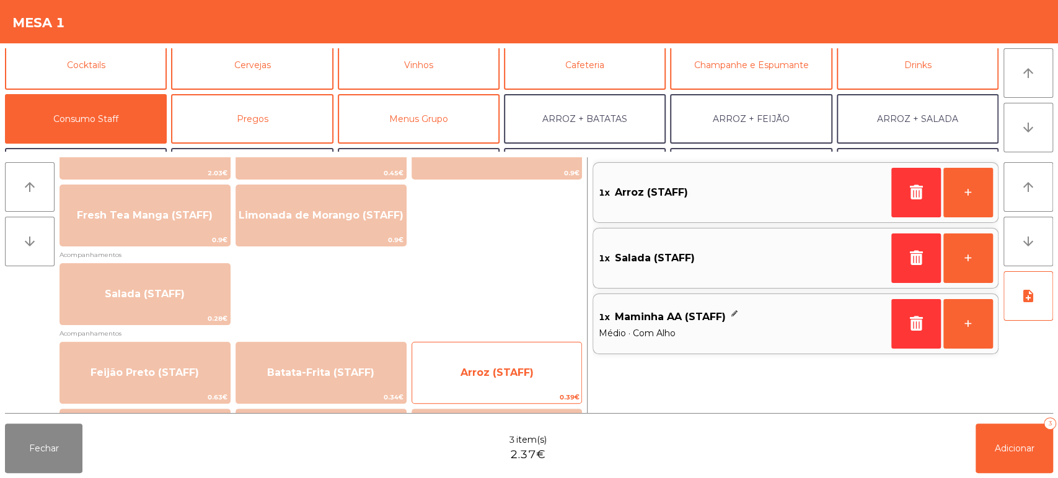
scroll to position [482, 0]
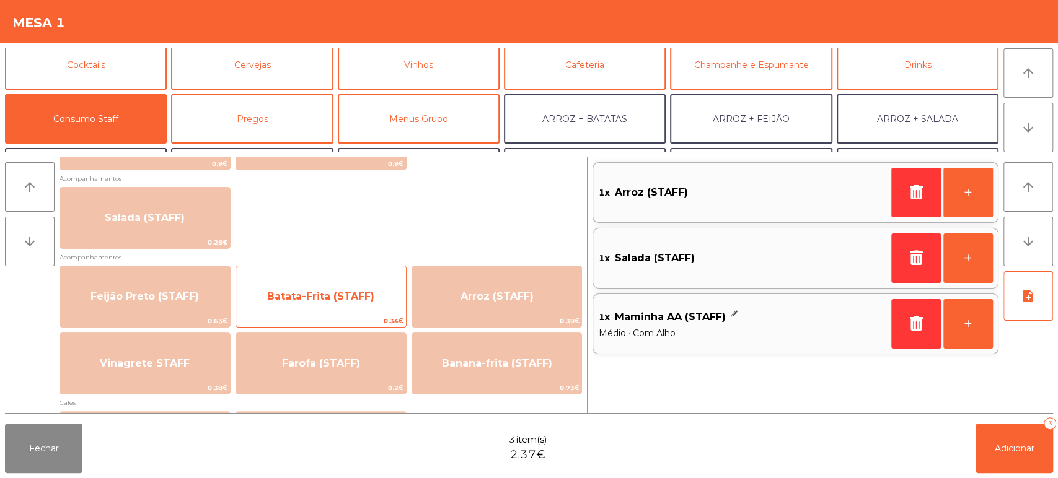
click at [352, 295] on span "Batata-Frita (STAFF)" at bounding box center [320, 297] width 107 height 12
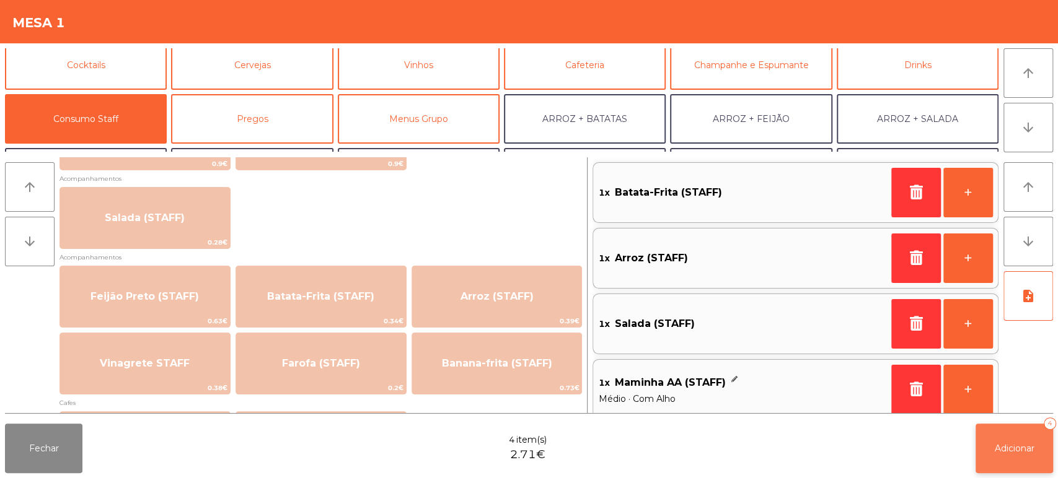
click at [998, 446] on span "Adicionar" at bounding box center [1015, 448] width 40 height 11
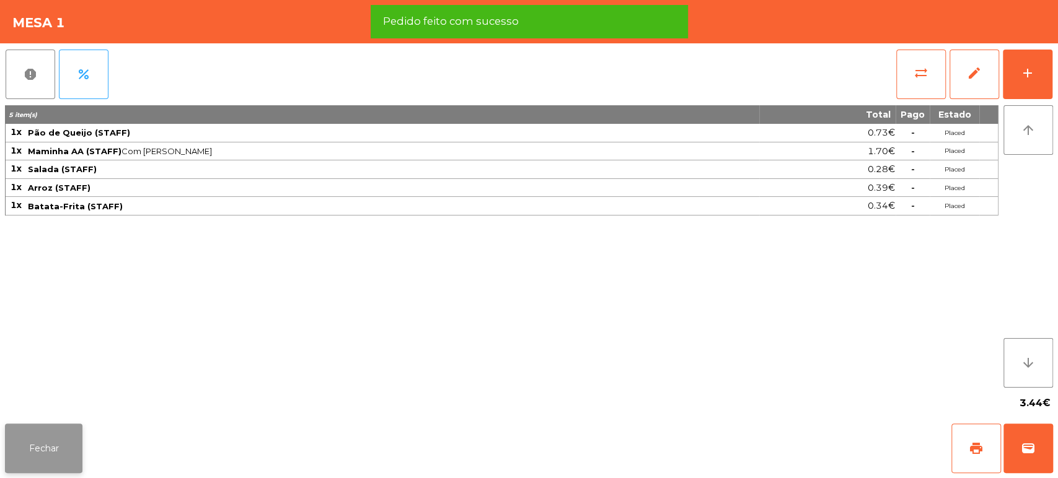
click at [81, 452] on button "Fechar" at bounding box center [43, 449] width 77 height 50
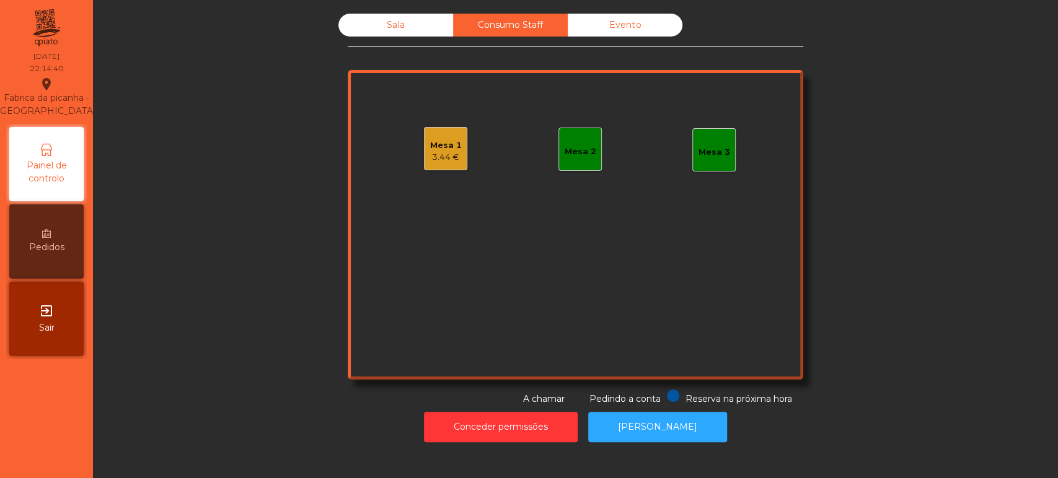
click at [397, 35] on div "Sala" at bounding box center [395, 25] width 115 height 23
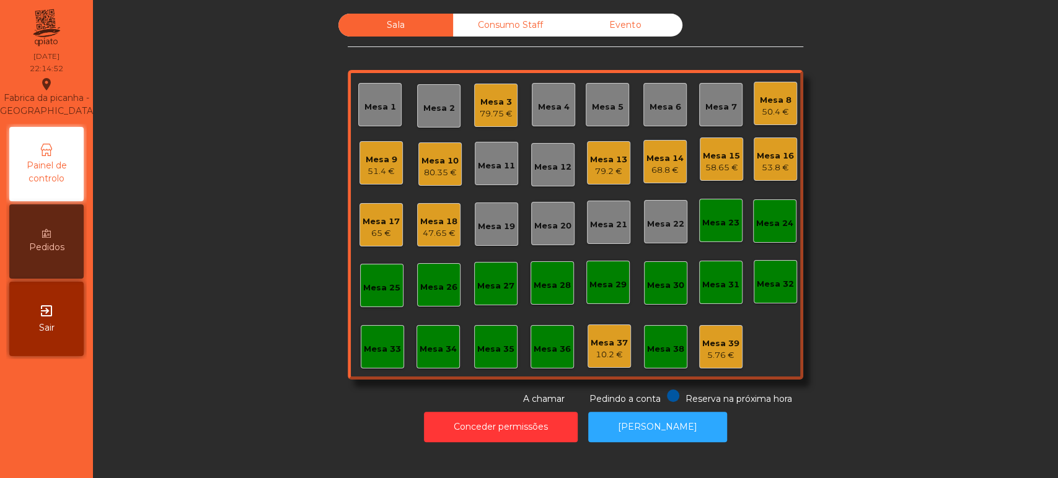
click at [914, 169] on div "Sala Consumo Staff Evento Mesa 1 Mesa 2 Mesa 3 79.75 € Mesa 4 Mesa 5 Mesa 6 Mes…" at bounding box center [575, 210] width 931 height 392
click at [590, 162] on div "Mesa 13" at bounding box center [608, 160] width 37 height 12
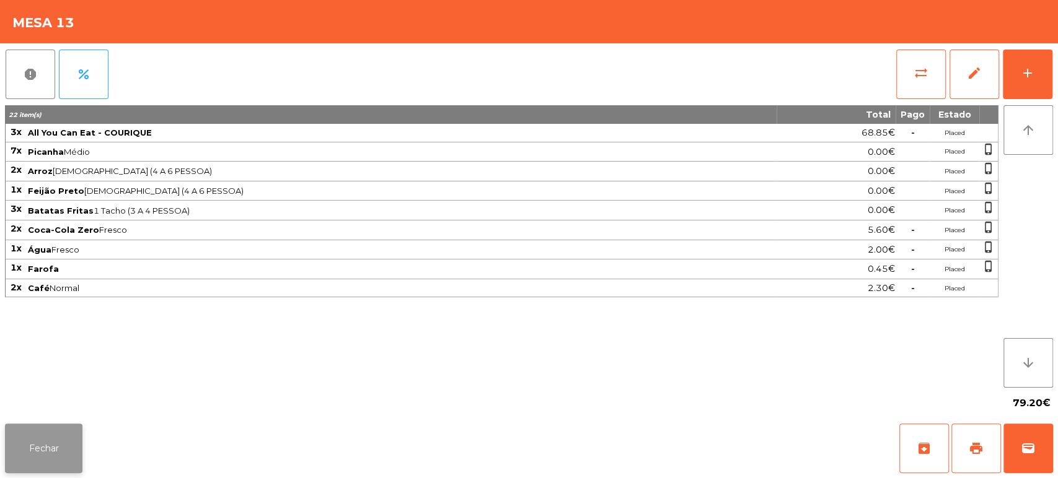
click at [41, 465] on button "Fechar" at bounding box center [43, 449] width 77 height 50
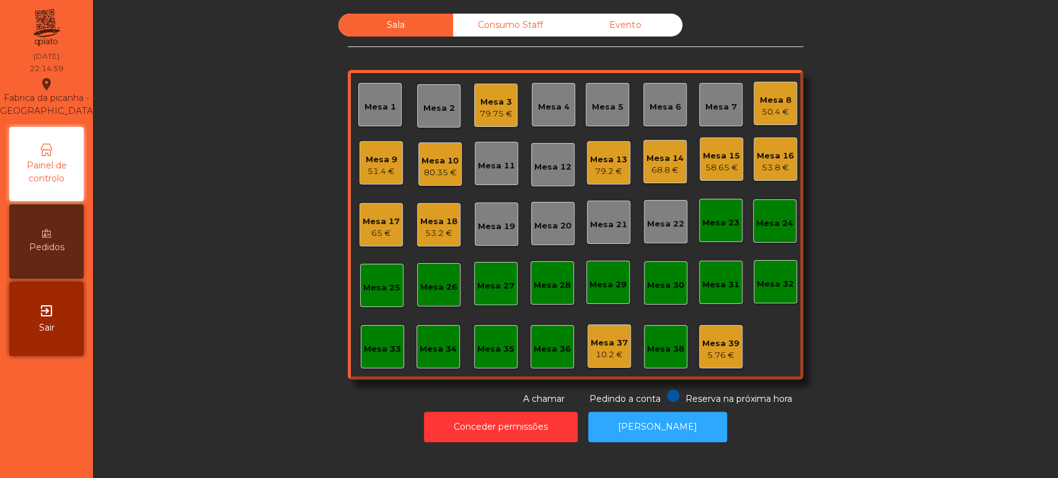
click at [659, 157] on div "Mesa 14" at bounding box center [664, 158] width 37 height 12
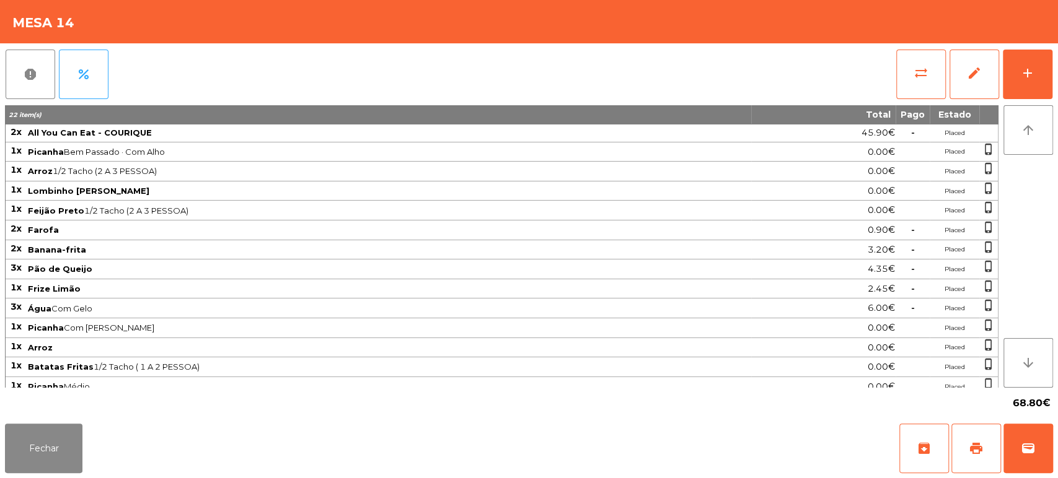
scroll to position [25, 0]
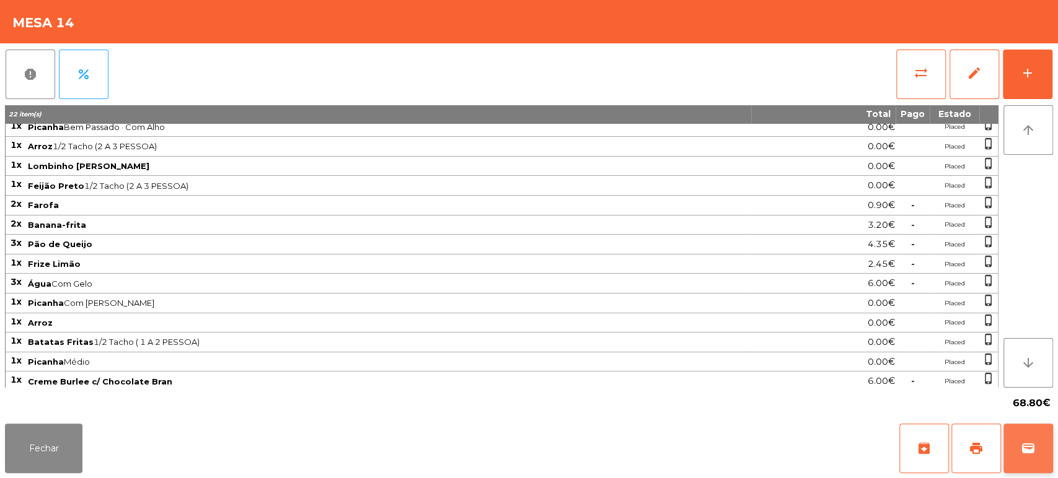
click at [1029, 436] on button "wallet" at bounding box center [1028, 449] width 50 height 50
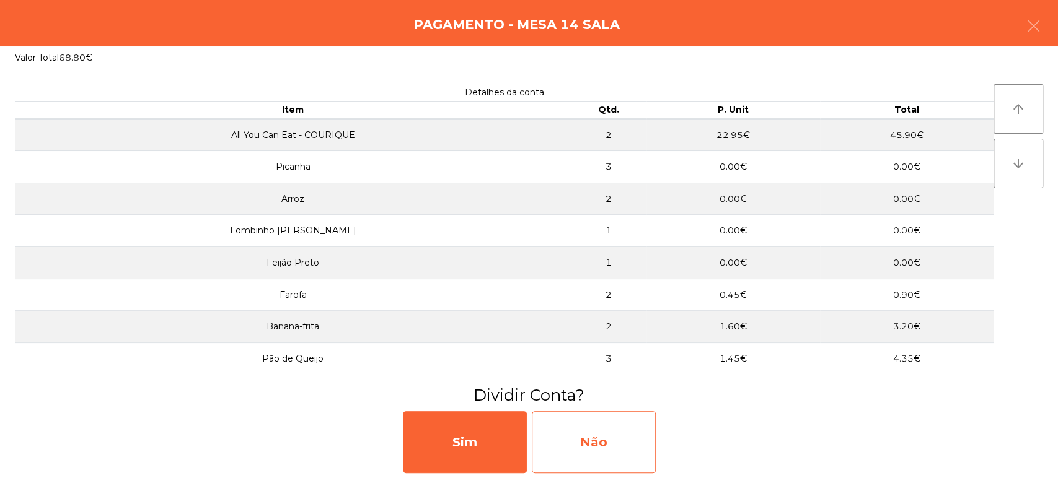
click at [623, 421] on div "Não" at bounding box center [594, 443] width 124 height 62
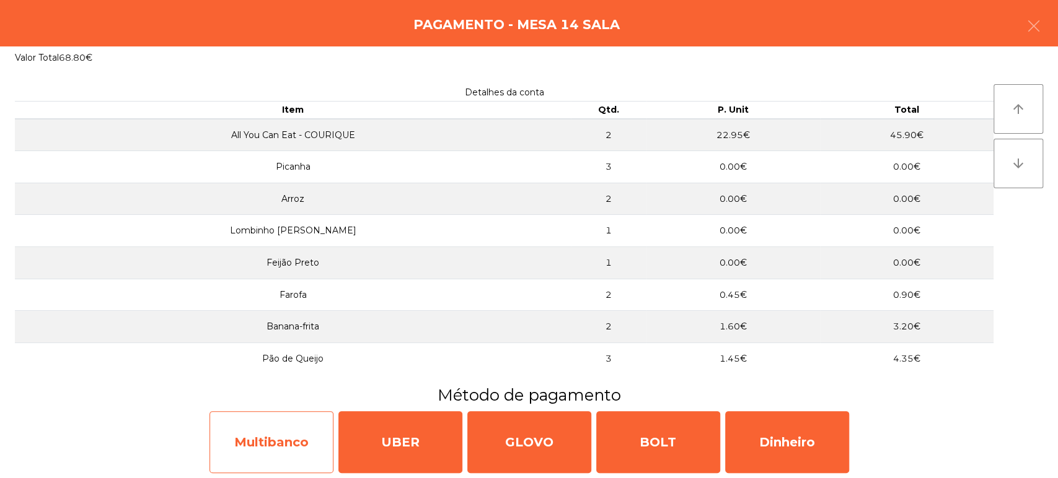
click at [314, 451] on div "Multibanco" at bounding box center [271, 443] width 124 height 62
select select "**"
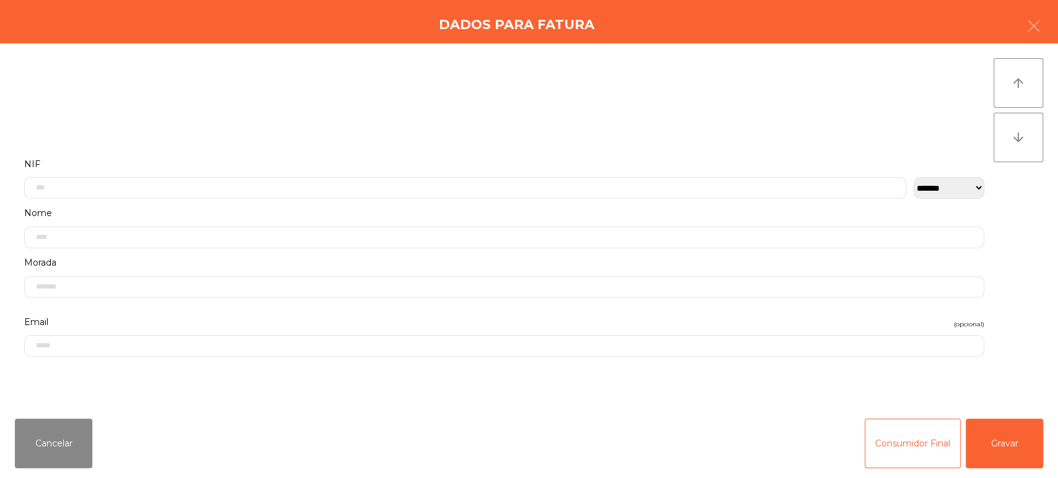
click at [1054, 454] on div "Cancelar Consumidor Final Gravar" at bounding box center [529, 443] width 1058 height 69
click at [998, 447] on button "Gravar" at bounding box center [1004, 444] width 77 height 50
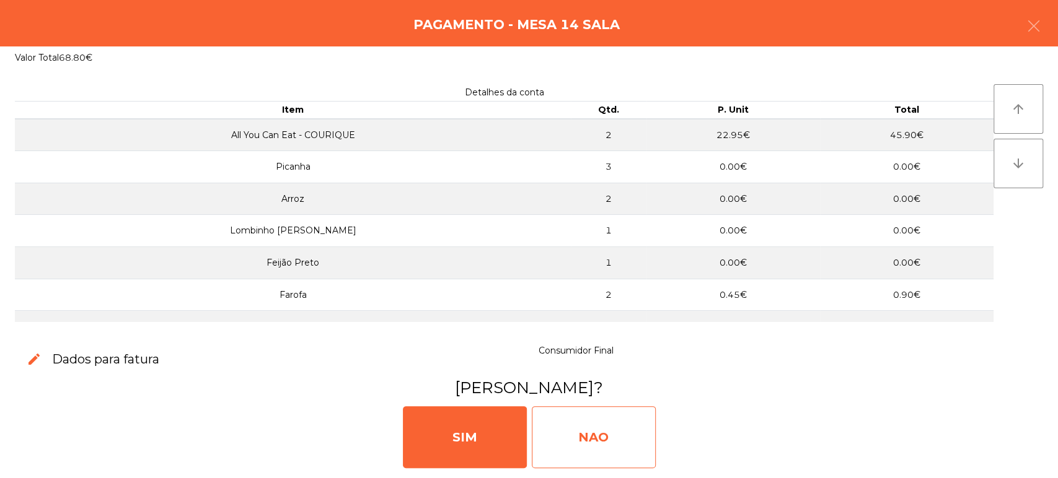
click at [585, 447] on div "NAO" at bounding box center [594, 438] width 124 height 62
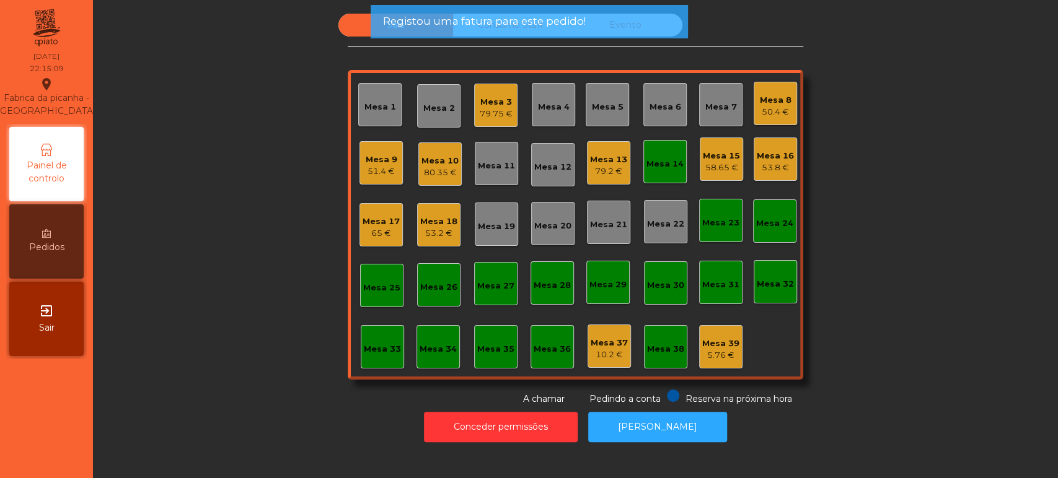
click at [664, 161] on div "Mesa 14" at bounding box center [664, 164] width 37 height 12
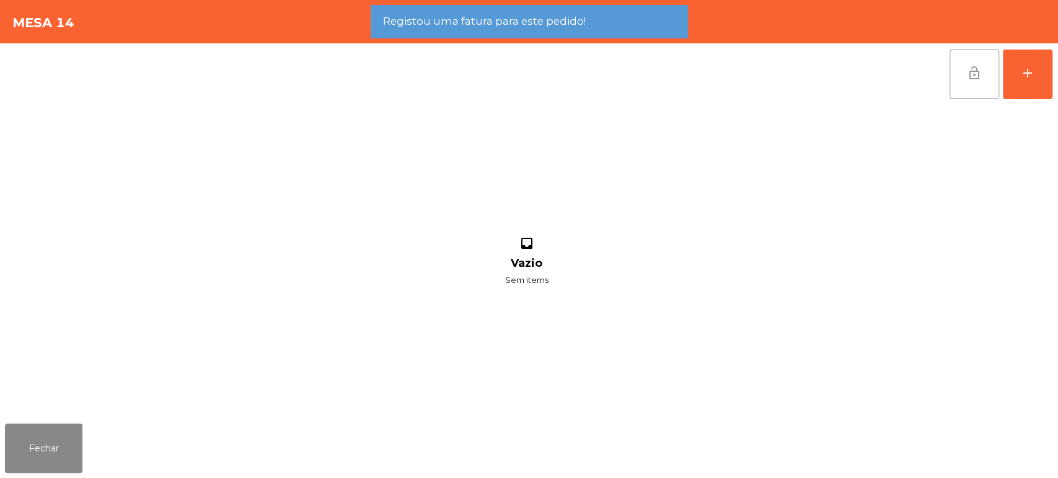
click at [985, 82] on button "lock_open" at bounding box center [974, 75] width 50 height 50
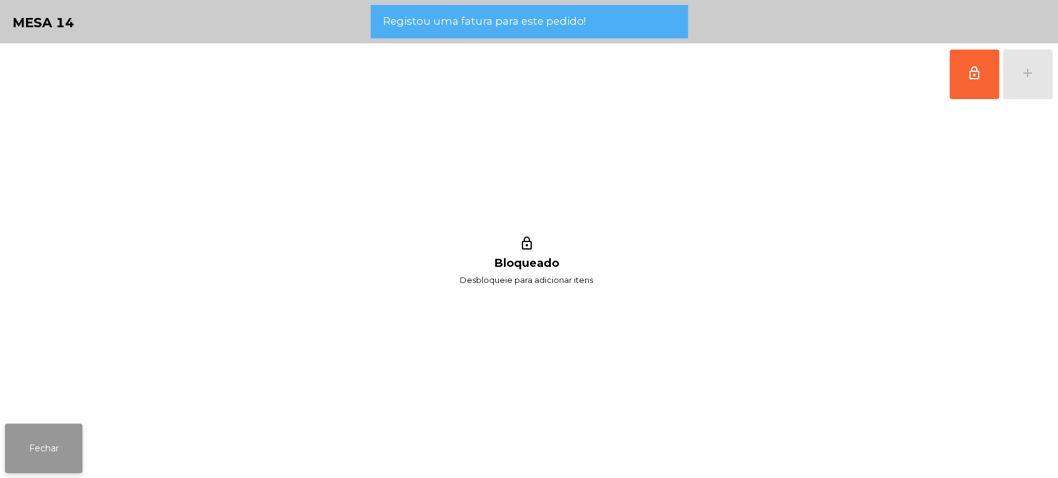
click at [79, 444] on button "Fechar" at bounding box center [43, 449] width 77 height 50
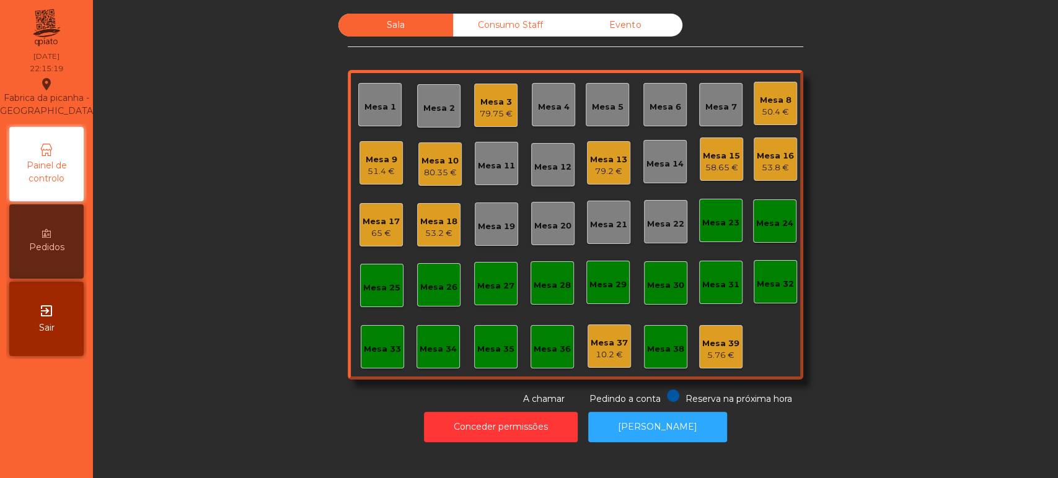
click at [710, 139] on div "Mesa 15 58.65 €" at bounding box center [721, 159] width 43 height 43
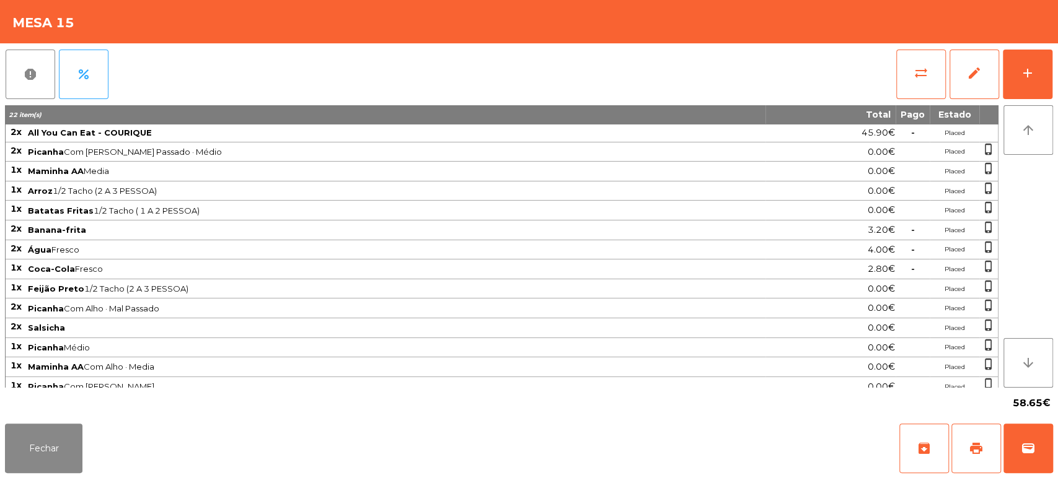
scroll to position [45, 0]
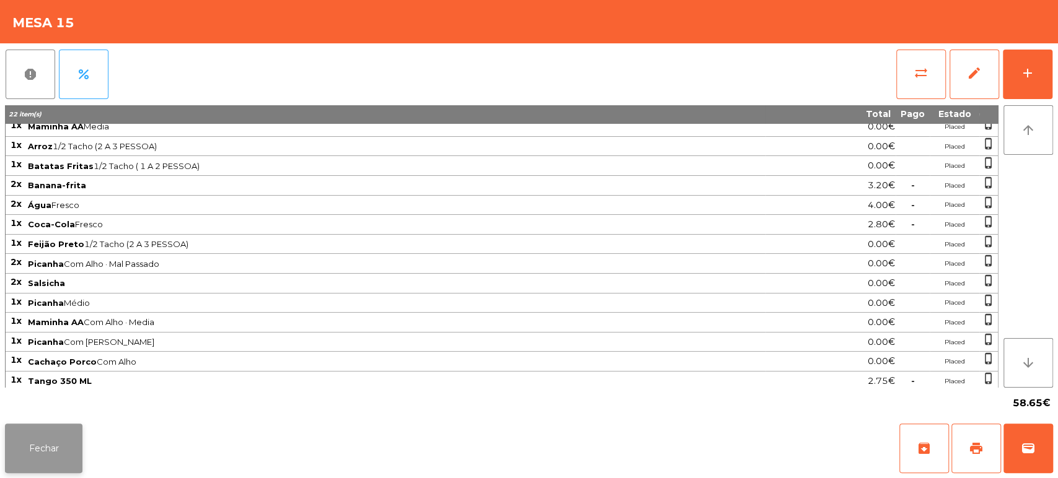
click at [62, 449] on button "Fechar" at bounding box center [43, 449] width 77 height 50
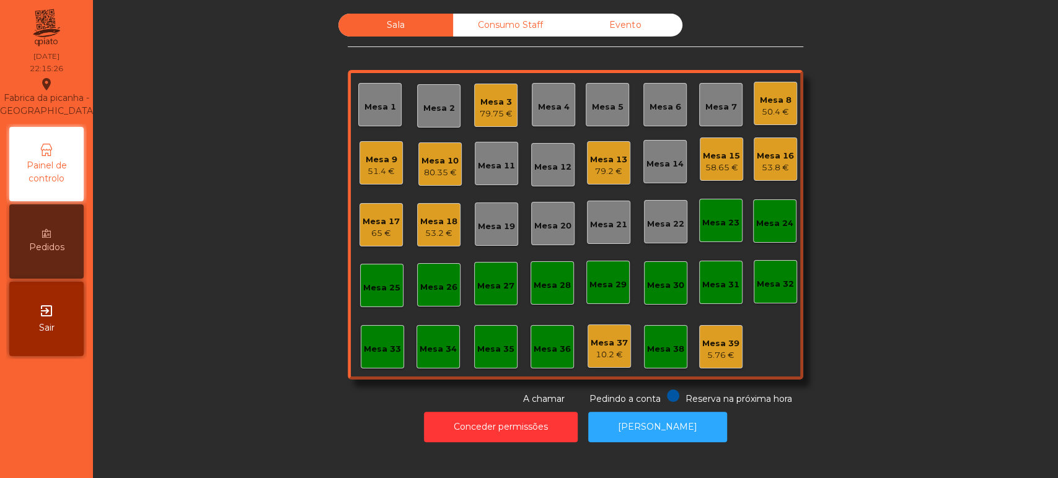
click at [768, 151] on div "Mesa 16" at bounding box center [775, 156] width 37 height 12
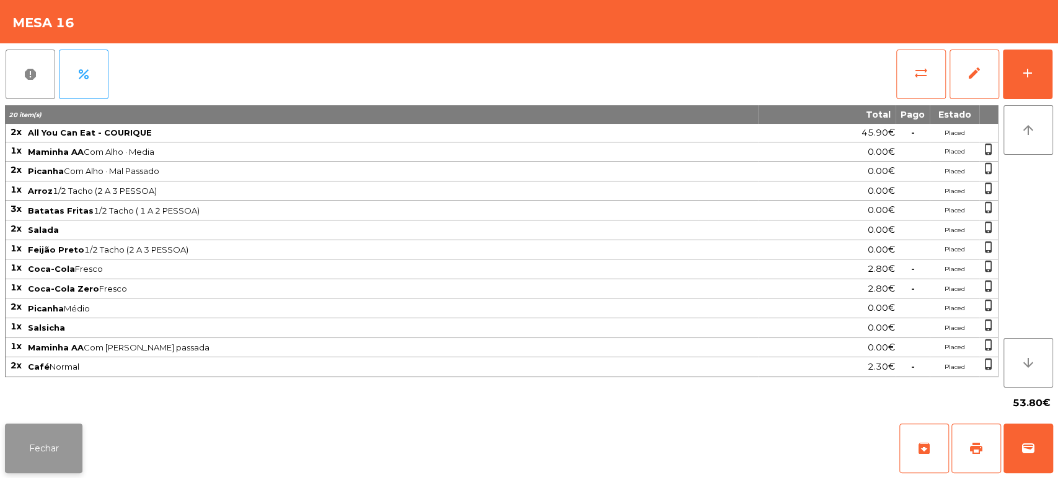
click at [64, 449] on button "Fechar" at bounding box center [43, 449] width 77 height 50
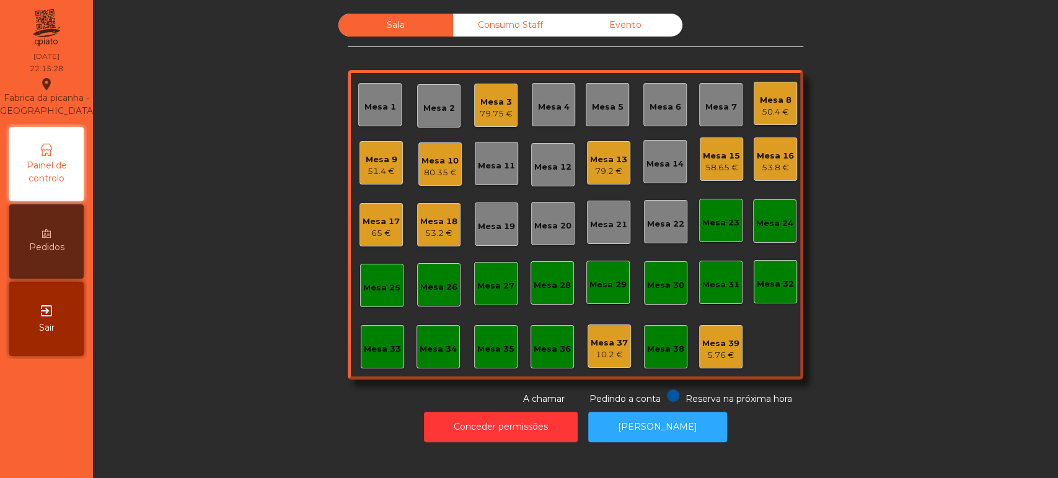
click at [927, 226] on div "Sala Consumo Staff Evento Mesa 1 Mesa 2 Mesa 3 79.75 € Mesa 4 Mesa 5 Mesa 6 Mes…" at bounding box center [575, 210] width 931 height 392
click at [724, 146] on div "Mesa 15 58.65 €" at bounding box center [721, 159] width 37 height 29
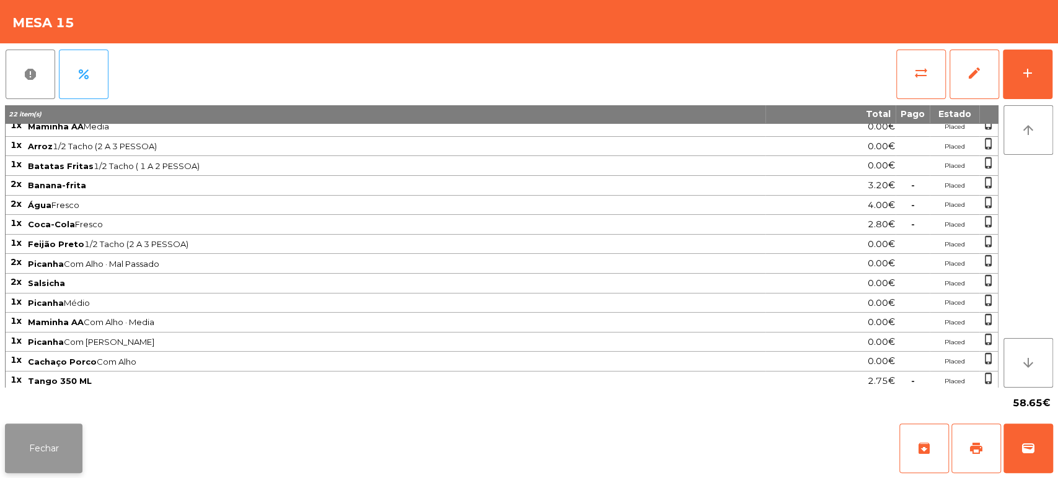
click at [41, 449] on button "Fechar" at bounding box center [43, 449] width 77 height 50
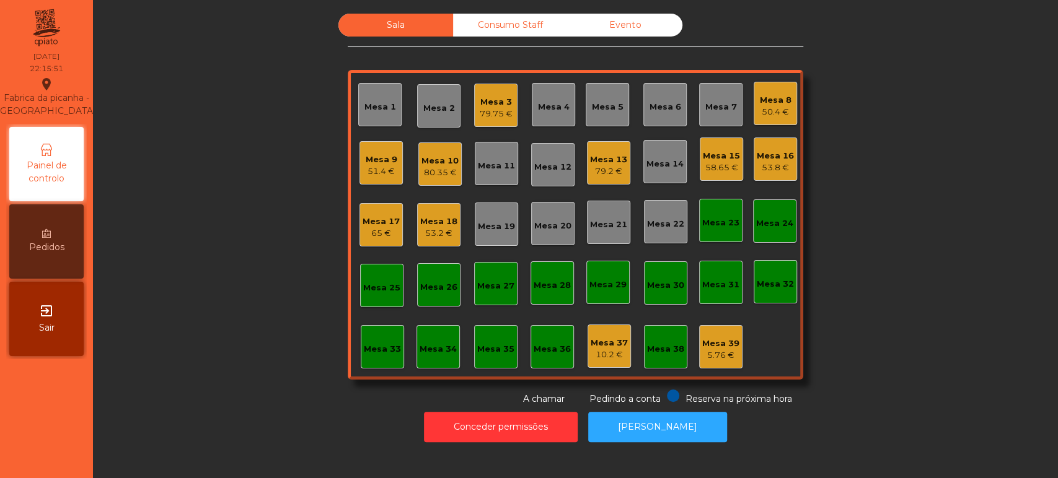
click at [708, 165] on div "58.65 €" at bounding box center [721, 168] width 37 height 12
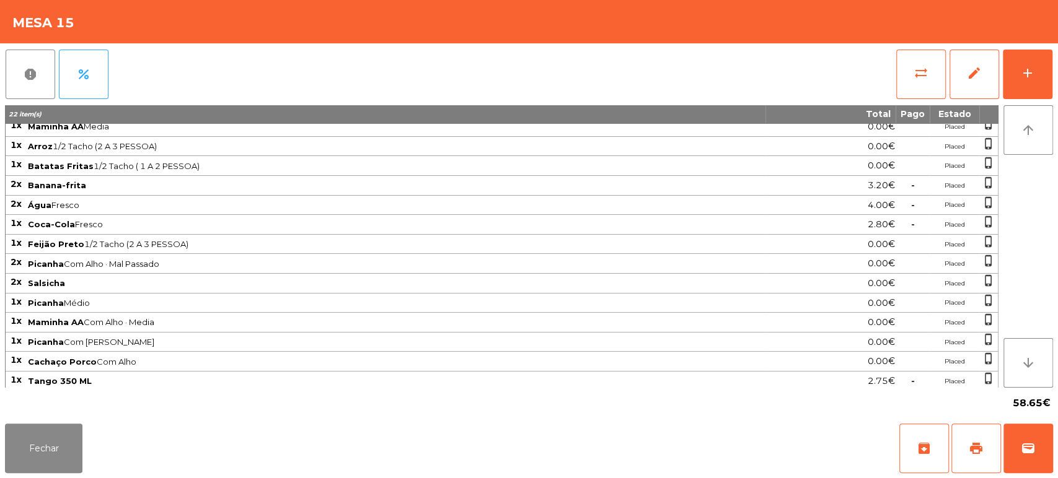
scroll to position [0, 0]
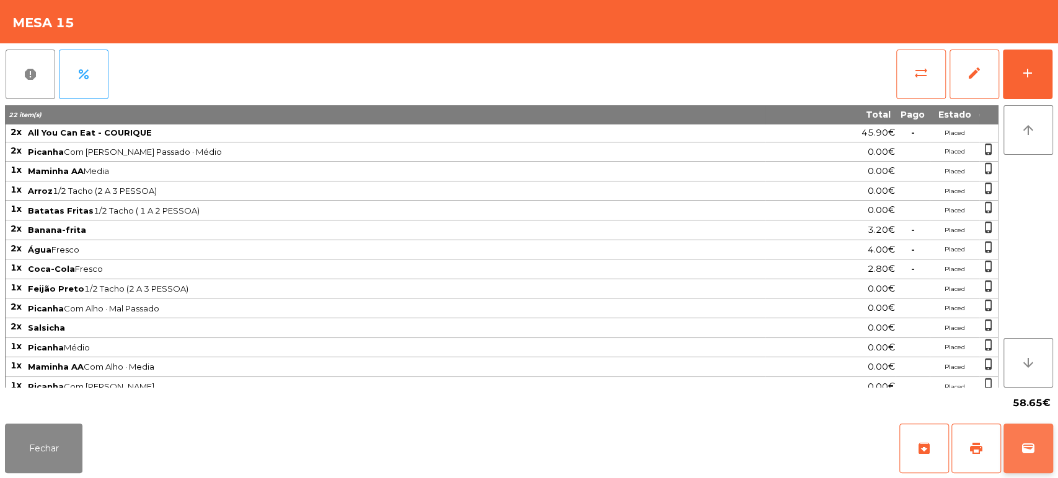
click at [1029, 454] on span "wallet" at bounding box center [1028, 448] width 15 height 15
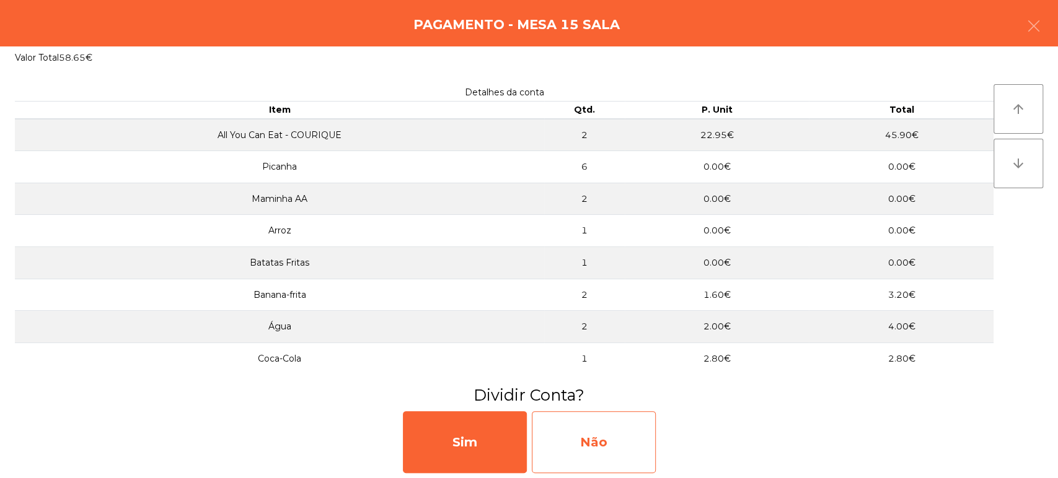
click at [618, 446] on div "Não" at bounding box center [594, 443] width 124 height 62
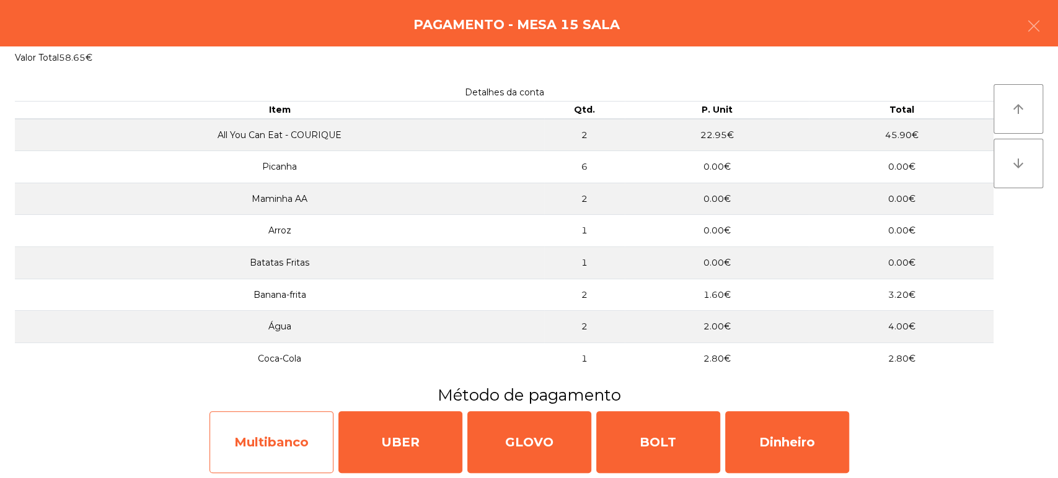
click at [318, 451] on div "Multibanco" at bounding box center [271, 443] width 124 height 62
select select "**"
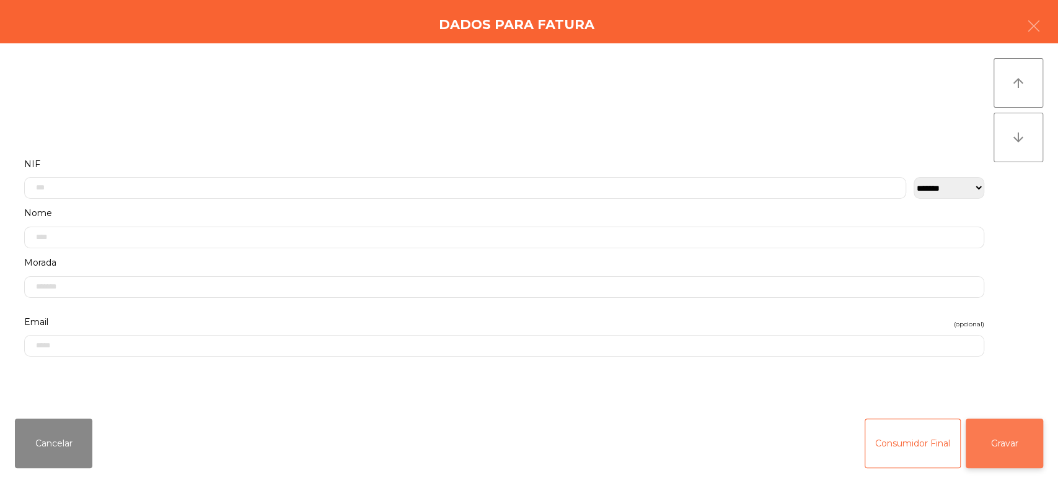
click at [1023, 439] on button "Gravar" at bounding box center [1004, 444] width 77 height 50
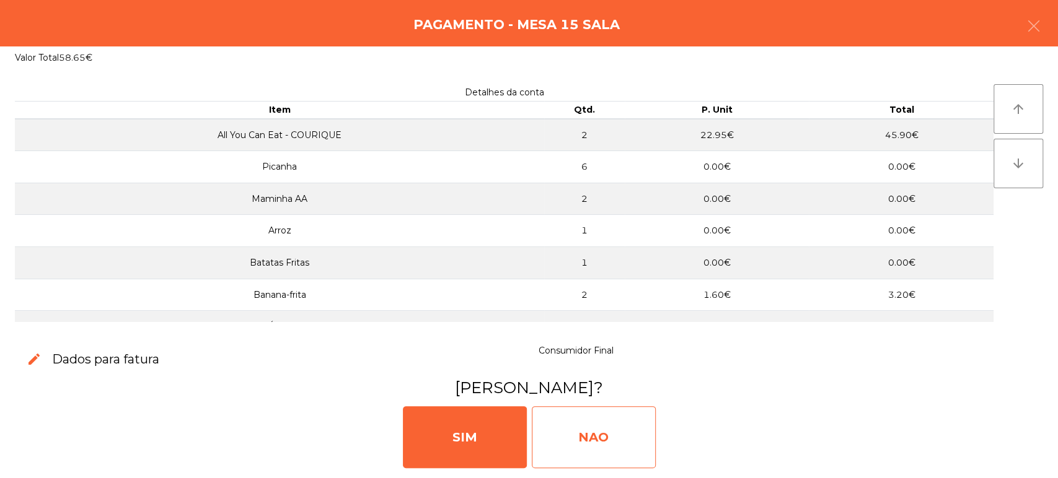
click at [620, 439] on div "NAO" at bounding box center [594, 438] width 124 height 62
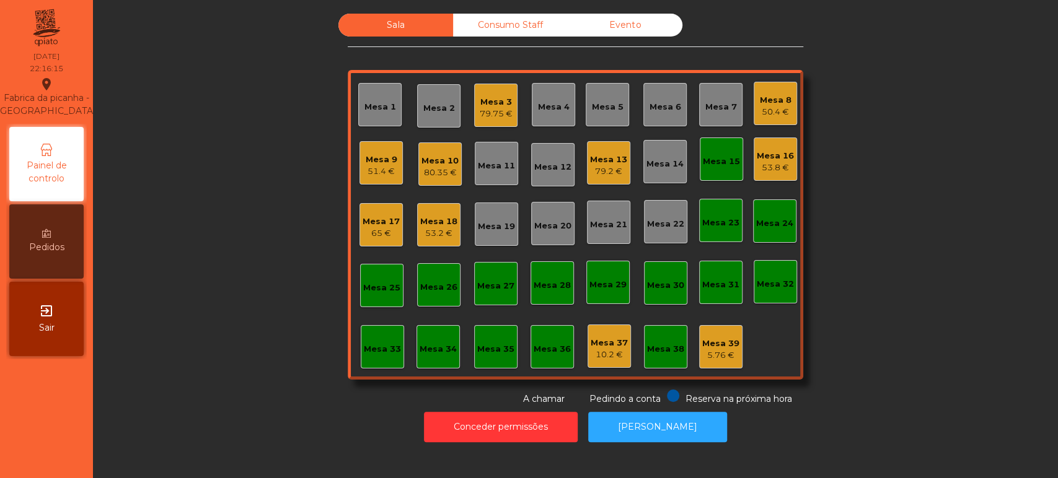
click at [724, 153] on div "Mesa 15" at bounding box center [721, 159] width 37 height 17
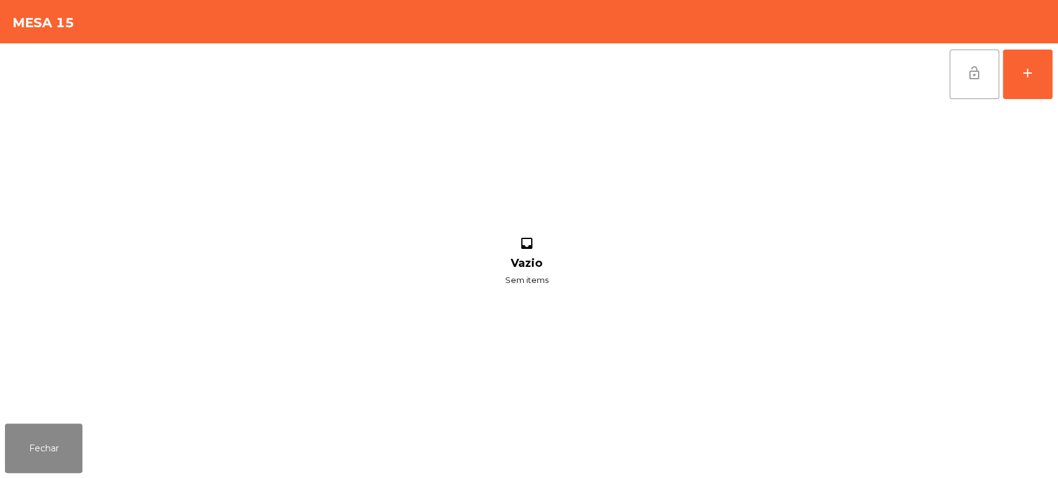
click at [957, 53] on button "lock_open" at bounding box center [974, 75] width 50 height 50
click at [56, 433] on button "Fechar" at bounding box center [43, 449] width 77 height 50
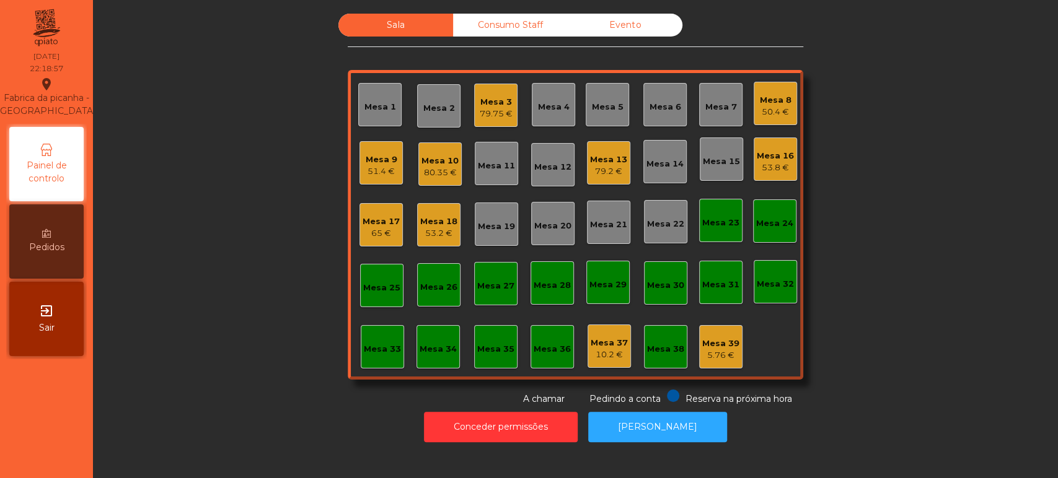
click at [605, 170] on div "79.2 €" at bounding box center [608, 171] width 37 height 12
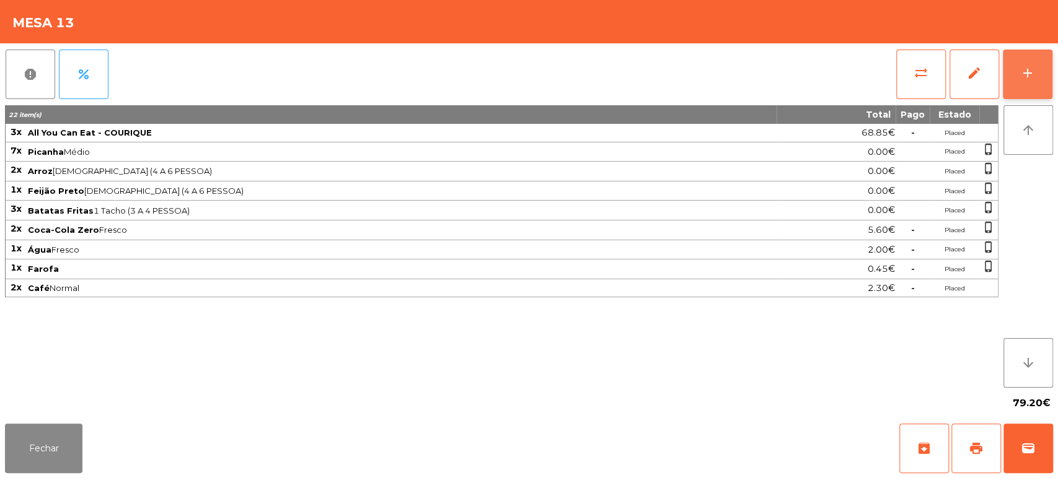
click at [1050, 60] on button "add" at bounding box center [1028, 75] width 50 height 50
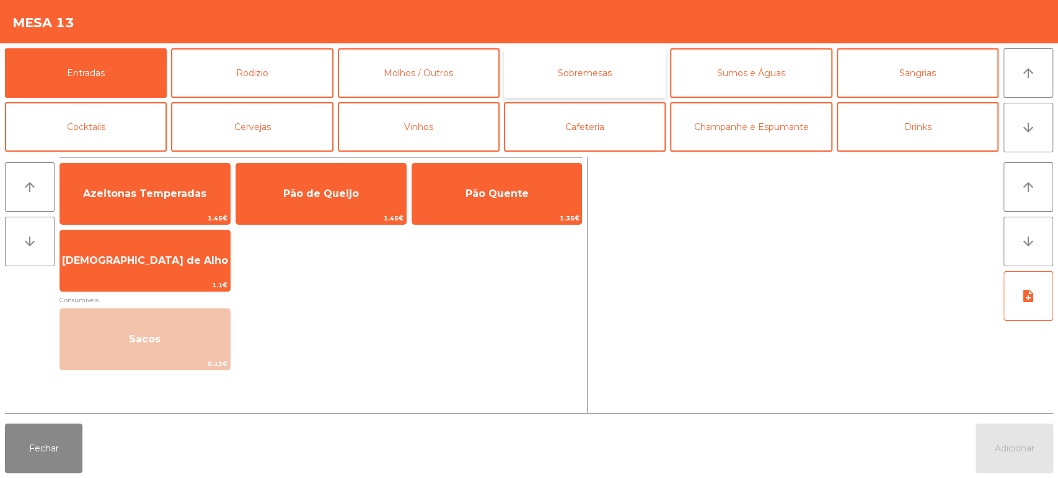
click at [632, 56] on button "Sobremesas" at bounding box center [585, 73] width 162 height 50
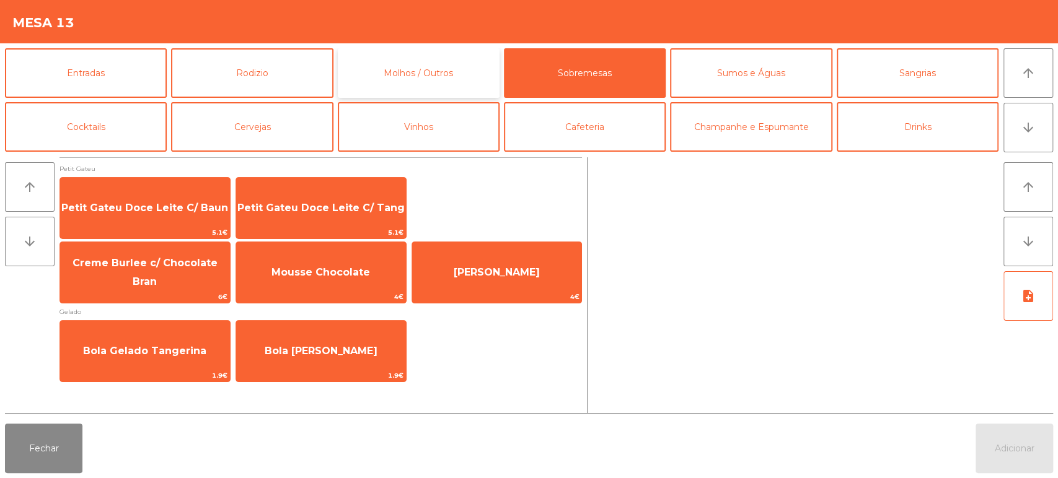
click at [451, 62] on button "Molhos / Outros" at bounding box center [419, 73] width 162 height 50
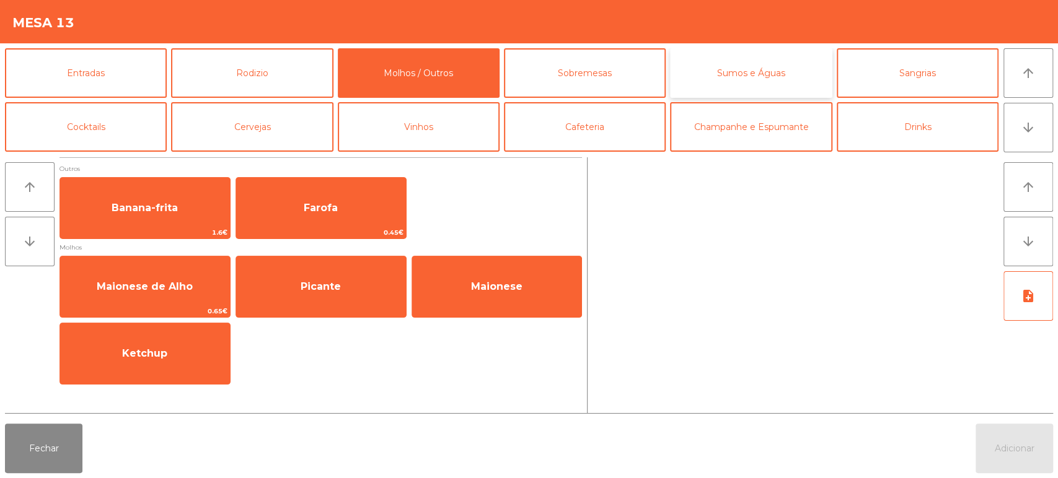
click at [757, 79] on button "Sumos e Águas" at bounding box center [751, 73] width 162 height 50
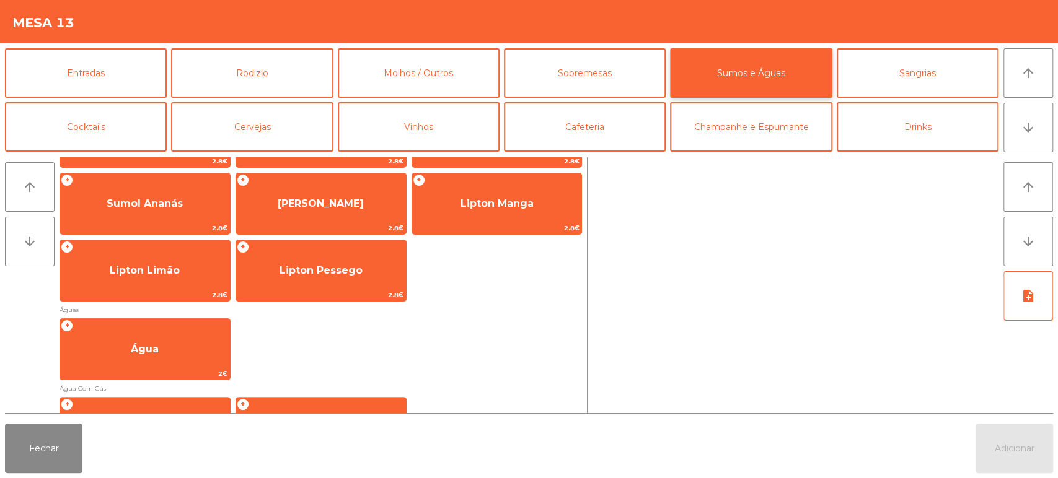
scroll to position [296, 0]
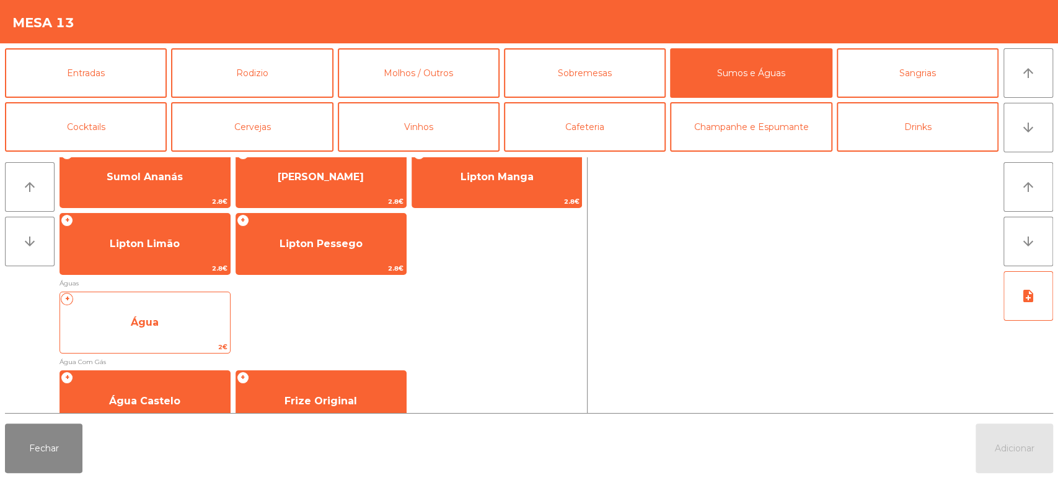
click at [188, 323] on span "Água" at bounding box center [145, 322] width 170 height 33
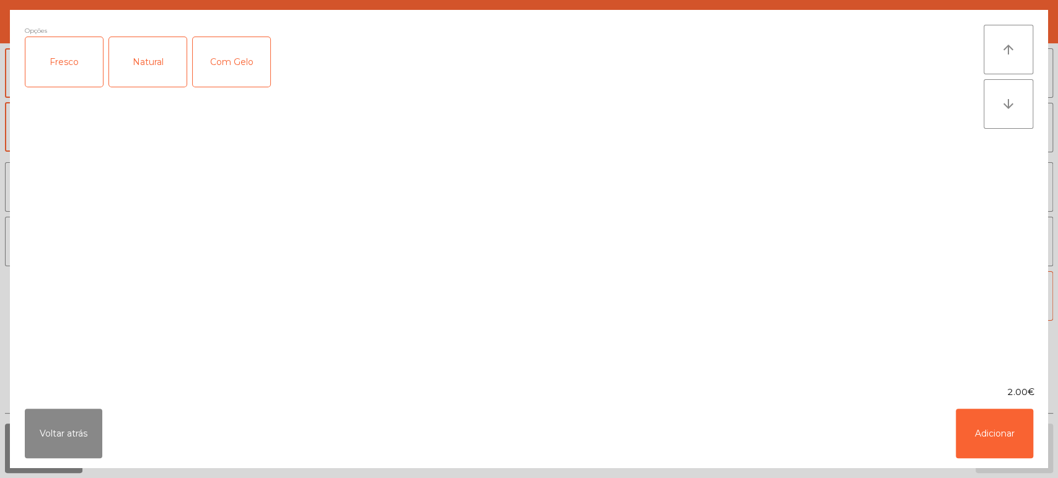
click at [68, 56] on div "Fresco" at bounding box center [63, 62] width 77 height 50
click at [991, 451] on button "Adicionar" at bounding box center [994, 434] width 77 height 50
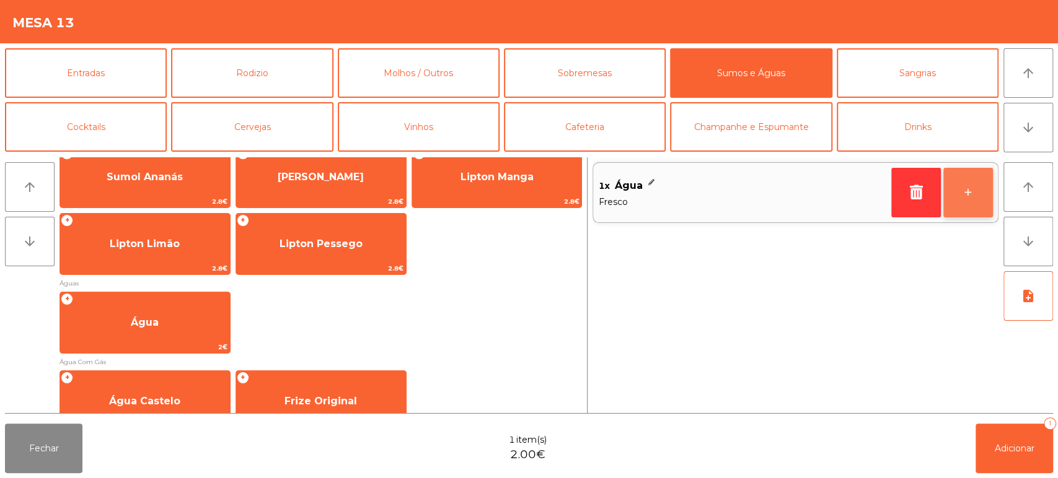
click at [970, 203] on button "+" at bounding box center [968, 193] width 50 height 50
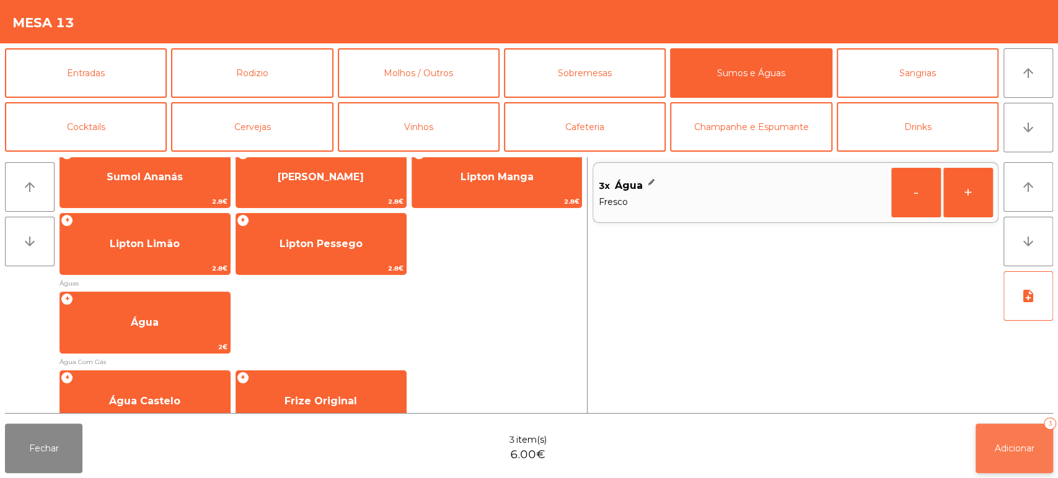
click at [1019, 441] on button "Adicionar 3" at bounding box center [1013, 449] width 77 height 50
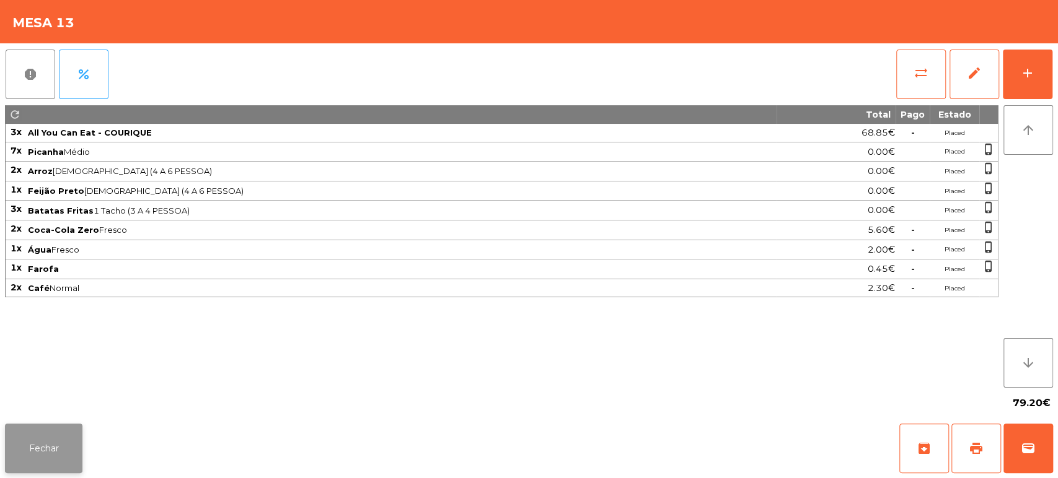
click at [67, 451] on button "Fechar" at bounding box center [43, 449] width 77 height 50
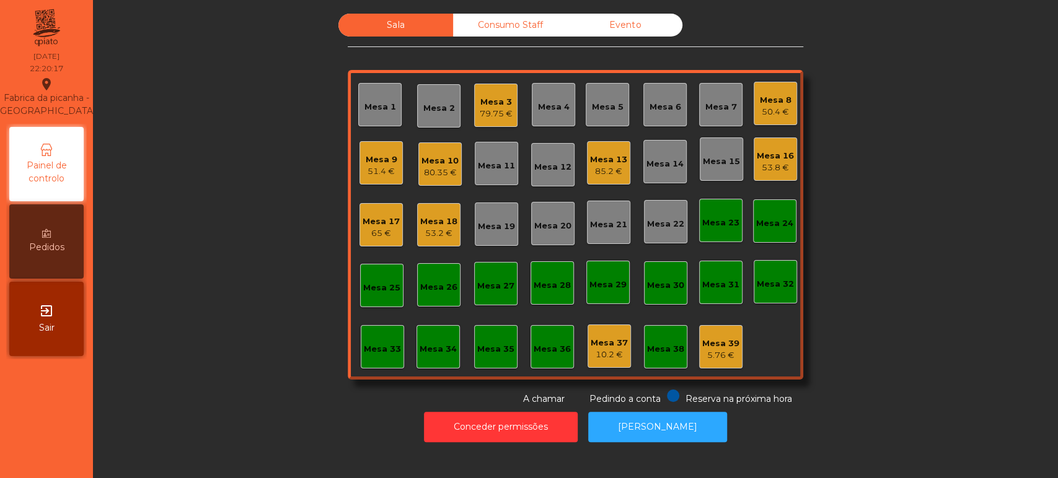
click at [785, 162] on div "53.8 €" at bounding box center [775, 168] width 37 height 12
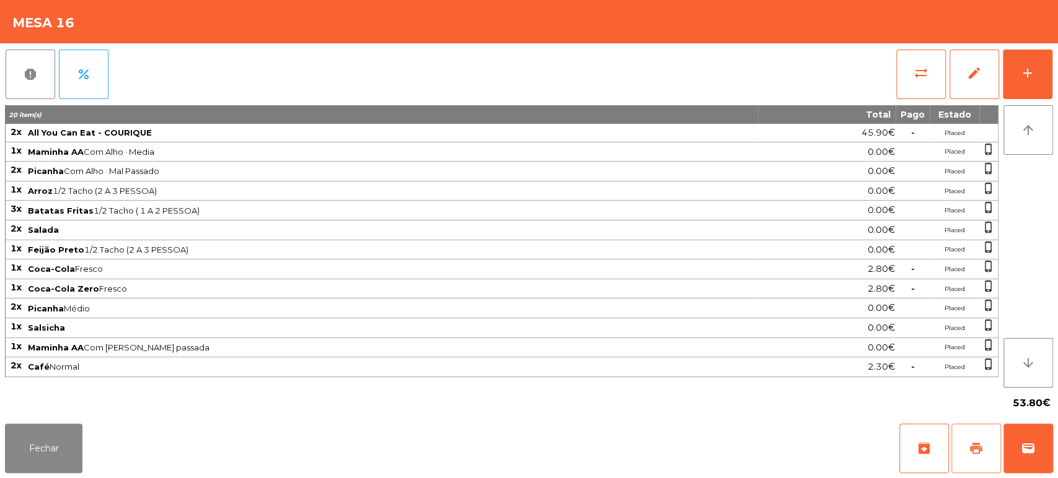
click at [975, 447] on span "print" at bounding box center [976, 448] width 15 height 15
click at [40, 424] on button "Fechar" at bounding box center [43, 449] width 77 height 50
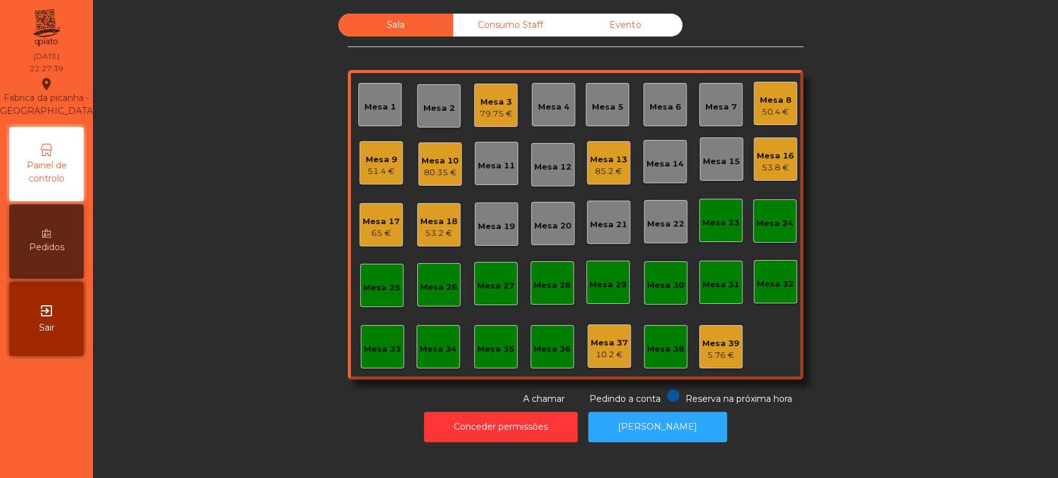
click at [870, 149] on div "Sala Consumo Staff Evento Mesa 1 Mesa 2 Mesa 3 79.75 € Mesa 4 Mesa 5 Mesa 6 Mes…" at bounding box center [575, 210] width 931 height 392
click at [604, 164] on div "Mesa 13" at bounding box center [608, 160] width 37 height 12
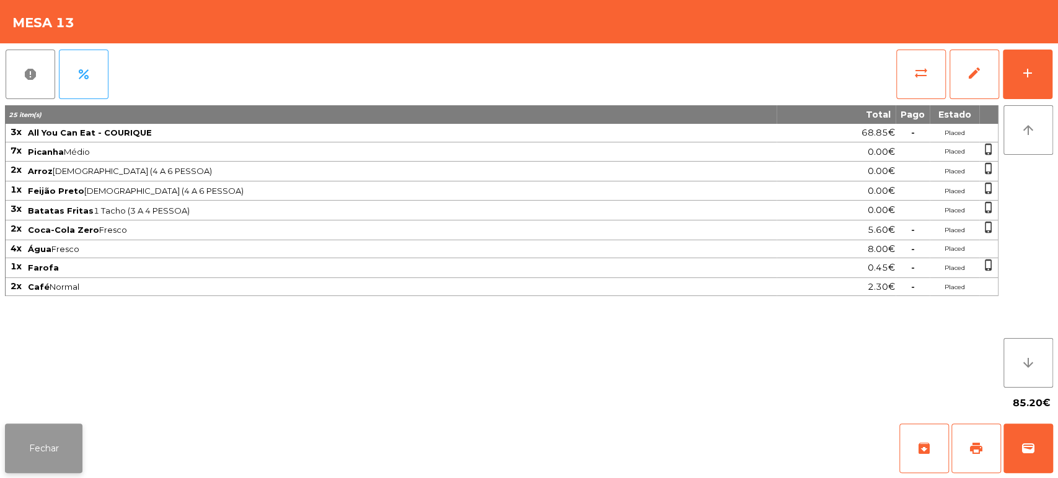
click at [58, 430] on button "Fechar" at bounding box center [43, 449] width 77 height 50
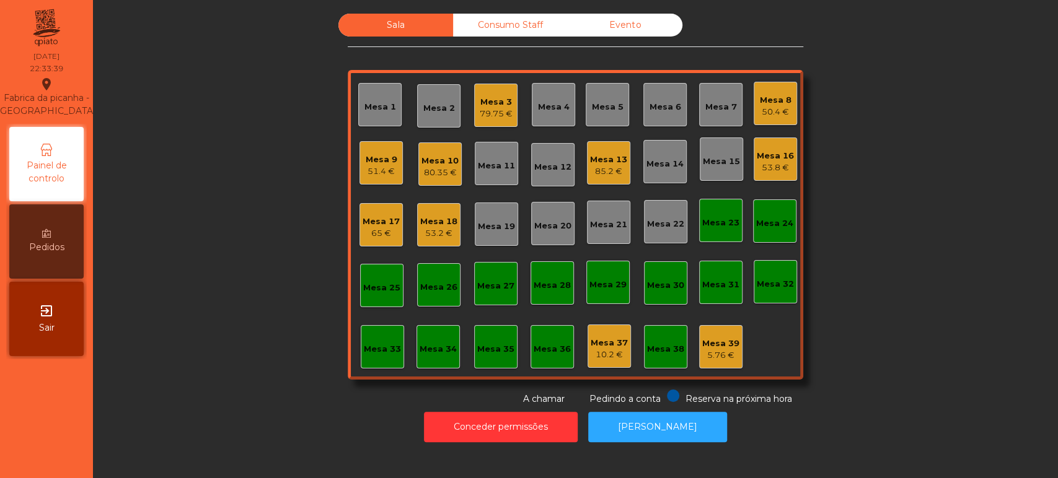
click at [768, 289] on div "Mesa 32" at bounding box center [775, 284] width 37 height 12
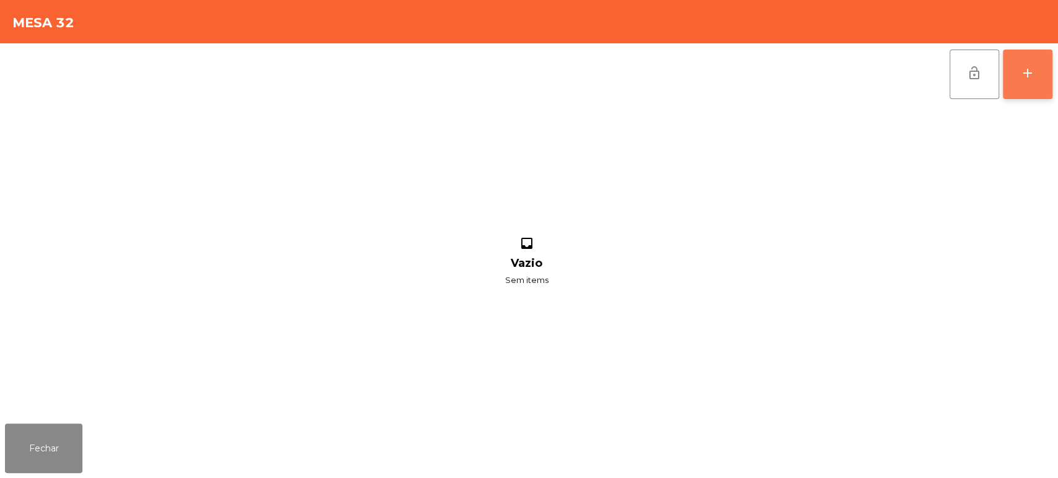
click at [1024, 66] on div "add" at bounding box center [1027, 73] width 15 height 15
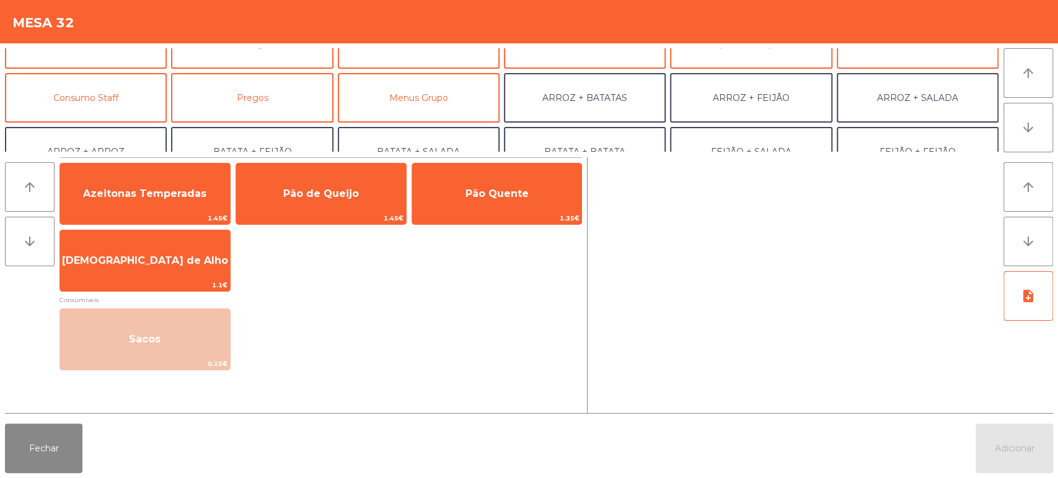
scroll to position [90, 0]
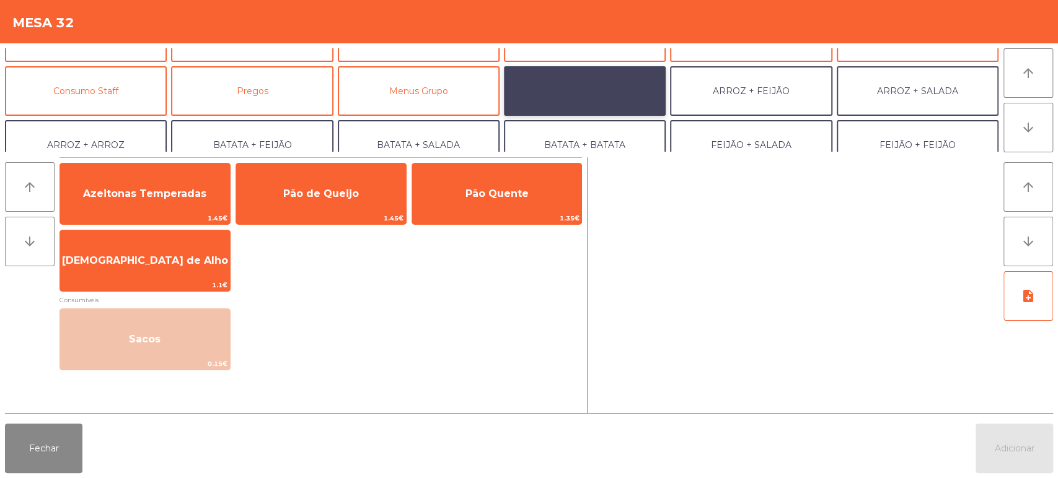
click at [605, 94] on button "ARROZ + BATATAS" at bounding box center [585, 91] width 162 height 50
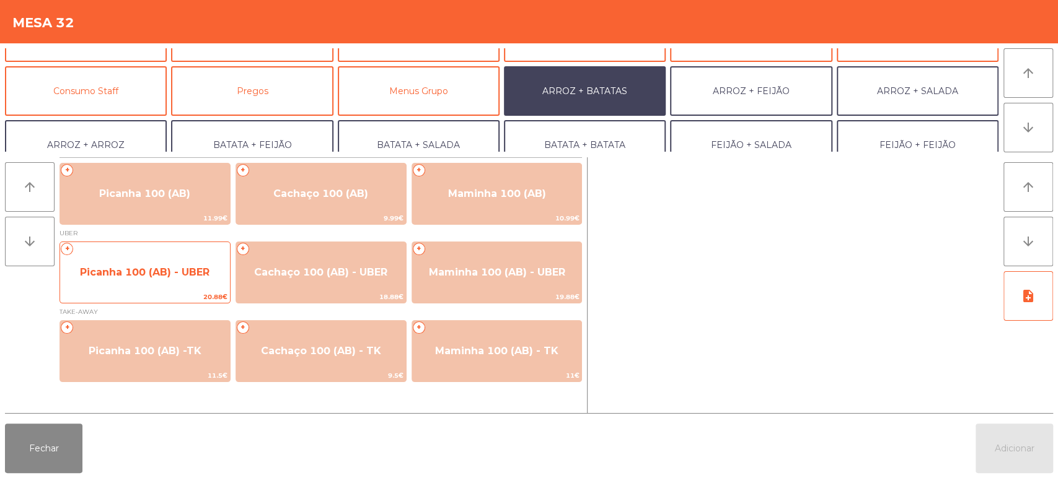
click at [164, 281] on span "Picanha 100 (AB) - UBER" at bounding box center [145, 272] width 170 height 33
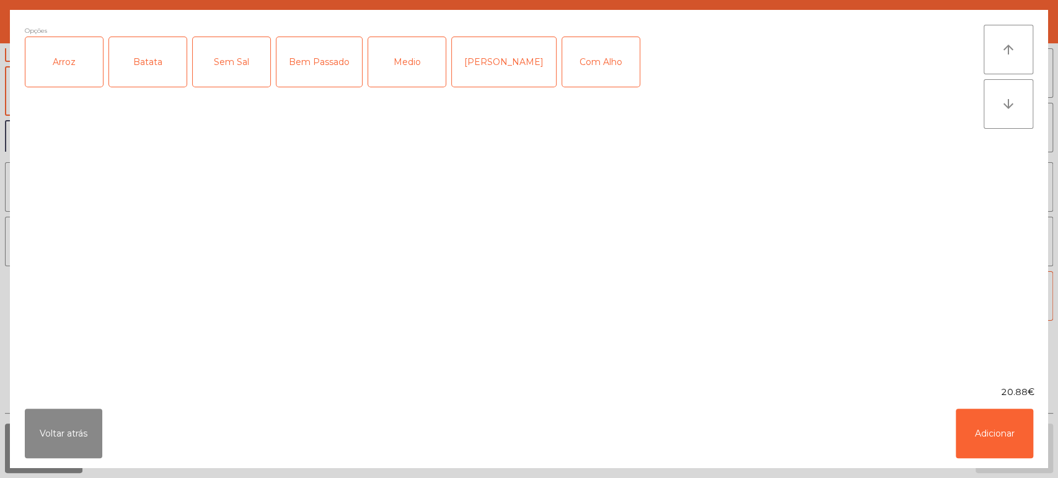
click at [78, 69] on div "Arroz" at bounding box center [63, 62] width 77 height 50
click at [160, 60] on div "Batata" at bounding box center [147, 62] width 77 height 50
click at [400, 59] on div "Medio" at bounding box center [406, 62] width 77 height 50
click at [1003, 421] on button "Adicionar" at bounding box center [994, 434] width 77 height 50
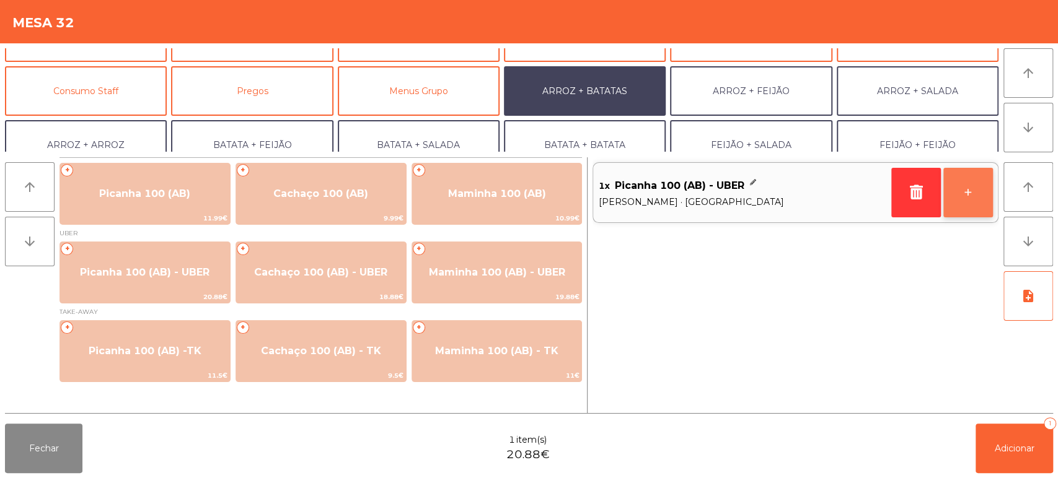
click at [975, 203] on button "+" at bounding box center [968, 193] width 50 height 50
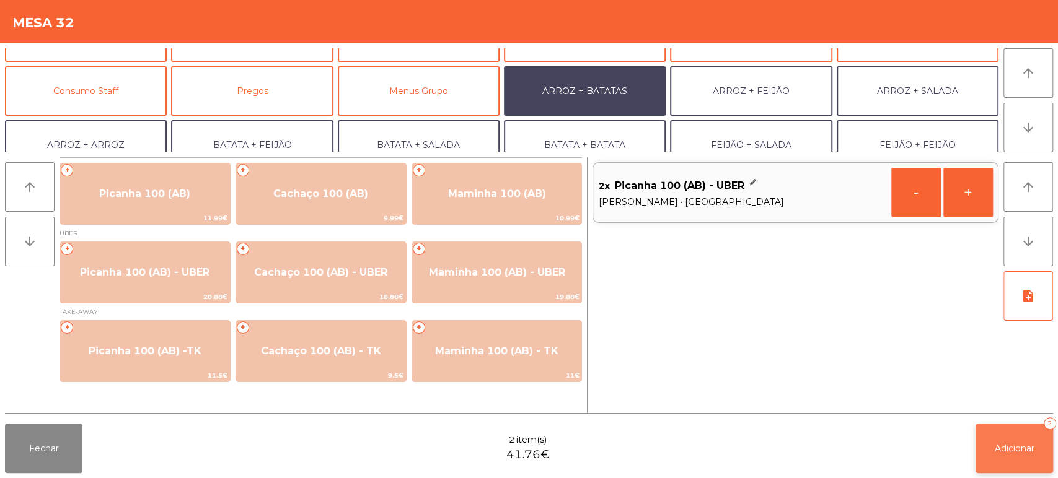
click at [985, 456] on button "Adicionar 2" at bounding box center [1013, 449] width 77 height 50
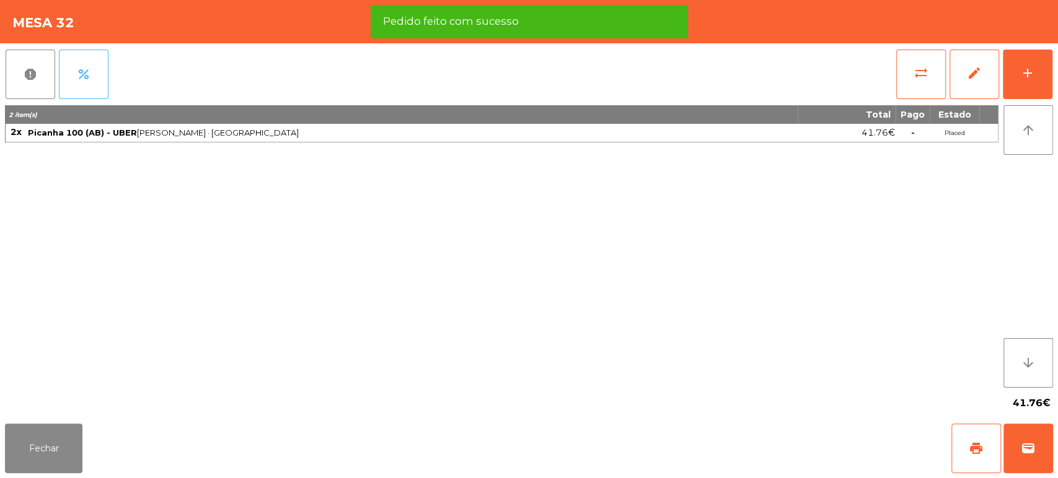
click at [74, 86] on button "percent" at bounding box center [84, 75] width 50 height 50
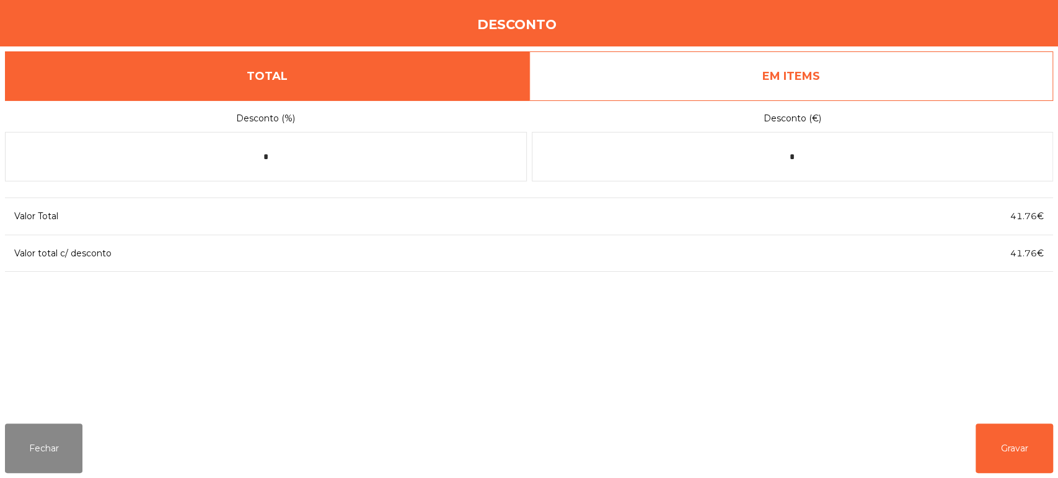
click at [732, 84] on link "EM ITEMS" at bounding box center [791, 76] width 524 height 50
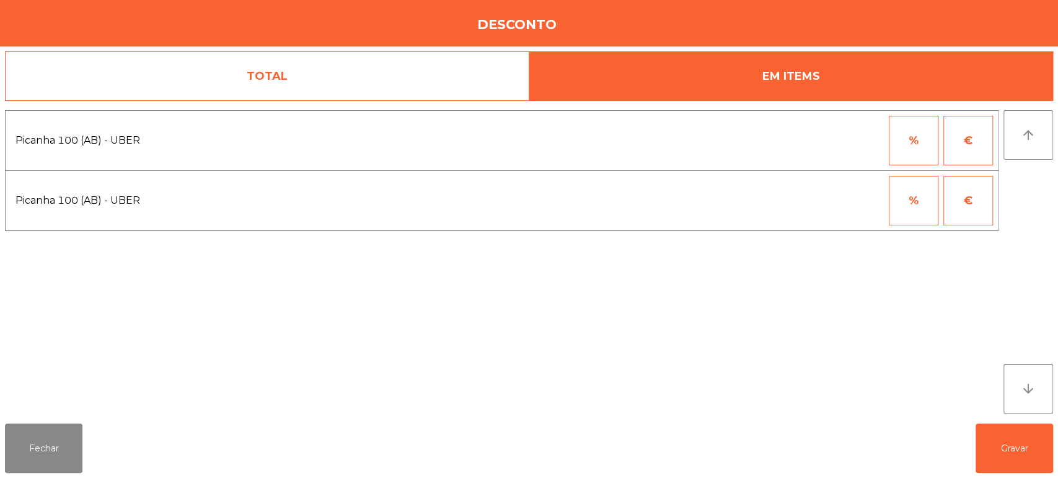
click at [918, 154] on button "%" at bounding box center [914, 141] width 50 height 50
click at [841, 141] on input "*" at bounding box center [853, 141] width 62 height 50
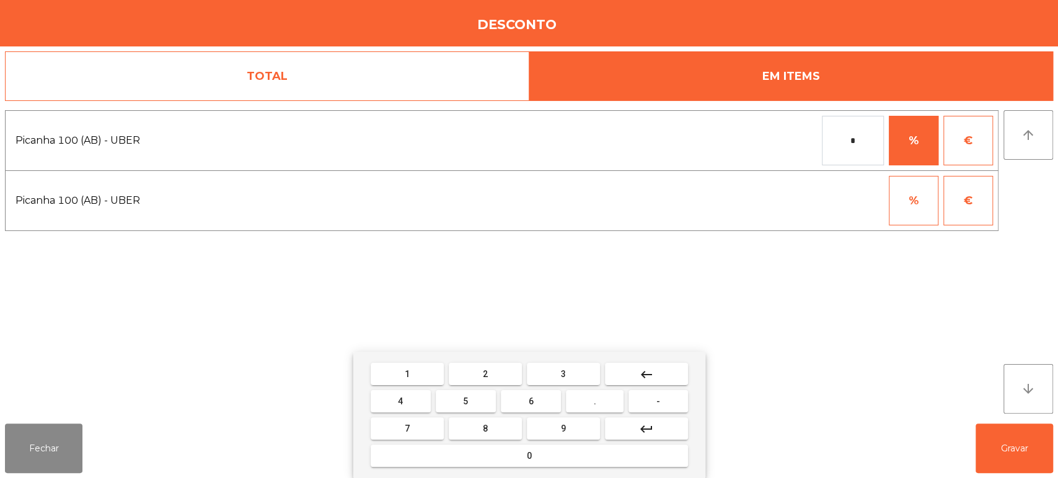
click at [405, 377] on span "1" at bounding box center [407, 374] width 5 height 10
click at [528, 461] on span "0" at bounding box center [529, 456] width 5 height 10
type input "***"
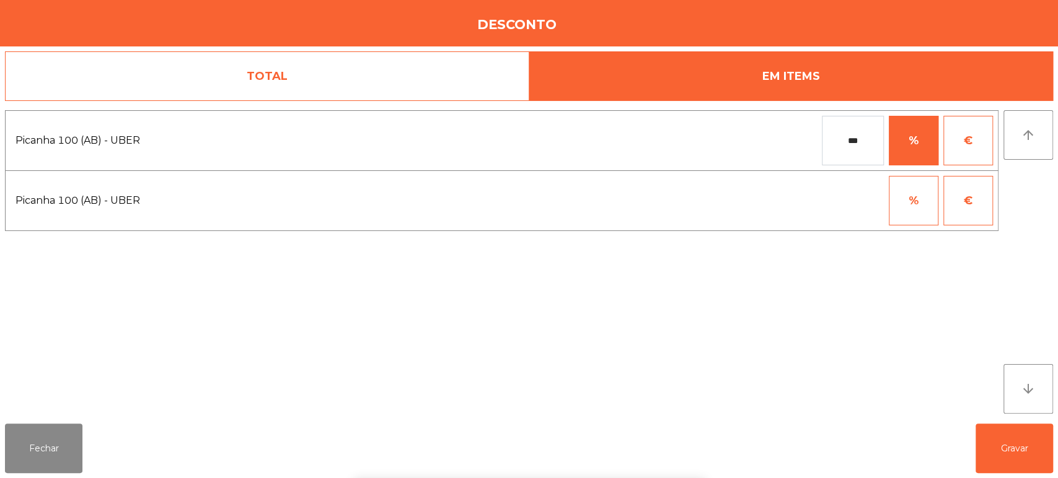
click at [883, 347] on div "Picanha 100 (AB) - UBER *** % € Picanha 100 (AB) - UBER % €" at bounding box center [501, 262] width 993 height 304
click at [1022, 469] on button "Gravar" at bounding box center [1013, 449] width 77 height 50
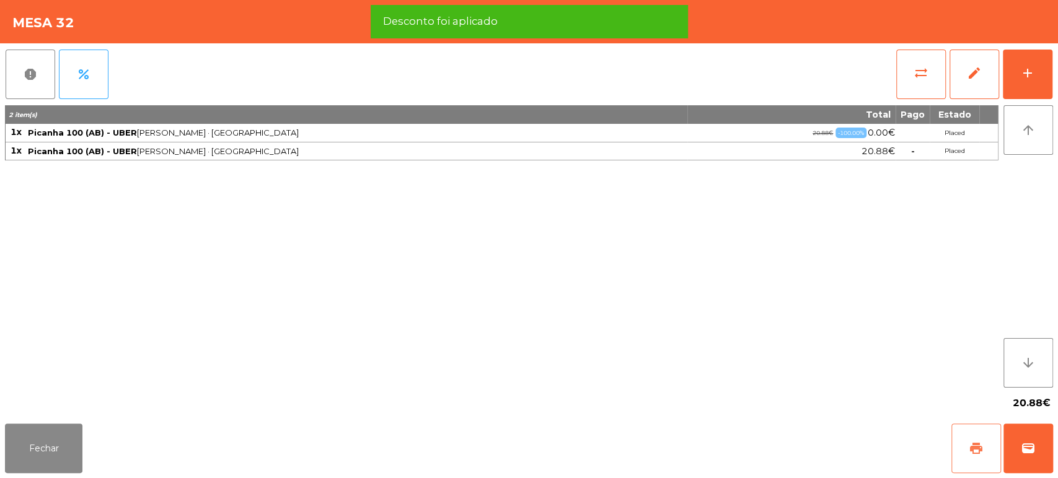
click at [982, 442] on span "print" at bounding box center [976, 448] width 15 height 15
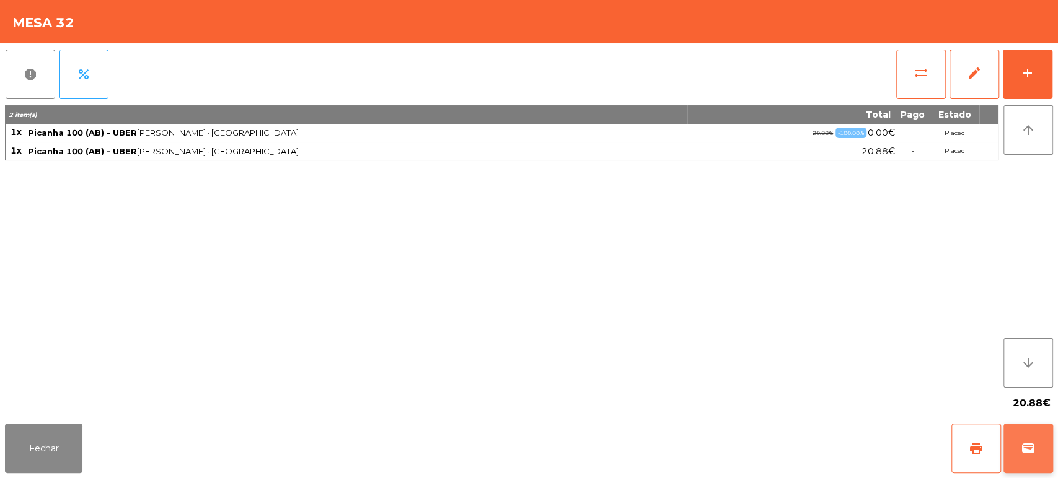
click at [1028, 448] on span "wallet" at bounding box center [1028, 448] width 15 height 15
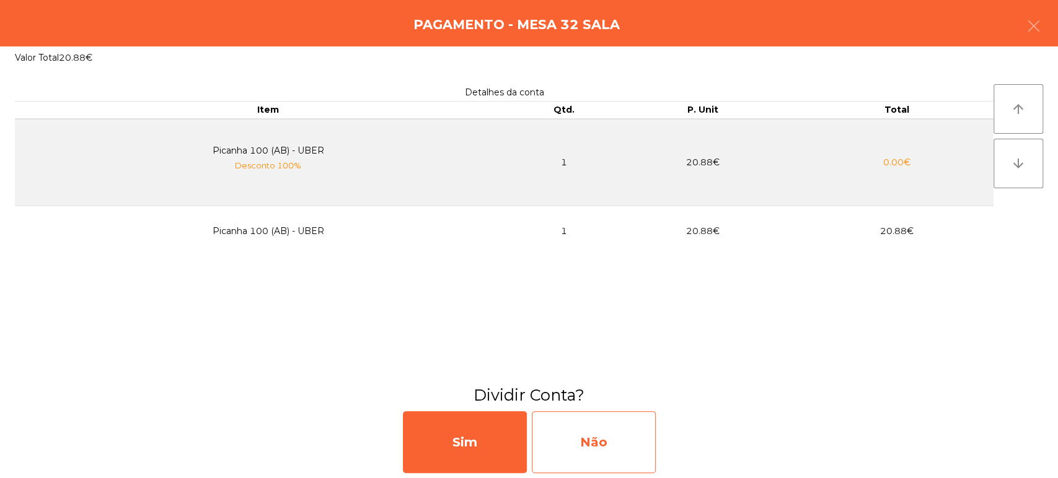
click at [632, 439] on div "Não" at bounding box center [594, 443] width 124 height 62
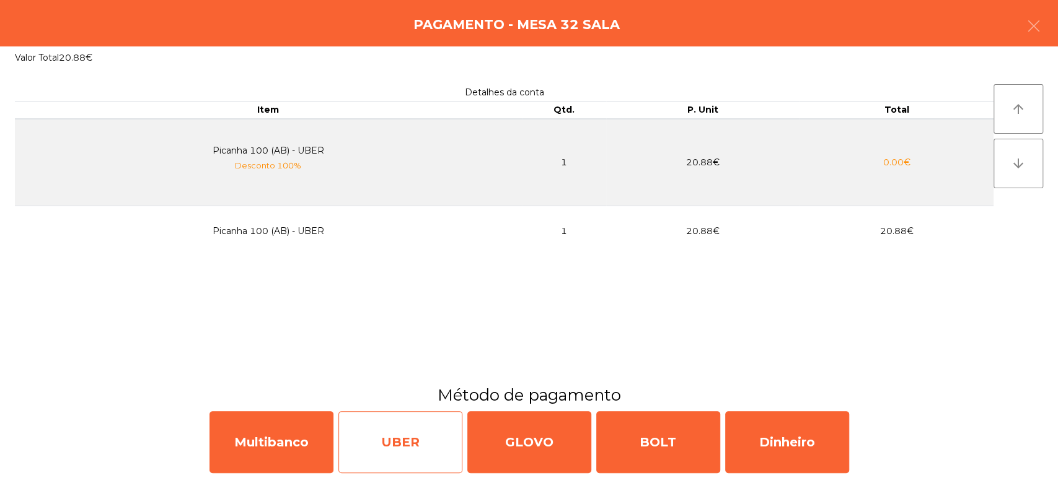
click at [423, 435] on div "UBER" at bounding box center [400, 443] width 124 height 62
select select "**"
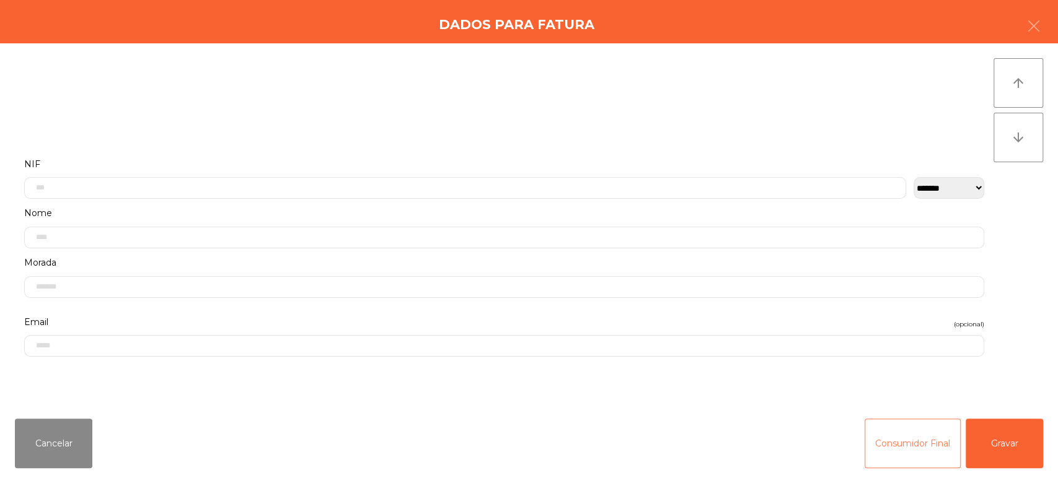
click at [907, 432] on button "Consumidor Final" at bounding box center [913, 444] width 96 height 50
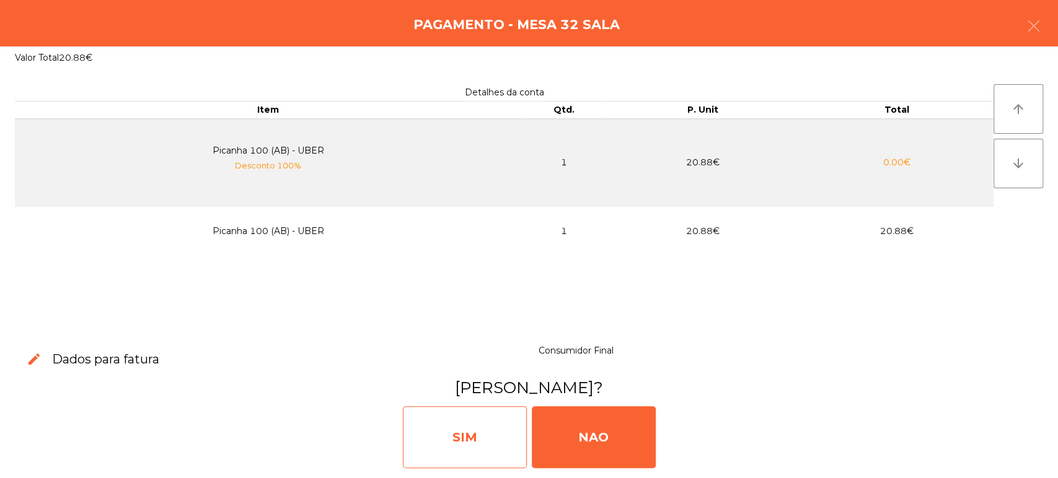
click at [449, 433] on div "SIM" at bounding box center [465, 438] width 124 height 62
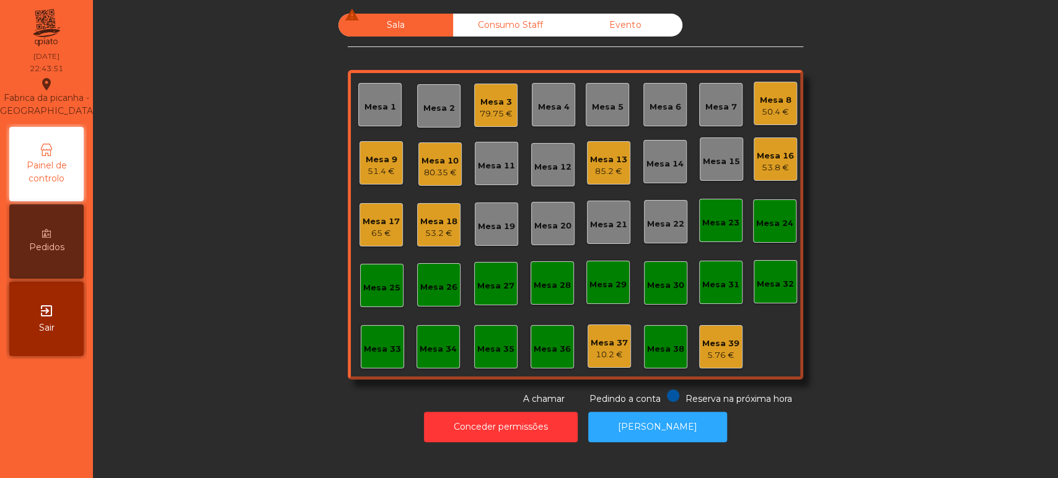
click at [760, 106] on div "50.4 €" at bounding box center [776, 112] width 32 height 12
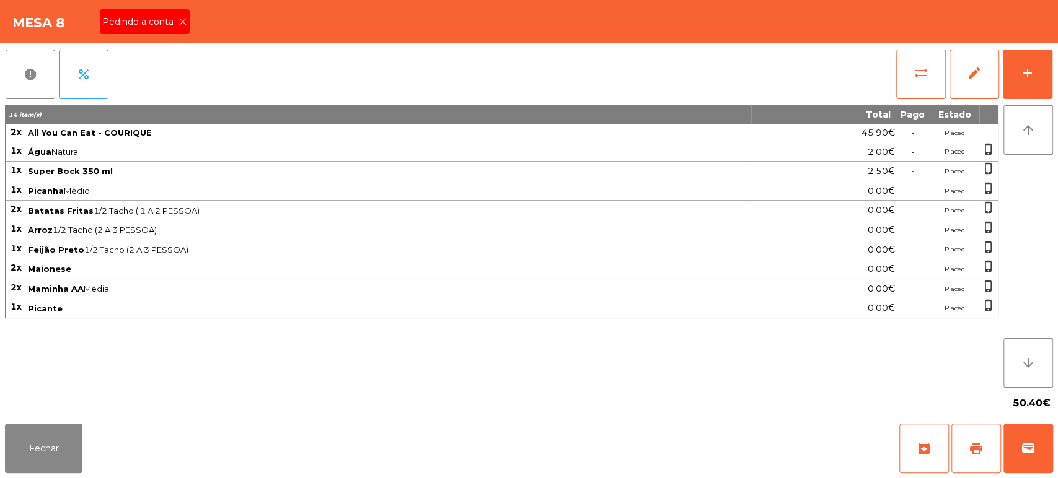
click at [164, 12] on div "Pedindo a conta" at bounding box center [145, 21] width 90 height 25
click at [988, 442] on button "print" at bounding box center [976, 449] width 50 height 50
click at [35, 452] on button "Fechar" at bounding box center [43, 449] width 77 height 50
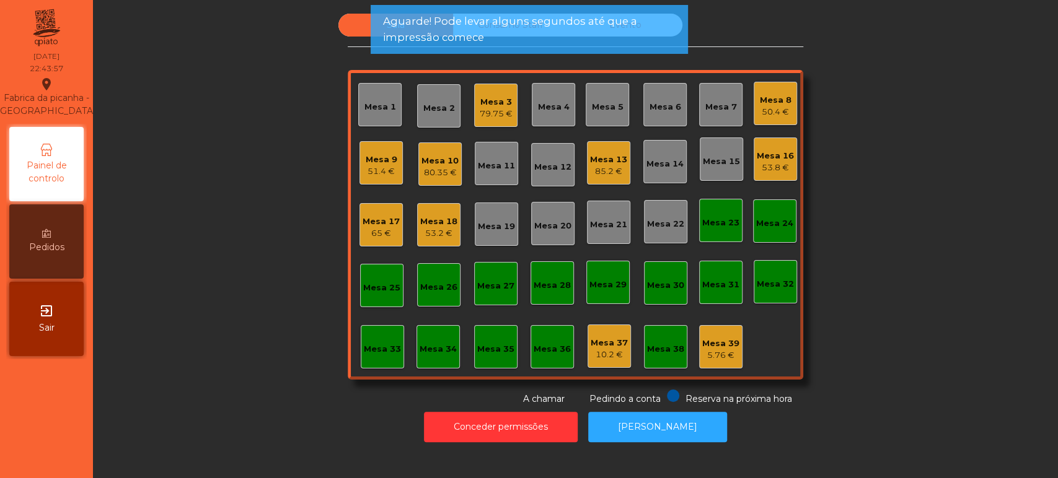
click at [369, 155] on div "Mesa 9" at bounding box center [382, 160] width 32 height 12
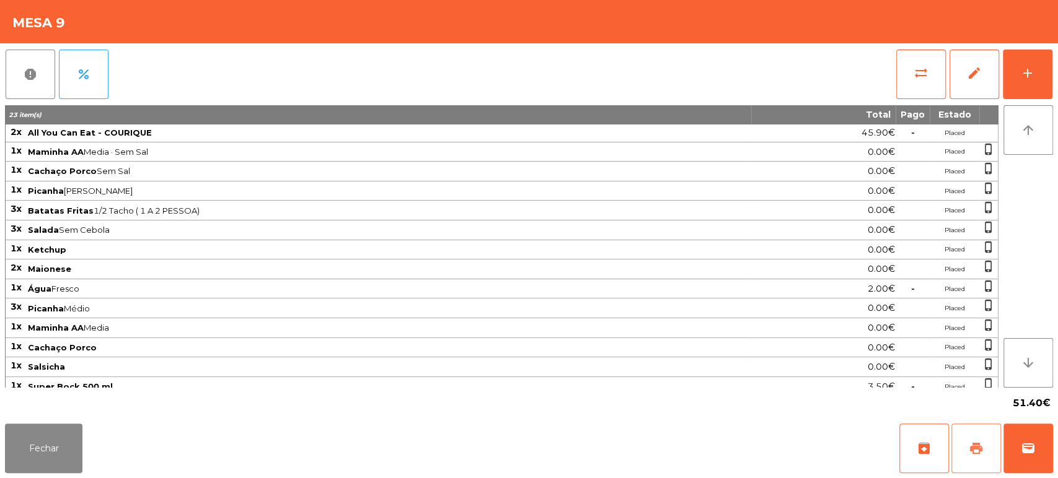
click at [957, 450] on button "print" at bounding box center [976, 449] width 50 height 50
click at [9, 432] on button "Fechar" at bounding box center [43, 449] width 77 height 50
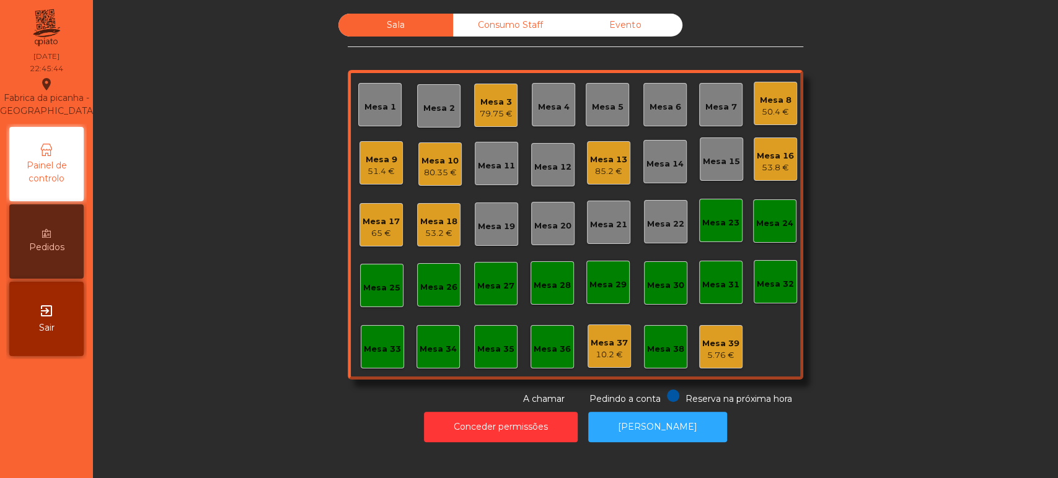
click at [530, 35] on div "Consumo Staff" at bounding box center [510, 25] width 115 height 23
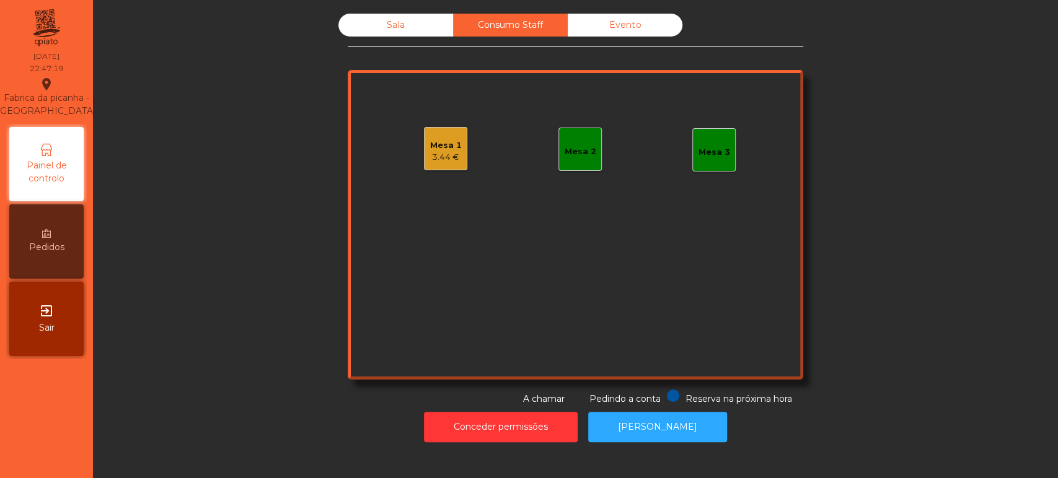
click at [395, 24] on div "Sala" at bounding box center [395, 25] width 115 height 23
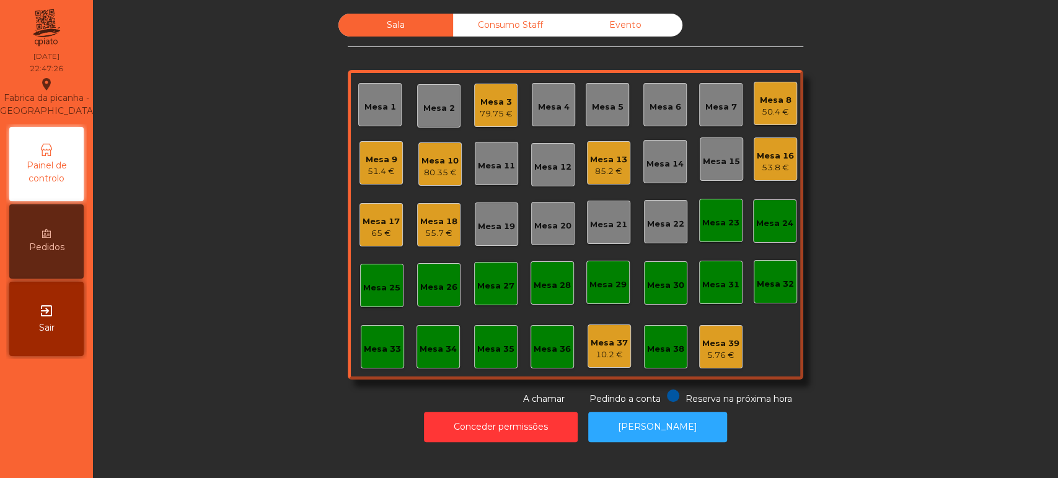
click at [366, 165] on div "51.4 €" at bounding box center [382, 171] width 32 height 12
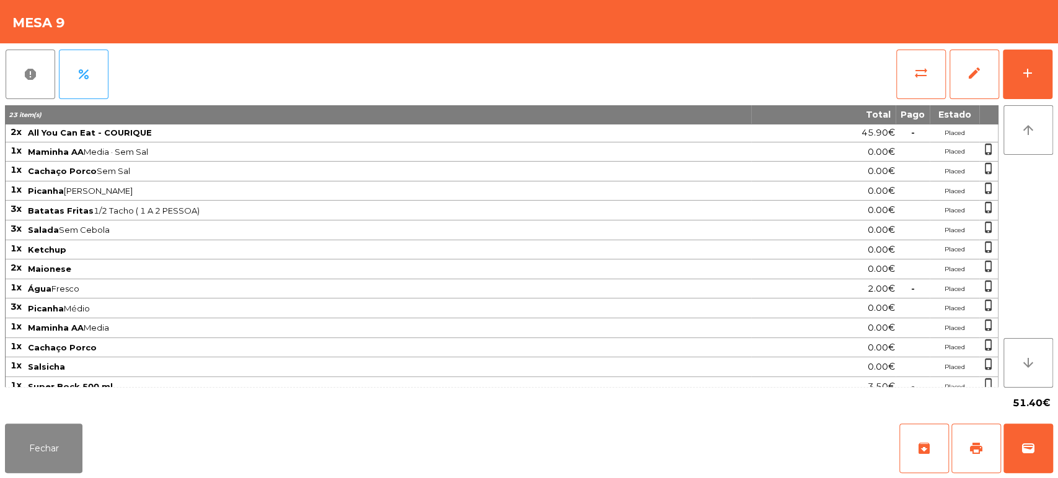
click at [1055, 430] on div "Fechar archive print wallet" at bounding box center [529, 448] width 1058 height 59
click at [1026, 442] on span "wallet" at bounding box center [1028, 448] width 15 height 15
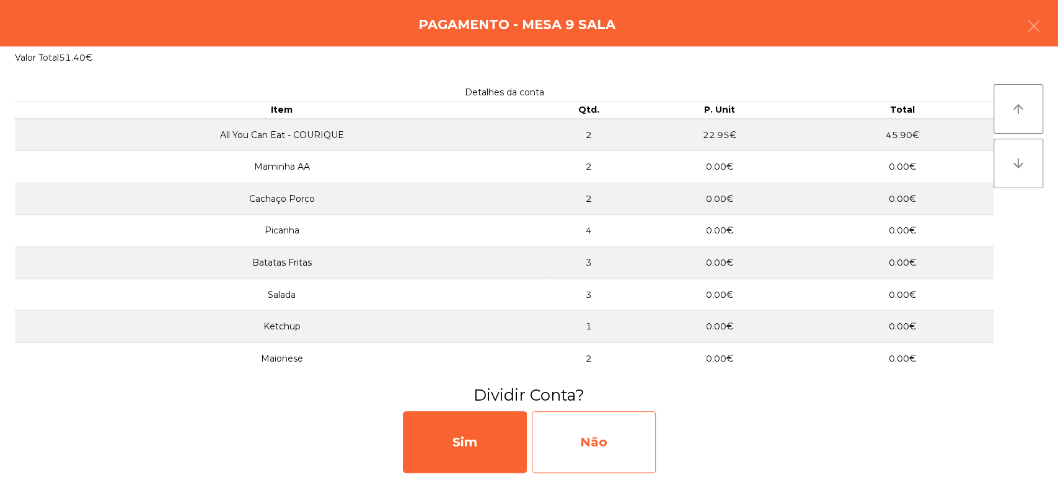
click at [597, 424] on div "Não" at bounding box center [594, 443] width 124 height 62
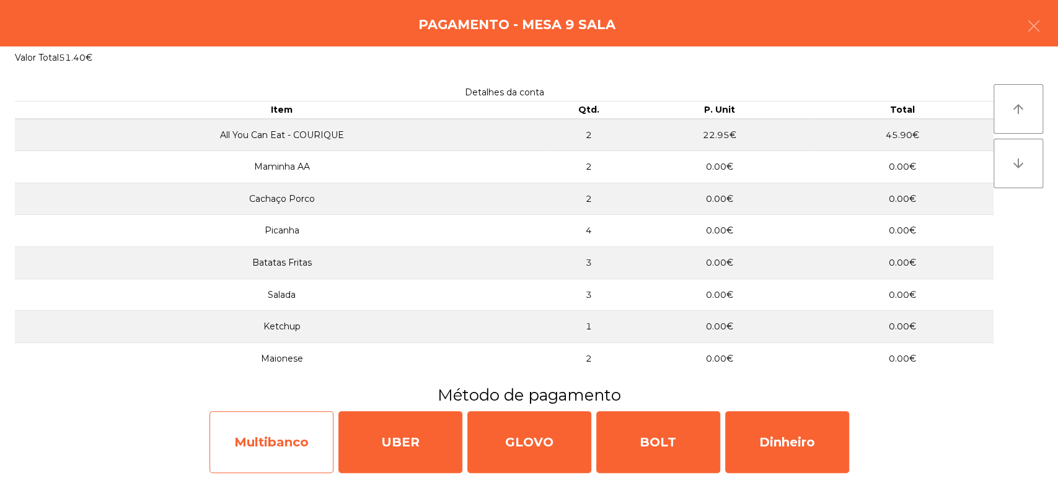
click at [247, 440] on div "Multibanco" at bounding box center [271, 443] width 124 height 62
select select "**"
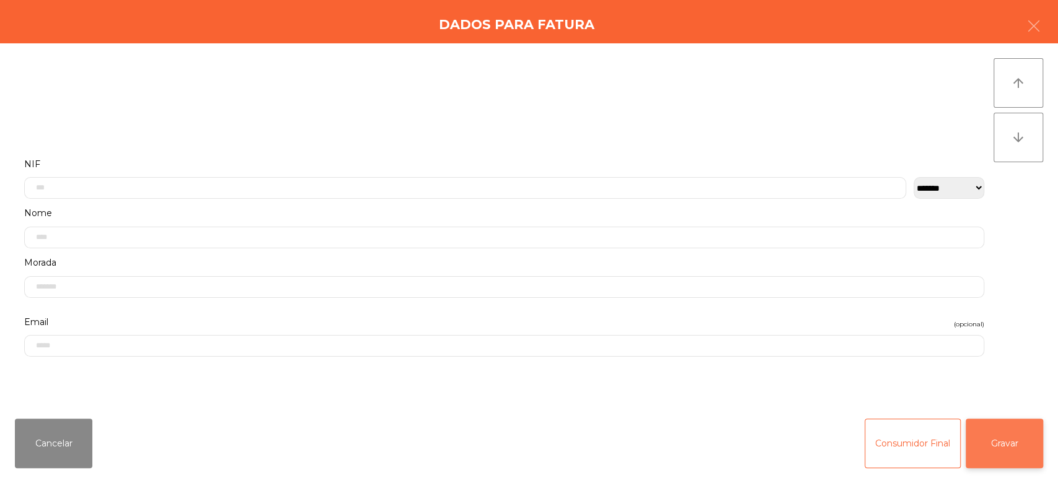
click at [1019, 451] on button "Gravar" at bounding box center [1004, 444] width 77 height 50
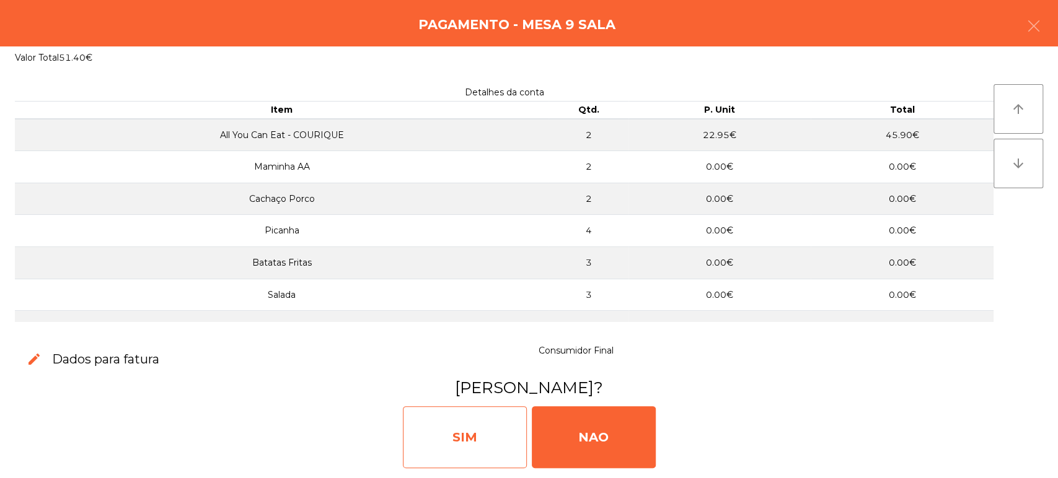
click at [444, 427] on div "SIM" at bounding box center [465, 438] width 124 height 62
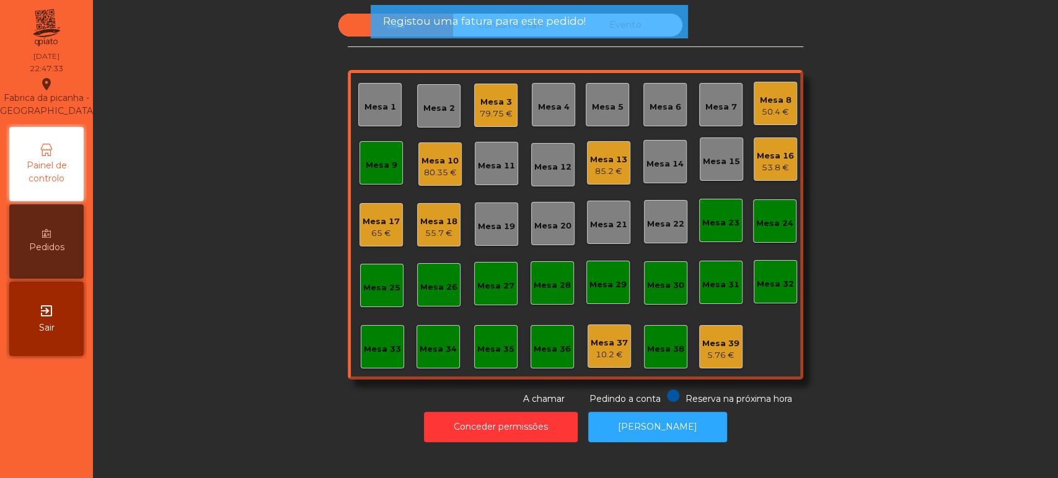
click at [392, 172] on div "Mesa 9" at bounding box center [380, 162] width 43 height 43
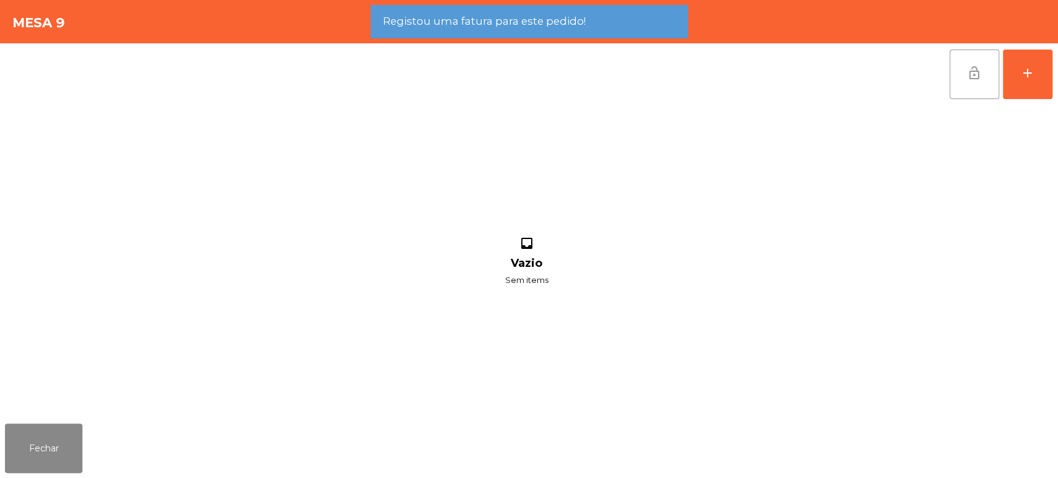
click at [968, 97] on button "lock_open" at bounding box center [974, 75] width 50 height 50
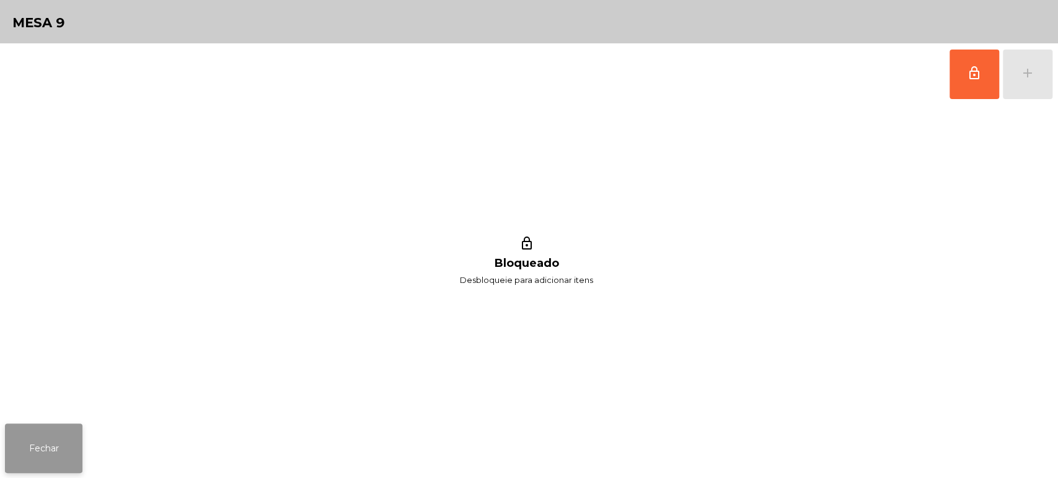
click at [30, 447] on button "Fechar" at bounding box center [43, 449] width 77 height 50
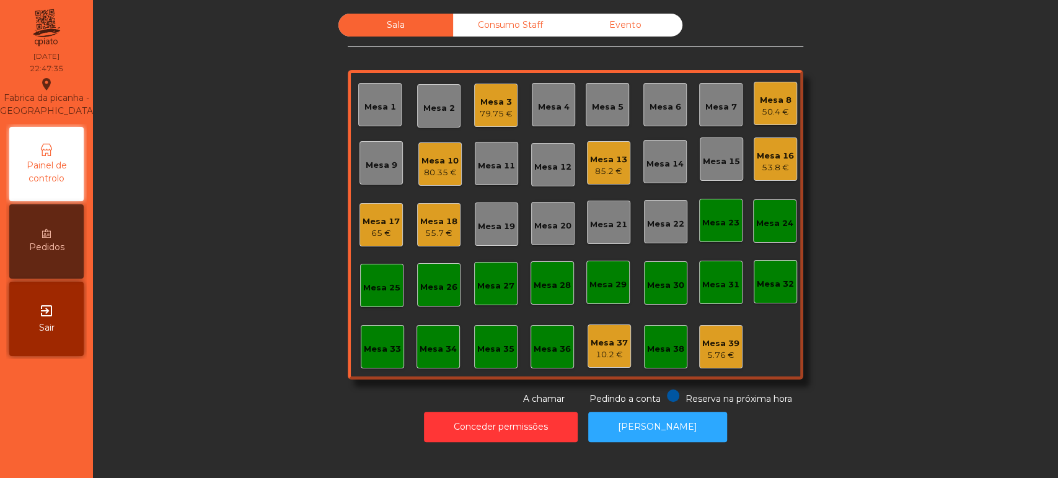
click at [786, 104] on div "Mesa 8 50.4 €" at bounding box center [775, 103] width 43 height 43
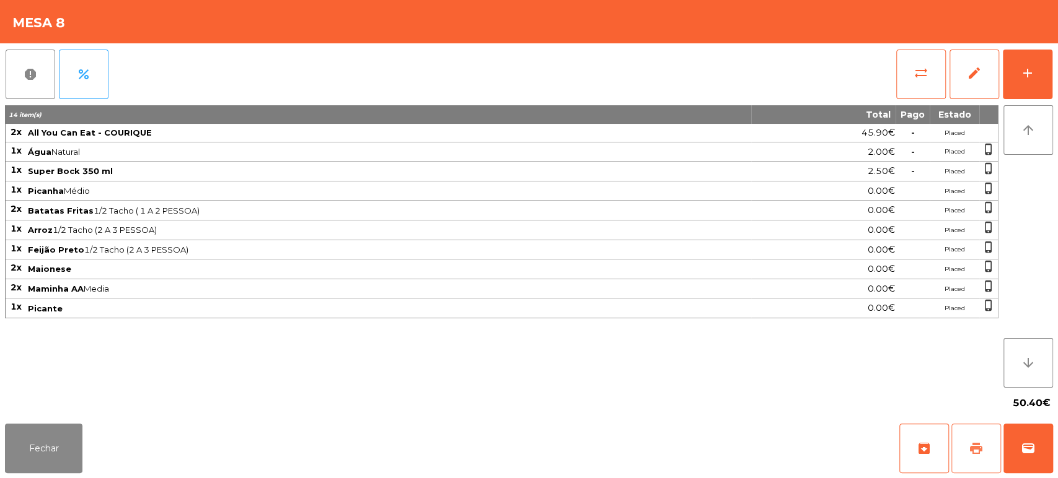
click at [969, 446] on span "print" at bounding box center [976, 448] width 15 height 15
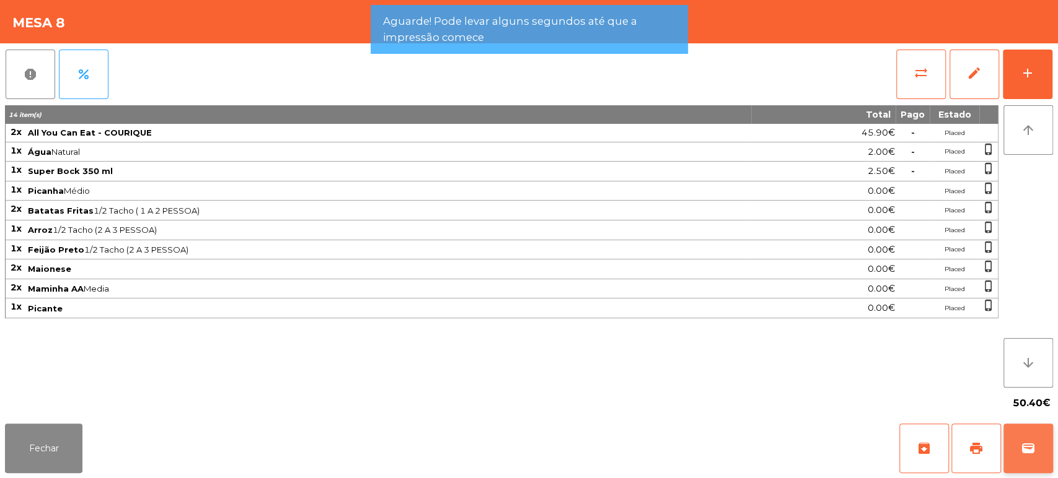
click at [1026, 447] on span "wallet" at bounding box center [1028, 448] width 15 height 15
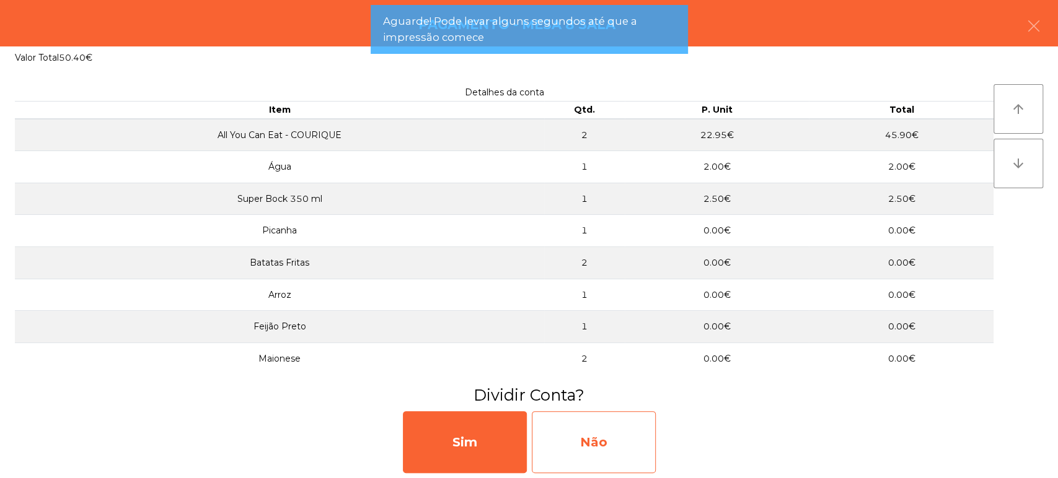
click at [605, 454] on div "Não" at bounding box center [594, 443] width 124 height 62
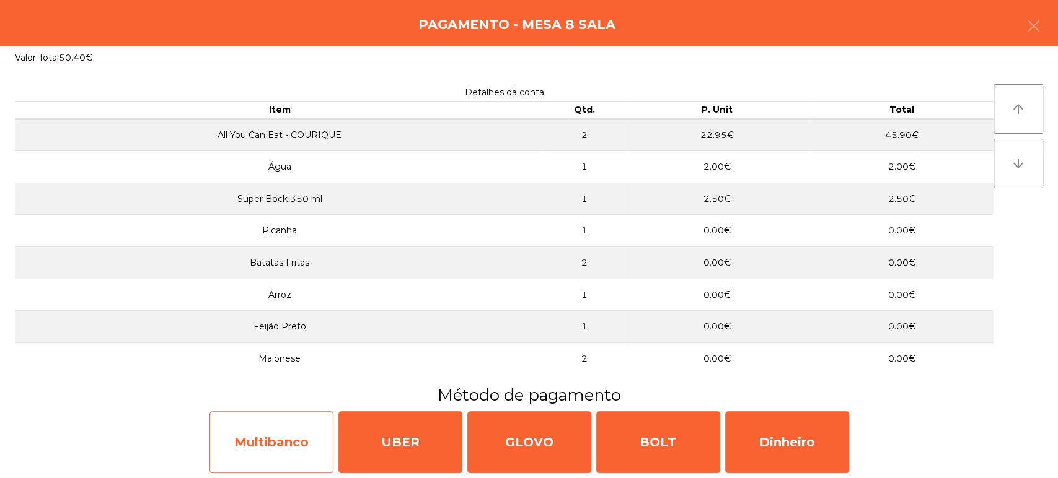
click at [273, 421] on div "Multibanco" at bounding box center [271, 443] width 124 height 62
select select "**"
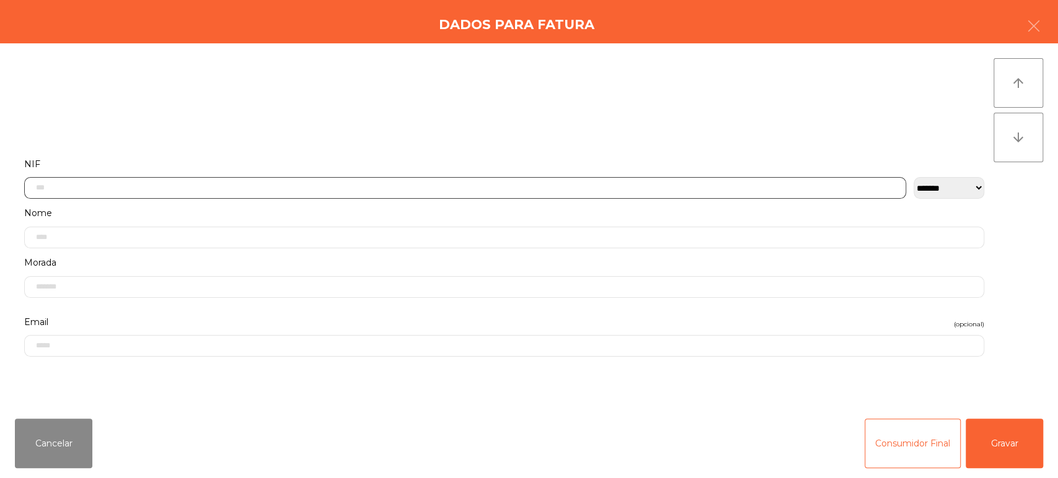
click at [654, 185] on input "text" at bounding box center [465, 188] width 882 height 22
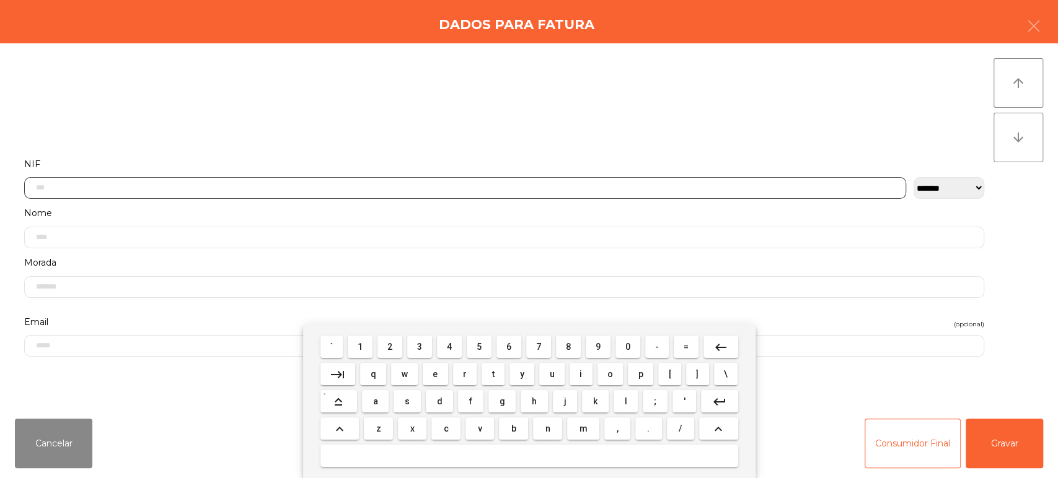
scroll to position [97, 0]
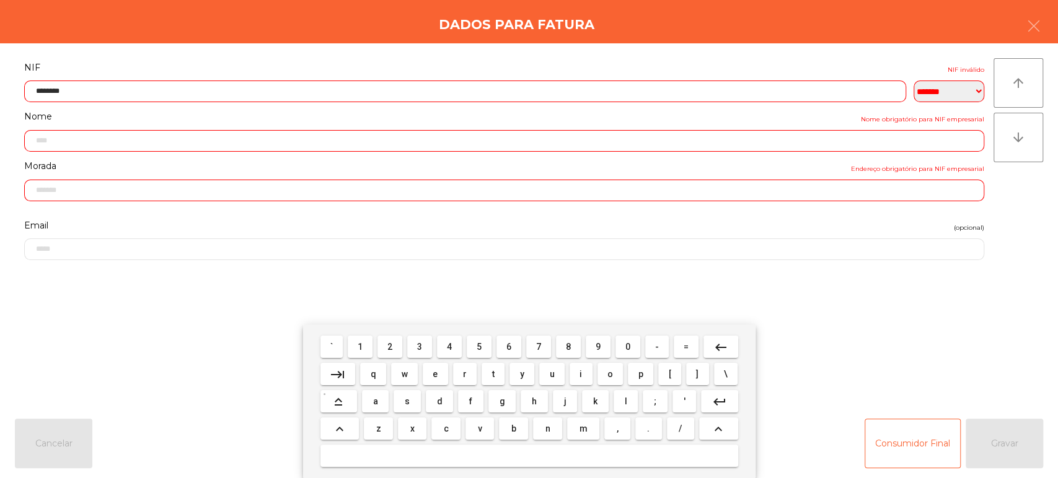
type input "*********"
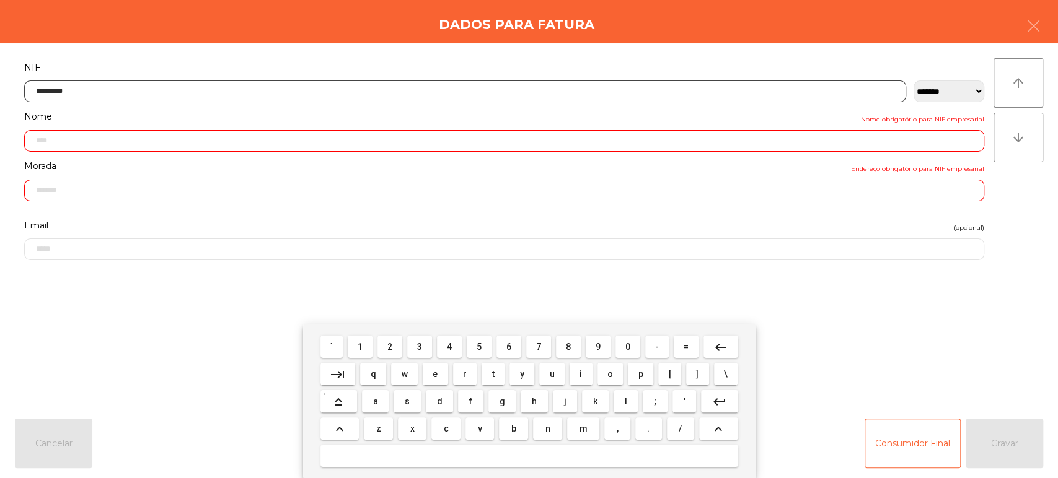
type input "**********"
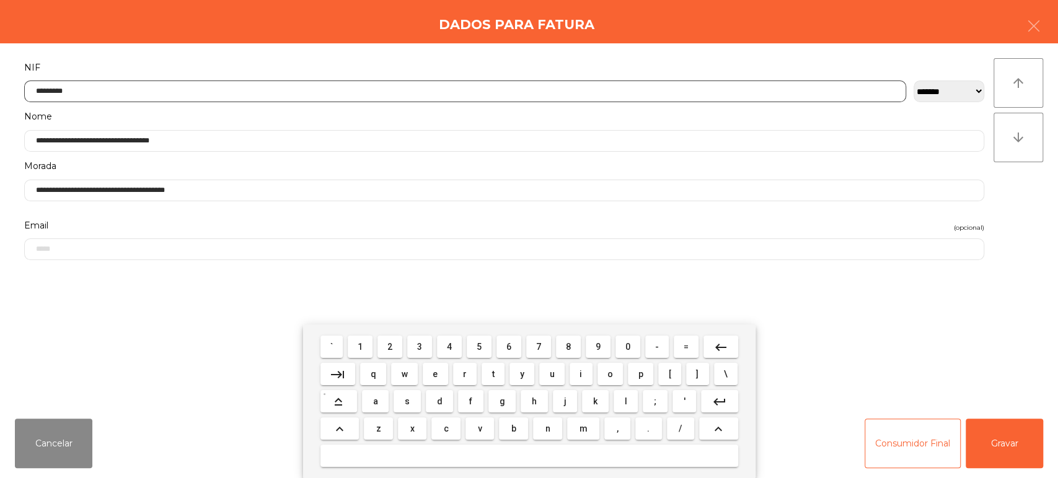
type input "*********"
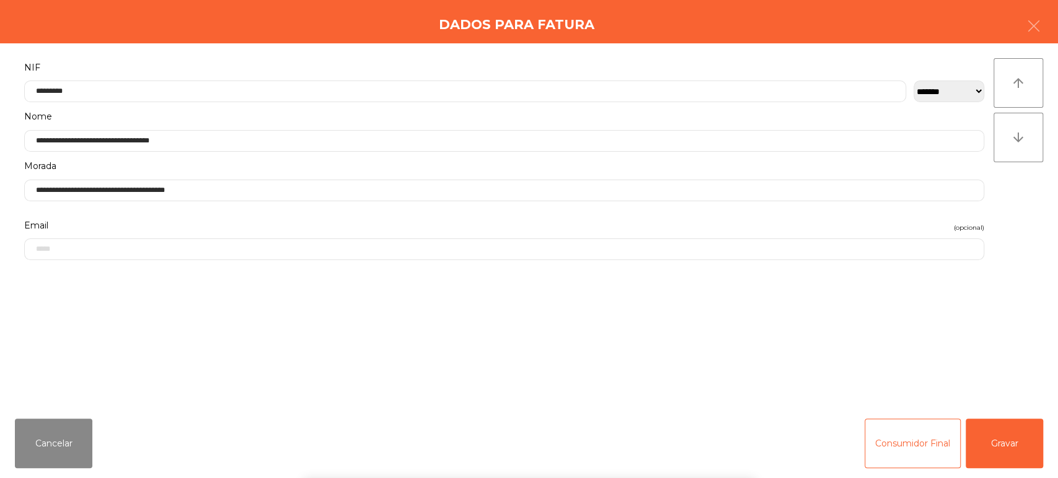
click at [1016, 444] on div "` 1 2 3 4 5 6 7 8 9 0 - = keyboard_backspace keyboard_tab q w e r t y u i o p […" at bounding box center [529, 402] width 1058 height 154
click at [1005, 430] on button "Gravar" at bounding box center [1004, 444] width 77 height 50
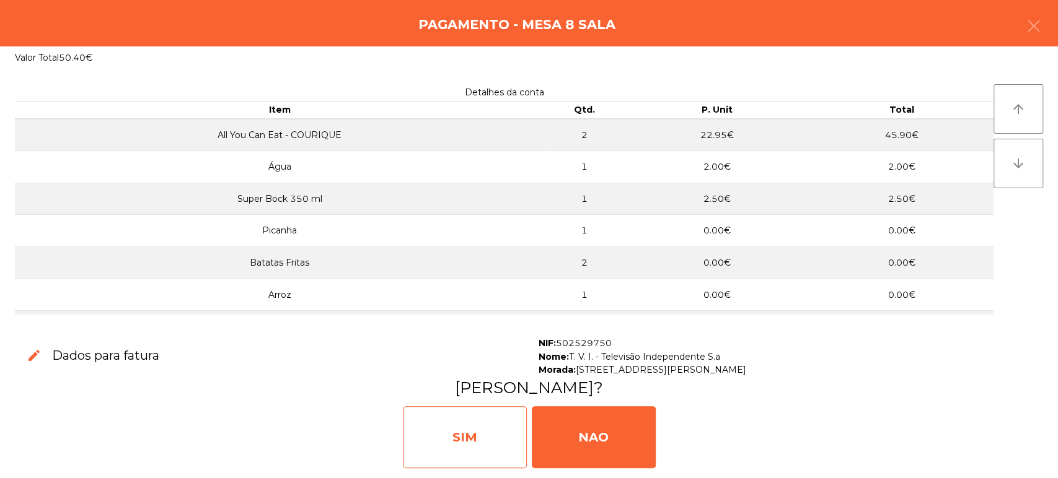
click at [424, 420] on div "SIM" at bounding box center [465, 438] width 124 height 62
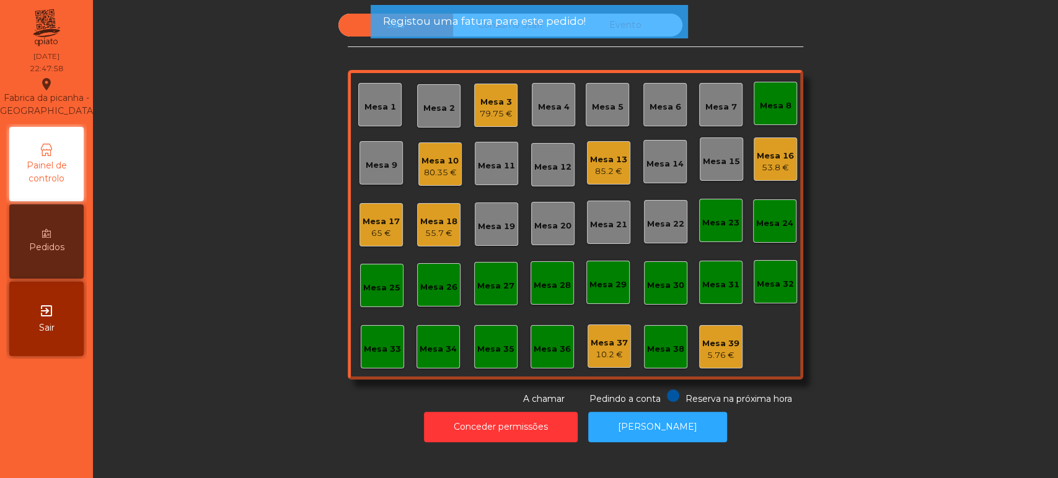
click at [769, 91] on div "Mesa 8" at bounding box center [775, 103] width 43 height 43
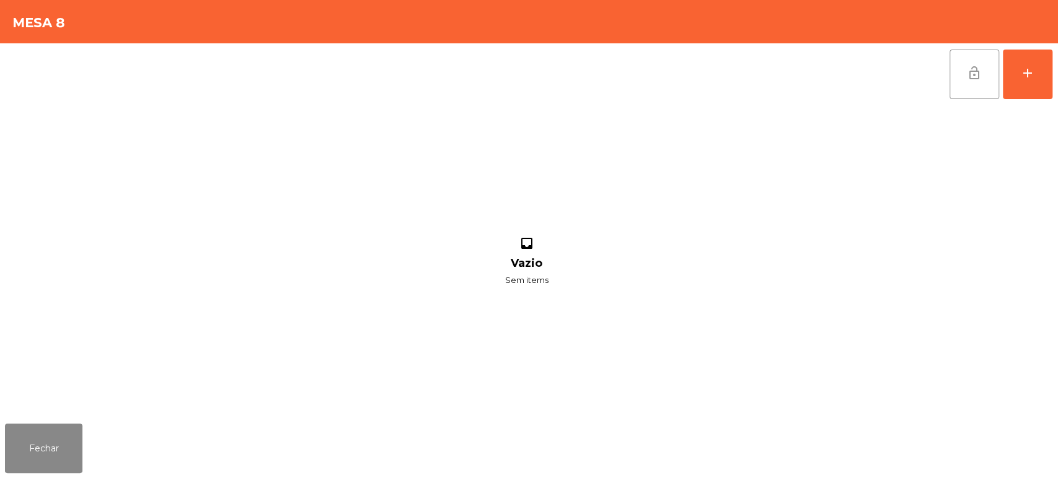
click at [969, 77] on span "lock_open" at bounding box center [974, 73] width 15 height 15
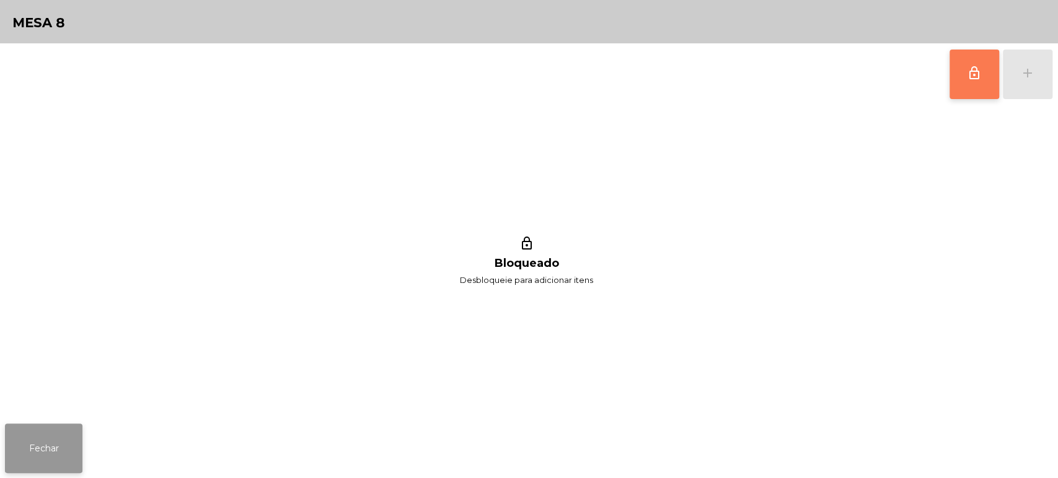
click at [67, 438] on button "Fechar" at bounding box center [43, 449] width 77 height 50
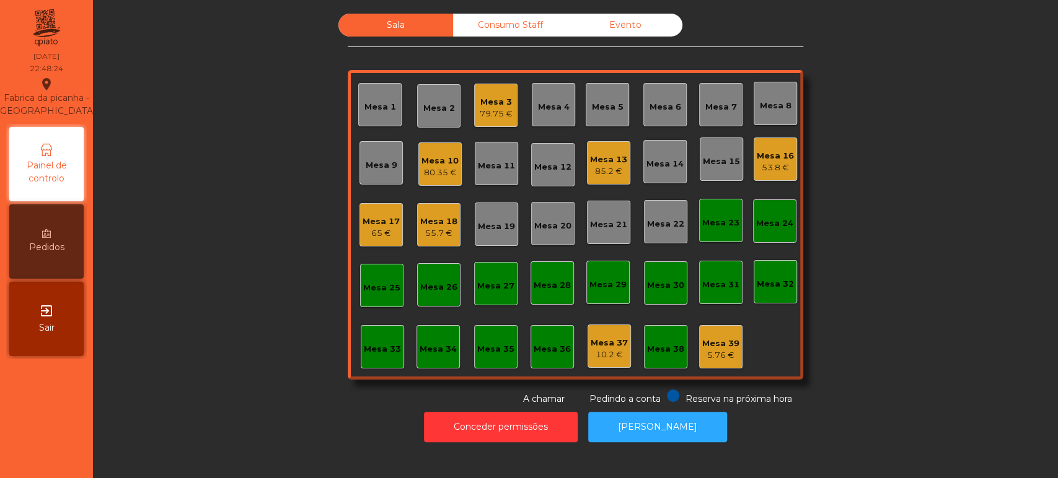
click at [907, 247] on div "Sala Consumo Staff Evento Mesa 1 Mesa 2 Mesa 3 79.75 € [GEOGRAPHIC_DATA] 4 Mesa…" at bounding box center [575, 210] width 931 height 392
click at [494, 17] on div "Consumo Staff" at bounding box center [510, 25] width 115 height 23
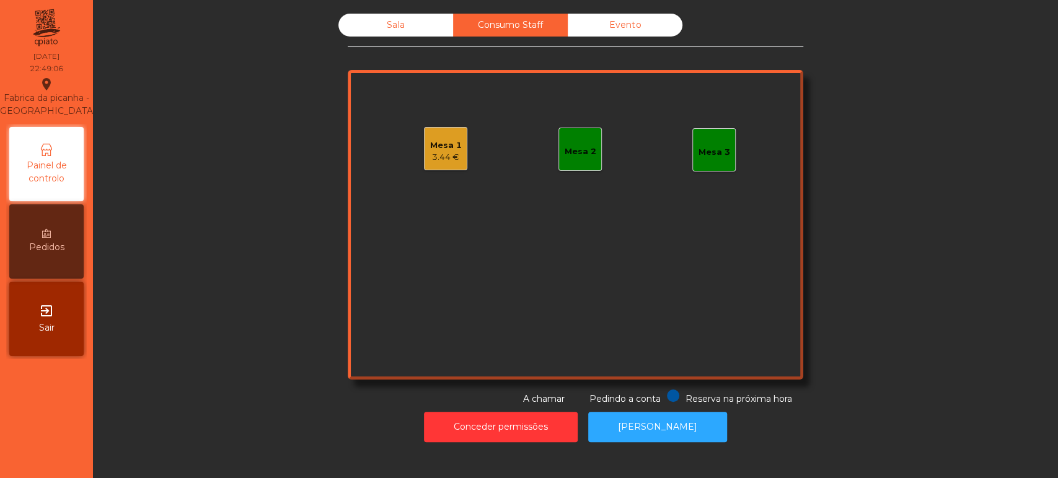
click at [474, 156] on div "Mesa 1 3.44 € Mesa 2 Mesa 3" at bounding box center [576, 225] width 456 height 310
click at [424, 157] on div "Mesa 1 3.44 €" at bounding box center [445, 148] width 43 height 43
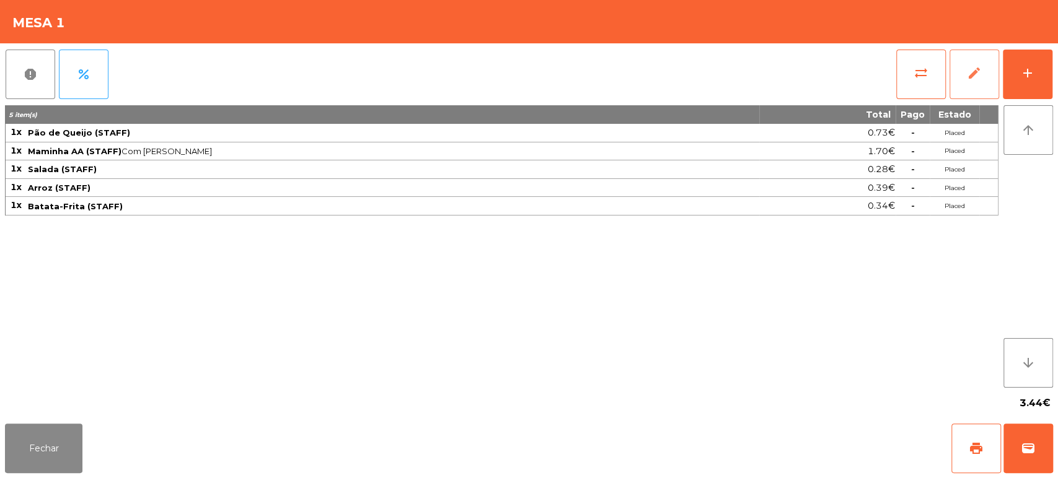
click at [998, 76] on button "edit" at bounding box center [974, 75] width 50 height 50
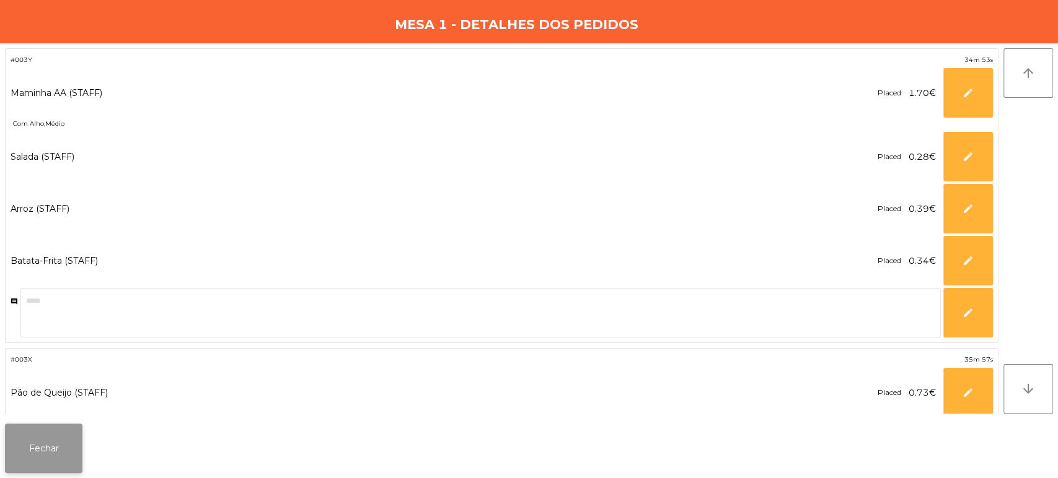
click at [57, 456] on button "Fechar" at bounding box center [43, 449] width 77 height 50
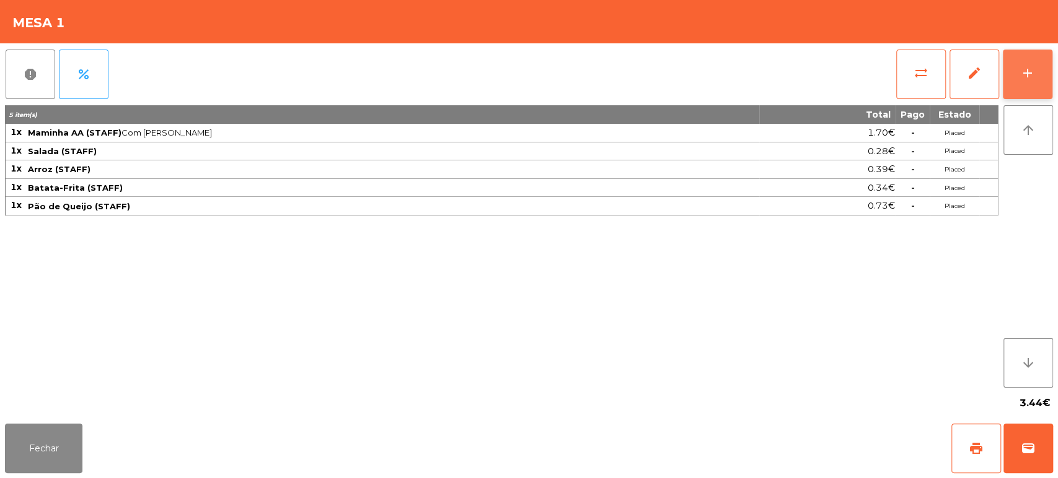
click at [1049, 84] on button "add" at bounding box center [1028, 75] width 50 height 50
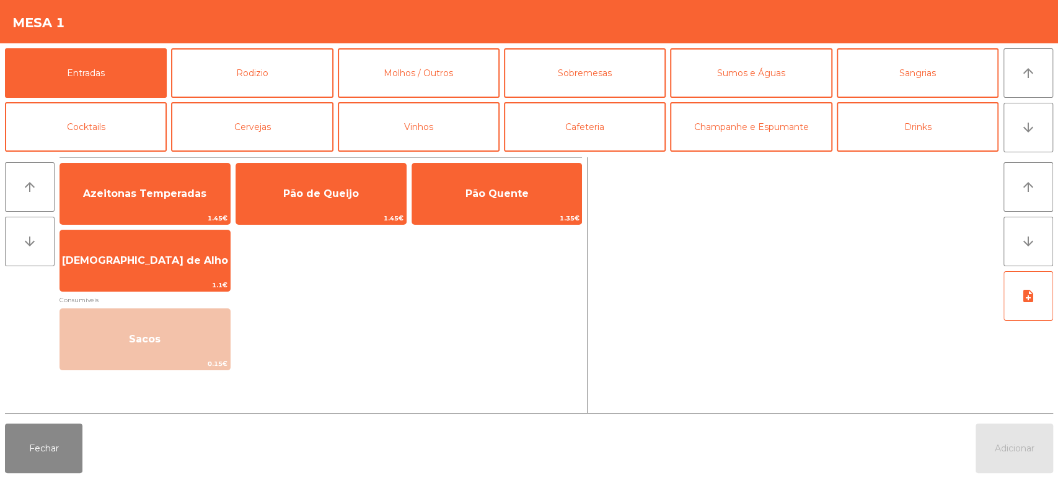
click at [712, 321] on div at bounding box center [795, 285] width 406 height 256
click at [711, 346] on div at bounding box center [795, 285] width 406 height 256
click at [788, 341] on div at bounding box center [795, 285] width 406 height 256
click at [734, 345] on div at bounding box center [795, 285] width 406 height 256
click at [713, 368] on div at bounding box center [795, 285] width 406 height 256
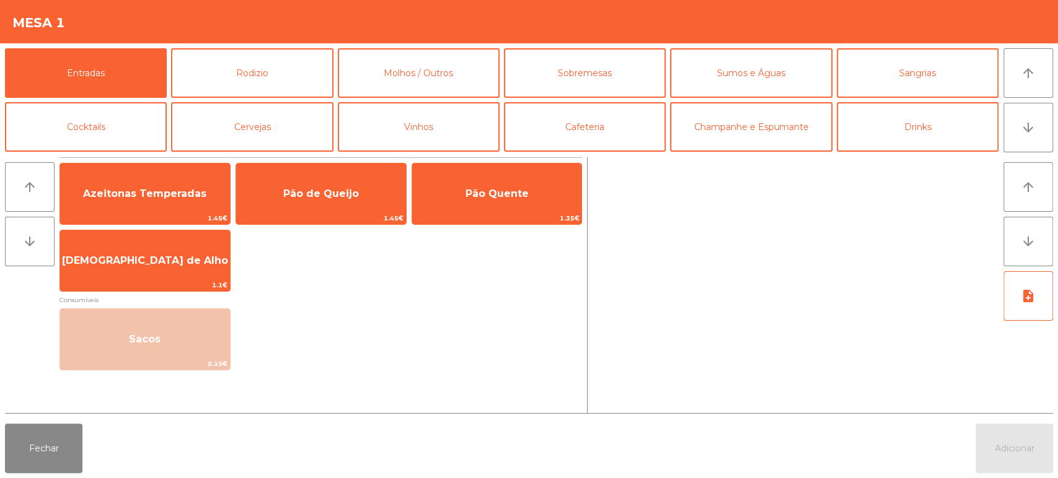
click at [790, 341] on div at bounding box center [795, 285] width 406 height 256
click at [788, 344] on div at bounding box center [795, 285] width 406 height 256
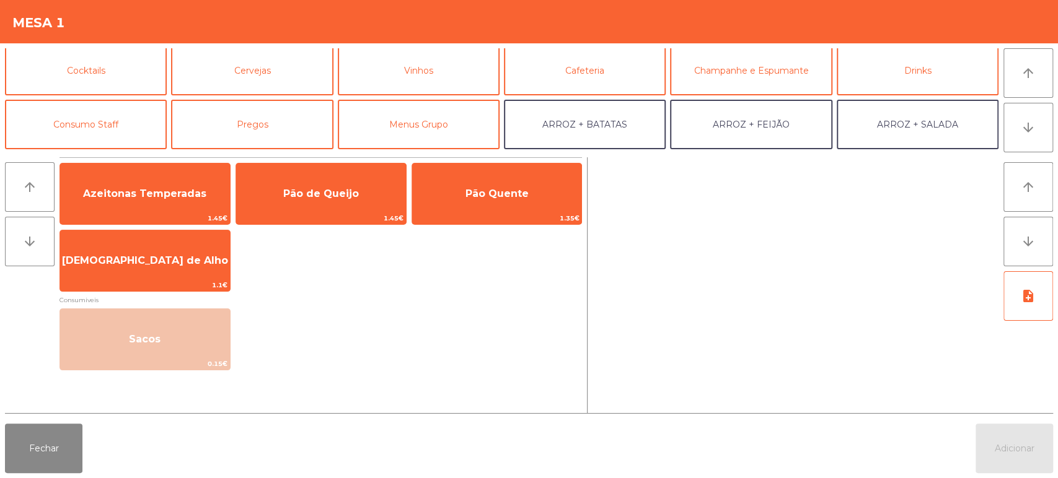
scroll to position [55, 0]
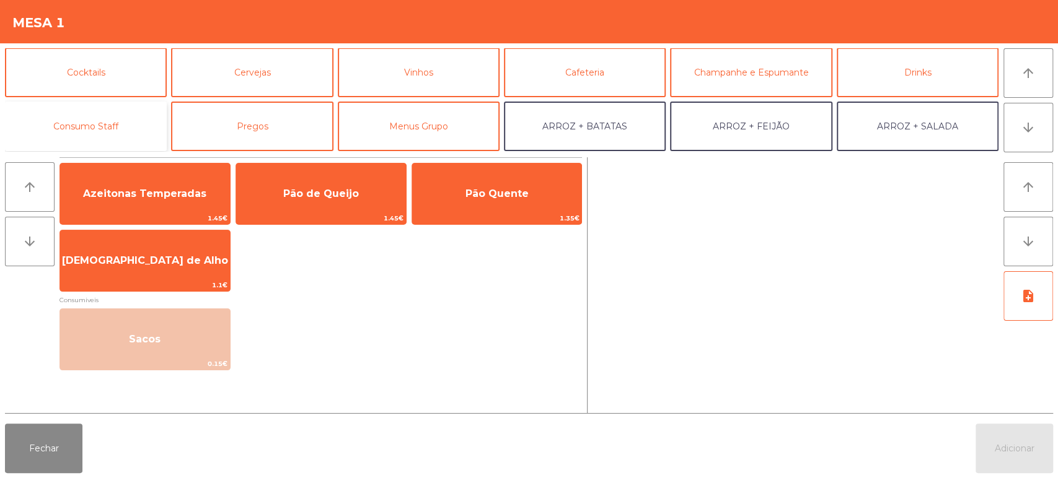
click at [98, 135] on button "Consumo Staff" at bounding box center [86, 127] width 162 height 50
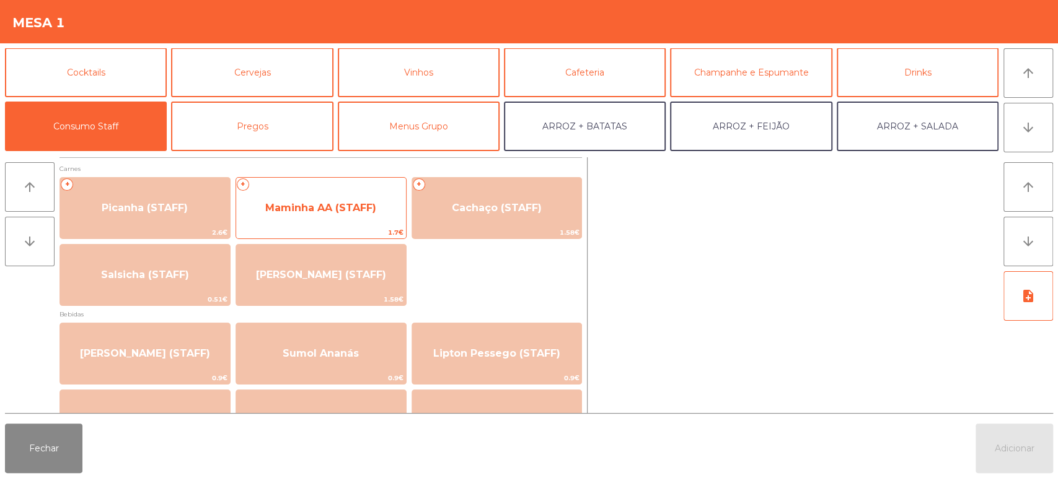
click at [377, 193] on span "Maminha AA (STAFF)" at bounding box center [321, 207] width 170 height 33
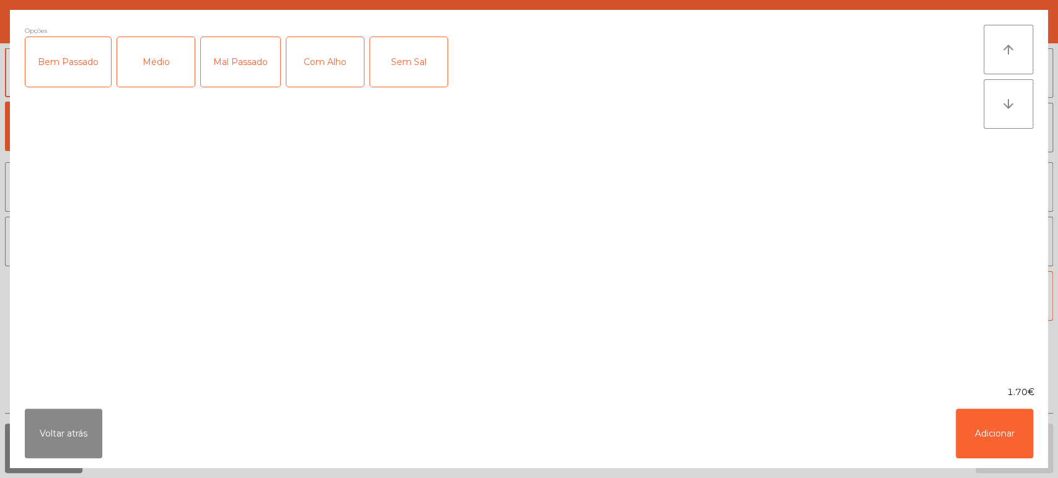
click at [202, 64] on div "Mal Passado" at bounding box center [240, 62] width 79 height 50
click at [328, 63] on div "Com Alho" at bounding box center [324, 62] width 77 height 50
click at [161, 74] on div "Médio" at bounding box center [155, 62] width 77 height 50
click at [1021, 431] on button "Adicionar" at bounding box center [994, 434] width 77 height 50
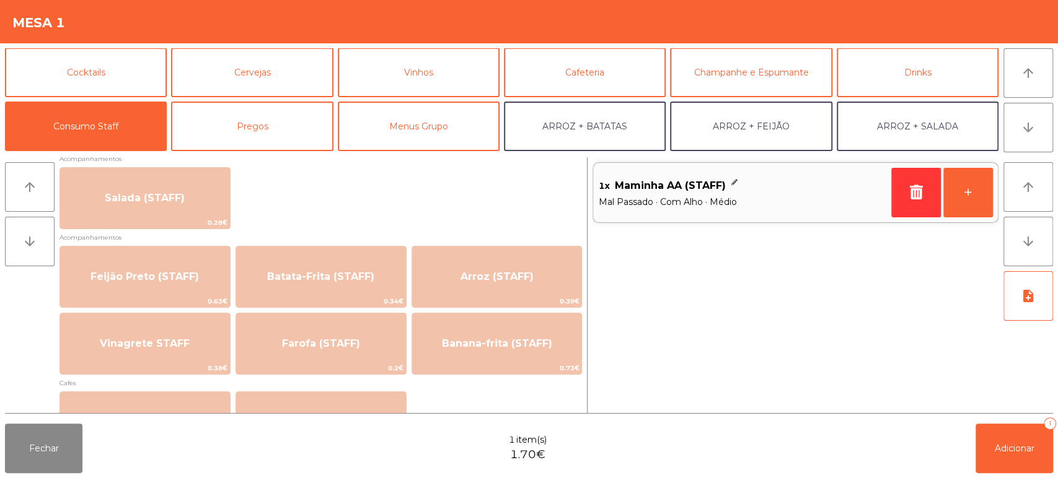
scroll to position [501, 0]
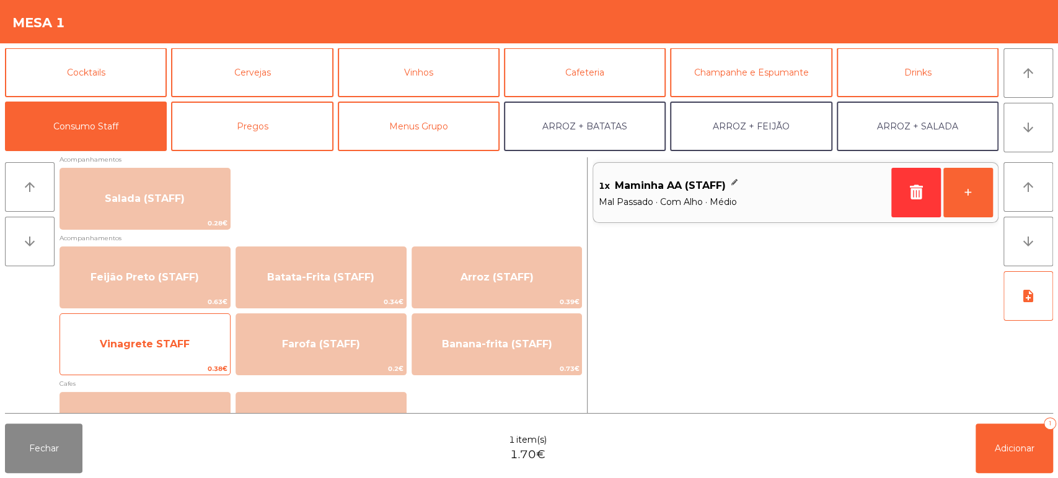
click at [185, 341] on span "Vinagrete STAFF" at bounding box center [145, 344] width 90 height 12
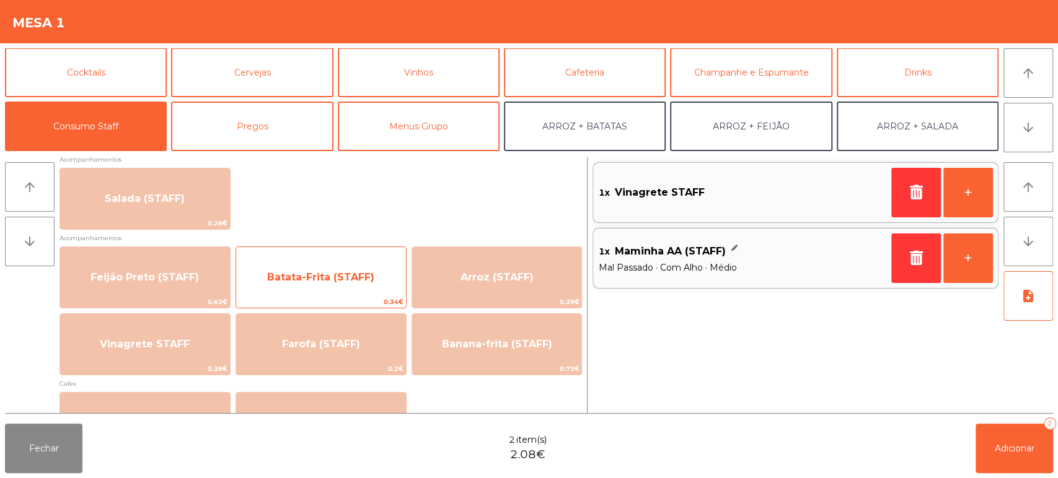
click at [360, 268] on span "Batata-Frita (STAFF)" at bounding box center [321, 277] width 170 height 33
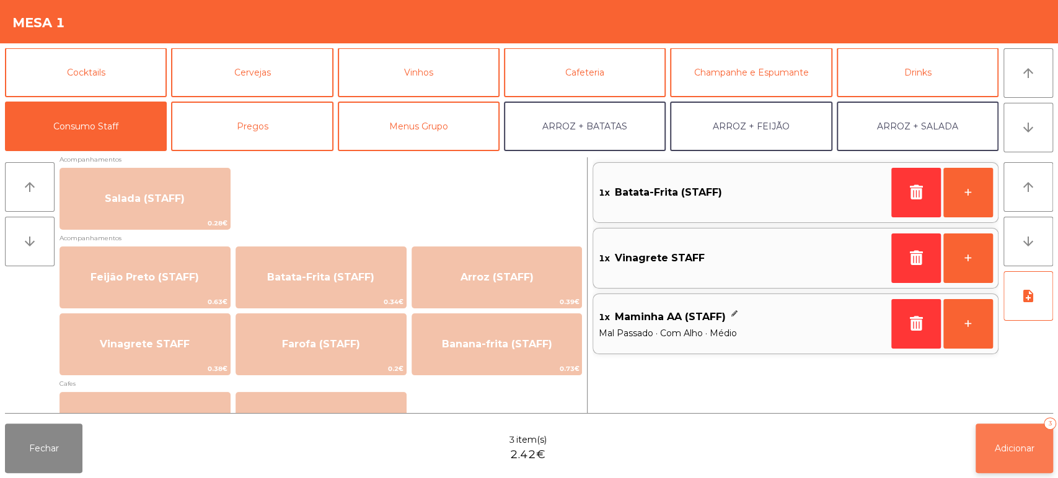
click at [1025, 455] on button "Adicionar 3" at bounding box center [1013, 449] width 77 height 50
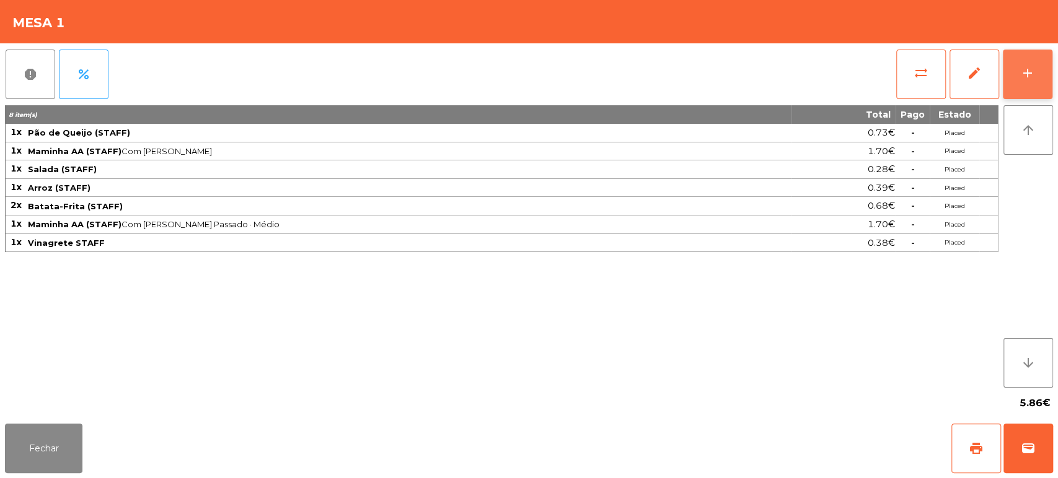
click at [1010, 84] on button "add" at bounding box center [1028, 75] width 50 height 50
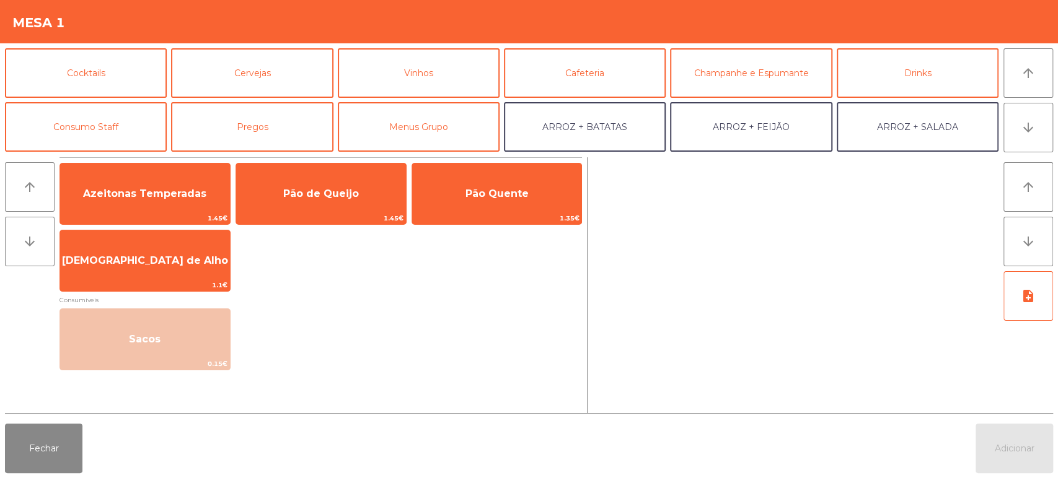
scroll to position [56, 0]
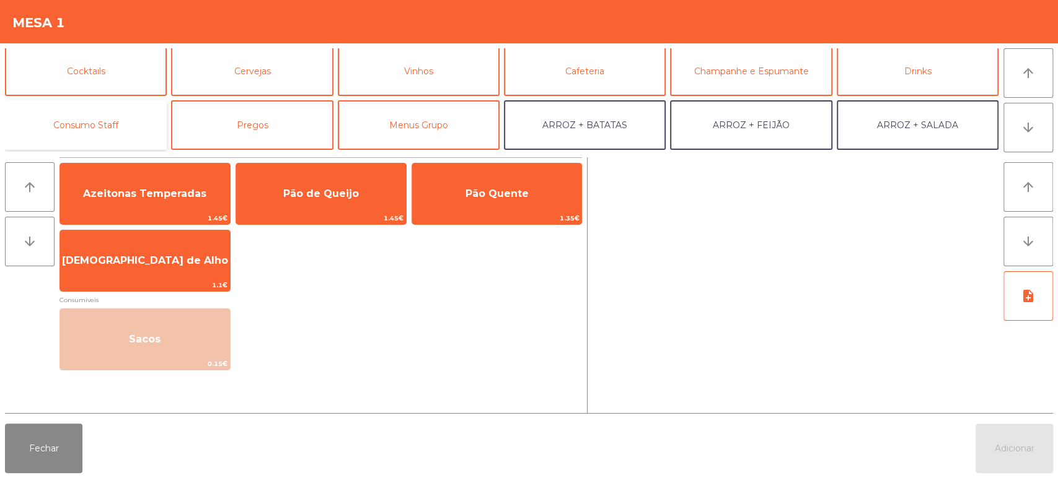
click at [115, 139] on button "Consumo Staff" at bounding box center [86, 125] width 162 height 50
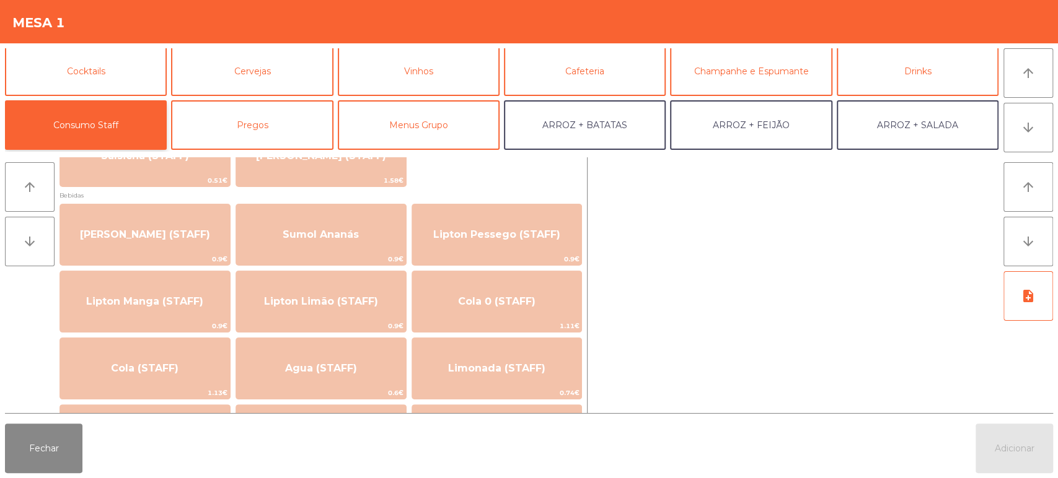
scroll to position [0, 0]
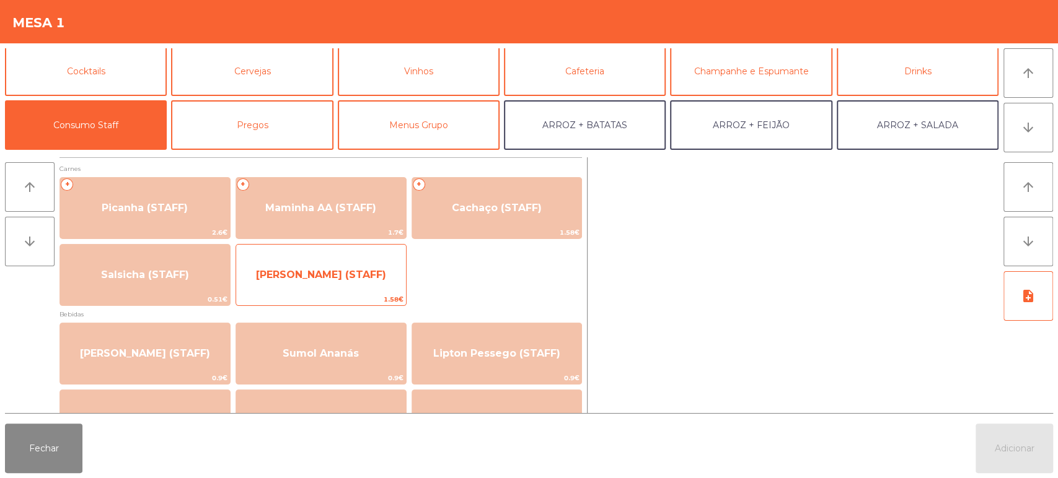
click at [314, 273] on span "[PERSON_NAME] (STAFF)" at bounding box center [321, 275] width 130 height 12
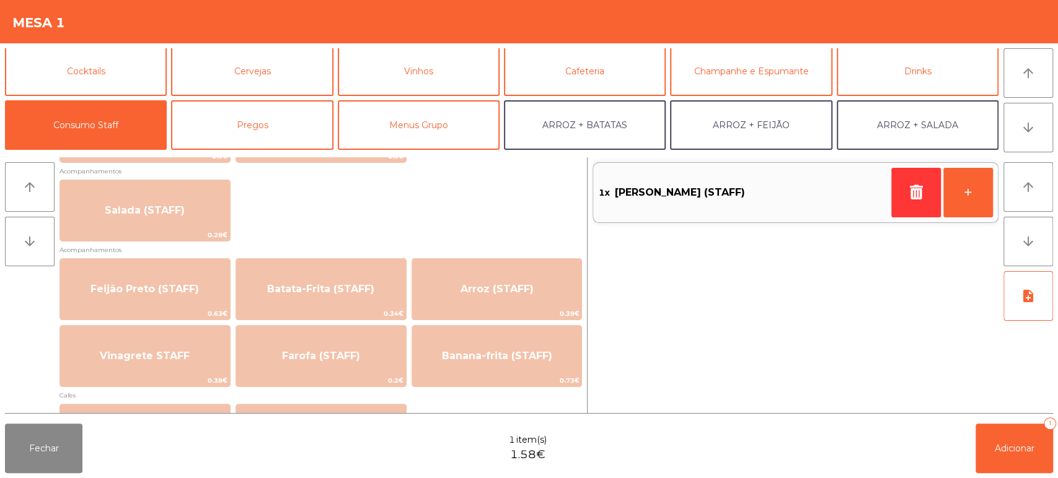
scroll to position [537, 0]
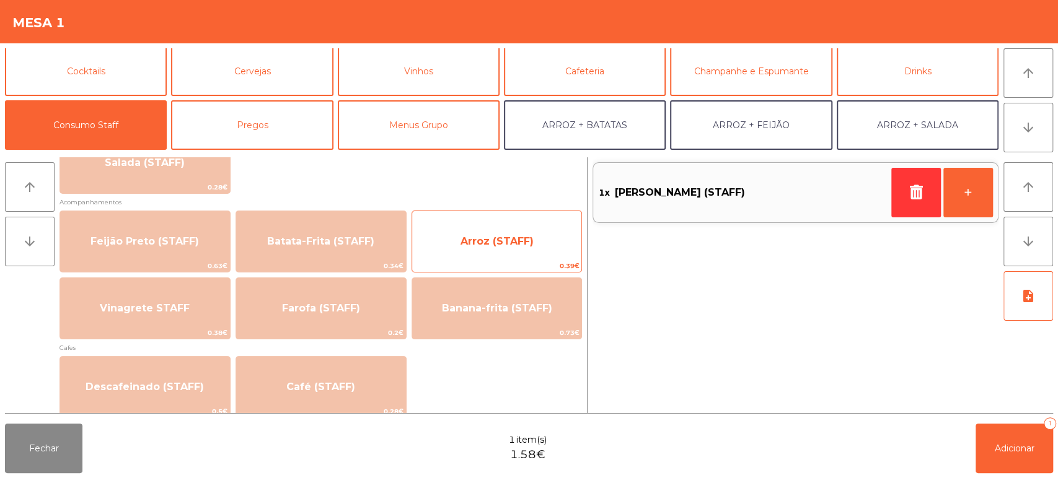
click at [477, 249] on span "Arroz (STAFF)" at bounding box center [497, 241] width 170 height 33
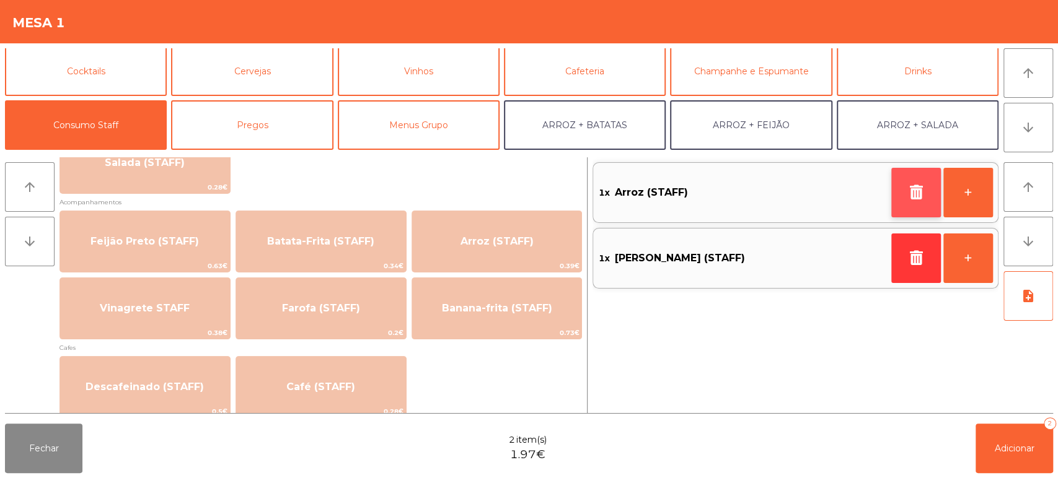
click at [907, 210] on button "button" at bounding box center [916, 193] width 50 height 50
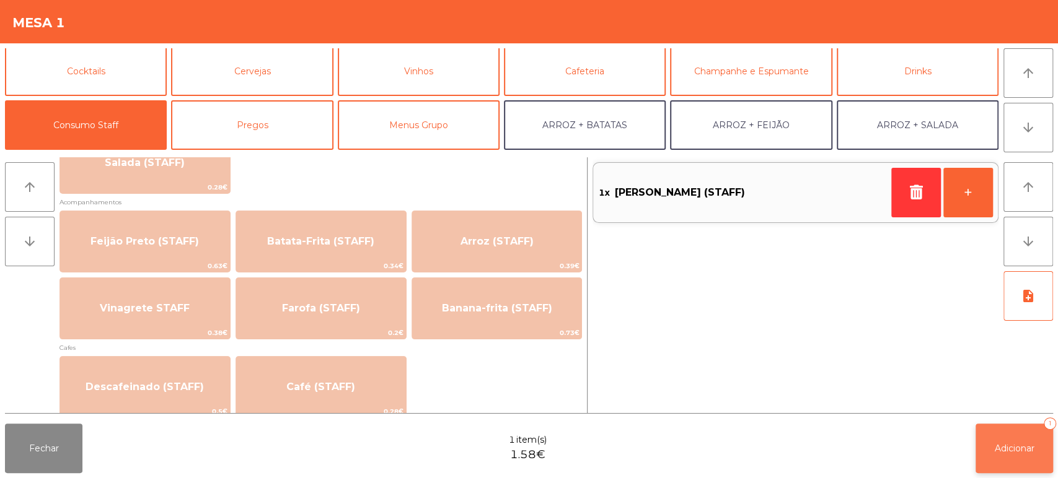
click at [998, 444] on span "Adicionar" at bounding box center [1015, 448] width 40 height 11
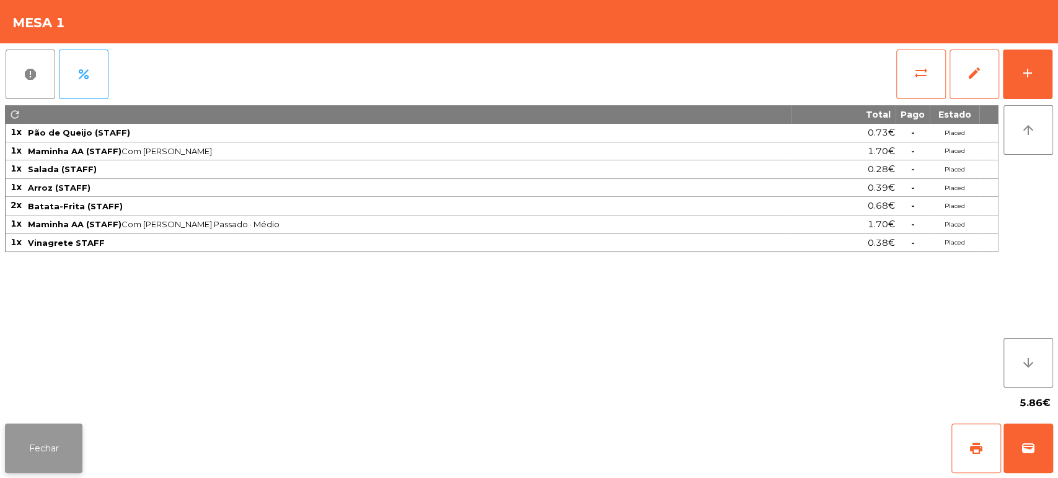
click at [62, 438] on button "Fechar" at bounding box center [43, 449] width 77 height 50
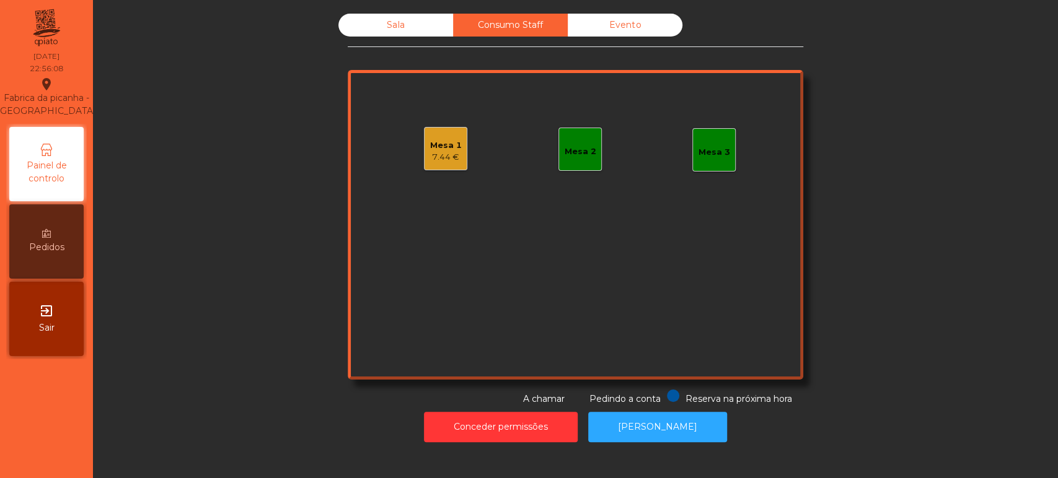
click at [567, 165] on div "Mesa 2" at bounding box center [579, 149] width 43 height 43
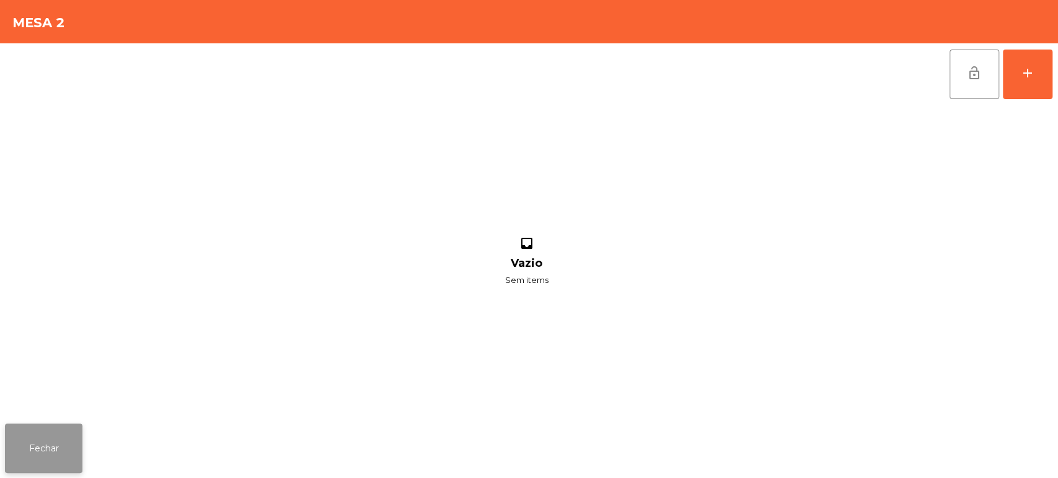
click at [79, 425] on button "Fechar" at bounding box center [43, 449] width 77 height 50
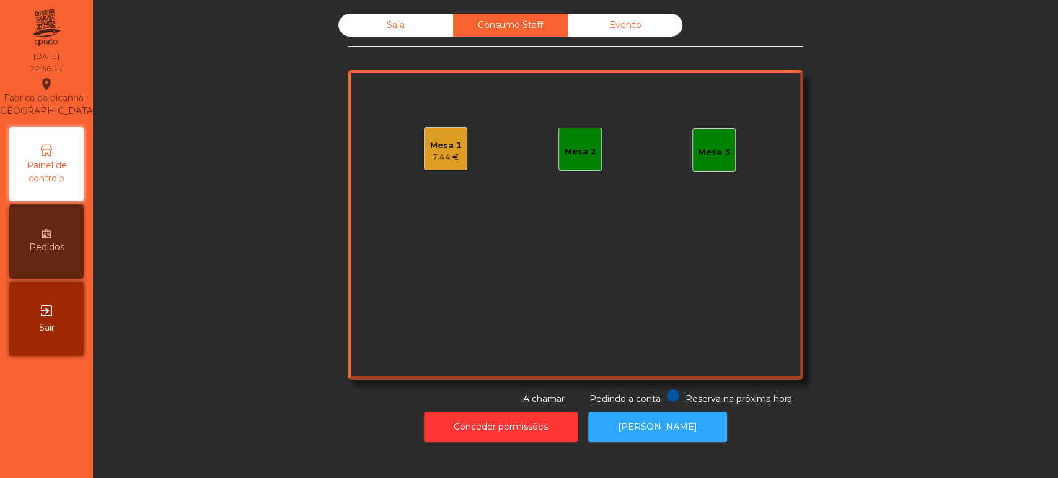
click at [396, 15] on div "Sala" at bounding box center [395, 25] width 115 height 23
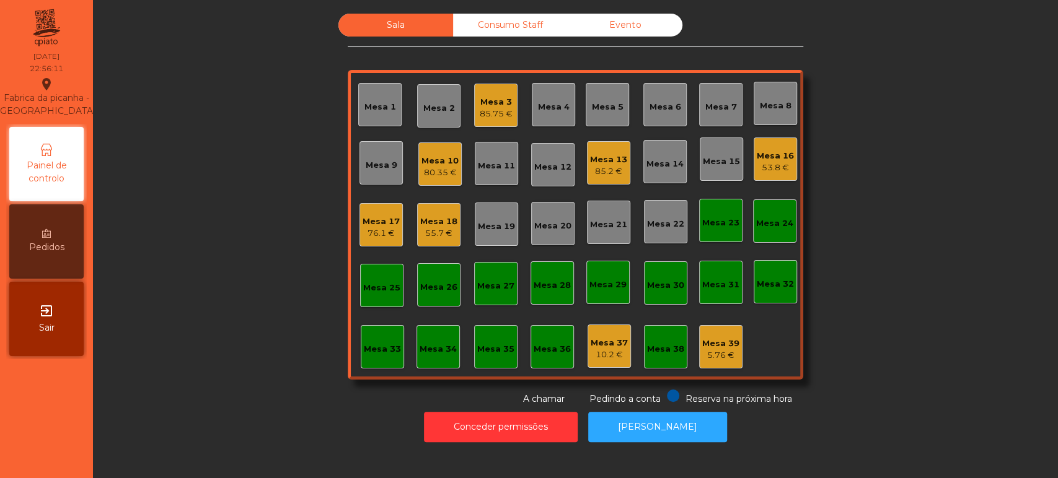
click at [532, 28] on div "Consumo Staff" at bounding box center [510, 25] width 115 height 23
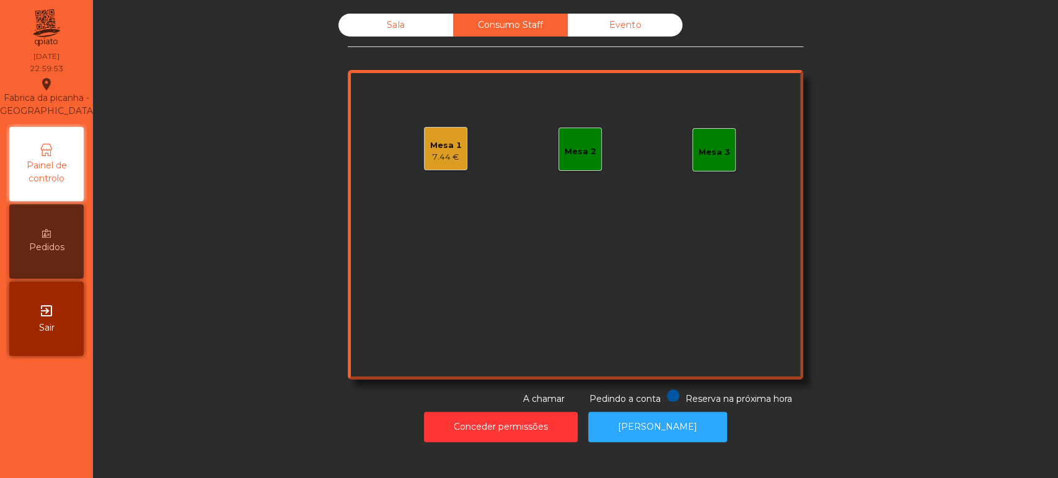
click at [566, 139] on div "Mesa 2" at bounding box center [579, 149] width 43 height 43
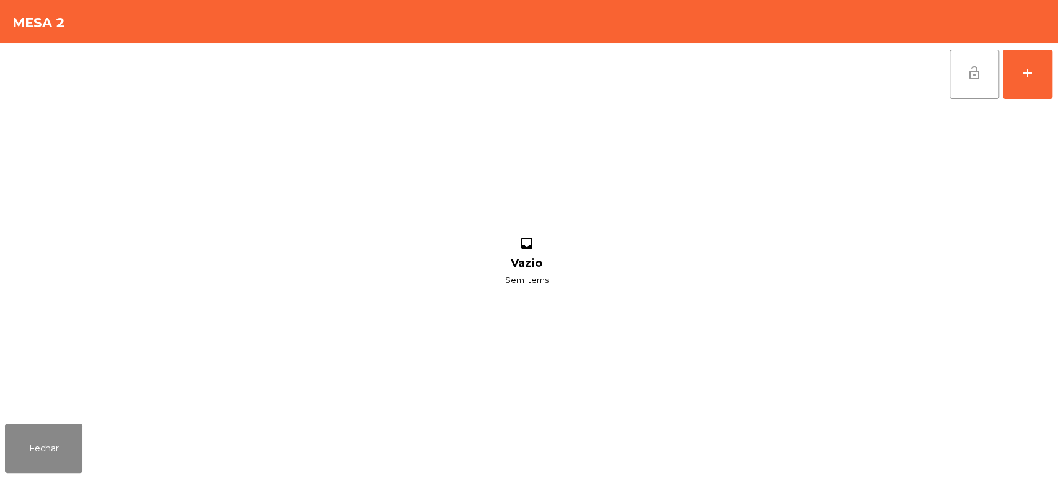
click at [994, 83] on button "lock_open" at bounding box center [974, 75] width 50 height 50
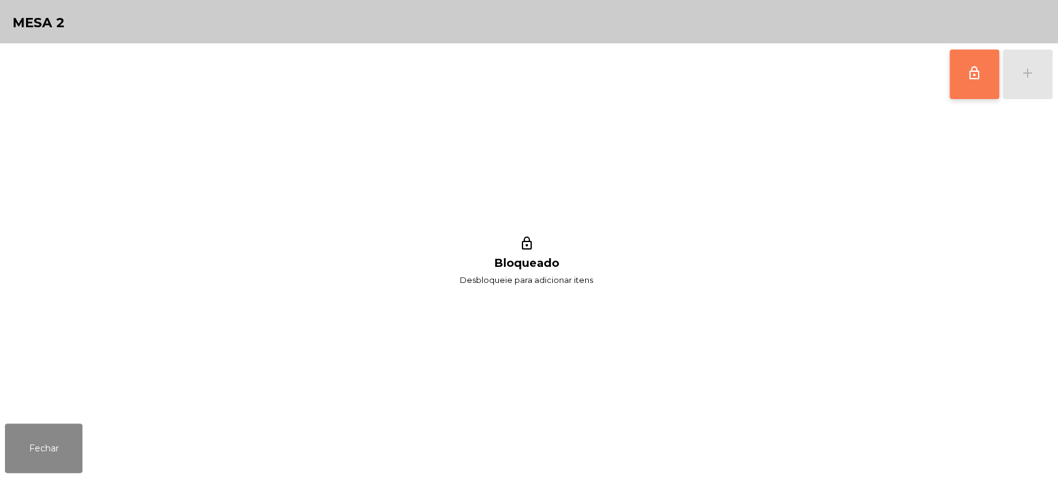
click at [961, 53] on button "lock_outline" at bounding box center [974, 75] width 50 height 50
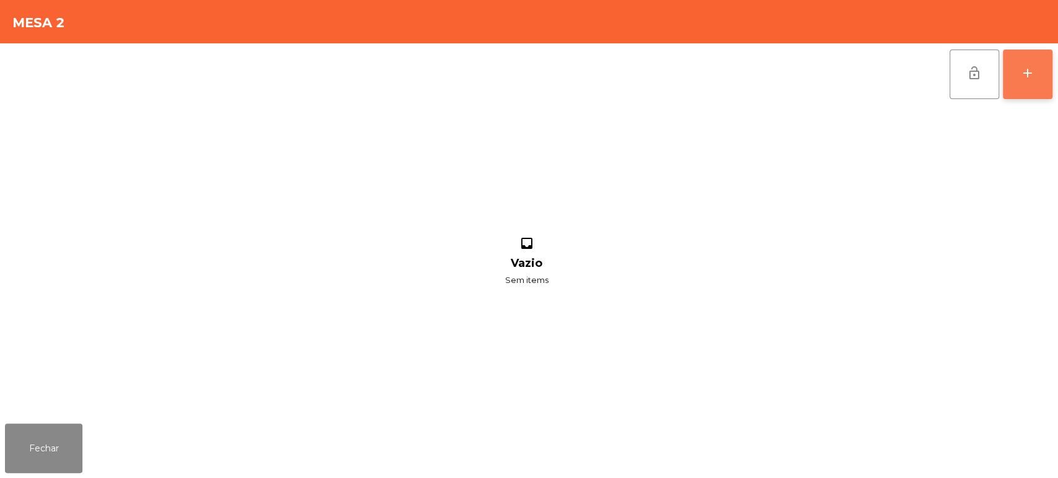
click at [1028, 64] on button "add" at bounding box center [1028, 75] width 50 height 50
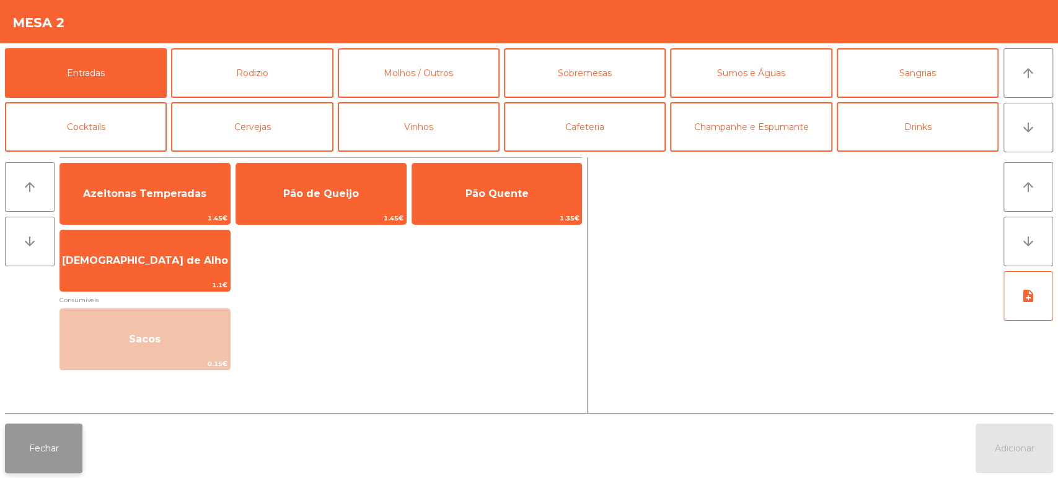
click at [63, 446] on button "Fechar" at bounding box center [43, 449] width 77 height 50
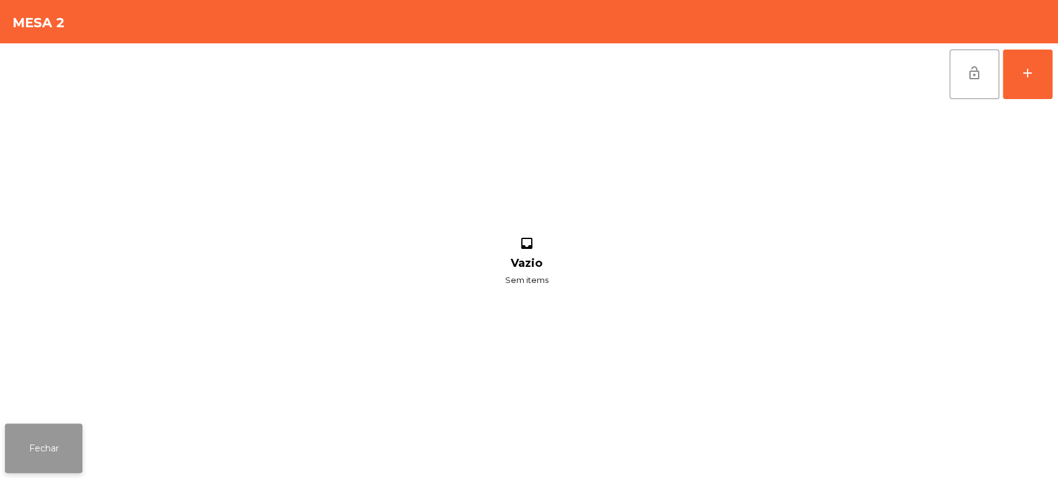
click at [58, 443] on button "Fechar" at bounding box center [43, 449] width 77 height 50
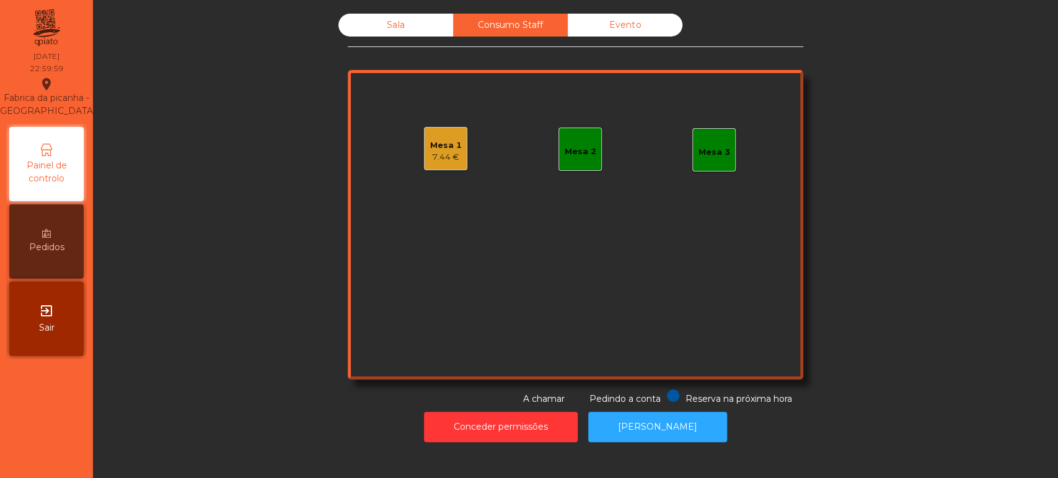
click at [425, 29] on div "Sala" at bounding box center [395, 25] width 115 height 23
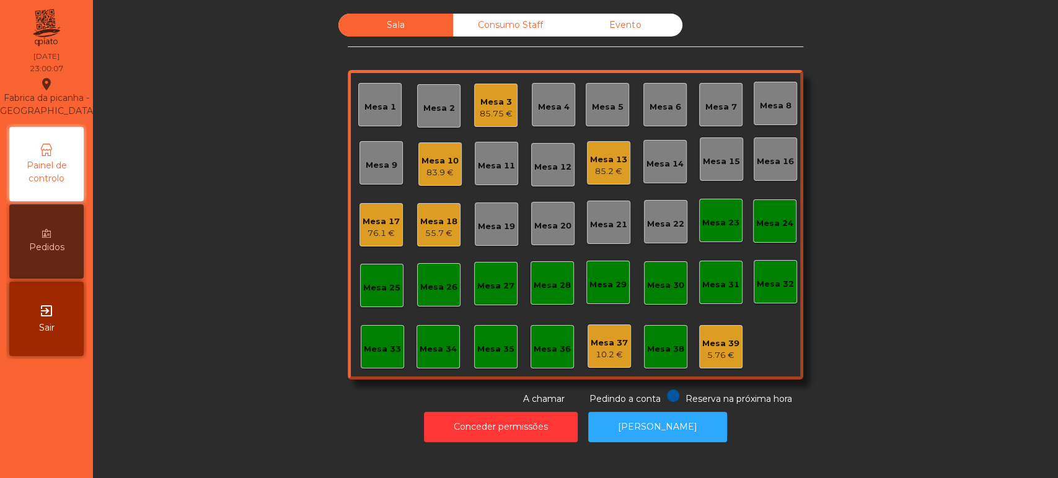
click at [938, 373] on div "Sala Consumo Staff Evento Mesa 1 Mesa 2 Mesa 3 85.75 € [GEOGRAPHIC_DATA] 4 Mesa…" at bounding box center [575, 210] width 931 height 392
click at [912, 394] on div "Sala Consumo Staff Evento Mesa 1 Mesa 2 Mesa 3 85.75 € [GEOGRAPHIC_DATA] 4 Mesa…" at bounding box center [575, 210] width 931 height 392
click at [481, 100] on div "Mesa 3" at bounding box center [496, 102] width 33 height 12
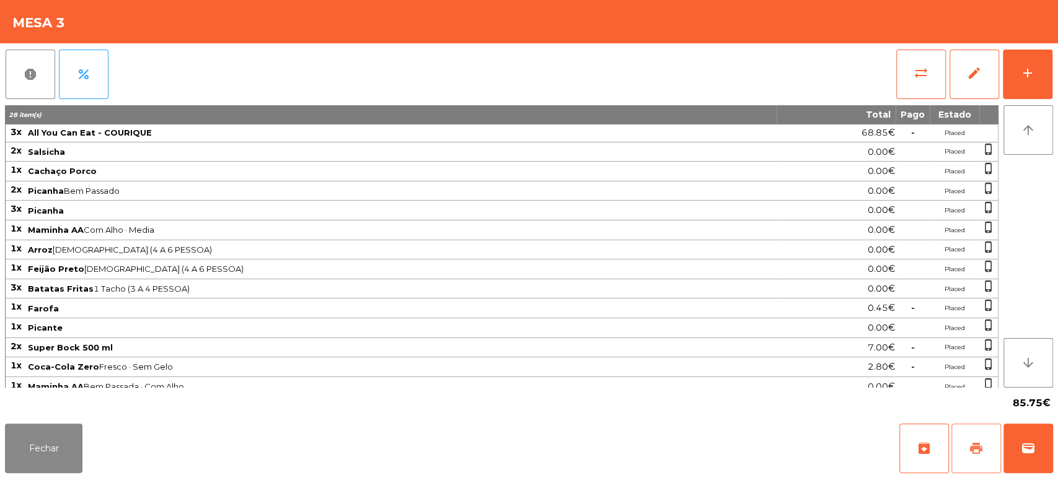
click at [971, 464] on button "print" at bounding box center [976, 449] width 50 height 50
click at [1000, 452] on button "print" at bounding box center [976, 449] width 50 height 50
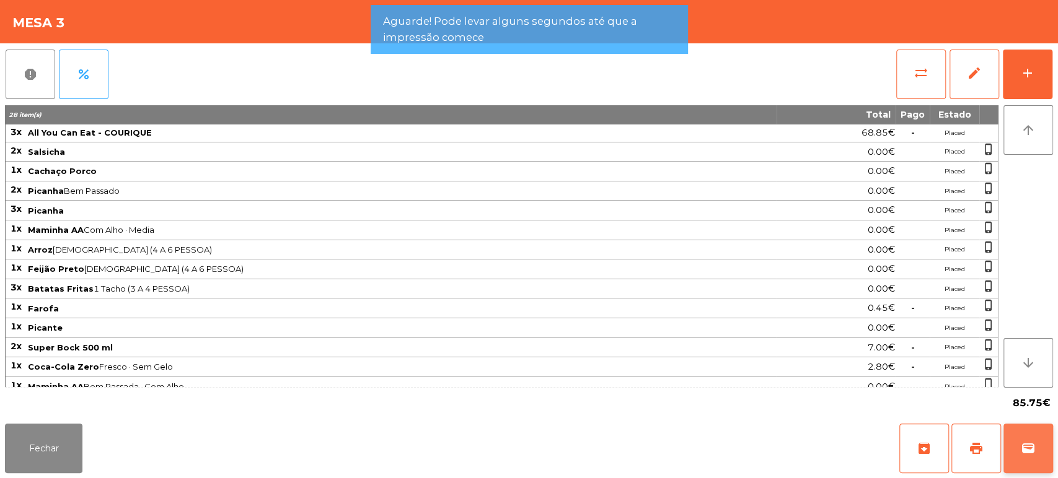
click at [1033, 433] on button "wallet" at bounding box center [1028, 449] width 50 height 50
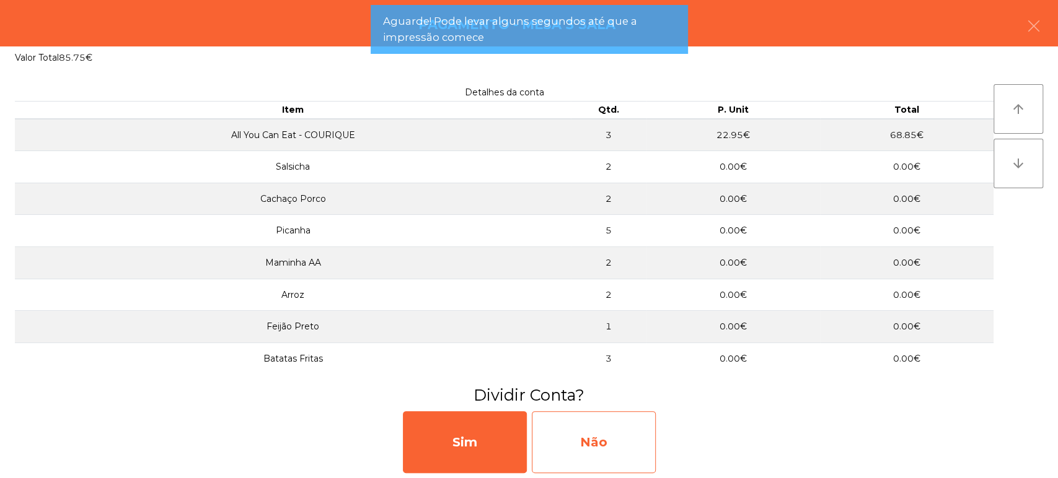
click at [599, 431] on div "Não" at bounding box center [594, 443] width 124 height 62
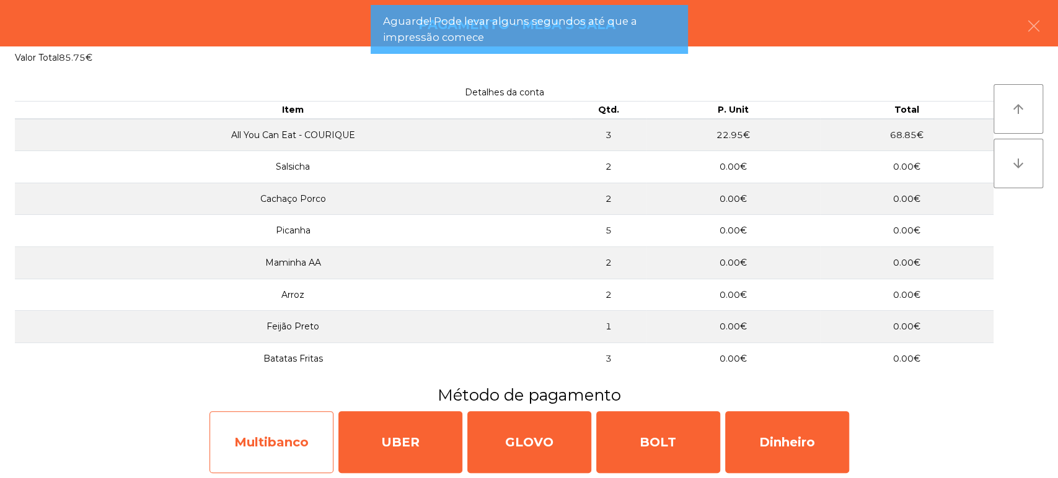
click at [248, 432] on div "Multibanco" at bounding box center [271, 443] width 124 height 62
select select "**"
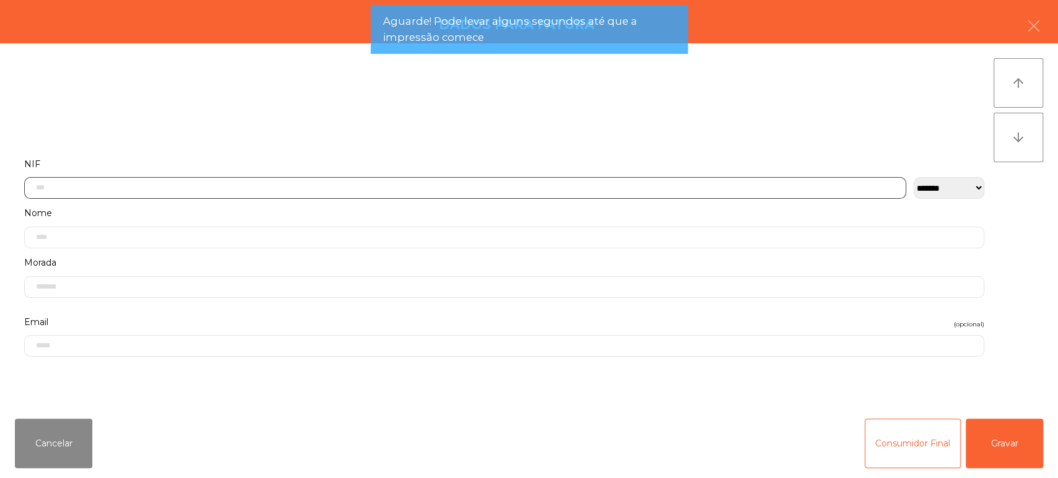
click at [577, 177] on input "text" at bounding box center [465, 188] width 882 height 22
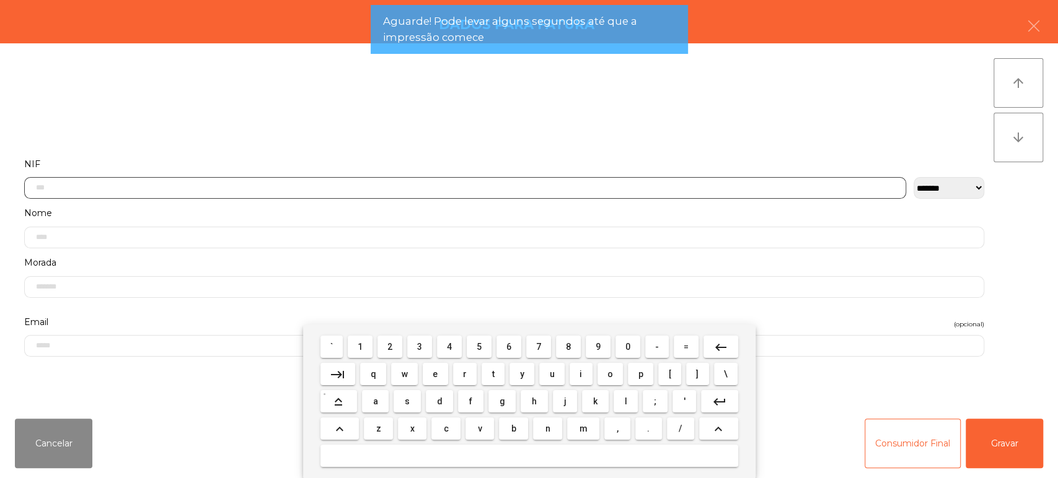
scroll to position [97, 0]
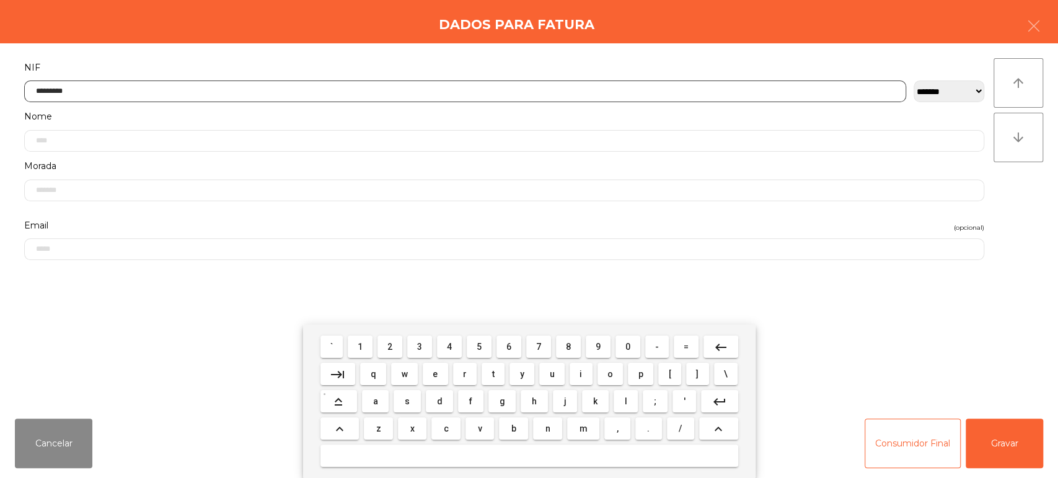
type input "*********"
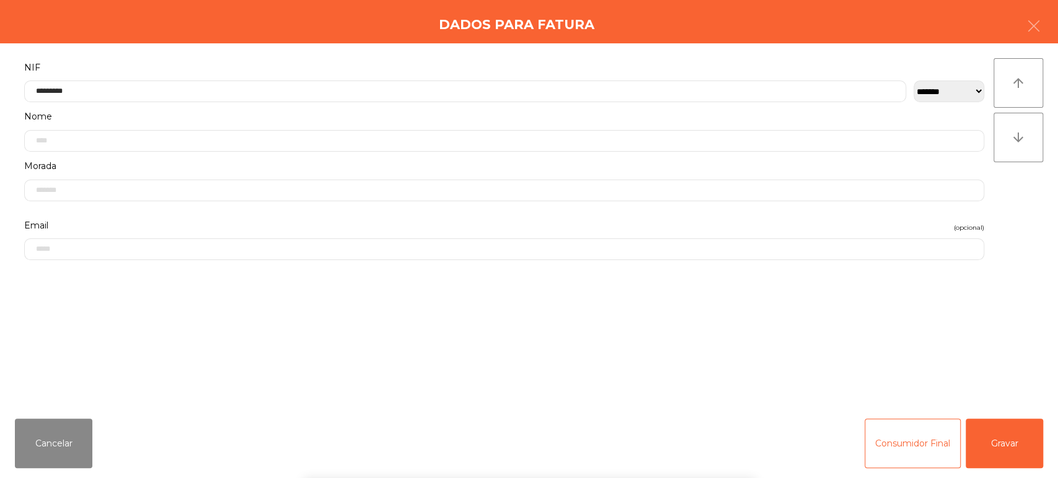
click at [1015, 431] on div "` 1 2 3 4 5 6 7 8 9 0 - = keyboard_backspace keyboard_tab q w e r t y u i o p […" at bounding box center [529, 402] width 1058 height 154
click at [997, 452] on button "Gravar" at bounding box center [1004, 444] width 77 height 50
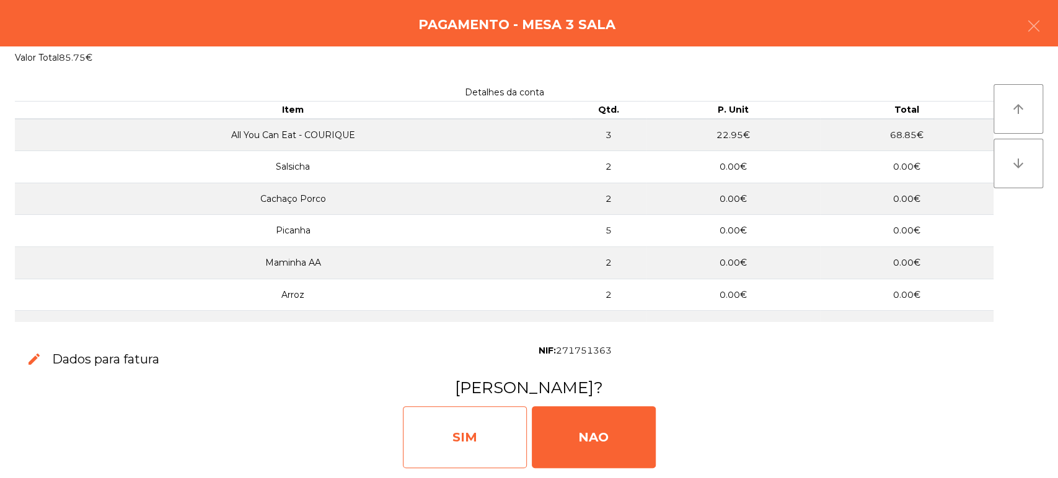
click at [467, 435] on div "SIM" at bounding box center [465, 438] width 124 height 62
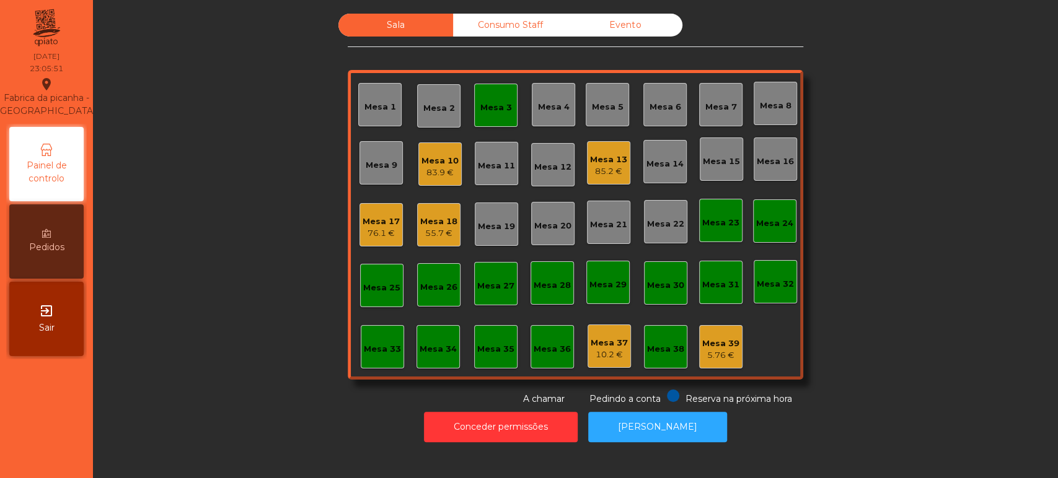
click at [480, 103] on div "Mesa 3" at bounding box center [496, 108] width 32 height 12
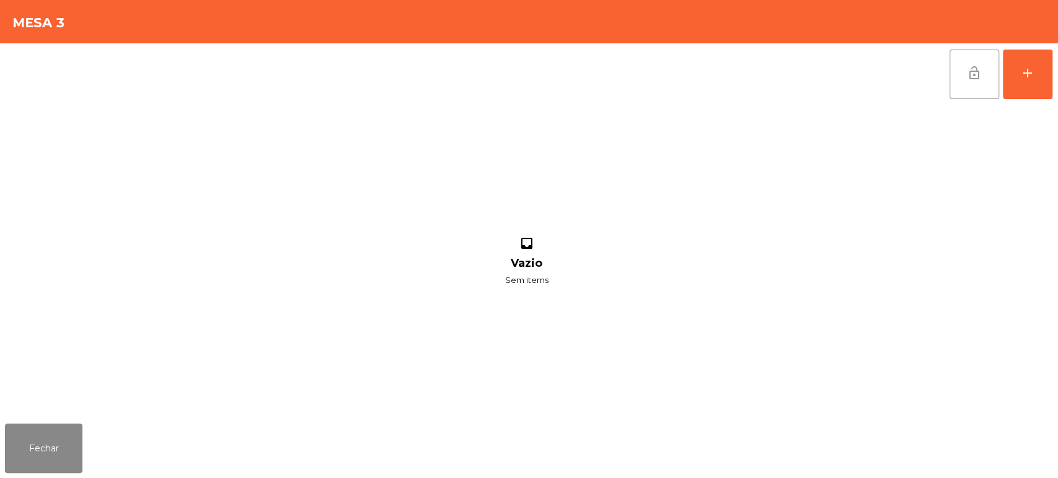
click at [952, 65] on button "lock_open" at bounding box center [974, 75] width 50 height 50
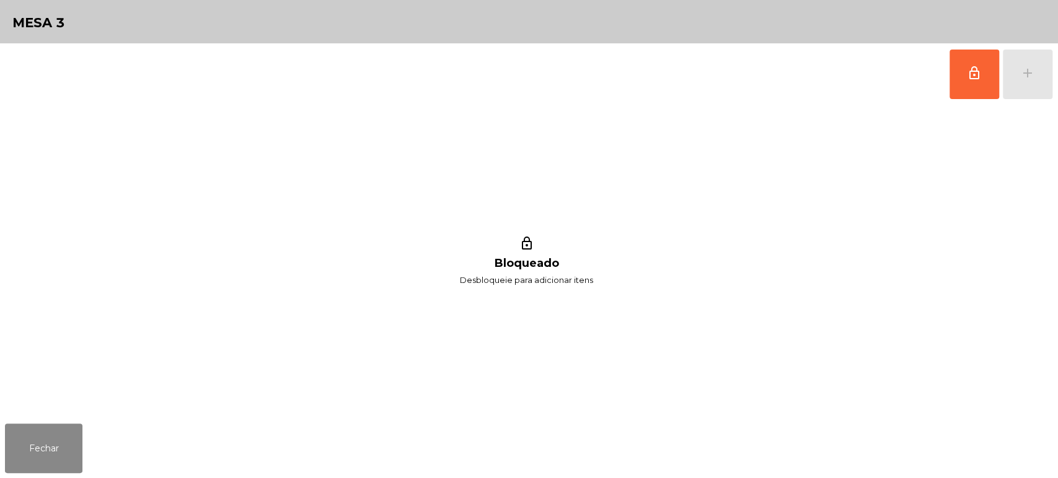
click at [95, 420] on div "Fechar" at bounding box center [529, 448] width 1058 height 59
click at [25, 452] on button "Fechar" at bounding box center [43, 449] width 77 height 50
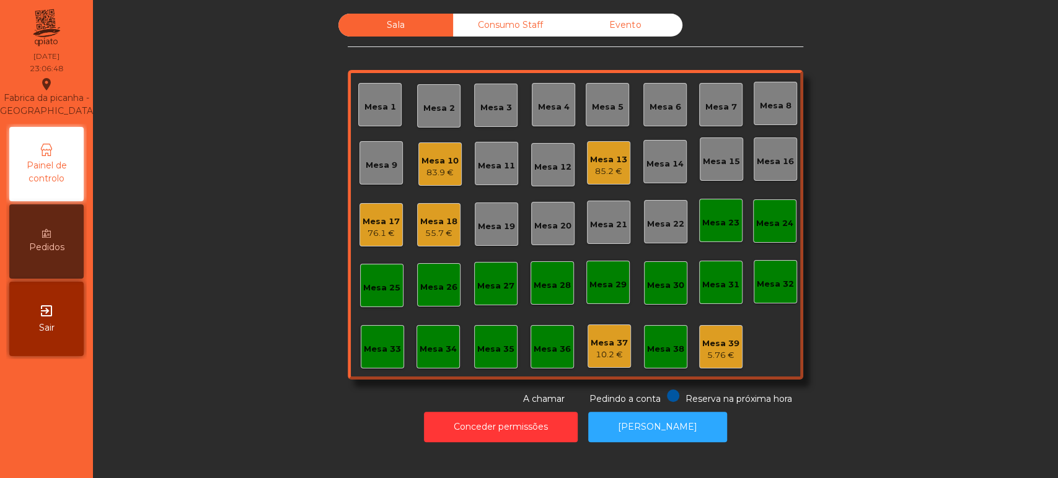
click at [623, 159] on div "Mesa 13 85.2 €" at bounding box center [608, 162] width 43 height 43
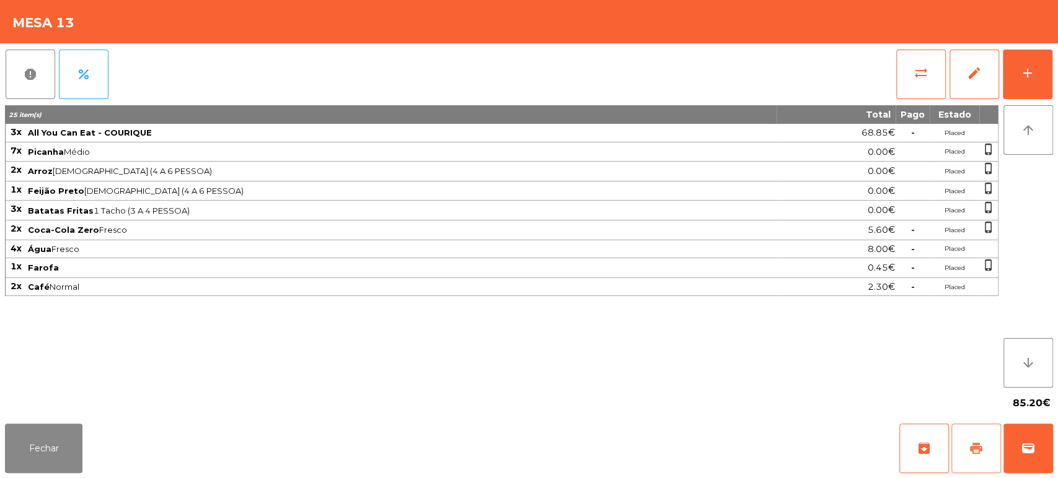
click at [995, 442] on button "print" at bounding box center [976, 449] width 50 height 50
click at [1022, 445] on span "wallet" at bounding box center [1028, 448] width 15 height 15
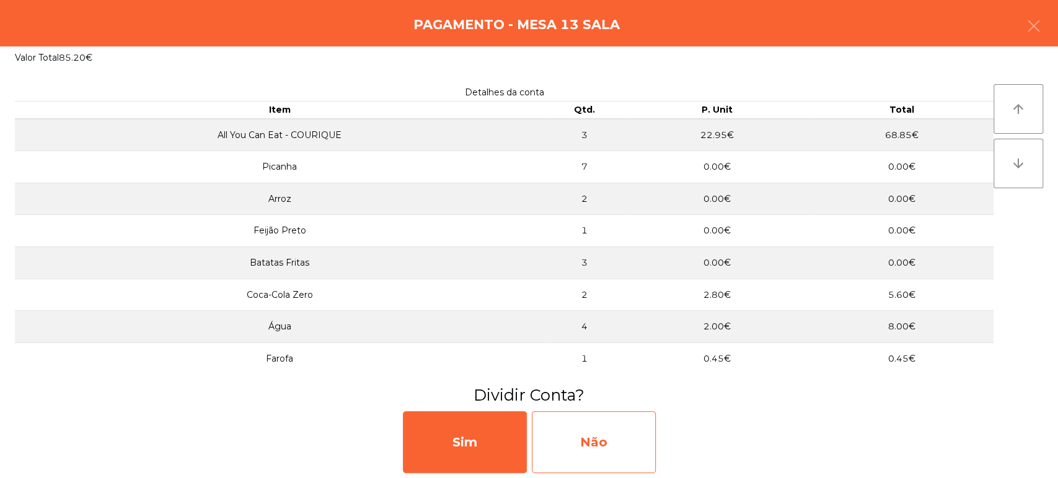
click at [591, 450] on div "Não" at bounding box center [594, 443] width 124 height 62
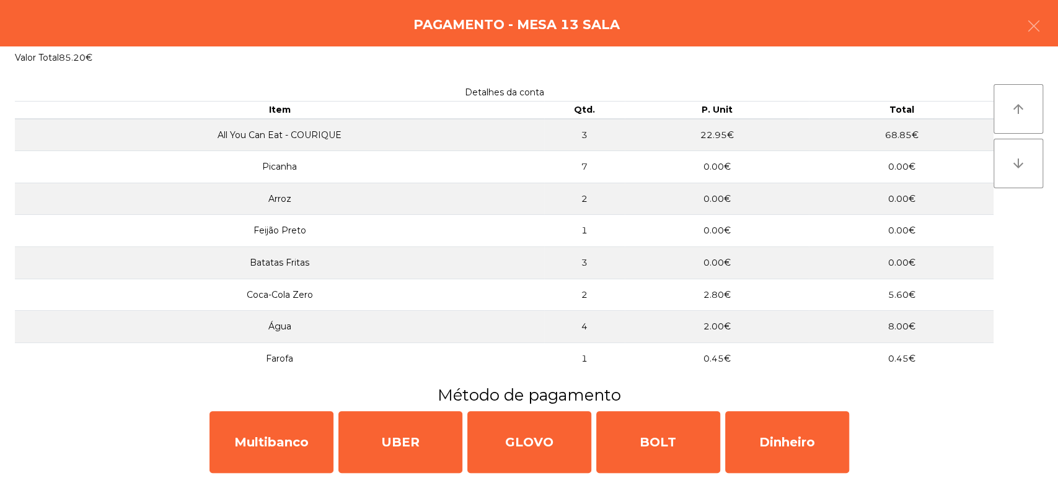
click at [1055, 23] on div "Pagamento - Mesa 13 Sala" at bounding box center [529, 23] width 1058 height 46
click at [1031, 29] on icon "button" at bounding box center [1033, 26] width 15 height 15
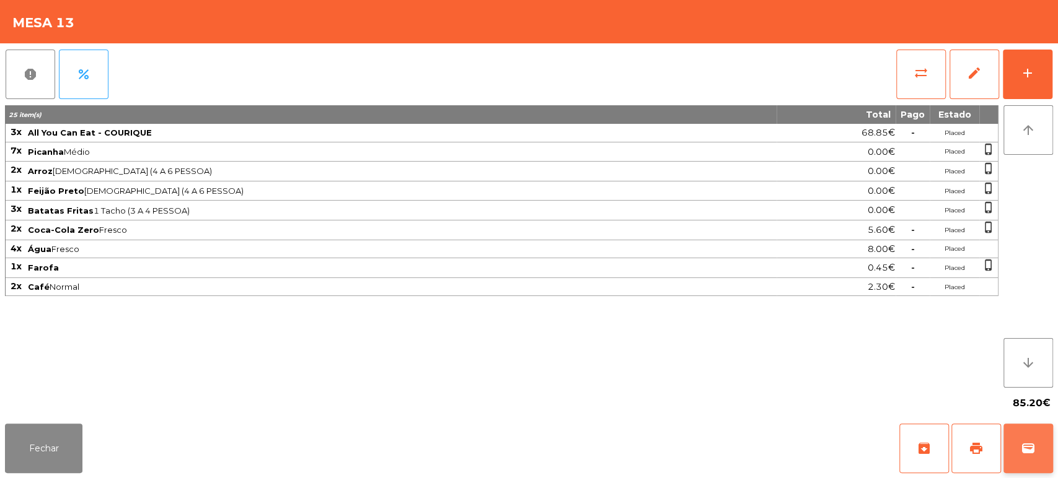
click at [1022, 446] on span "wallet" at bounding box center [1028, 448] width 15 height 15
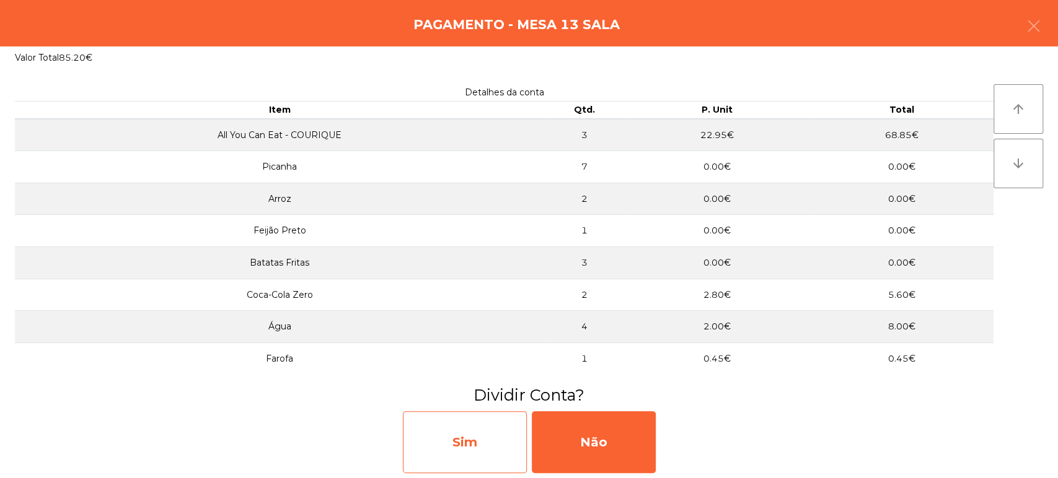
click at [472, 445] on div "Sim" at bounding box center [465, 443] width 124 height 62
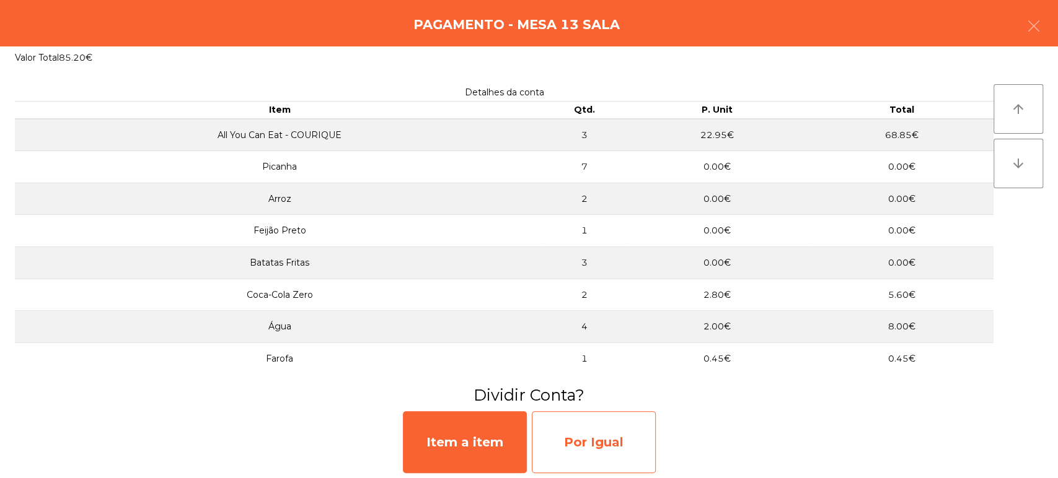
click at [588, 436] on div "Por Igual" at bounding box center [594, 443] width 124 height 62
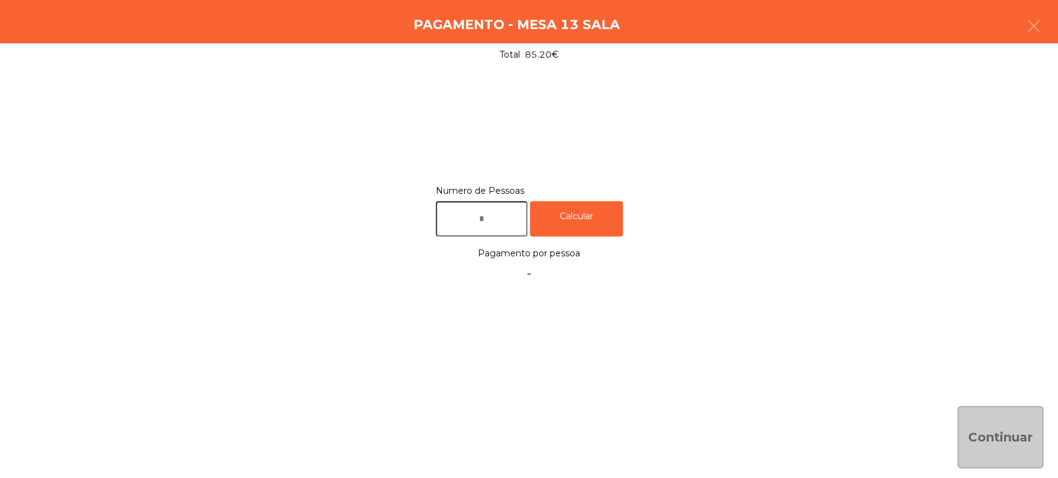
click at [480, 218] on input "text" at bounding box center [482, 218] width 92 height 35
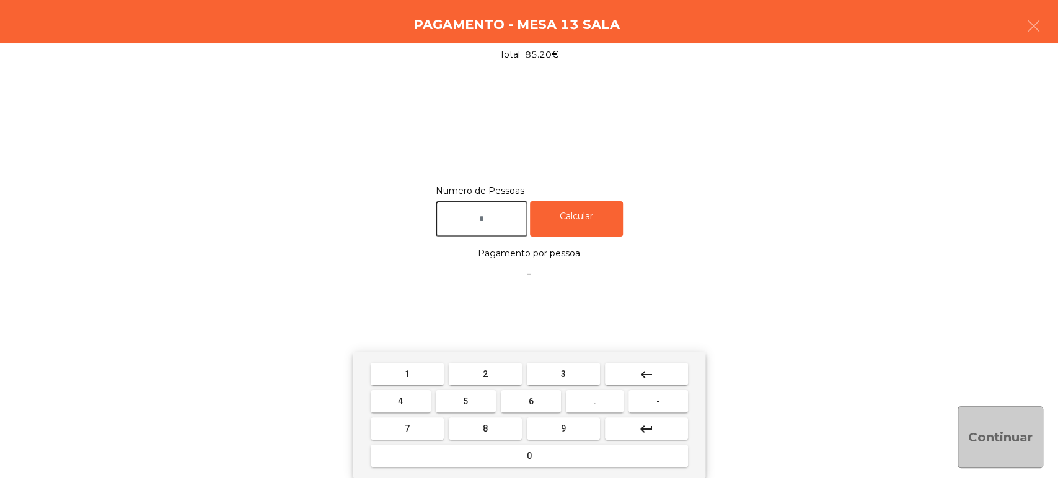
click at [493, 376] on button "2" at bounding box center [485, 374] width 73 height 22
type input "*"
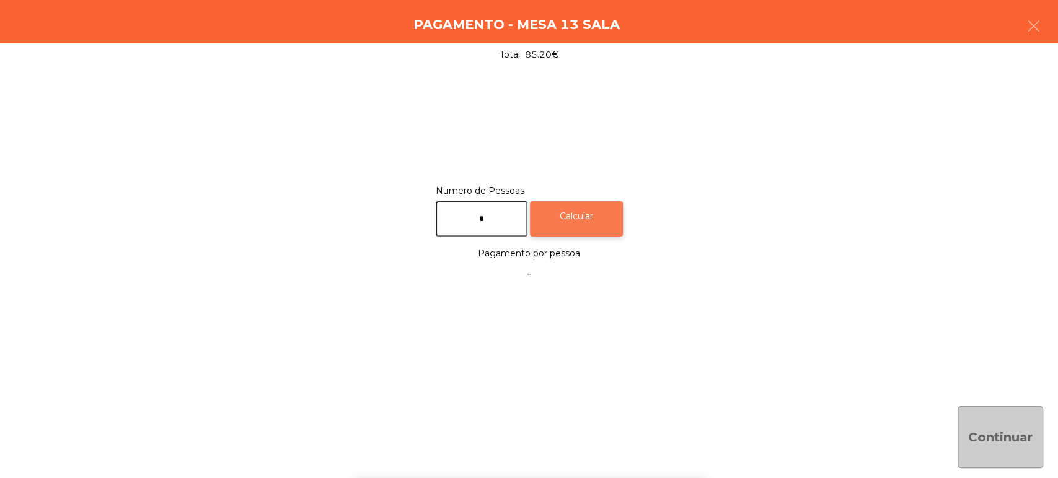
click at [595, 206] on div "Calcular" at bounding box center [576, 218] width 93 height 35
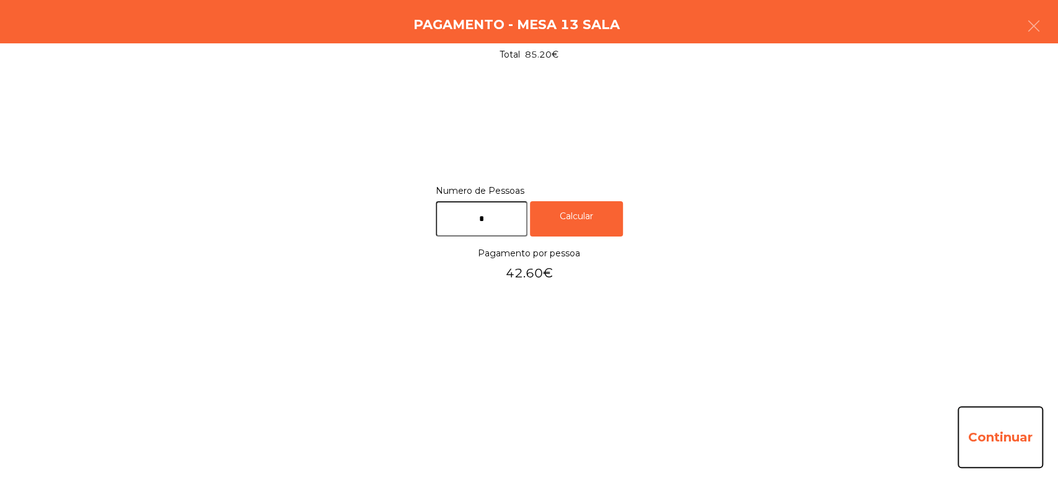
click at [1016, 434] on button "Continuar" at bounding box center [1000, 438] width 86 height 62
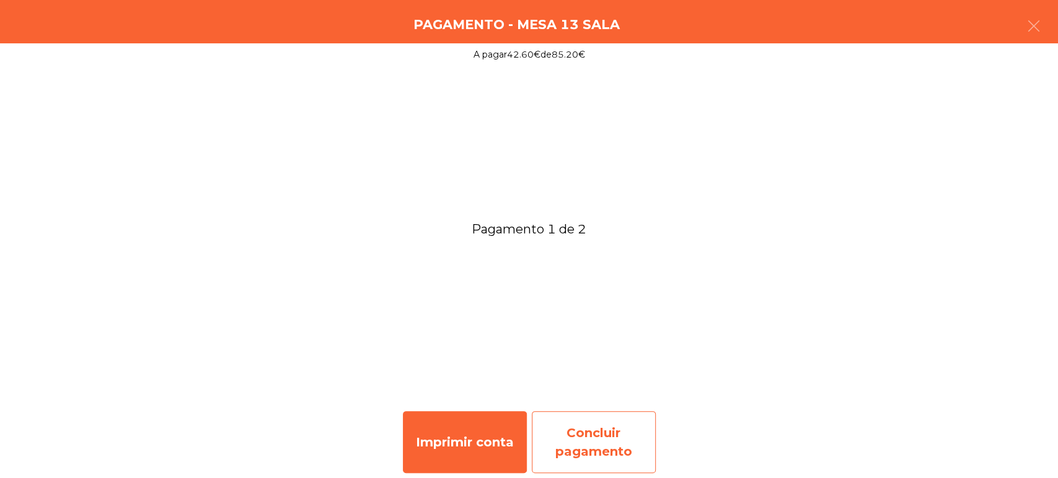
click at [592, 425] on div "Concluir pagamento" at bounding box center [594, 443] width 124 height 62
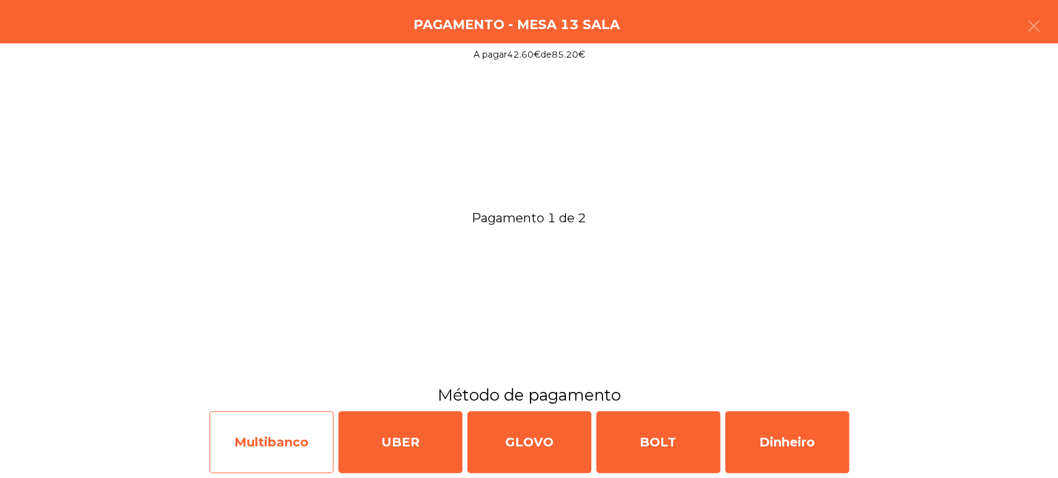
click at [281, 442] on div "Multibanco" at bounding box center [271, 443] width 124 height 62
select select "**"
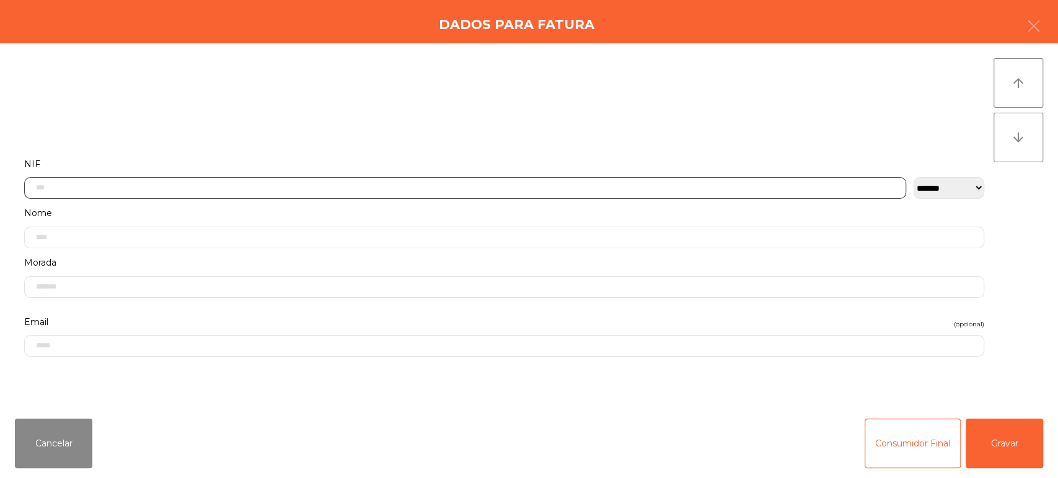
click at [310, 183] on input "text" at bounding box center [465, 188] width 882 height 22
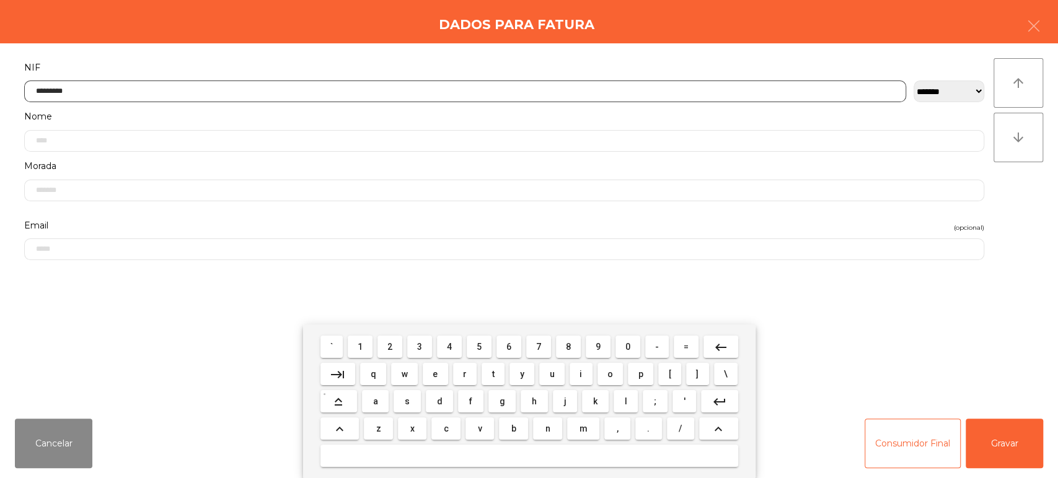
type input "*********"
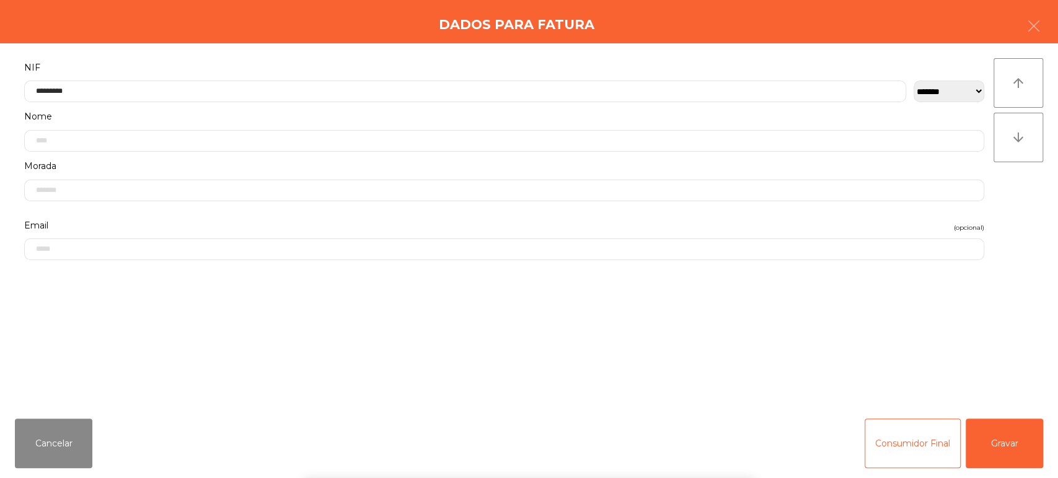
click at [1003, 208] on div "arrow_upward arrow_downward" at bounding box center [1018, 226] width 50 height 336
click at [995, 419] on button "Gravar" at bounding box center [1004, 444] width 77 height 50
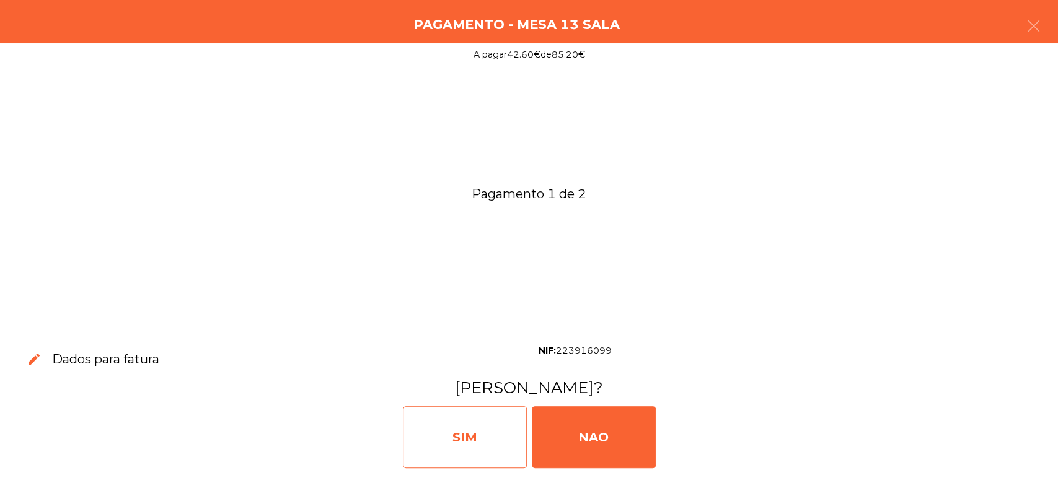
click at [464, 446] on div "SIM" at bounding box center [465, 438] width 124 height 62
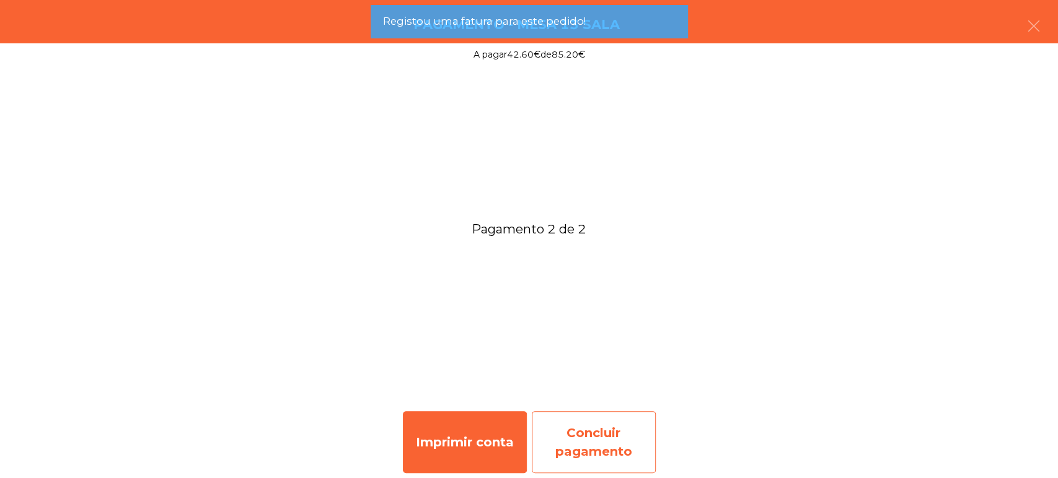
click at [610, 452] on div "Concluir pagamento" at bounding box center [594, 443] width 124 height 62
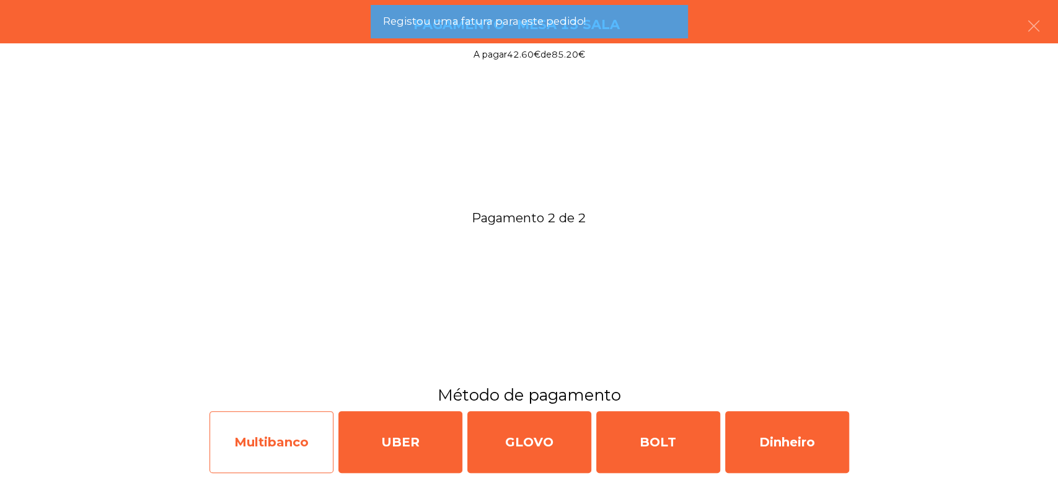
click at [262, 452] on div "Multibanco" at bounding box center [271, 443] width 124 height 62
select select "**"
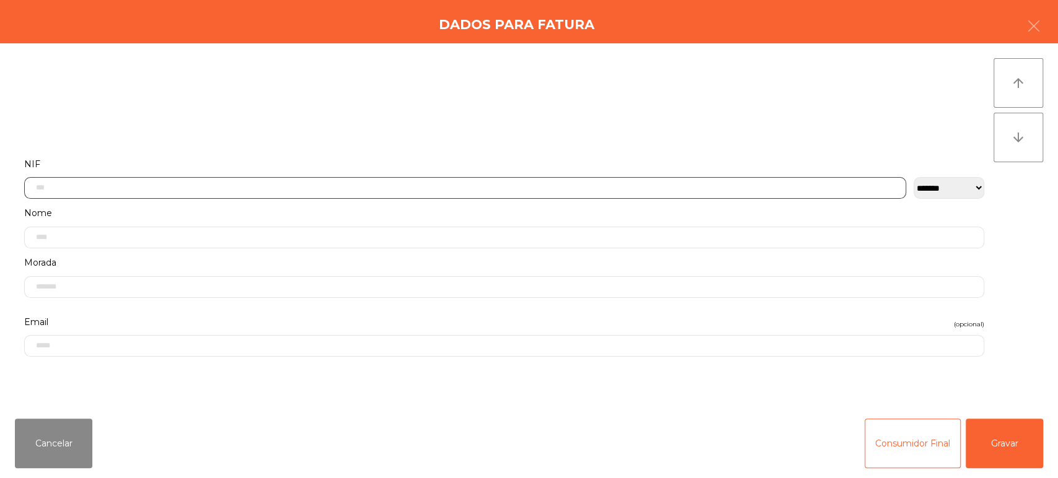
click at [371, 187] on input "text" at bounding box center [465, 188] width 882 height 22
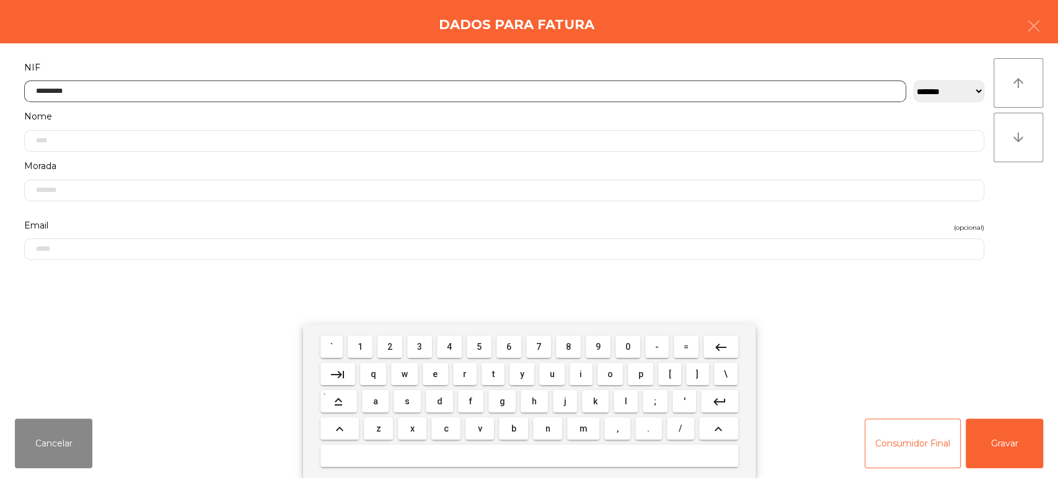
type input "*********"
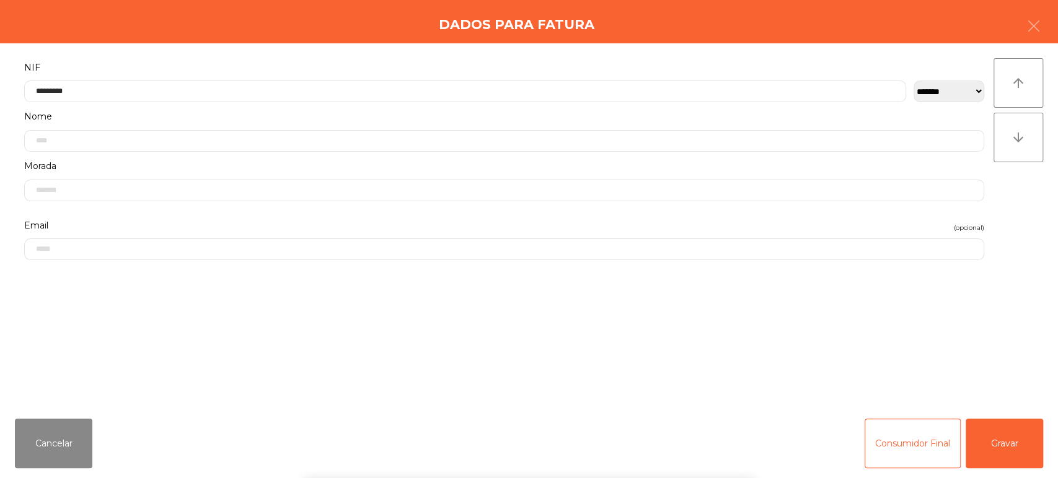
click at [1008, 429] on div "` 1 2 3 4 5 6 7 8 9 0 - = keyboard_backspace keyboard_tab q w e r t y u i o p […" at bounding box center [529, 402] width 1058 height 154
click at [1001, 443] on button "Gravar" at bounding box center [1004, 444] width 77 height 50
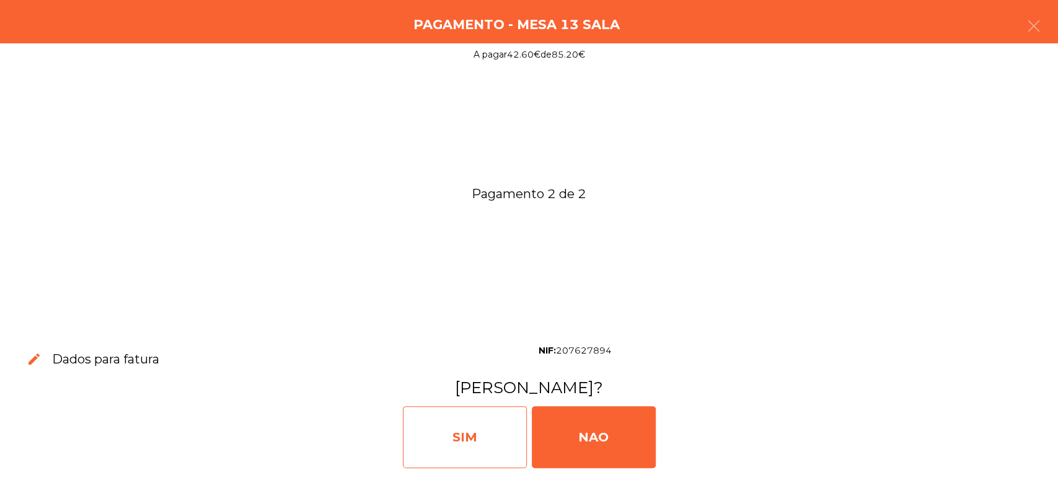
click at [466, 436] on div "SIM" at bounding box center [465, 438] width 124 height 62
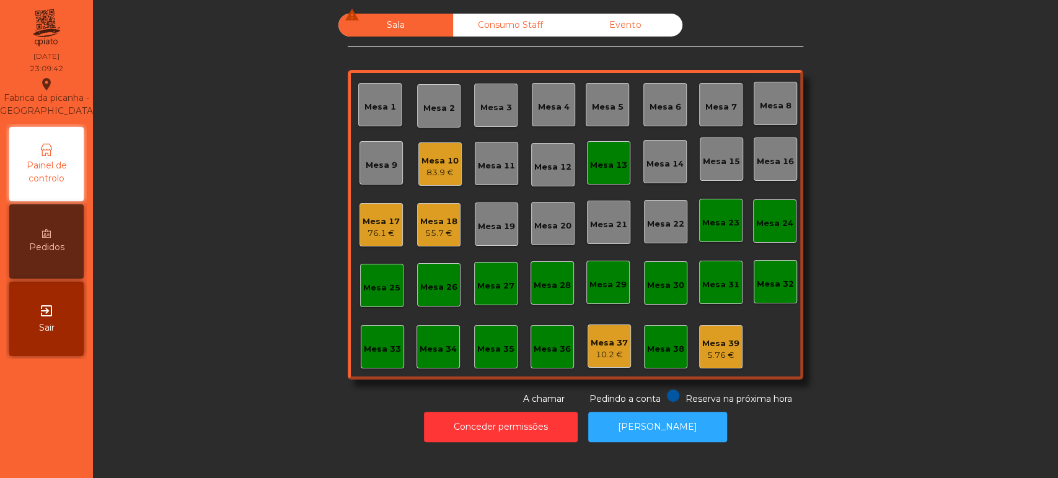
click at [599, 164] on div "Mesa 13" at bounding box center [608, 165] width 37 height 12
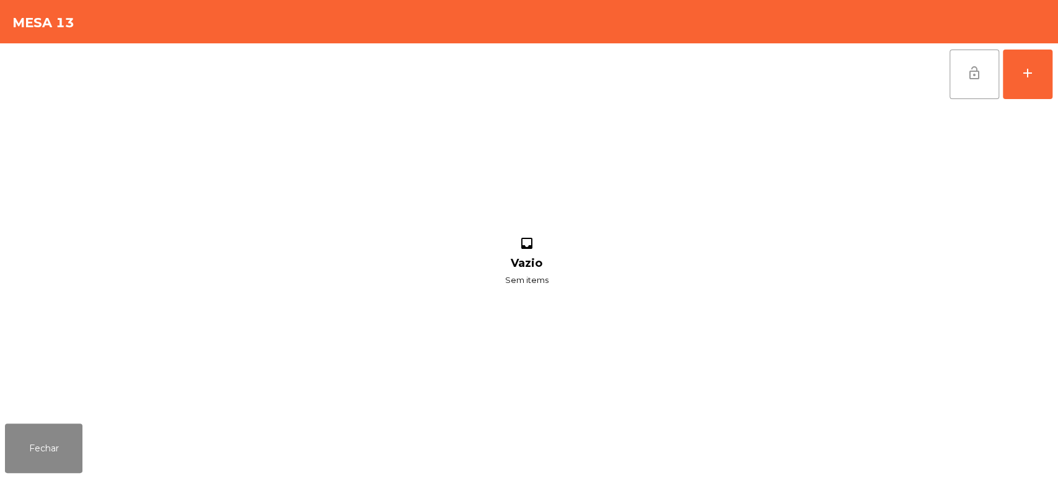
click at [971, 90] on button "lock_open" at bounding box center [974, 75] width 50 height 50
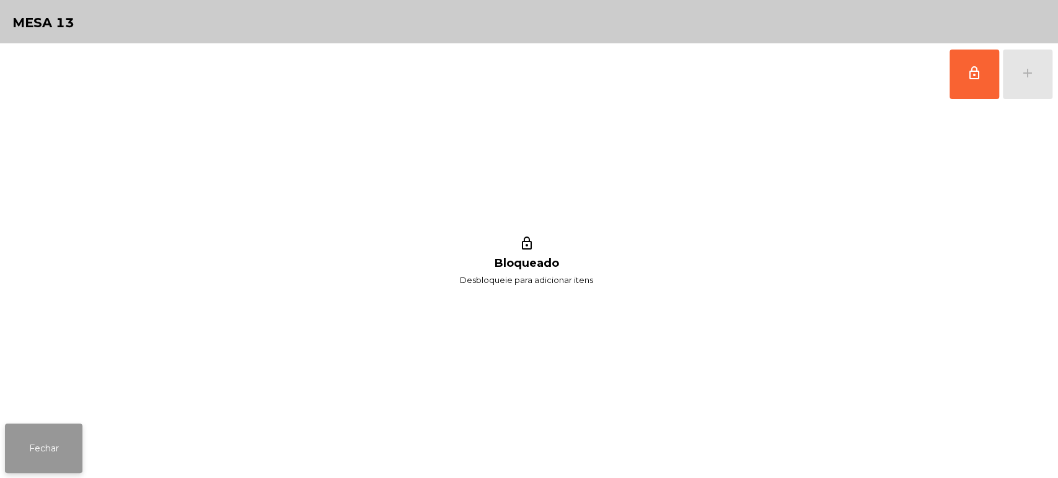
click at [53, 452] on button "Fechar" at bounding box center [43, 449] width 77 height 50
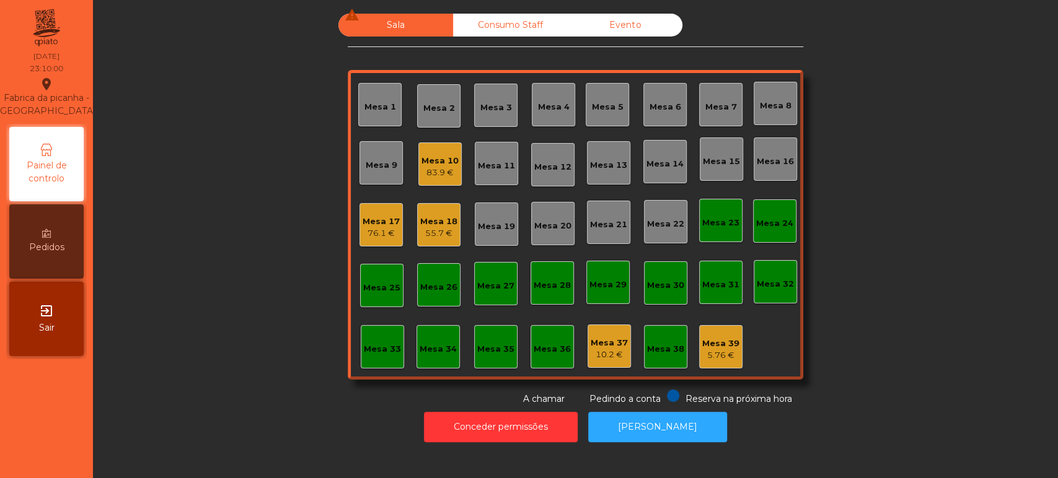
click at [451, 235] on div "55.7 €" at bounding box center [438, 233] width 37 height 12
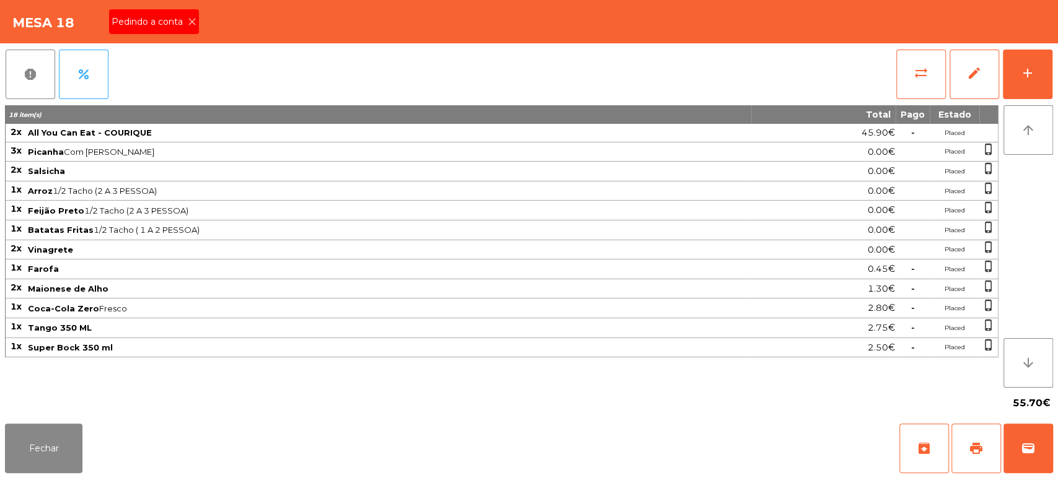
click at [166, 20] on span "Pedindo a conta" at bounding box center [150, 21] width 76 height 13
click at [967, 426] on button "print" at bounding box center [976, 449] width 50 height 50
click at [1023, 451] on span "wallet" at bounding box center [1028, 448] width 15 height 15
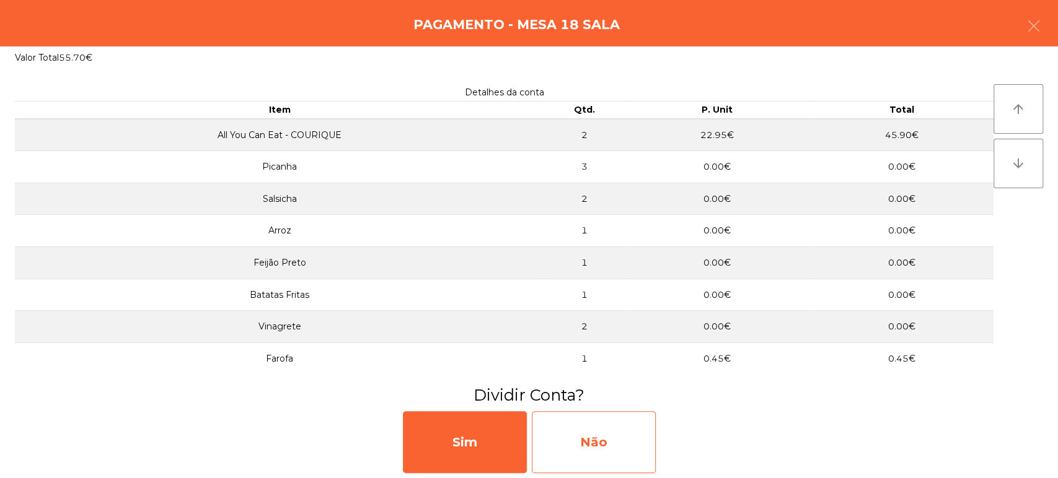
click at [609, 442] on div "Não" at bounding box center [594, 443] width 124 height 62
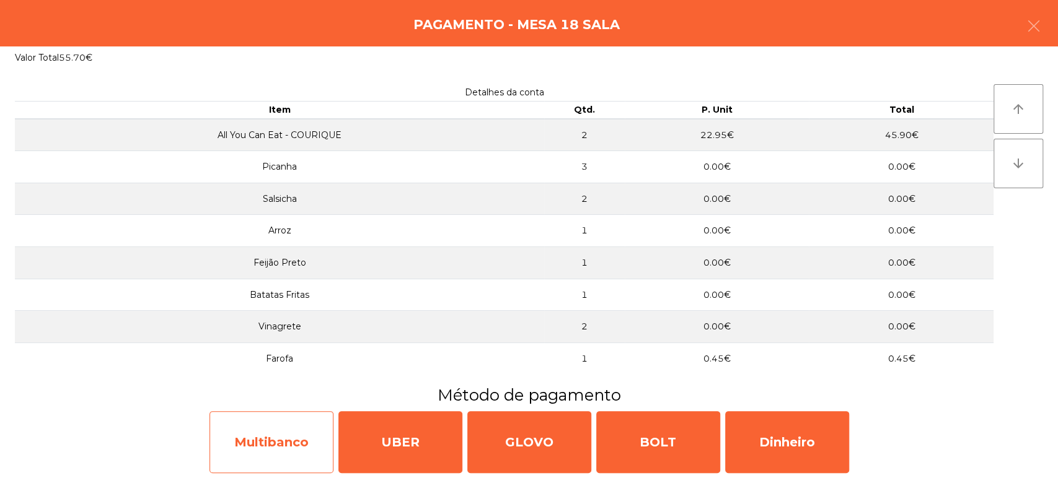
click at [267, 441] on div "Multibanco" at bounding box center [271, 443] width 124 height 62
select select "**"
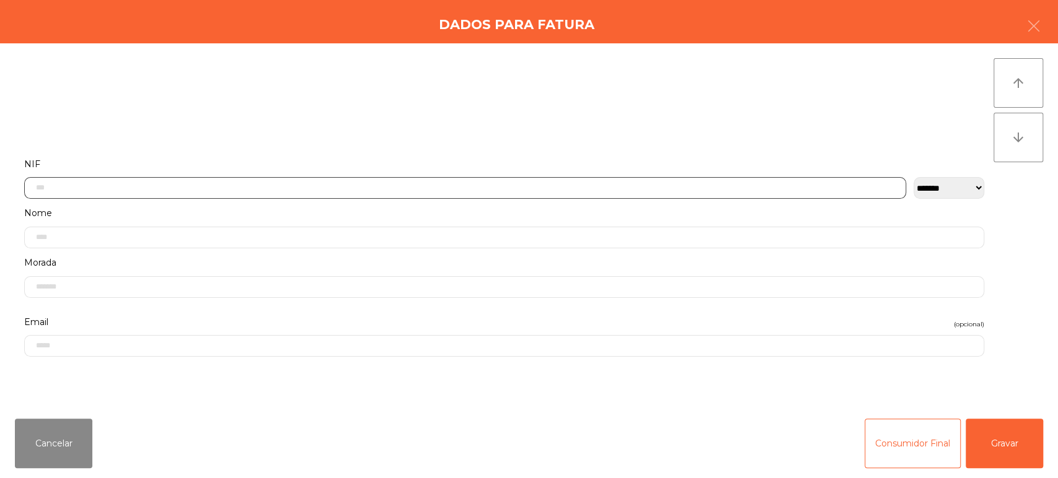
click at [386, 187] on input "text" at bounding box center [465, 188] width 882 height 22
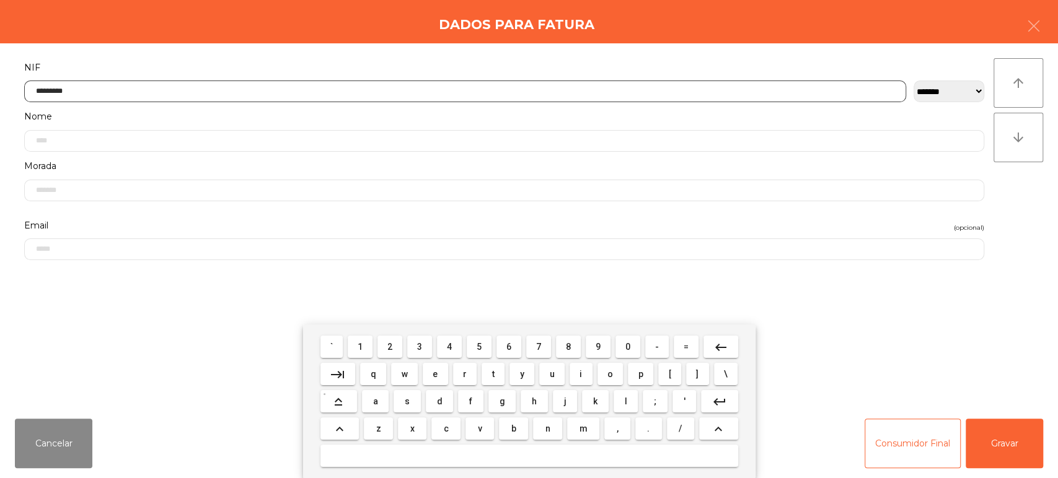
type input "*********"
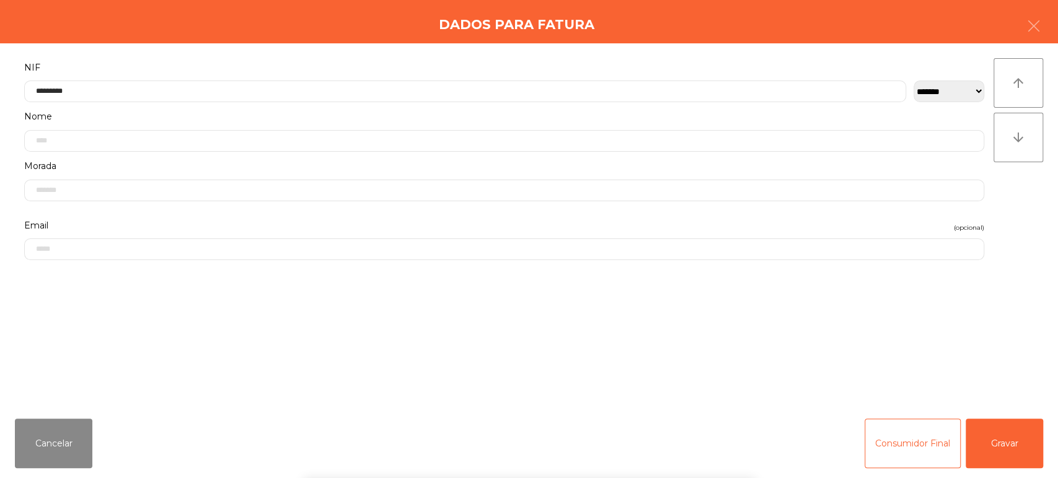
click at [1011, 196] on div "arrow_upward arrow_downward" at bounding box center [1018, 226] width 50 height 336
click at [1007, 446] on button "Gravar" at bounding box center [1004, 444] width 77 height 50
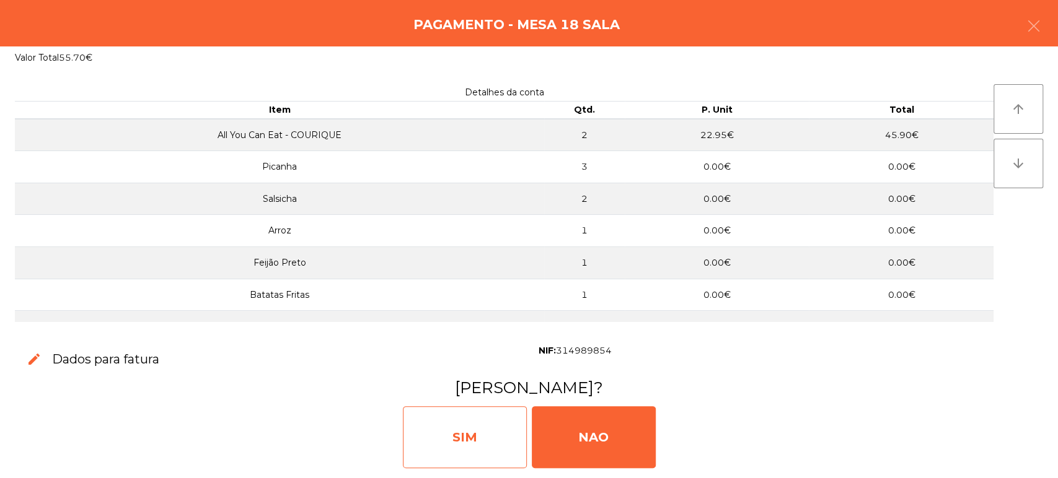
click at [456, 442] on div "SIM" at bounding box center [465, 438] width 124 height 62
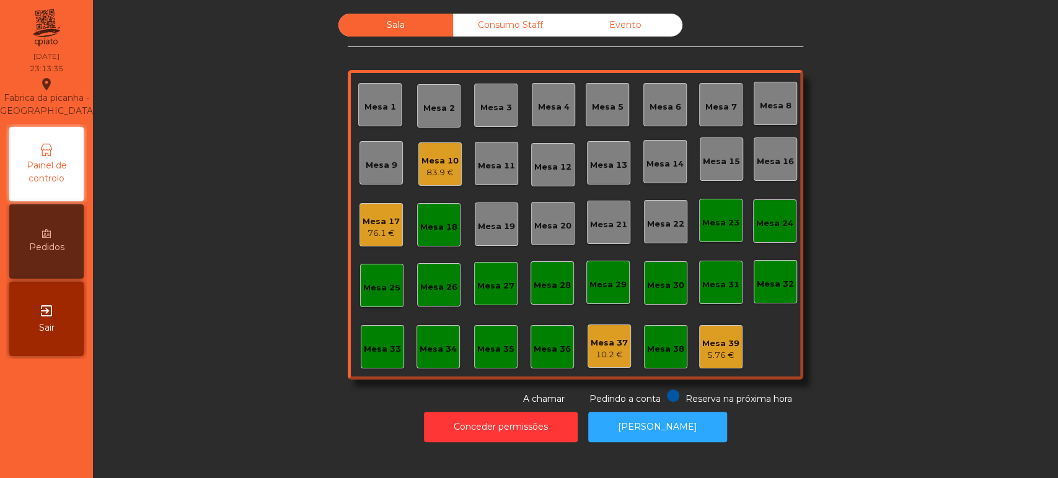
click at [447, 217] on div "Mesa 18" at bounding box center [438, 224] width 37 height 17
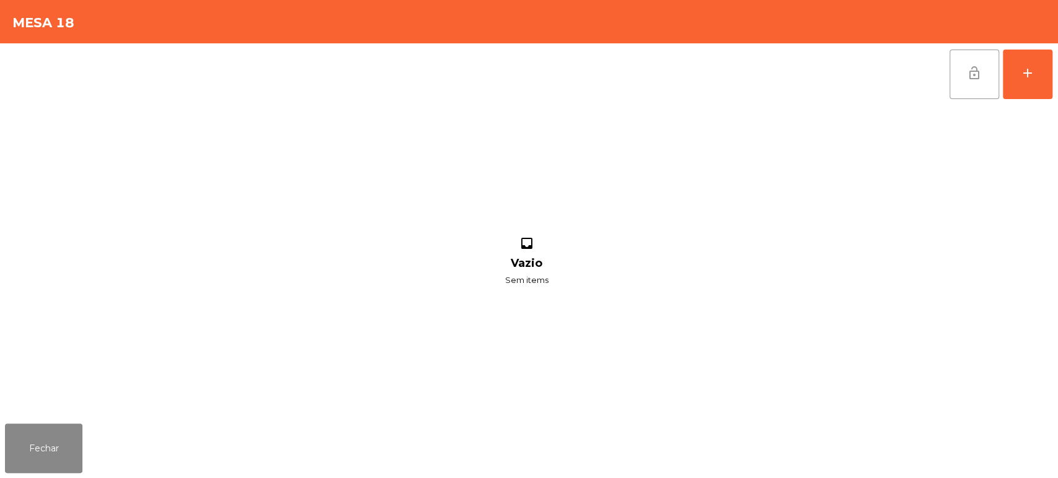
click at [989, 95] on button "lock_open" at bounding box center [974, 75] width 50 height 50
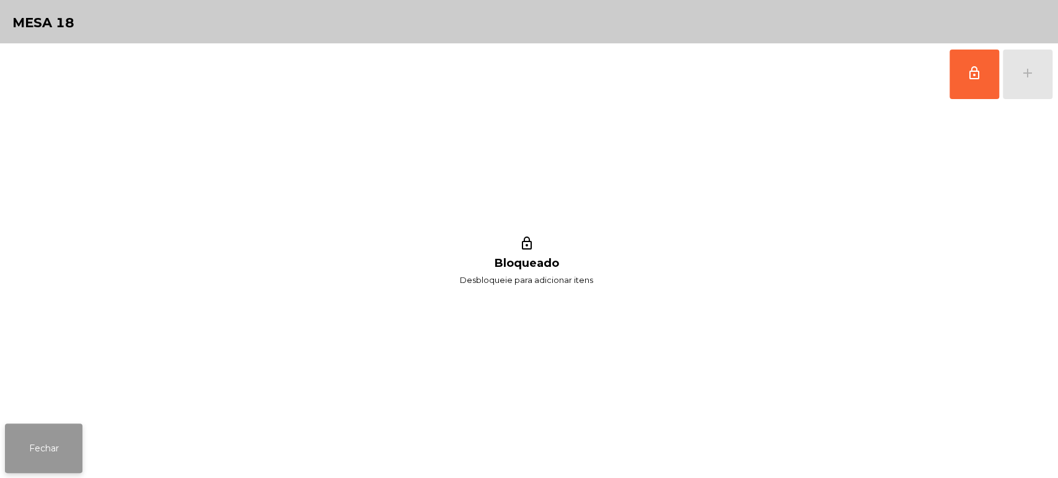
click at [64, 446] on button "Fechar" at bounding box center [43, 449] width 77 height 50
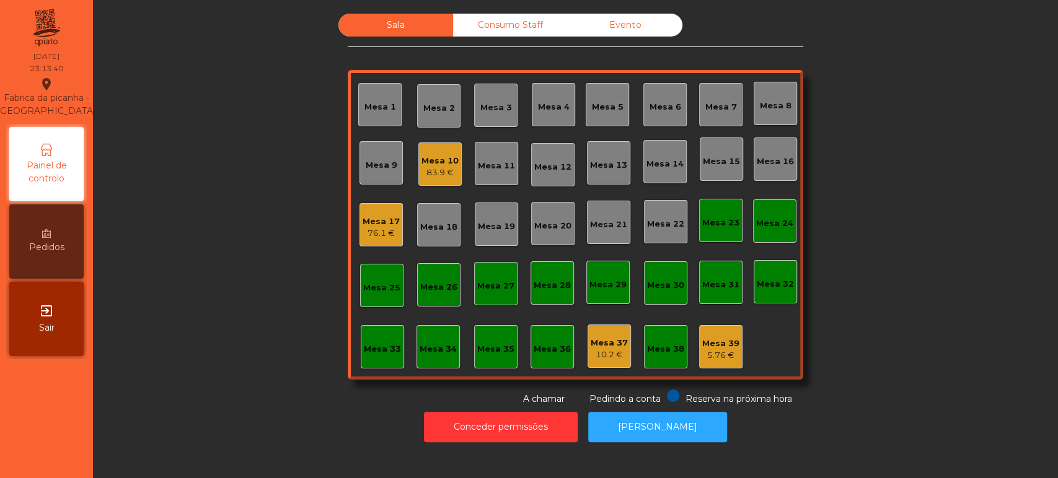
click at [372, 227] on div "76.1 €" at bounding box center [381, 233] width 37 height 12
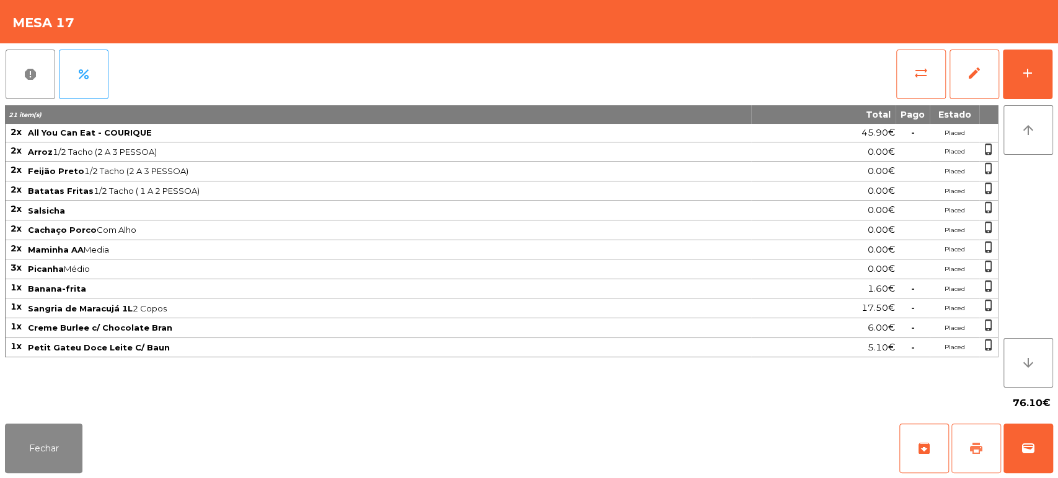
click at [978, 446] on span "print" at bounding box center [976, 448] width 15 height 15
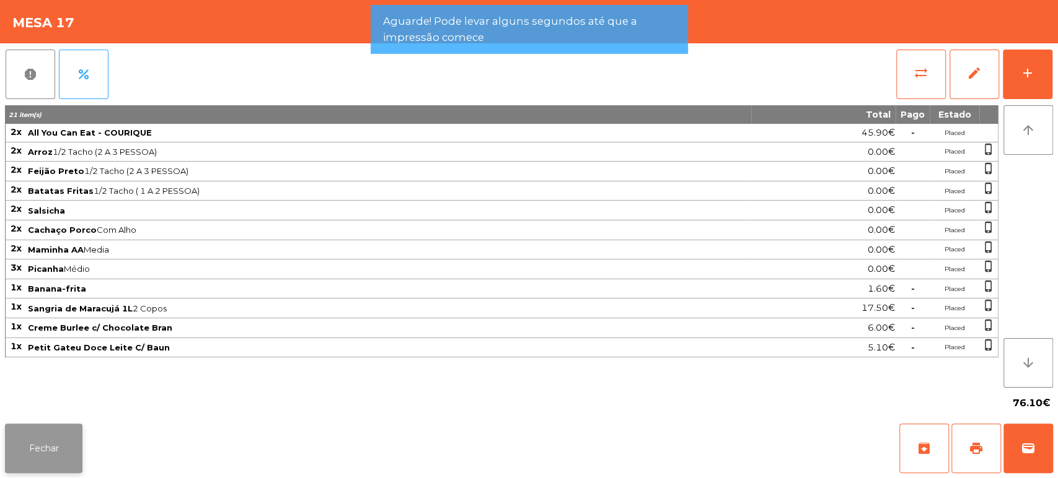
click at [59, 434] on button "Fechar" at bounding box center [43, 449] width 77 height 50
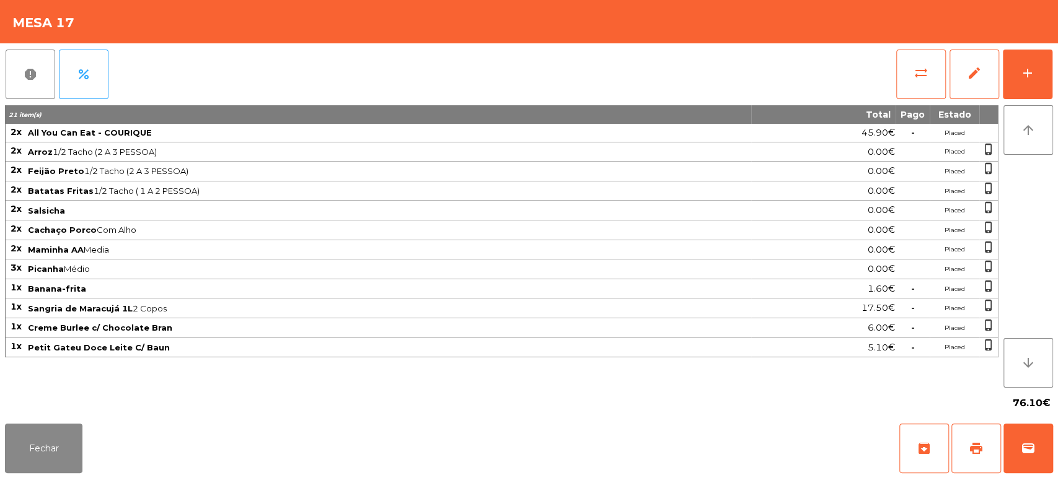
click at [1055, 442] on div "Fechar archive print wallet" at bounding box center [529, 448] width 1058 height 59
click at [1031, 456] on span "wallet" at bounding box center [1028, 448] width 15 height 15
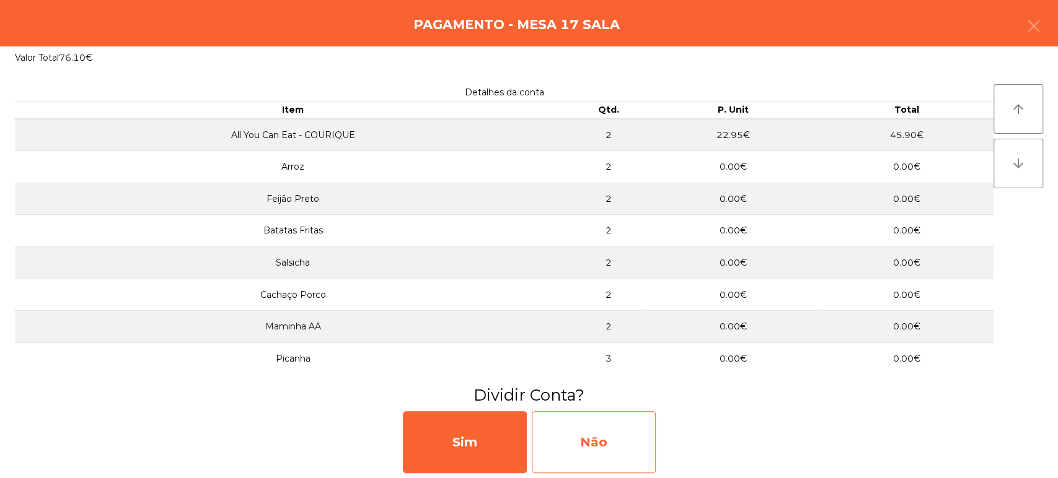
click at [609, 436] on div "Não" at bounding box center [594, 443] width 124 height 62
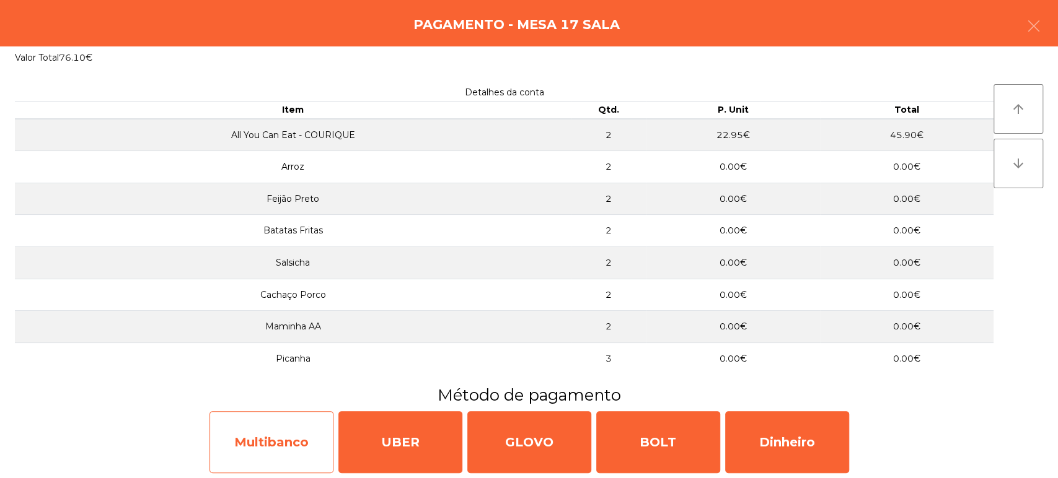
click at [249, 465] on div "Multibanco" at bounding box center [271, 443] width 124 height 62
select select "**"
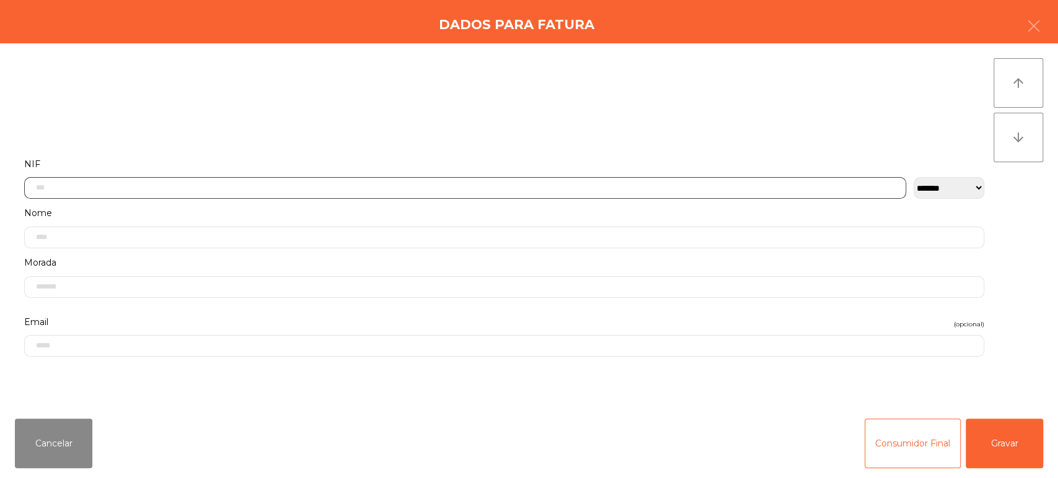
click at [286, 187] on input "text" at bounding box center [465, 188] width 882 height 22
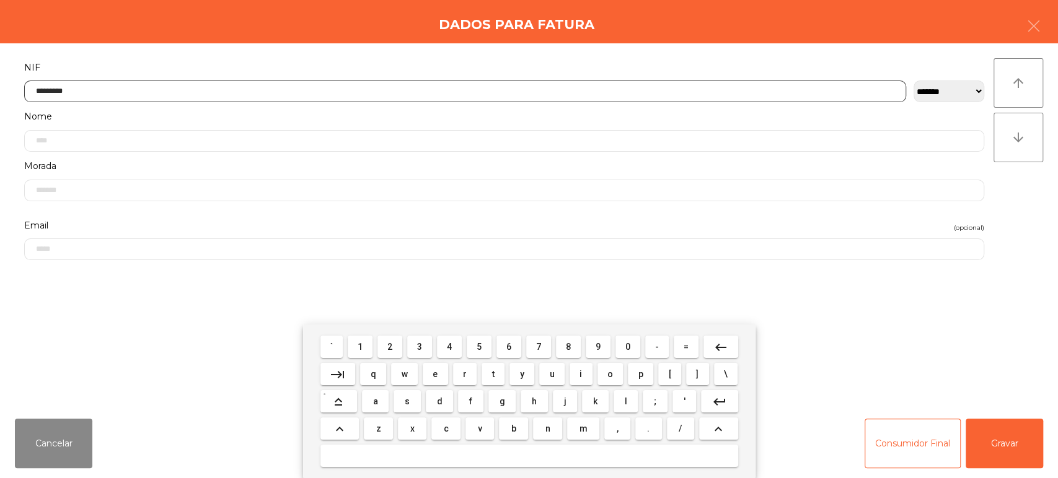
type input "*********"
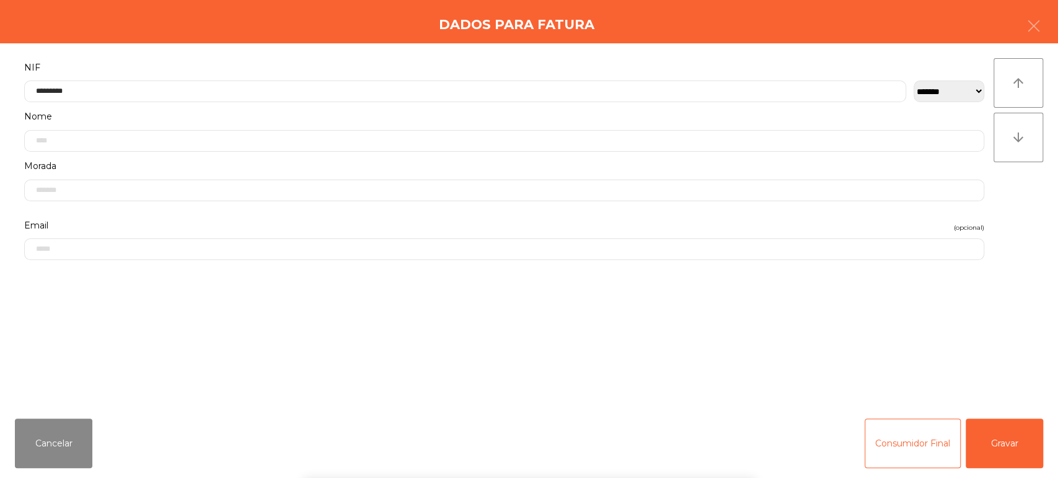
click at [1031, 208] on div "arrow_upward arrow_downward" at bounding box center [1018, 226] width 50 height 336
click at [1000, 440] on button "Gravar" at bounding box center [1004, 444] width 77 height 50
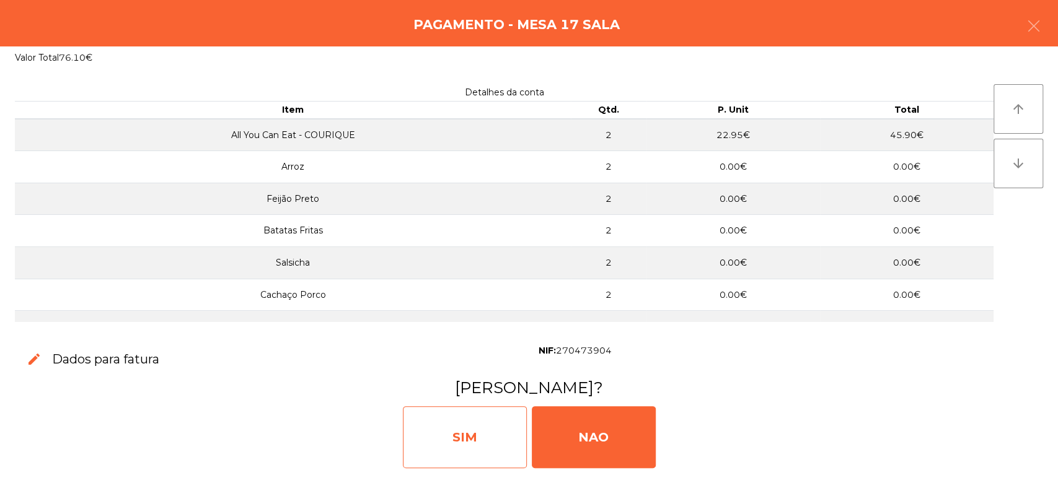
click at [454, 438] on div "SIM" at bounding box center [465, 438] width 124 height 62
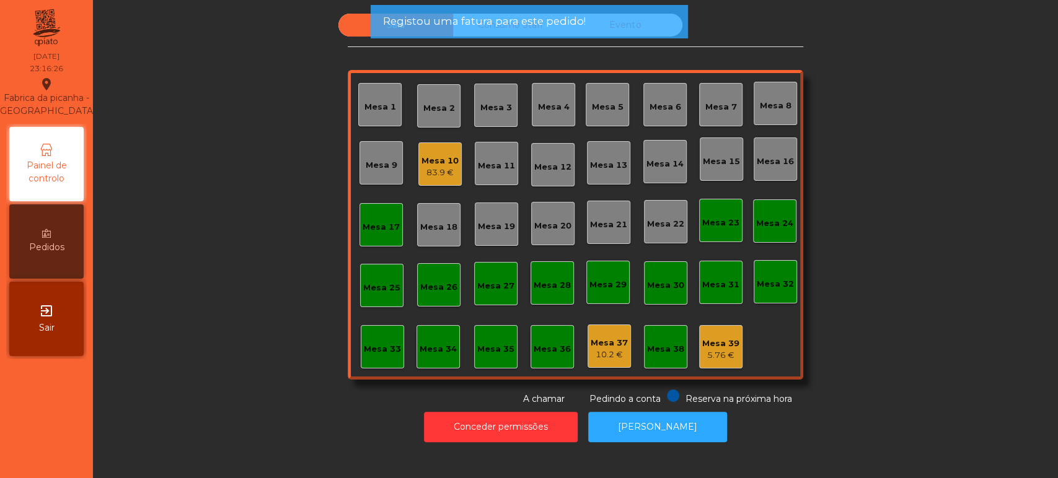
click at [372, 223] on div "Mesa 17" at bounding box center [381, 227] width 37 height 12
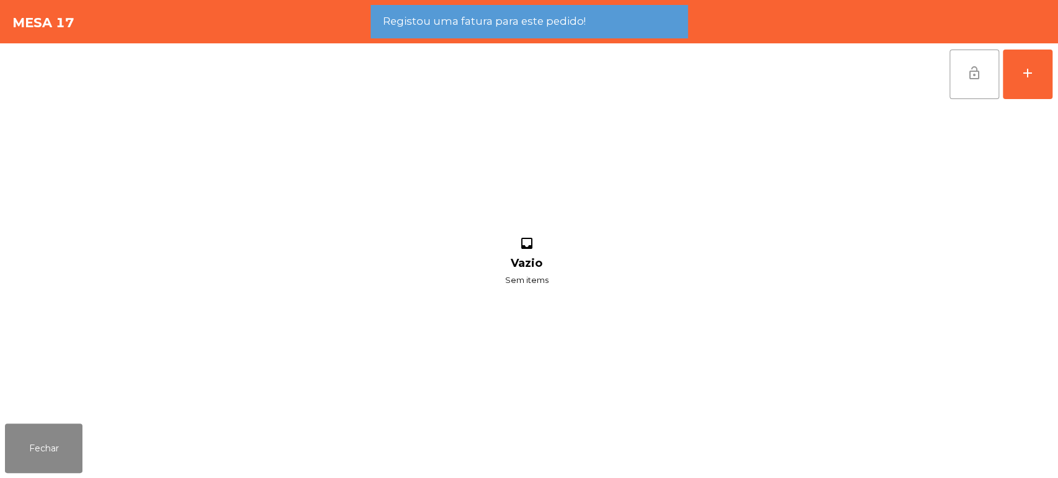
click at [951, 83] on button "lock_open" at bounding box center [974, 75] width 50 height 50
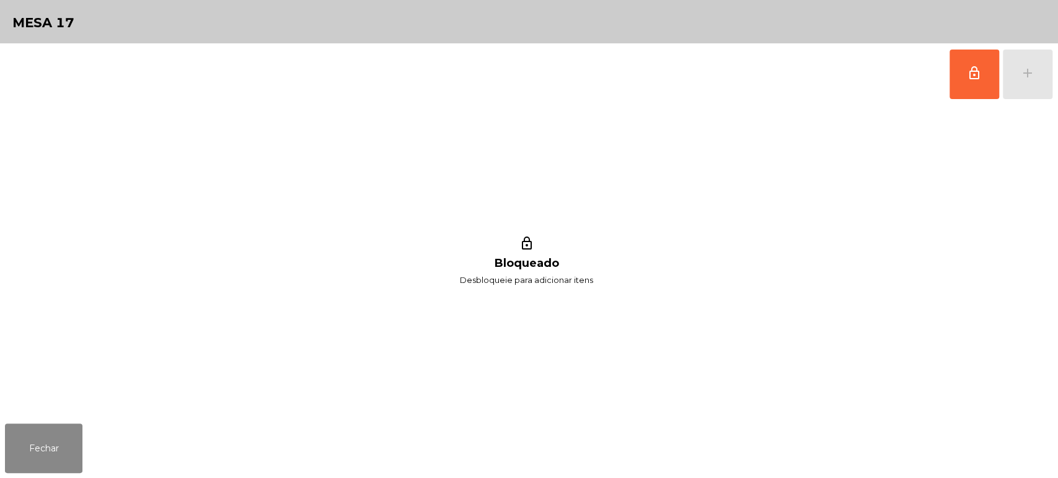
click at [58, 404] on div "lock_outline Bloqueado Desbloqueie para adicionar itens" at bounding box center [526, 262] width 1043 height 314
click at [69, 471] on button "Fechar" at bounding box center [43, 449] width 77 height 50
click at [84, 459] on nav "Fabrica da picanha - [GEOGRAPHIC_DATA] location_on [DATE] 23:17:01 Painel de co…" at bounding box center [46, 239] width 93 height 478
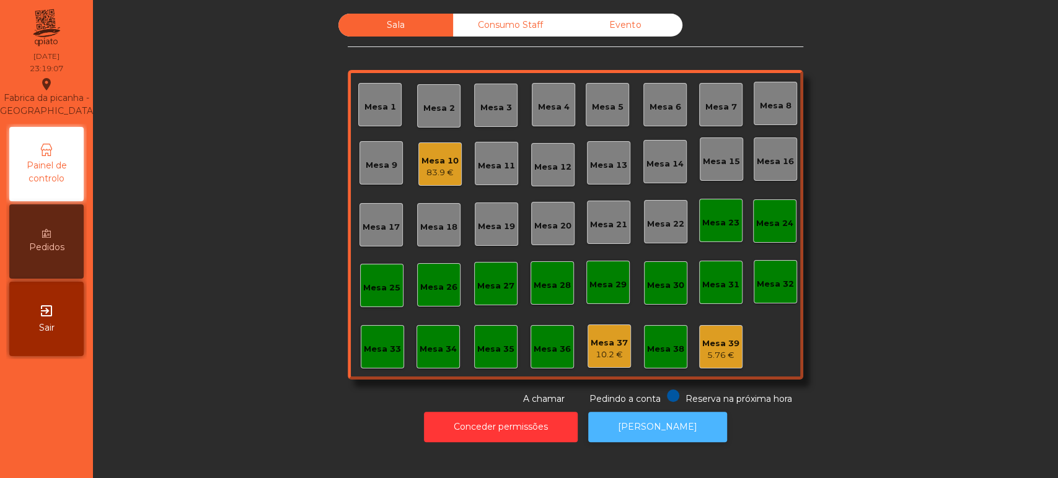
click at [666, 437] on button "[PERSON_NAME]" at bounding box center [657, 427] width 139 height 30
click at [512, 25] on div "Consumo Staff" at bounding box center [510, 25] width 115 height 23
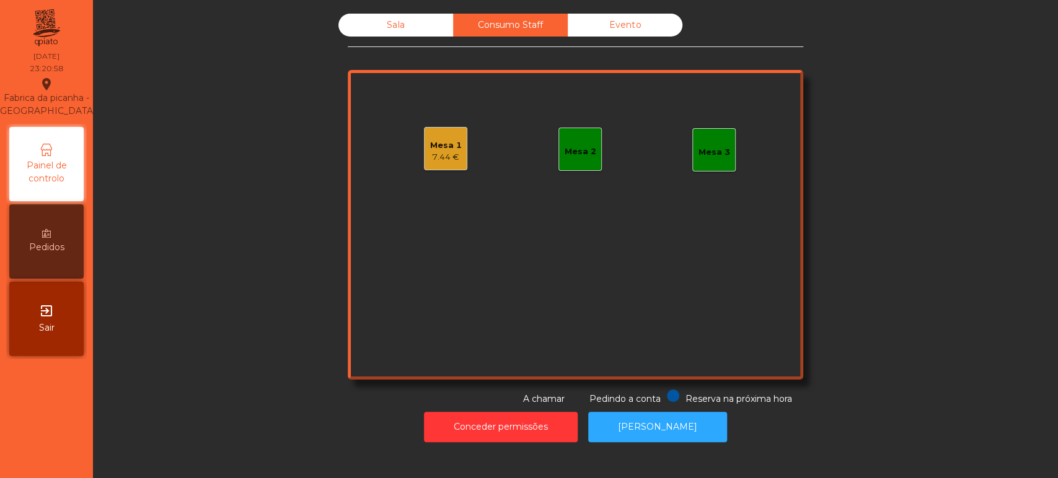
click at [424, 156] on div "Mesa 1 7.44 €" at bounding box center [445, 148] width 43 height 43
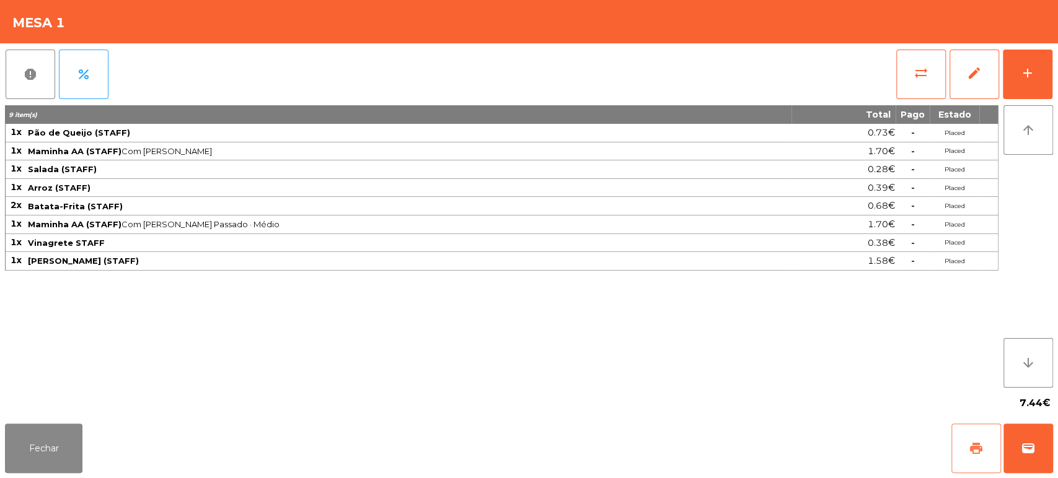
click at [974, 431] on button "print" at bounding box center [976, 449] width 50 height 50
click at [56, 428] on button "Fechar" at bounding box center [43, 449] width 77 height 50
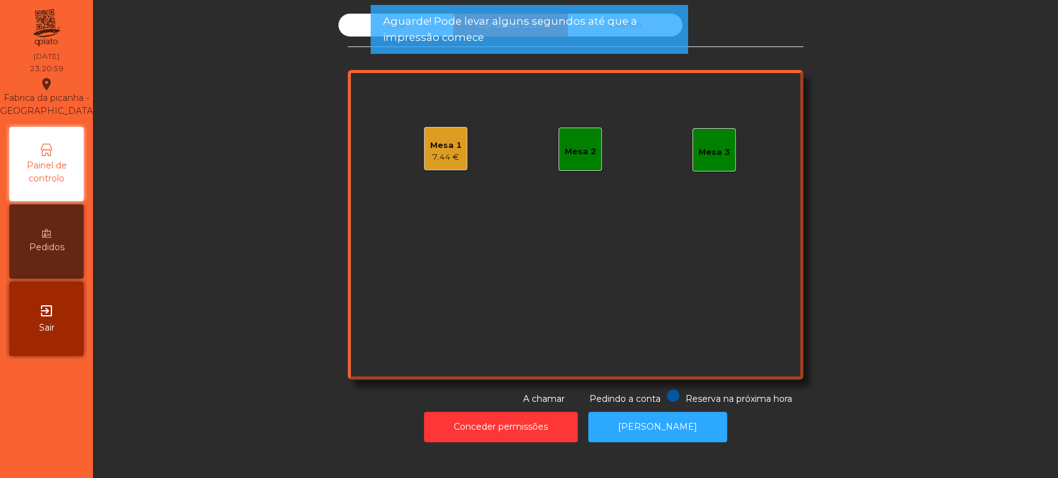
click at [450, 138] on div "Mesa 1 7.44 €" at bounding box center [446, 148] width 32 height 29
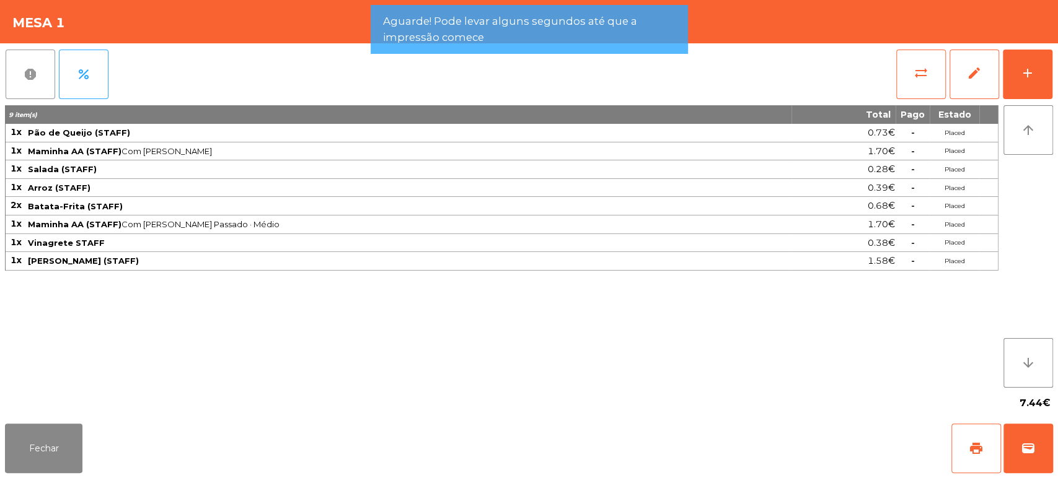
click at [30, 89] on button "report" at bounding box center [31, 75] width 50 height 50
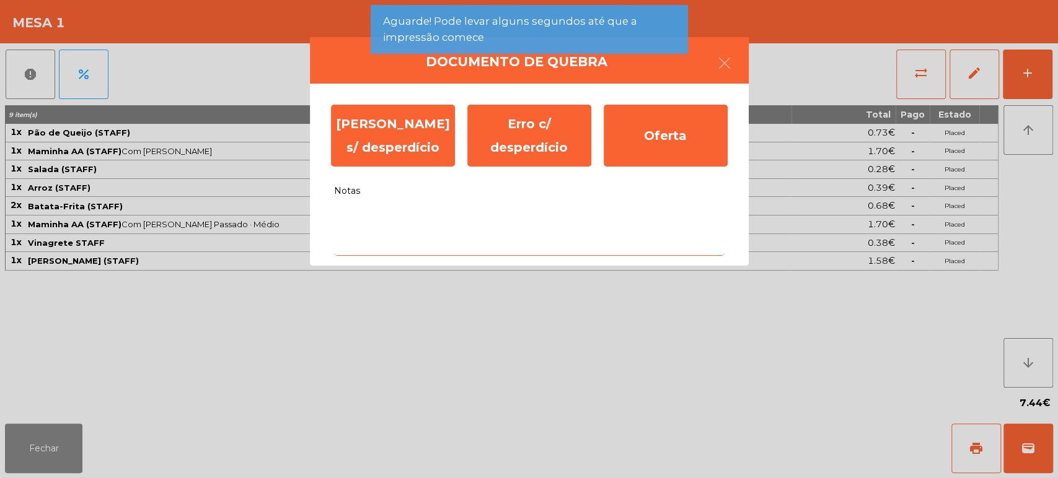
click at [495, 255] on textarea "Notas" at bounding box center [529, 230] width 390 height 51
click at [521, 223] on textarea "Notas" at bounding box center [529, 230] width 390 height 51
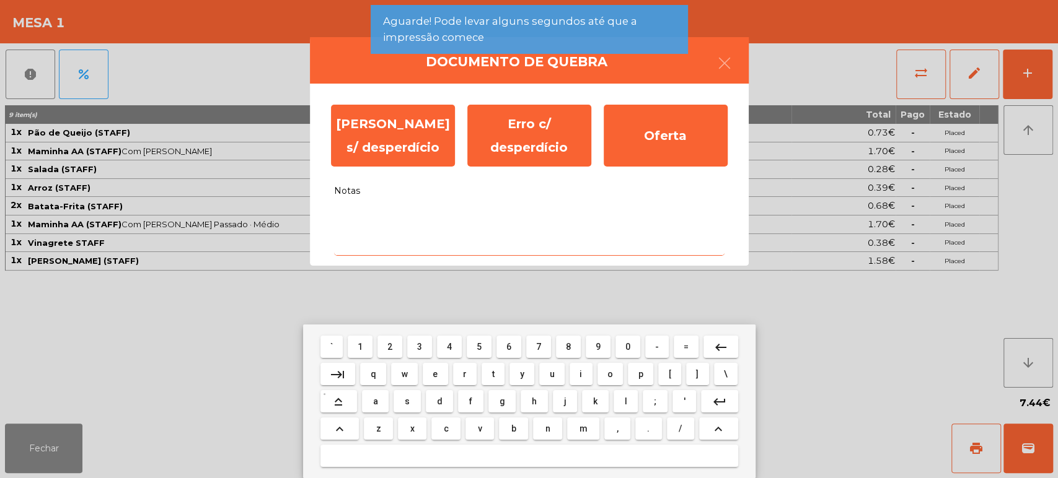
click at [459, 397] on button "f" at bounding box center [470, 401] width 25 height 22
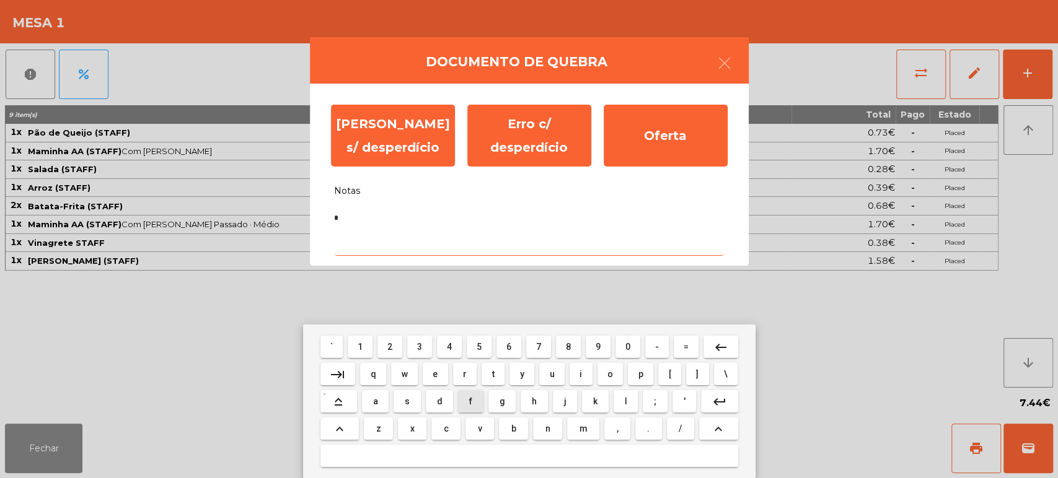
click at [470, 400] on span "f" at bounding box center [470, 402] width 3 height 10
type textarea "**"
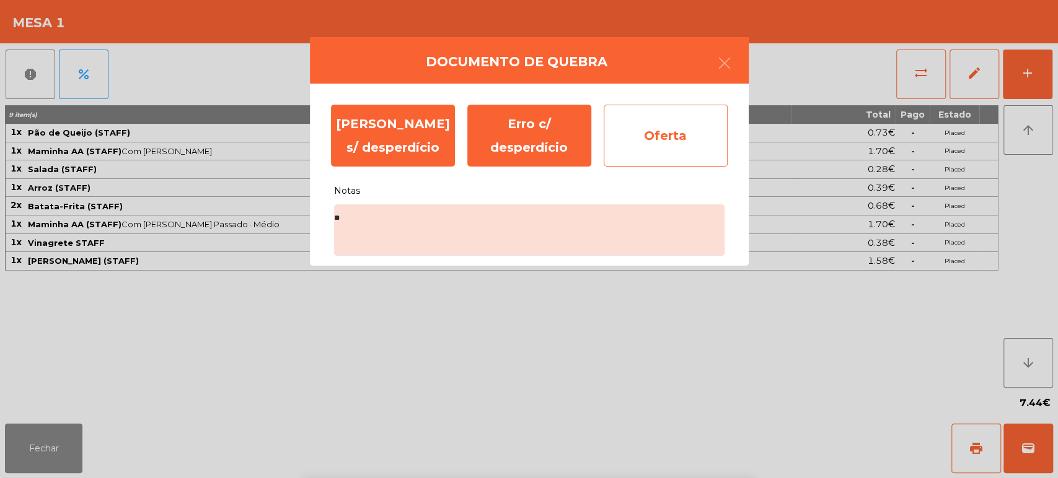
click at [677, 139] on div "Oferta" at bounding box center [666, 136] width 124 height 62
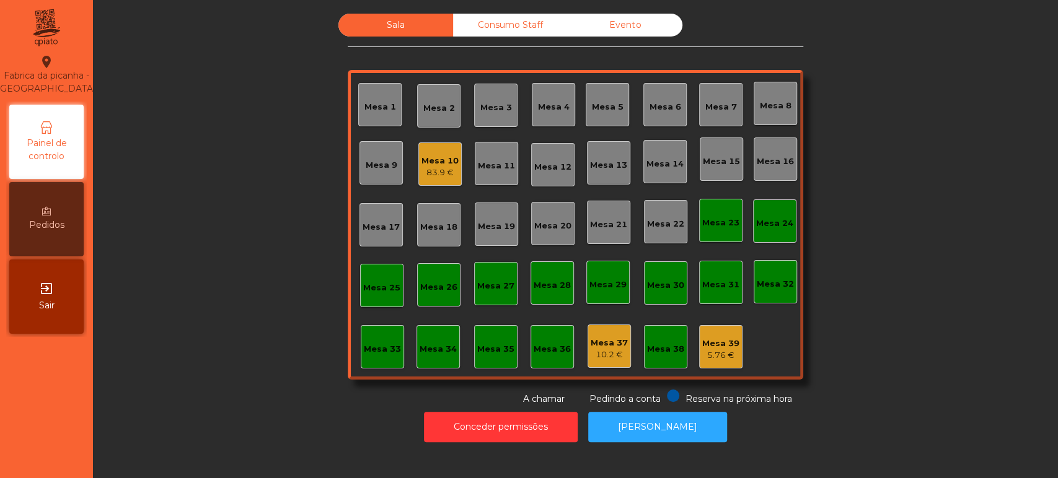
click at [402, 29] on div "Sala" at bounding box center [395, 25] width 115 height 23
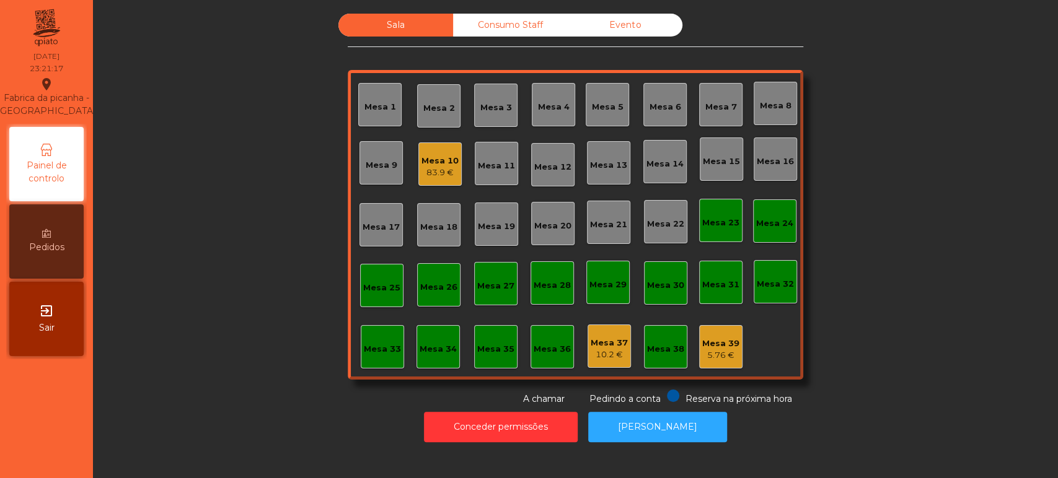
click at [436, 147] on div "Mesa 10 83.9 €" at bounding box center [439, 164] width 43 height 43
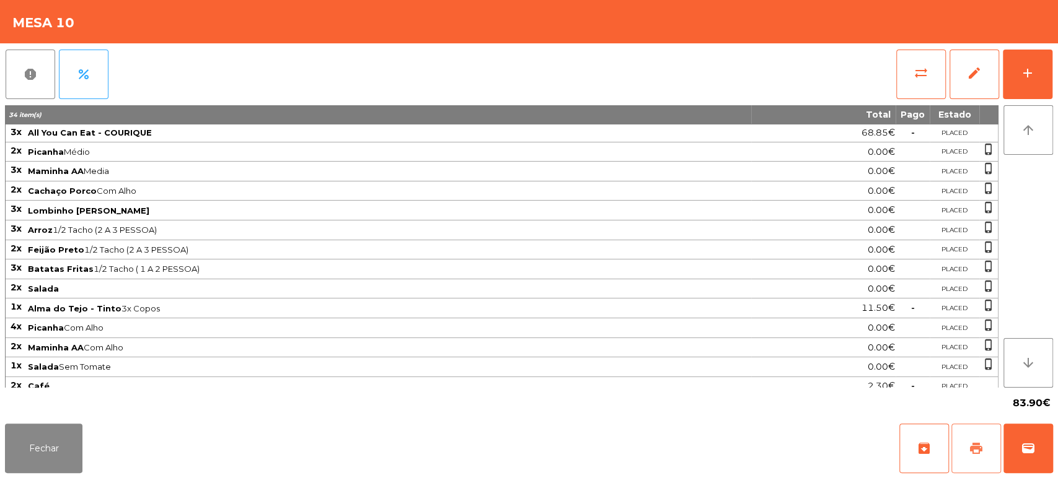
click at [976, 429] on button "print" at bounding box center [976, 449] width 50 height 50
click at [35, 435] on button "Fechar" at bounding box center [43, 449] width 77 height 50
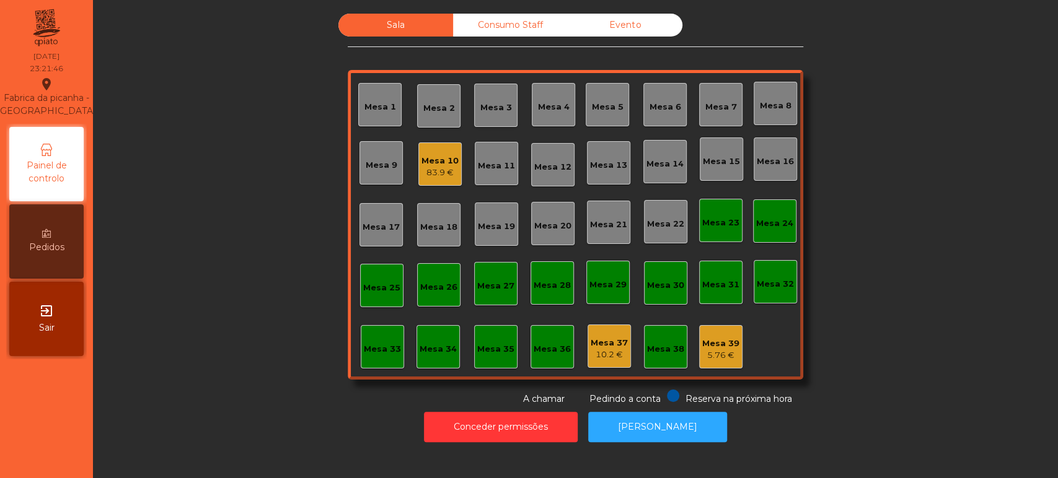
click at [432, 161] on div "Mesa 10" at bounding box center [439, 161] width 37 height 12
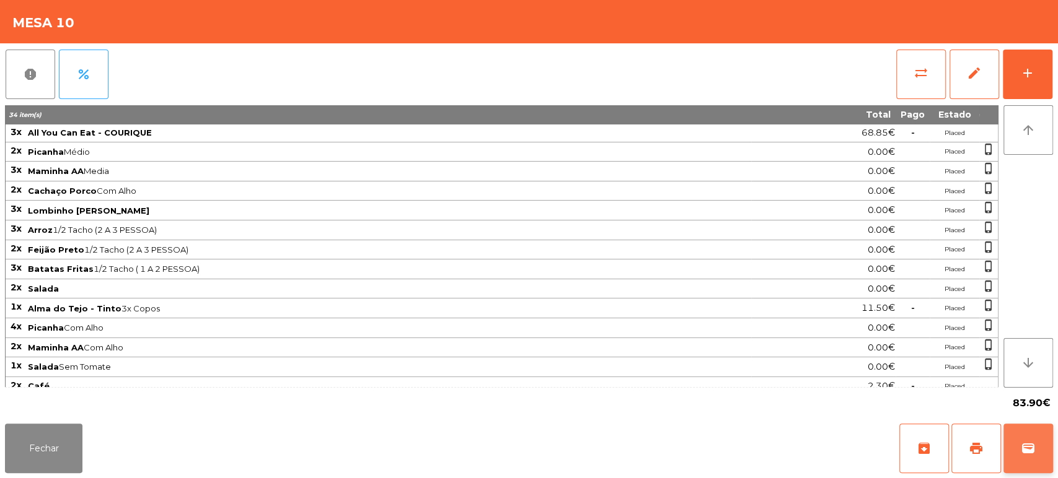
click at [1016, 427] on button "wallet" at bounding box center [1028, 449] width 50 height 50
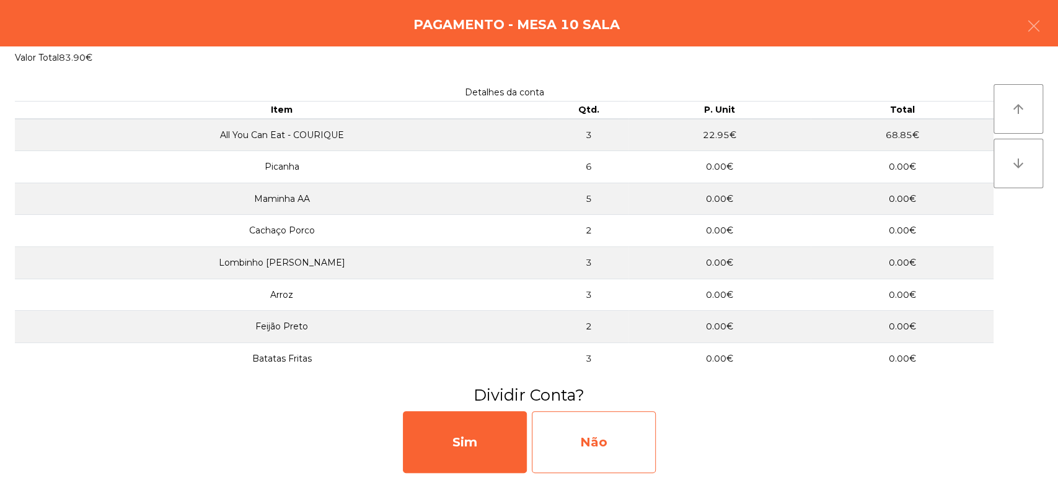
click at [563, 431] on div "Não" at bounding box center [594, 443] width 124 height 62
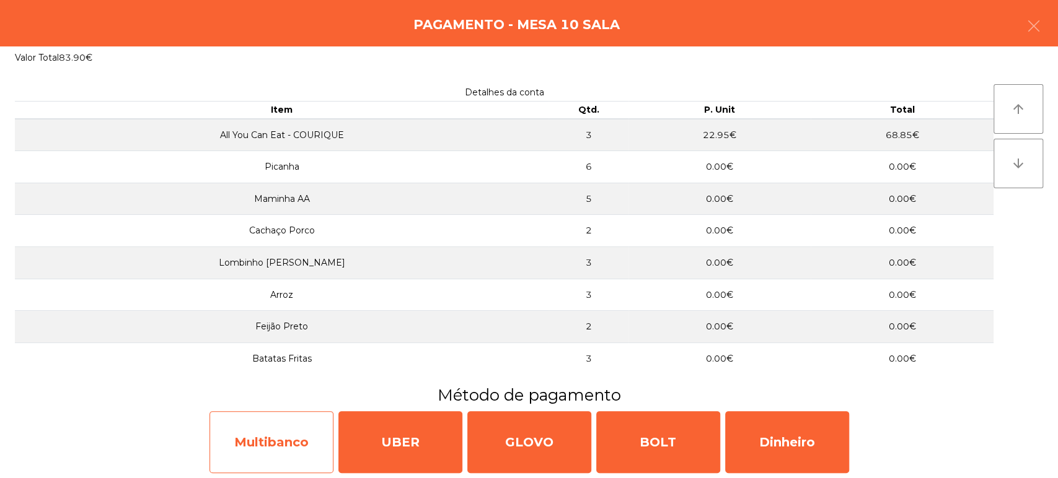
click at [253, 446] on div "Multibanco" at bounding box center [271, 443] width 124 height 62
select select "**"
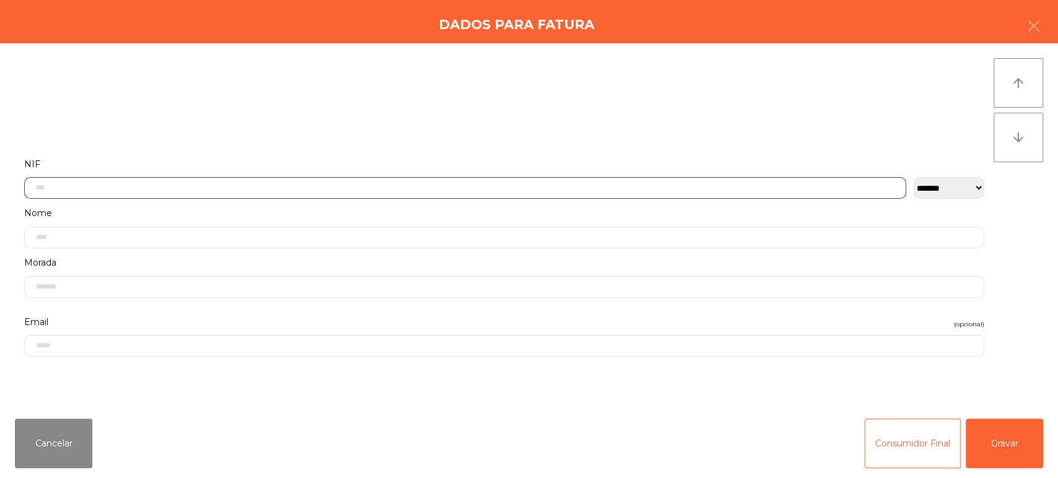
click at [561, 186] on input "text" at bounding box center [465, 188] width 882 height 22
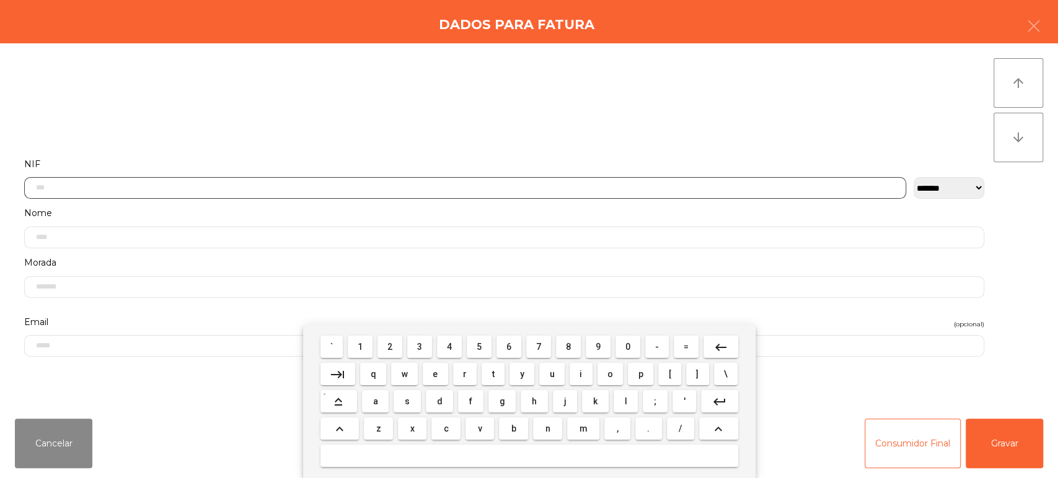
scroll to position [97, 0]
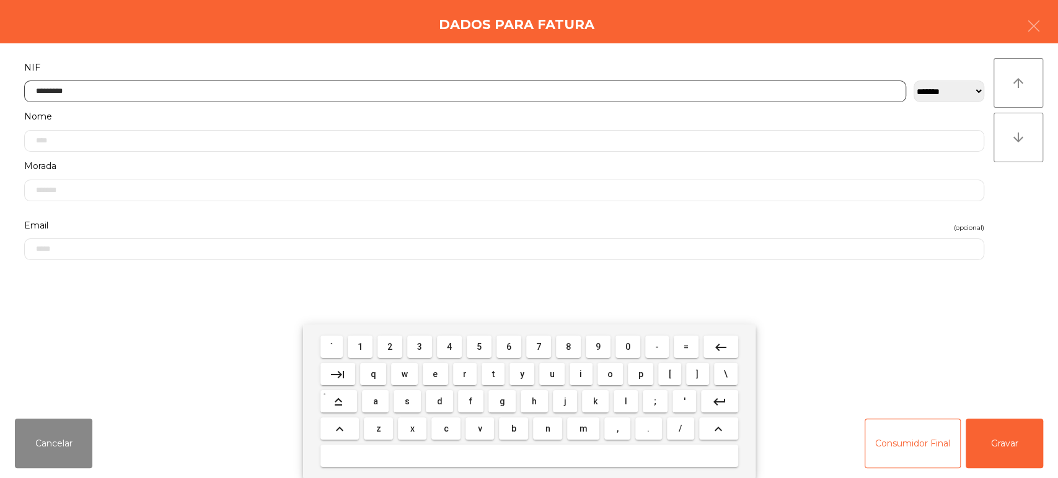
type input "*********"
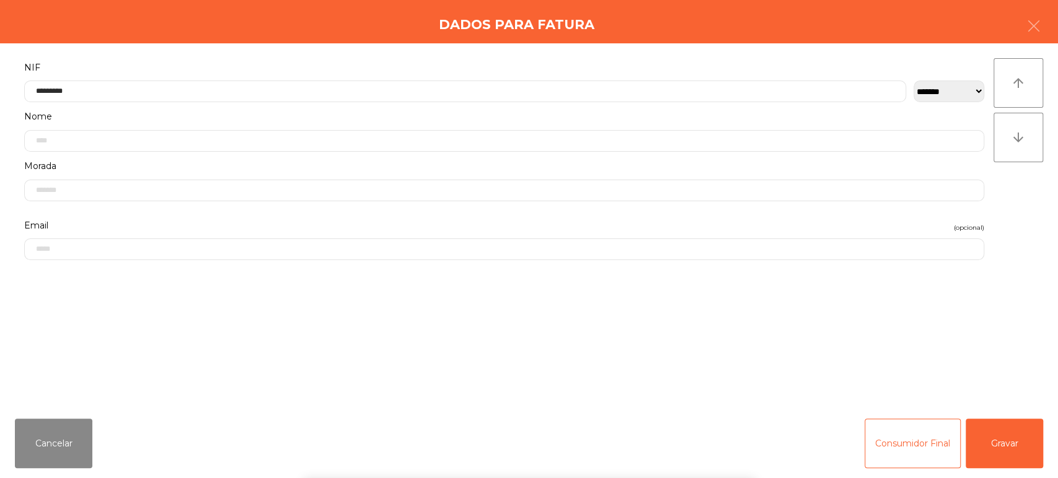
click at [1012, 440] on div "` 1 2 3 4 5 6 7 8 9 0 - = keyboard_backspace keyboard_tab q w e r t y u i o p […" at bounding box center [529, 402] width 1058 height 154
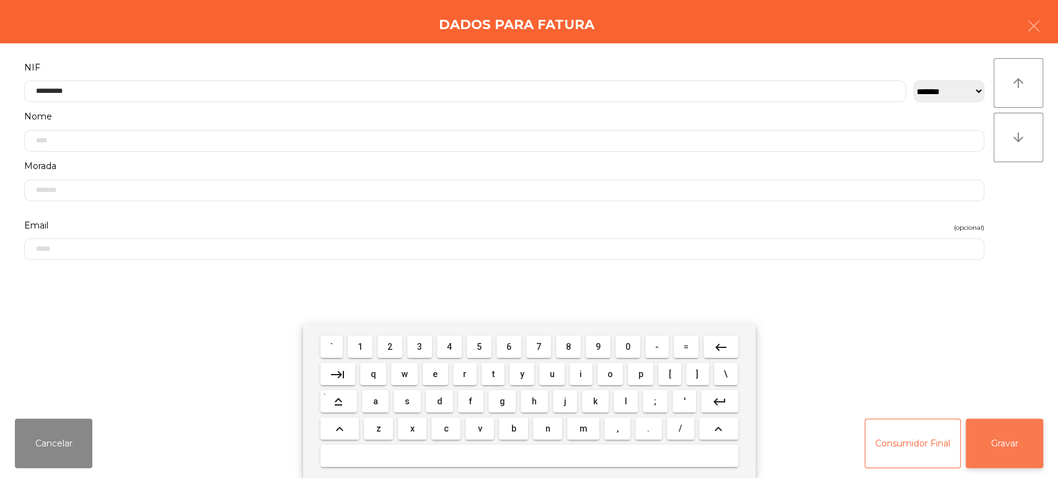
click at [1016, 448] on button "Gravar" at bounding box center [1004, 444] width 77 height 50
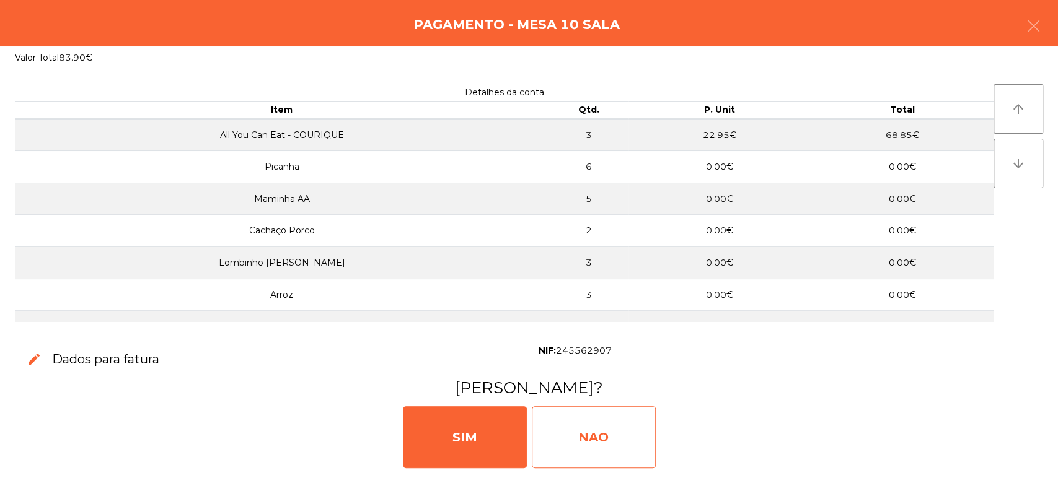
click at [603, 428] on div "NAO" at bounding box center [594, 438] width 124 height 62
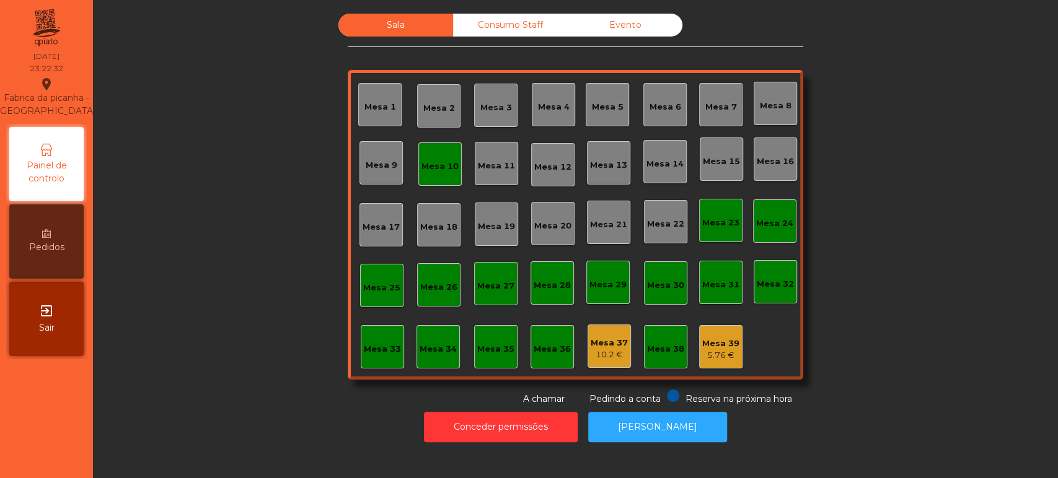
click at [476, 143] on div "Mesa 11" at bounding box center [496, 163] width 43 height 43
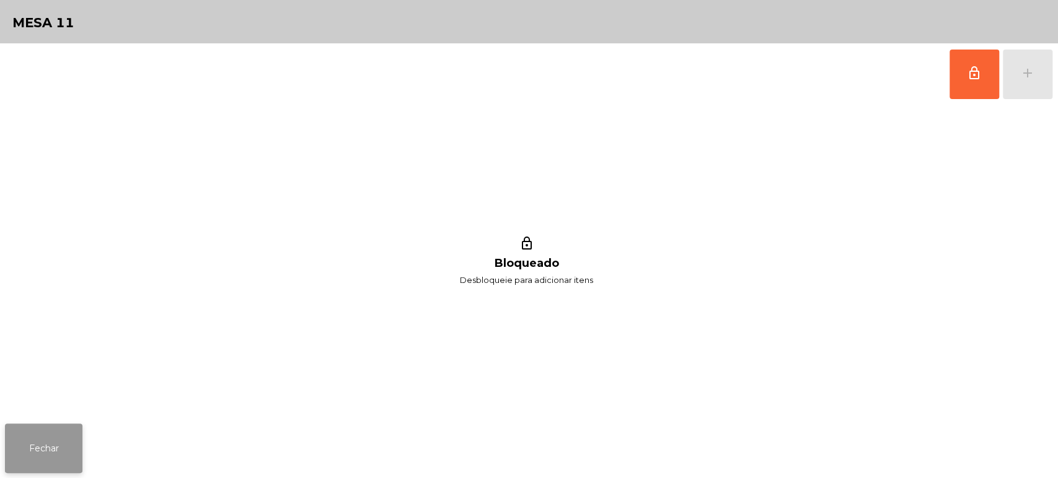
click at [27, 445] on button "Fechar" at bounding box center [43, 449] width 77 height 50
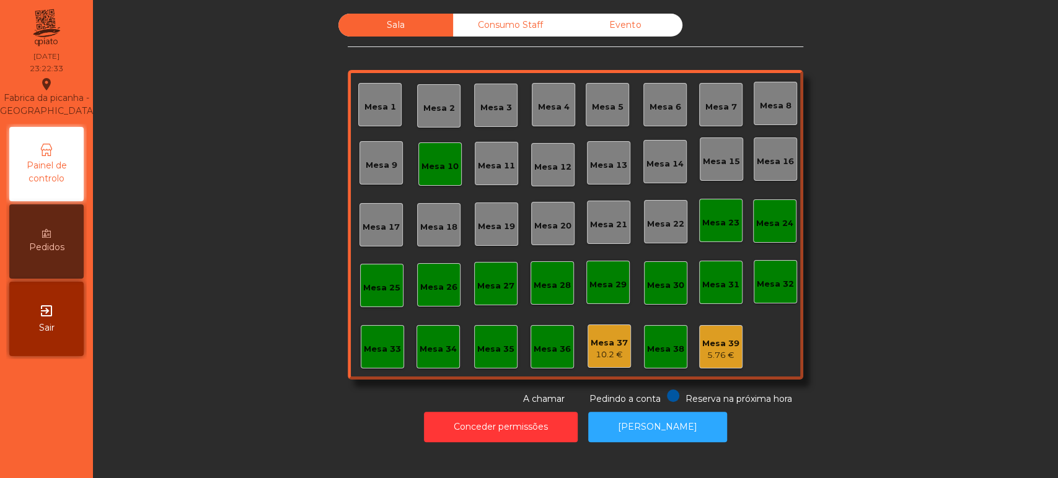
click at [444, 164] on div "Mesa 10" at bounding box center [439, 167] width 37 height 12
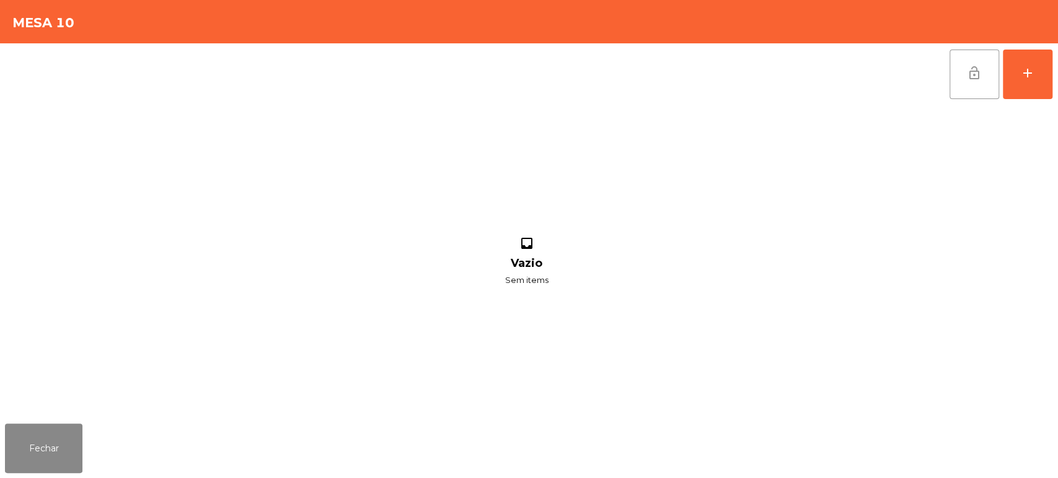
click at [955, 72] on button "lock_open" at bounding box center [974, 75] width 50 height 50
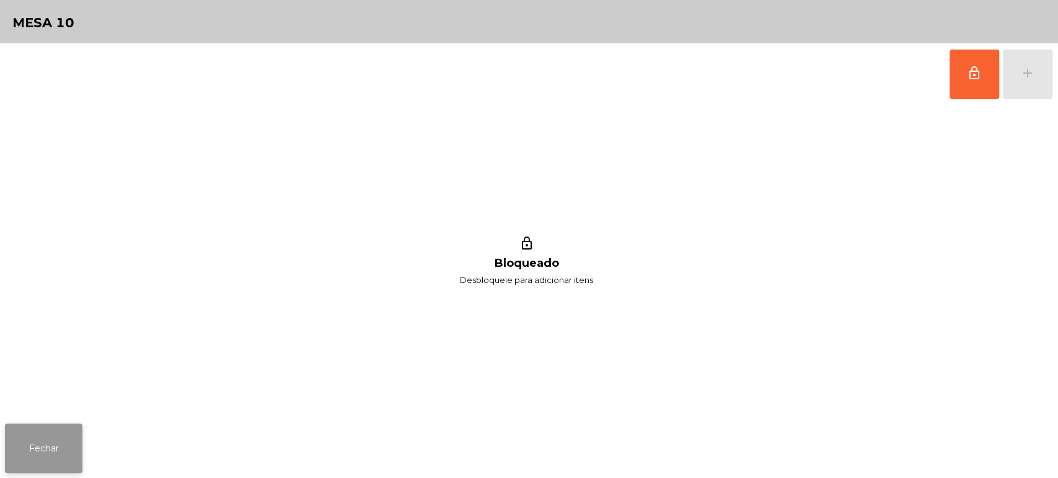
click at [56, 443] on button "Fechar" at bounding box center [43, 449] width 77 height 50
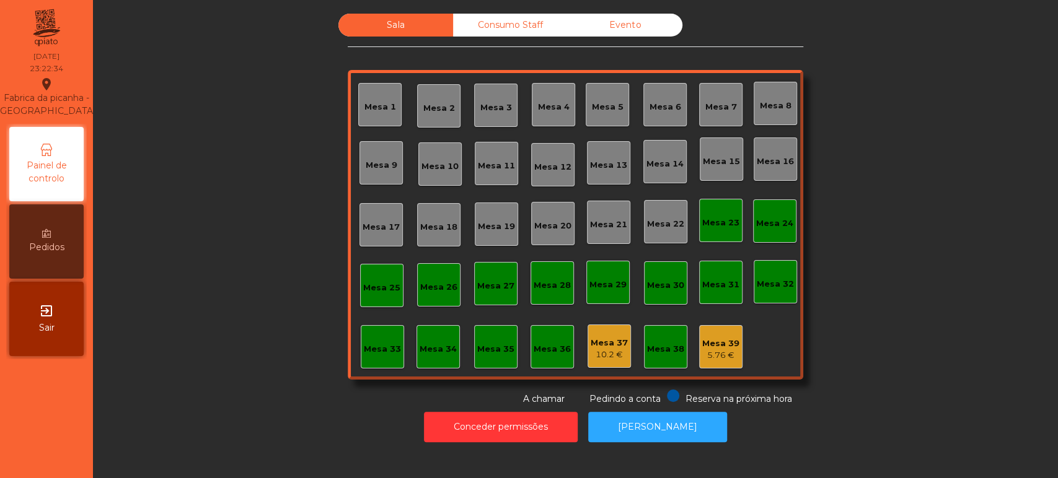
click at [607, 366] on div "Mesa 37 10.2 €" at bounding box center [609, 346] width 43 height 43
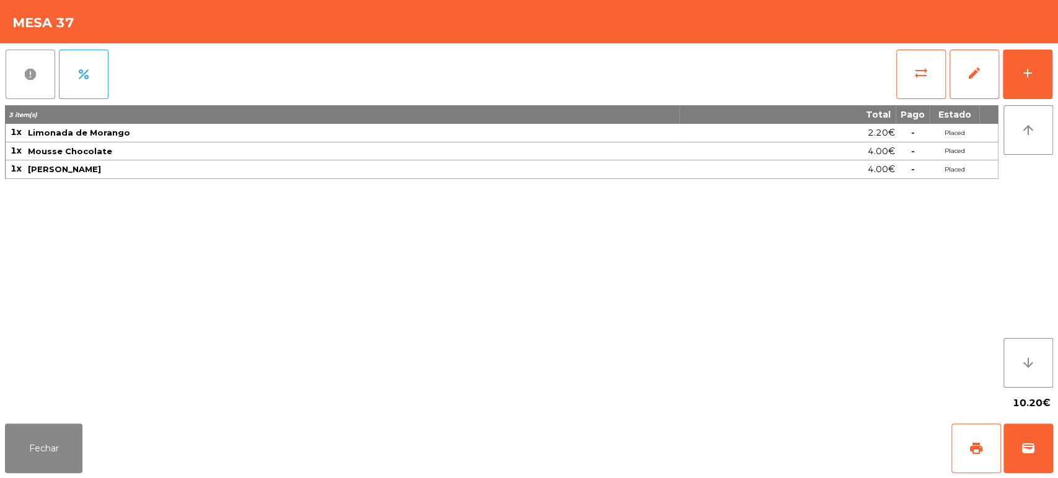
click at [36, 63] on button "report" at bounding box center [31, 75] width 50 height 50
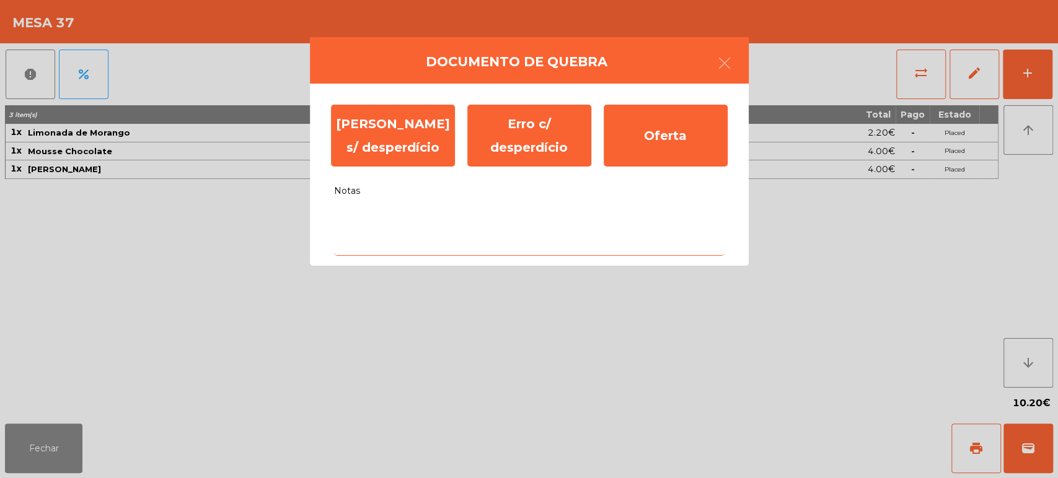
click at [413, 214] on textarea "Notas" at bounding box center [529, 230] width 390 height 51
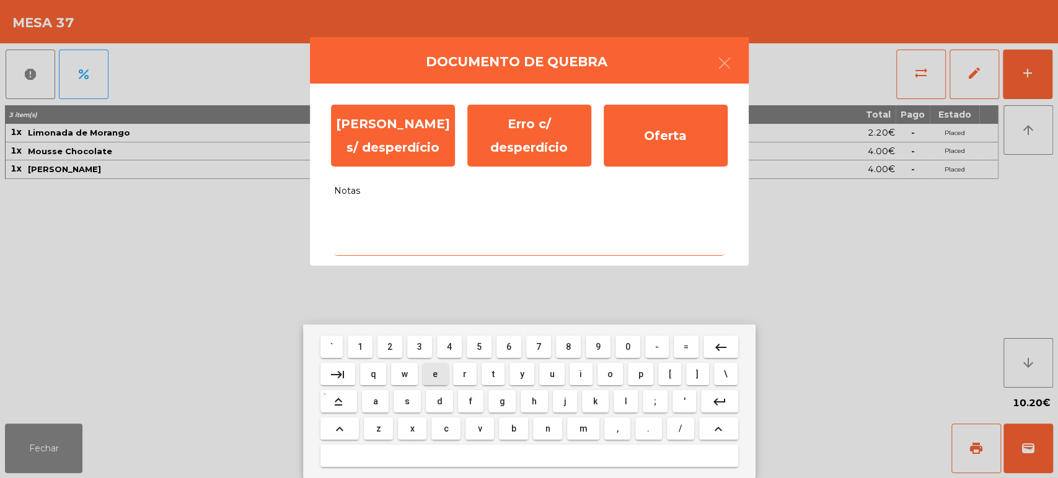
click at [425, 377] on button "e" at bounding box center [435, 374] width 25 height 22
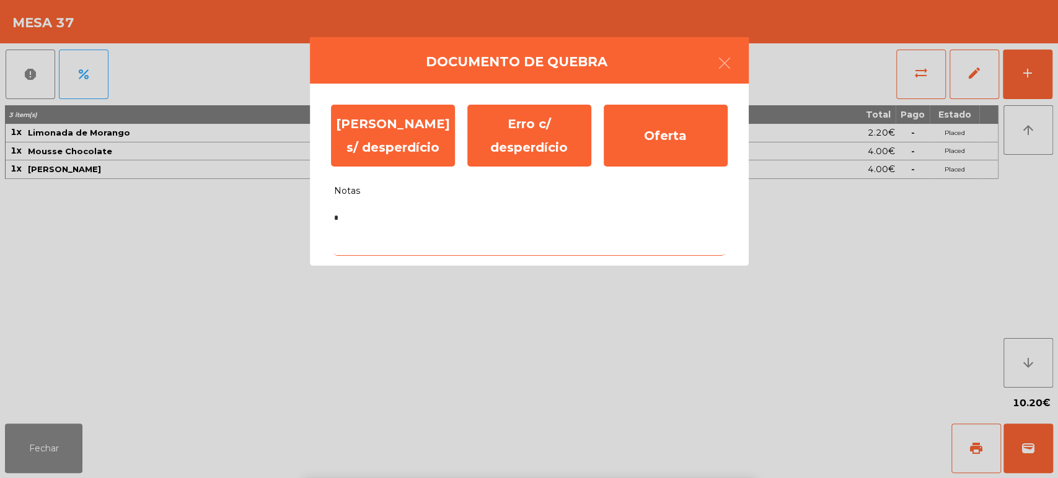
type textarea "**"
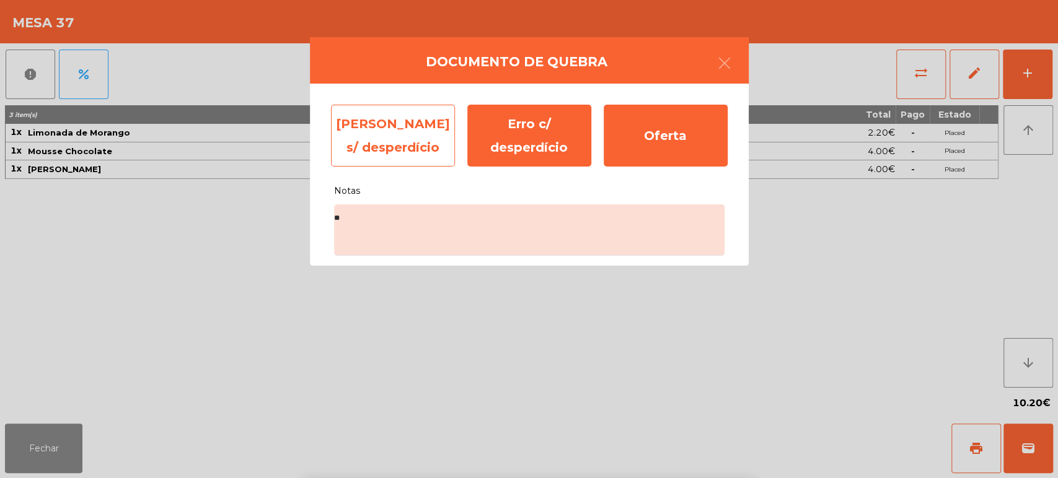
click at [413, 120] on div "[PERSON_NAME] s/ desperdício" at bounding box center [393, 136] width 124 height 62
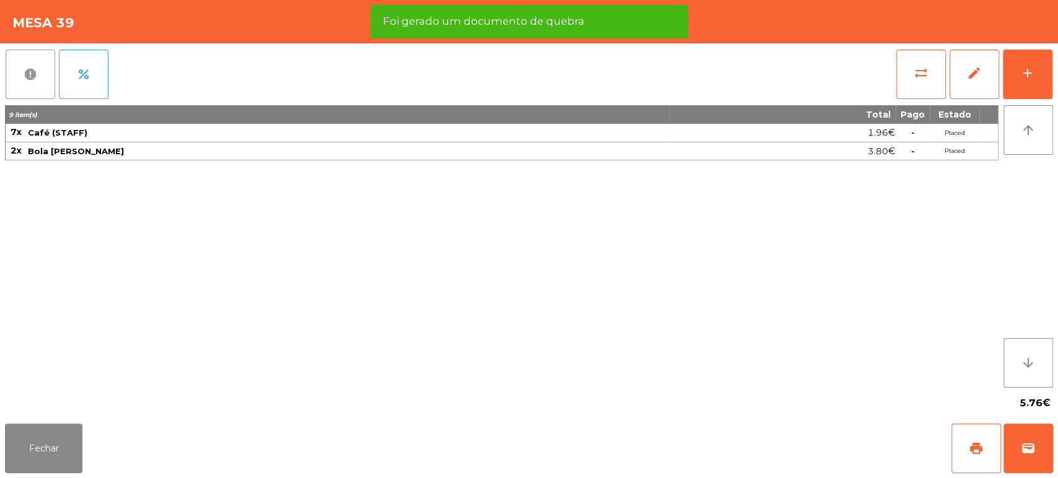
click at [14, 55] on button "report" at bounding box center [31, 75] width 50 height 50
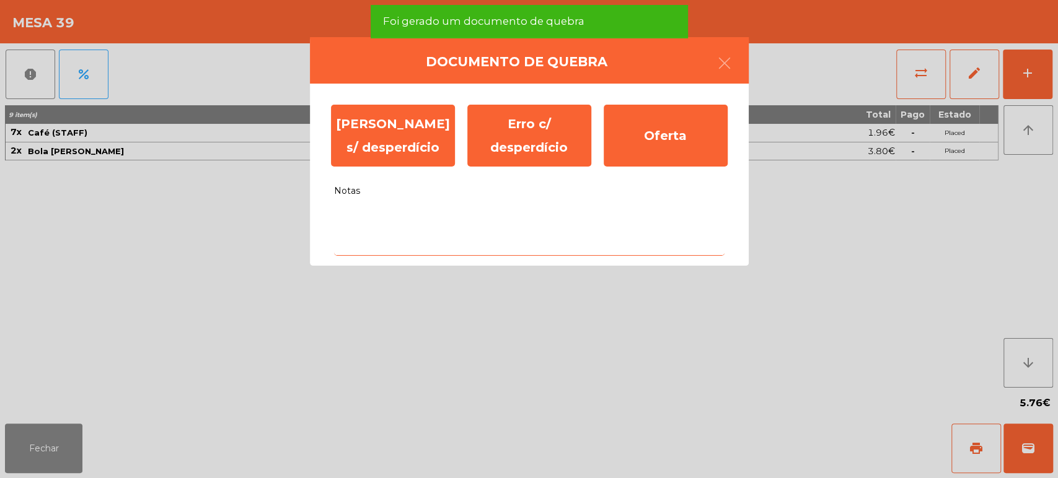
click at [451, 240] on textarea "Notas" at bounding box center [529, 230] width 390 height 51
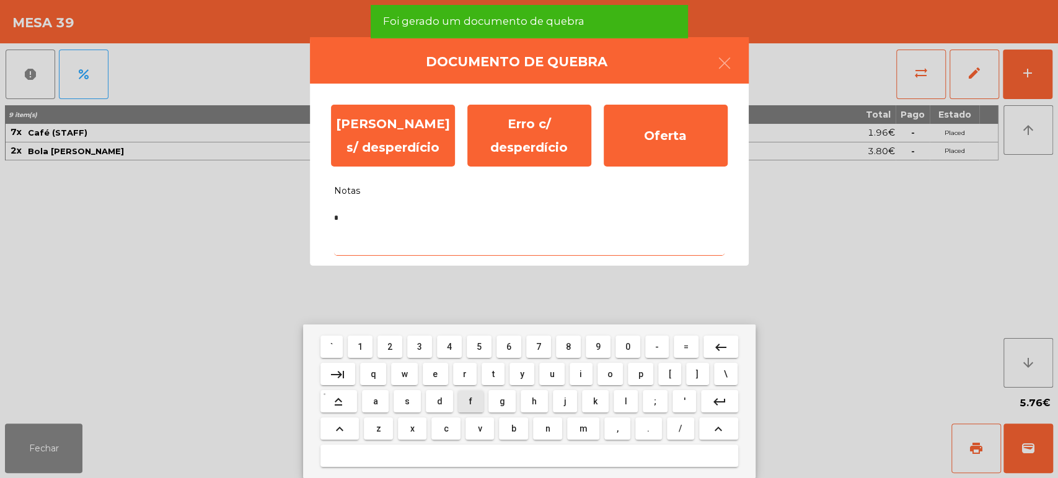
click at [482, 375] on button "t" at bounding box center [493, 374] width 23 height 22
type textarea "**"
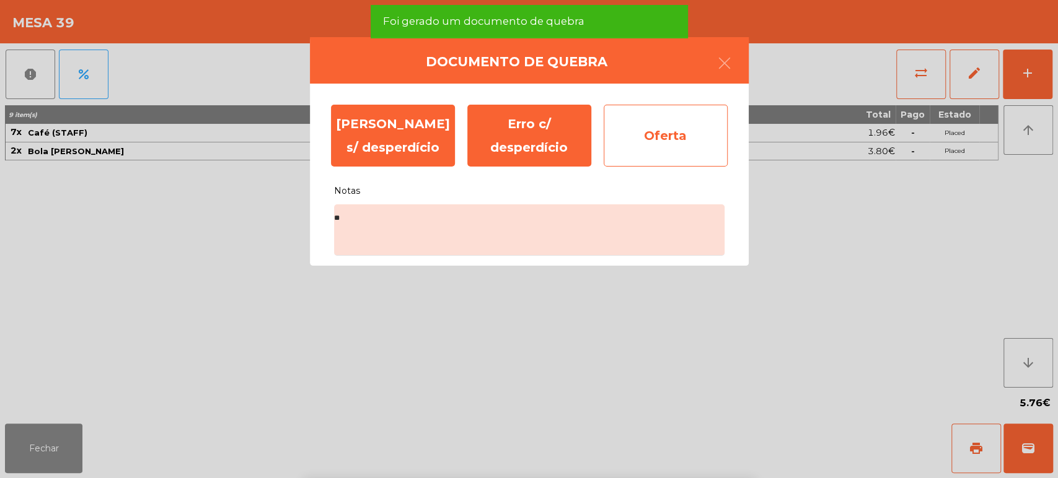
click at [659, 113] on div "Oferta" at bounding box center [666, 136] width 124 height 62
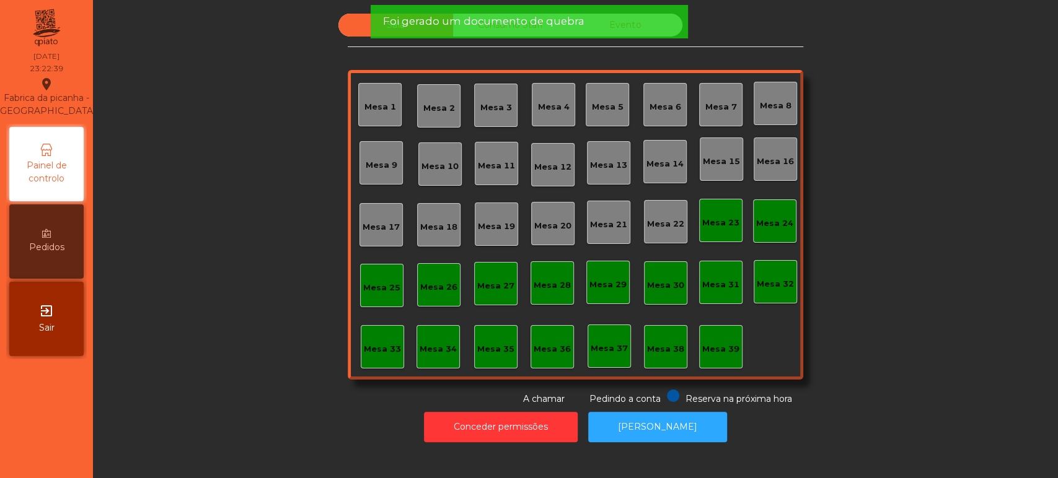
click at [506, 24] on span "Foi gerado um documento de quebra" at bounding box center [482, 21] width 201 height 15
click at [525, 22] on span "Foi gerado um documento de quebra" at bounding box center [482, 21] width 201 height 15
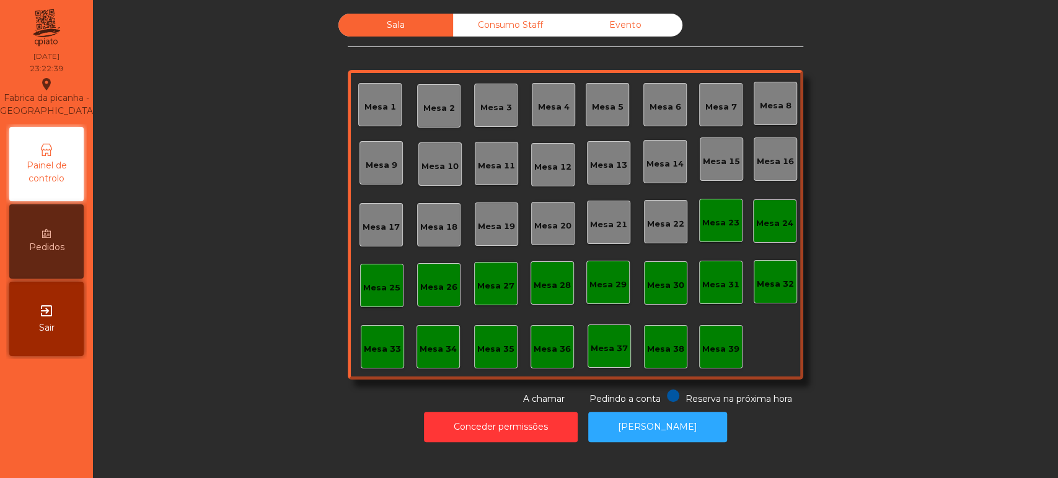
click at [545, 25] on div "Consumo Staff" at bounding box center [510, 25] width 115 height 23
click at [531, 20] on div "Consumo Staff" at bounding box center [510, 25] width 115 height 23
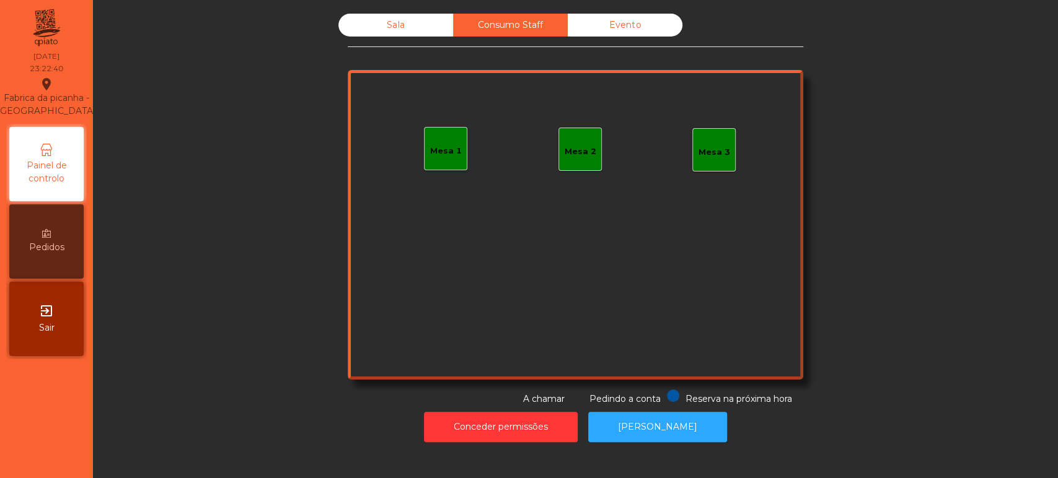
click at [640, 15] on div "Evento" at bounding box center [625, 25] width 115 height 23
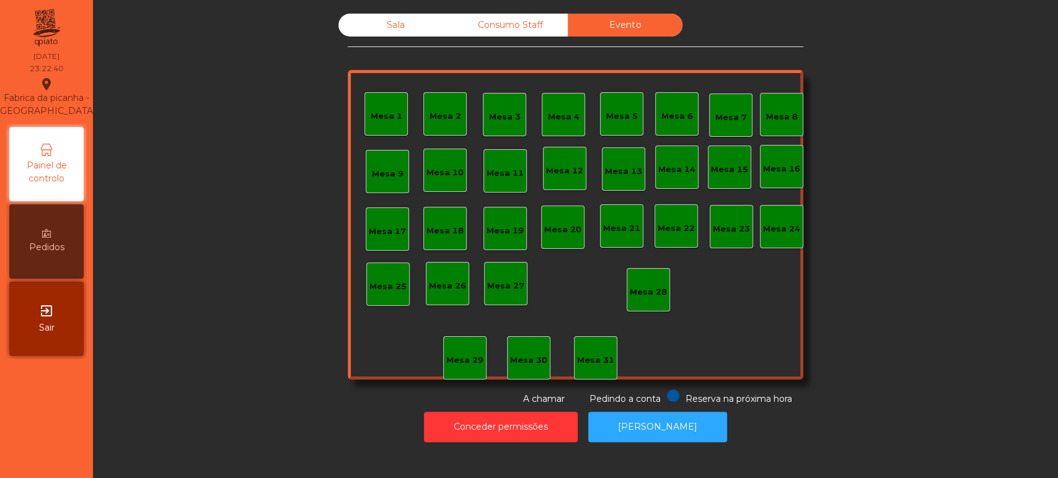
click at [404, 17] on div "Sala" at bounding box center [395, 25] width 115 height 23
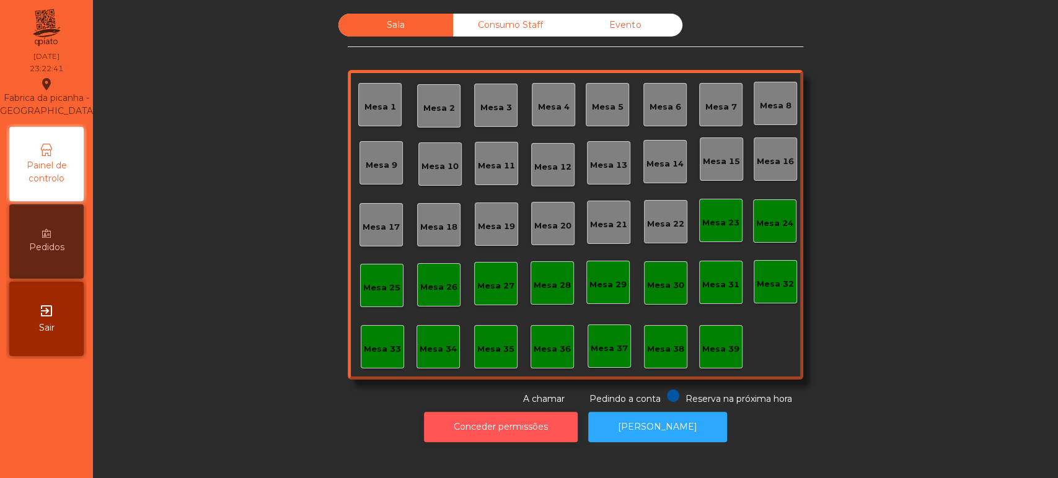
click at [555, 439] on button "Conceder permissões" at bounding box center [501, 427] width 154 height 30
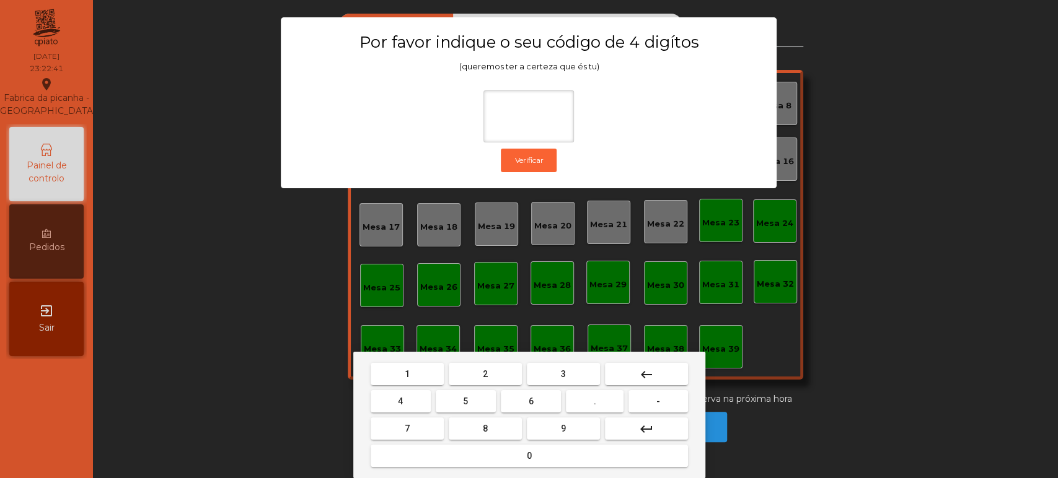
click at [407, 374] on span "1" at bounding box center [407, 374] width 5 height 10
click at [579, 370] on button "3" at bounding box center [563, 374] width 73 height 22
click at [447, 399] on button "5" at bounding box center [466, 401] width 60 height 22
click at [493, 452] on button "0" at bounding box center [529, 456] width 317 height 22
type input "****"
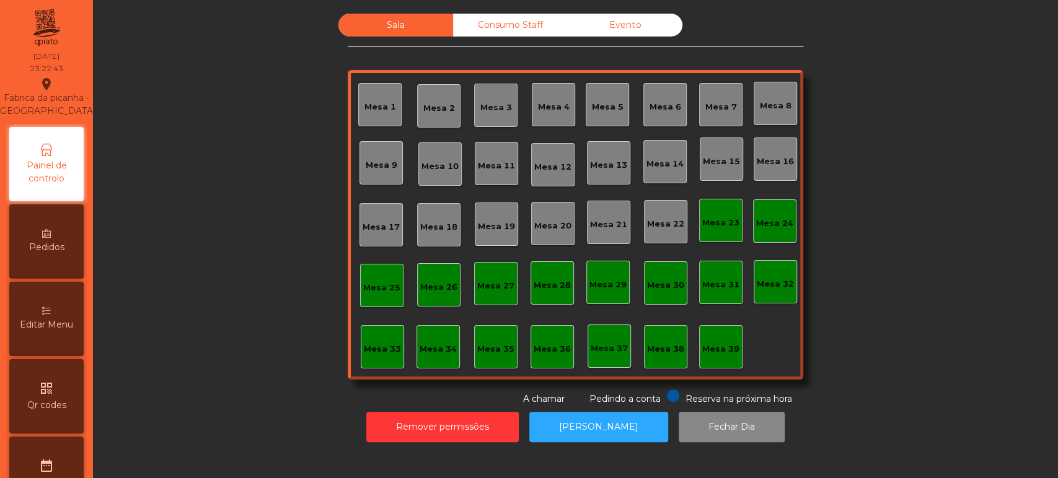
click at [395, 109] on div "Mesa 1" at bounding box center [379, 104] width 43 height 43
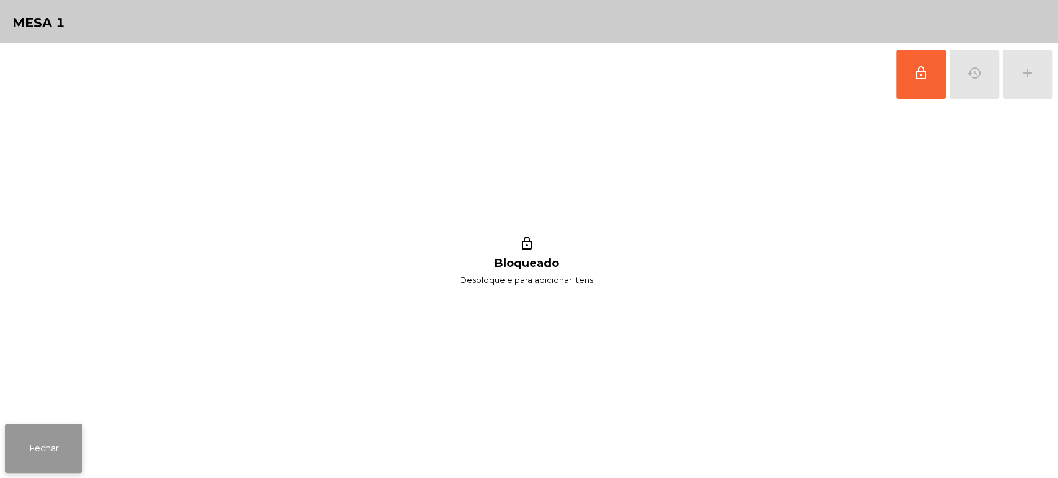
click at [56, 437] on button "Fechar" at bounding box center [43, 449] width 77 height 50
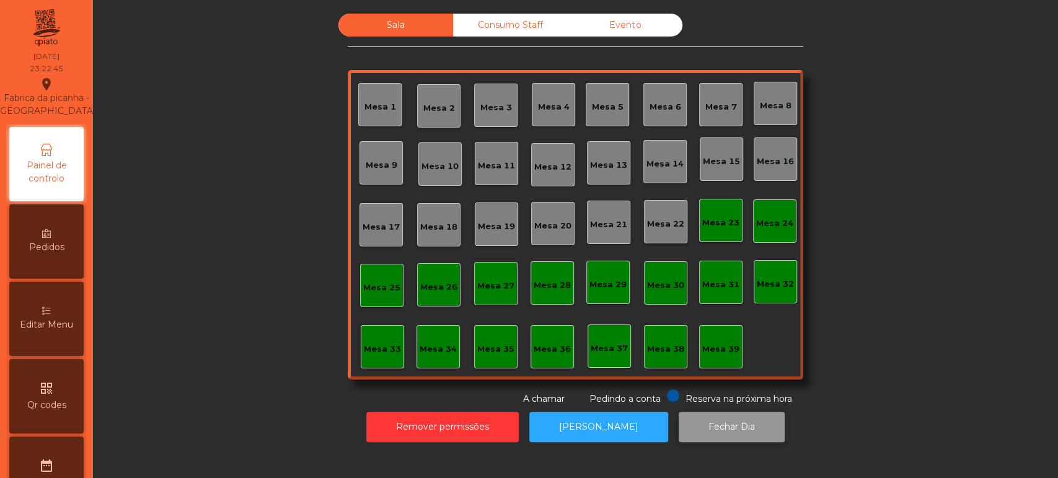
click at [741, 421] on button "Fechar Dia" at bounding box center [732, 427] width 106 height 30
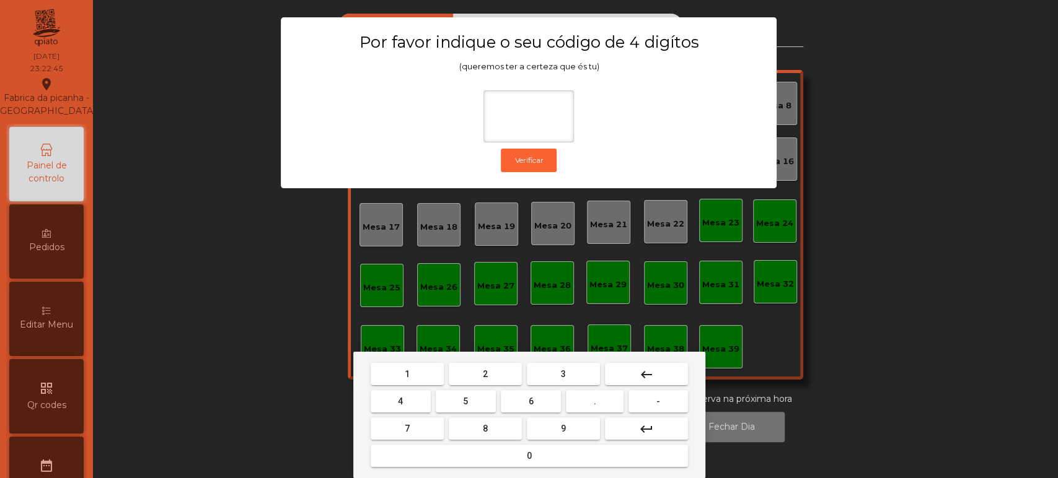
click at [392, 372] on button "1" at bounding box center [407, 374] width 73 height 22
click at [563, 372] on span "3" at bounding box center [563, 374] width 5 height 10
click at [465, 402] on span "5" at bounding box center [465, 402] width 5 height 10
click at [503, 451] on button "0" at bounding box center [529, 456] width 317 height 22
type input "****"
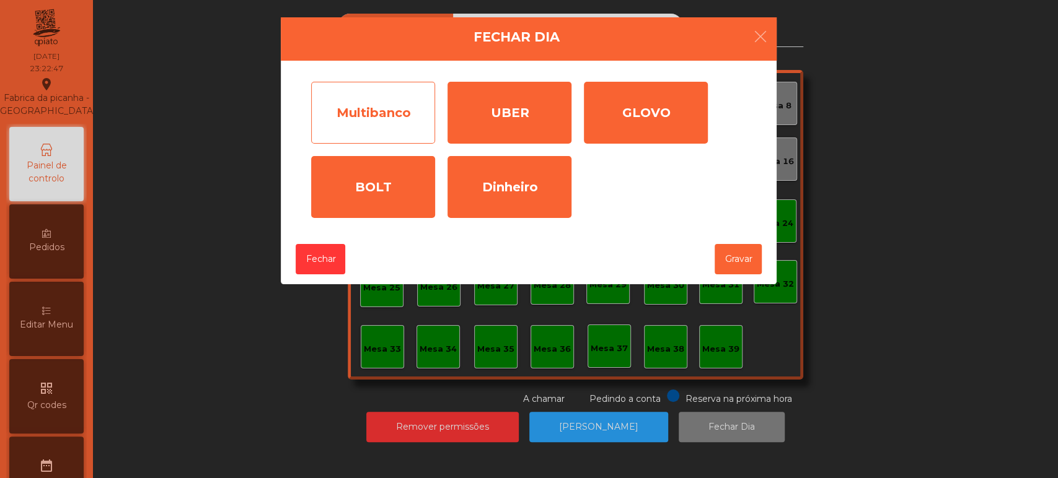
click at [379, 109] on div "Multibanco" at bounding box center [373, 113] width 124 height 62
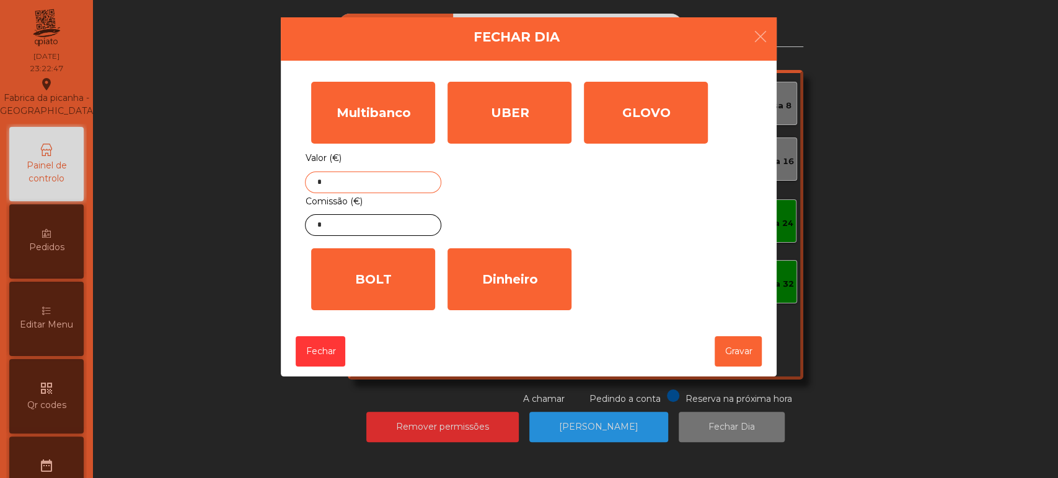
click at [376, 178] on input "*" at bounding box center [373, 183] width 136 height 22
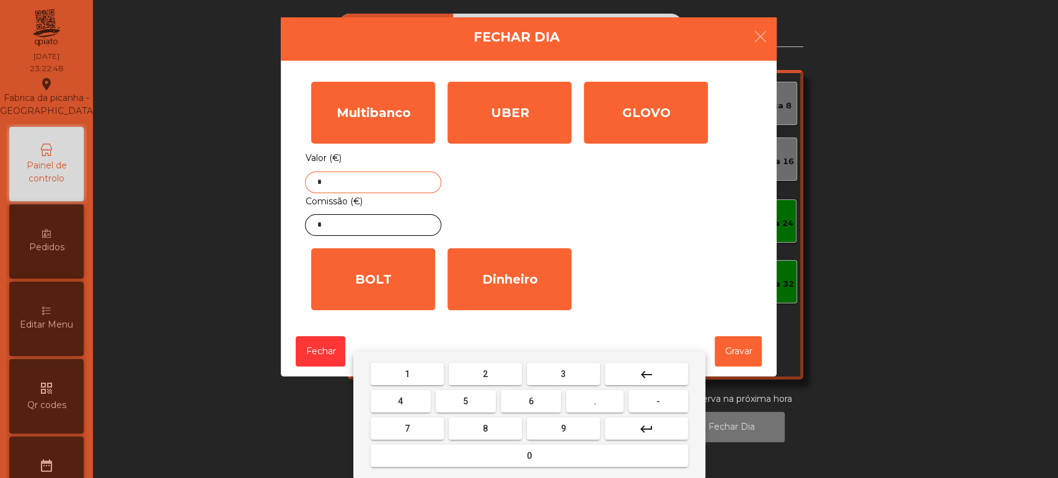
click at [646, 377] on mat-icon "keyboard_backspace" at bounding box center [646, 375] width 15 height 15
click at [420, 367] on button "1" at bounding box center [407, 374] width 73 height 22
click at [416, 423] on button "7" at bounding box center [407, 429] width 73 height 22
click at [416, 368] on button "1" at bounding box center [407, 374] width 73 height 22
click at [399, 400] on span "4" at bounding box center [400, 402] width 5 height 10
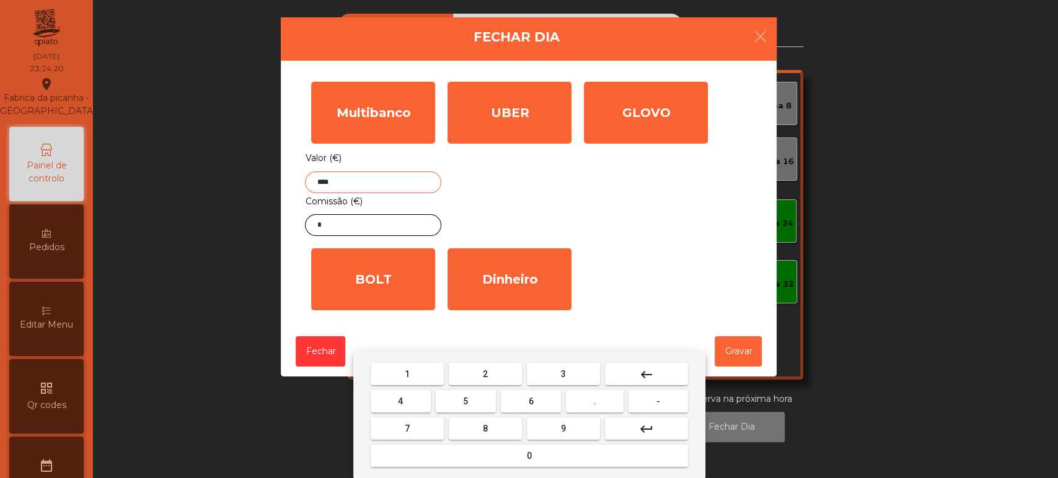
click at [595, 402] on span "." at bounding box center [595, 402] width 2 height 10
click at [400, 402] on span "4" at bounding box center [400, 402] width 5 height 10
click at [485, 428] on span "8" at bounding box center [485, 429] width 5 height 10
type input "*******"
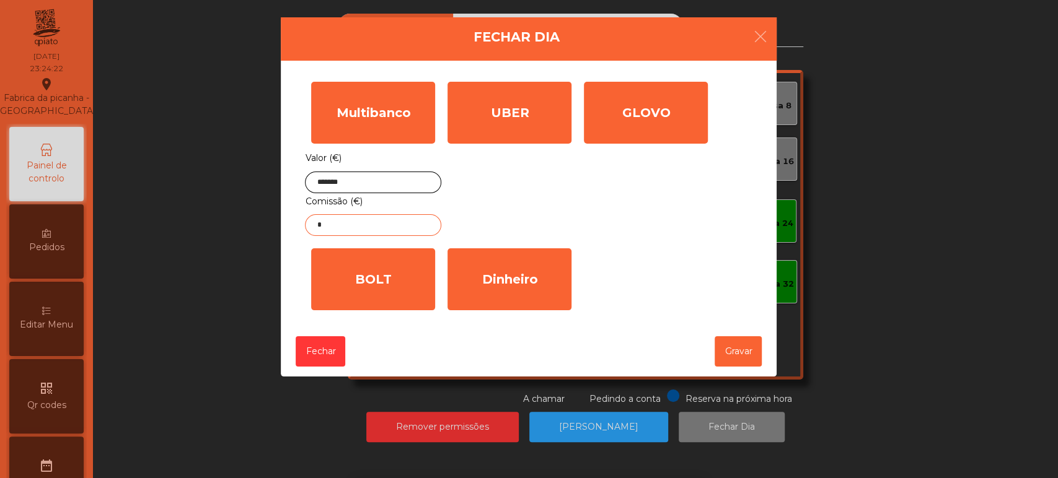
click at [375, 224] on input "*" at bounding box center [373, 225] width 136 height 22
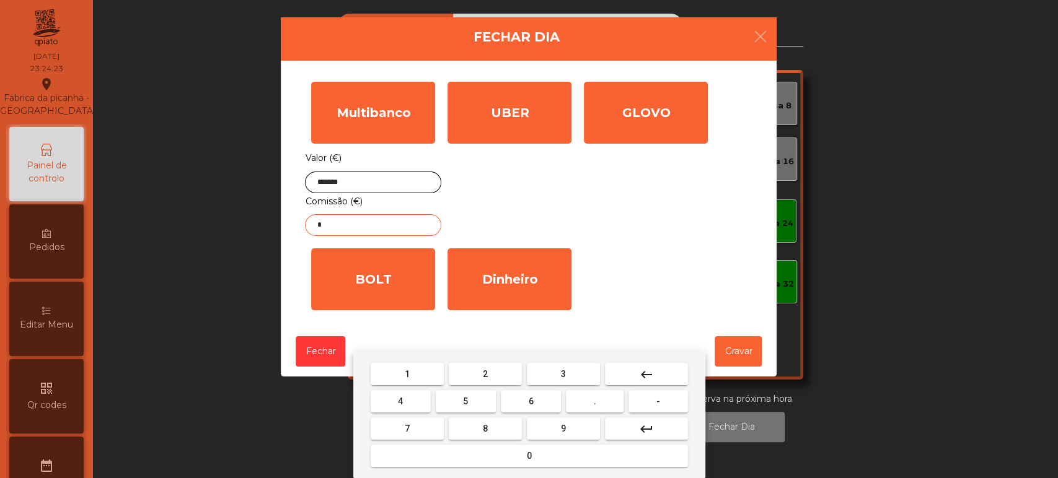
click at [669, 374] on button "keyboard_backspace" at bounding box center [646, 374] width 83 height 22
click at [397, 376] on button "1" at bounding box center [407, 374] width 73 height 22
click at [397, 369] on button "1" at bounding box center [407, 374] width 73 height 22
click at [510, 454] on button "0" at bounding box center [529, 456] width 317 height 22
click at [585, 407] on button "." at bounding box center [595, 401] width 58 height 22
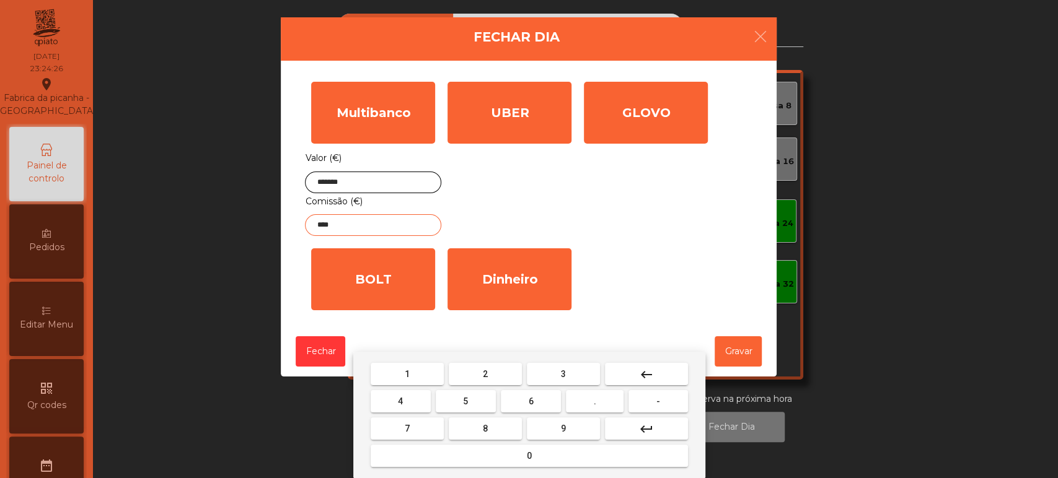
click at [405, 370] on span "1" at bounding box center [407, 374] width 5 height 10
click at [504, 458] on button "0" at bounding box center [529, 456] width 317 height 22
type input "******"
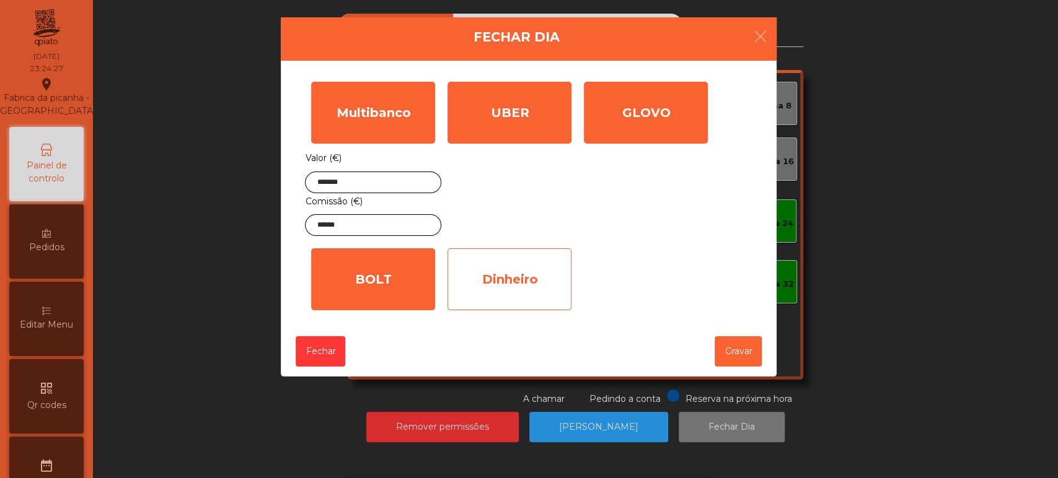
click at [547, 291] on div "Dinheiro" at bounding box center [509, 280] width 124 height 62
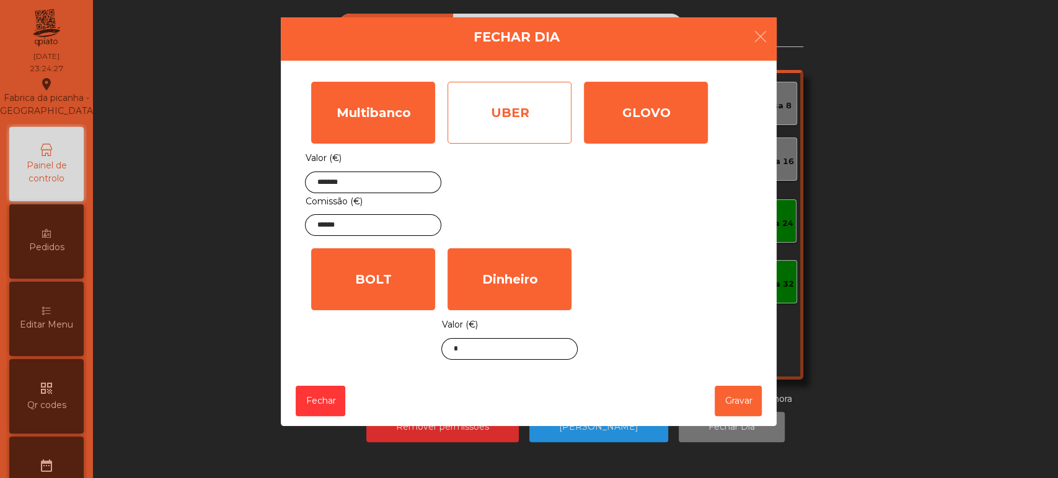
click at [530, 130] on div "UBER" at bounding box center [509, 113] width 124 height 62
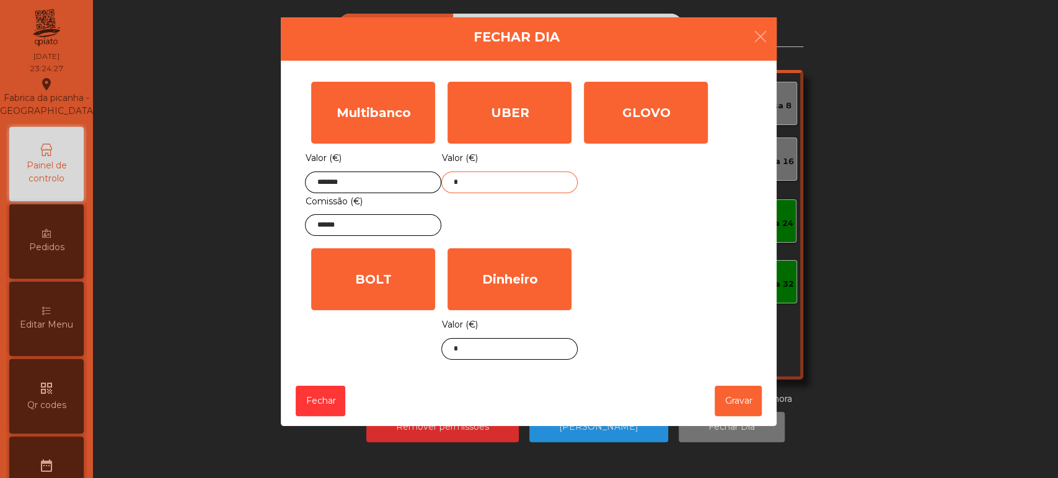
click at [506, 182] on input "*" at bounding box center [509, 183] width 136 height 22
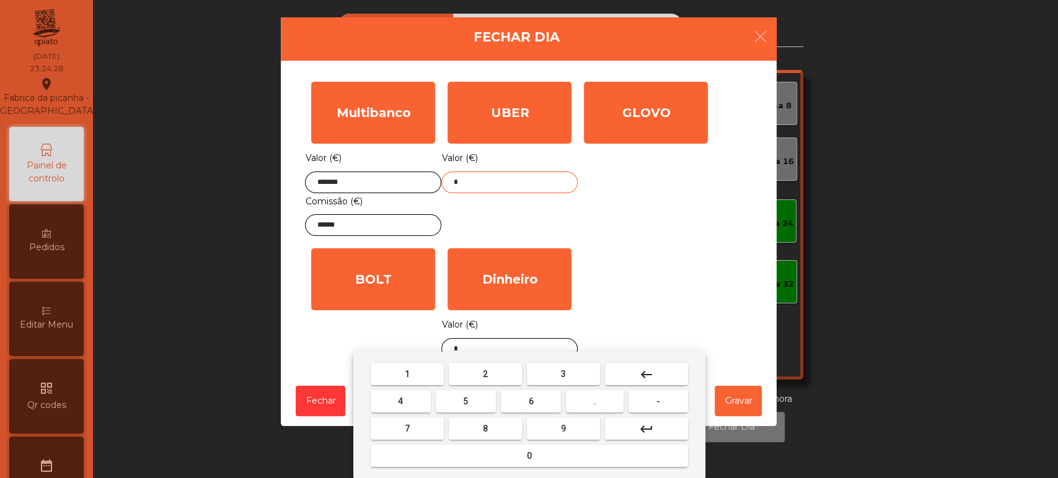
click at [633, 369] on button "keyboard_backspace" at bounding box center [646, 374] width 83 height 22
click at [407, 374] on span "1" at bounding box center [407, 374] width 5 height 10
click at [478, 456] on button "0" at bounding box center [529, 456] width 317 height 22
click at [595, 402] on span "." at bounding box center [595, 402] width 2 height 10
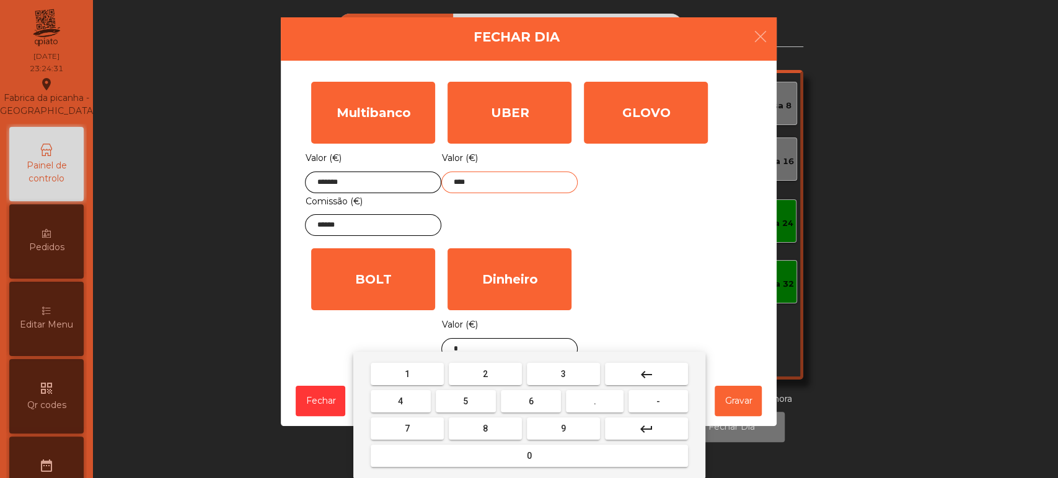
click at [400, 375] on button "1" at bounding box center [407, 374] width 73 height 22
click at [460, 469] on mat-keyboard-key "0" at bounding box center [529, 455] width 322 height 27
click at [471, 462] on button "0" at bounding box center [529, 456] width 317 height 22
type input "******"
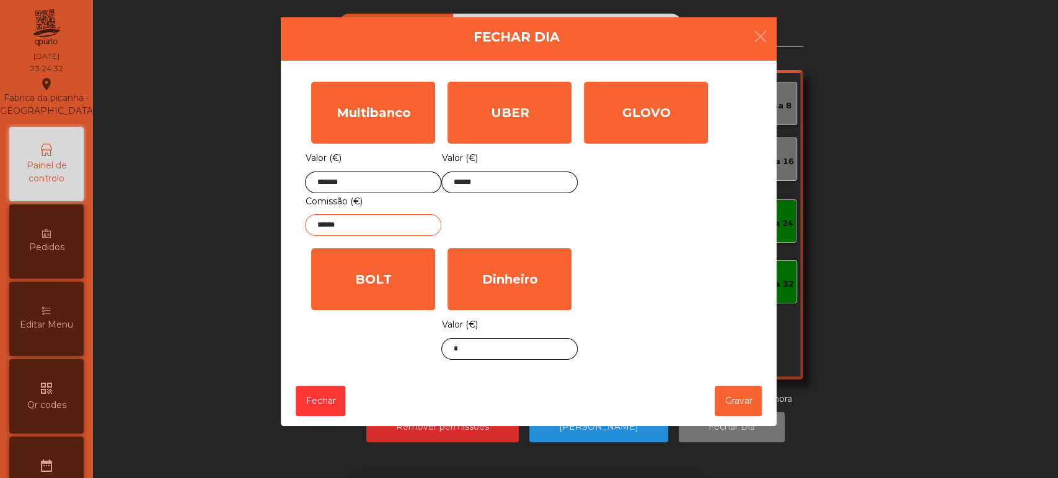
click at [387, 227] on input "******" at bounding box center [373, 225] width 136 height 22
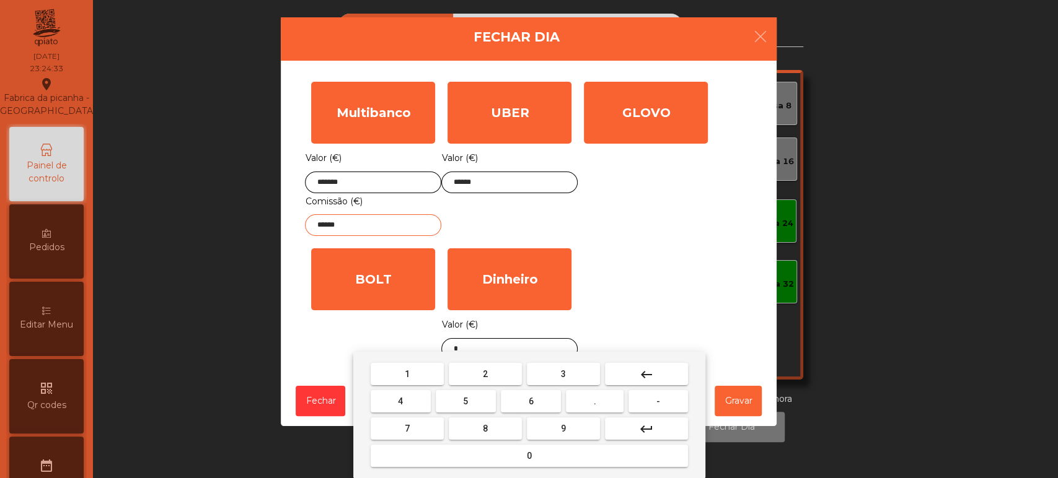
click at [646, 377] on mat-icon "keyboard_backspace" at bounding box center [646, 375] width 15 height 15
click at [634, 370] on button "keyboard_backspace" at bounding box center [646, 374] width 83 height 22
click at [635, 372] on button "keyboard_backspace" at bounding box center [646, 374] width 83 height 22
click at [636, 366] on button "keyboard_backspace" at bounding box center [646, 374] width 83 height 22
click at [636, 362] on mat-keyboard-key "keyboard_backspace" at bounding box center [646, 374] width 88 height 27
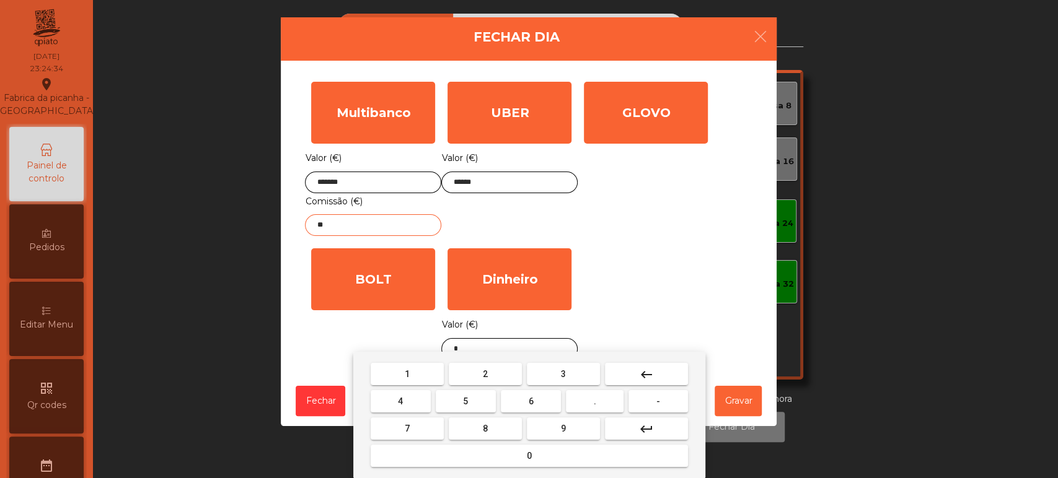
click at [530, 451] on span "0" at bounding box center [529, 456] width 5 height 10
click at [659, 368] on button "keyboard_backspace" at bounding box center [646, 374] width 83 height 22
click at [657, 371] on button "keyboard_backspace" at bounding box center [646, 374] width 83 height 22
click at [529, 456] on span "0" at bounding box center [529, 456] width 5 height 10
click at [602, 403] on button "." at bounding box center [595, 401] width 58 height 22
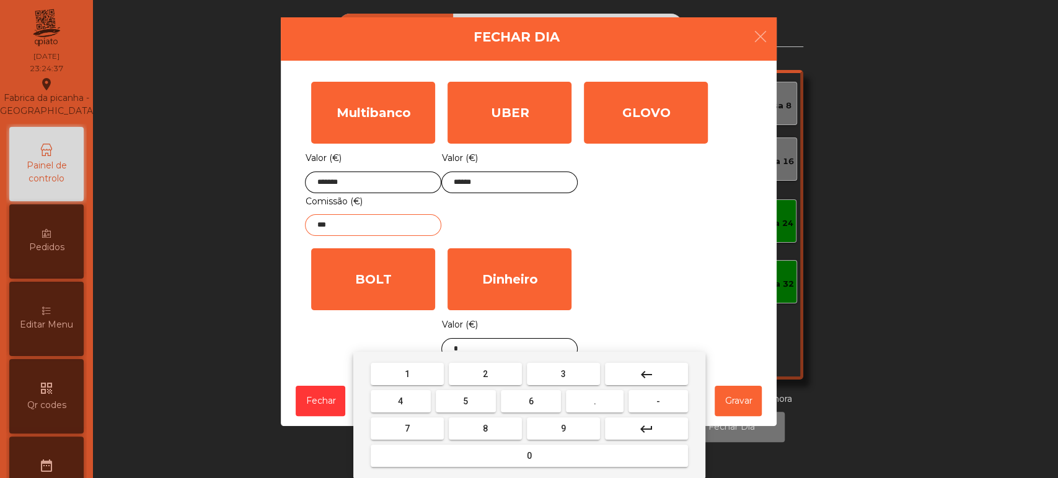
click at [485, 374] on span "2" at bounding box center [485, 374] width 5 height 10
click at [563, 428] on span "9" at bounding box center [563, 429] width 5 height 10
type input "*****"
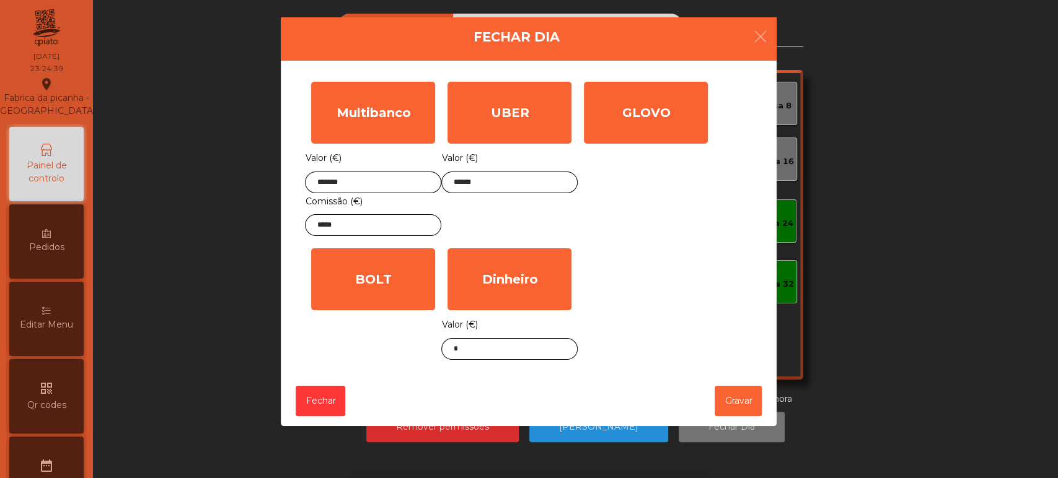
click at [685, 220] on div "GLOVO Valor (€) *" at bounding box center [646, 159] width 136 height 167
click at [535, 348] on input "*" at bounding box center [509, 349] width 136 height 22
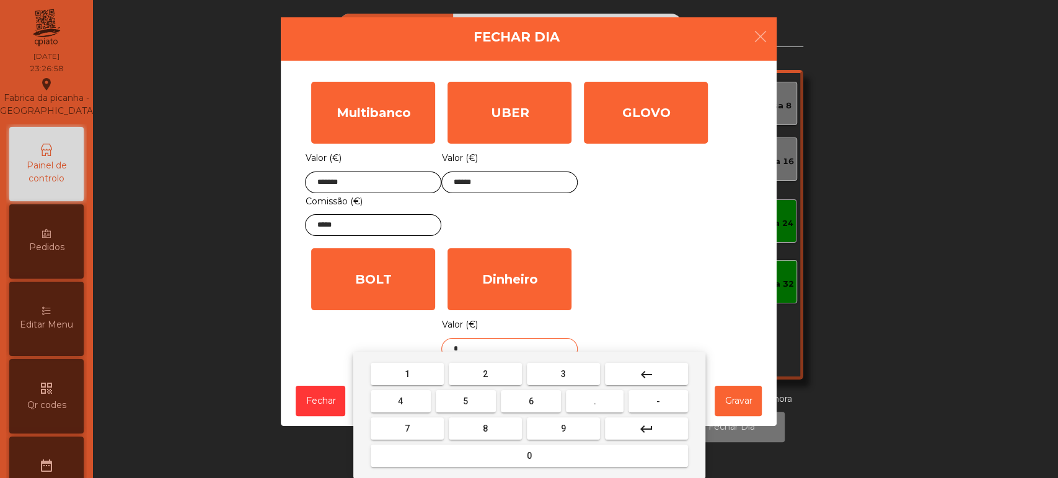
click at [407, 374] on span "1" at bounding box center [407, 374] width 5 height 10
click at [608, 410] on button "." at bounding box center [595, 401] width 58 height 22
click at [633, 381] on button "keyboard_backspace" at bounding box center [646, 374] width 83 height 22
type input "*"
click at [643, 375] on mat-icon "keyboard_backspace" at bounding box center [646, 375] width 15 height 15
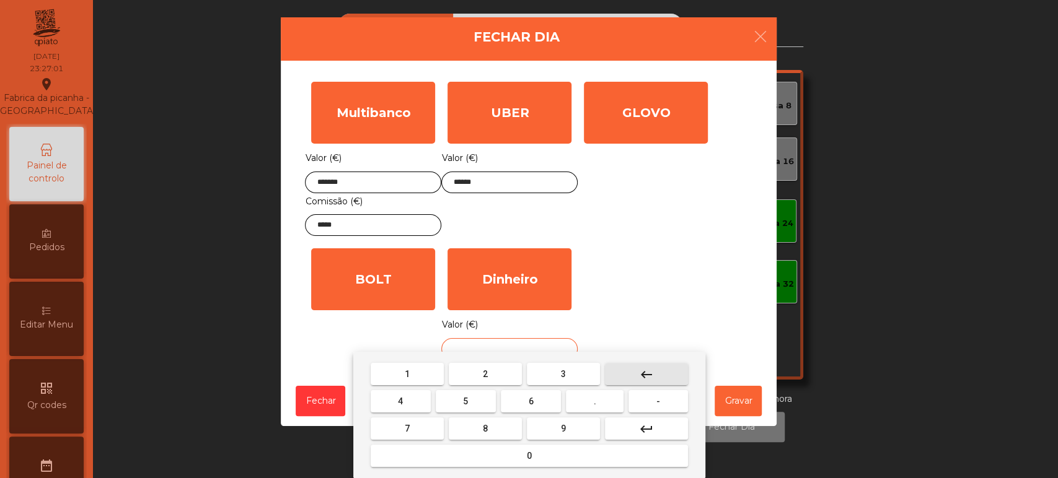
click at [654, 369] on button "keyboard_backspace" at bounding box center [646, 374] width 83 height 22
click at [407, 374] on span "1" at bounding box center [407, 374] width 5 height 10
click at [595, 402] on span "." at bounding box center [595, 402] width 2 height 10
click at [485, 428] on span "8" at bounding box center [485, 429] width 5 height 10
click at [491, 452] on button "0" at bounding box center [529, 456] width 317 height 22
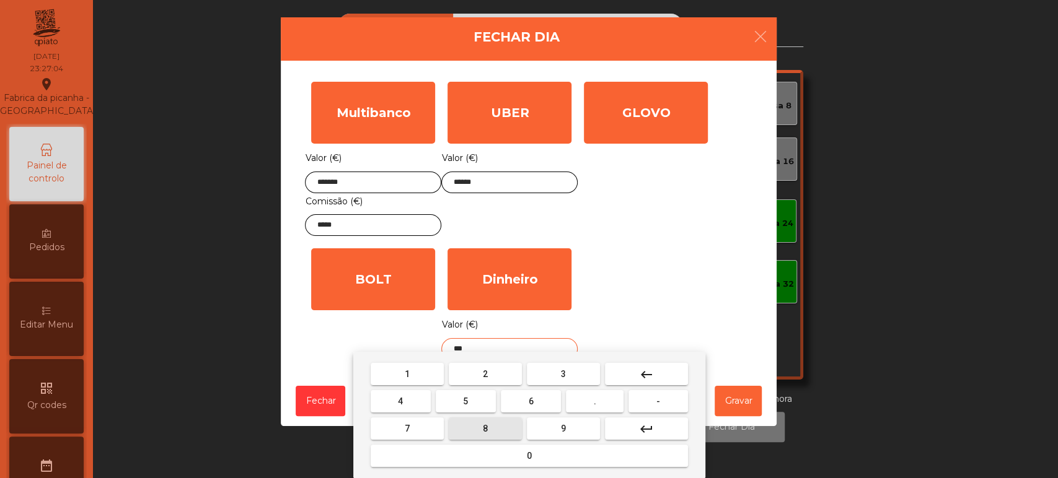
type input "****"
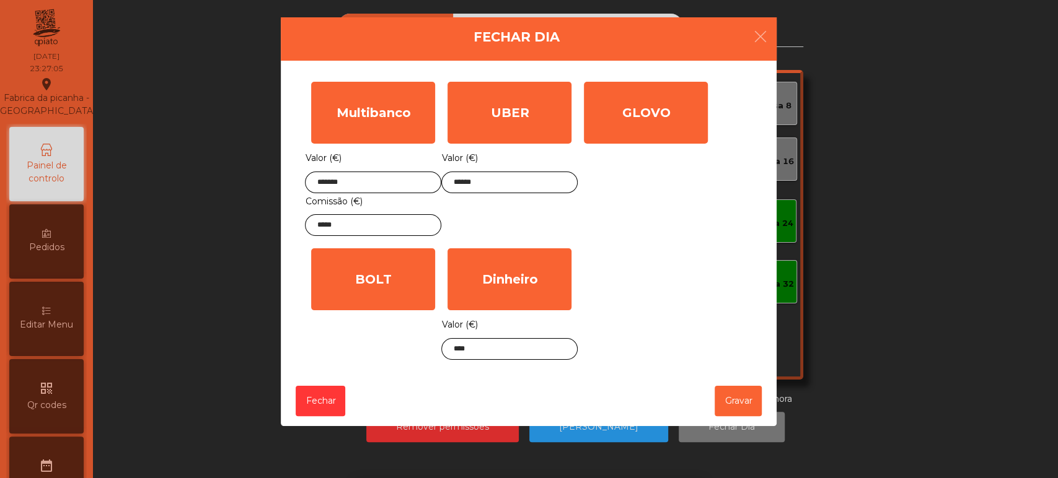
click at [731, 402] on div "1 2 3 keyboard_backspace 4 5 6 . - 7 8 9 keyboard_return 0" at bounding box center [529, 415] width 1058 height 126
click at [731, 402] on button "Gravar" at bounding box center [738, 401] width 47 height 30
